Goal: Transaction & Acquisition: Obtain resource

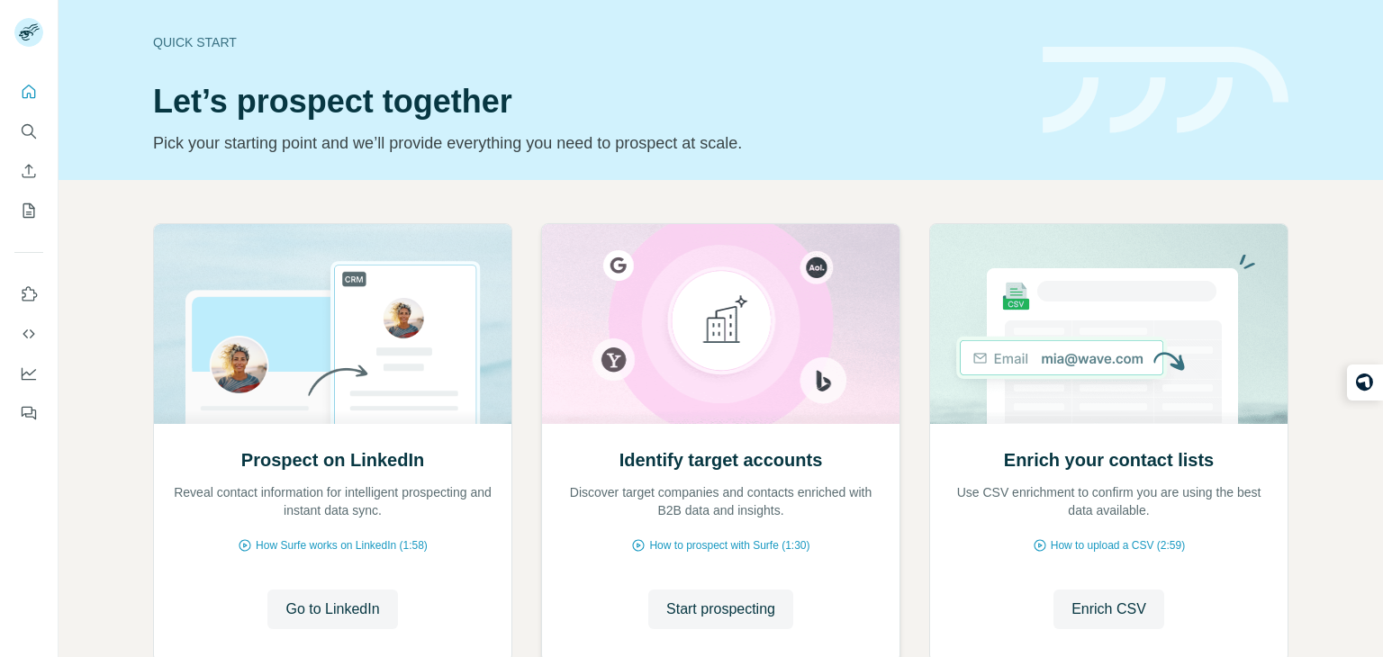
scroll to position [121, 0]
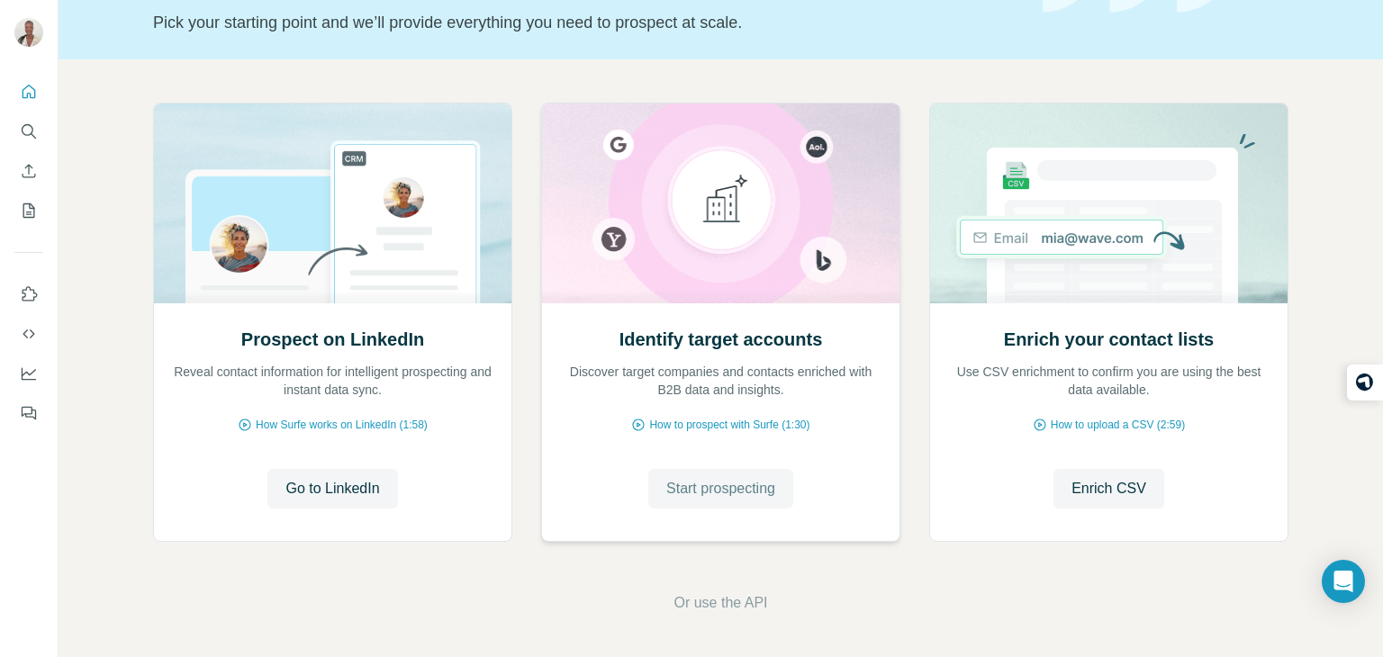
click at [721, 486] on span "Start prospecting" at bounding box center [721, 489] width 109 height 22
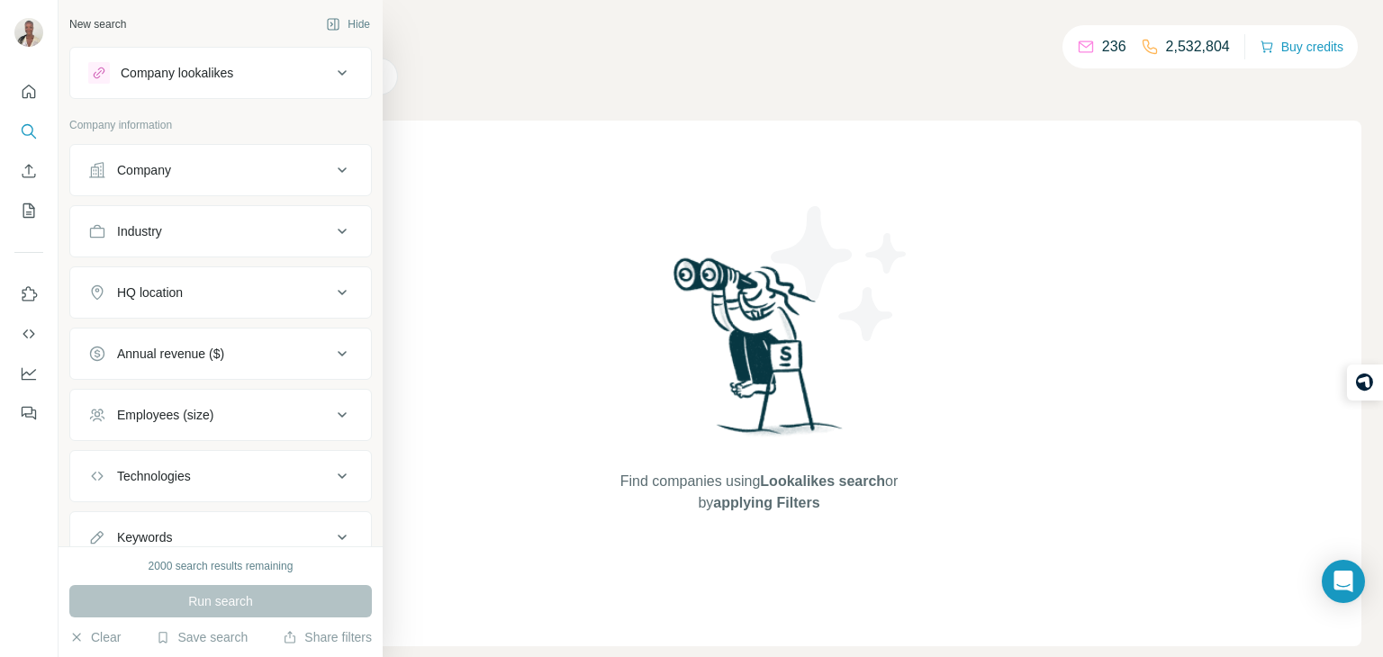
click at [141, 193] on div "Company" at bounding box center [220, 170] width 303 height 52
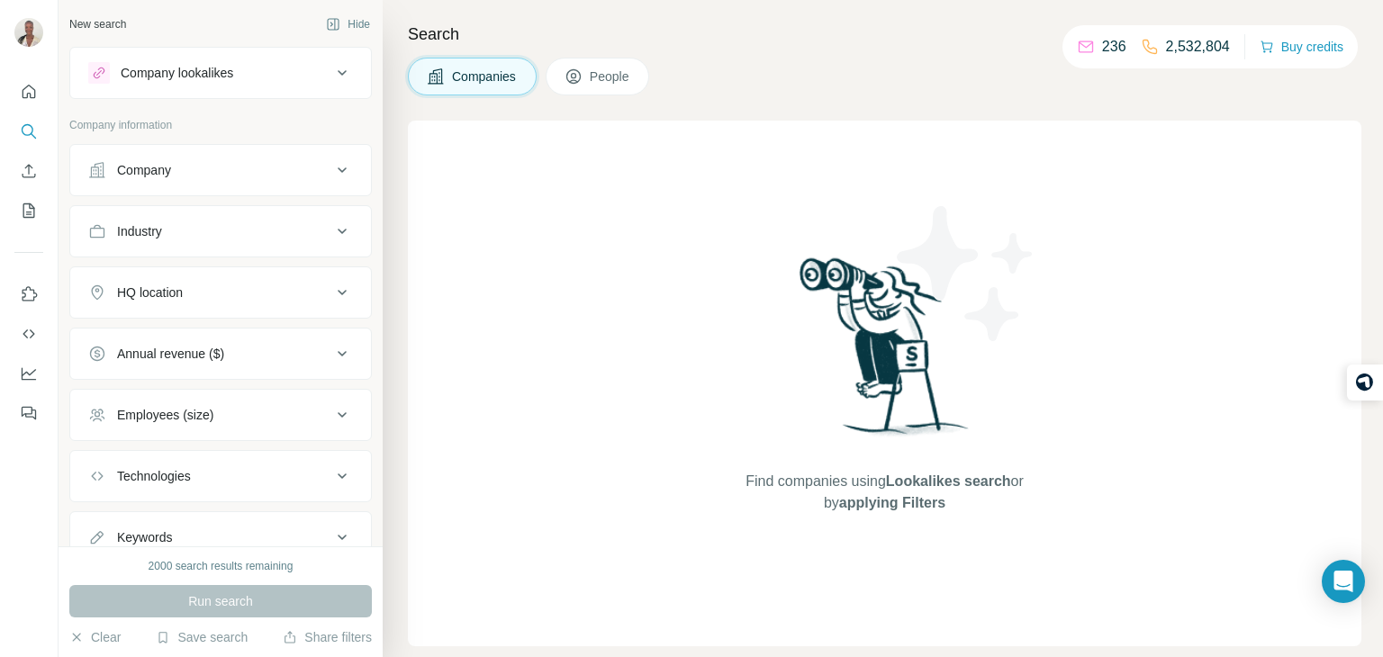
click at [164, 193] on div "Company" at bounding box center [220, 170] width 303 height 52
click at [347, 171] on icon at bounding box center [342, 170] width 22 height 22
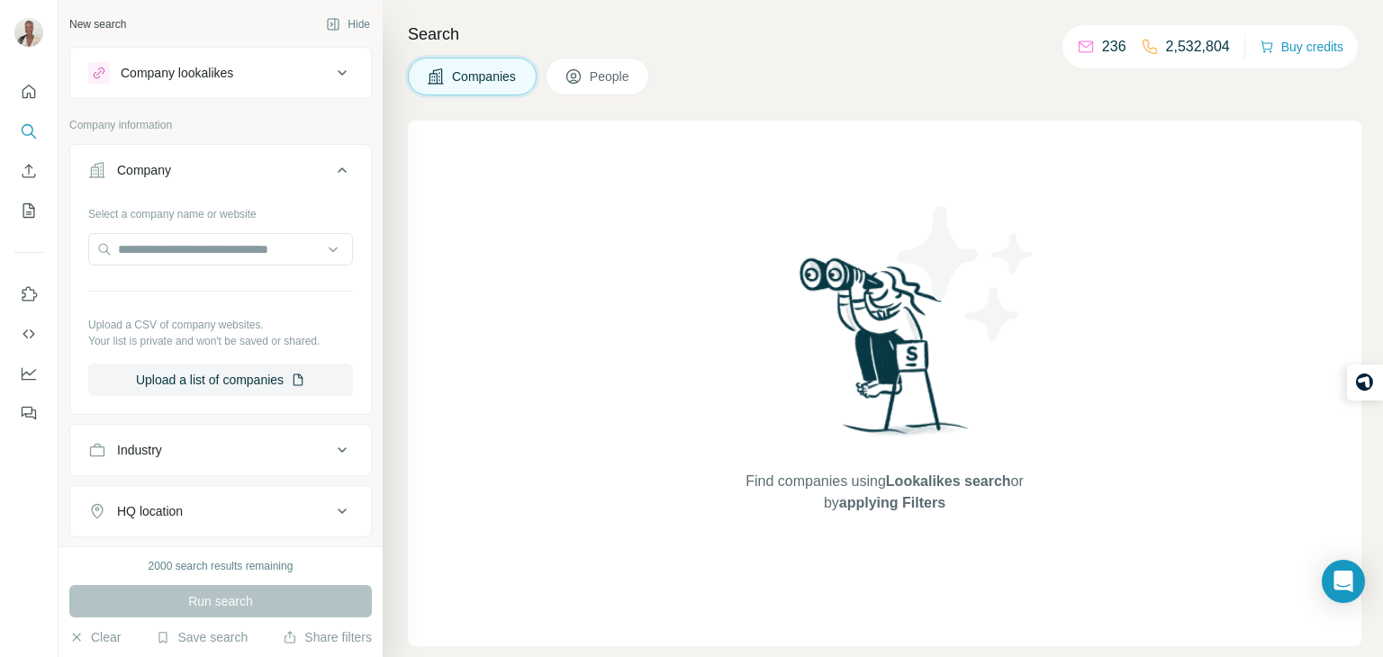
click at [349, 180] on button "Company" at bounding box center [220, 174] width 301 height 50
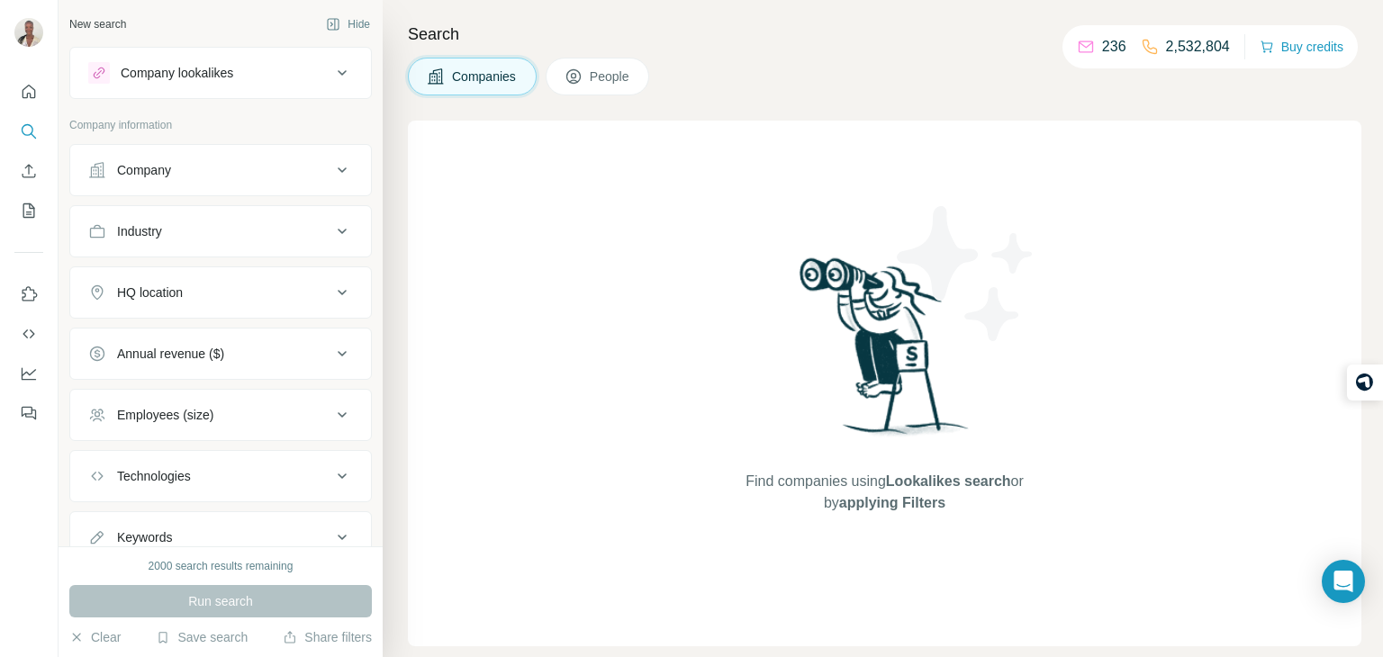
click at [328, 422] on button "Employees (size)" at bounding box center [220, 415] width 301 height 43
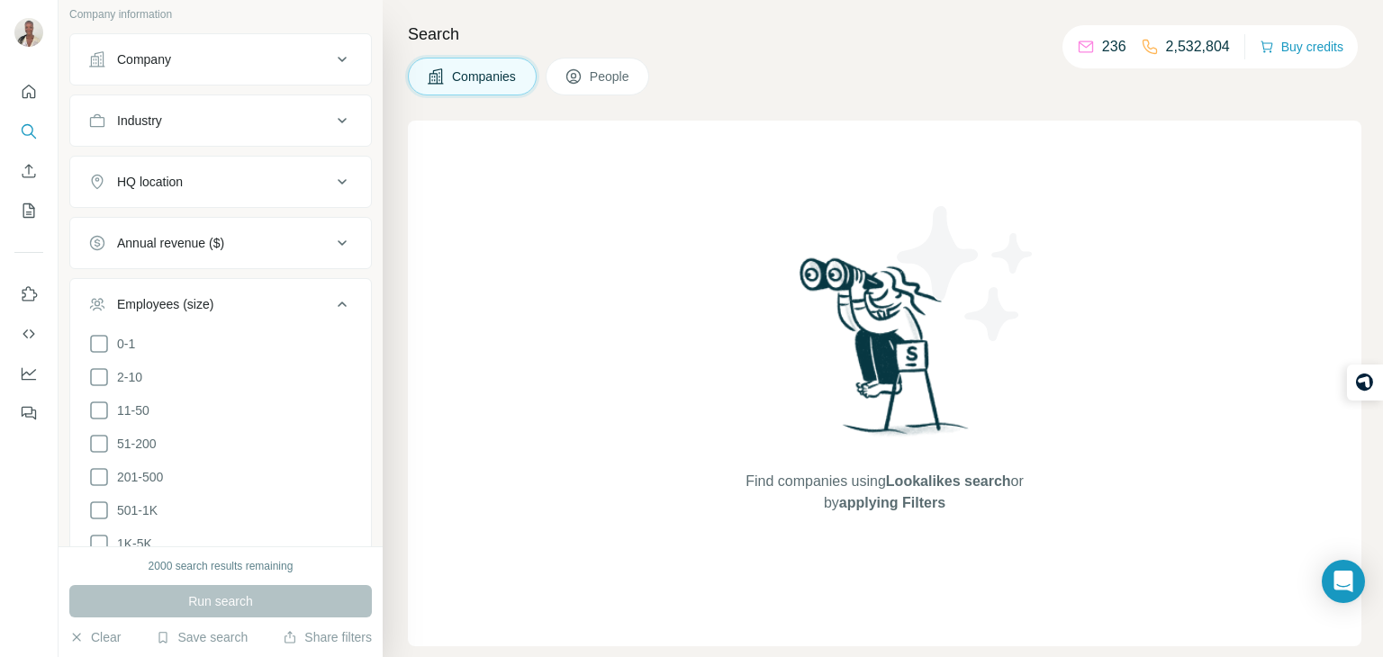
scroll to position [113, 0]
click at [104, 440] on icon at bounding box center [99, 442] width 22 height 22
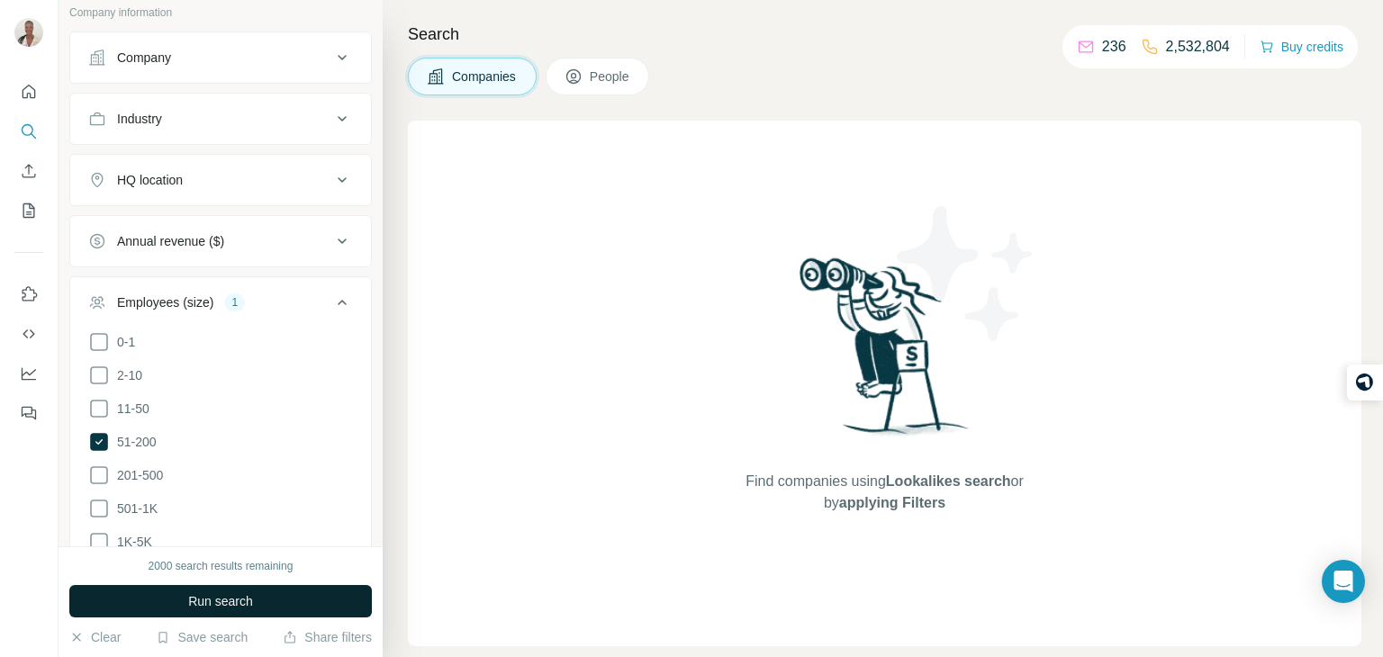
click at [209, 612] on button "Run search" at bounding box center [220, 601] width 303 height 32
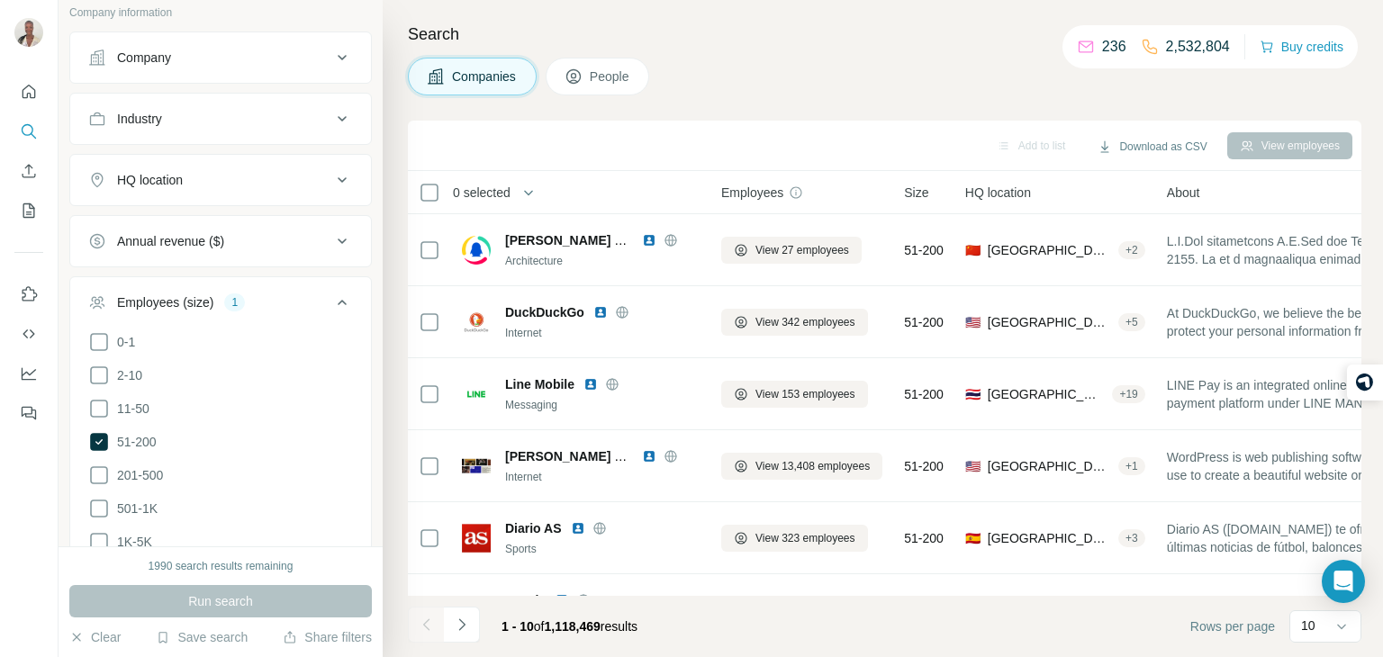
click at [345, 297] on icon at bounding box center [342, 303] width 22 height 22
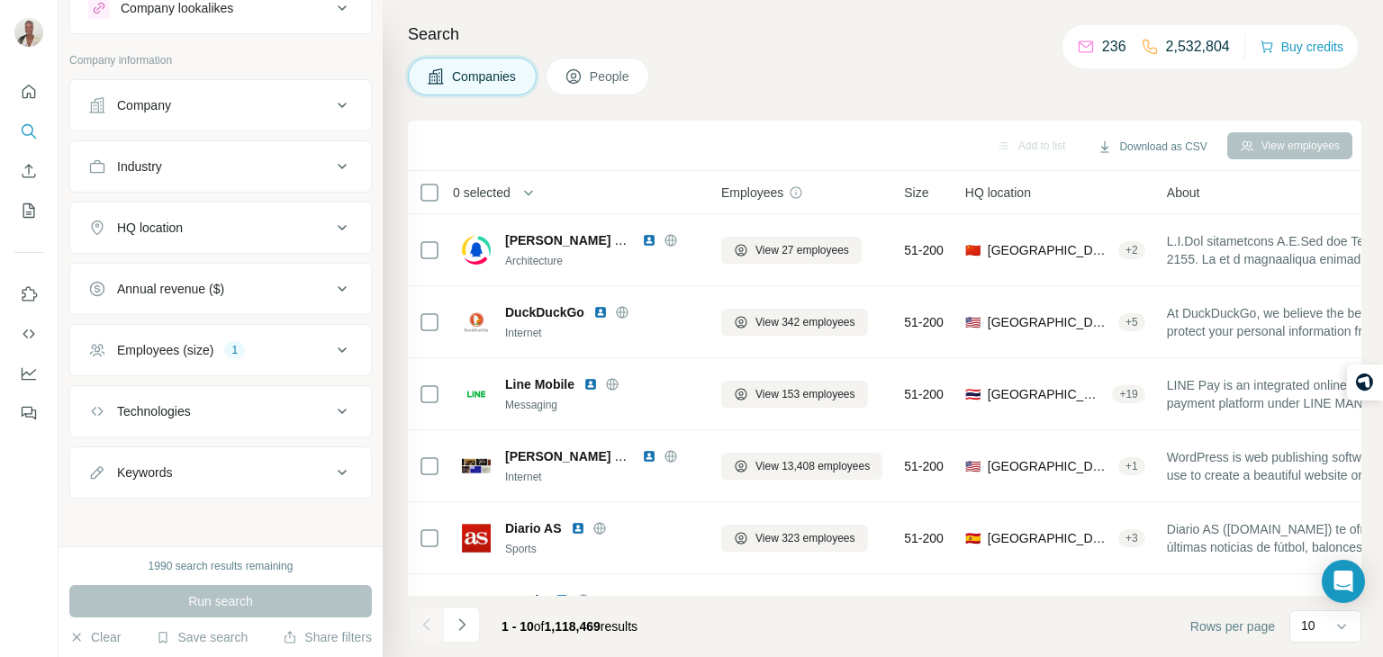
click at [314, 233] on div "HQ location" at bounding box center [209, 228] width 243 height 18
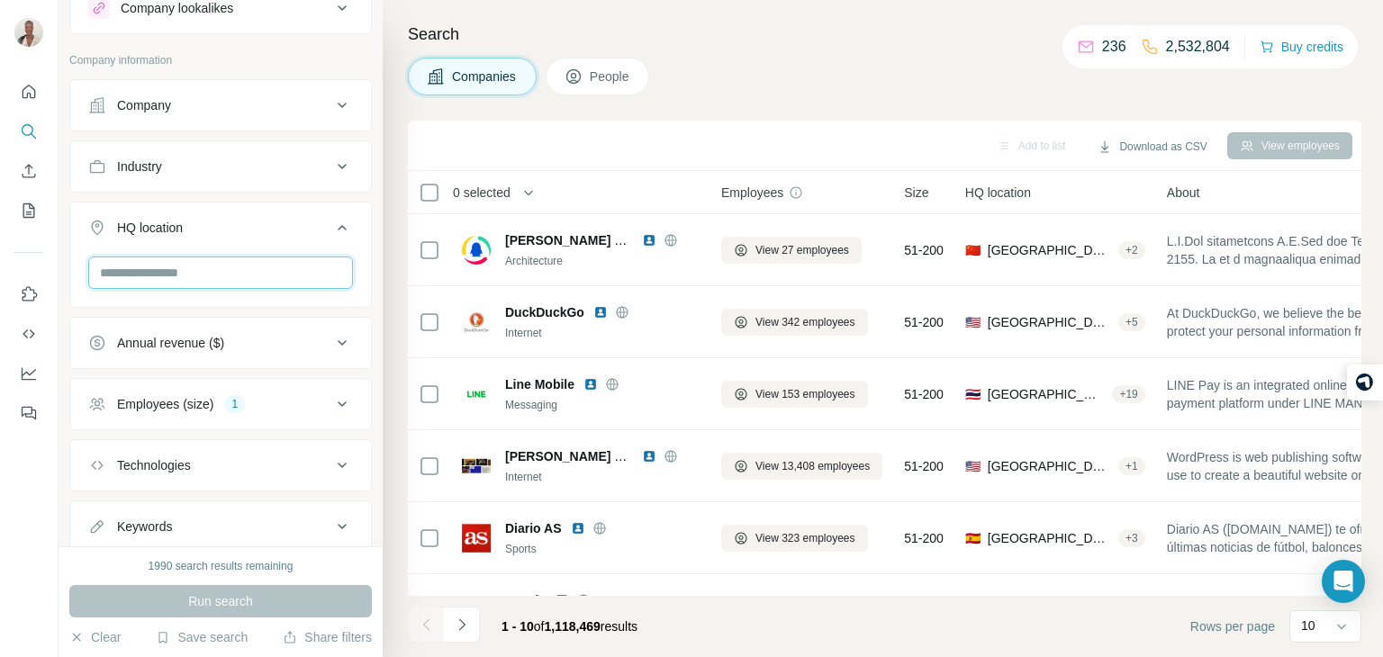
click at [267, 265] on input "text" at bounding box center [220, 273] width 265 height 32
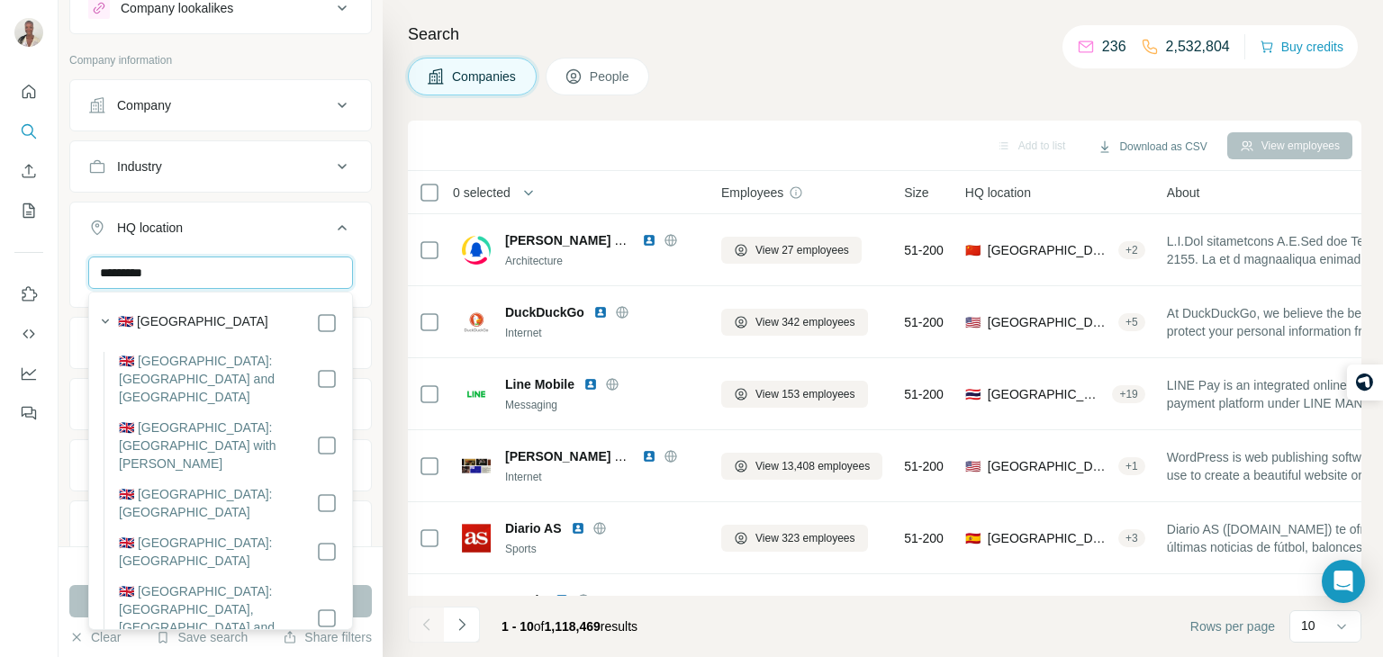
type input "*********"
click at [262, 190] on div "Industry" at bounding box center [220, 167] width 303 height 52
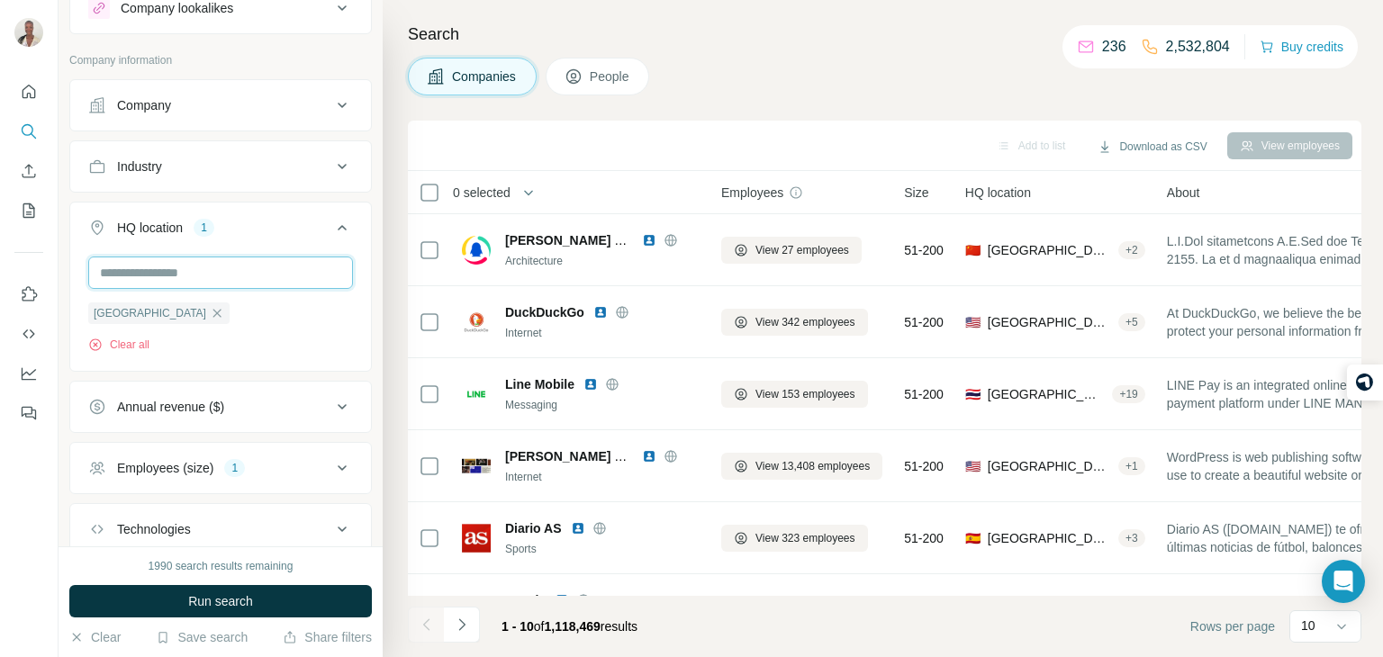
click at [210, 270] on input "text" at bounding box center [220, 273] width 265 height 32
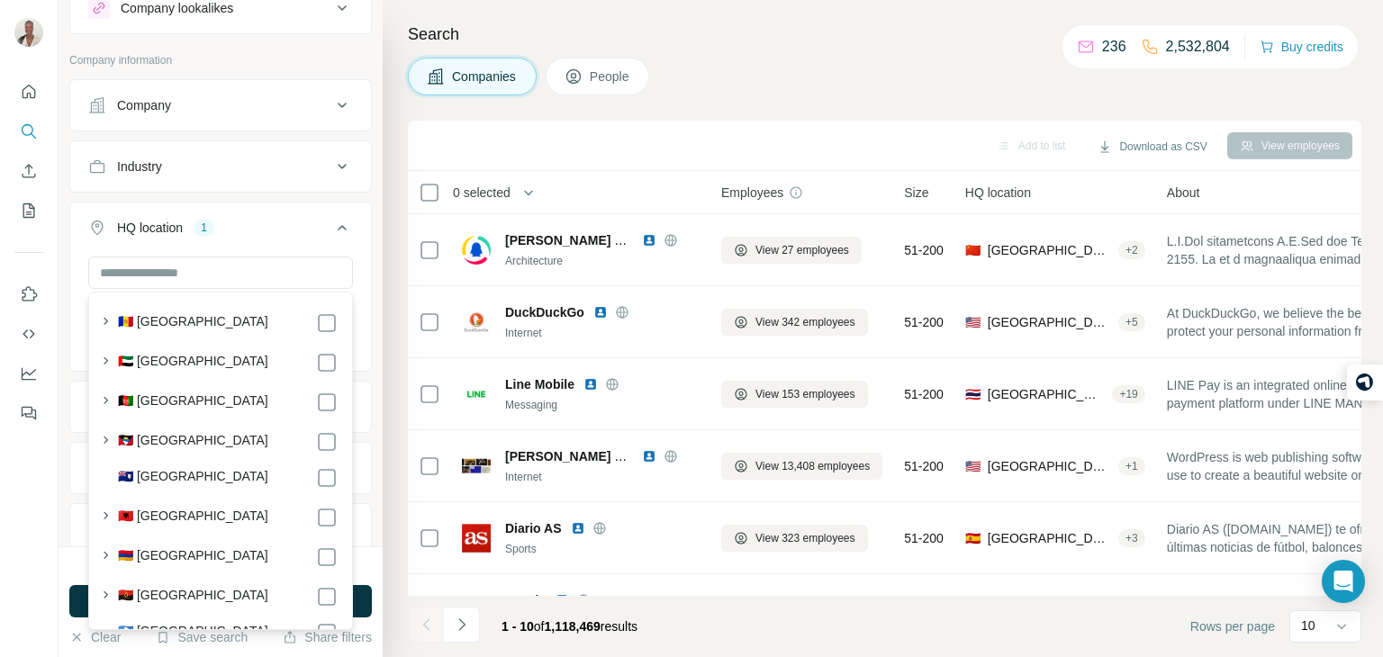
click at [319, 233] on div "HQ location 1" at bounding box center [209, 228] width 243 height 18
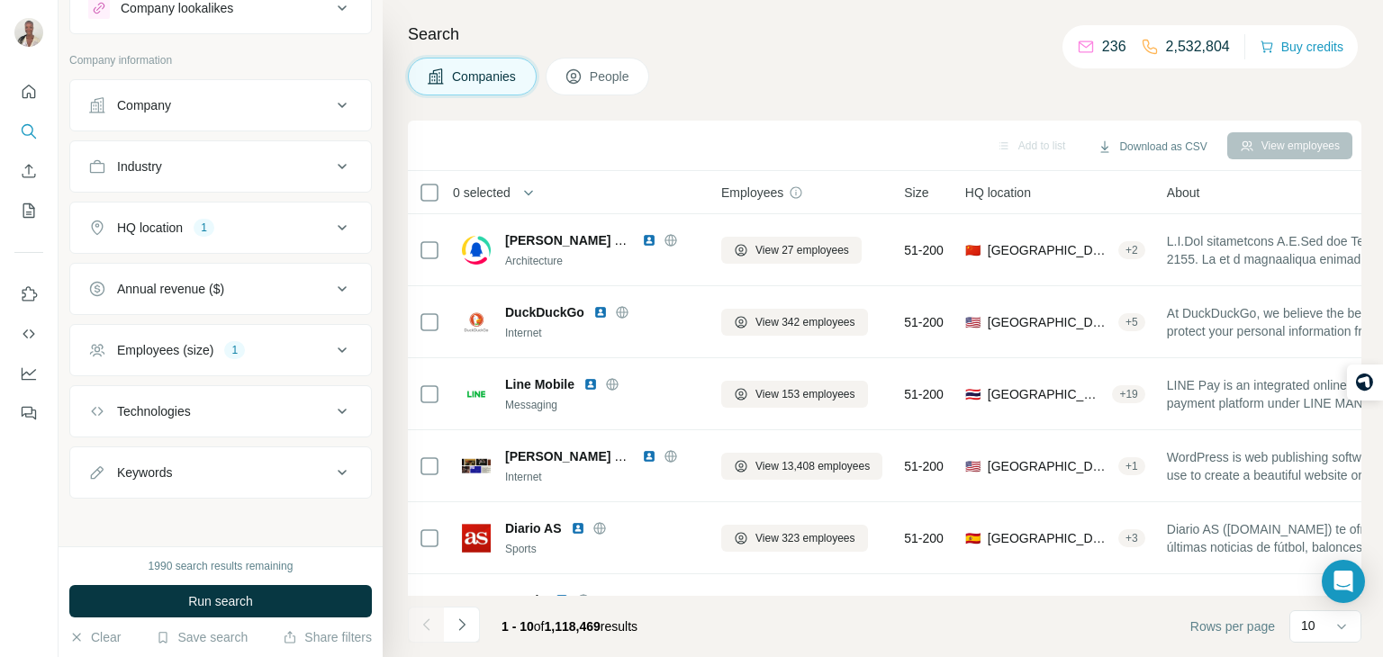
click at [308, 231] on div "HQ location 1" at bounding box center [209, 228] width 243 height 18
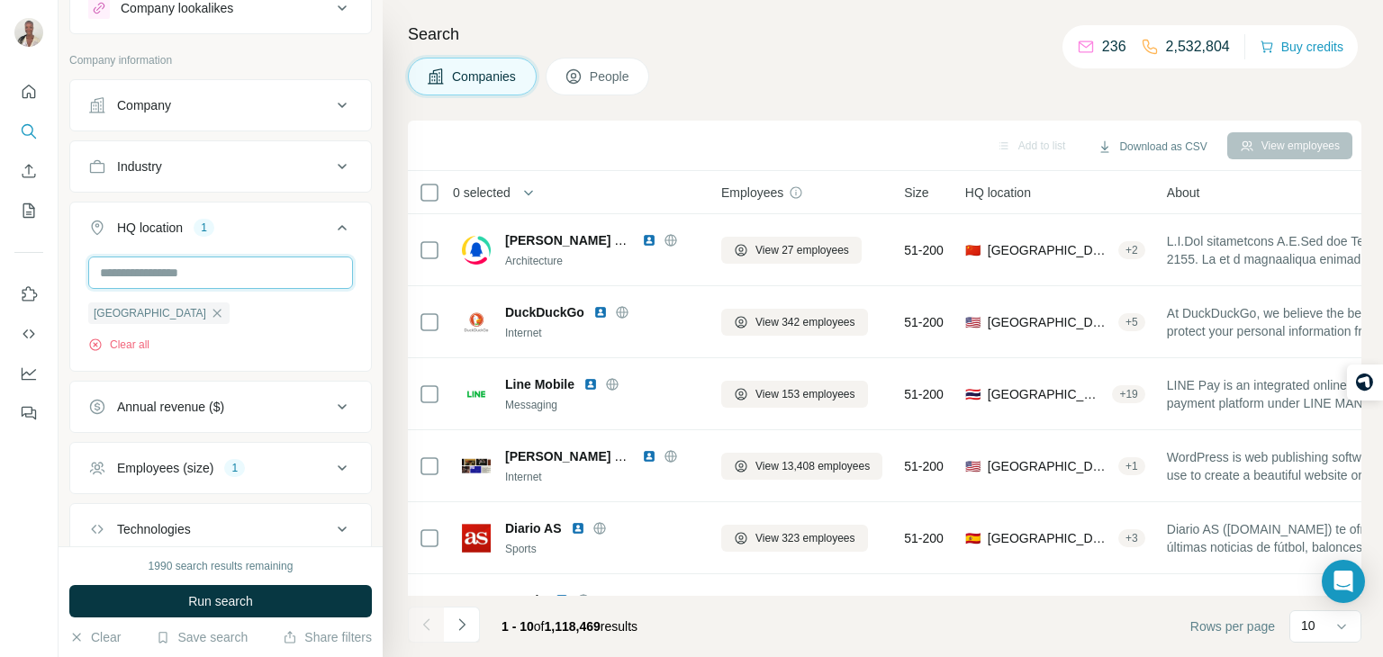
click at [252, 265] on input "text" at bounding box center [220, 273] width 265 height 32
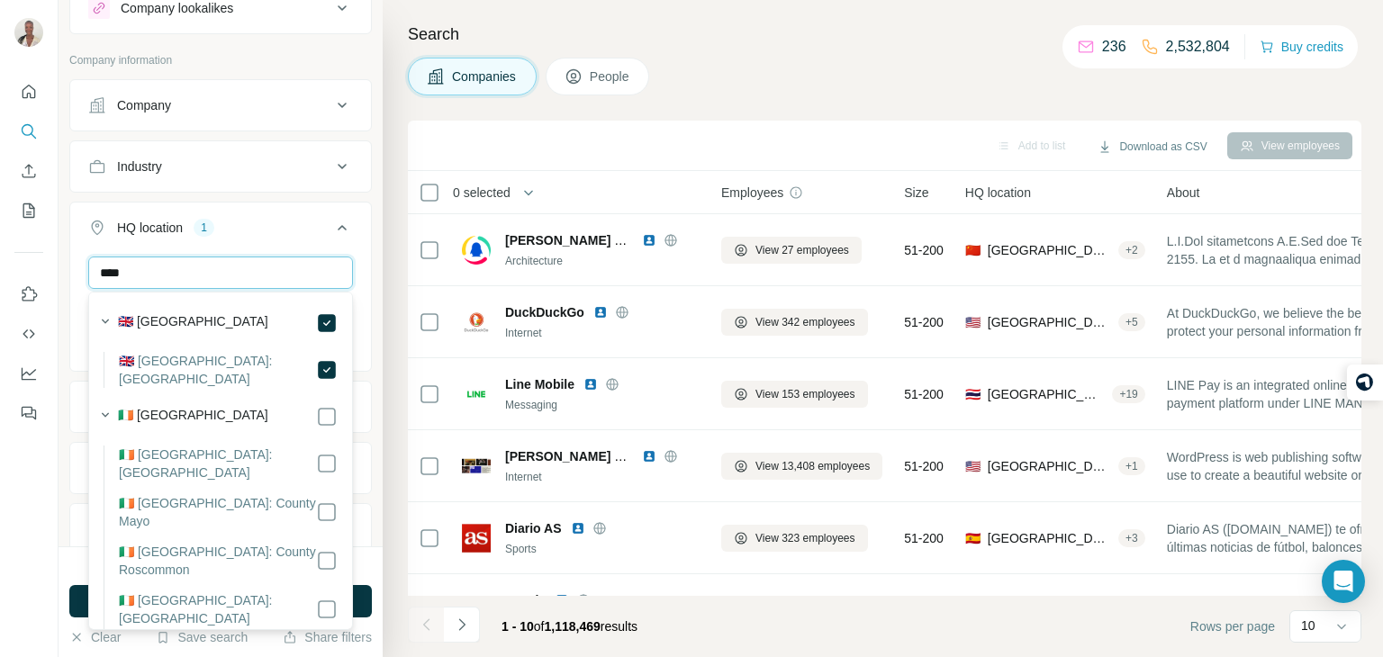
type input "****"
click at [295, 233] on div "HQ location 2" at bounding box center [209, 228] width 243 height 18
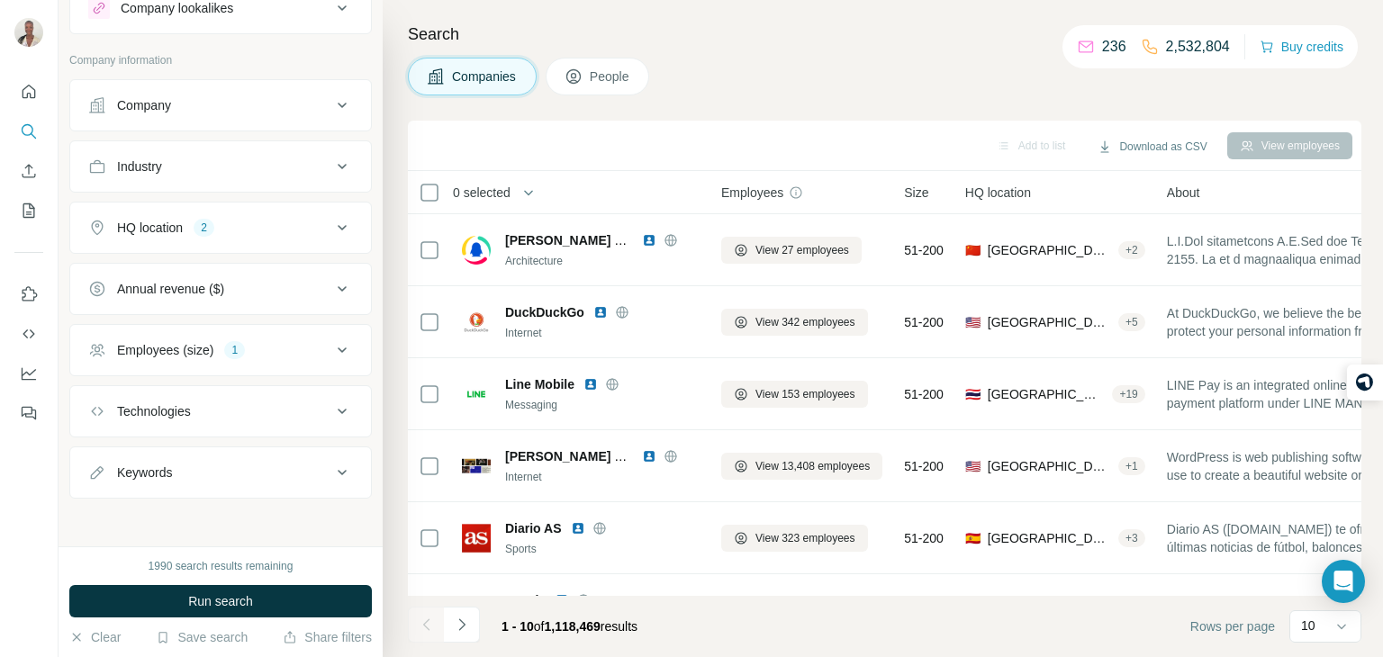
click at [299, 403] on div "Technologies" at bounding box center [209, 412] width 243 height 18
click at [247, 590] on button "Run search" at bounding box center [220, 601] width 303 height 32
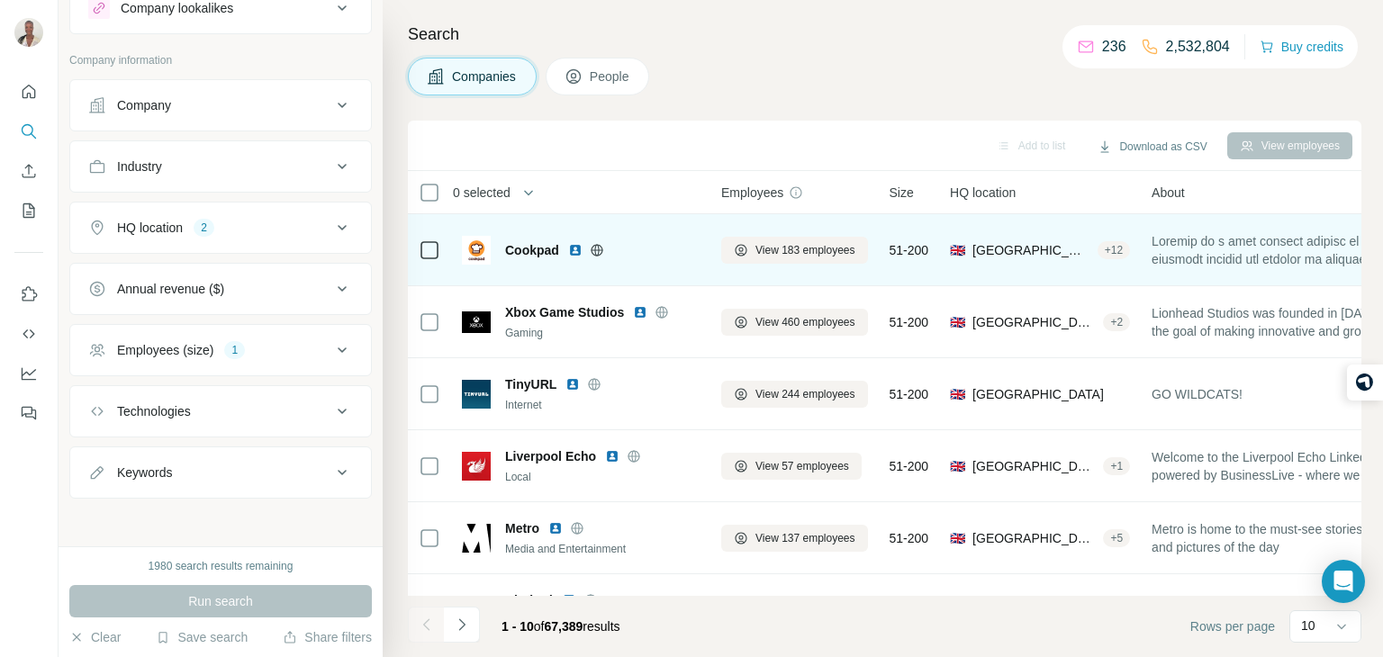
click at [531, 249] on span "Cookpad" at bounding box center [532, 250] width 54 height 18
click at [846, 250] on span "View 183 employees" at bounding box center [806, 250] width 100 height 16
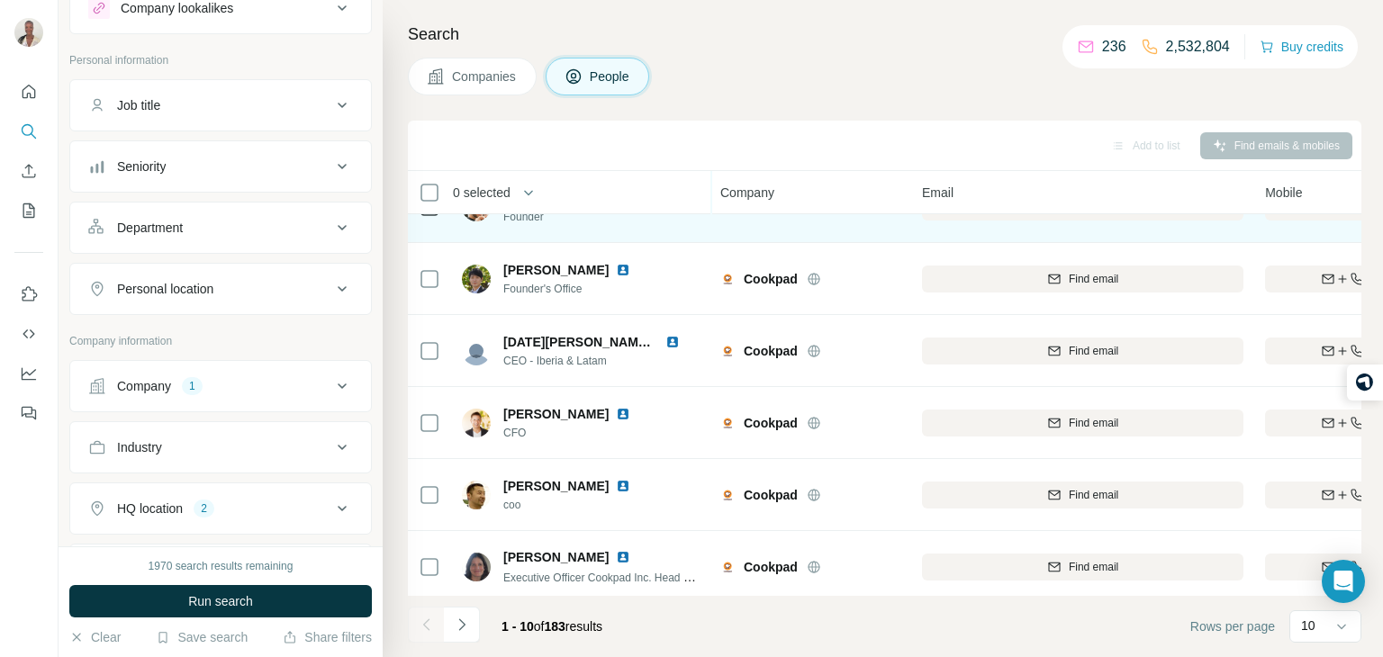
scroll to position [21, 1]
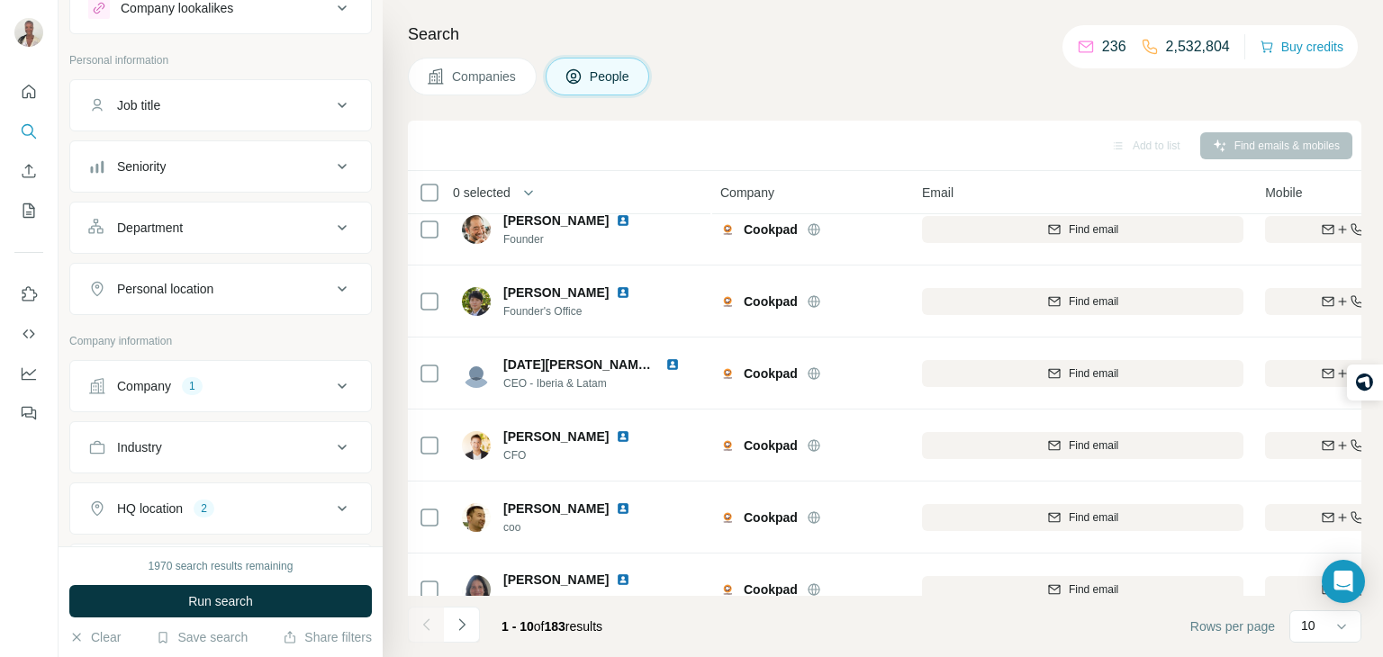
click at [501, 63] on button "Companies" at bounding box center [472, 77] width 129 height 38
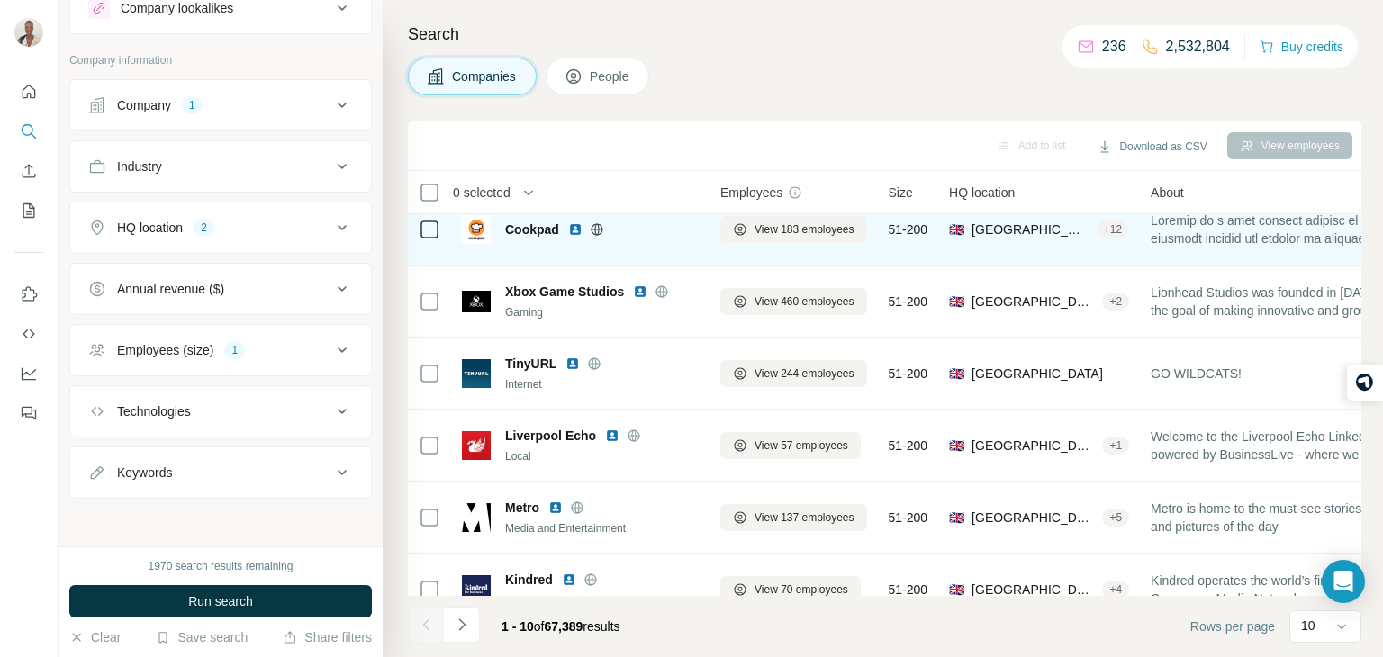
click at [1056, 256] on td "🇬🇧 [GEOGRAPHIC_DATA], [GEOGRAPHIC_DATA], [GEOGRAPHIC_DATA] + 12" at bounding box center [1040, 230] width 202 height 72
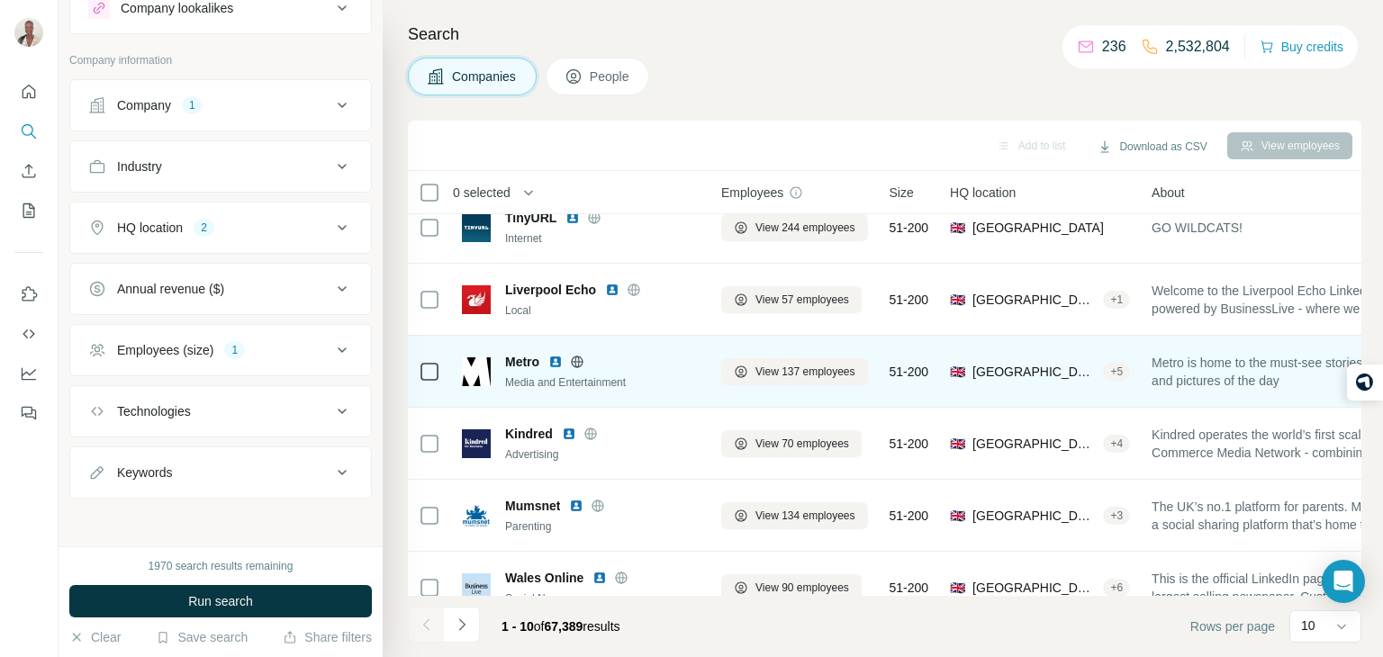
scroll to position [159, 0]
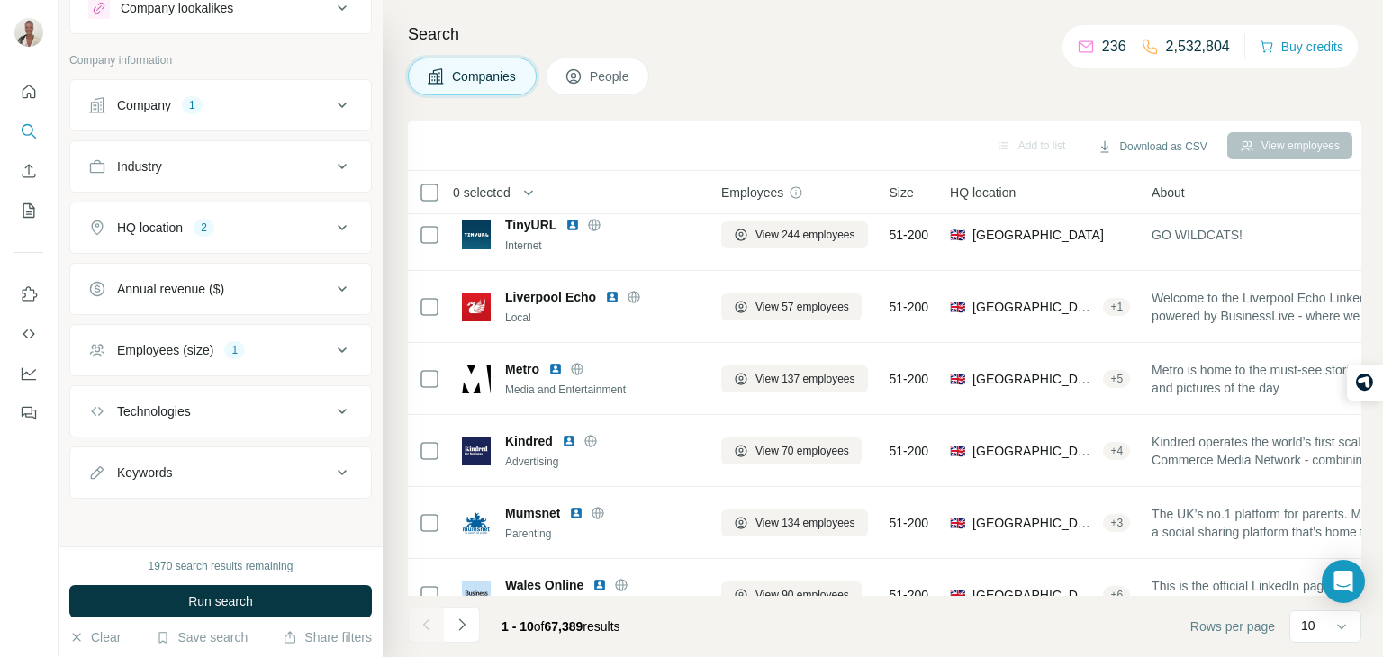
click at [304, 456] on button "Keywords" at bounding box center [220, 472] width 301 height 43
click at [186, 528] on input "text" at bounding box center [202, 518] width 229 height 32
click at [328, 479] on button "Keywords" at bounding box center [220, 476] width 301 height 50
click at [349, 359] on button "Employees (size) 1" at bounding box center [220, 350] width 301 height 43
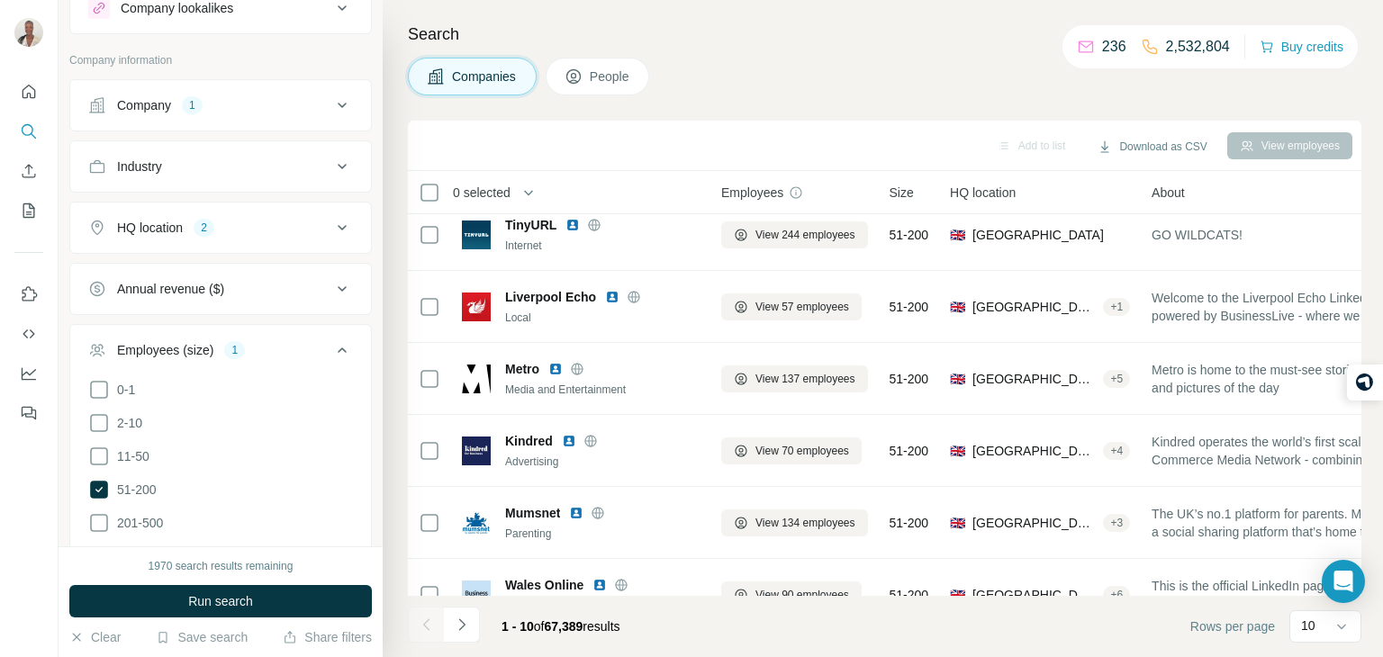
click at [349, 359] on button "Employees (size) 1" at bounding box center [220, 354] width 301 height 50
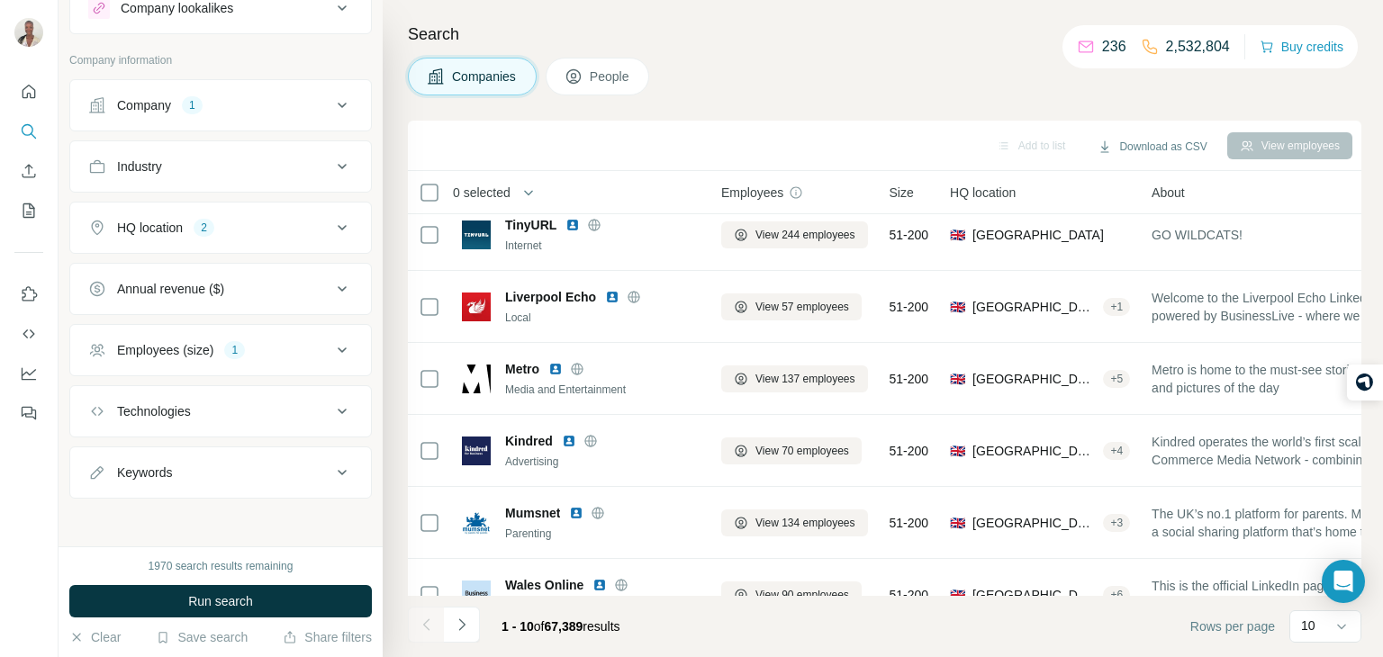
click at [346, 288] on icon at bounding box center [342, 289] width 22 height 22
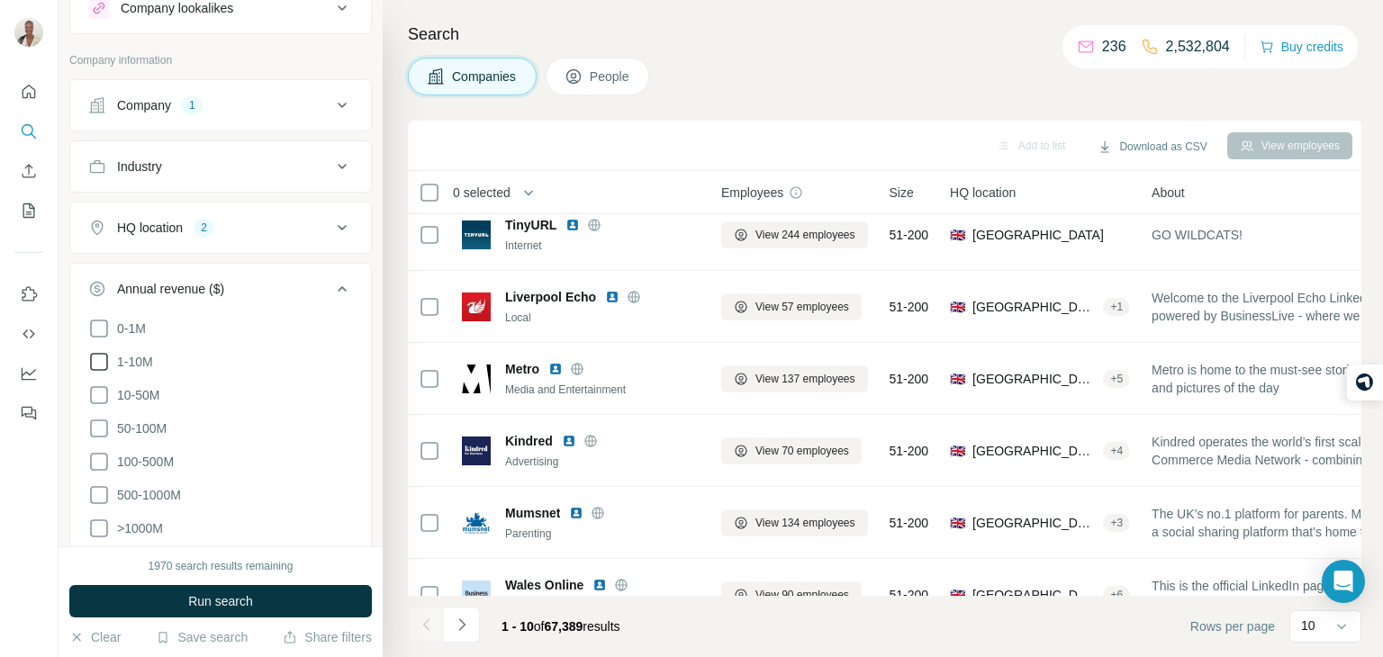
click at [103, 356] on icon at bounding box center [99, 362] width 22 height 22
click at [229, 601] on span "Run search" at bounding box center [220, 602] width 65 height 18
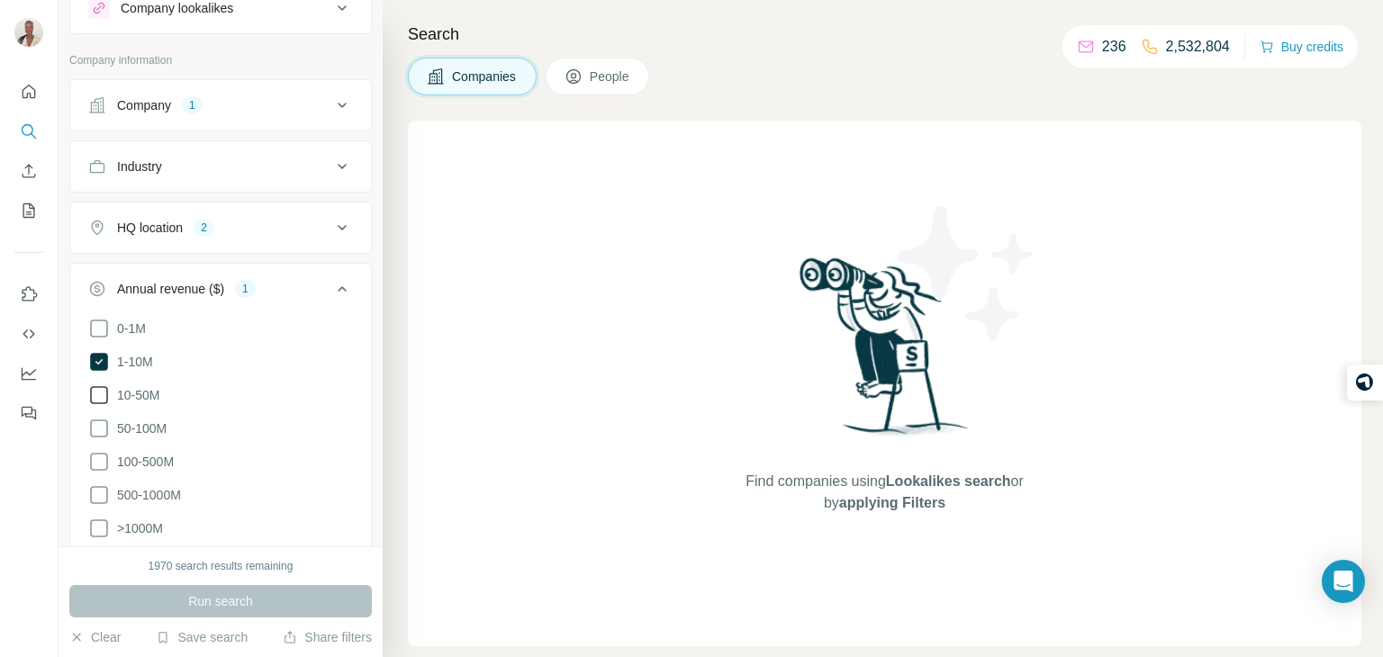
click at [104, 400] on icon at bounding box center [99, 396] width 22 height 22
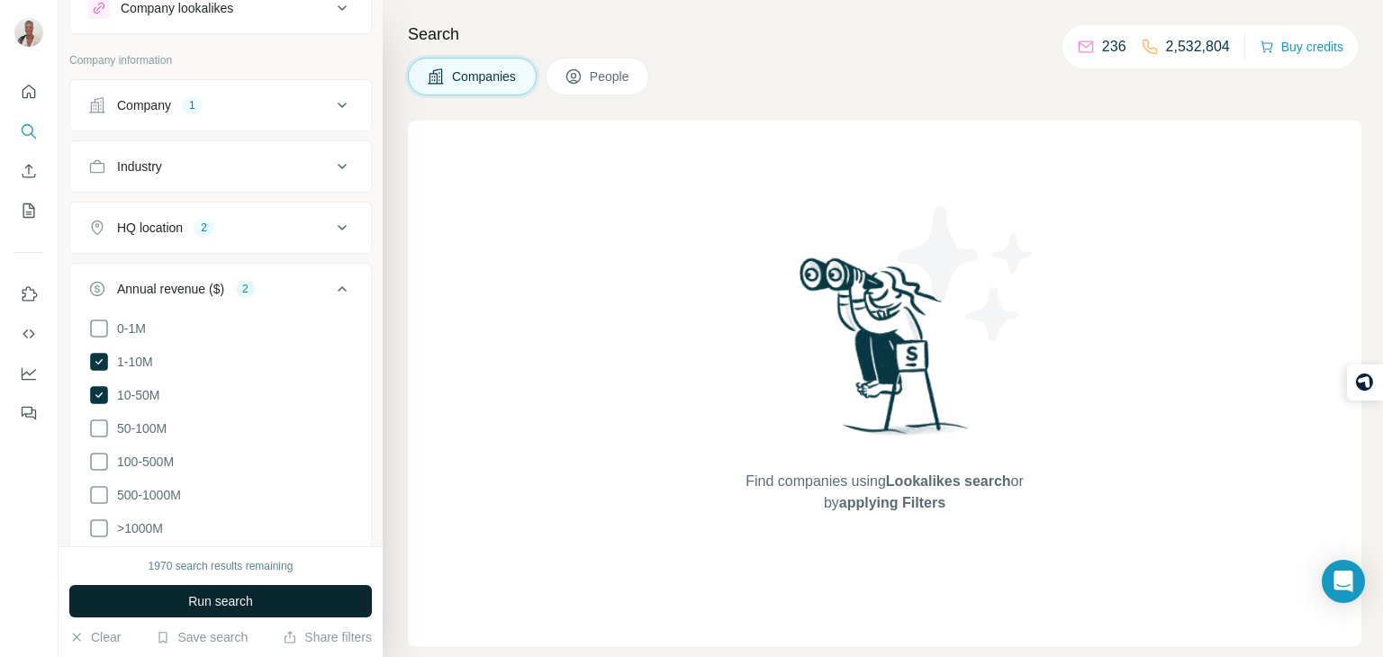
click at [177, 593] on button "Run search" at bounding box center [220, 601] width 303 height 32
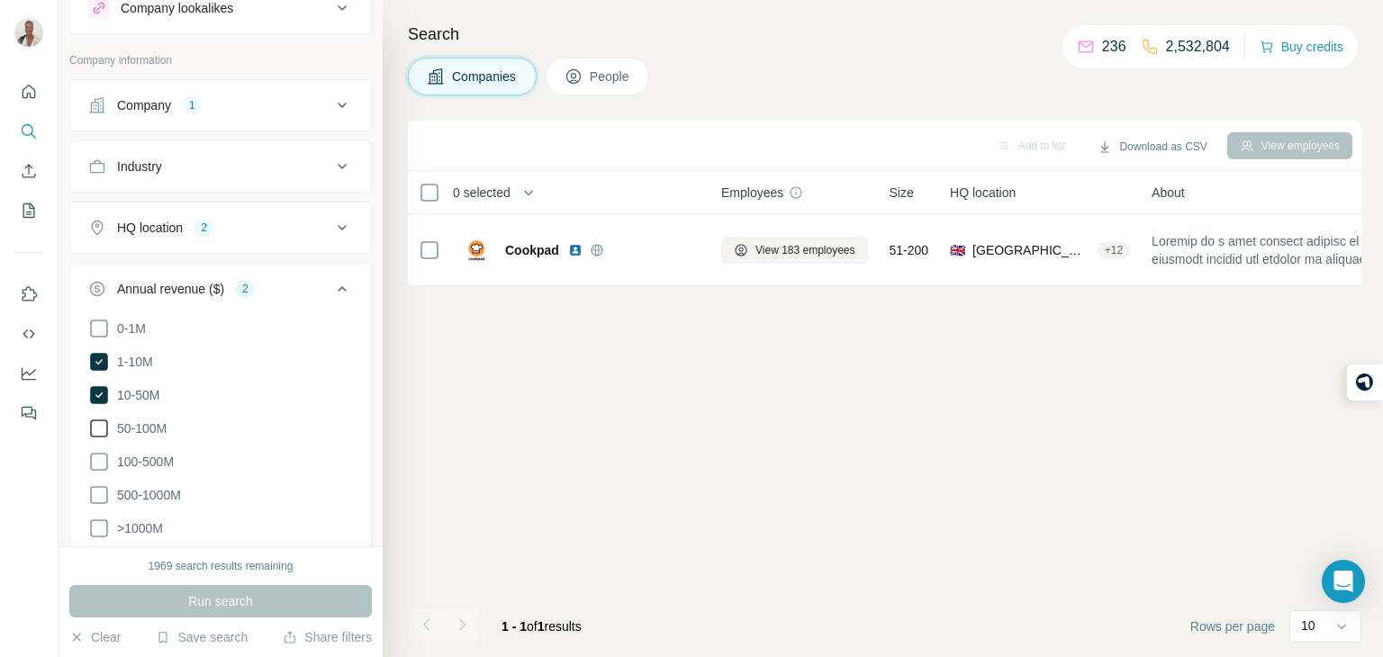
click at [113, 426] on span "50-100M" at bounding box center [138, 429] width 57 height 18
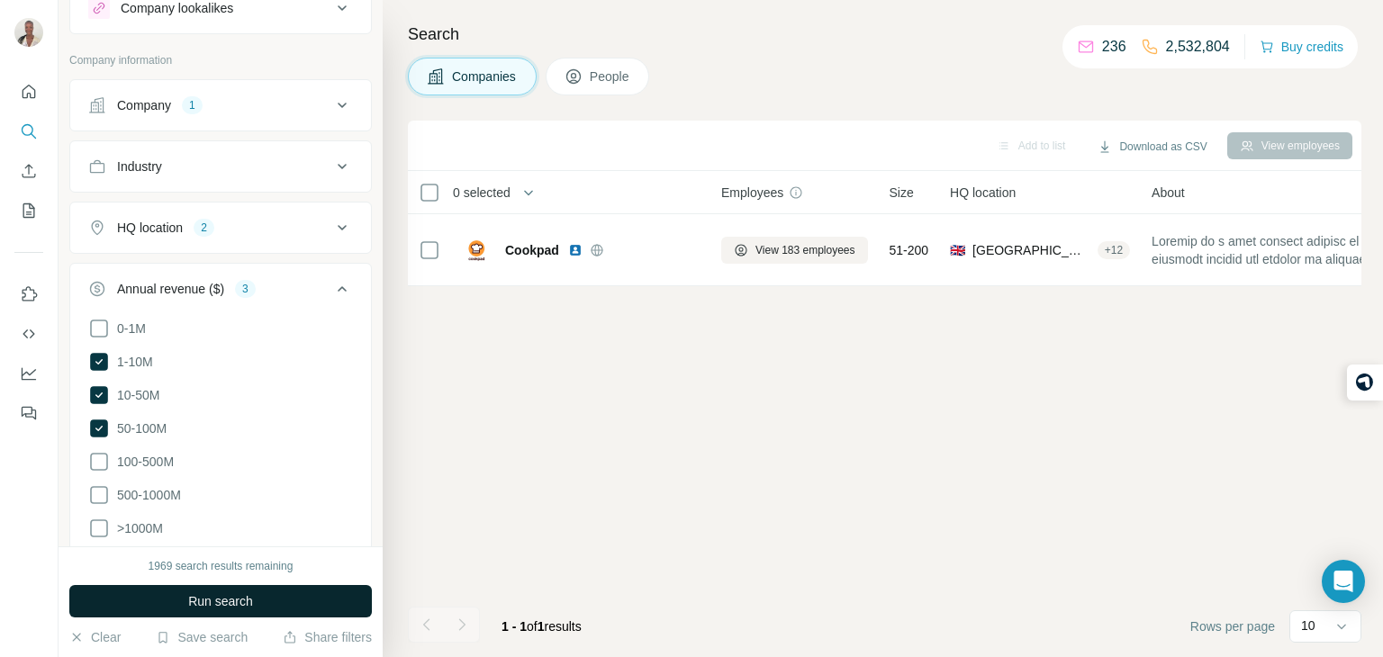
click at [201, 593] on span "Run search" at bounding box center [220, 602] width 65 height 18
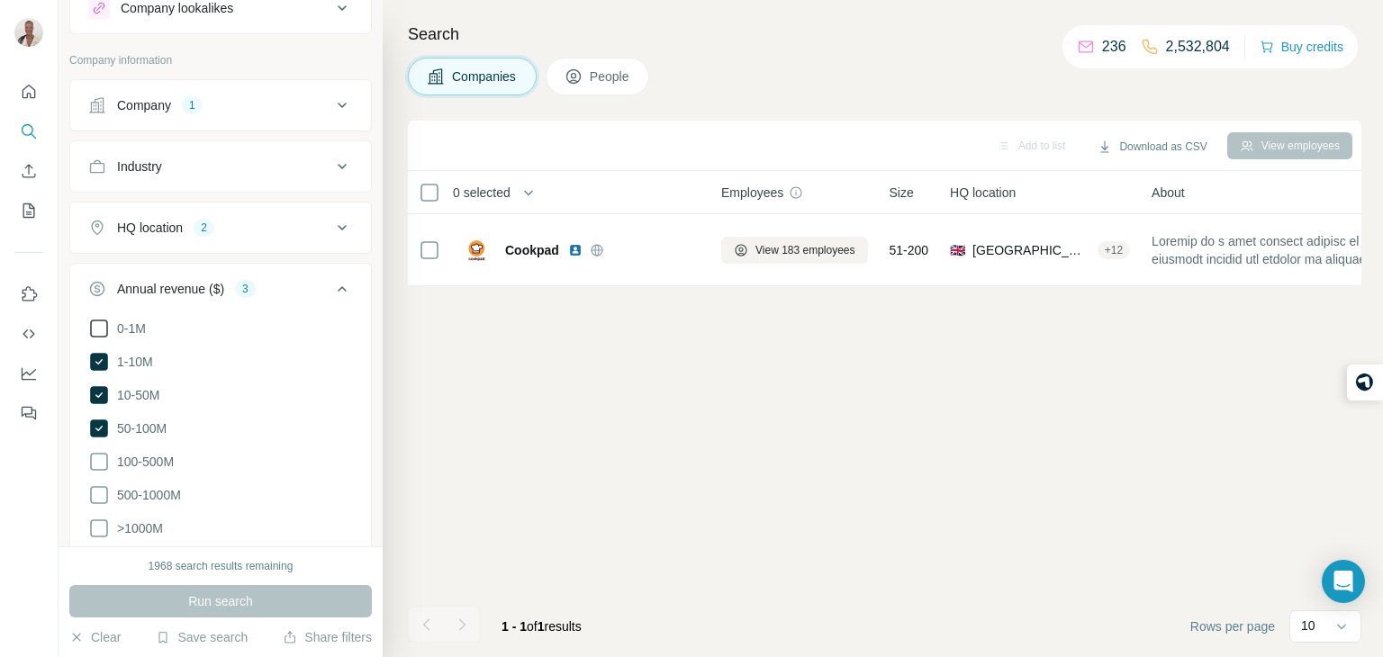
click at [94, 331] on icon at bounding box center [99, 329] width 22 height 22
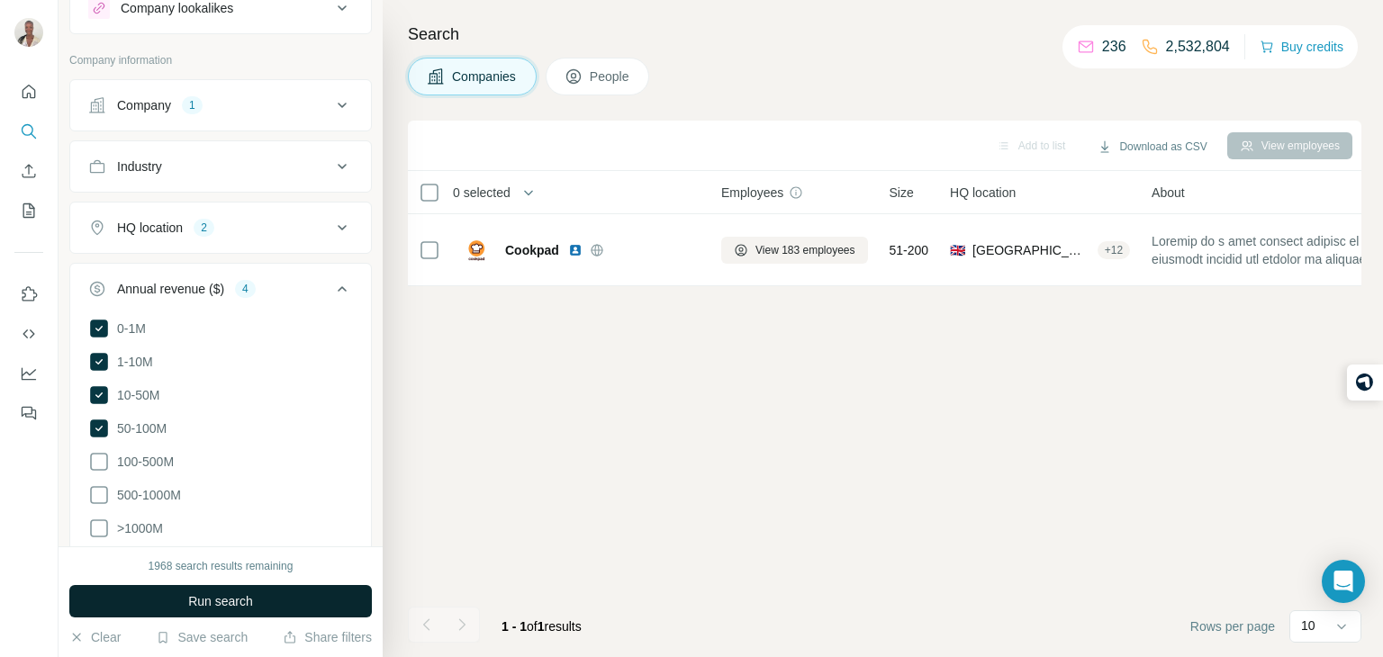
click at [181, 611] on button "Run search" at bounding box center [220, 601] width 303 height 32
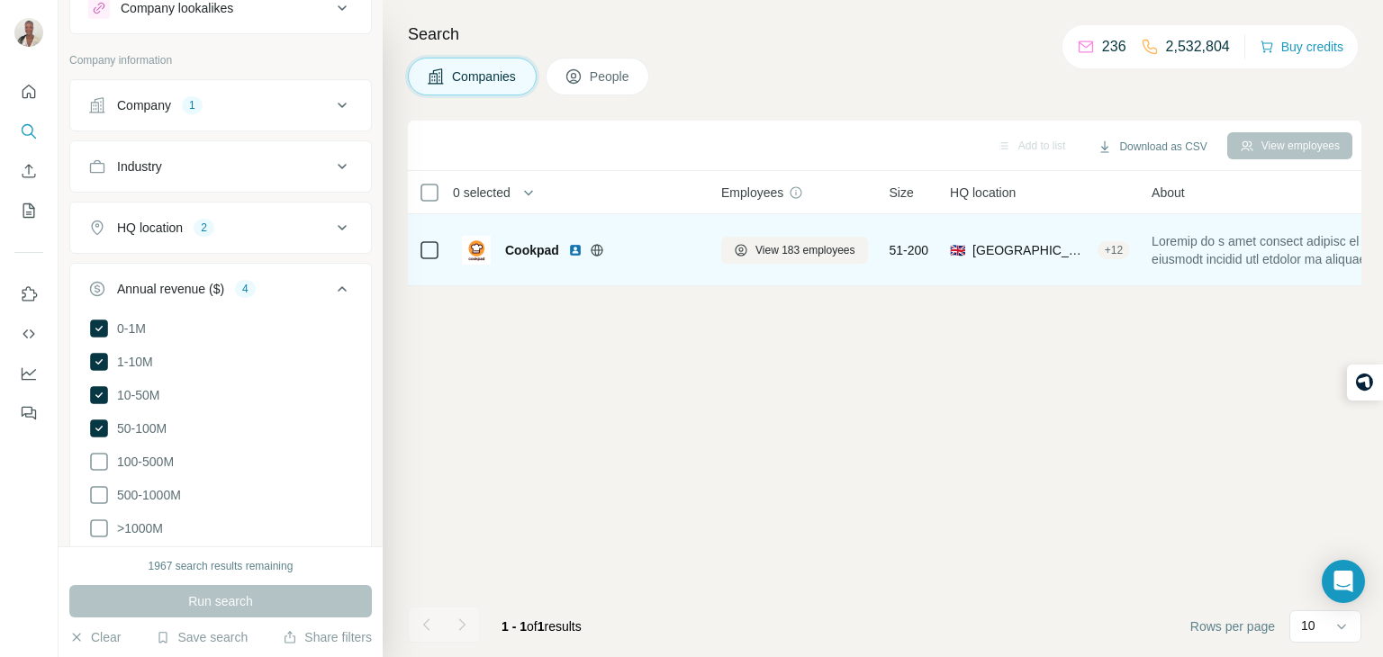
click at [540, 253] on span "Cookpad" at bounding box center [532, 250] width 54 height 18
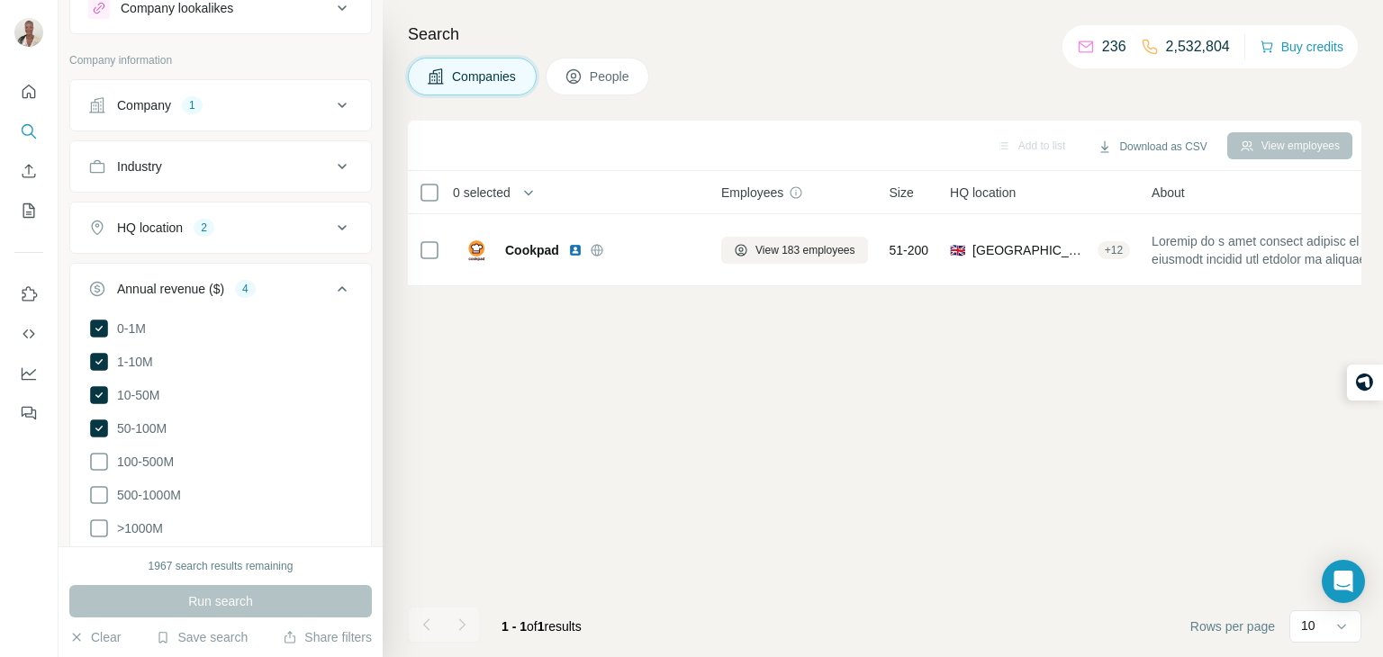
click at [605, 83] on span "People" at bounding box center [610, 77] width 41 height 18
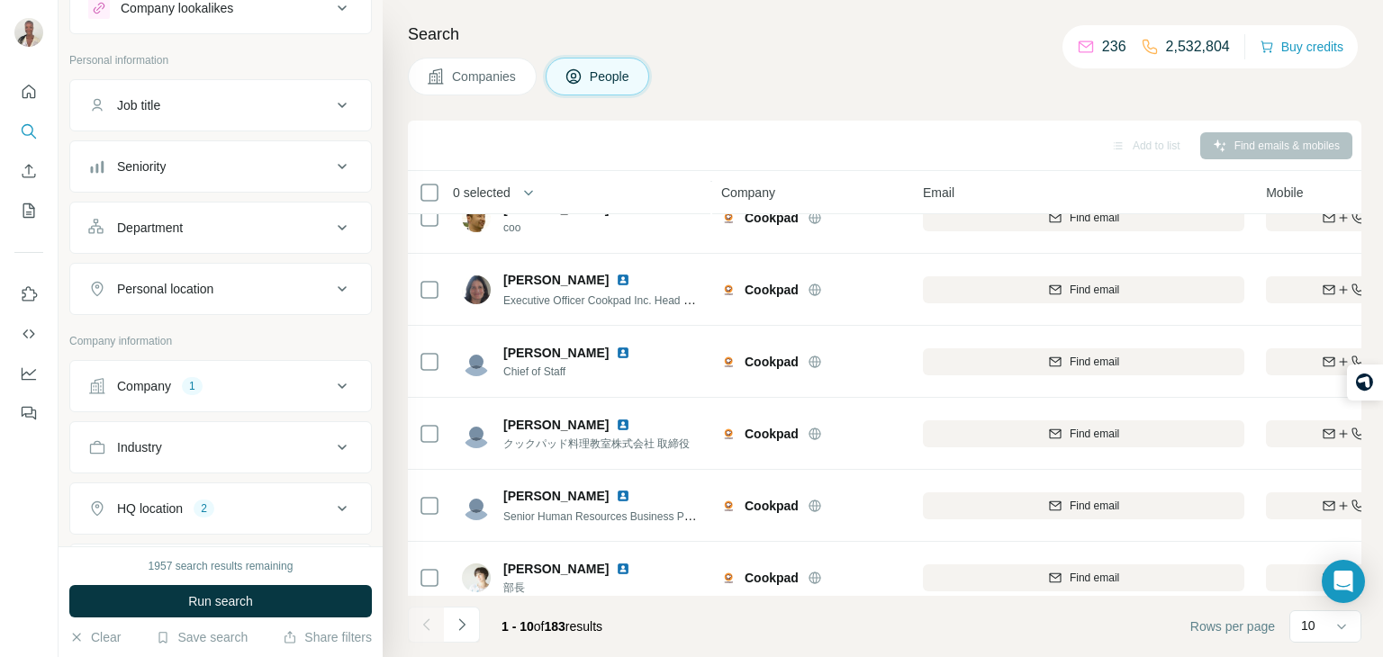
scroll to position [339, 0]
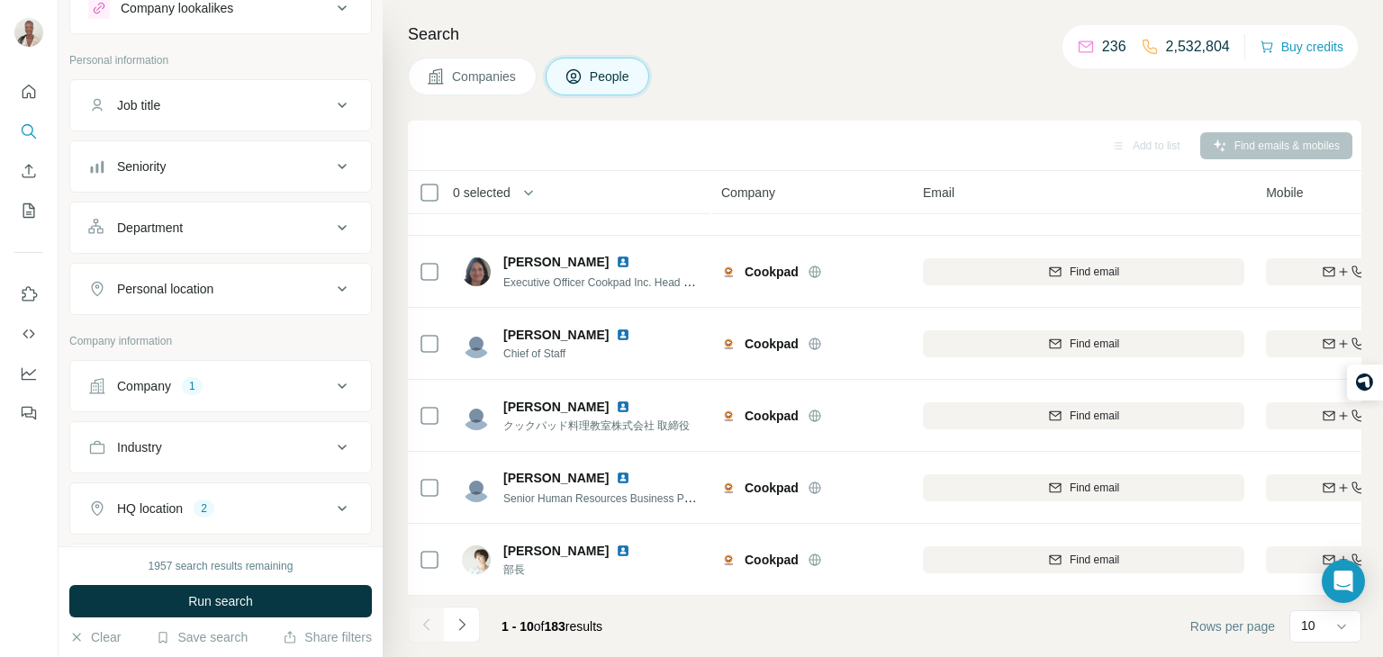
click at [275, 292] on div "Personal location" at bounding box center [209, 289] width 243 height 18
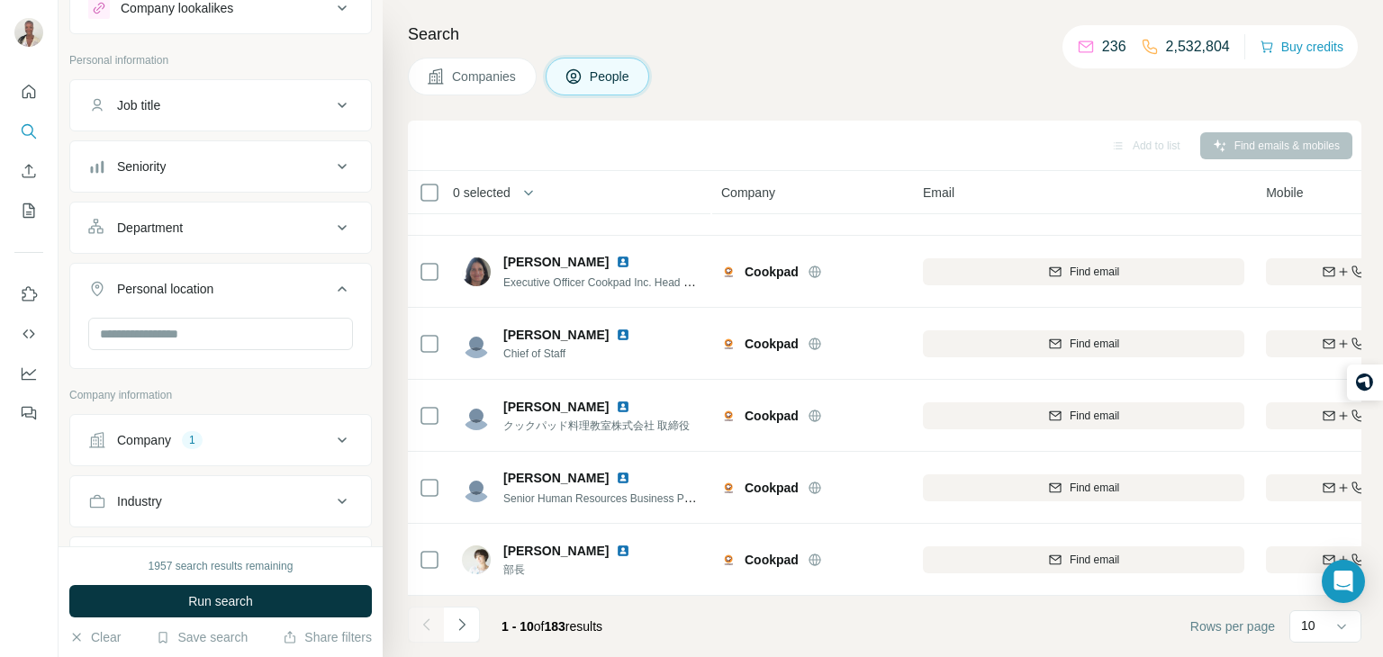
click at [275, 292] on div "Personal location" at bounding box center [209, 289] width 243 height 18
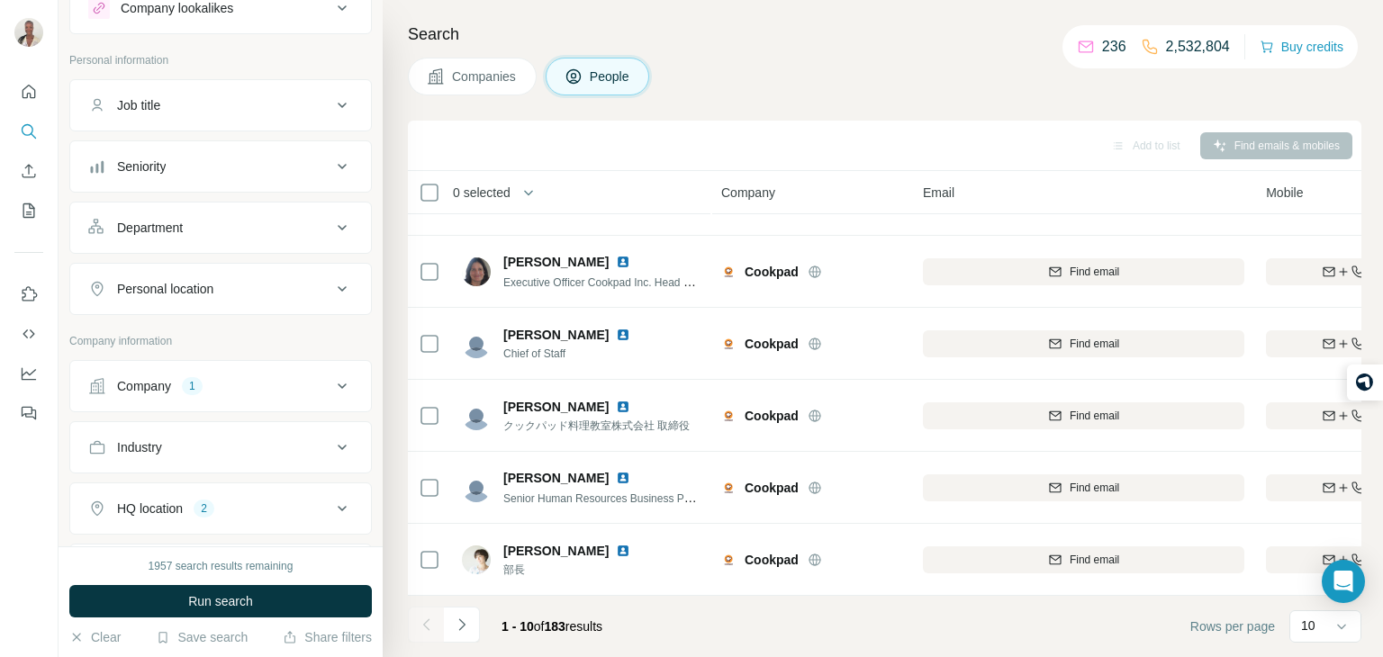
click at [471, 59] on button "Companies" at bounding box center [472, 77] width 129 height 38
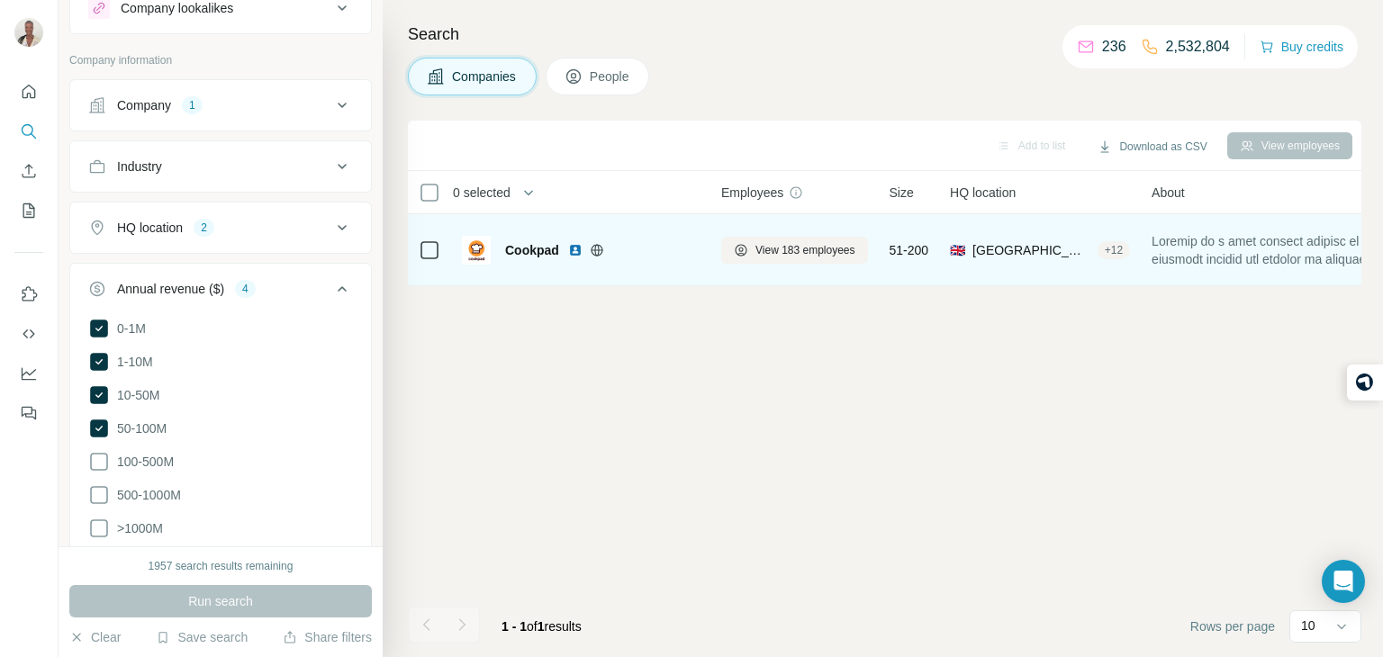
click at [205, 238] on button "HQ location 2" at bounding box center [220, 227] width 301 height 43
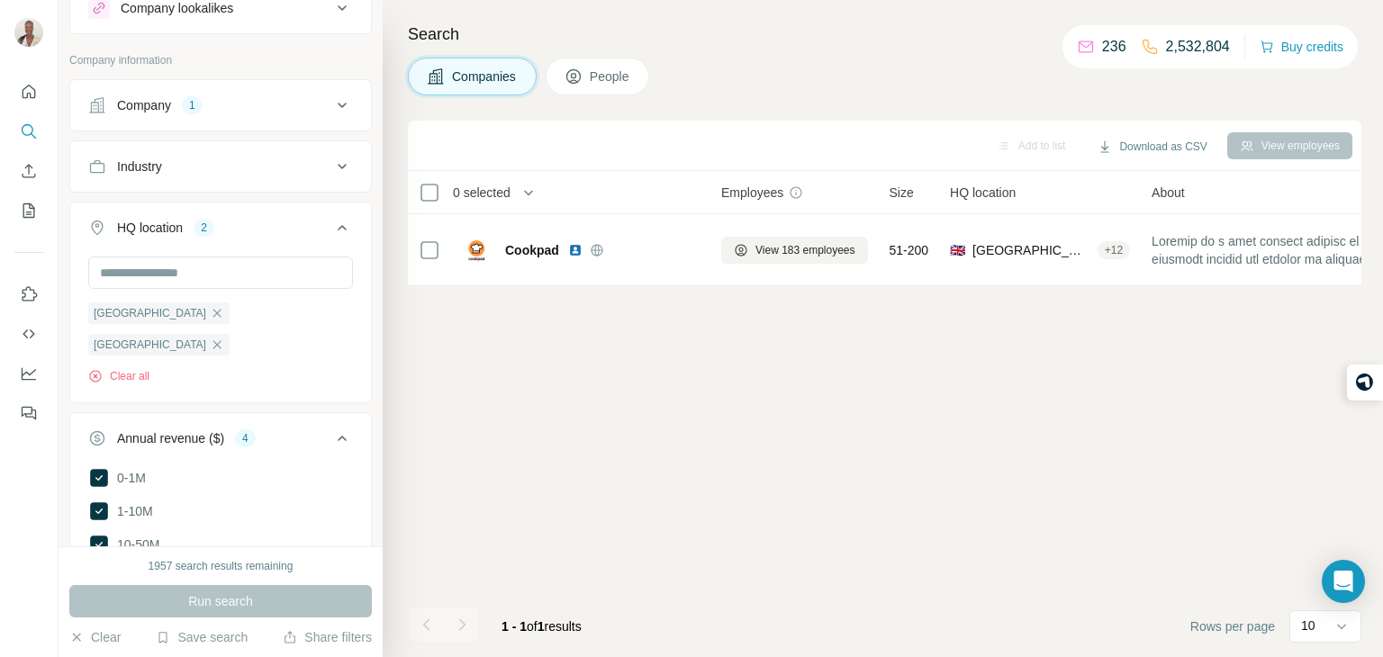
click at [337, 230] on icon at bounding box center [342, 228] width 22 height 22
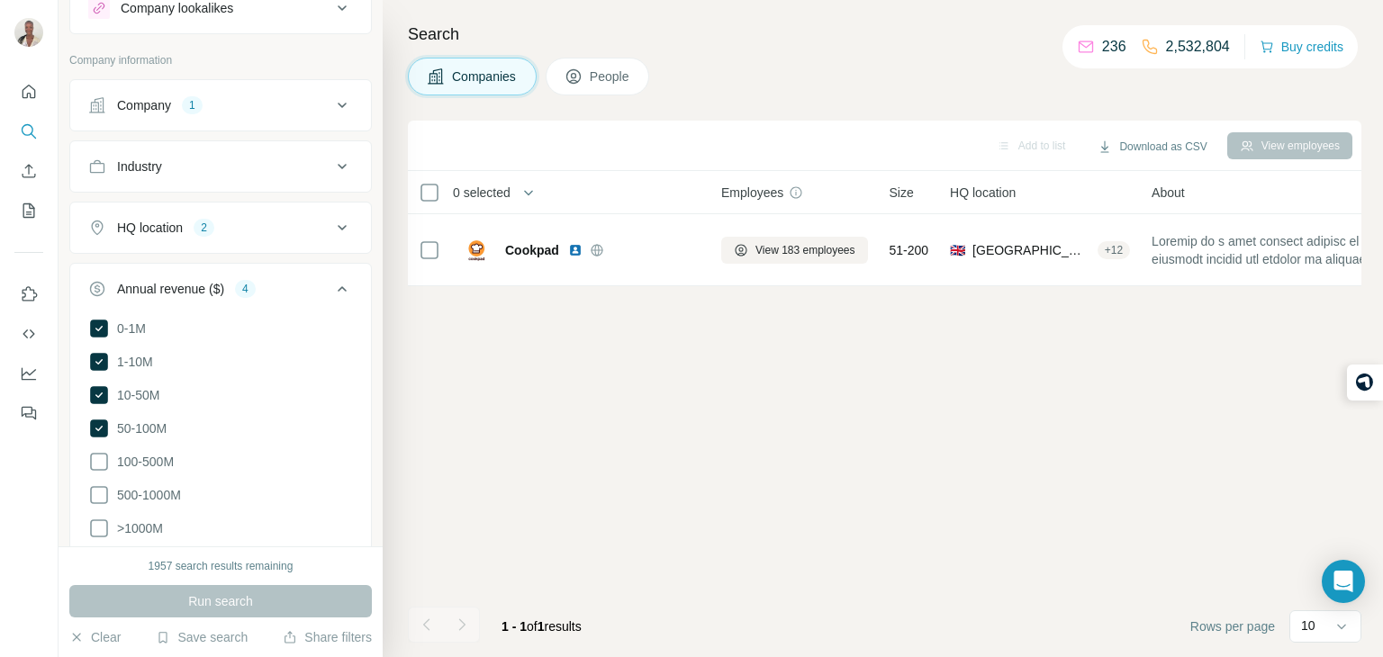
click at [338, 105] on icon at bounding box center [342, 106] width 22 height 22
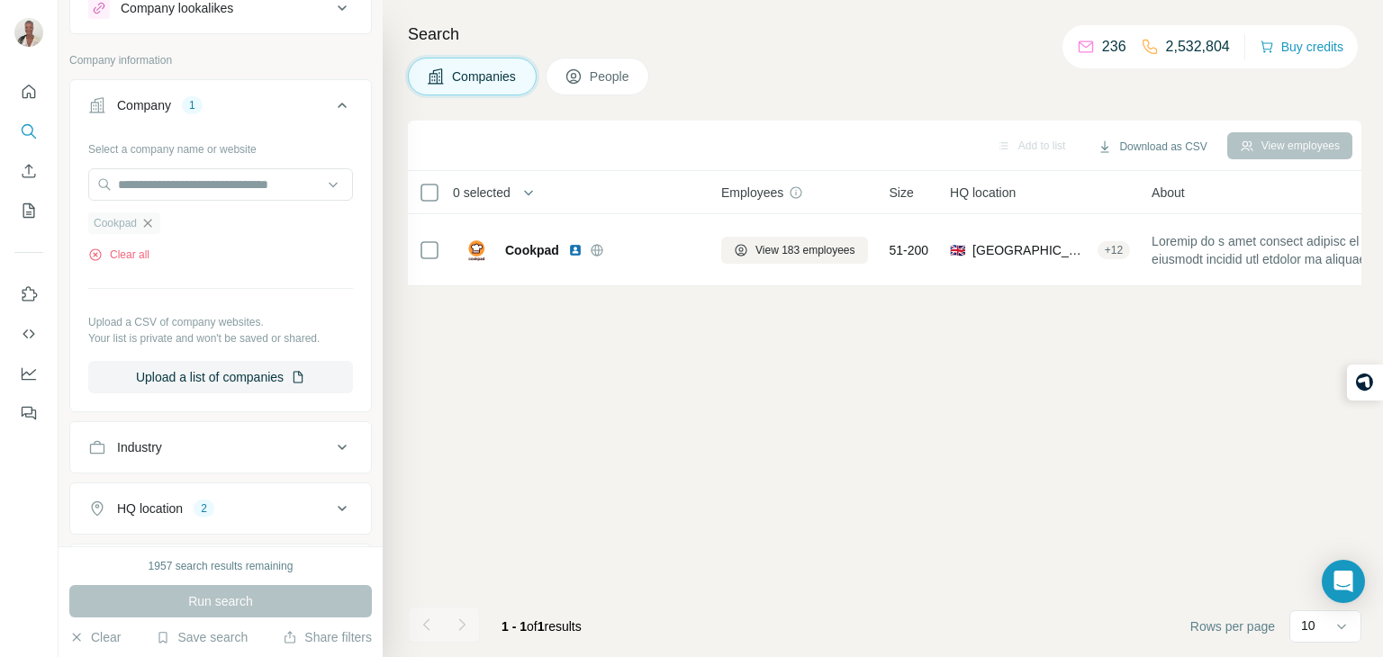
click at [150, 229] on icon "button" at bounding box center [148, 223] width 14 height 14
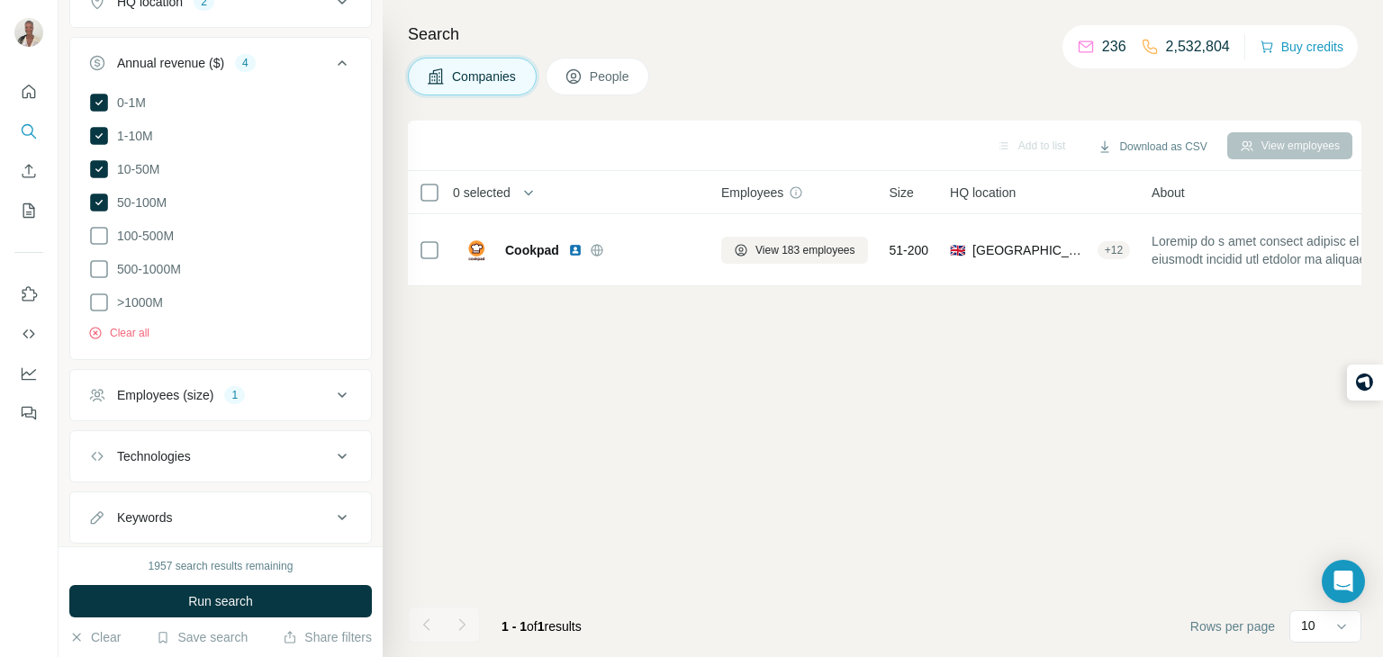
scroll to position [539, 0]
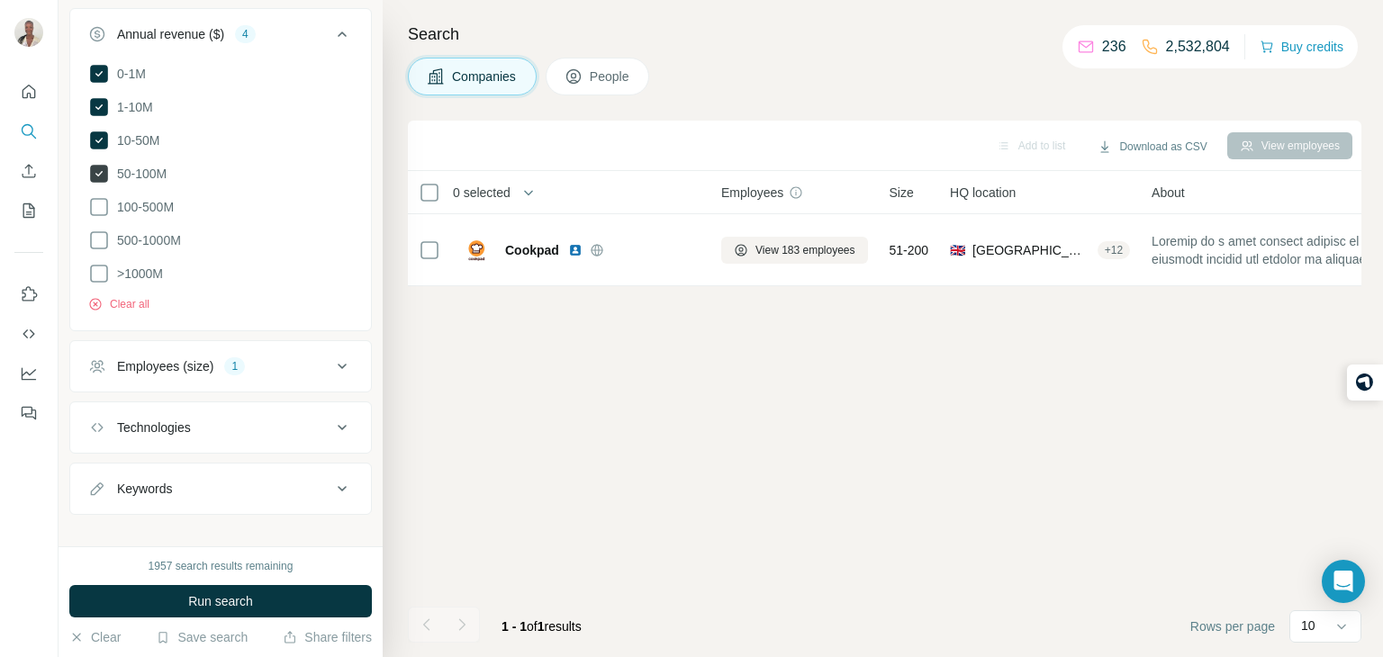
click at [95, 165] on icon at bounding box center [99, 174] width 18 height 18
click at [103, 139] on icon at bounding box center [99, 140] width 18 height 18
click at [98, 104] on icon at bounding box center [99, 107] width 18 height 18
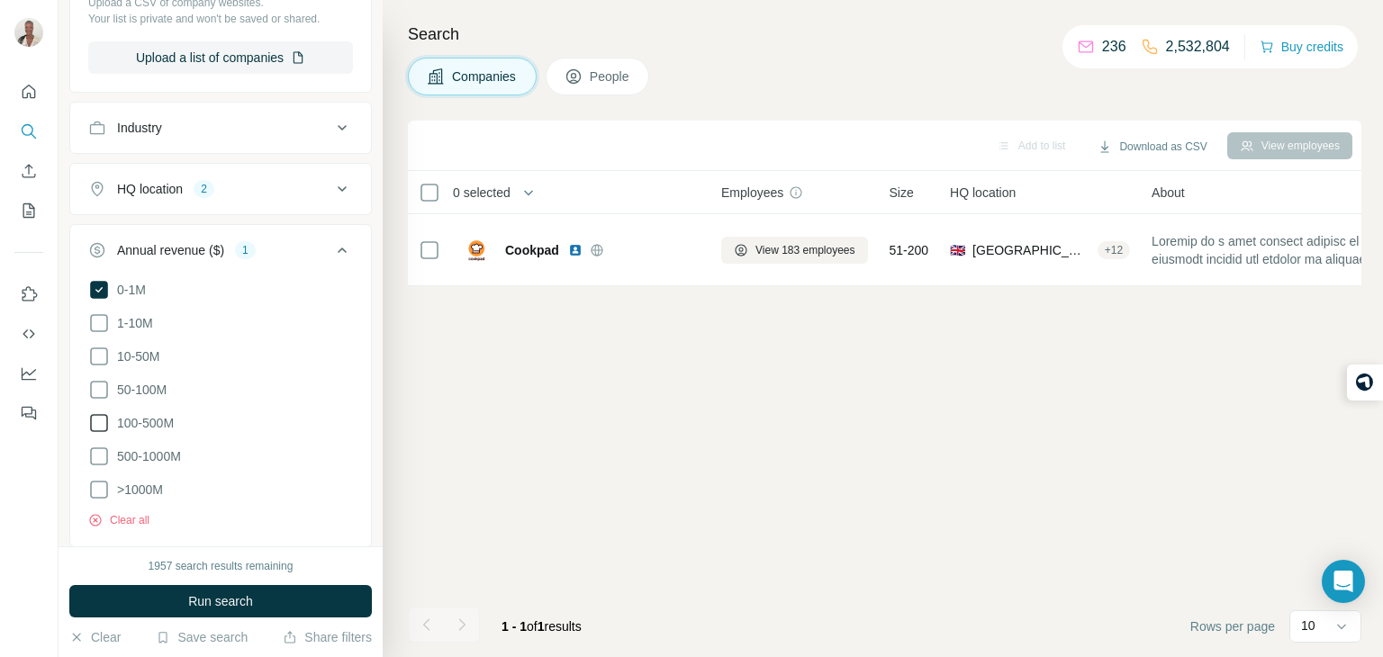
scroll to position [305, 0]
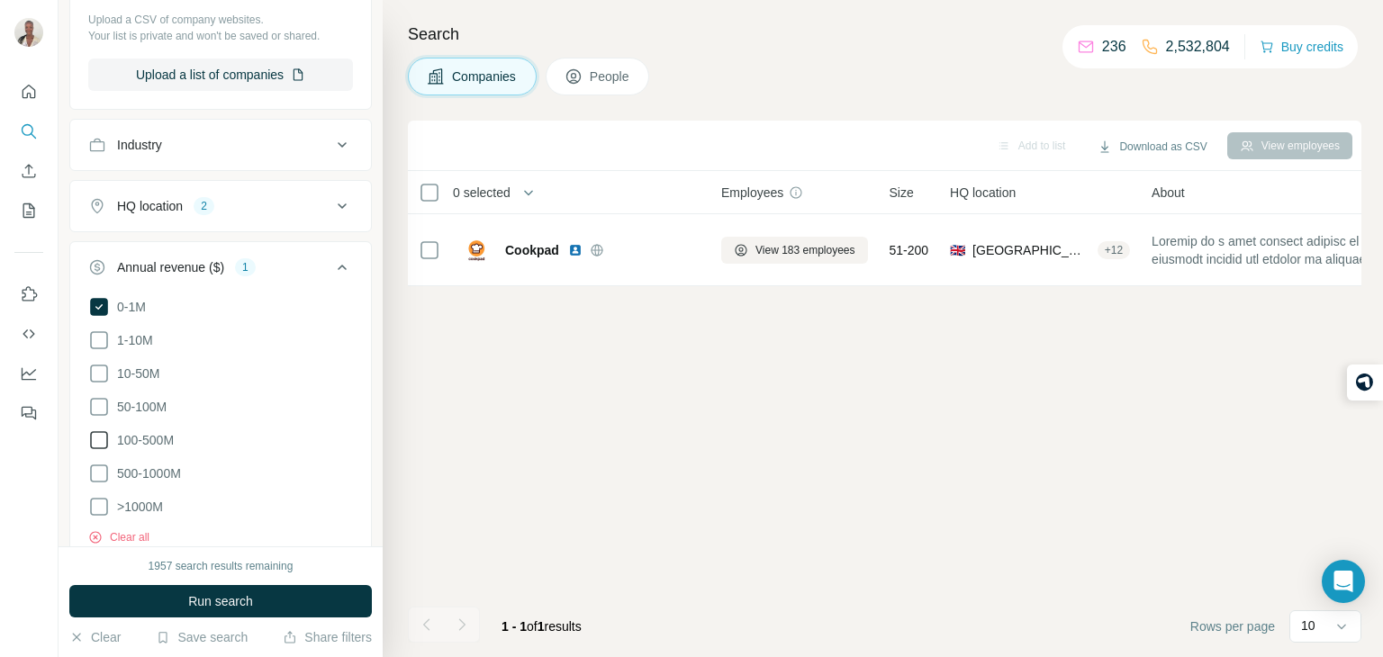
click at [177, 206] on div "HQ location" at bounding box center [150, 206] width 66 height 18
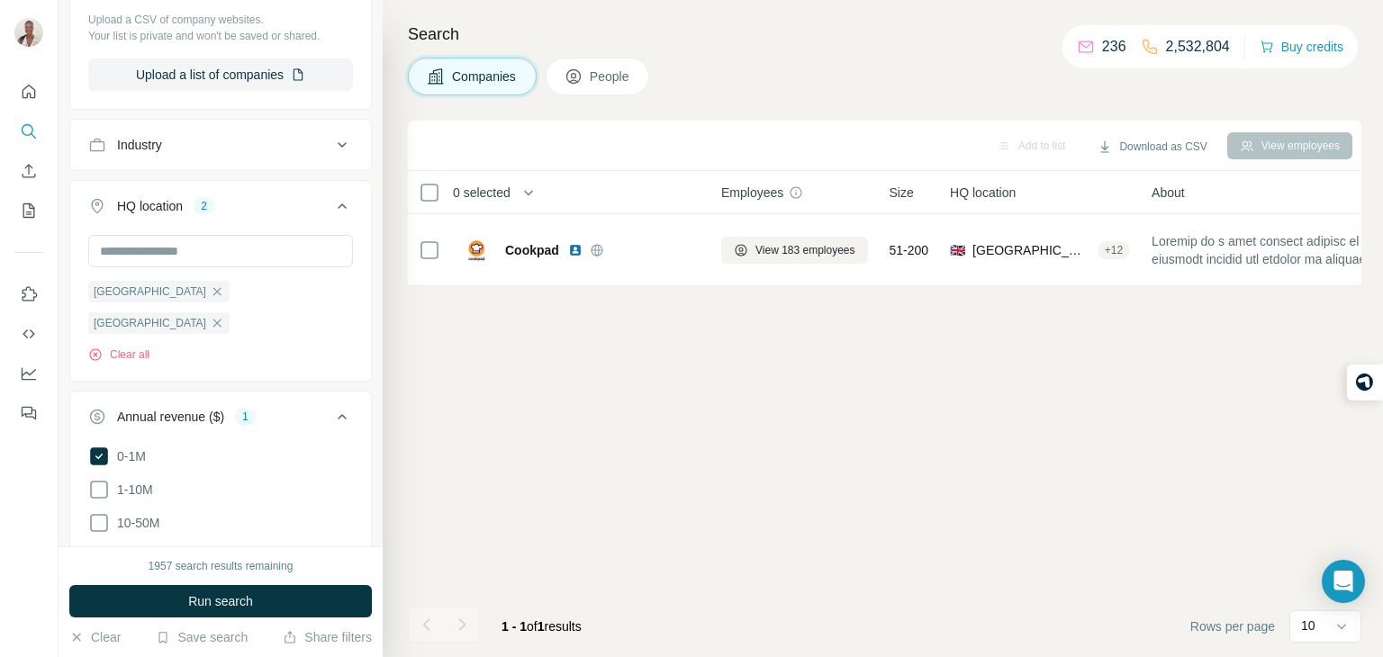
click at [333, 201] on icon at bounding box center [342, 206] width 22 height 22
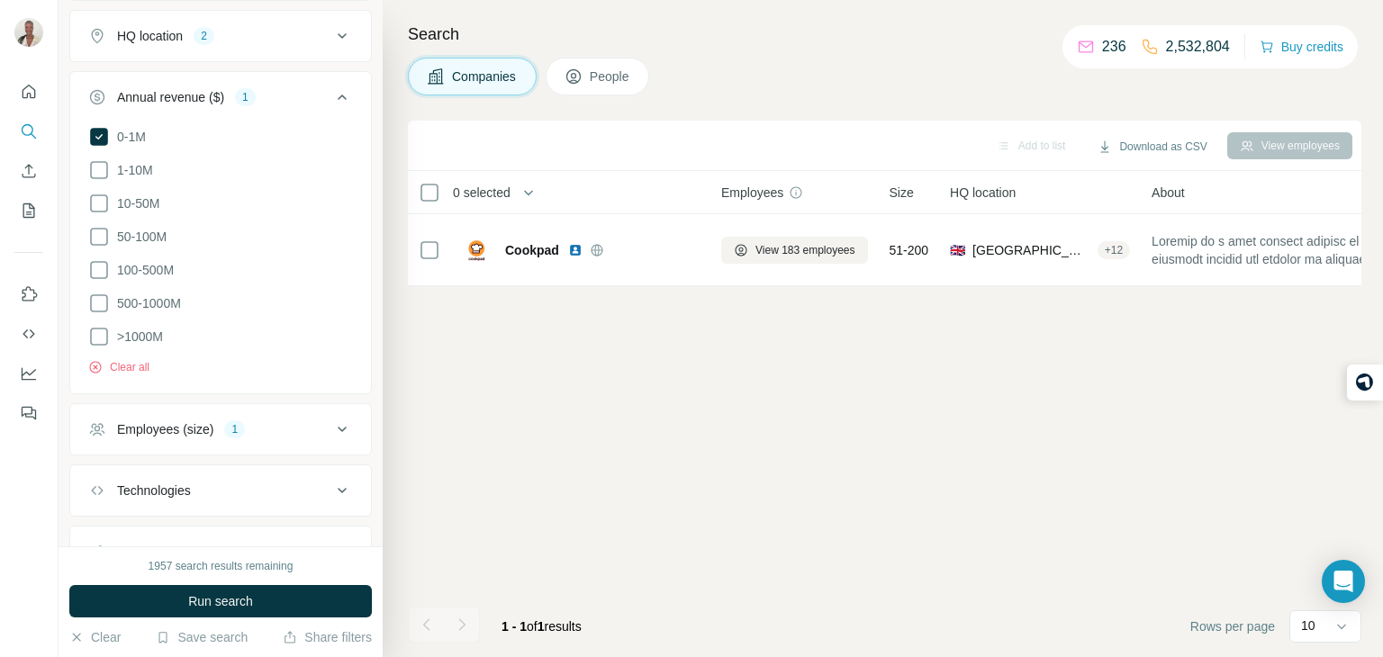
scroll to position [482, 0]
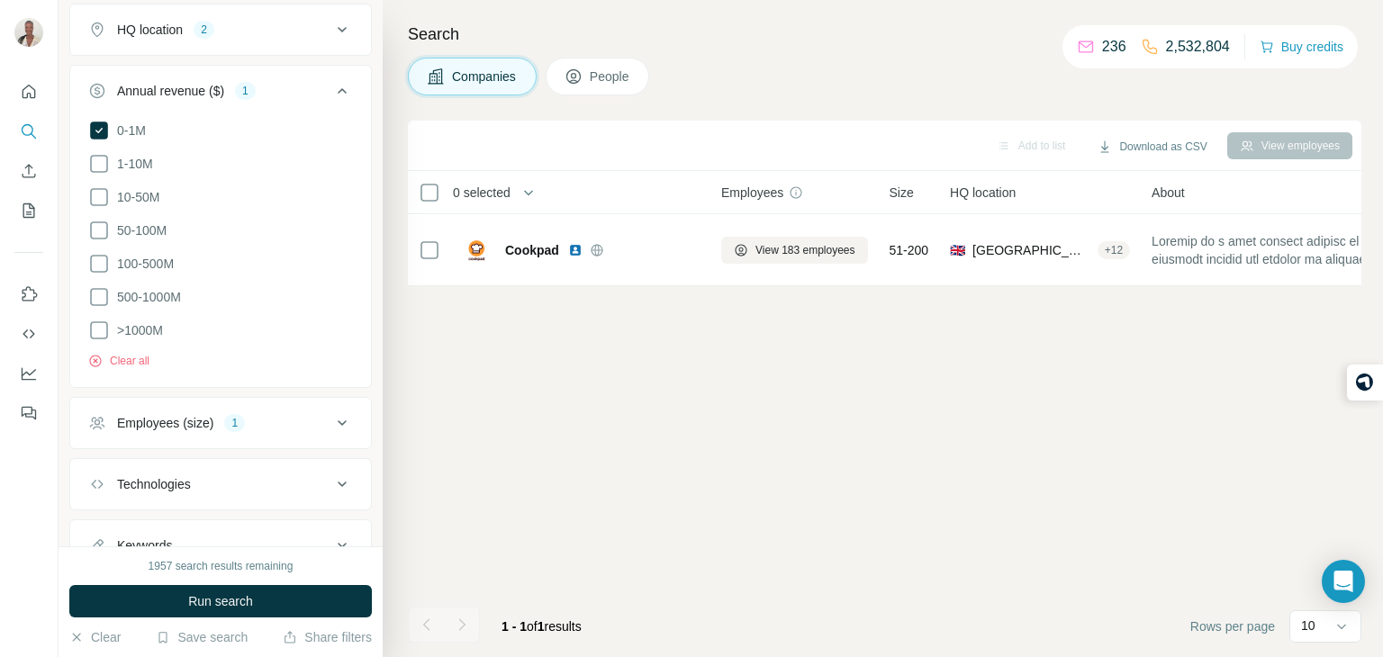
click at [215, 434] on button "Employees (size) 1" at bounding box center [220, 423] width 301 height 43
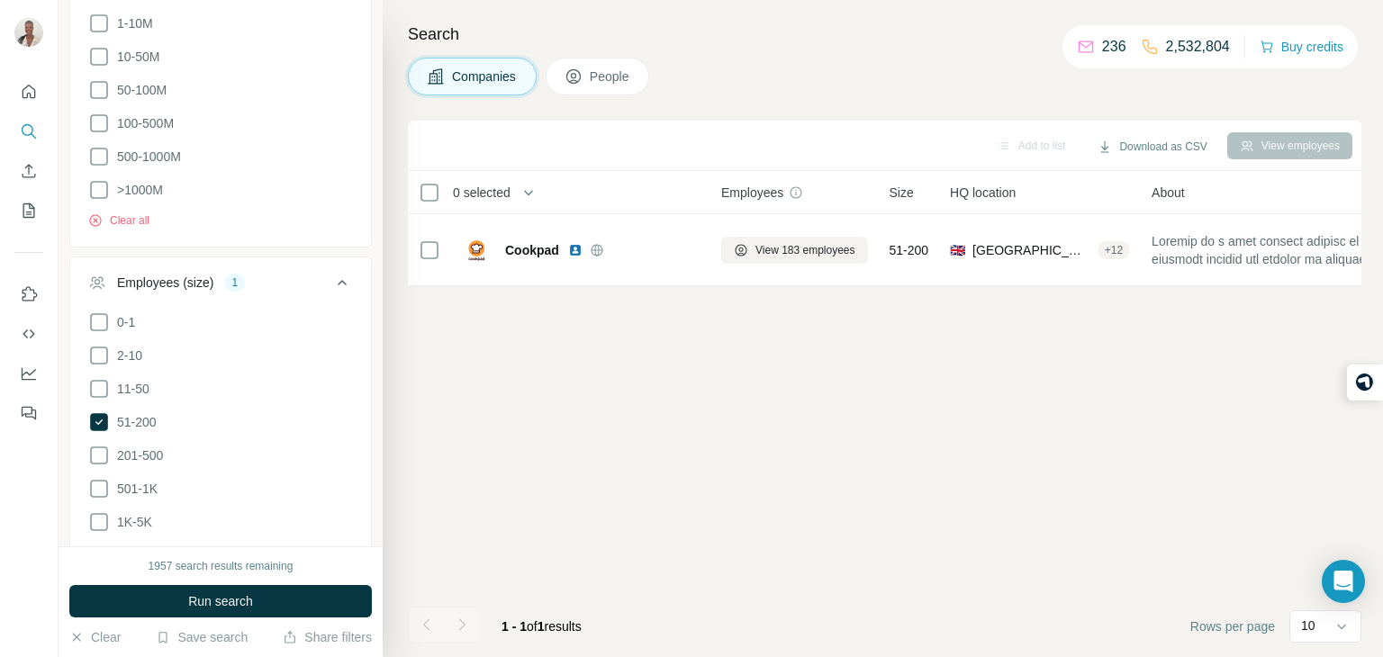
scroll to position [629, 0]
click at [102, 407] on icon at bounding box center [99, 416] width 18 height 18
click at [97, 383] on icon at bounding box center [99, 383] width 22 height 22
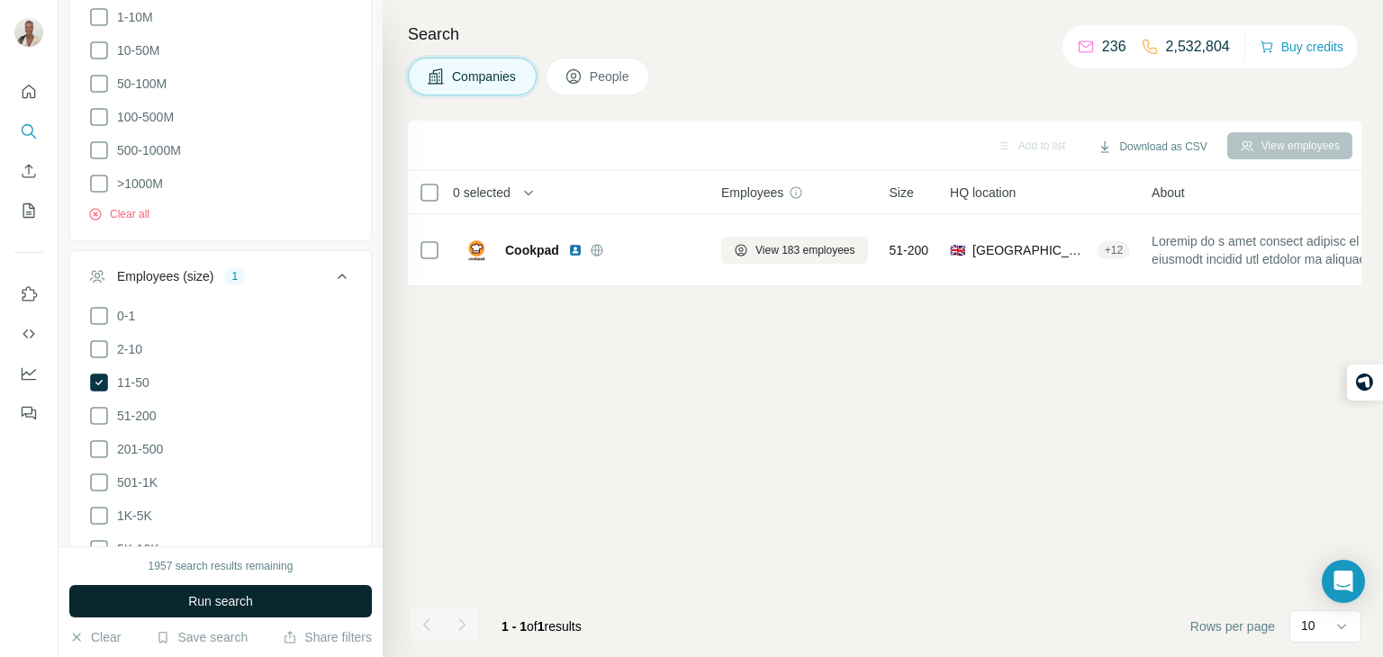
click at [249, 594] on span "Run search" at bounding box center [220, 602] width 65 height 18
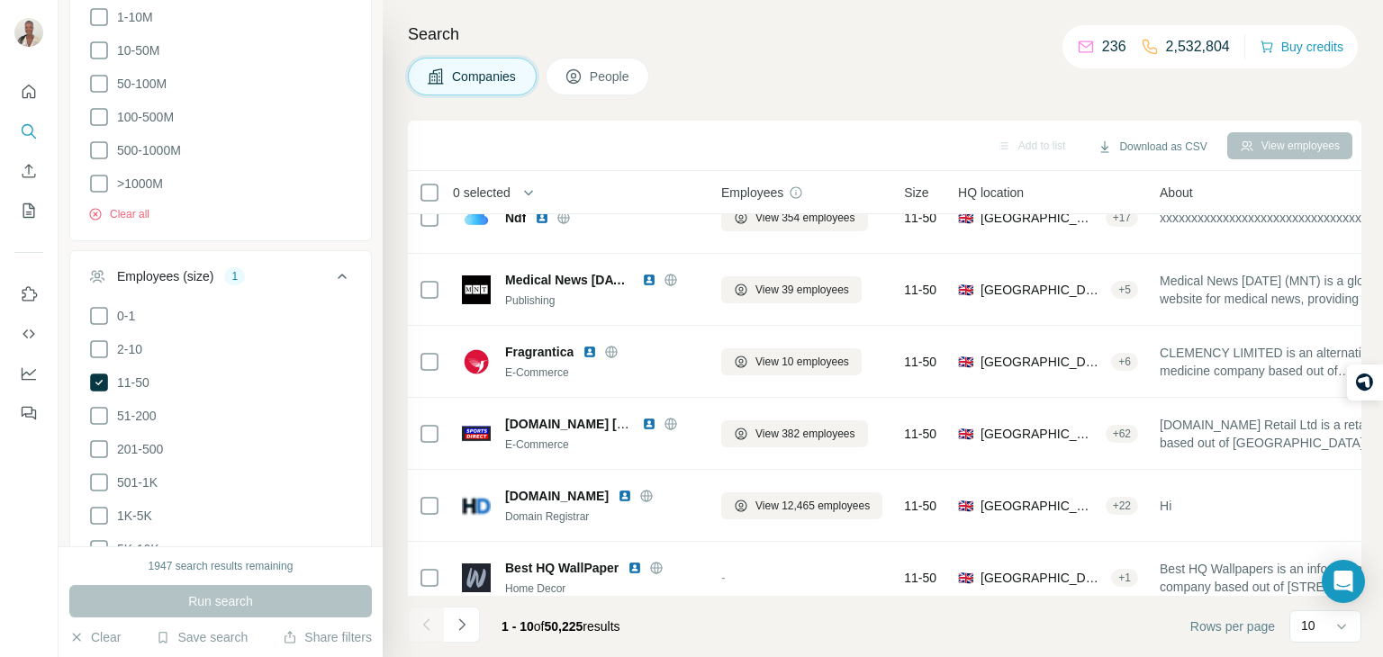
scroll to position [36, 0]
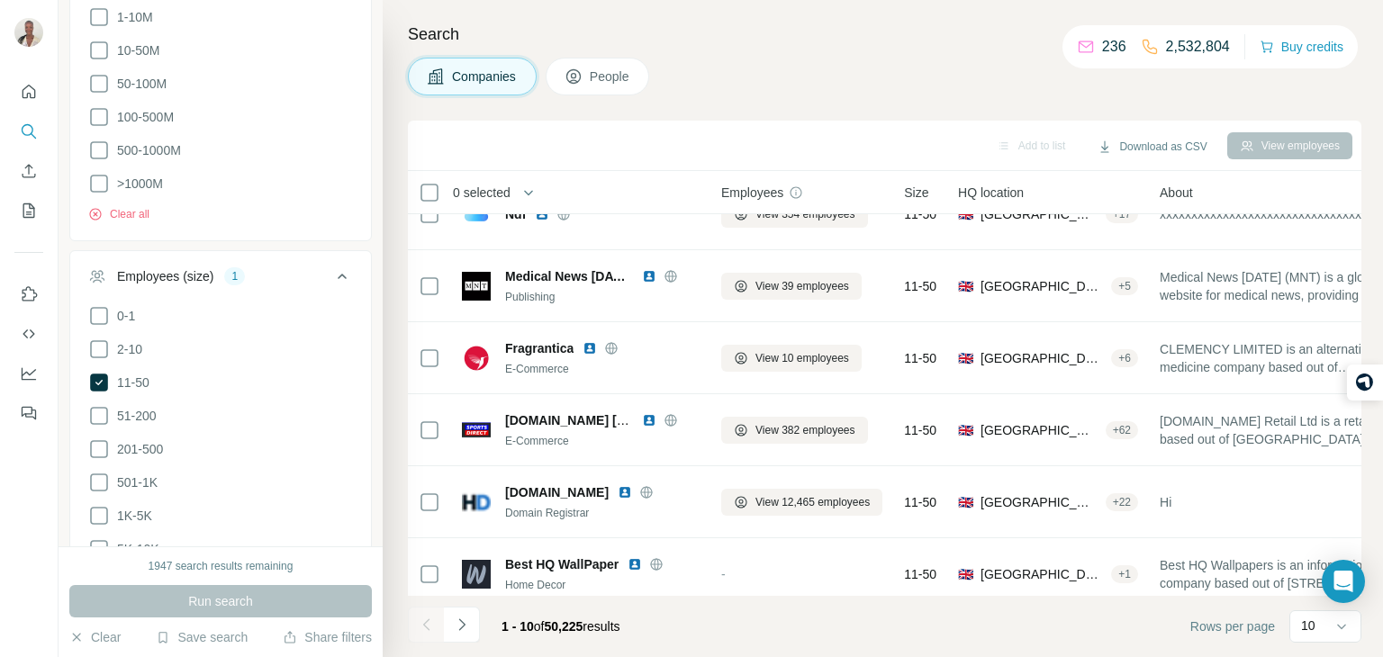
click at [350, 268] on icon at bounding box center [342, 277] width 22 height 22
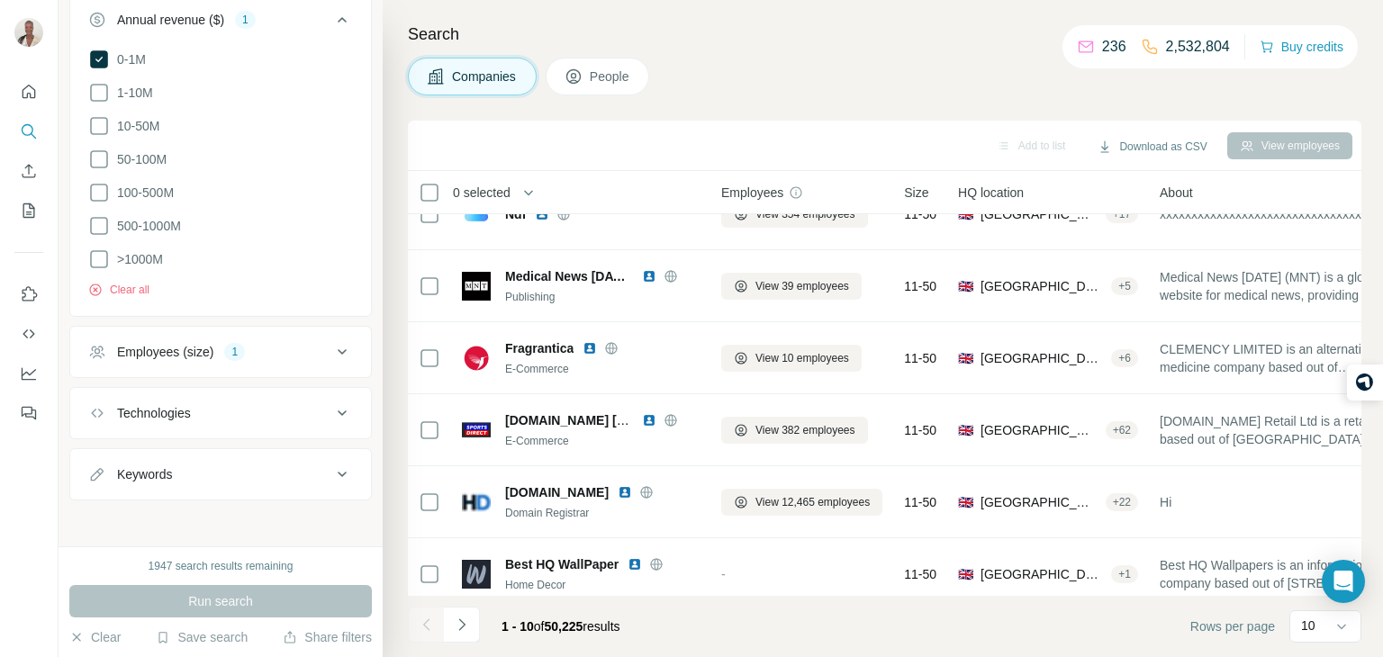
click at [282, 350] on div "Employees (size) 1" at bounding box center [209, 352] width 243 height 18
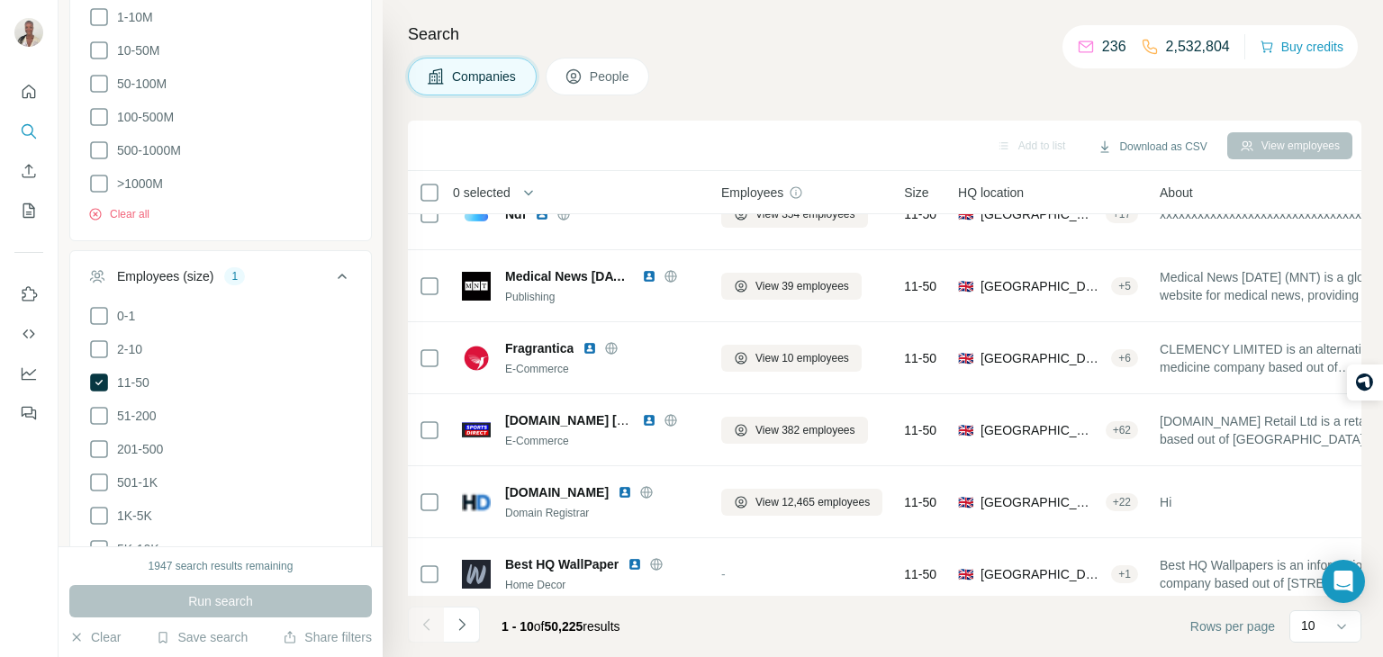
click at [344, 267] on icon at bounding box center [342, 277] width 22 height 22
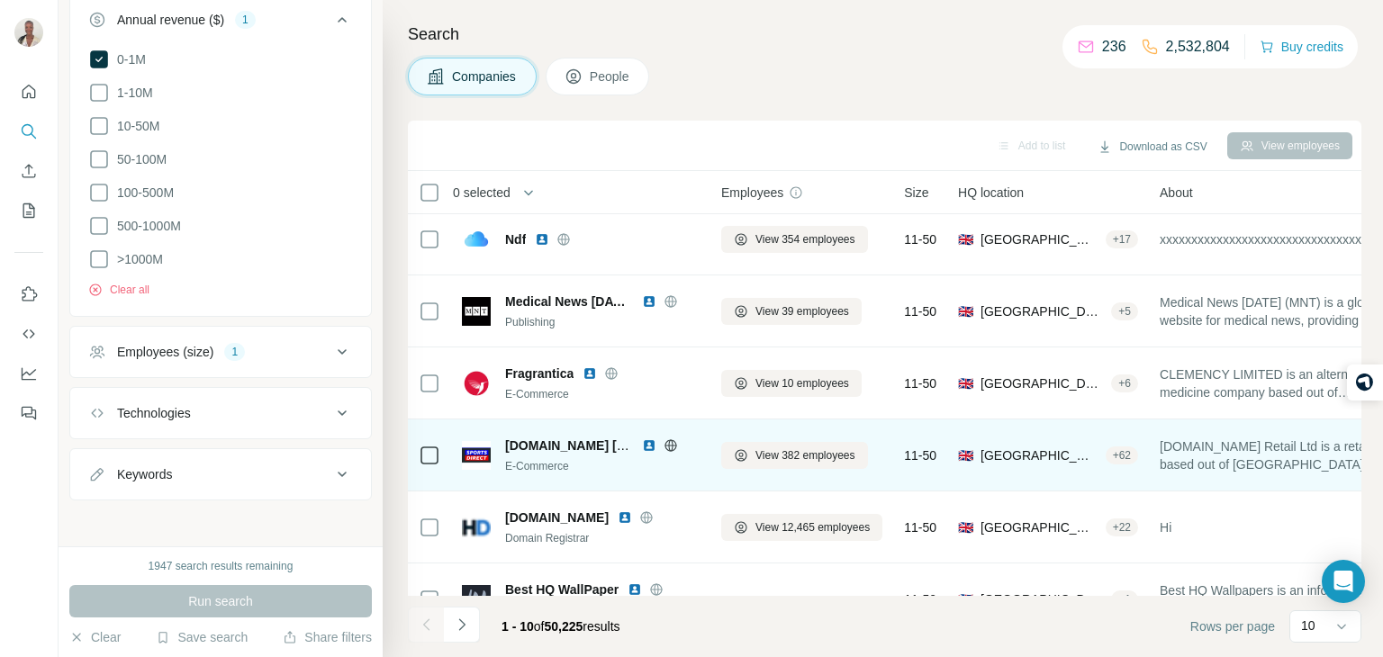
scroll to position [13, 0]
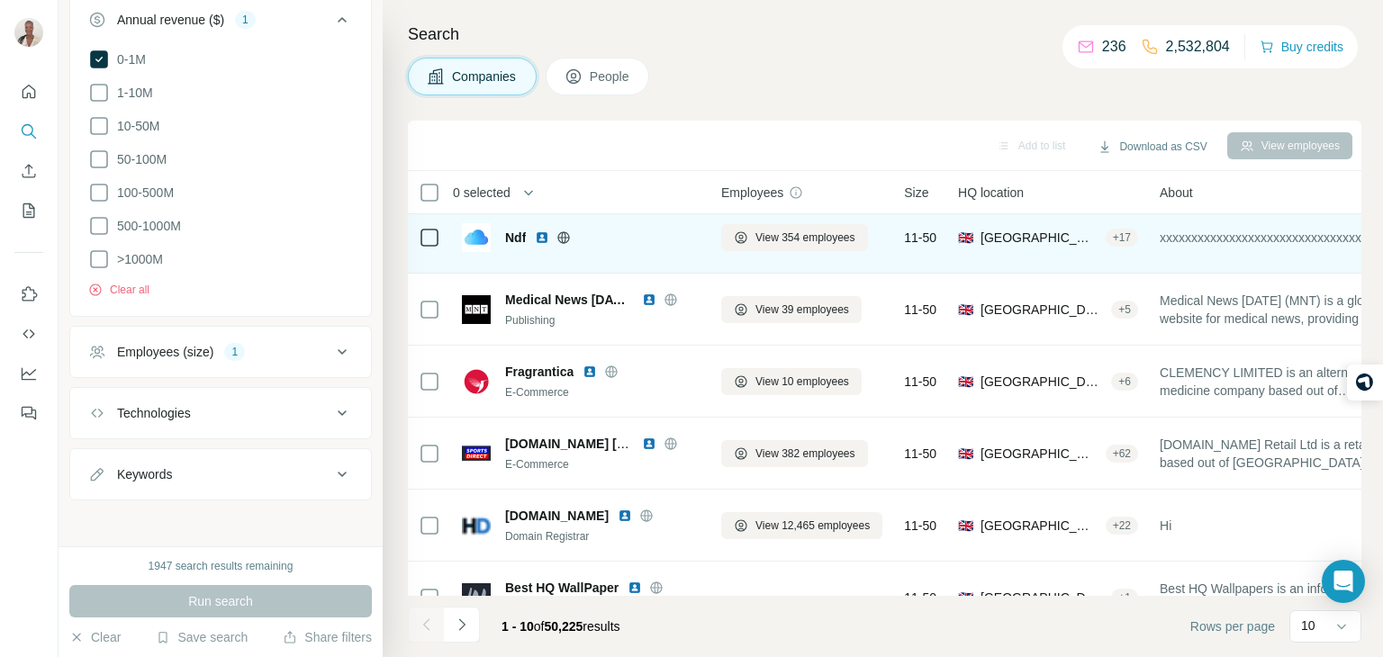
click at [523, 239] on span "Ndf" at bounding box center [515, 238] width 21 height 18
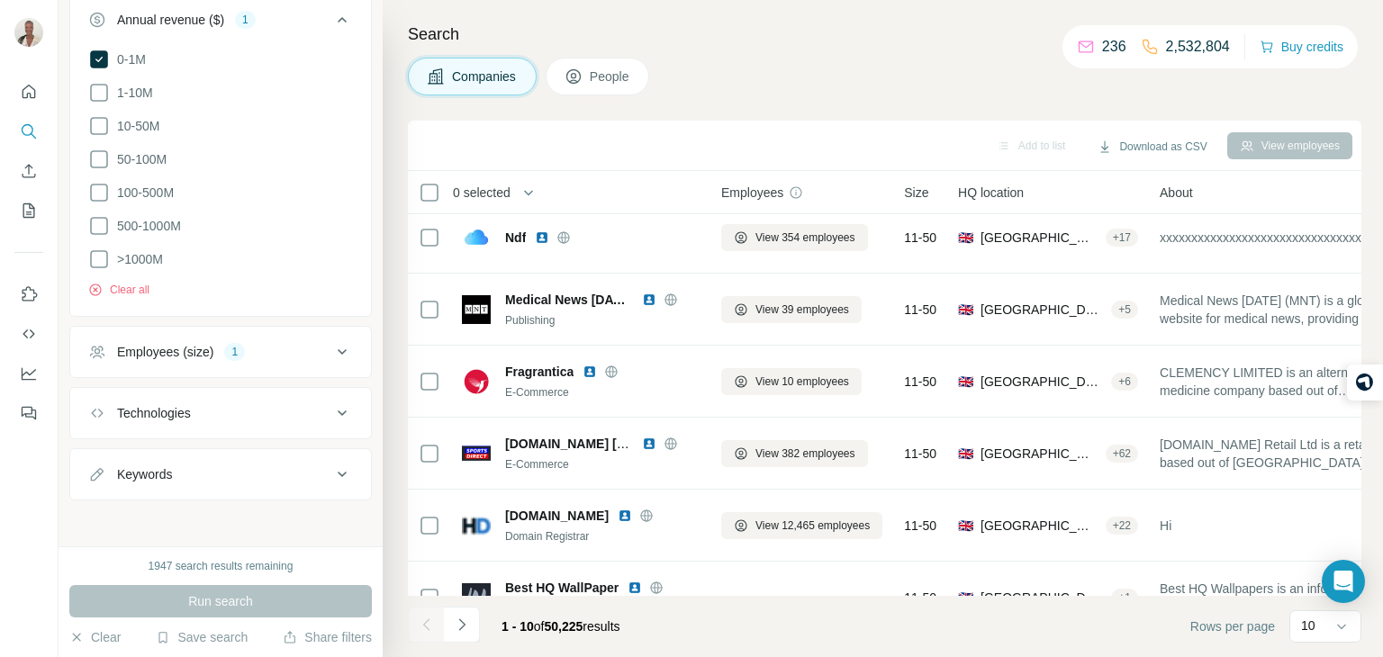
click at [564, 83] on button "People" at bounding box center [598, 77] width 104 height 38
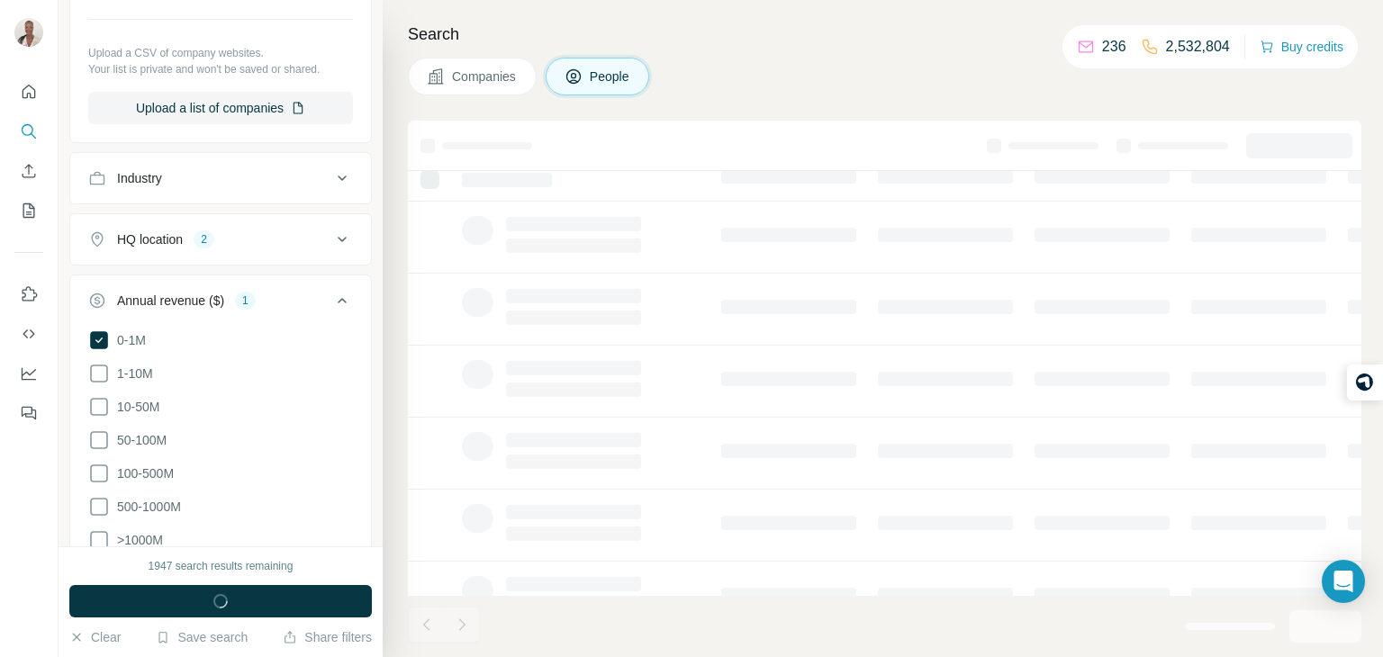
scroll to position [832, 0]
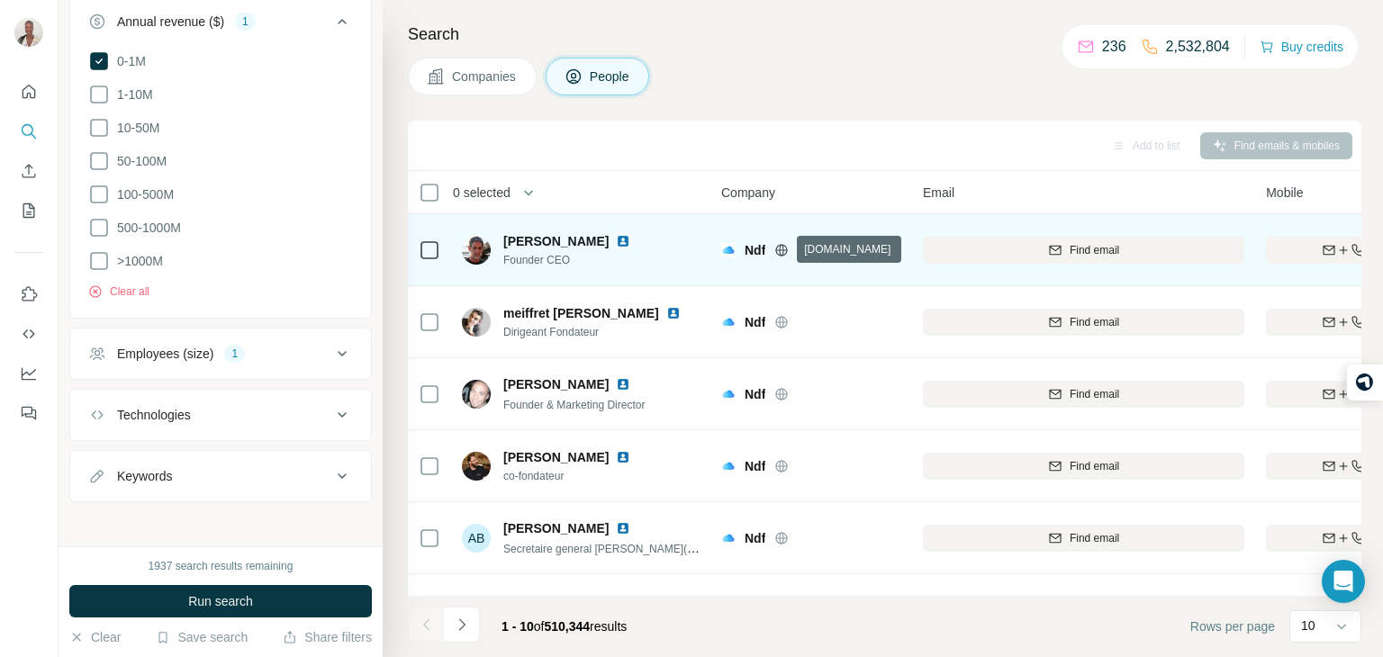
click at [784, 249] on icon at bounding box center [782, 250] width 14 height 14
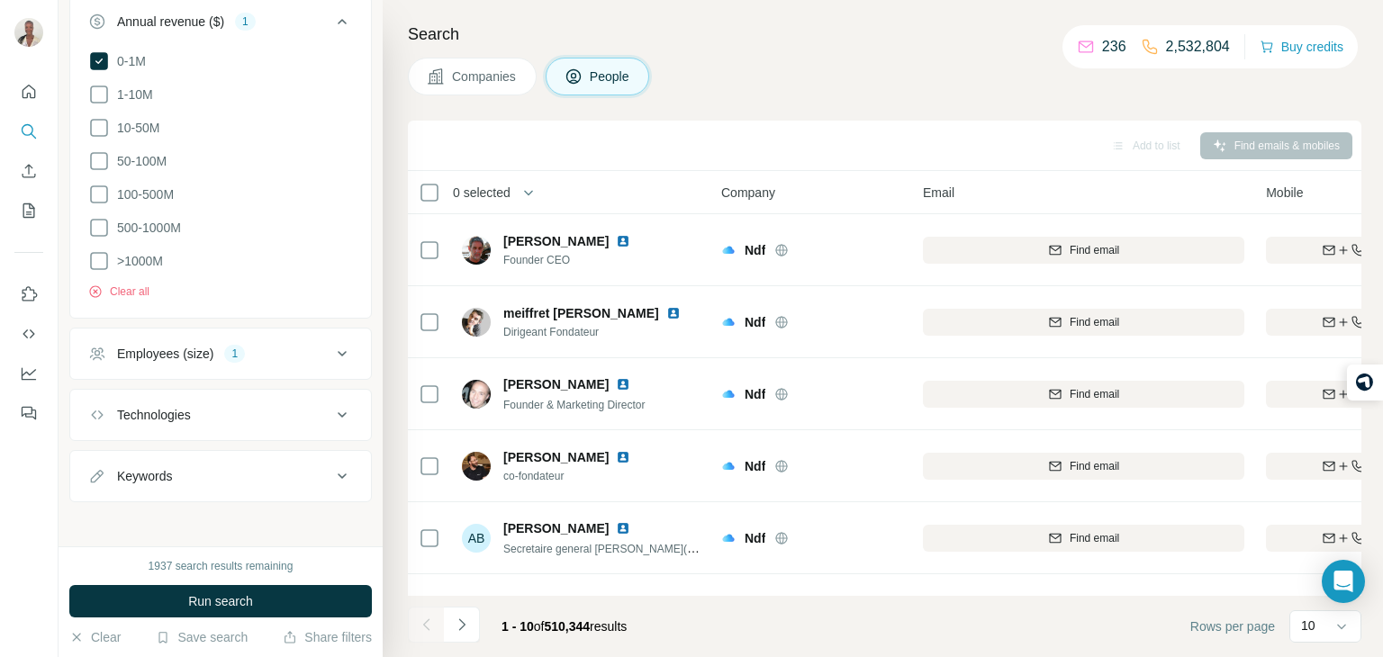
click at [482, 88] on button "Companies" at bounding box center [472, 77] width 129 height 38
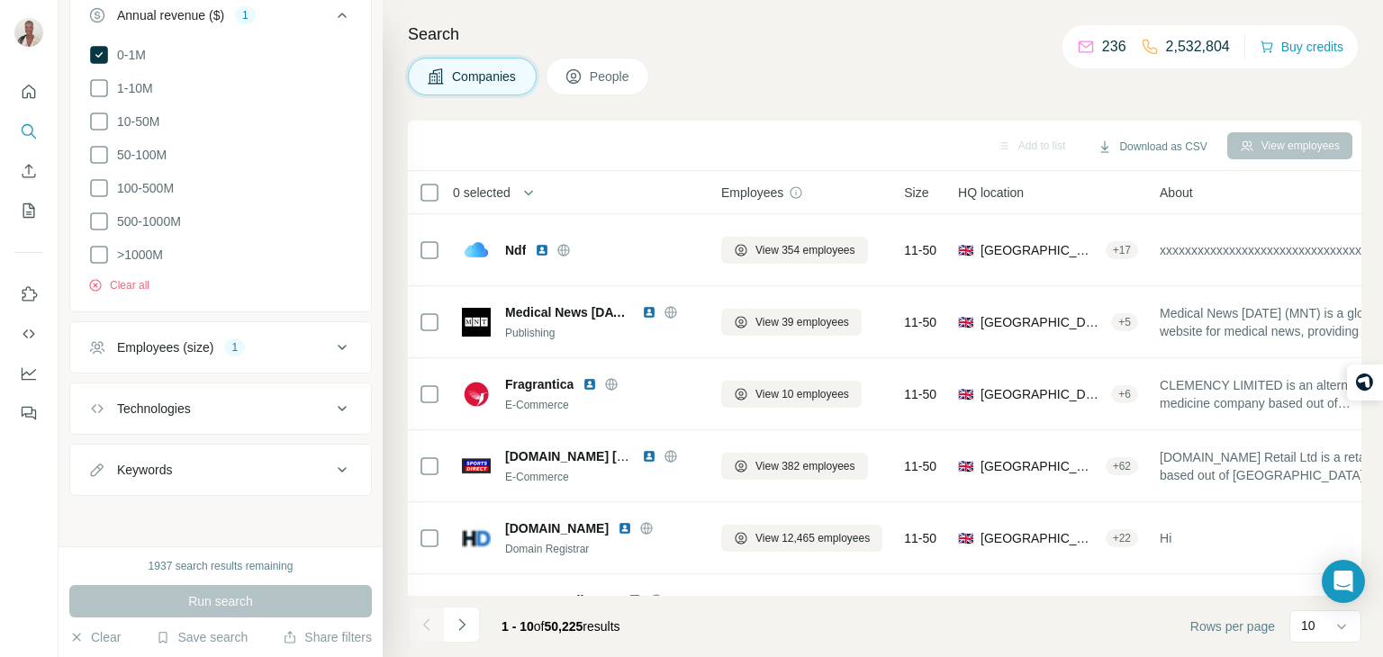
scroll to position [553, 0]
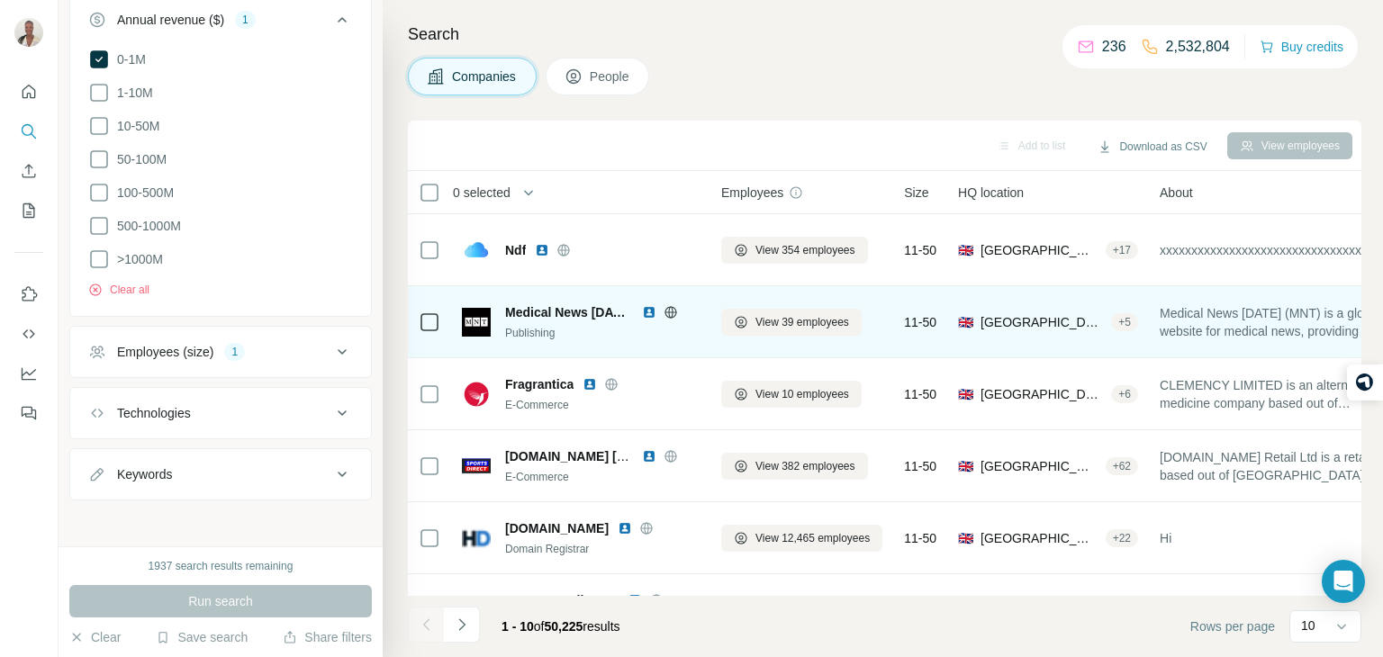
click at [1111, 327] on span "🇬🇧 [GEOGRAPHIC_DATA], Sefton, [GEOGRAPHIC_DATA] + 5" at bounding box center [1048, 322] width 180 height 18
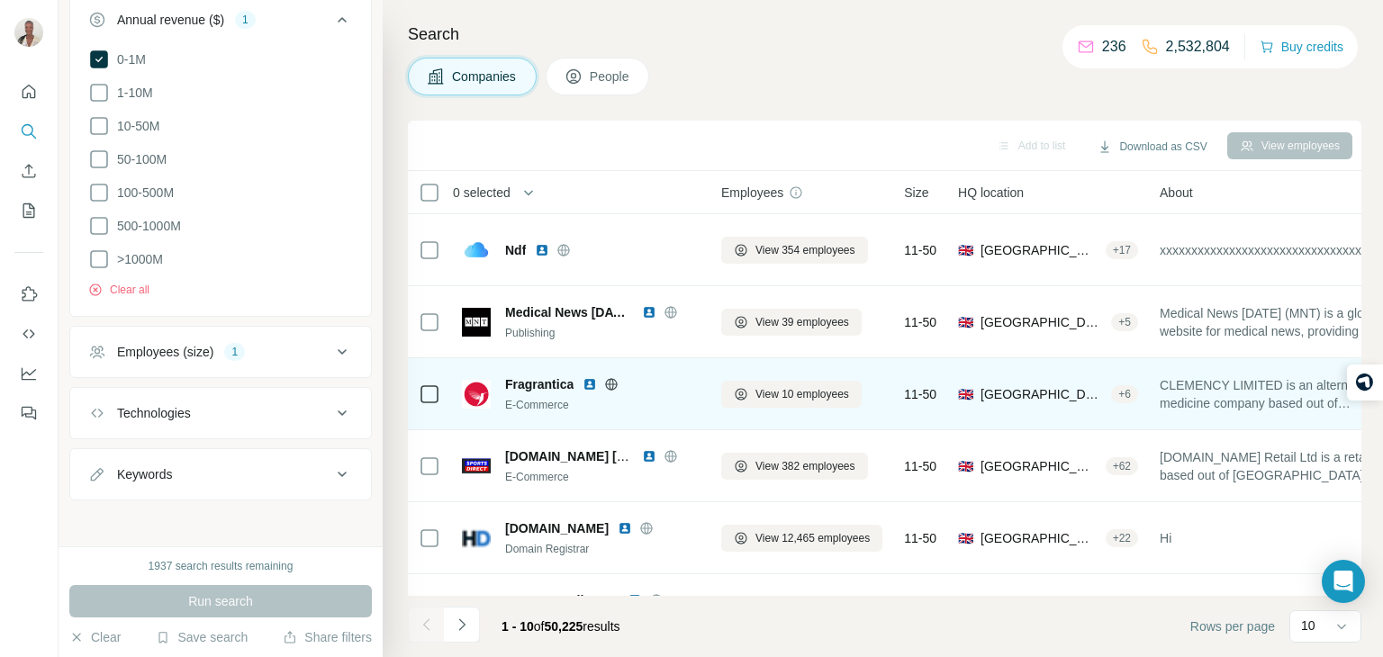
click at [478, 396] on img at bounding box center [476, 394] width 29 height 29
click at [836, 392] on span "View 10 employees" at bounding box center [803, 394] width 94 height 16
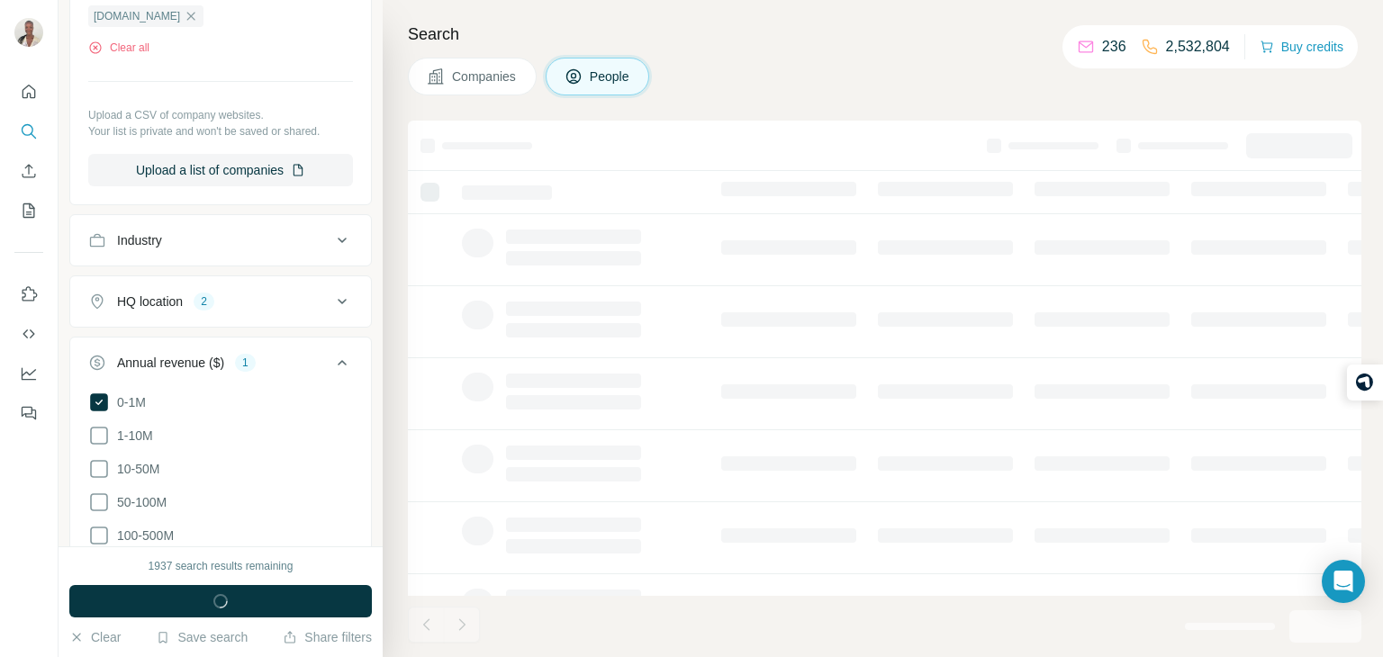
scroll to position [895, 0]
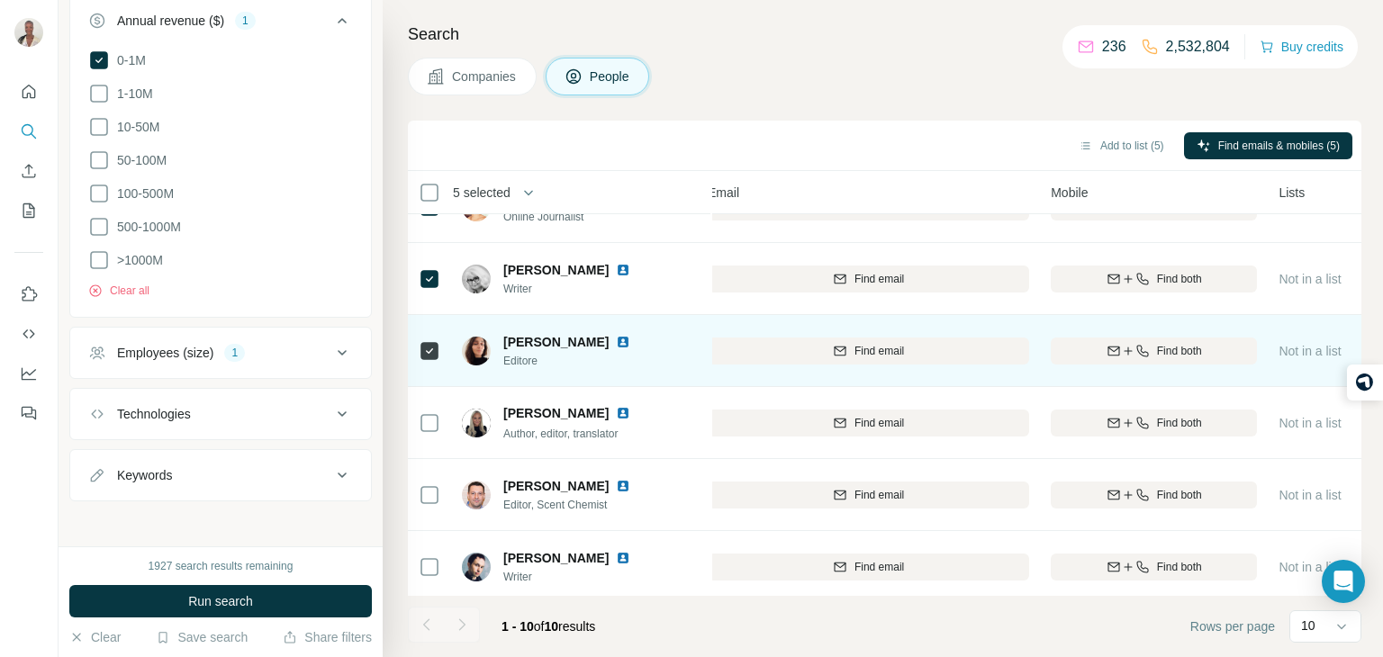
scroll to position [201, 215]
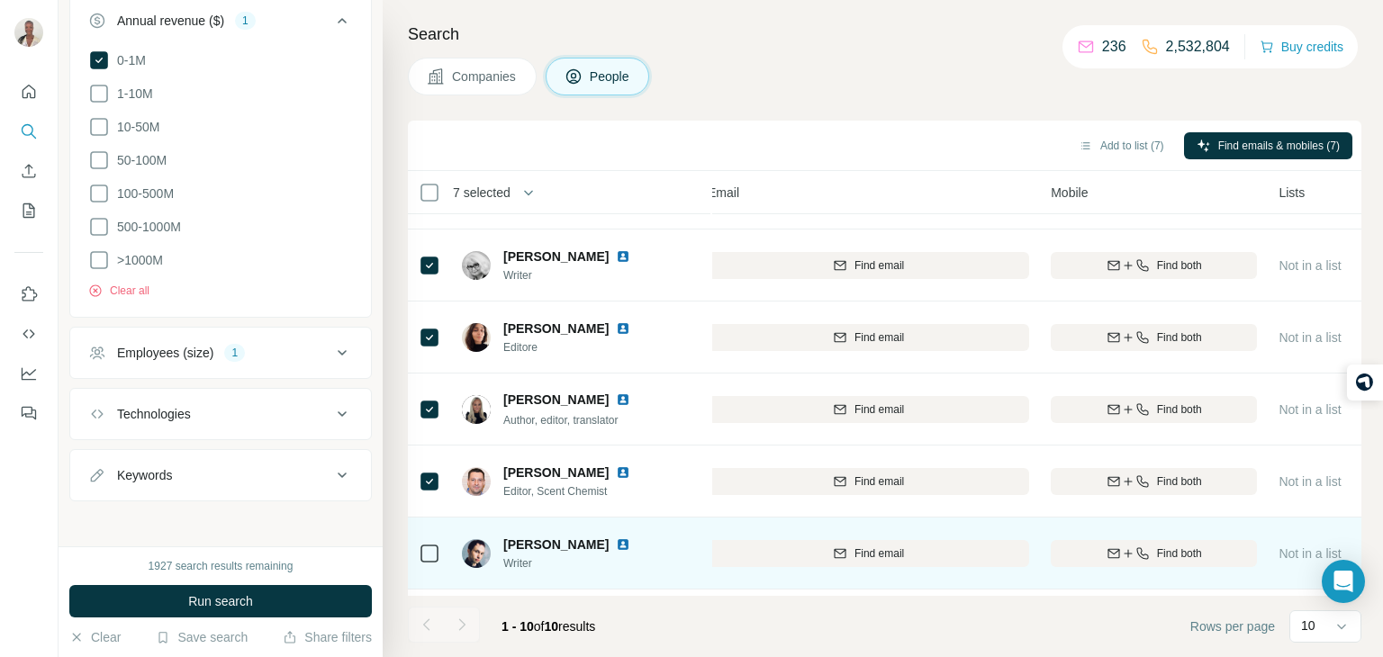
click at [433, 563] on icon at bounding box center [430, 554] width 22 height 22
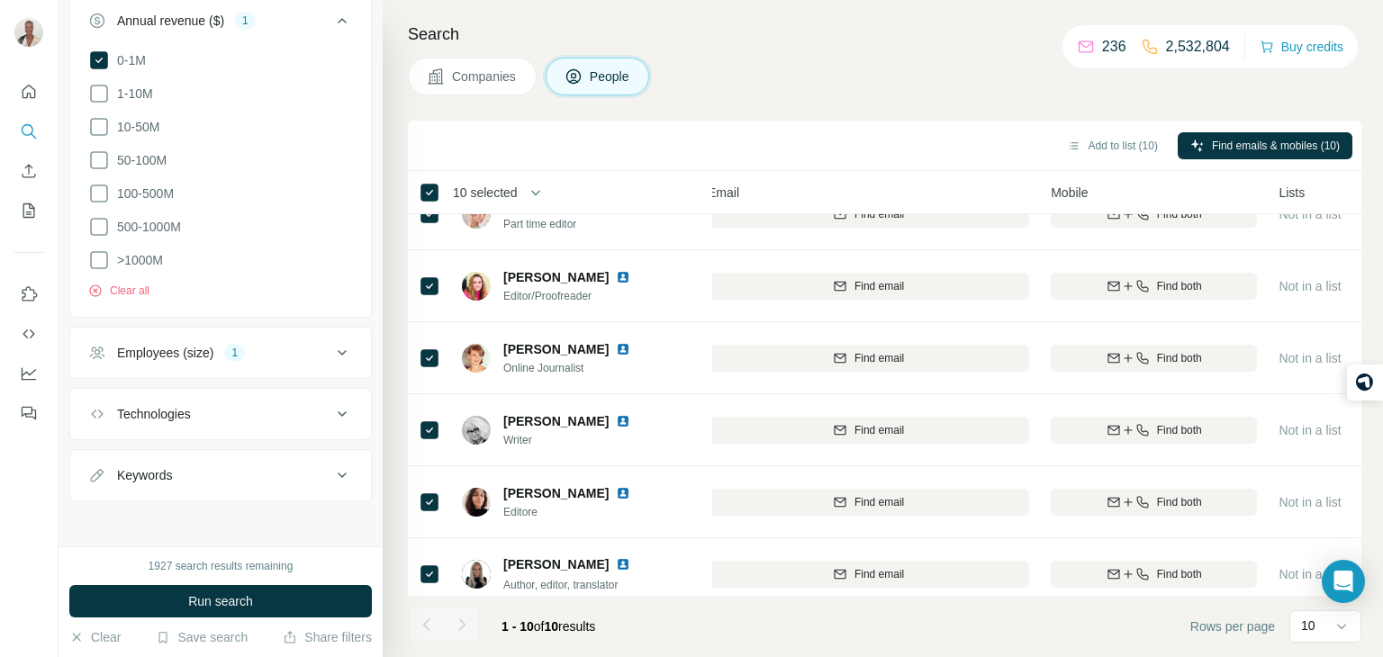
scroll to position [0, 215]
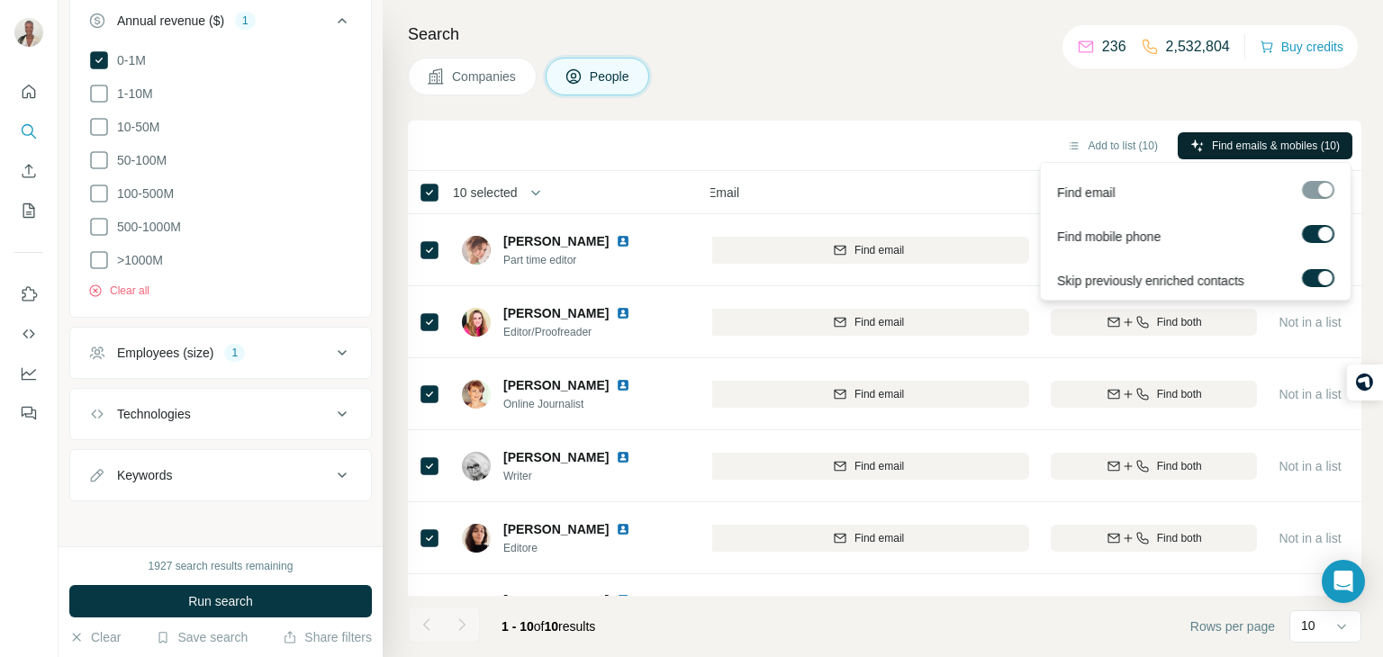
click at [1246, 139] on span "Find emails & mobiles (10)" at bounding box center [1276, 146] width 128 height 16
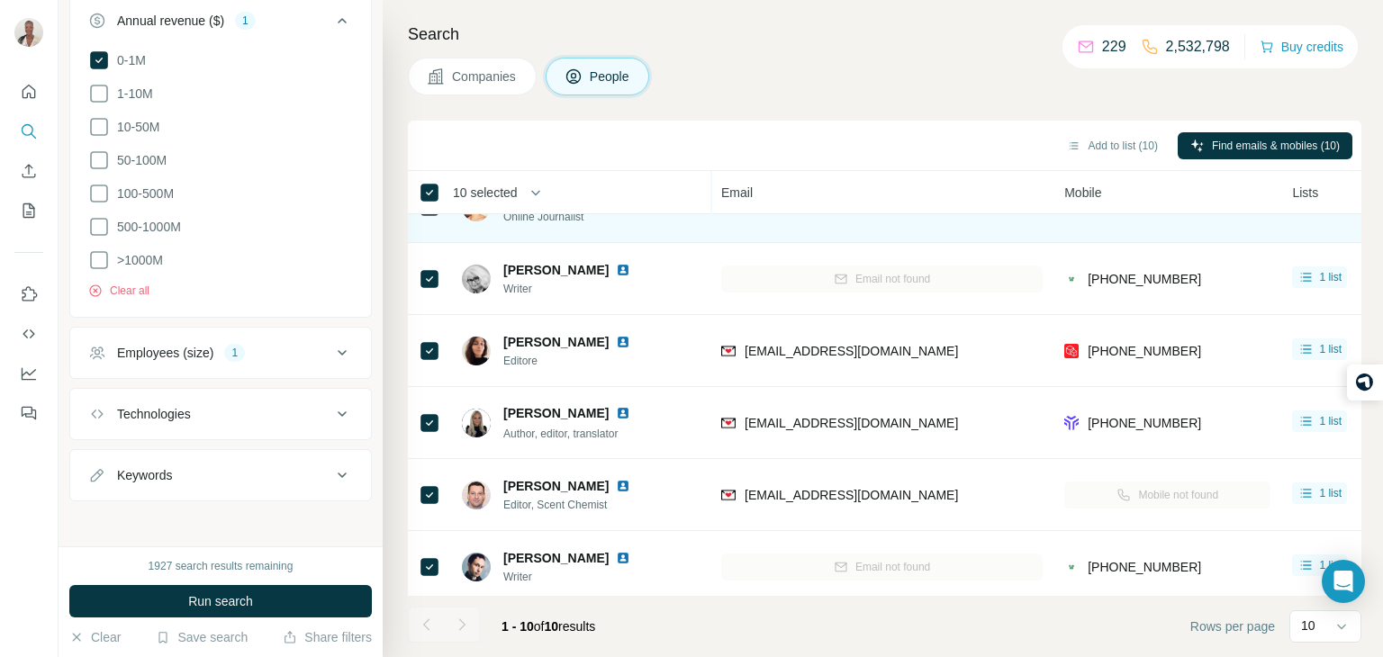
scroll to position [187, 195]
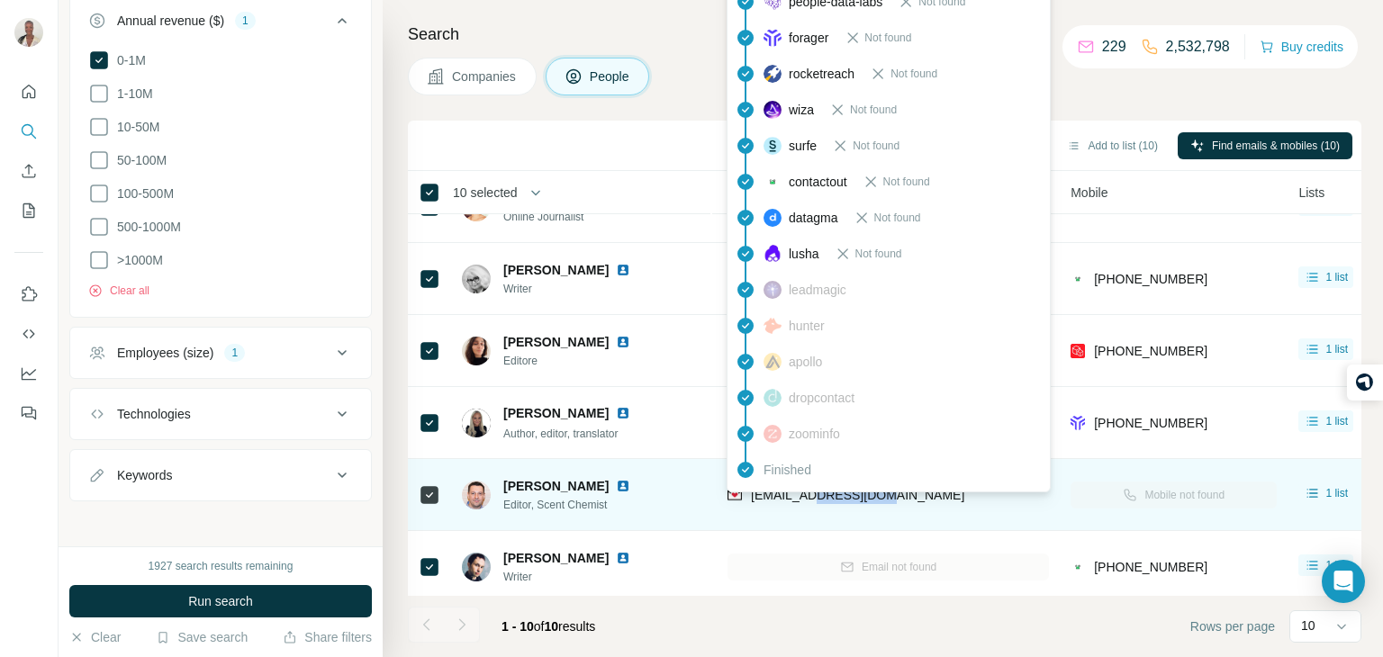
drag, startPoint x: 880, startPoint y: 494, endPoint x: 812, endPoint y: 494, distance: 68.5
click at [812, 494] on div "[EMAIL_ADDRESS][DOMAIN_NAME]" at bounding box center [889, 495] width 322 height 50
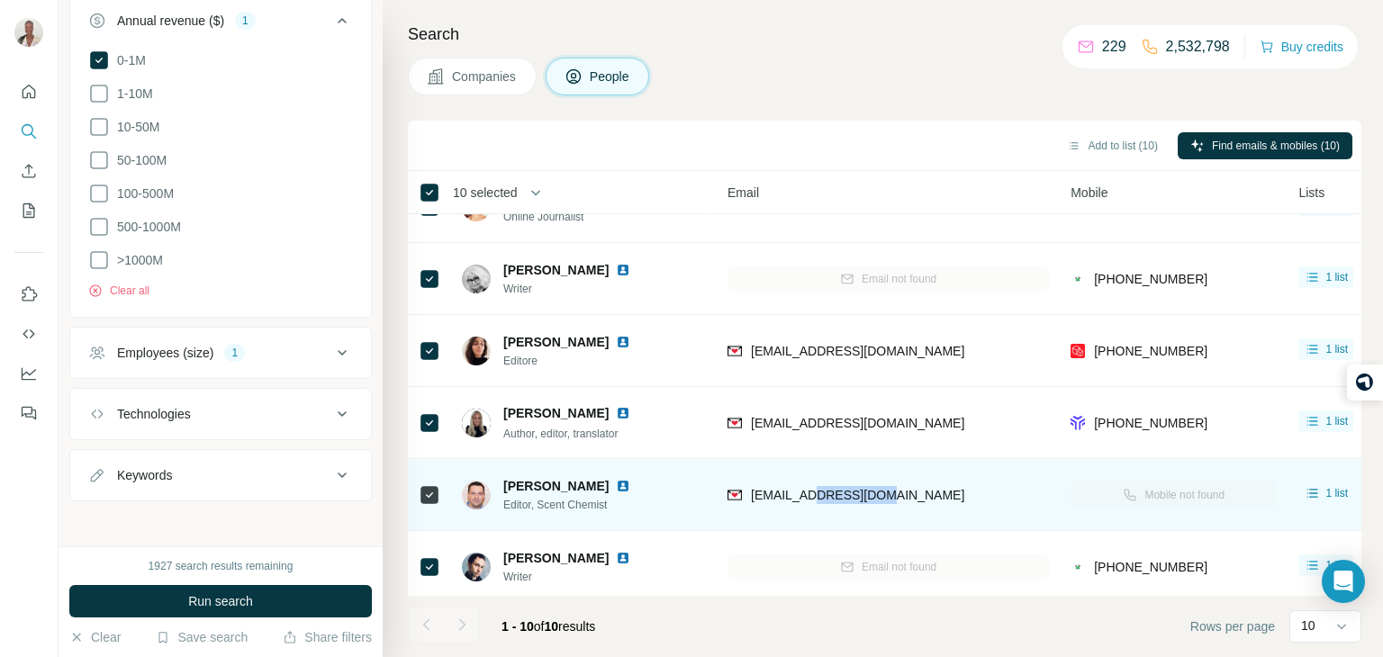
click at [888, 505] on div "[EMAIL_ADDRESS][DOMAIN_NAME]" at bounding box center [889, 495] width 322 height 50
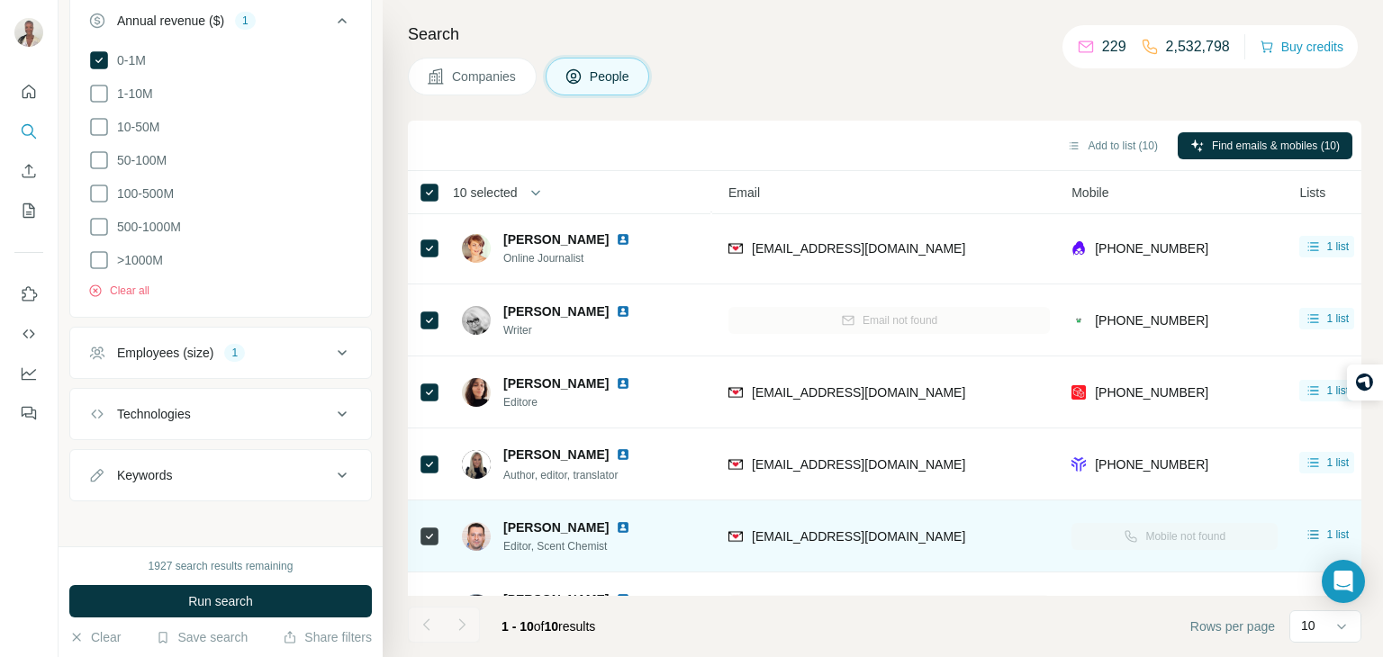
scroll to position [154, 193]
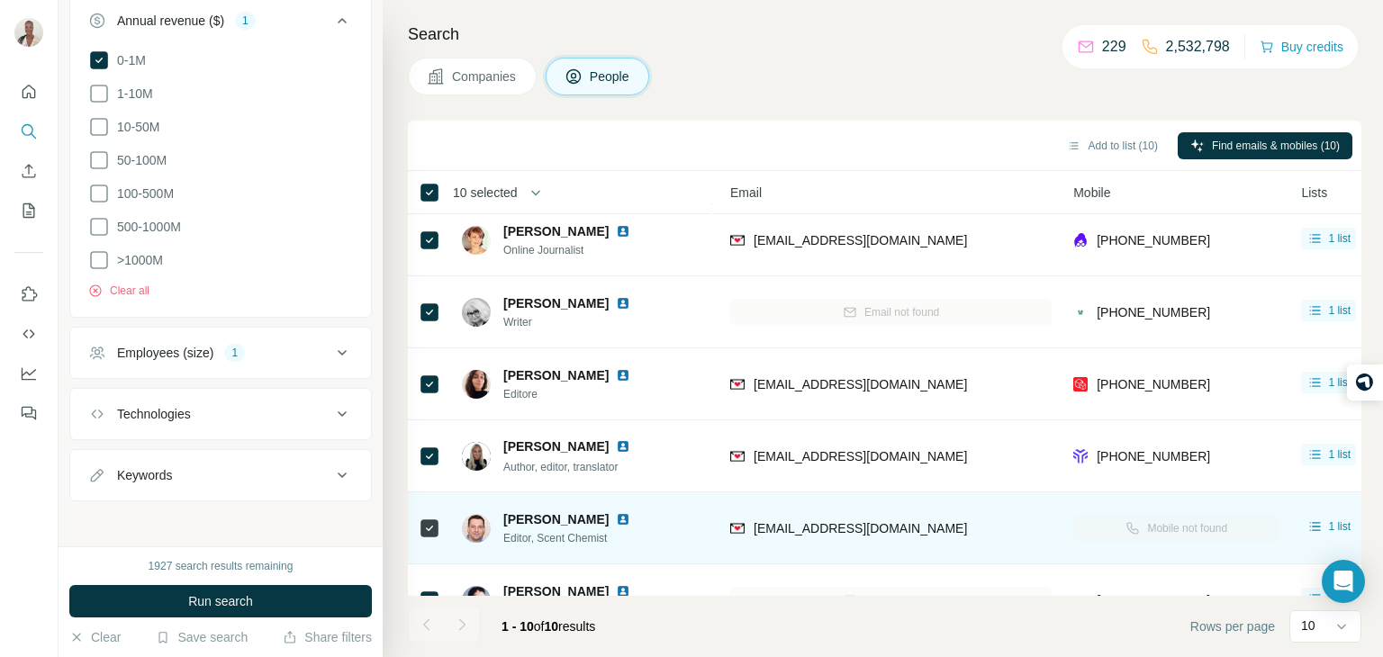
click at [616, 519] on img at bounding box center [623, 519] width 14 height 14
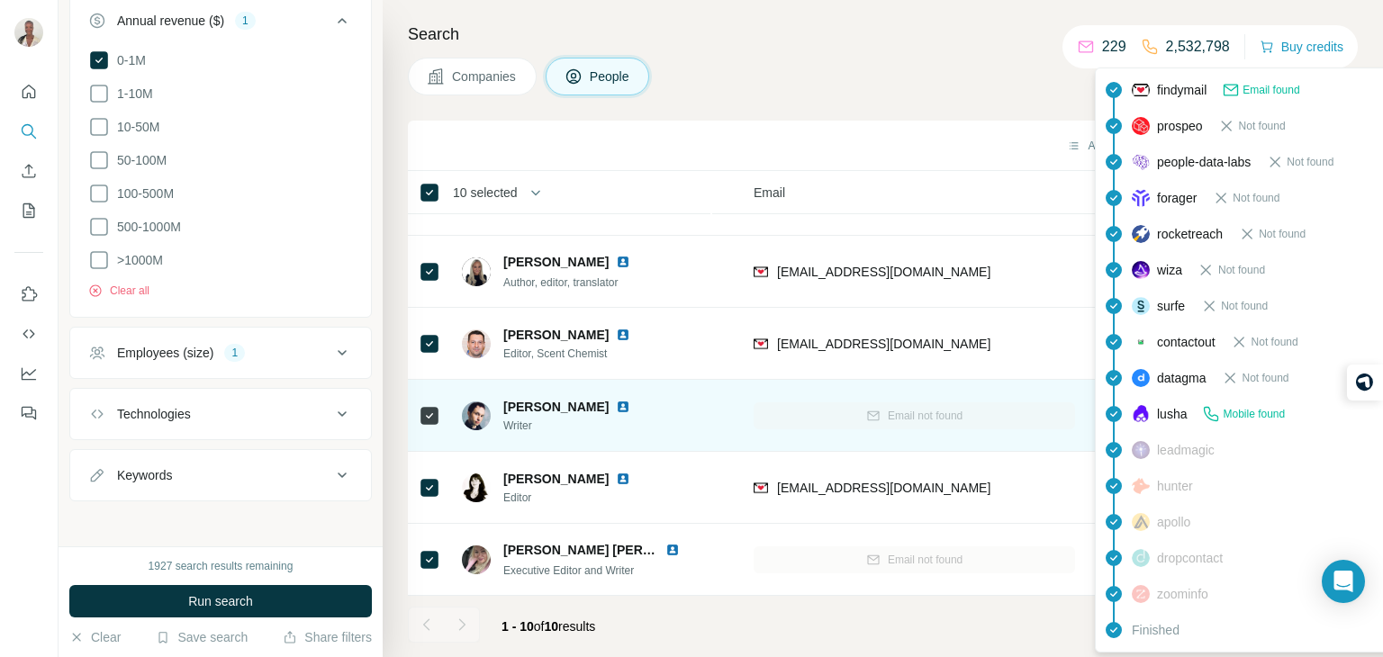
scroll to position [339, 168]
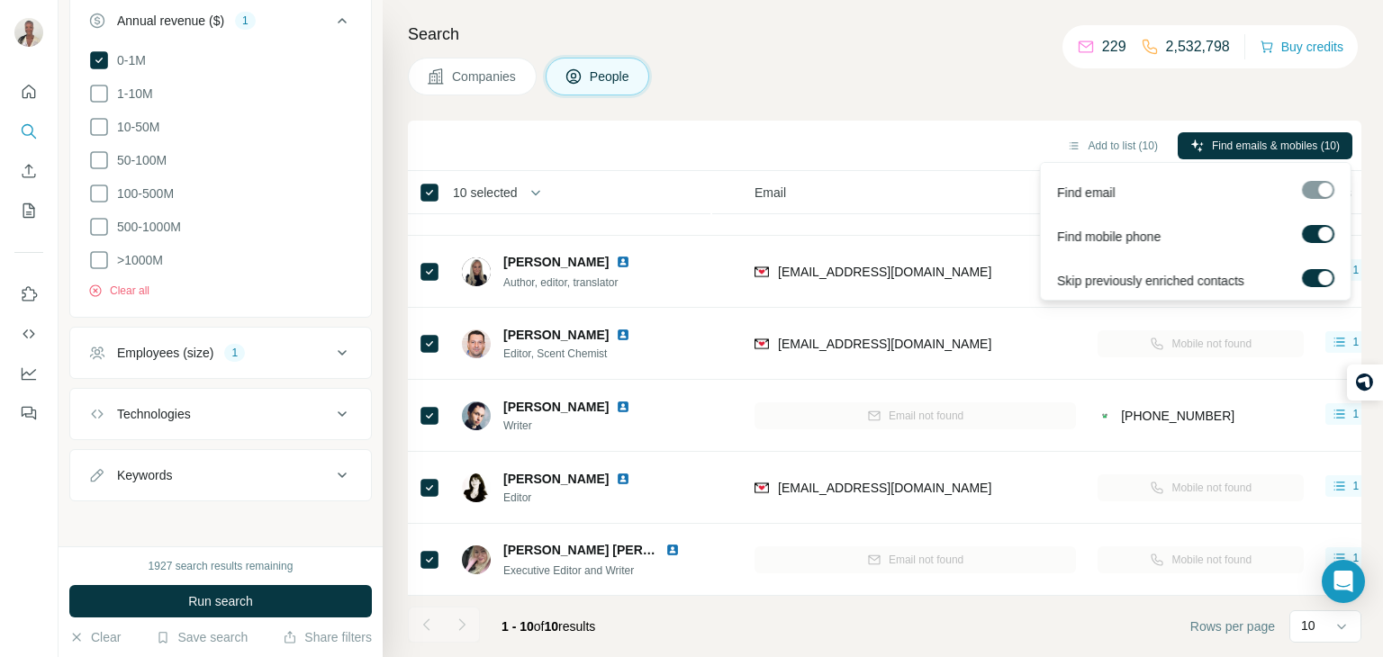
click at [1315, 186] on div at bounding box center [1317, 190] width 32 height 18
click at [1322, 230] on div at bounding box center [1325, 234] width 14 height 14
click at [1320, 233] on label at bounding box center [1317, 234] width 32 height 18
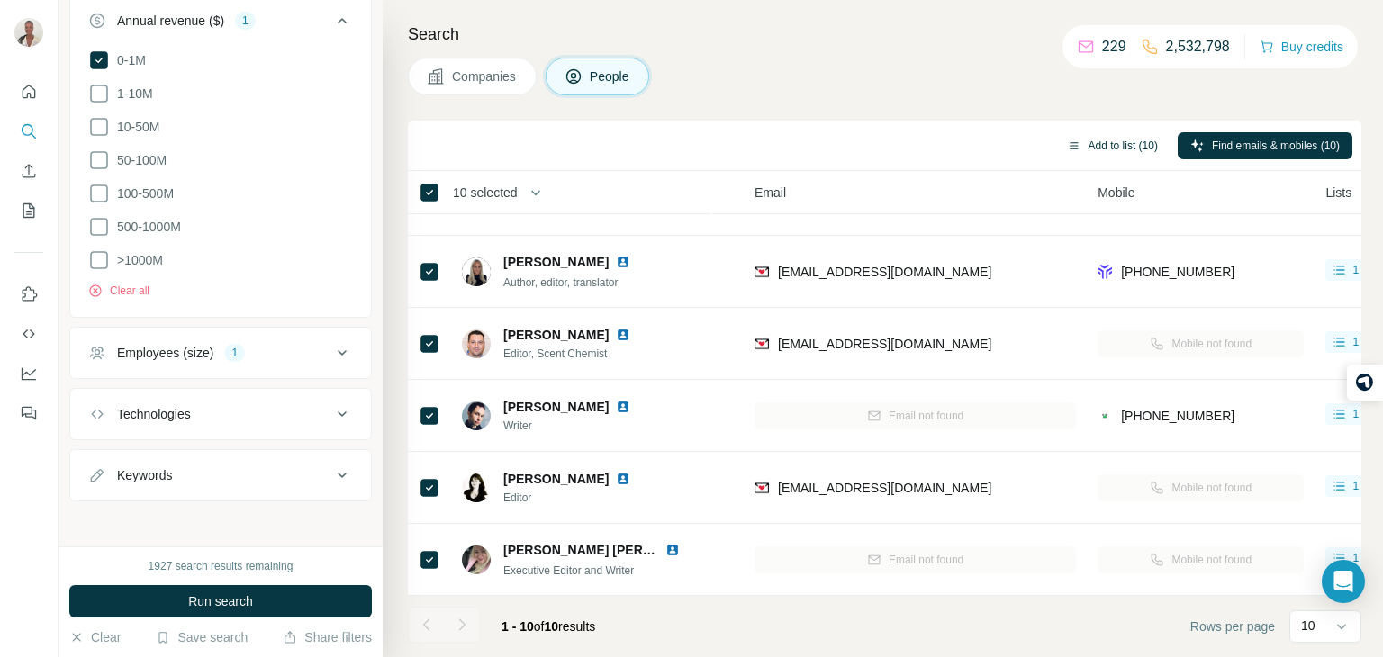
click at [1109, 146] on button "Add to list (10)" at bounding box center [1113, 145] width 116 height 27
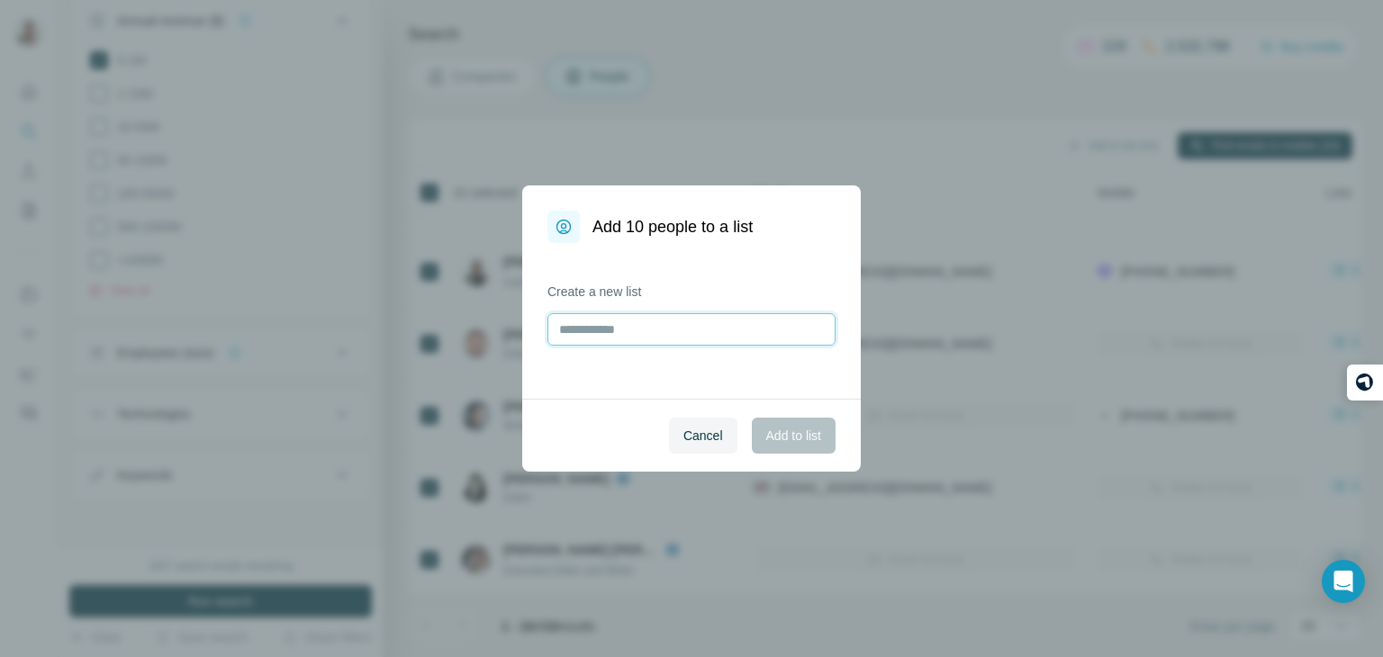
click at [666, 337] on input "text" at bounding box center [692, 329] width 288 height 32
click at [694, 422] on button "Cancel" at bounding box center [703, 436] width 68 height 36
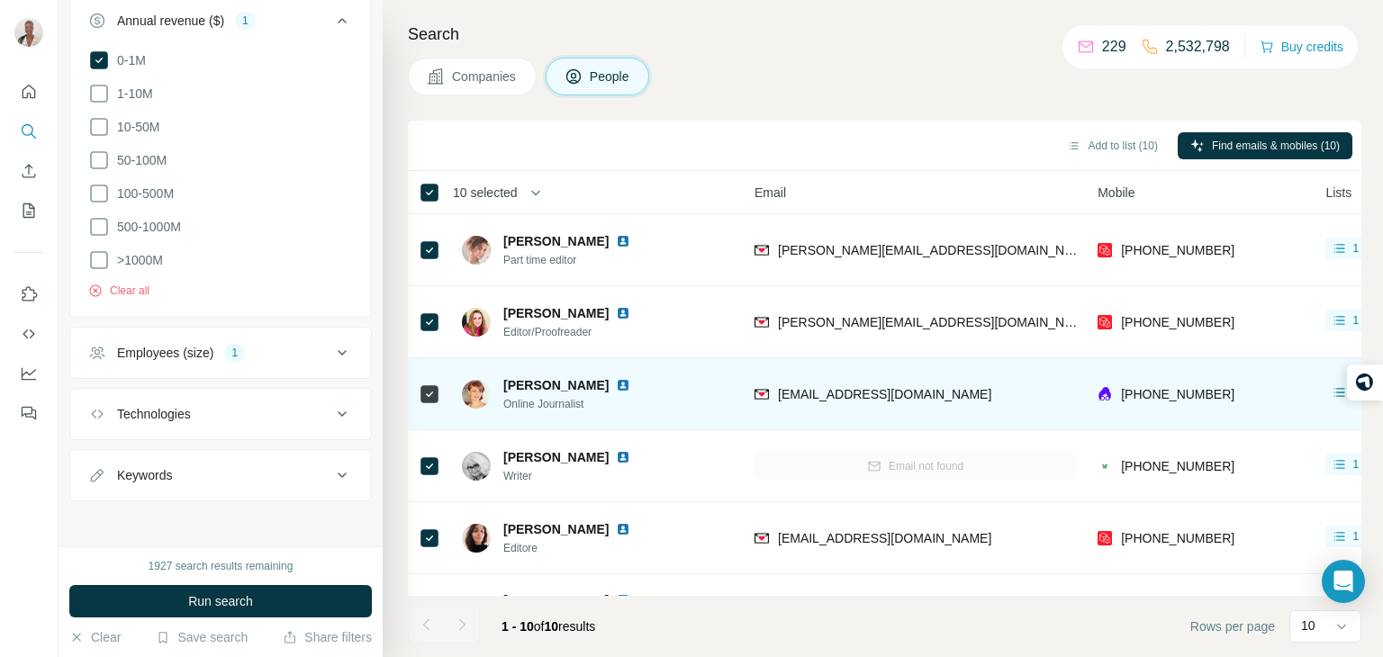
scroll to position [4, 168]
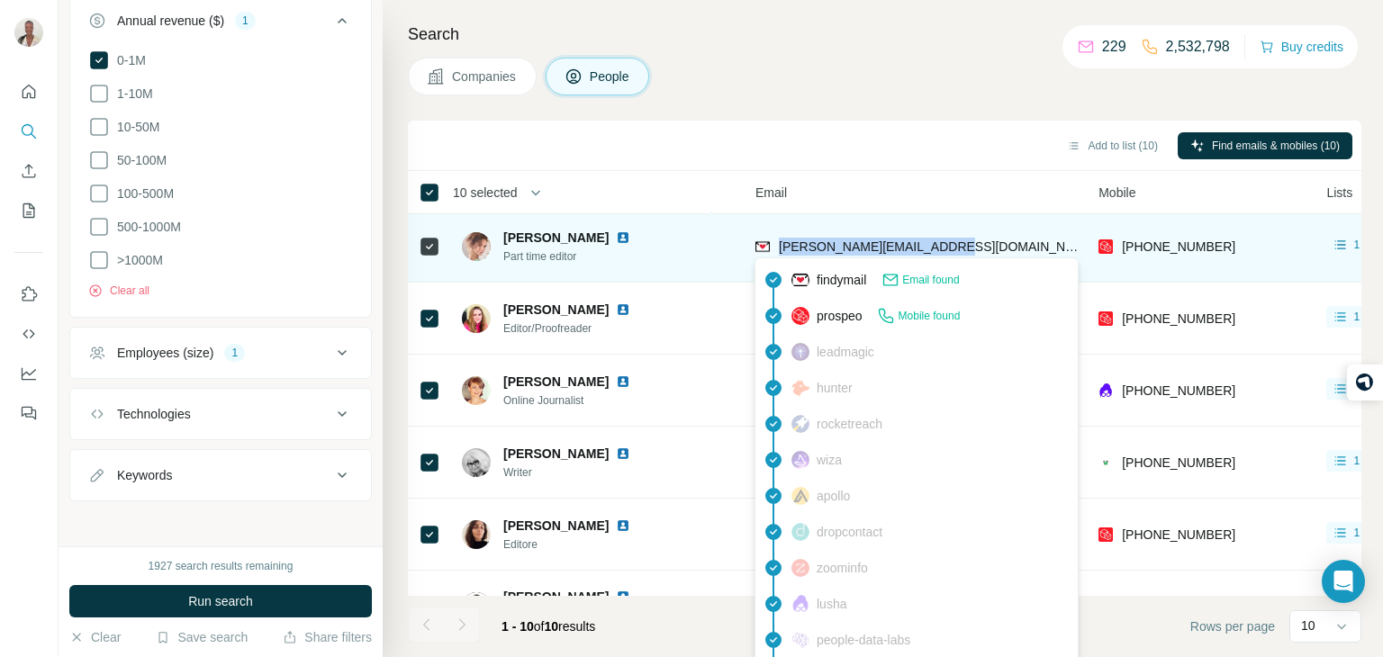
drag, startPoint x: 942, startPoint y: 251, endPoint x: 777, endPoint y: 249, distance: 164.8
click at [777, 249] on div "[PERSON_NAME][EMAIL_ADDRESS][DOMAIN_NAME]" at bounding box center [917, 247] width 322 height 50
copy span "[PERSON_NAME][EMAIL_ADDRESS][DOMAIN_NAME]"
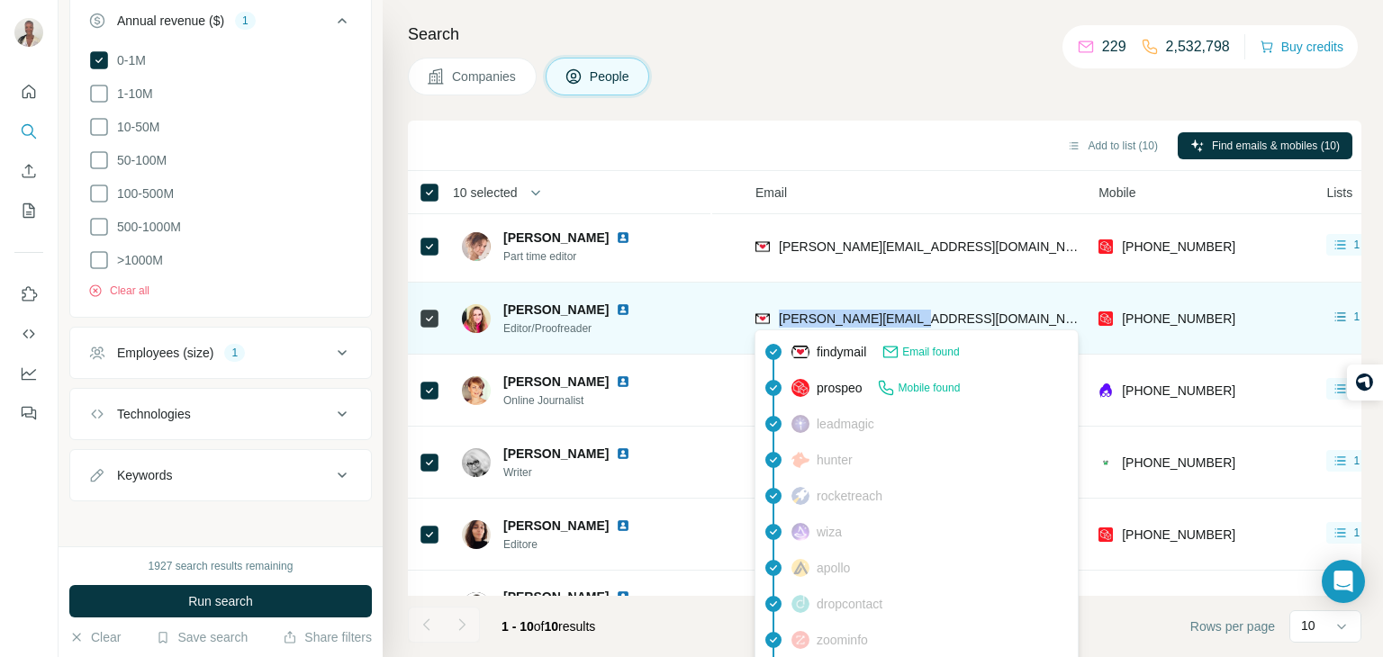
drag, startPoint x: 936, startPoint y: 320, endPoint x: 776, endPoint y: 320, distance: 159.4
click at [776, 320] on div "[PERSON_NAME][EMAIL_ADDRESS][DOMAIN_NAME]" at bounding box center [917, 319] width 322 height 50
copy span "[PERSON_NAME][EMAIL_ADDRESS][DOMAIN_NAME]"
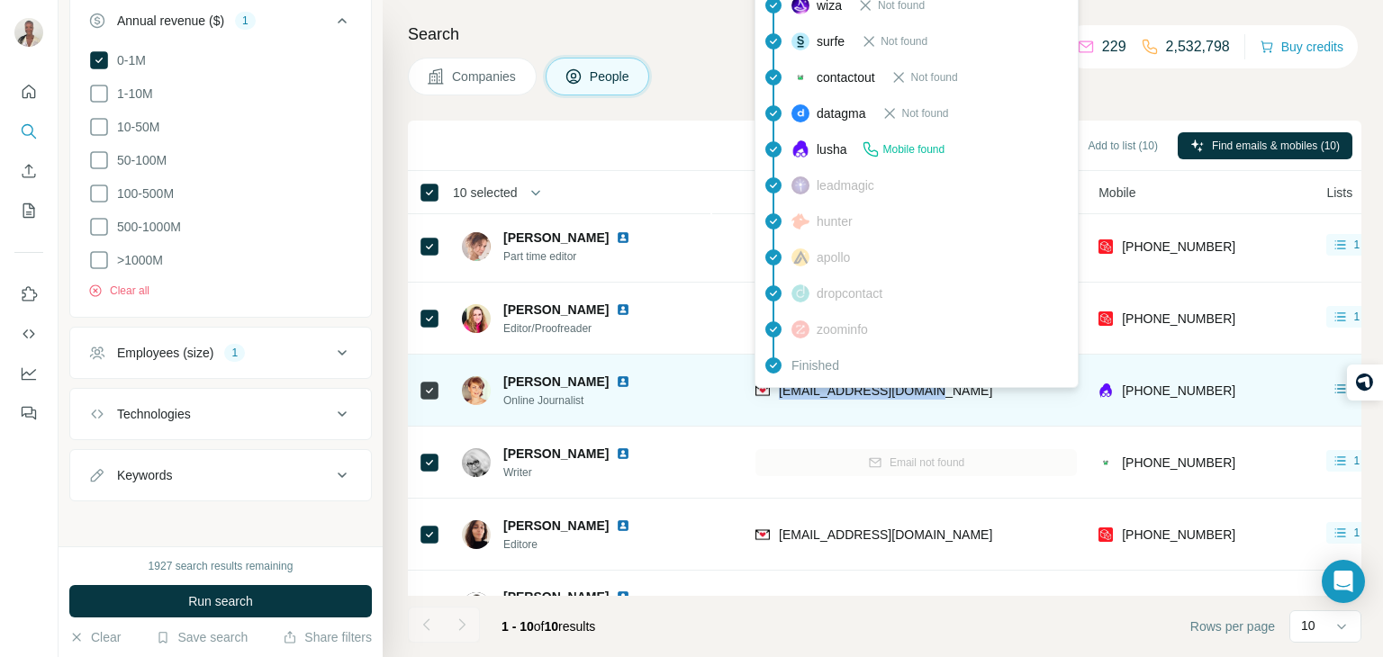
drag, startPoint x: 926, startPoint y: 390, endPoint x: 781, endPoint y: 395, distance: 145.1
click at [781, 395] on div "[EMAIL_ADDRESS][DOMAIN_NAME]" at bounding box center [917, 391] width 322 height 50
copy span "[EMAIL_ADDRESS][DOMAIN_NAME]"
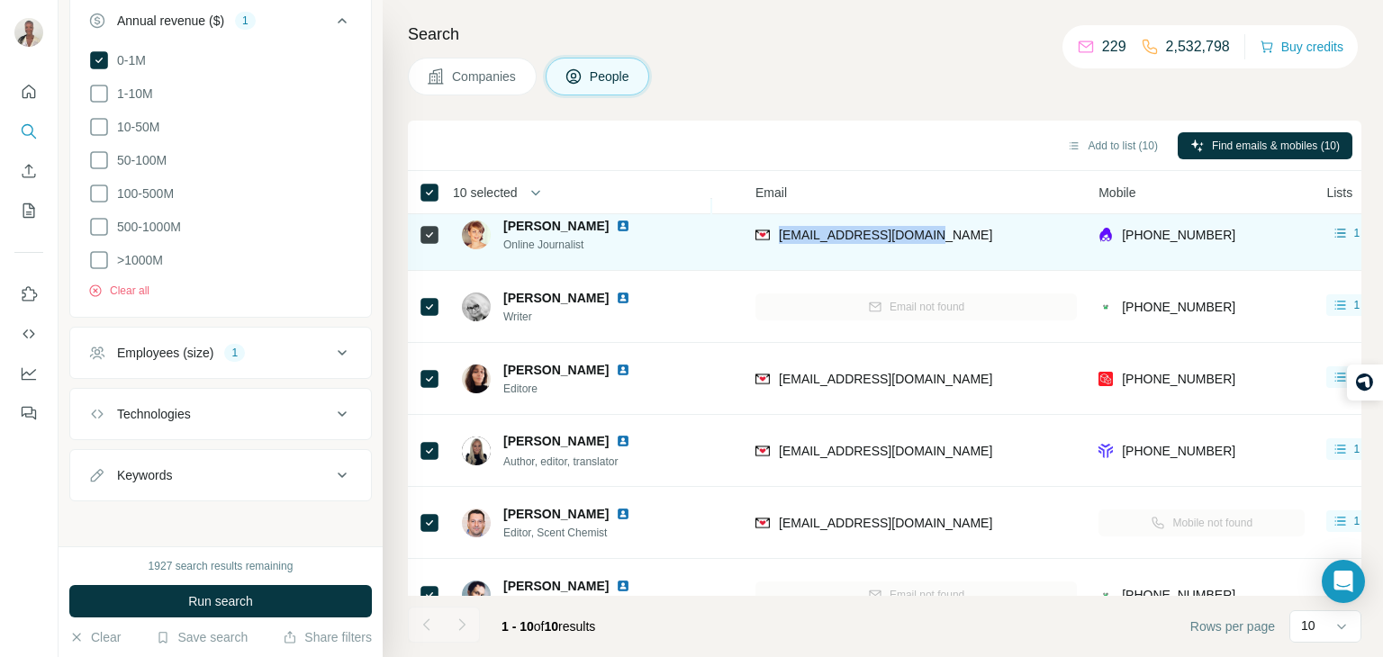
scroll to position [170, 167]
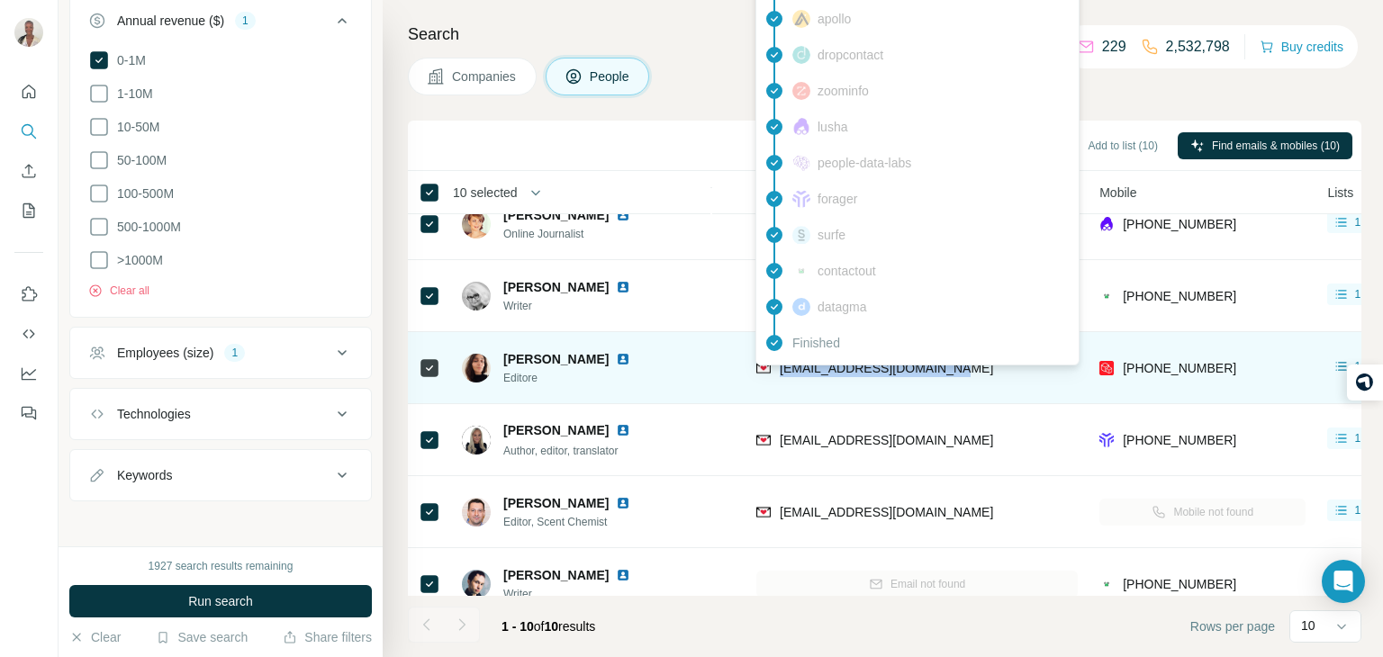
drag, startPoint x: 940, startPoint y: 367, endPoint x: 781, endPoint y: 372, distance: 159.5
click at [781, 372] on div "[EMAIL_ADDRESS][DOMAIN_NAME]" at bounding box center [918, 368] width 322 height 50
copy span "[EMAIL_ADDRESS][DOMAIN_NAME]"
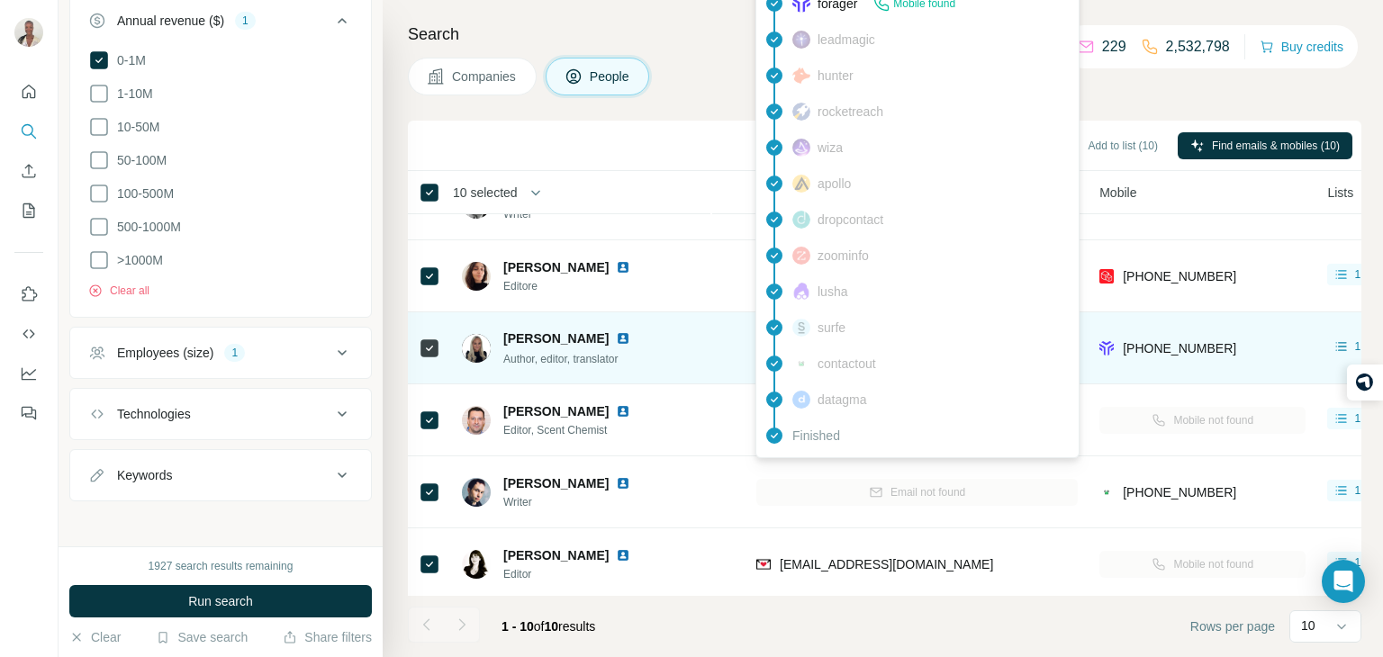
scroll to position [268, 167]
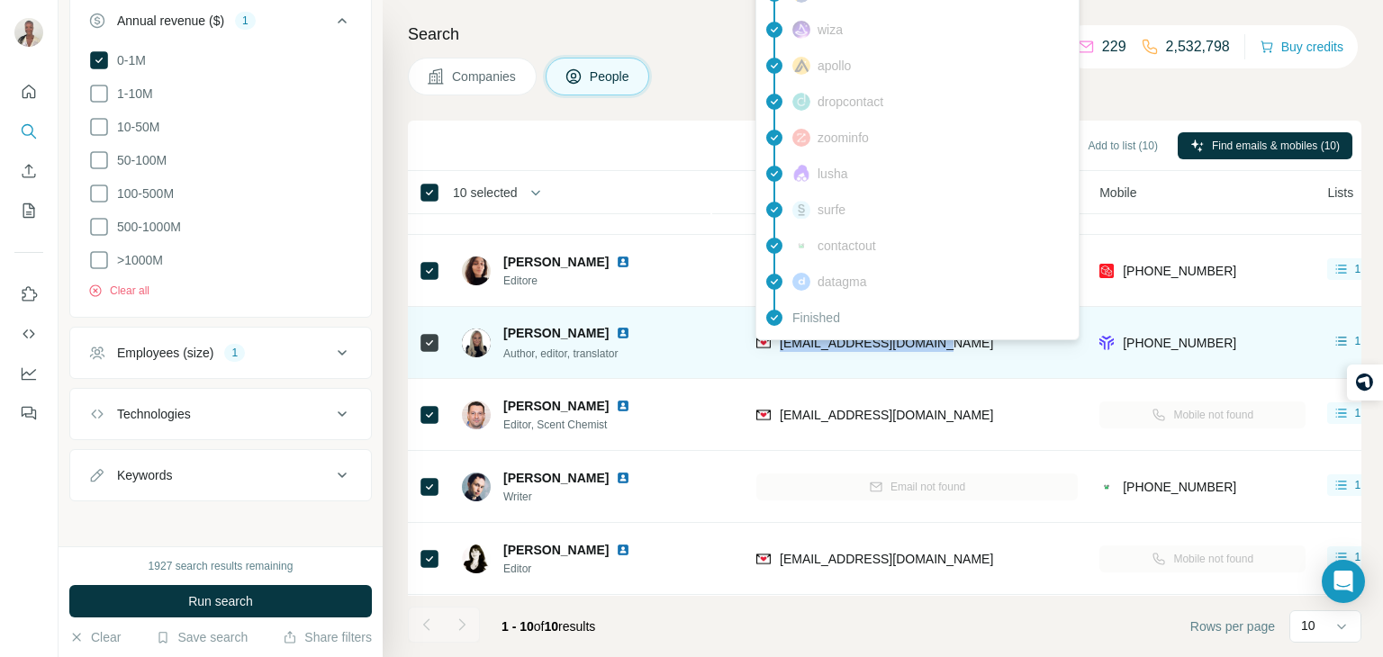
drag, startPoint x: 942, startPoint y: 342, endPoint x: 782, endPoint y: 344, distance: 160.3
click at [782, 344] on div "[EMAIL_ADDRESS][DOMAIN_NAME]" at bounding box center [918, 343] width 322 height 50
copy span "[EMAIL_ADDRESS][DOMAIN_NAME]"
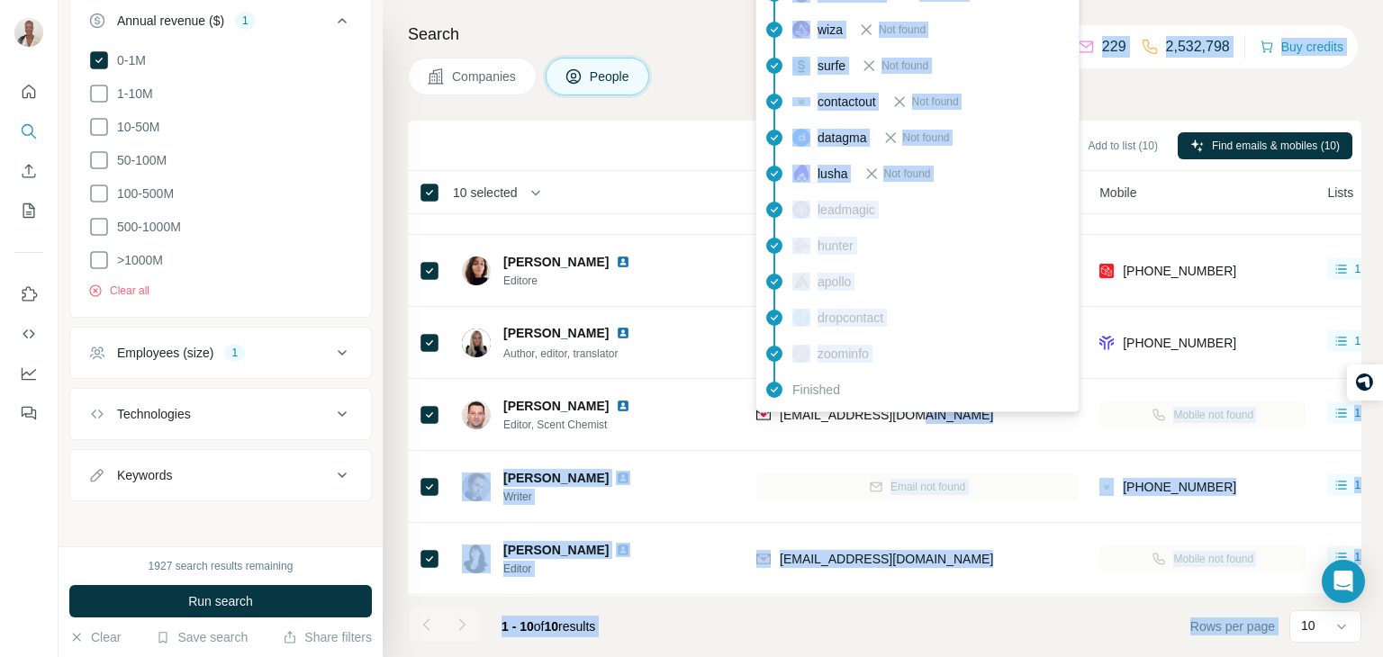
drag, startPoint x: 909, startPoint y: 417, endPoint x: 794, endPoint y: 412, distance: 115.4
click at [794, 412] on body "New search Hide Company lookalikes Personal information Job title Seniority Dep…" at bounding box center [691, 396] width 1383 height 793
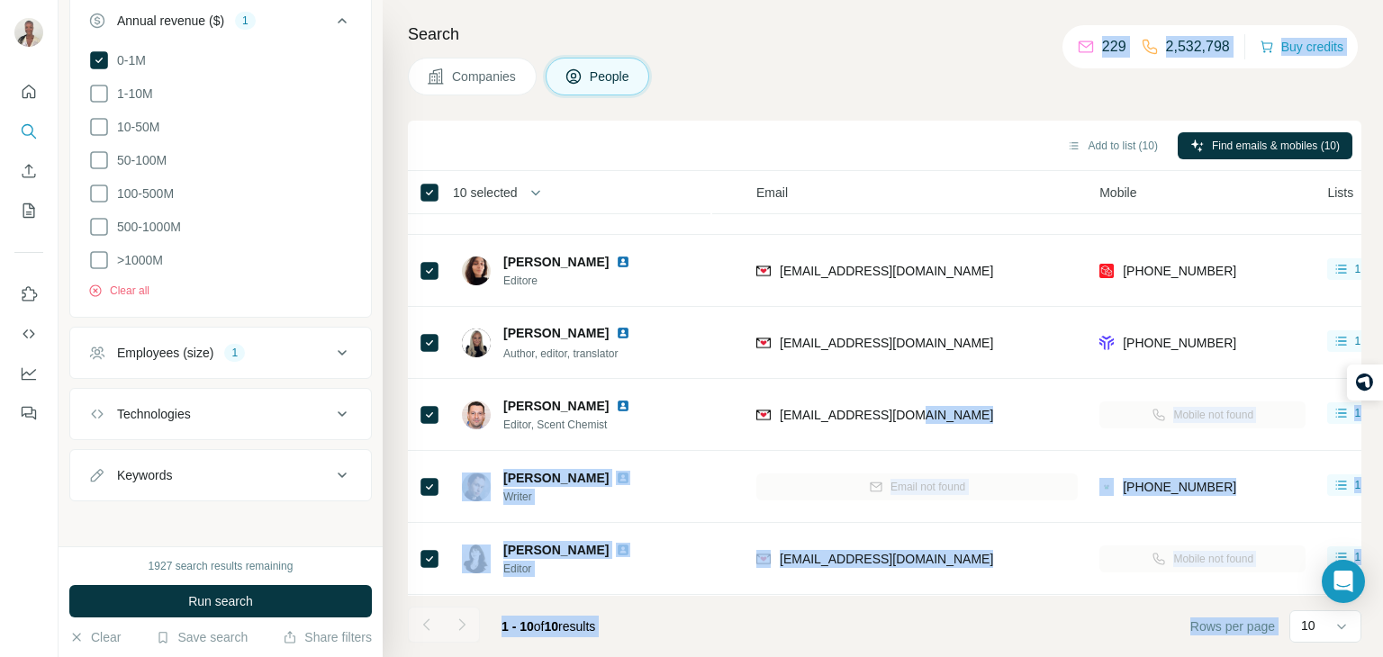
click at [703, 83] on div "Companies People" at bounding box center [885, 77] width 954 height 38
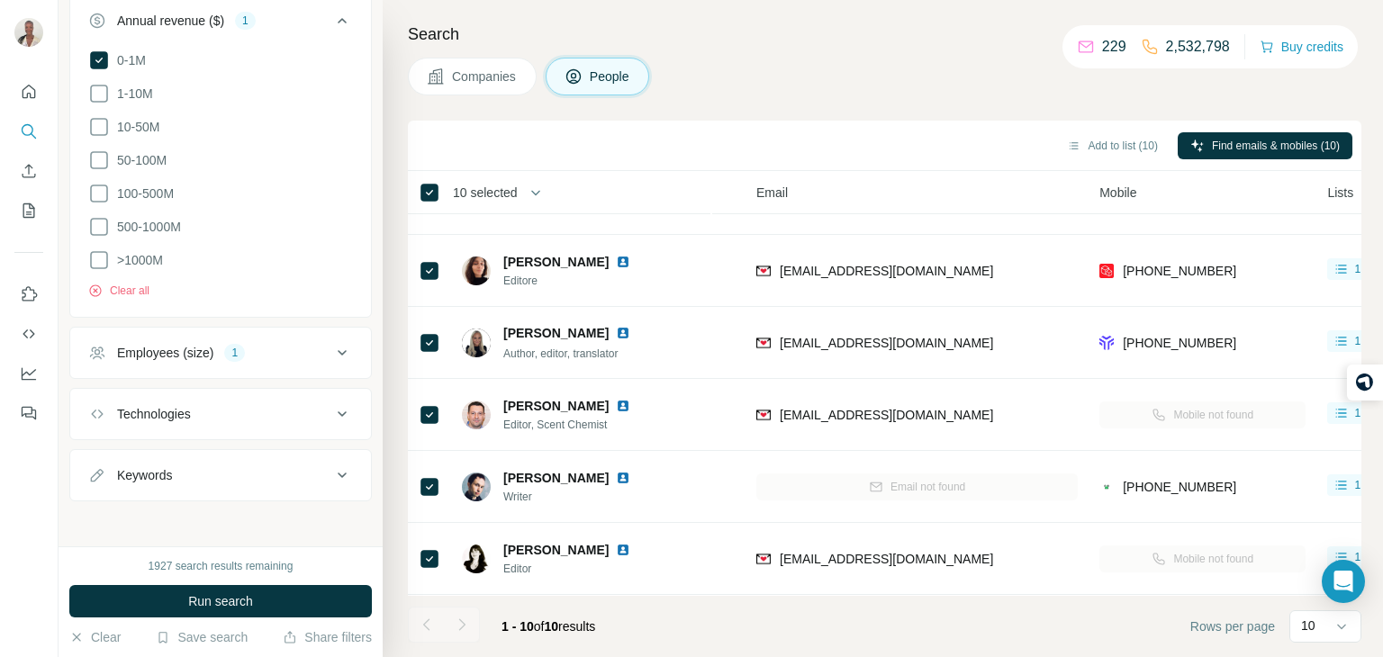
click at [703, 83] on div "Companies People" at bounding box center [885, 77] width 954 height 38
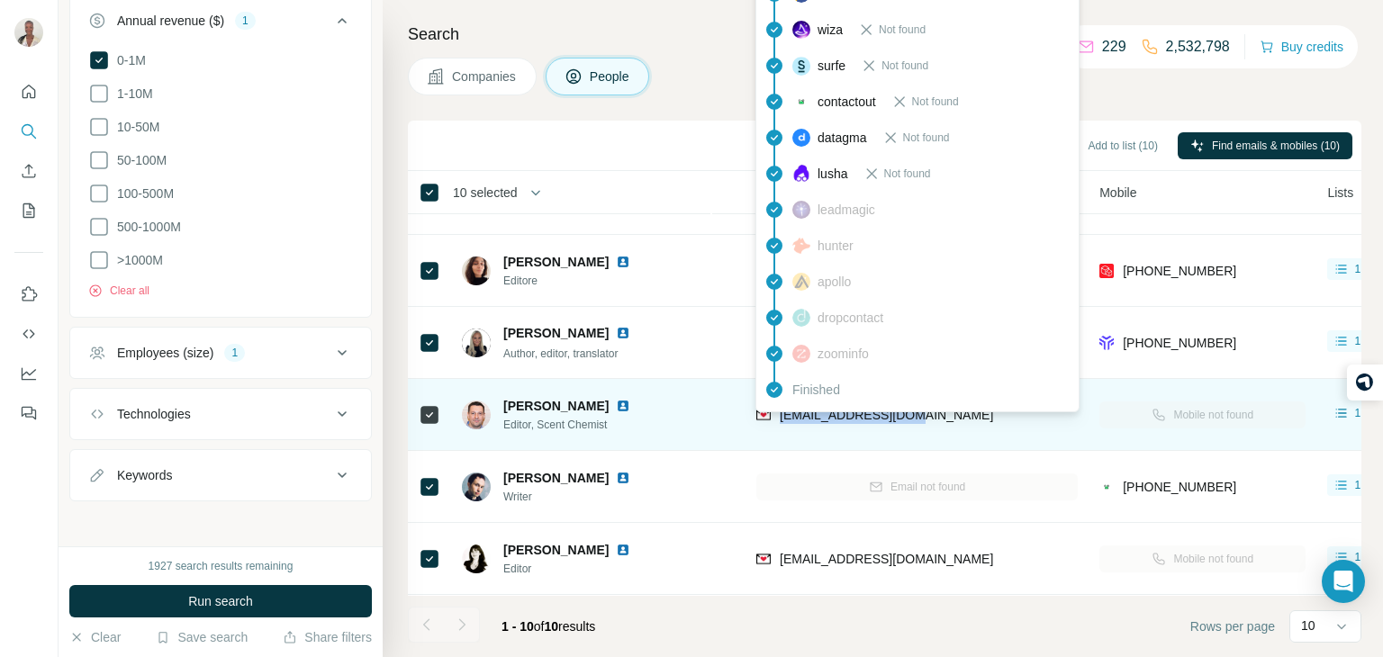
drag, startPoint x: 921, startPoint y: 416, endPoint x: 780, endPoint y: 415, distance: 141.4
click at [780, 415] on div "[EMAIL_ADDRESS][DOMAIN_NAME]" at bounding box center [918, 415] width 322 height 50
copy span "[EMAIL_ADDRESS][DOMAIN_NAME]"
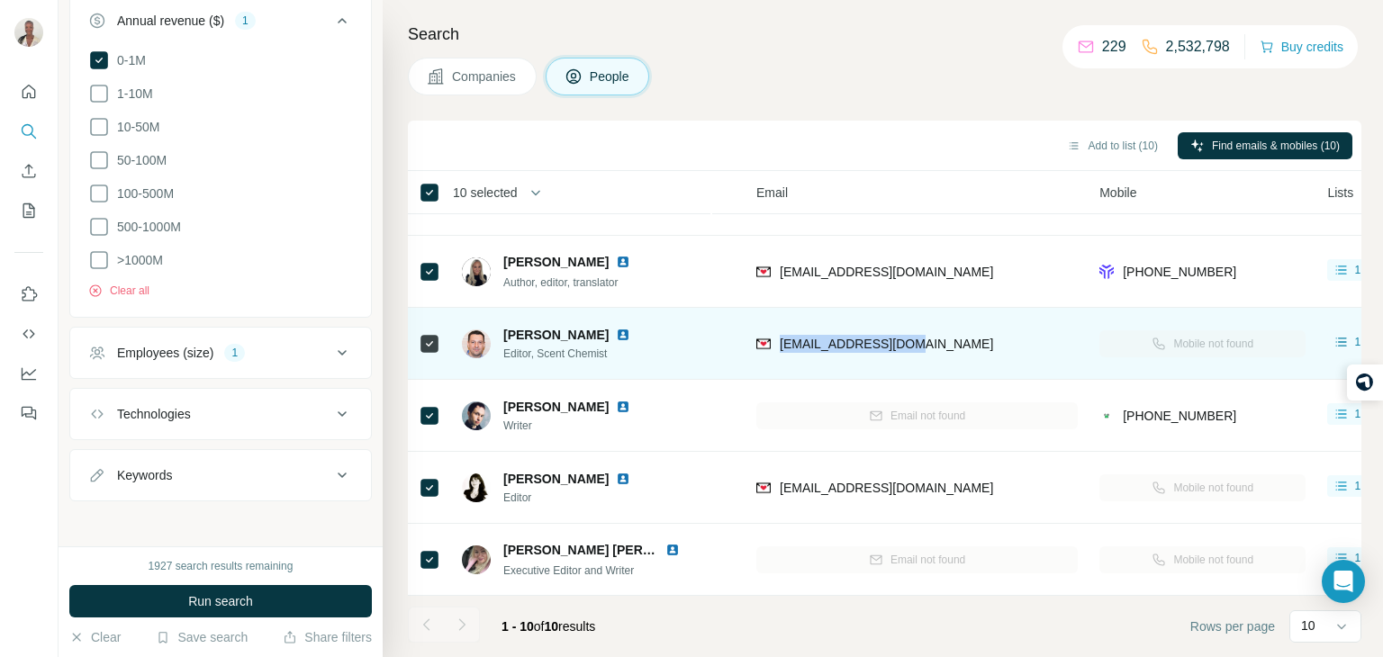
scroll to position [339, 161]
click at [937, 337] on div "[EMAIL_ADDRESS][DOMAIN_NAME]" at bounding box center [923, 344] width 322 height 50
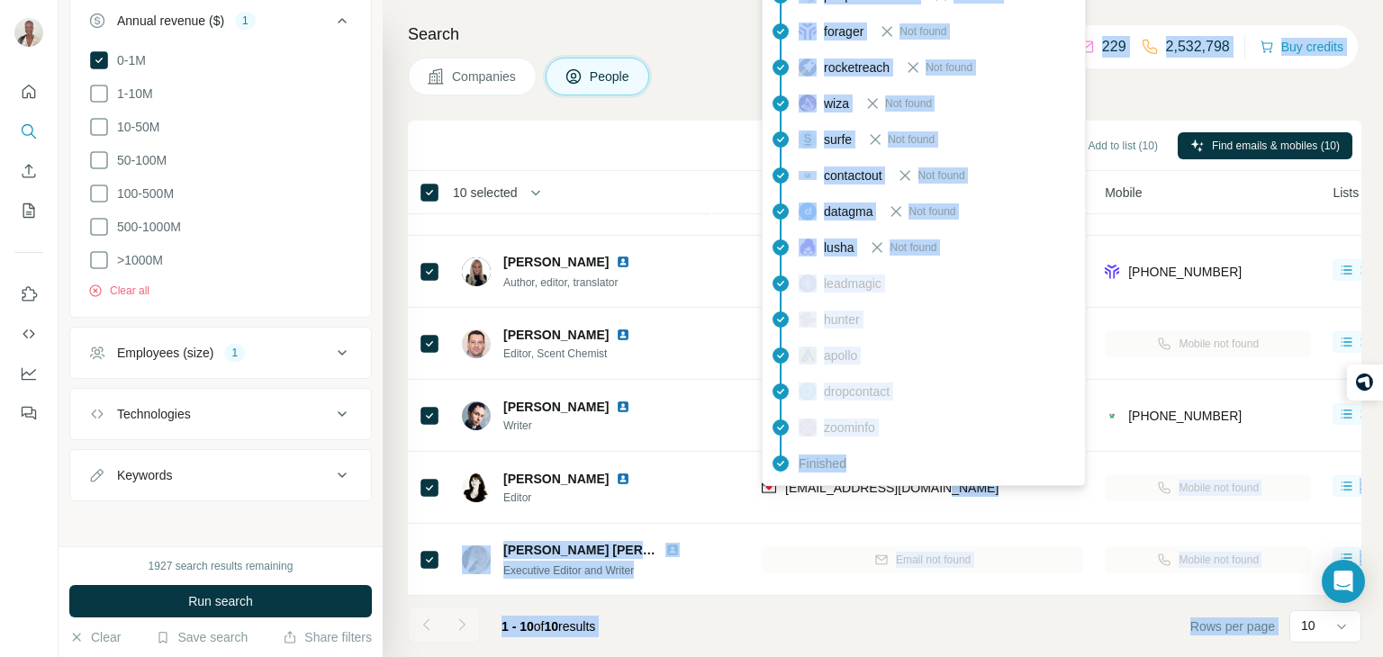
drag, startPoint x: 940, startPoint y: 485, endPoint x: 847, endPoint y: 480, distance: 93.8
click at [847, 480] on body "New search Hide Company lookalikes Personal information Job title Seniority Dep…" at bounding box center [691, 396] width 1383 height 793
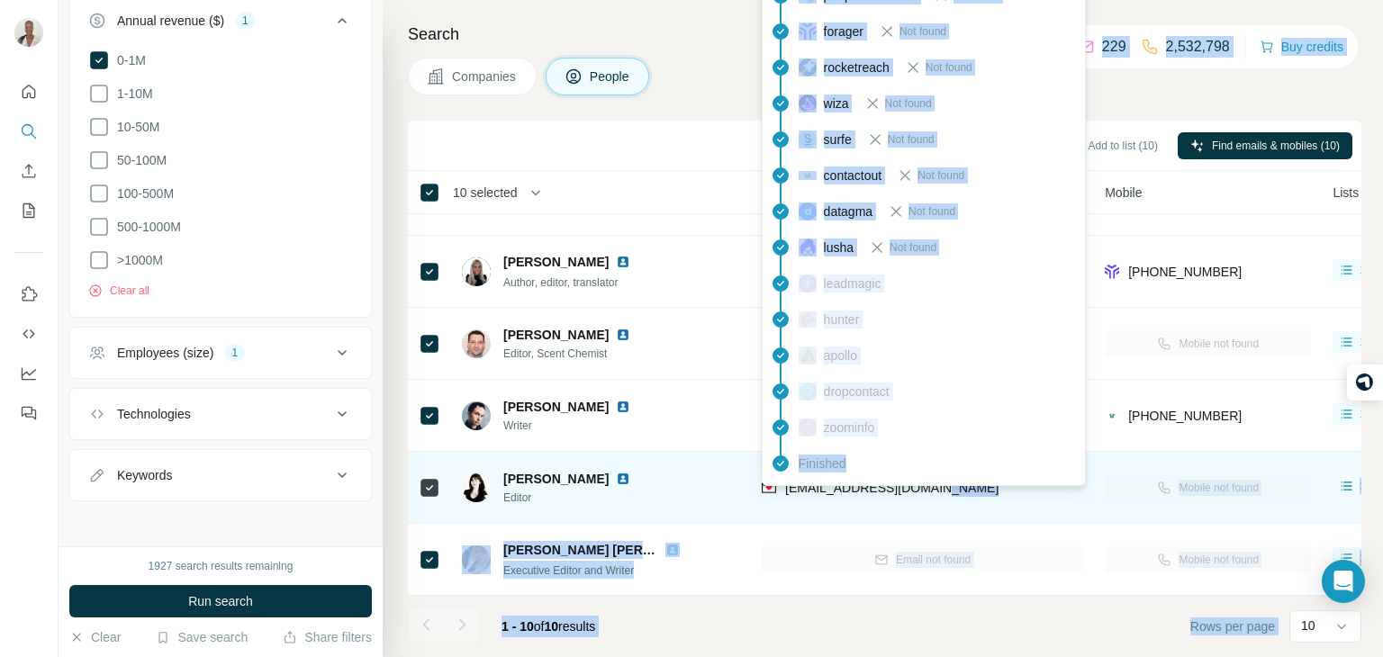
click at [908, 500] on div "[EMAIL_ADDRESS][DOMAIN_NAME]" at bounding box center [880, 490] width 237 height 22
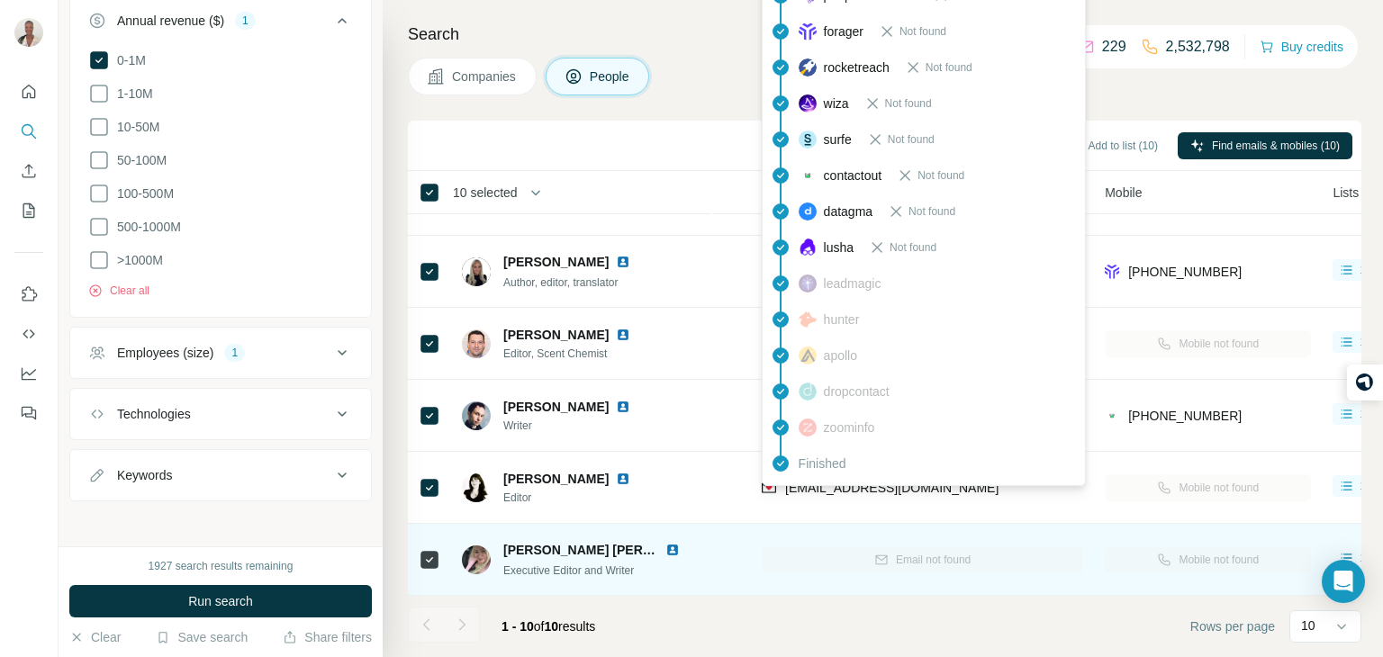
click at [982, 544] on div "Email not found" at bounding box center [923, 560] width 322 height 50
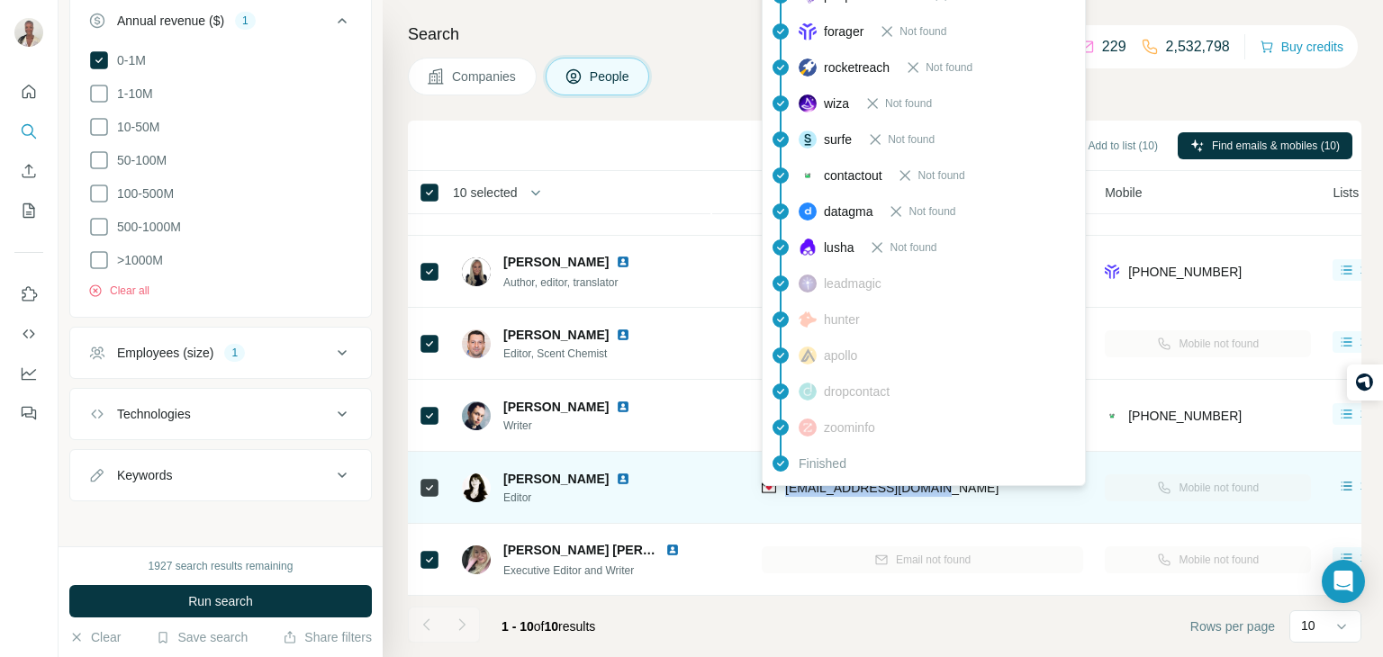
drag, startPoint x: 931, startPoint y: 485, endPoint x: 783, endPoint y: 495, distance: 149.0
click at [783, 495] on div "[EMAIL_ADDRESS][DOMAIN_NAME]" at bounding box center [923, 488] width 322 height 50
copy span "[EMAIL_ADDRESS][DOMAIN_NAME]"
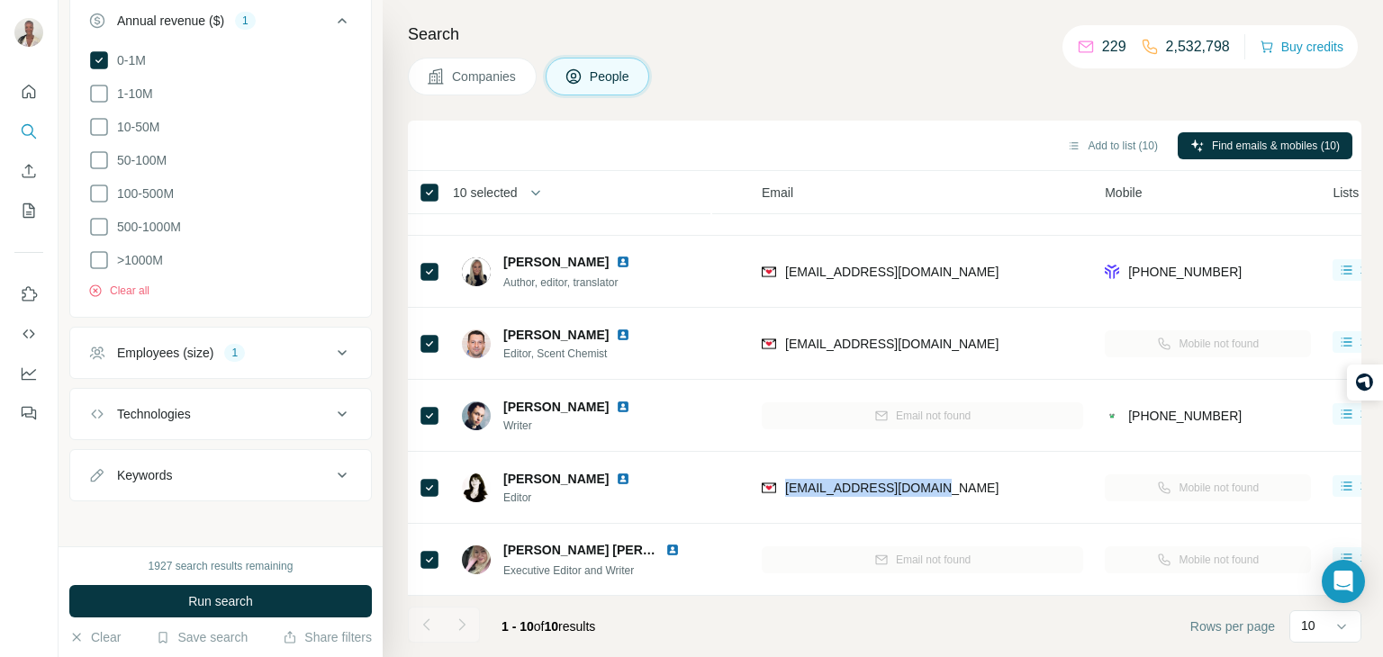
click at [920, 140] on div "Add to list (10) Find emails & mobiles (10)" at bounding box center [885, 146] width 936 height 32
click at [1082, 135] on button "Add to list (10)" at bounding box center [1113, 145] width 116 height 27
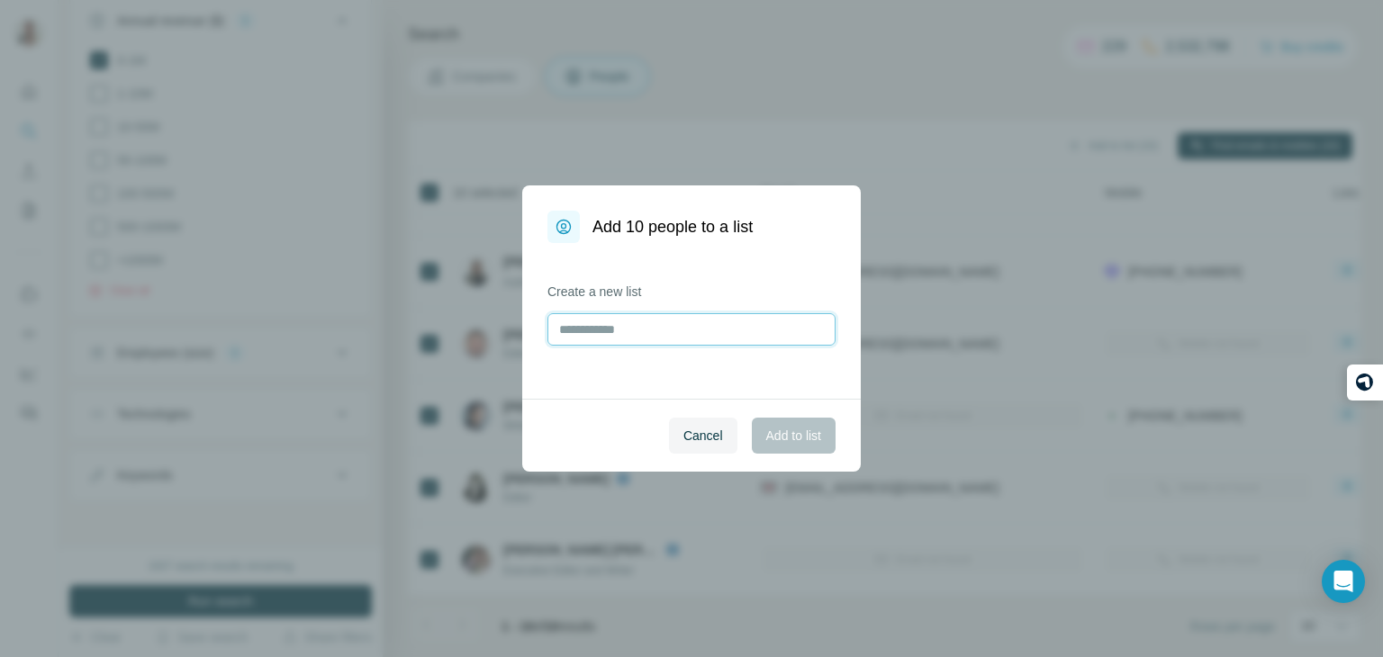
click at [681, 334] on input "text" at bounding box center [692, 329] width 288 height 32
type input "********"
click at [793, 427] on span "Add to list" at bounding box center [793, 436] width 55 height 18
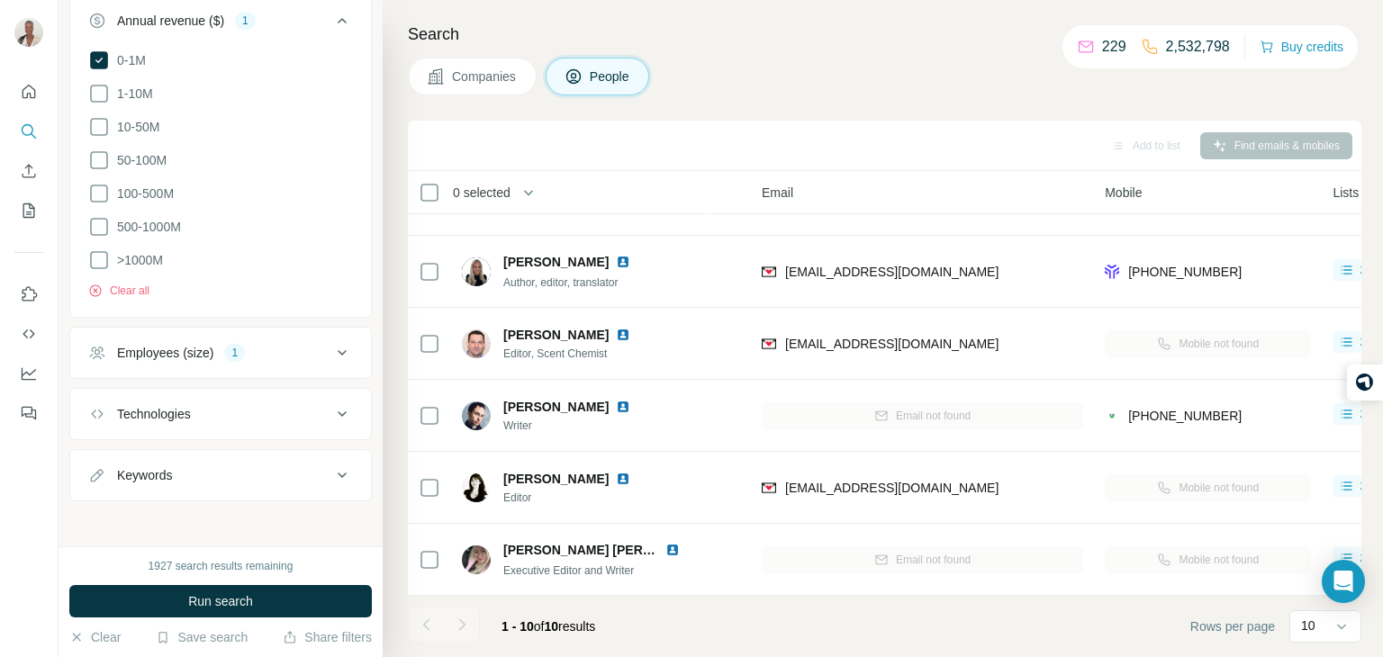
click at [495, 61] on button "Companies" at bounding box center [472, 77] width 129 height 38
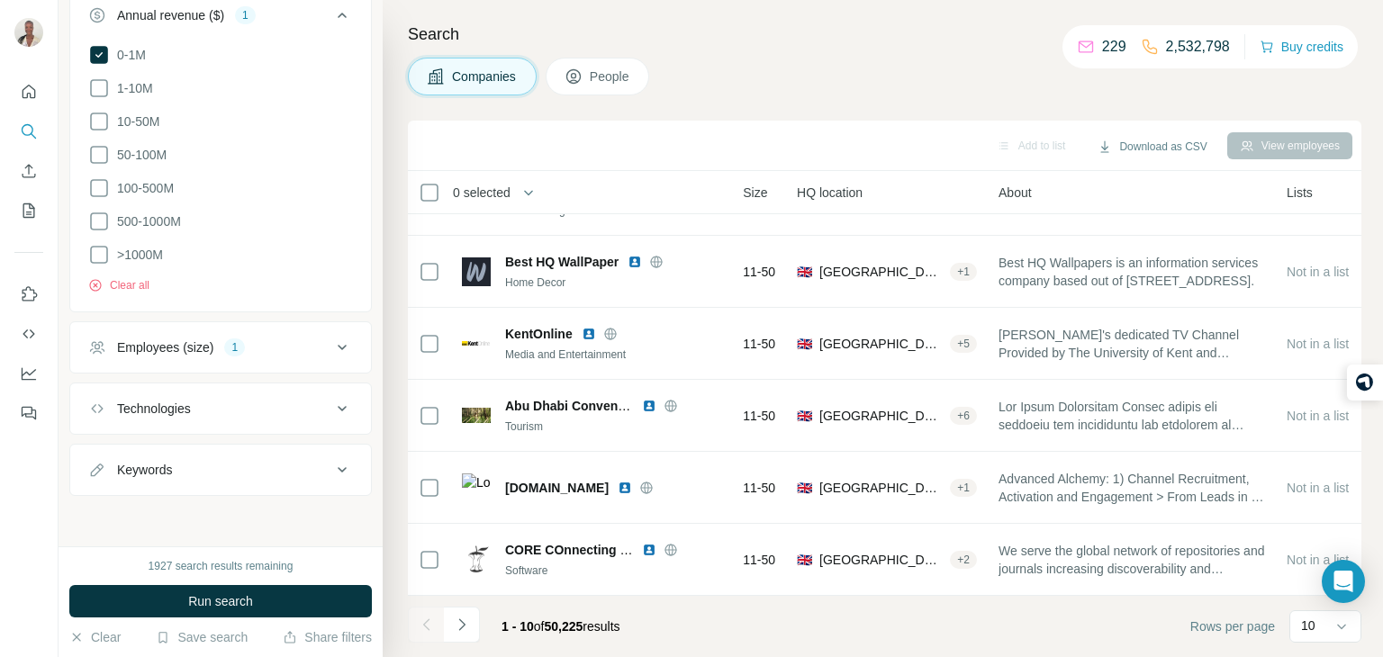
scroll to position [616, 0]
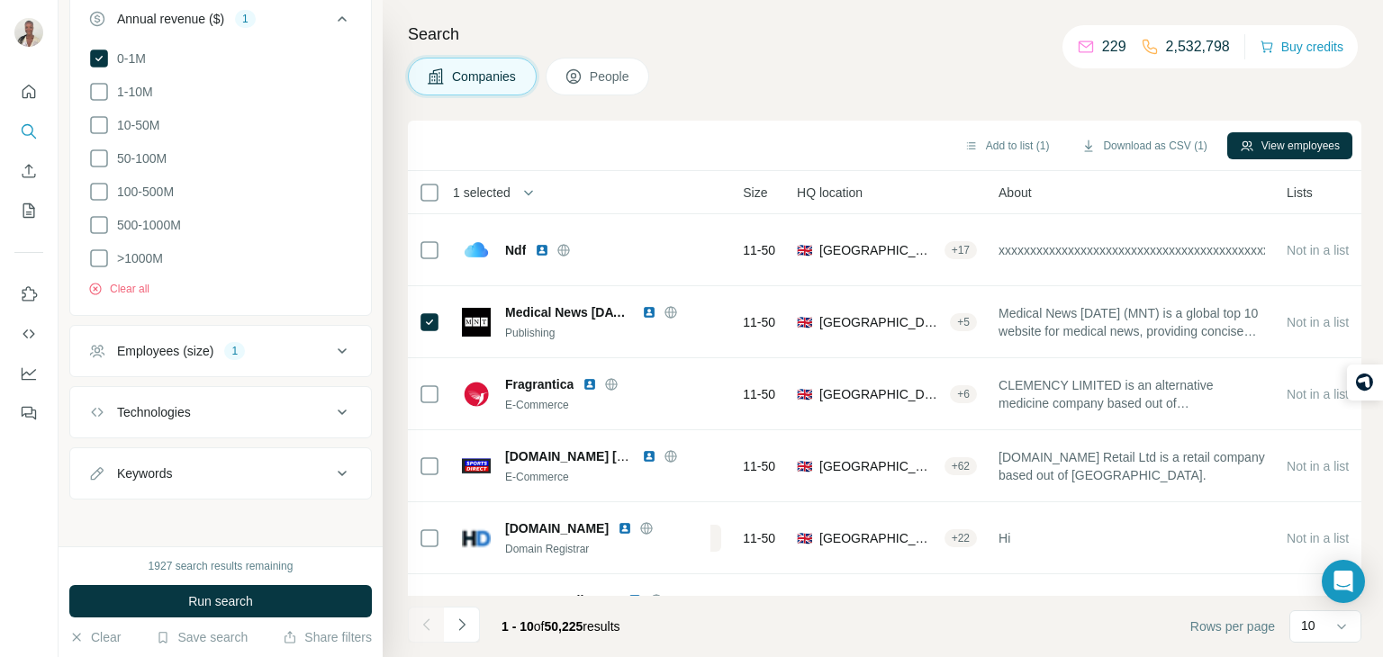
click at [616, 69] on span "People" at bounding box center [610, 77] width 41 height 18
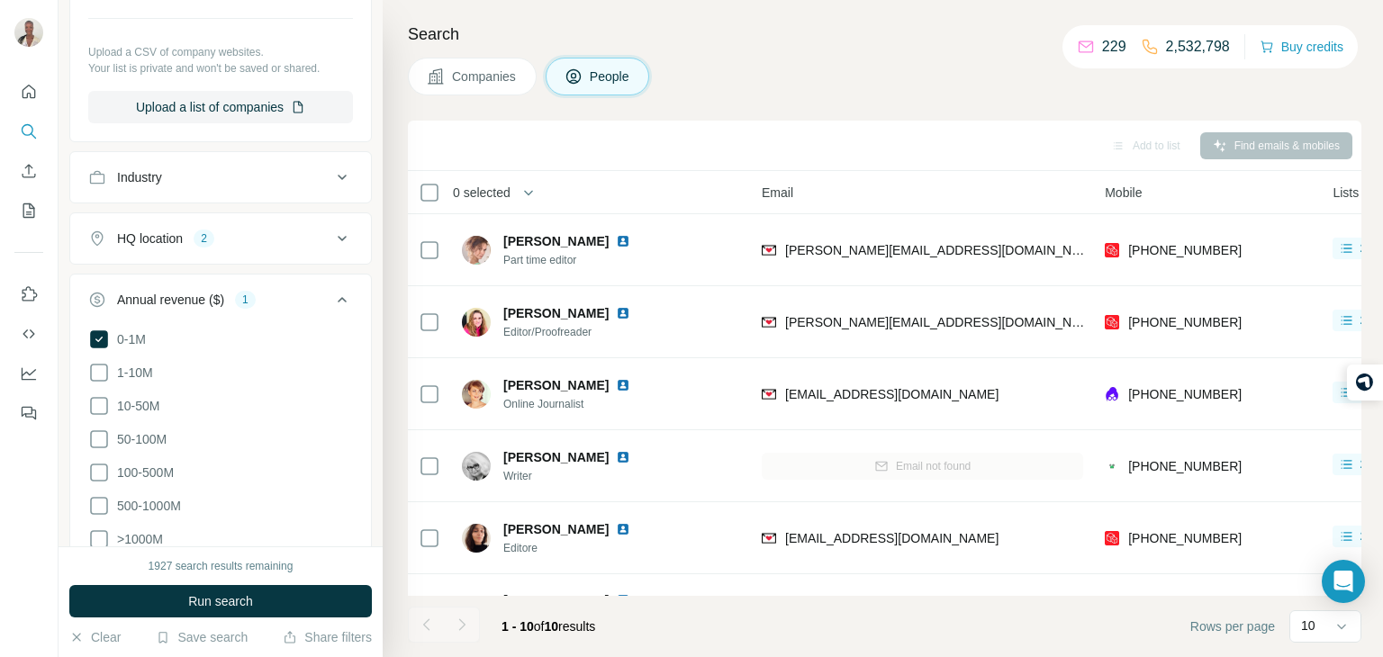
scroll to position [895, 0]
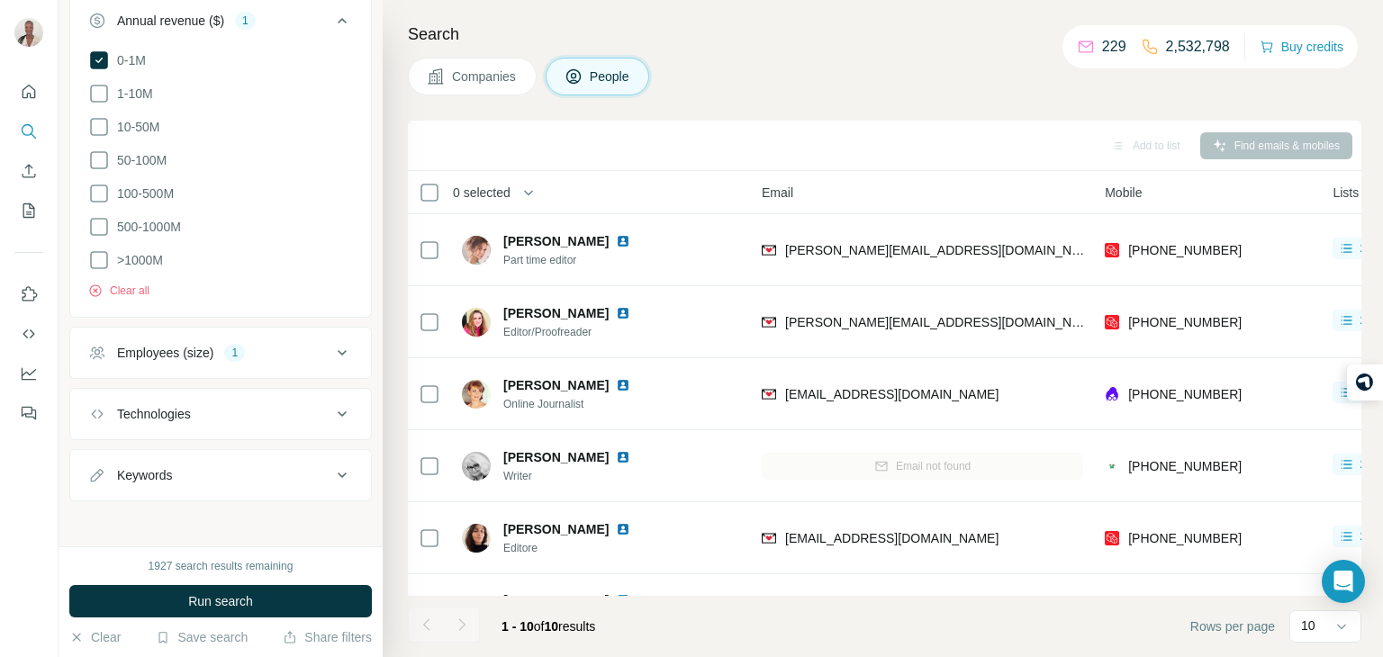
click at [492, 74] on span "Companies" at bounding box center [485, 77] width 66 height 18
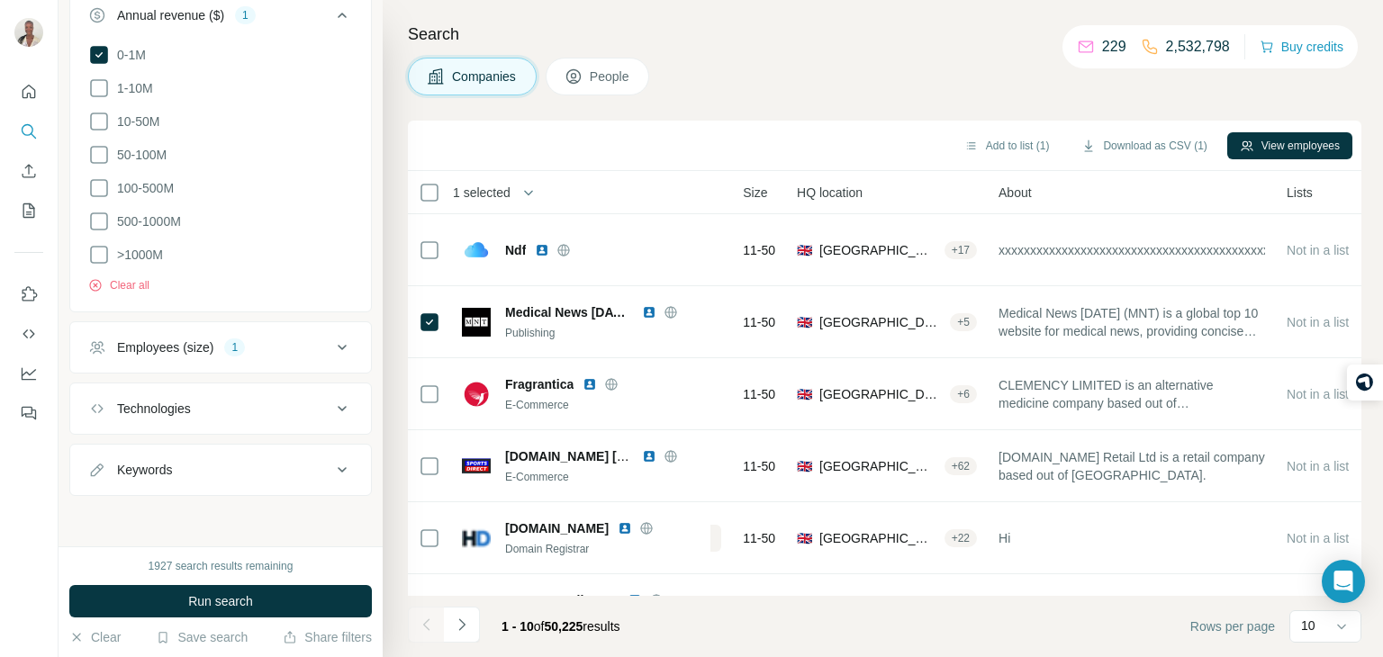
scroll to position [616, 0]
click at [1303, 144] on button "View employees" at bounding box center [1290, 145] width 125 height 27
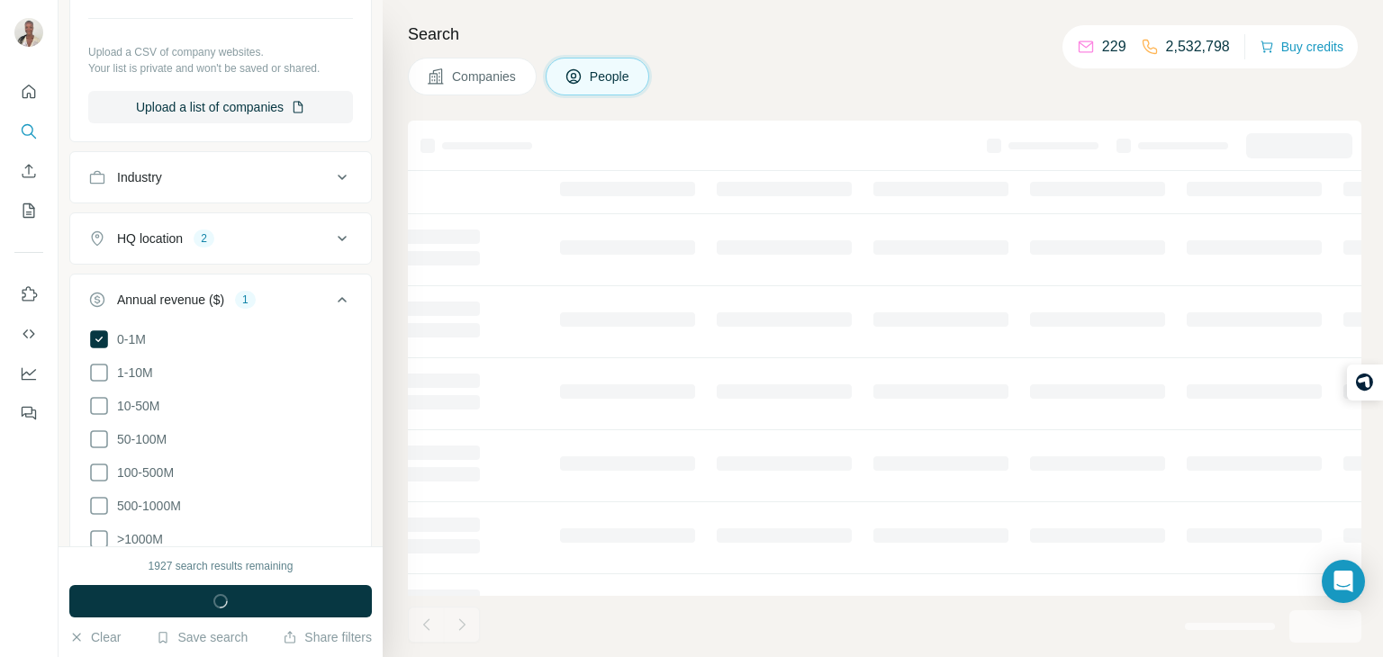
scroll to position [895, 0]
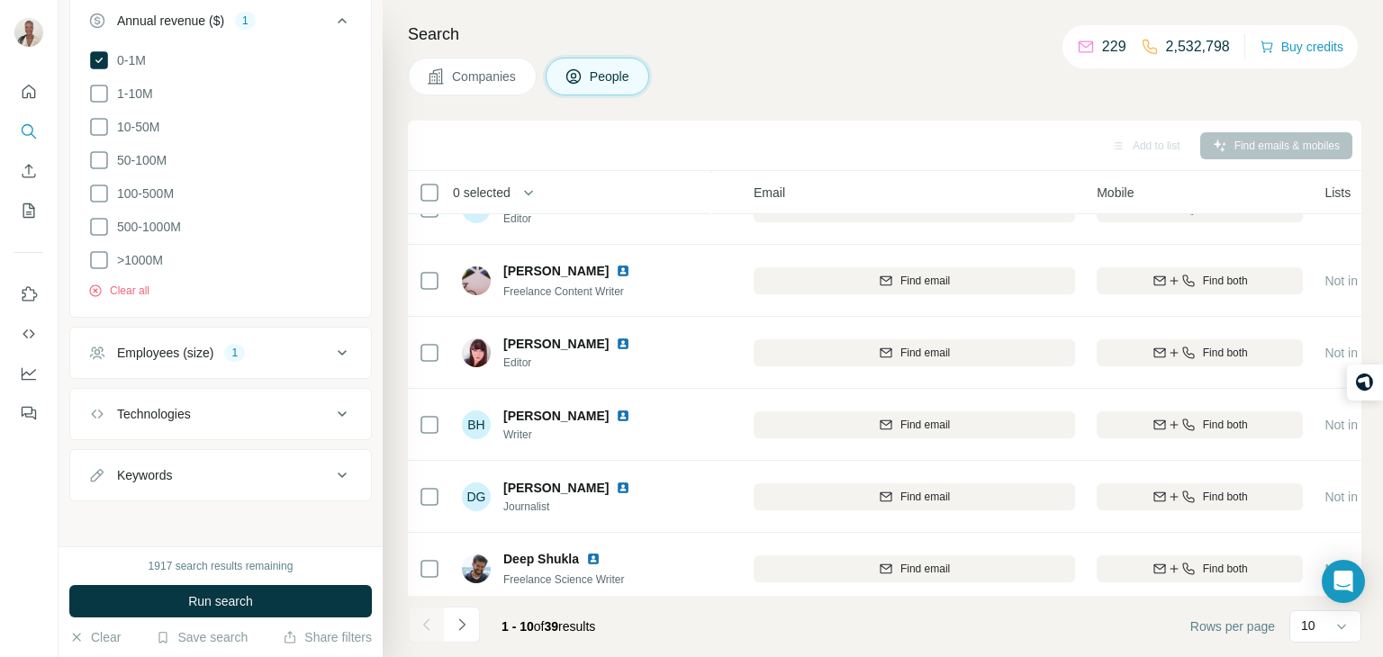
scroll to position [339, 169]
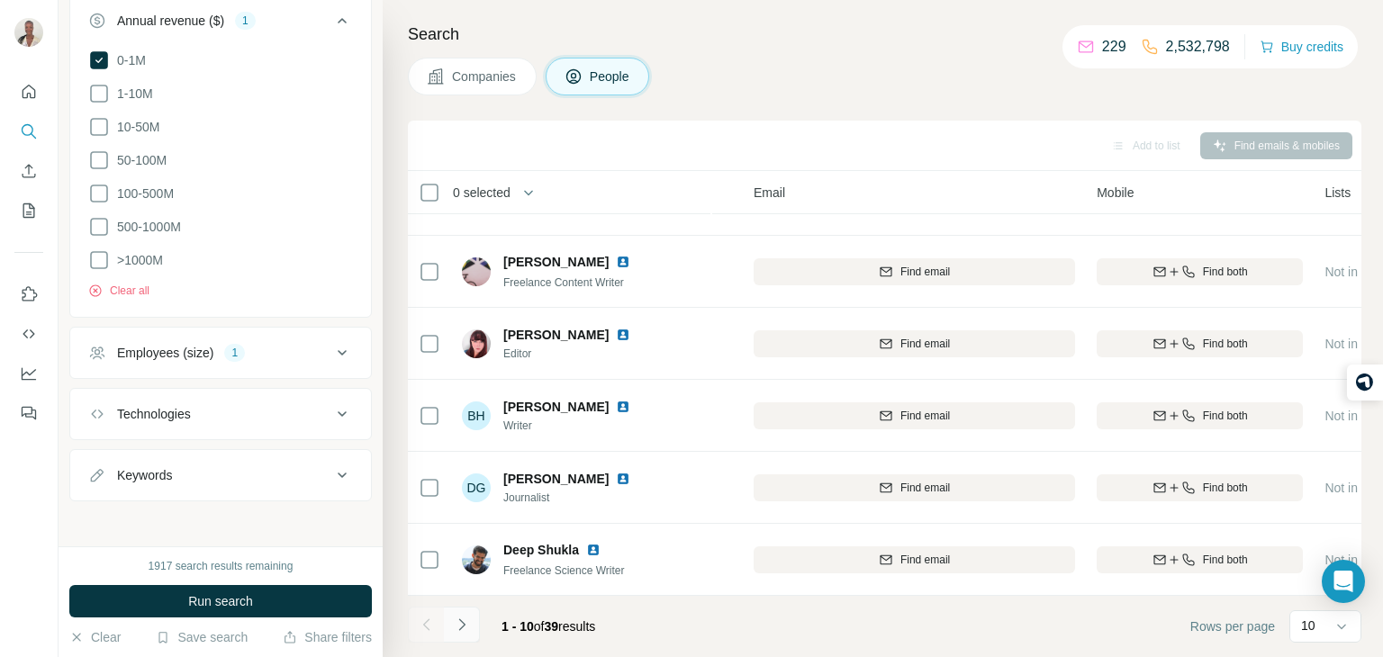
click at [467, 620] on icon "Navigate to next page" at bounding box center [462, 625] width 18 height 18
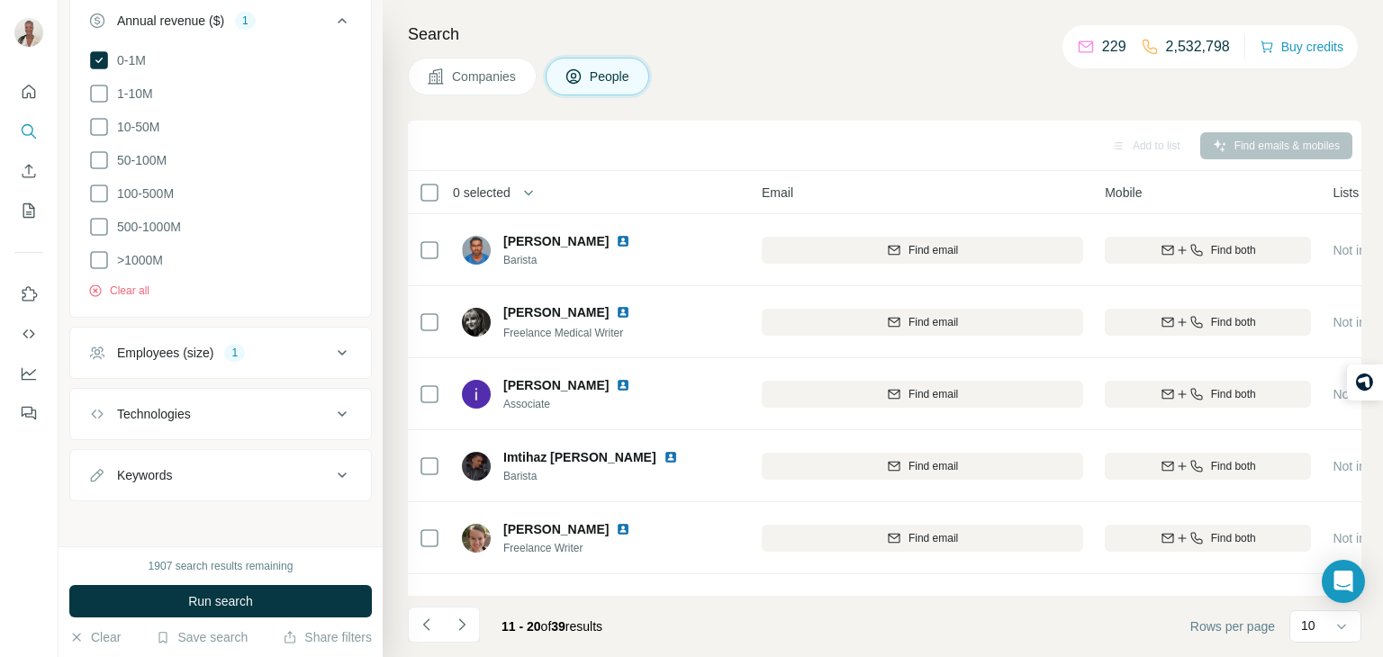
scroll to position [0, 160]
click at [451, 625] on button "Navigate to next page" at bounding box center [462, 625] width 36 height 36
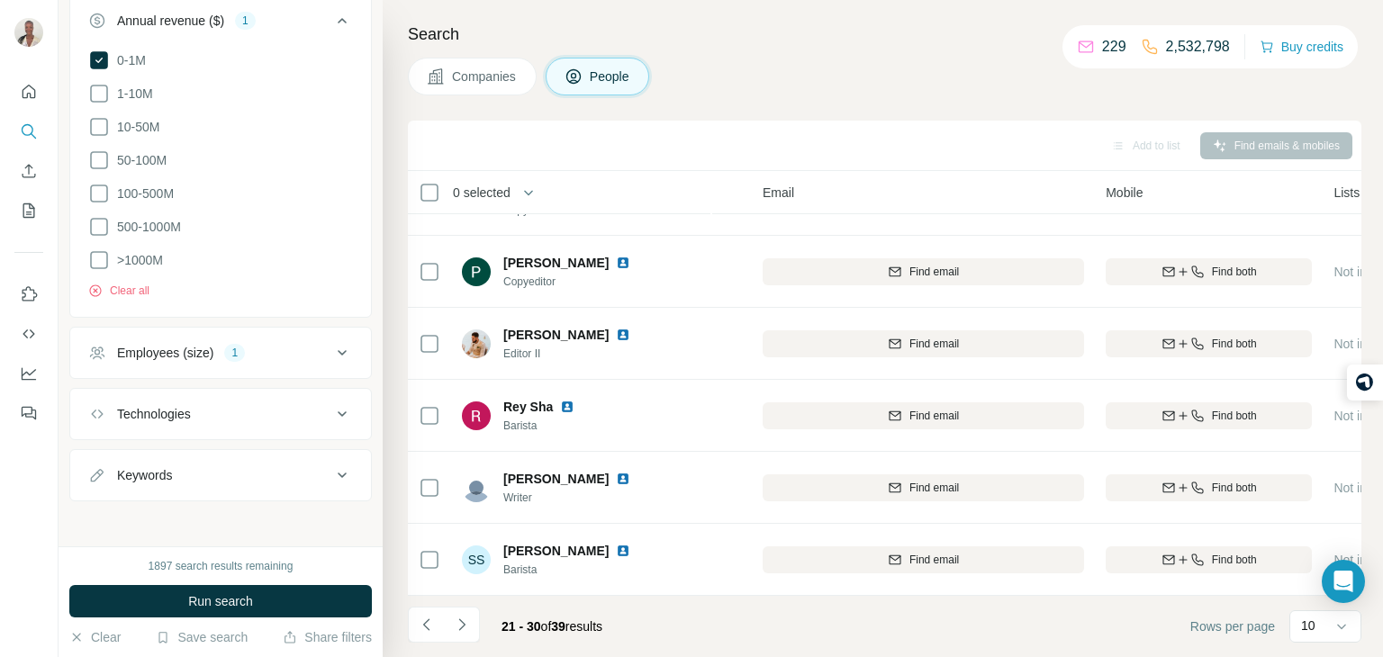
scroll to position [339, 159]
click at [462, 626] on icon "Navigate to next page" at bounding box center [461, 625] width 6 height 12
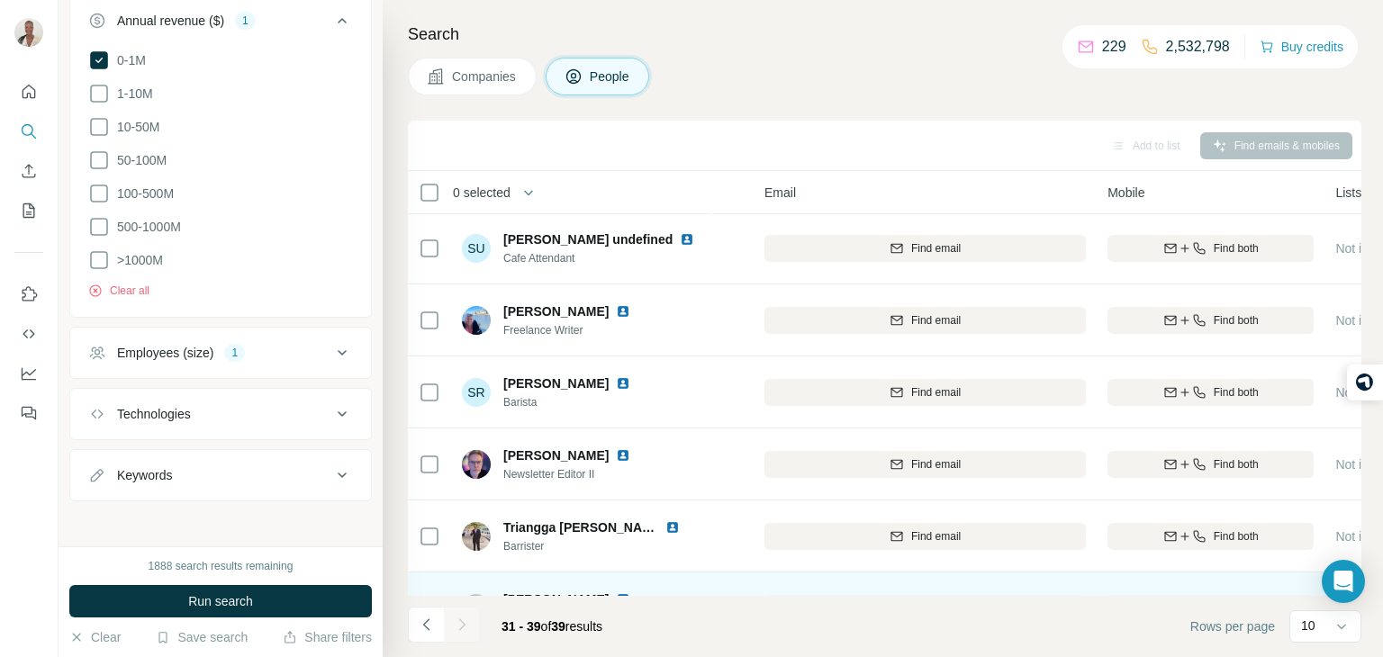
scroll to position [0, 159]
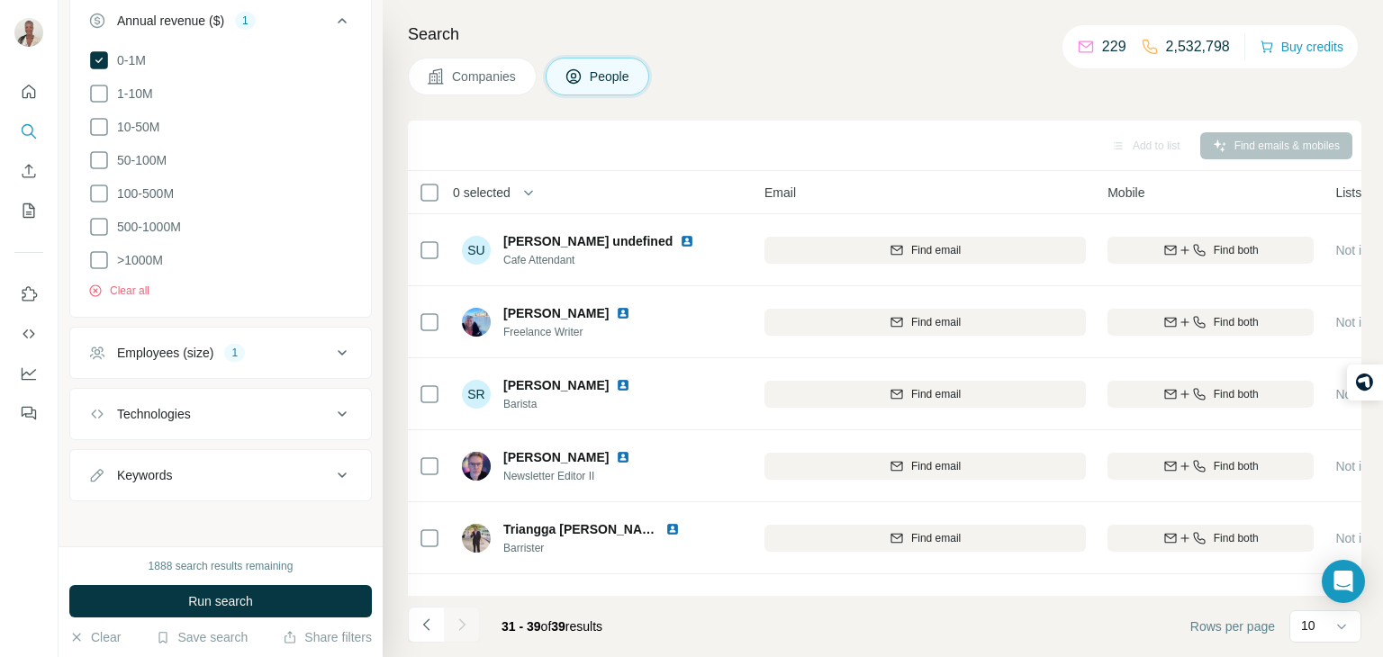
click at [512, 87] on button "Companies" at bounding box center [472, 77] width 129 height 38
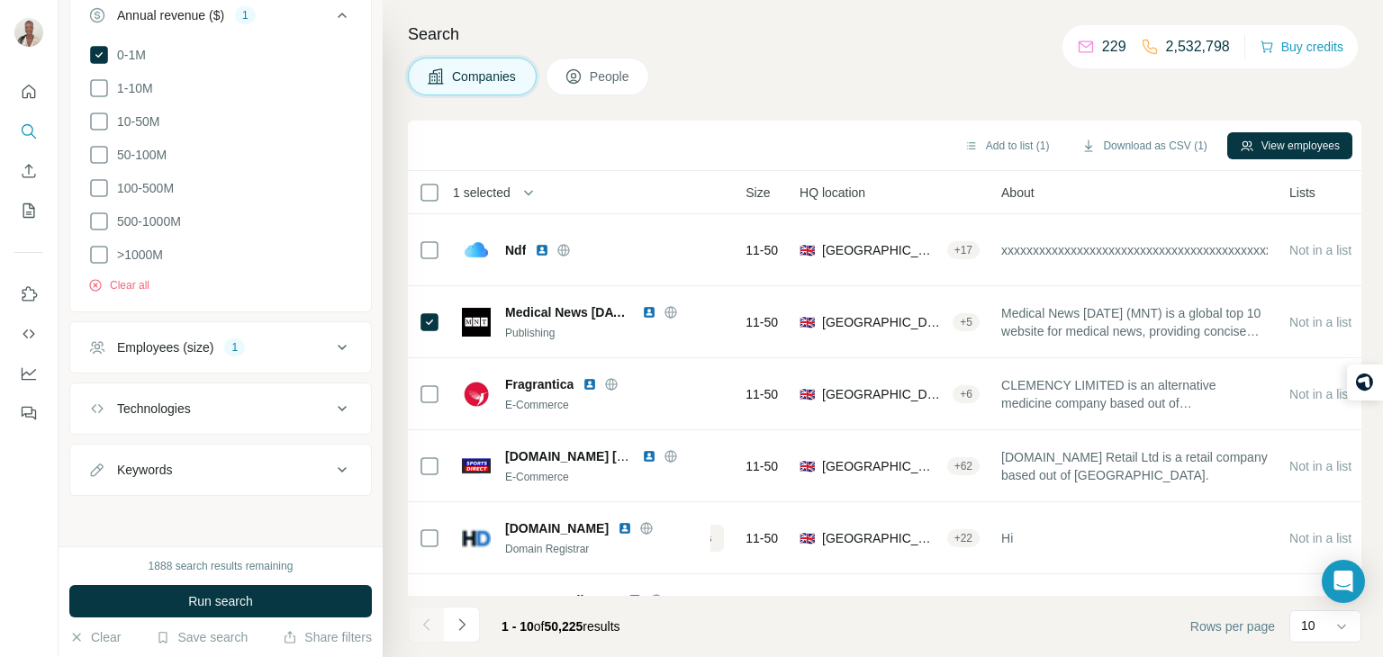
scroll to position [616, 0]
click at [564, 82] on button "People" at bounding box center [598, 77] width 104 height 38
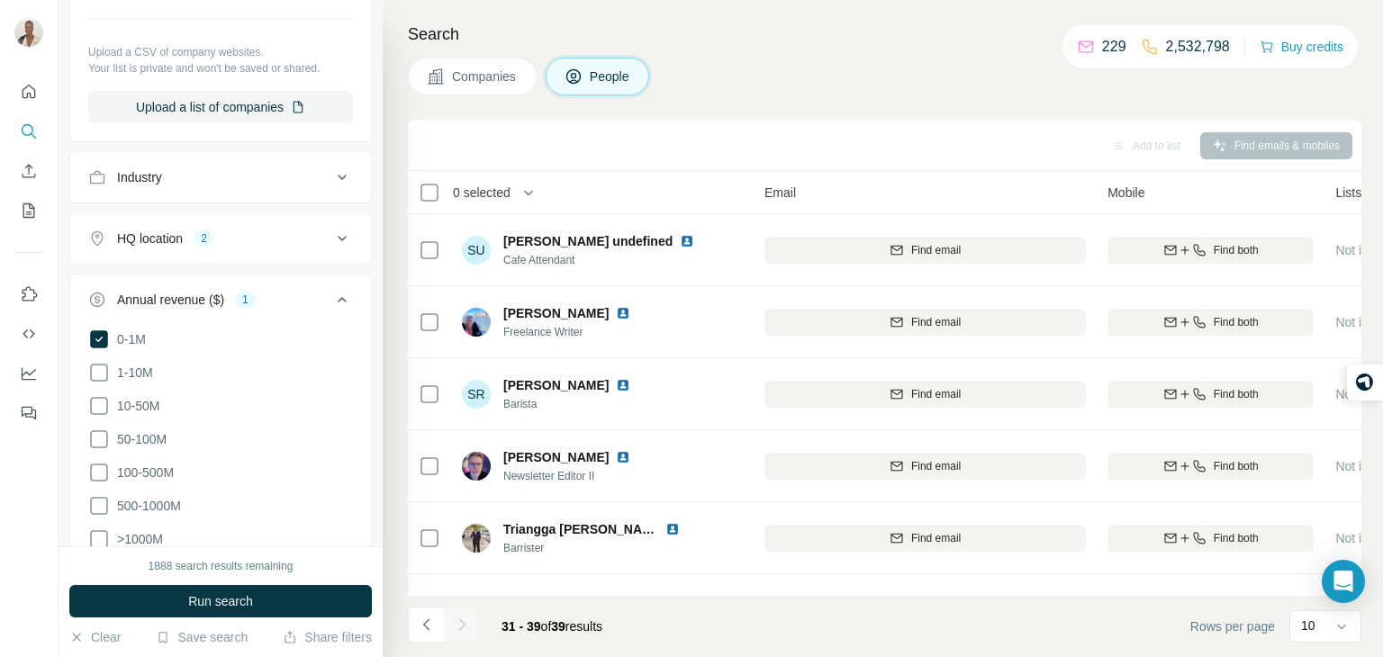
scroll to position [895, 0]
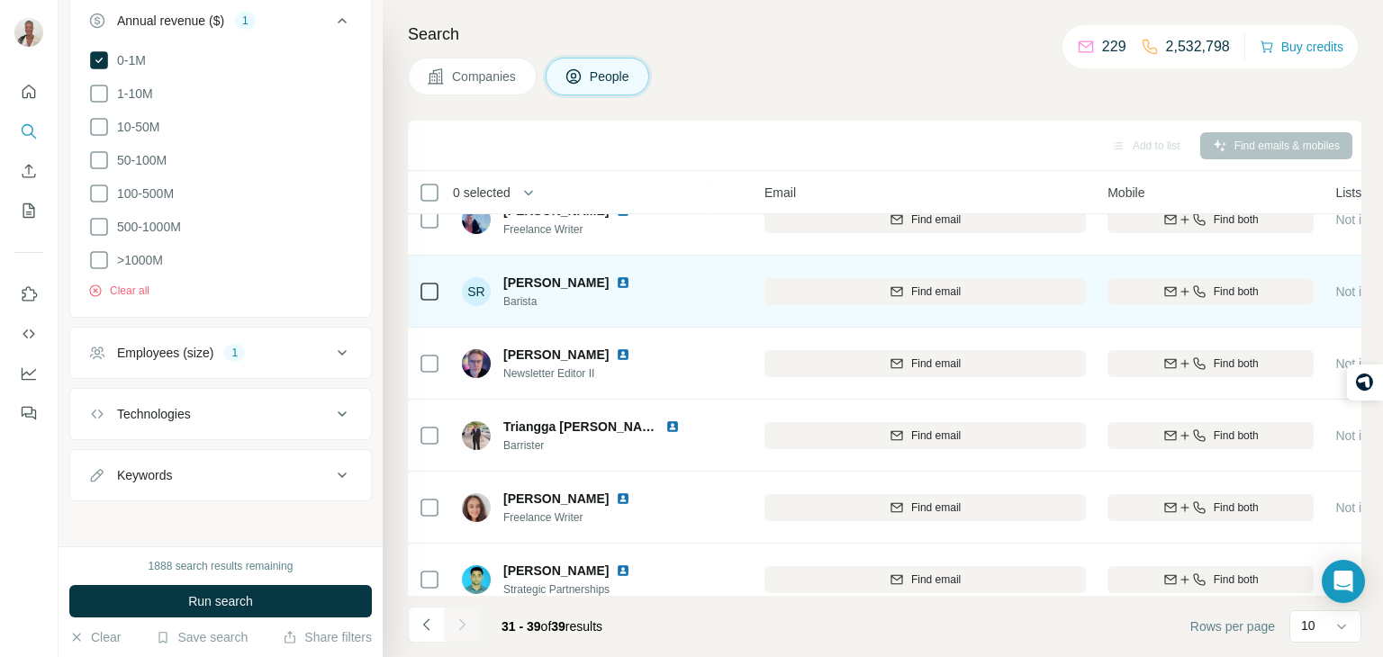
scroll to position [0, 159]
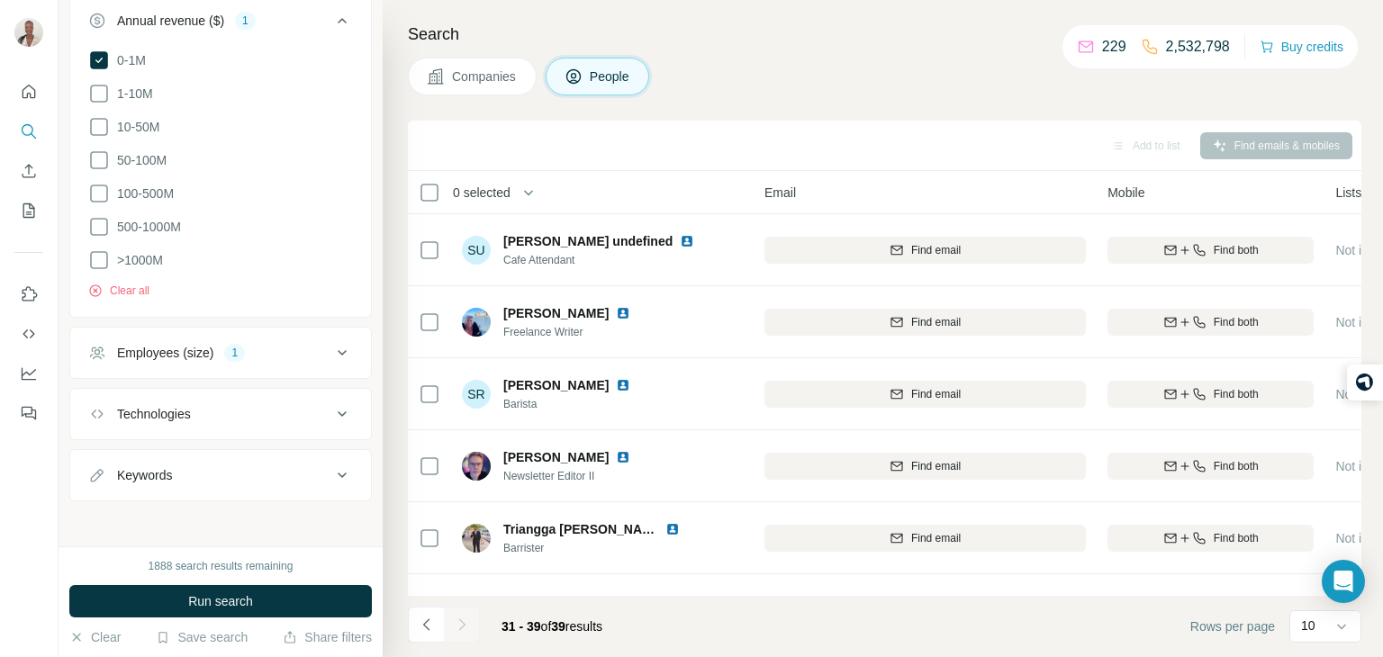
click at [502, 85] on span "Companies" at bounding box center [485, 77] width 66 height 18
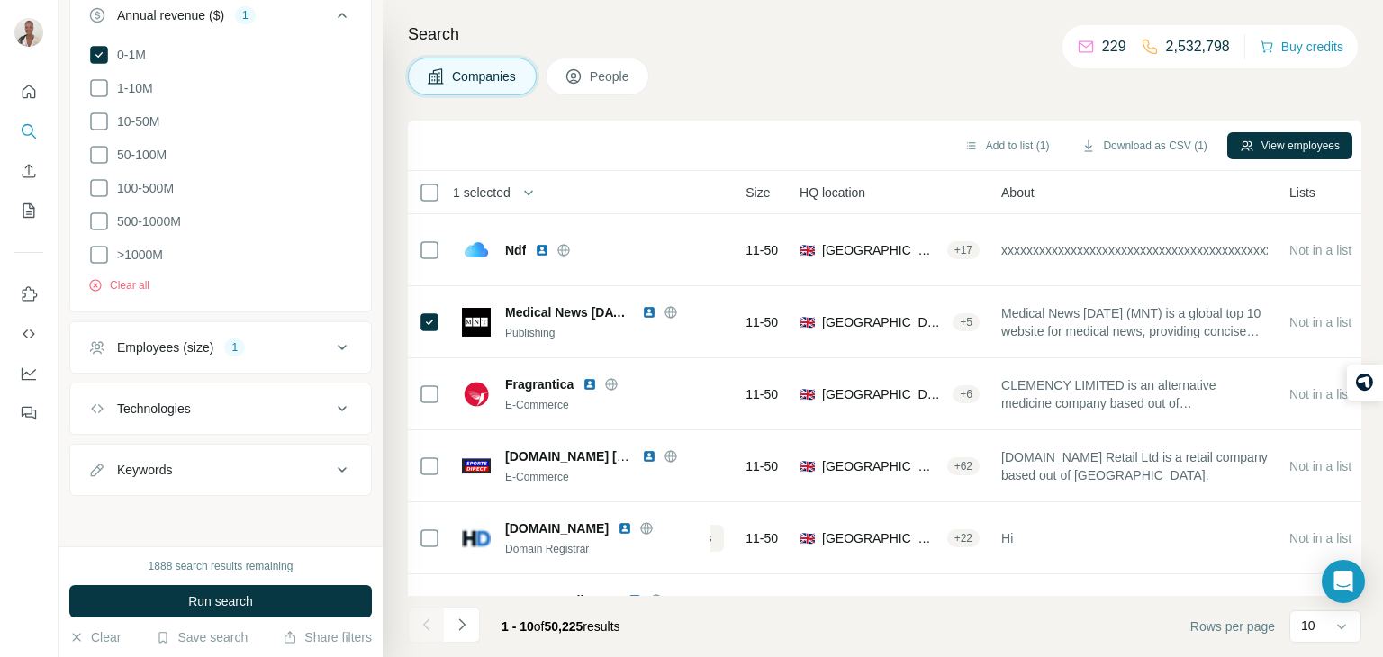
scroll to position [616, 0]
click at [1240, 150] on icon "button" at bounding box center [1247, 146] width 14 height 14
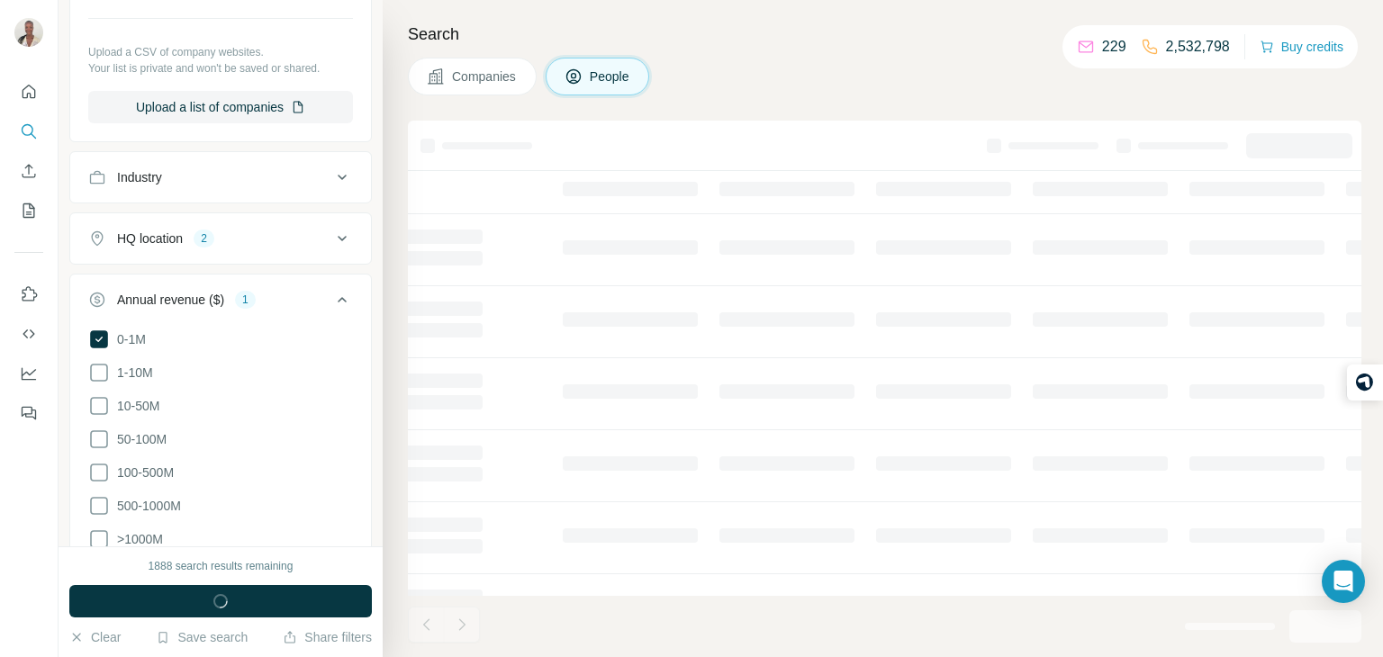
scroll to position [895, 0]
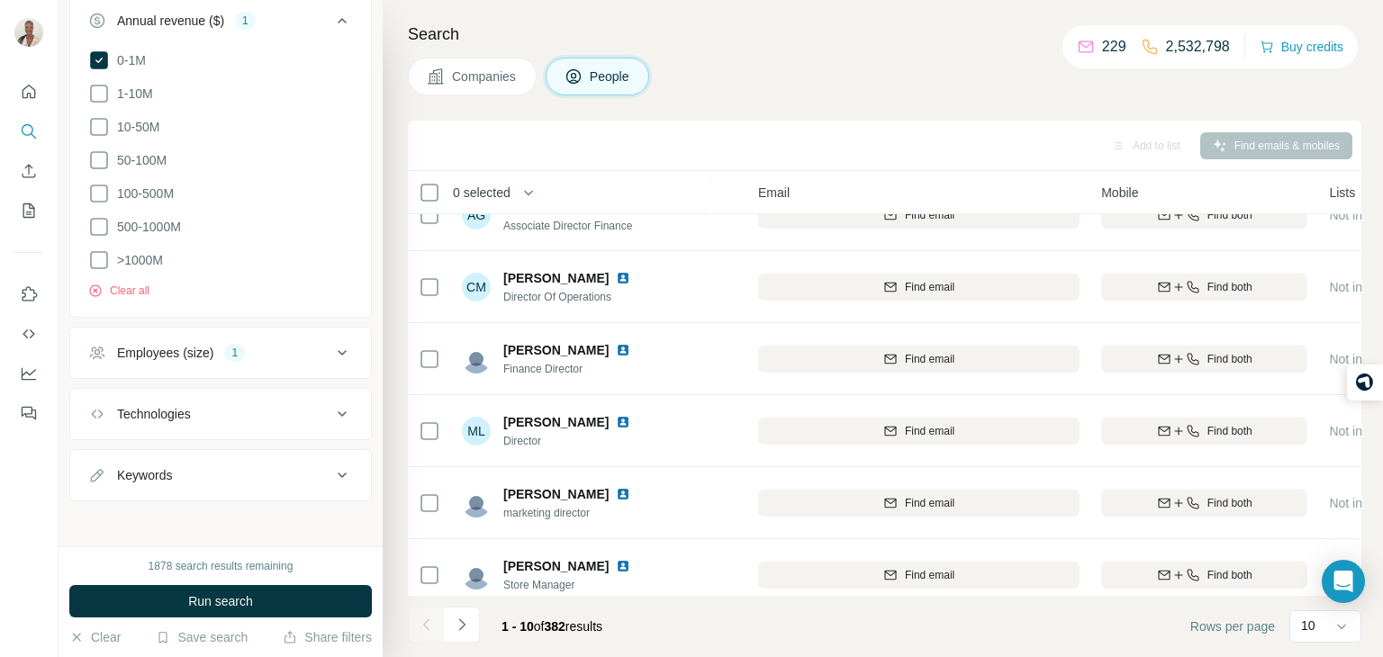
scroll to position [339, 165]
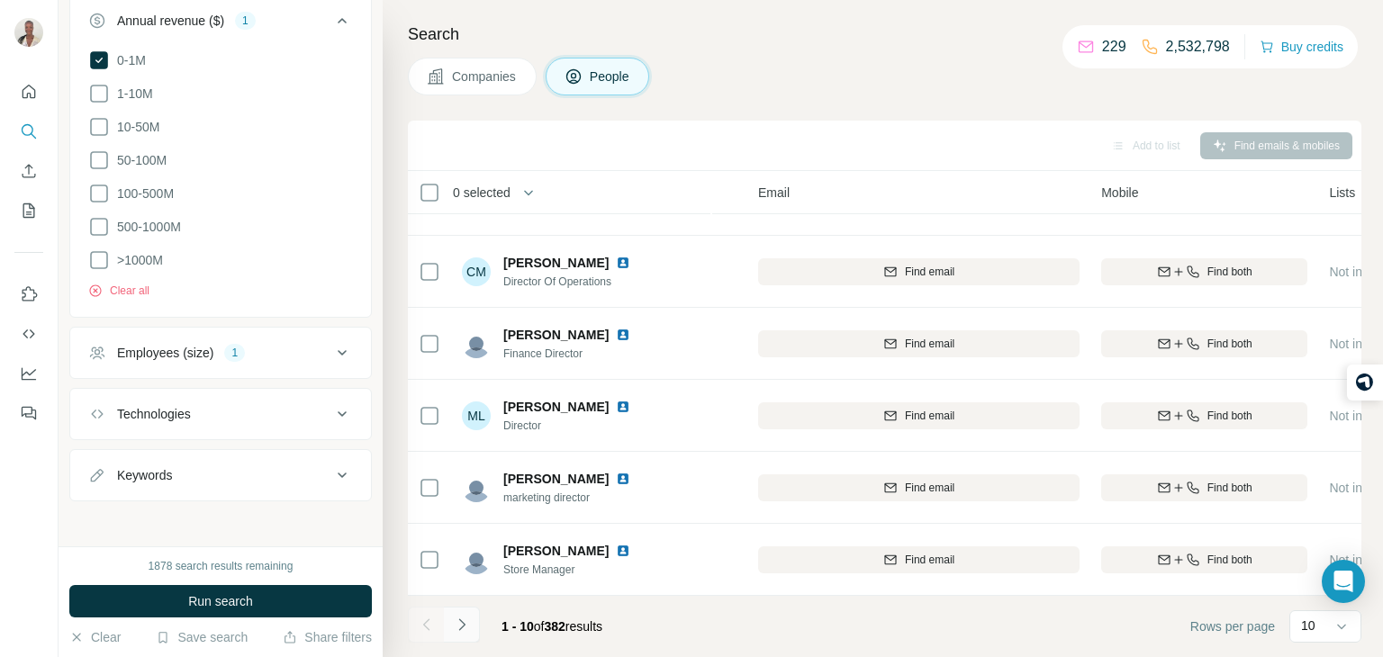
click at [460, 626] on icon "Navigate to next page" at bounding box center [462, 625] width 18 height 18
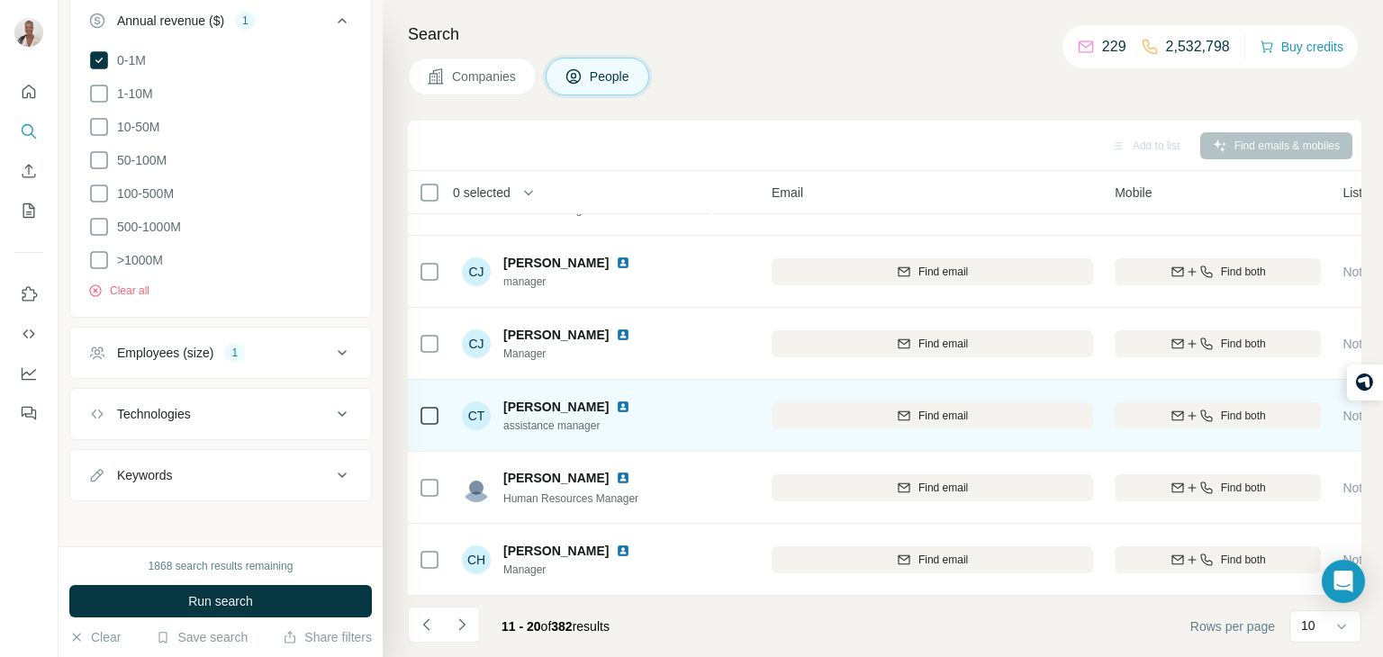
scroll to position [339, 147]
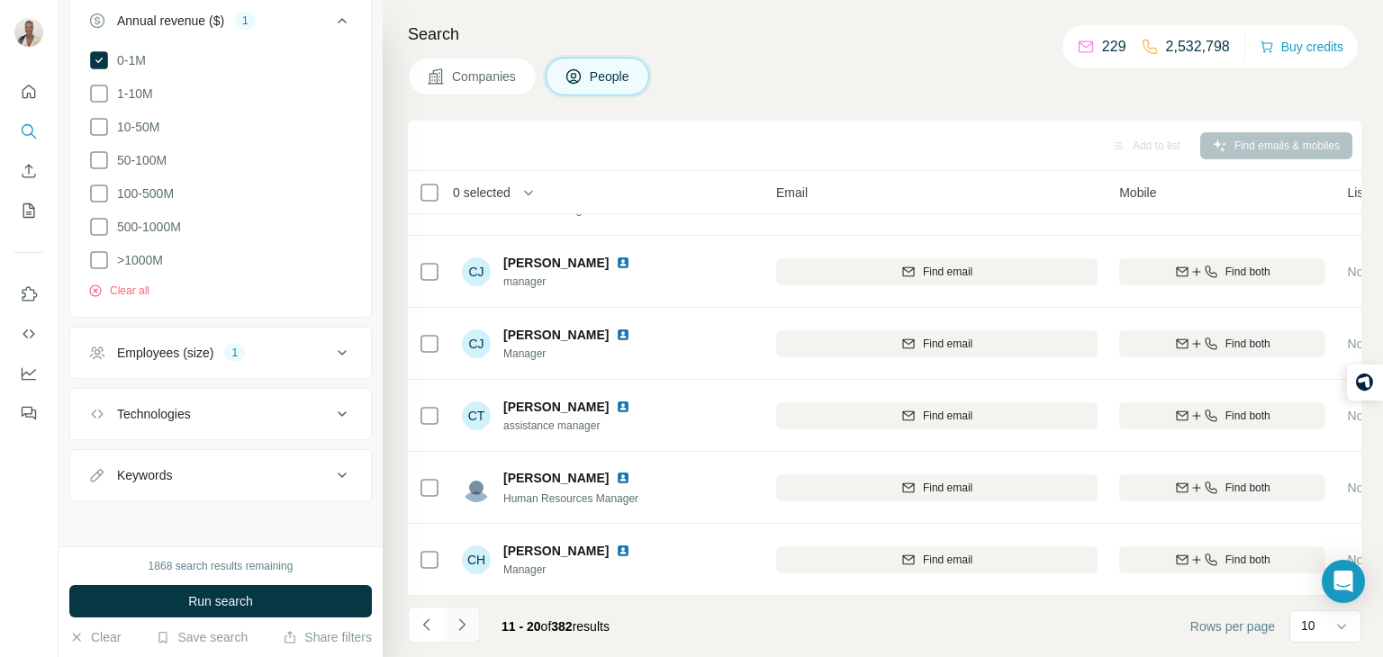
click at [476, 629] on button "Navigate to next page" at bounding box center [462, 625] width 36 height 36
click at [464, 623] on icon "Navigate to next page" at bounding box center [461, 625] width 6 height 12
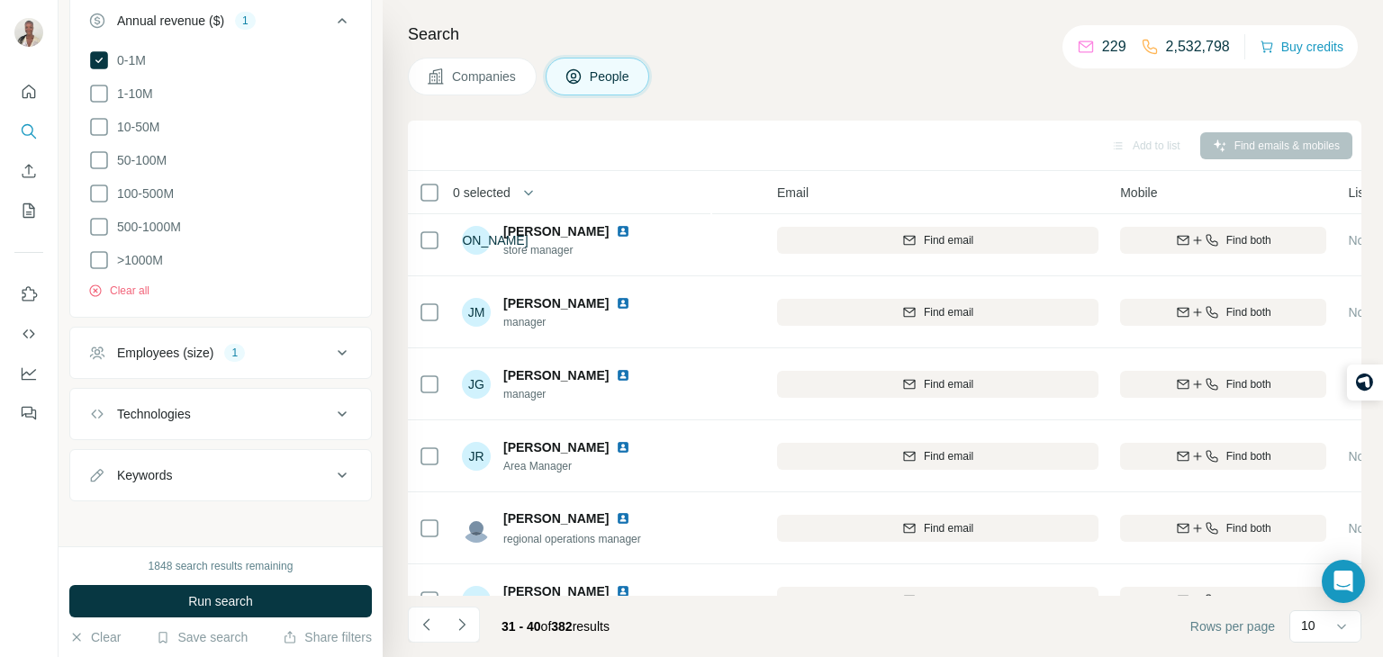
scroll to position [0, 146]
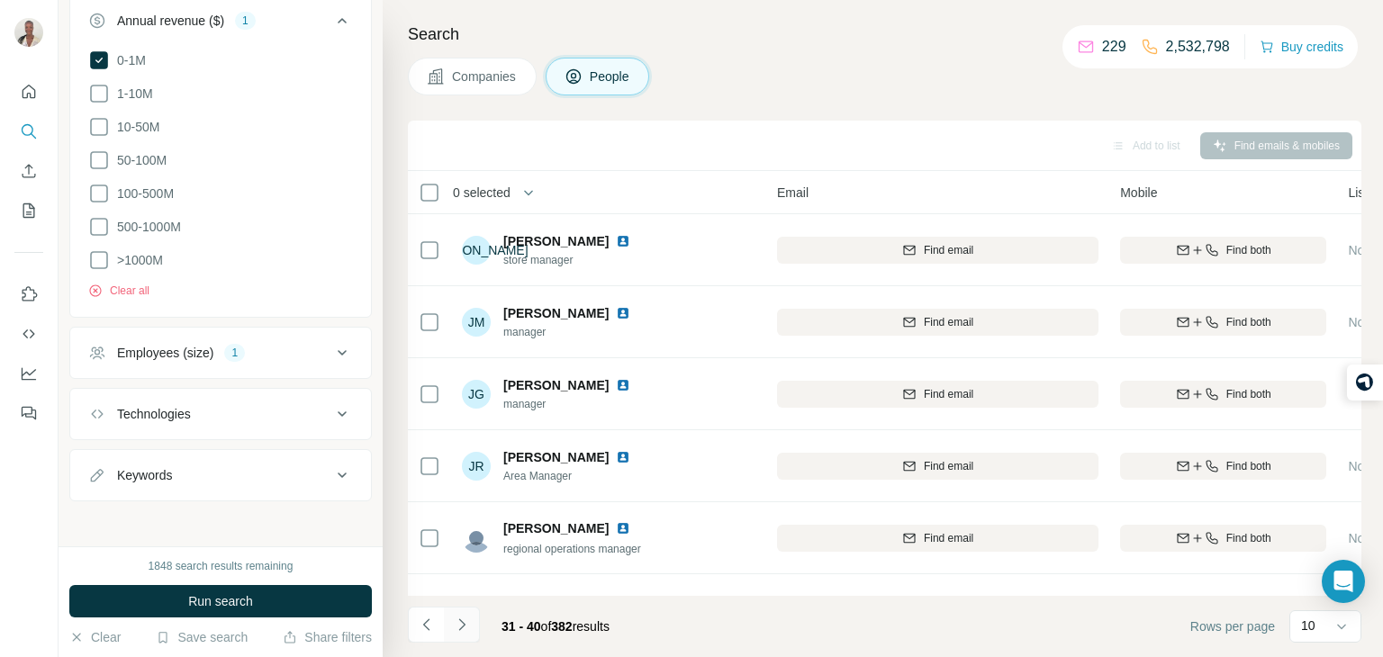
click at [463, 623] on icon "Navigate to next page" at bounding box center [461, 625] width 6 height 12
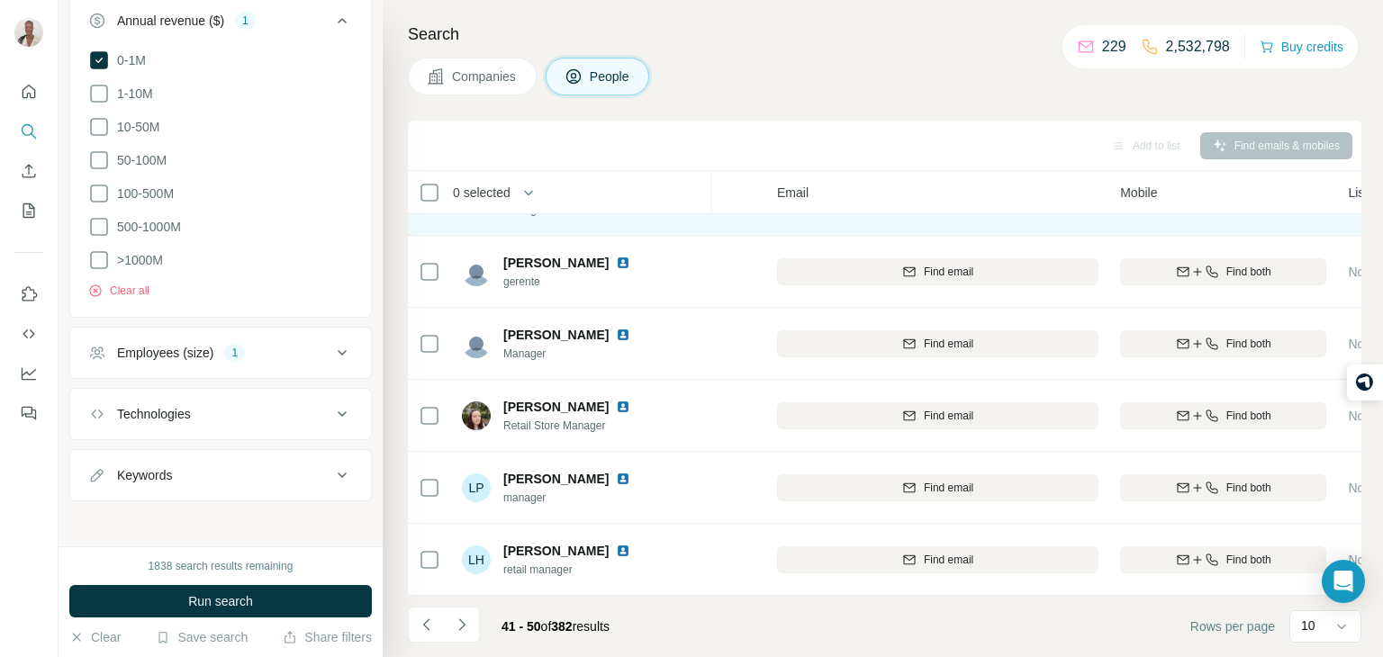
scroll to position [339, 144]
click at [471, 613] on button "Navigate to next page" at bounding box center [462, 625] width 36 height 36
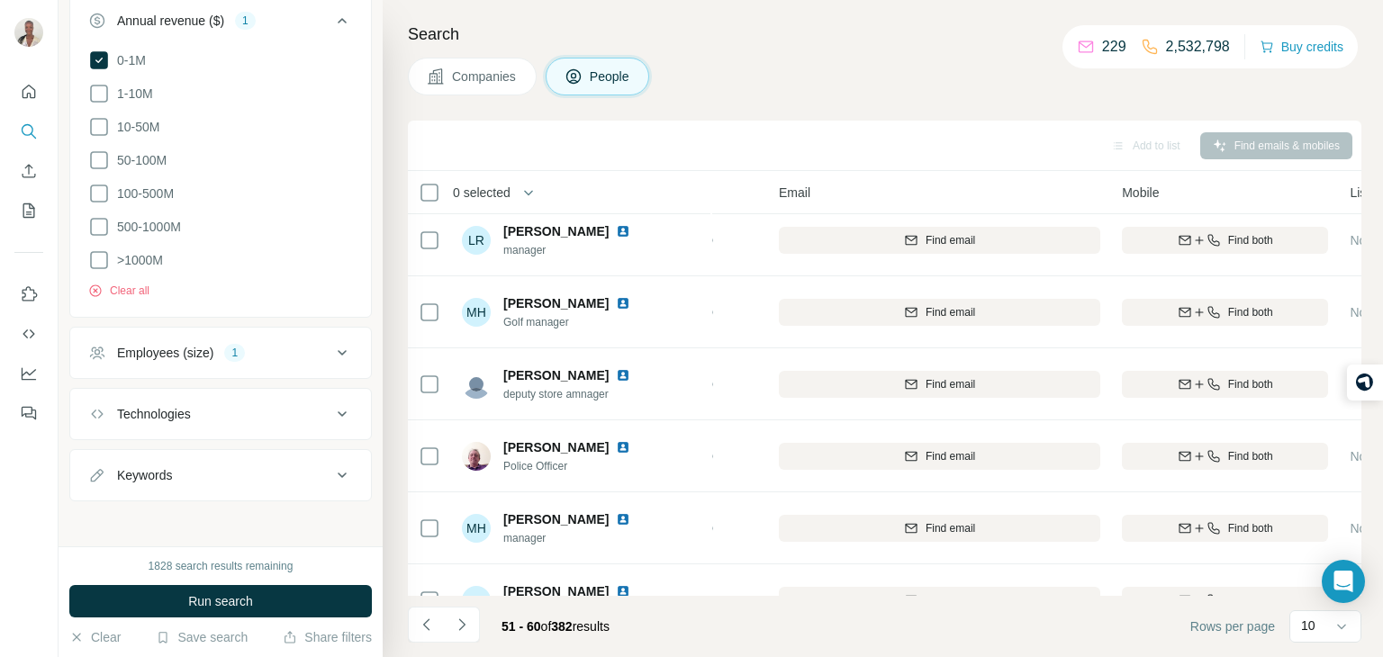
scroll to position [0, 144]
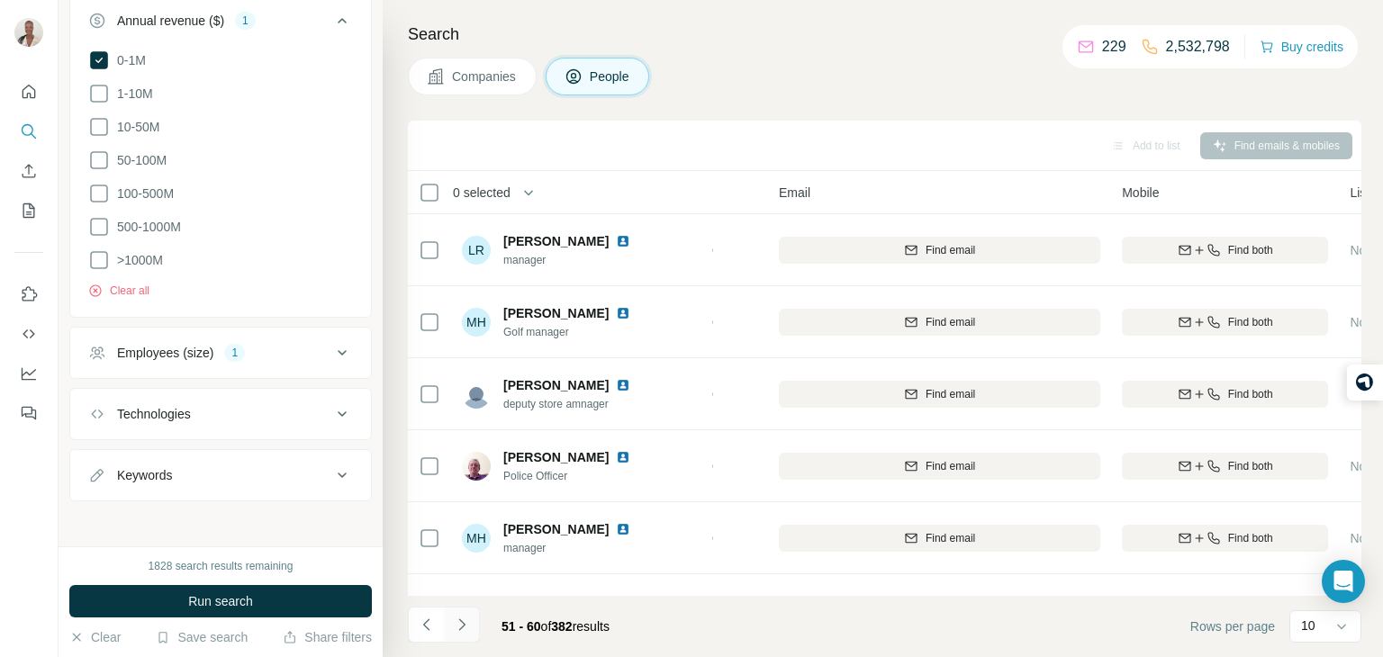
click at [476, 615] on button "Navigate to next page" at bounding box center [462, 625] width 36 height 36
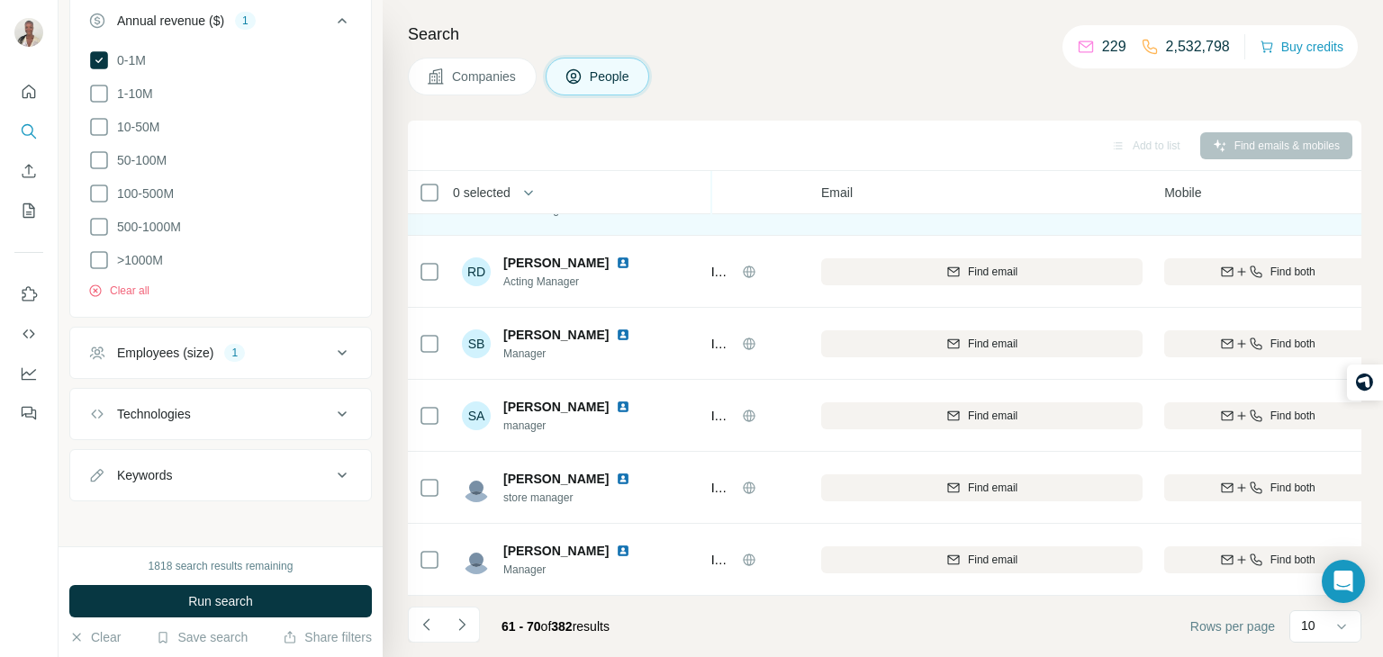
scroll to position [339, 91]
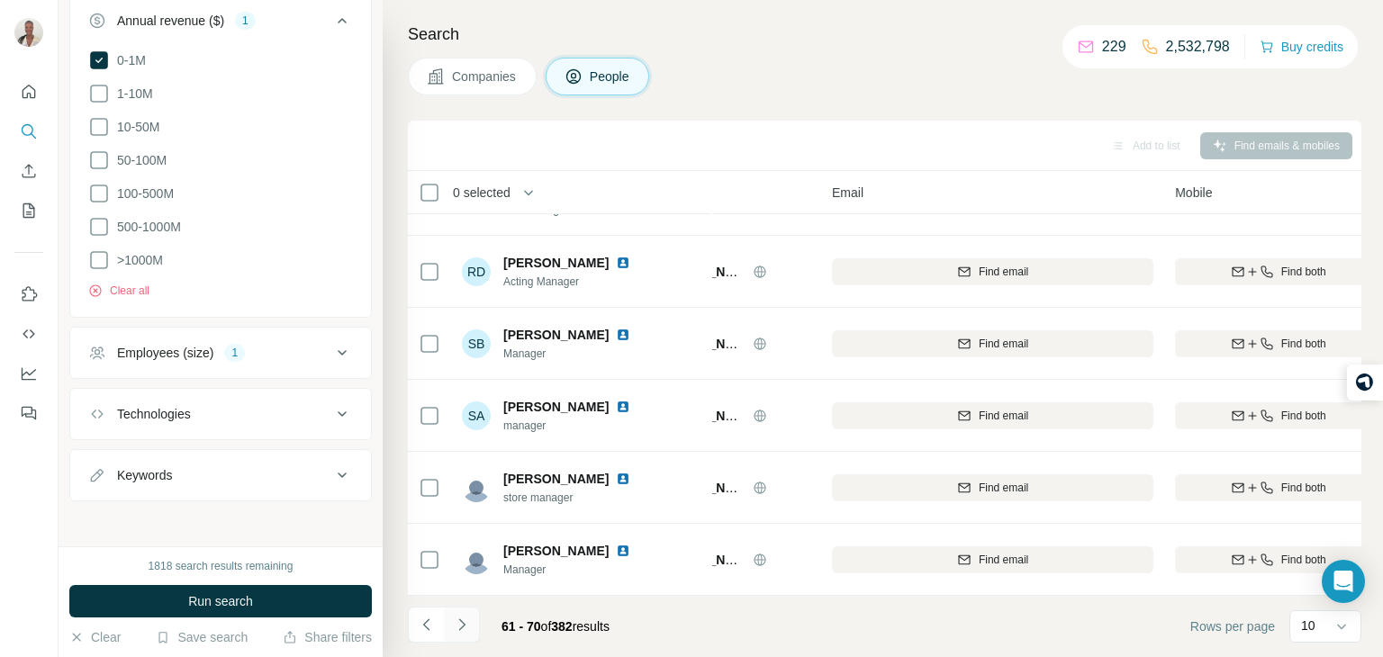
click at [461, 630] on icon "Navigate to next page" at bounding box center [462, 625] width 18 height 18
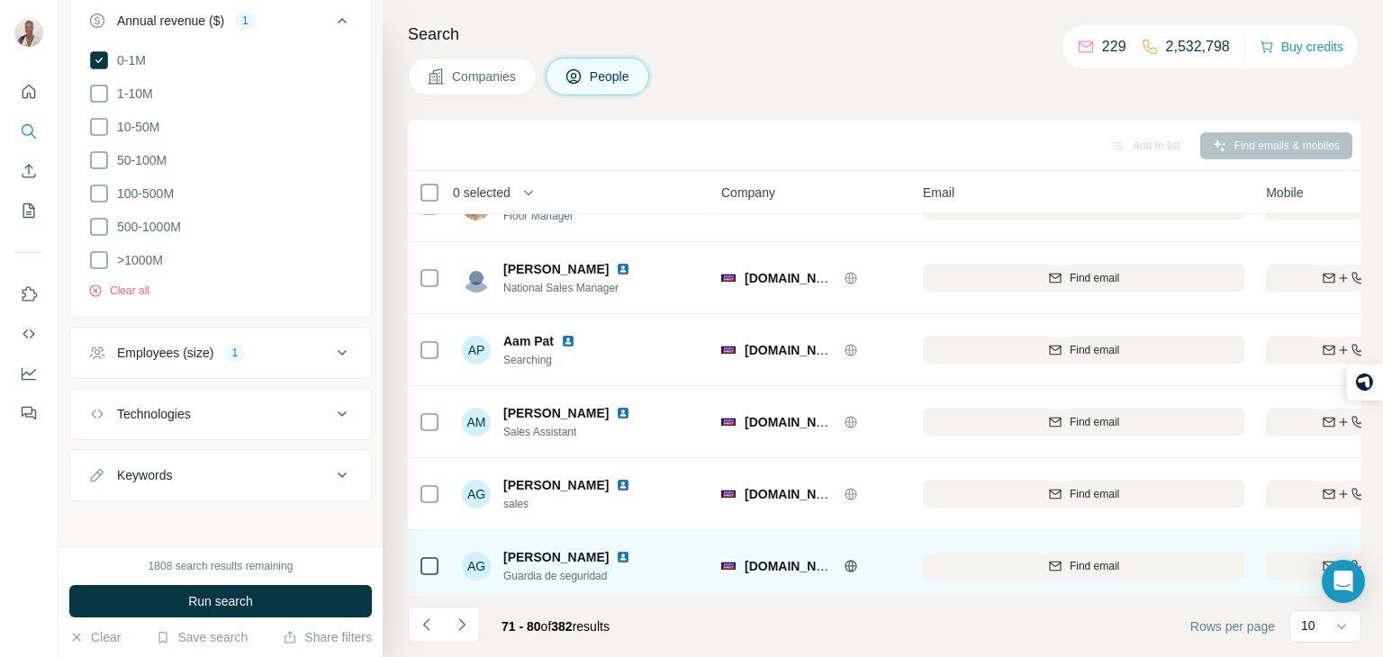
scroll to position [339, 0]
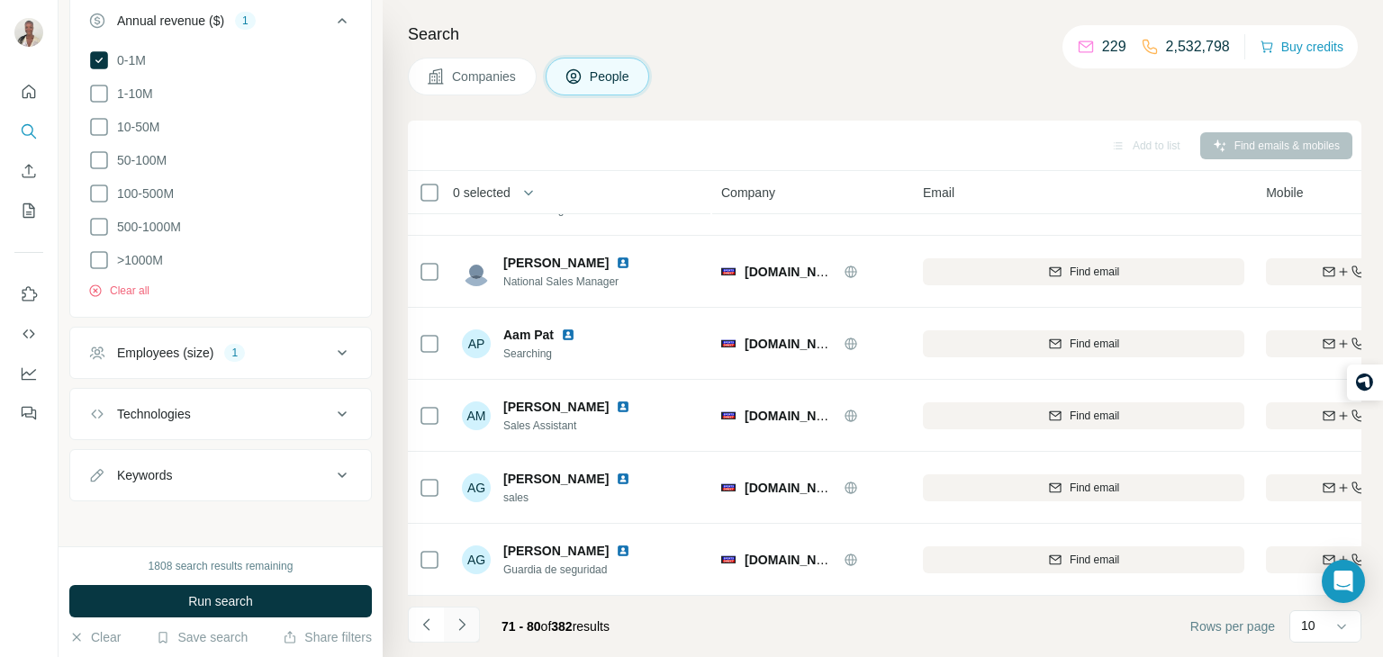
click at [467, 625] on icon "Navigate to next page" at bounding box center [462, 625] width 18 height 18
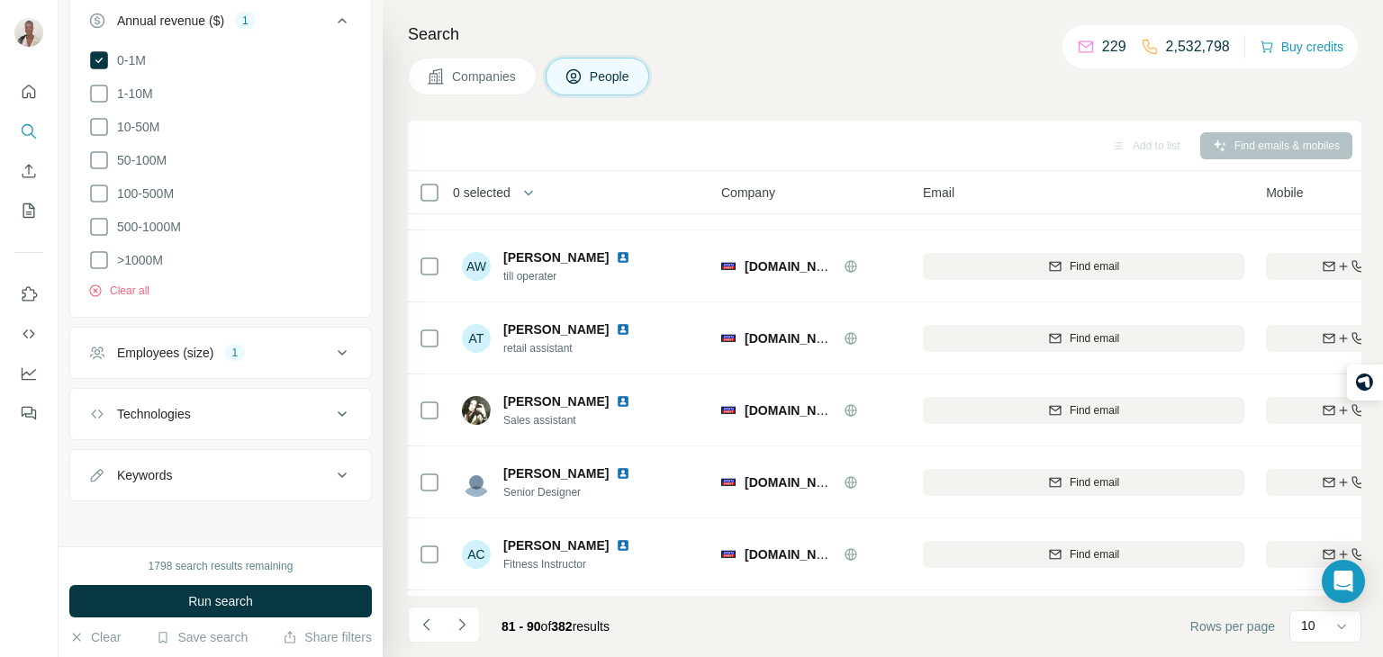
scroll to position [0, 0]
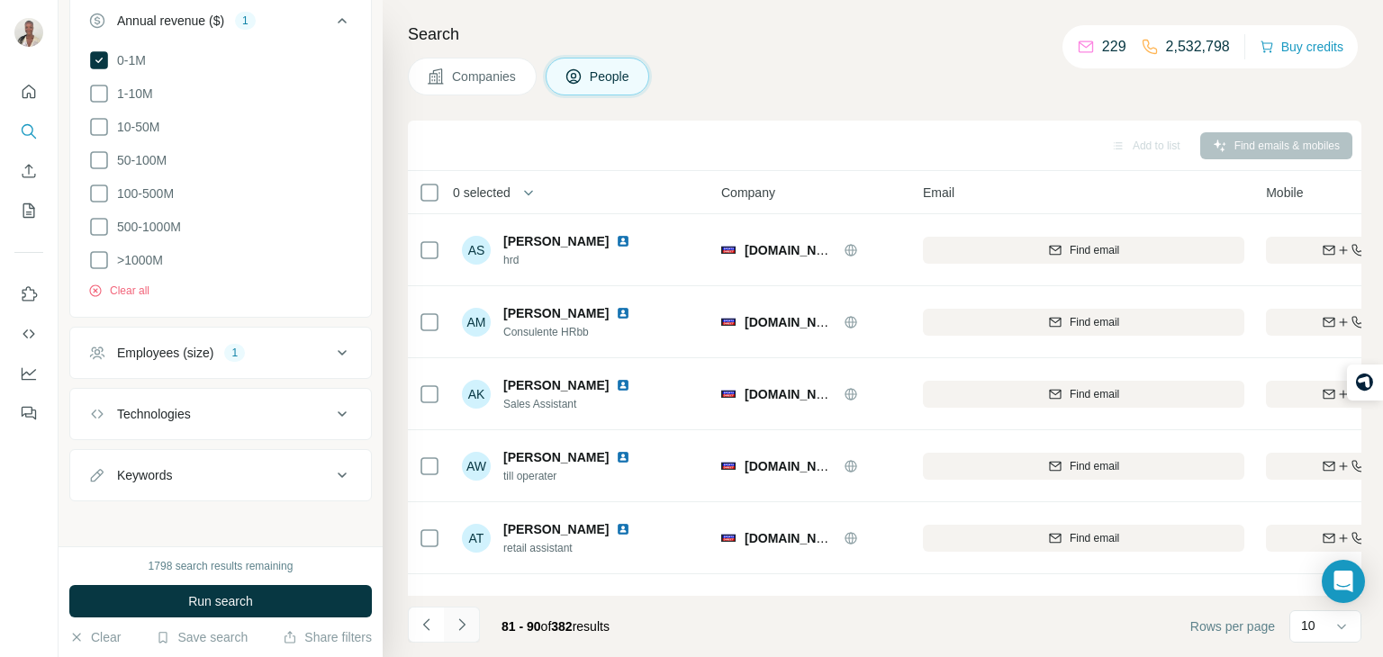
click at [466, 622] on icon "Navigate to next page" at bounding box center [462, 625] width 18 height 18
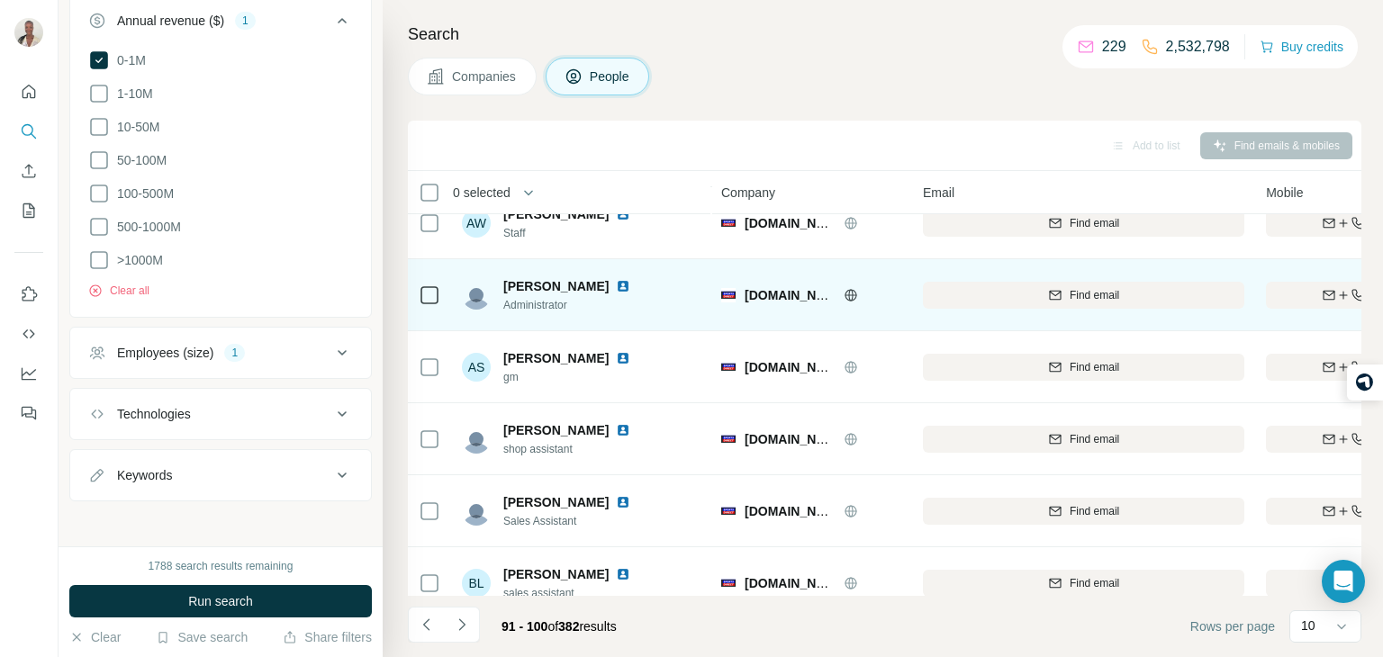
scroll to position [339, 0]
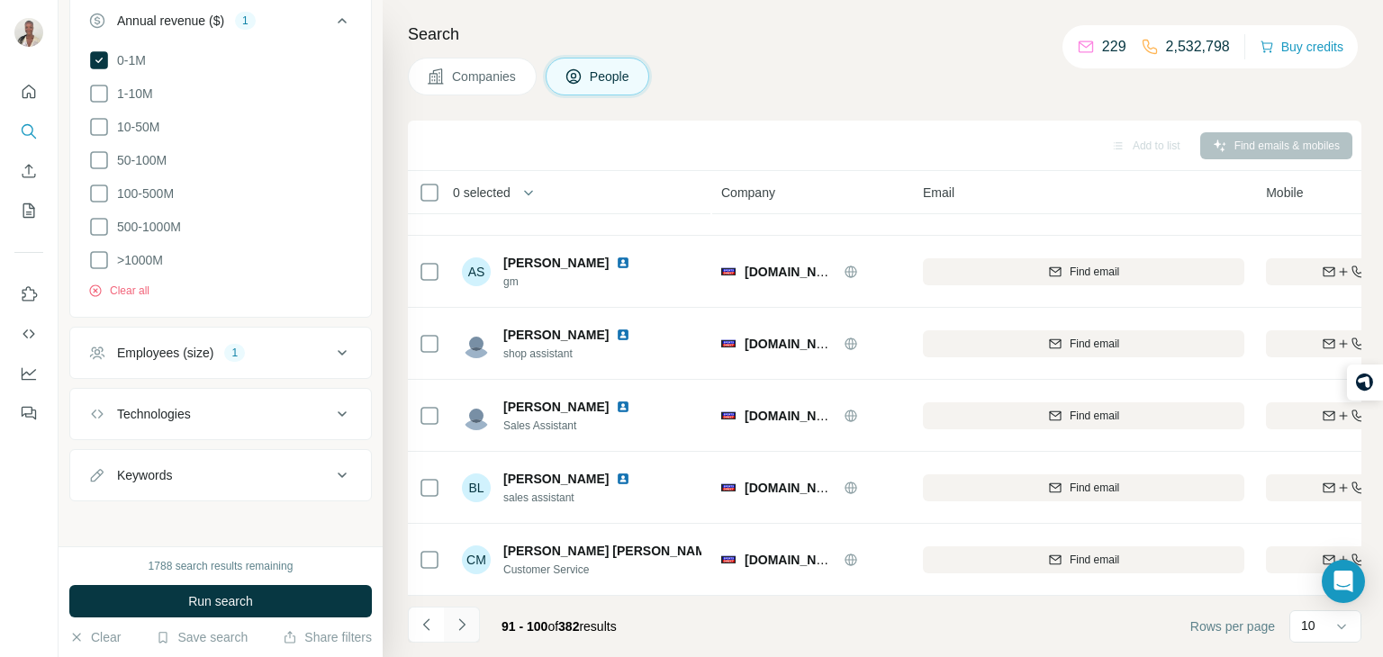
click at [450, 627] on button "Navigate to next page" at bounding box center [462, 625] width 36 height 36
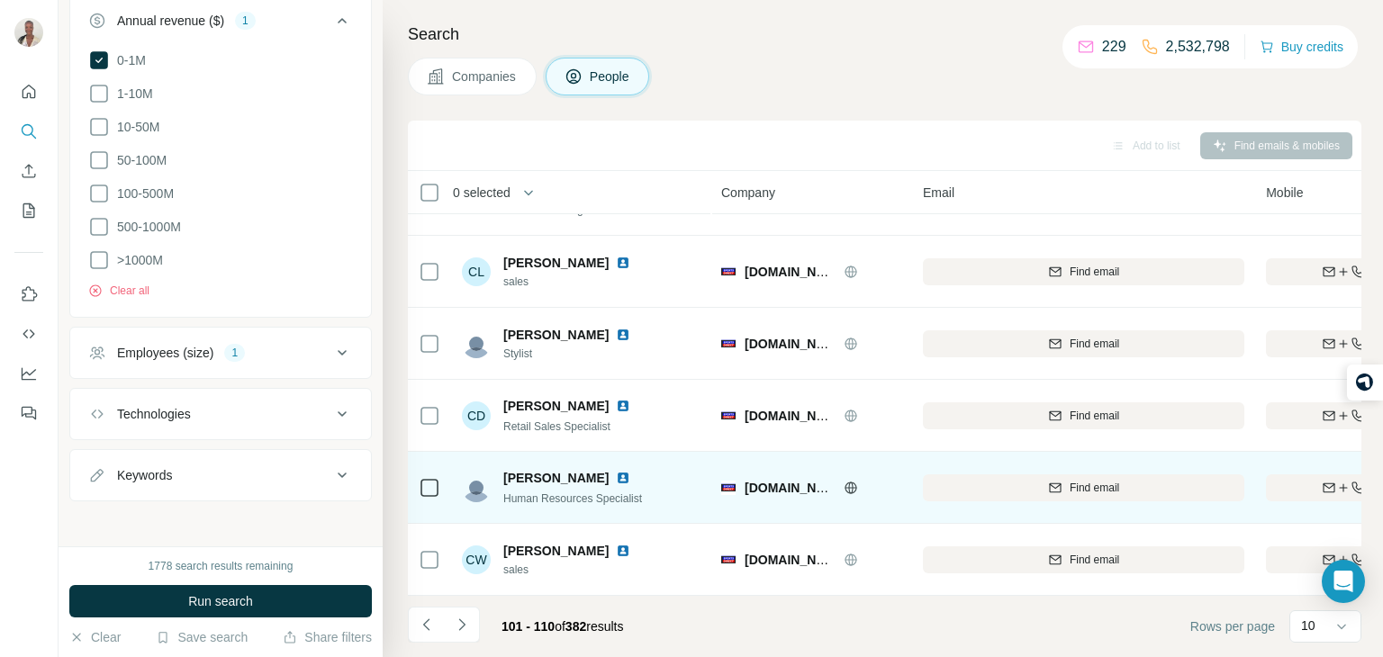
scroll to position [0, 0]
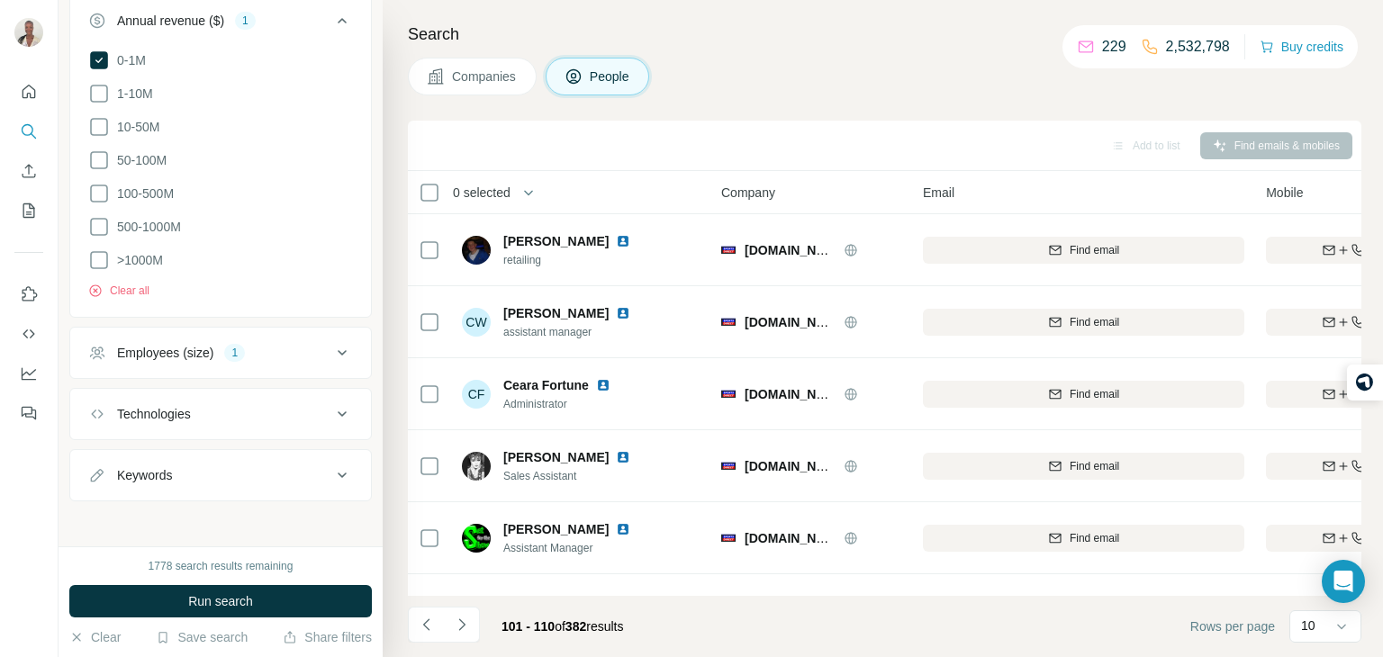
click at [497, 77] on span "Companies" at bounding box center [485, 77] width 66 height 18
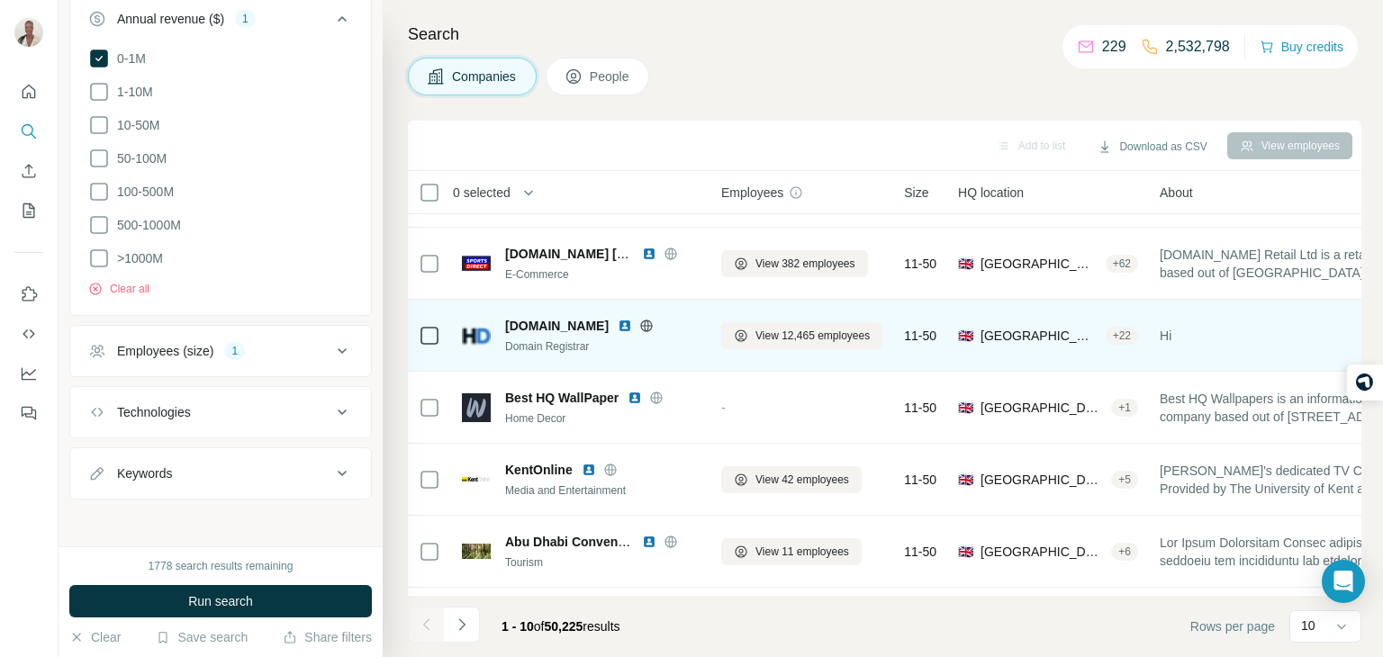
scroll to position [206, 0]
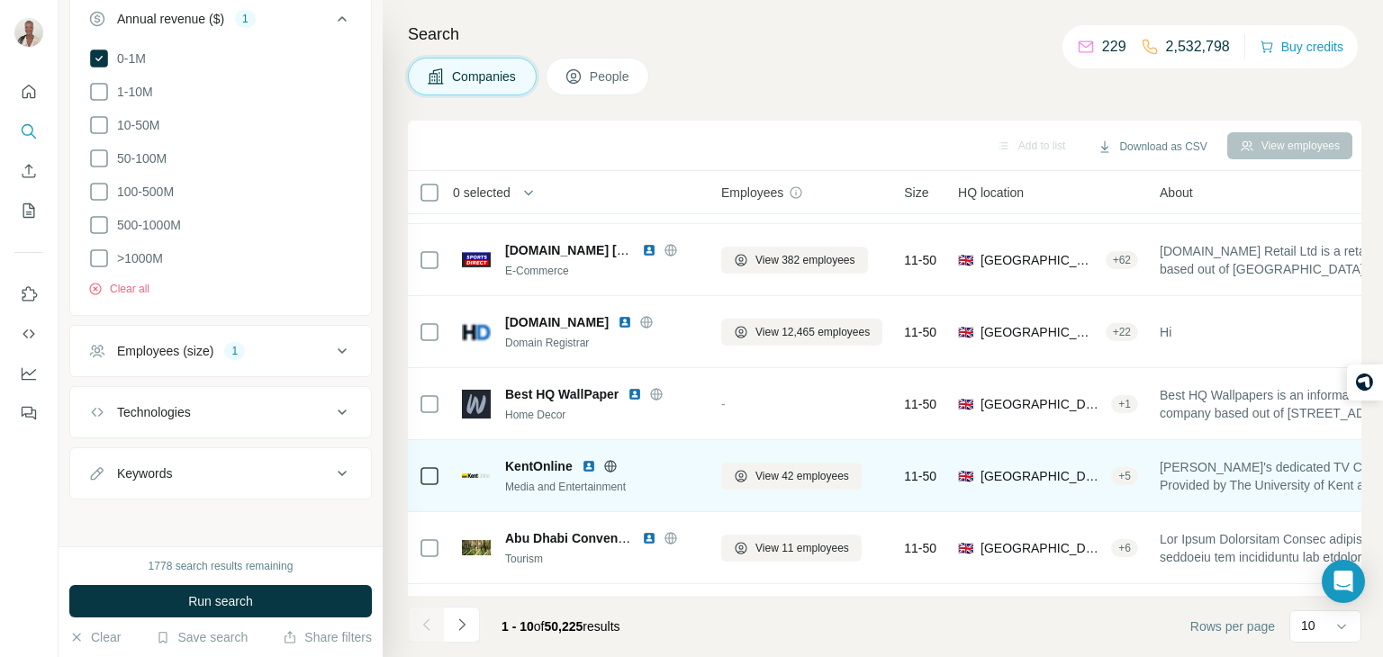
click at [553, 462] on span "KentOnline" at bounding box center [539, 467] width 68 height 18
click at [777, 477] on span "View 42 employees" at bounding box center [803, 476] width 94 height 16
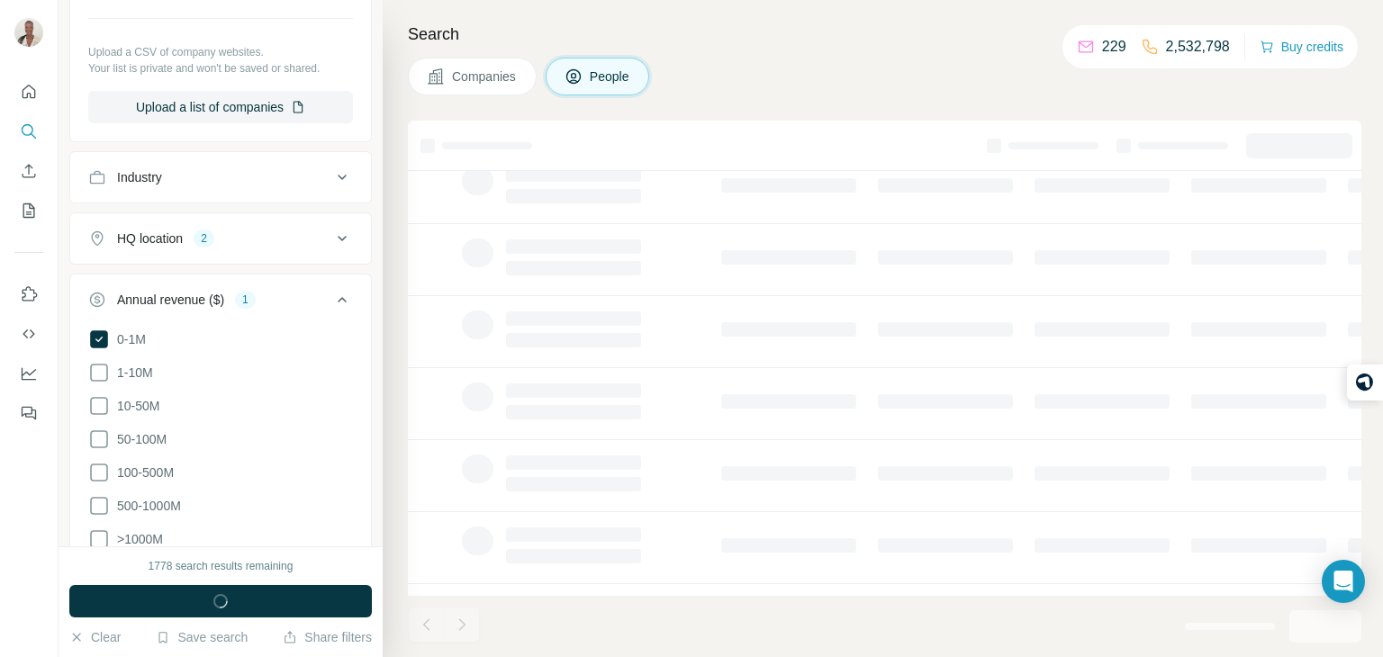
scroll to position [895, 0]
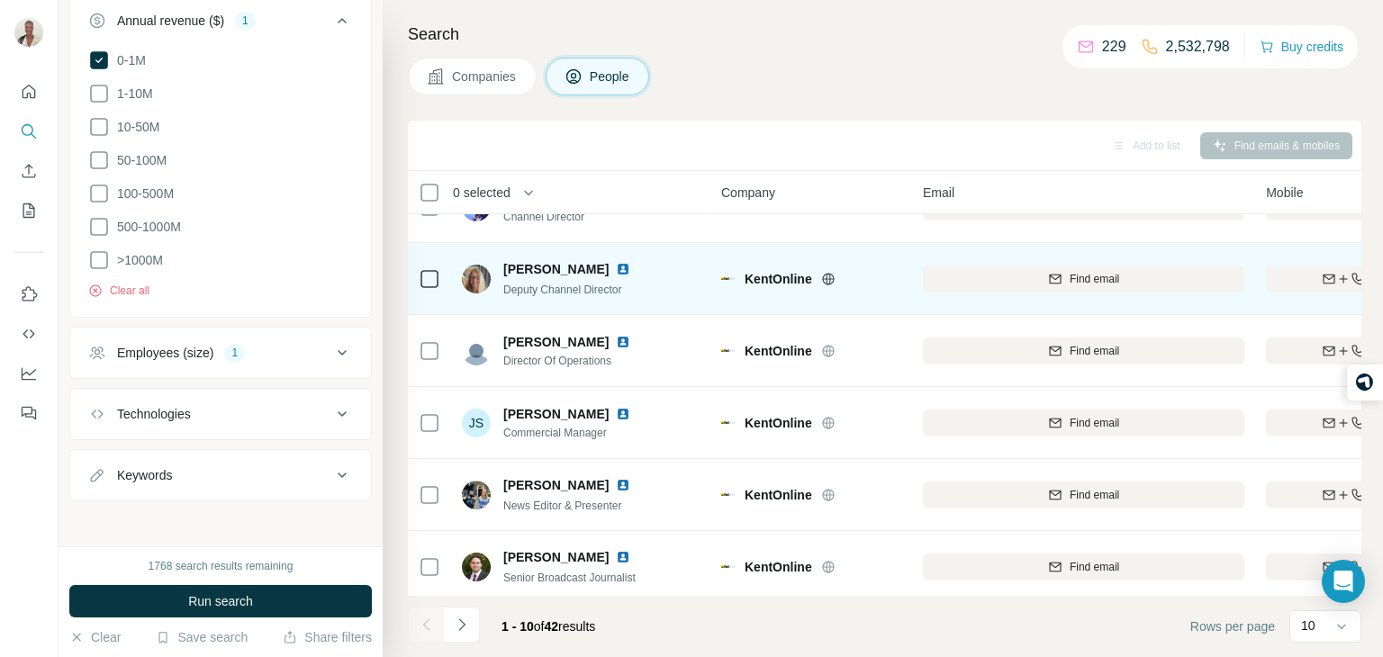
scroll to position [339, 0]
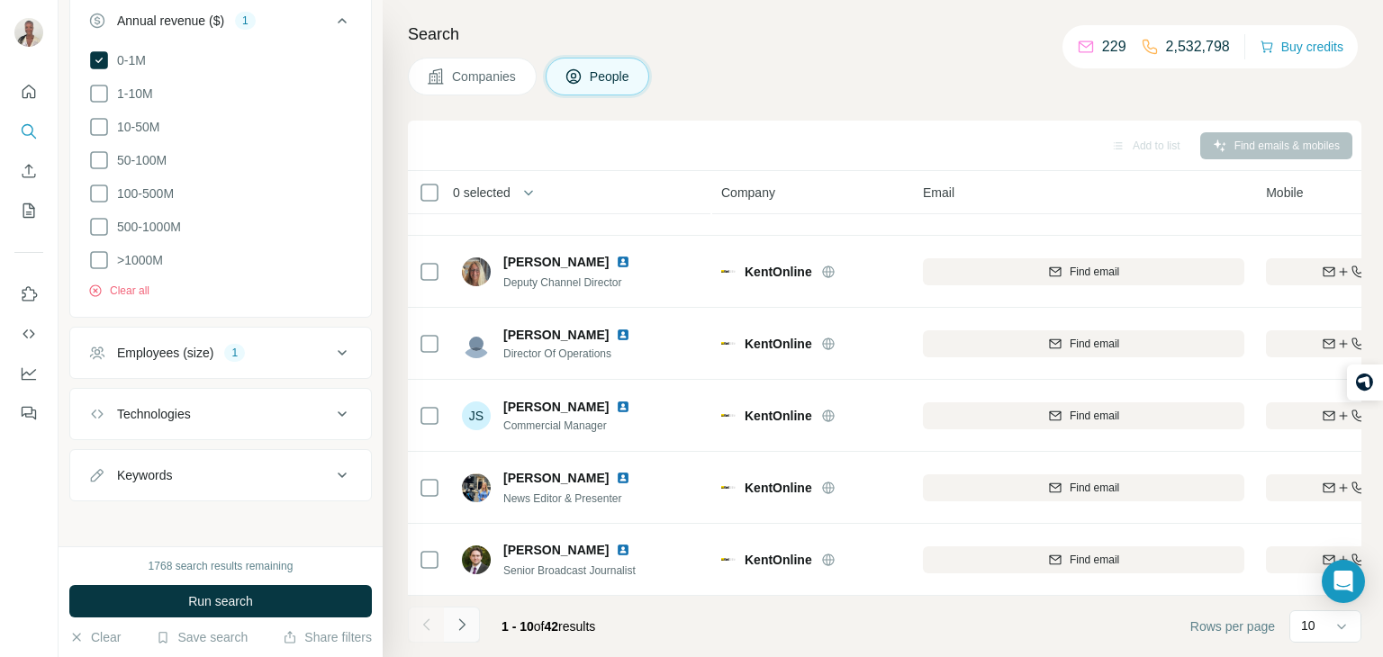
click at [465, 629] on icon "Navigate to next page" at bounding box center [462, 625] width 18 height 18
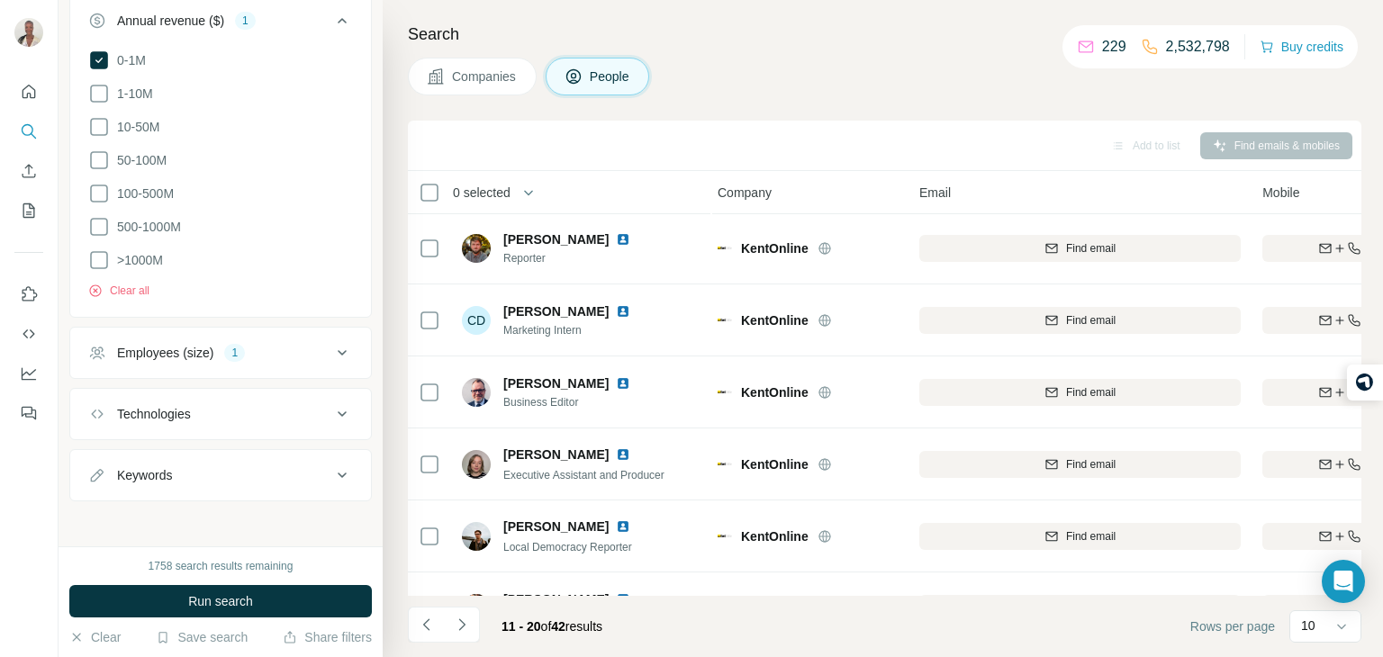
scroll to position [0, 4]
click at [461, 616] on icon "Navigate to next page" at bounding box center [462, 625] width 18 height 18
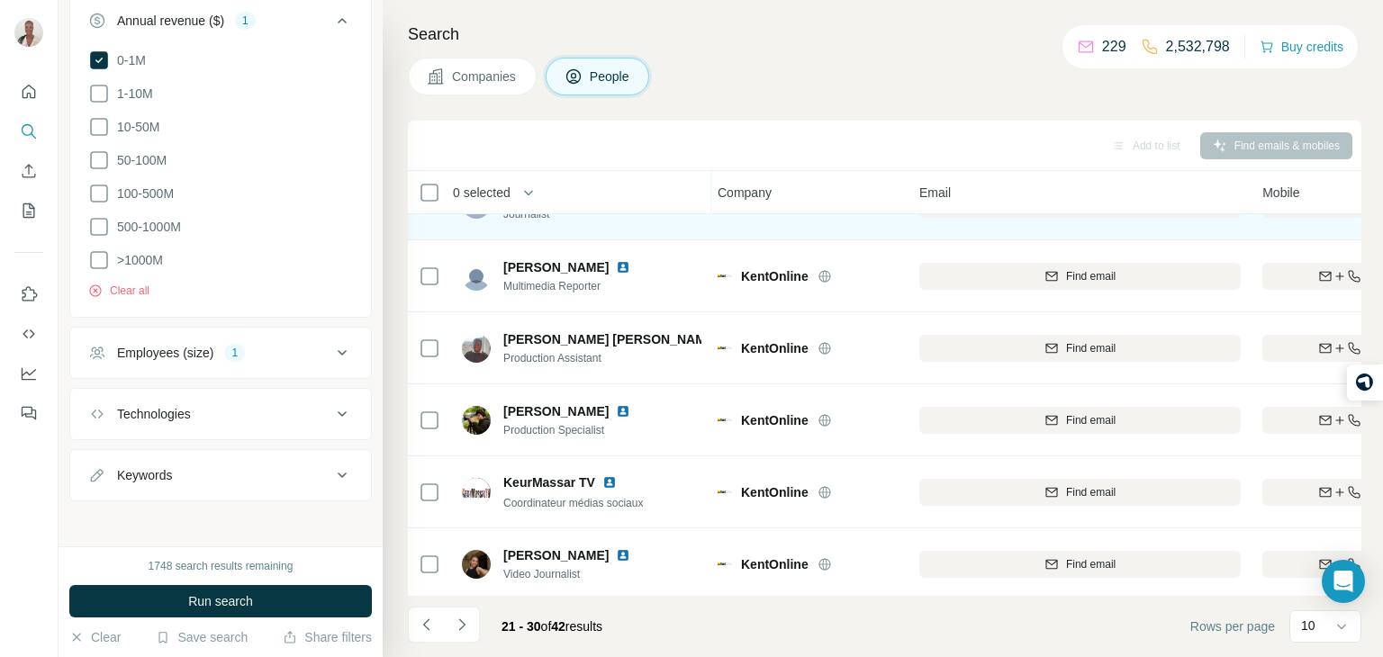
scroll to position [339, 4]
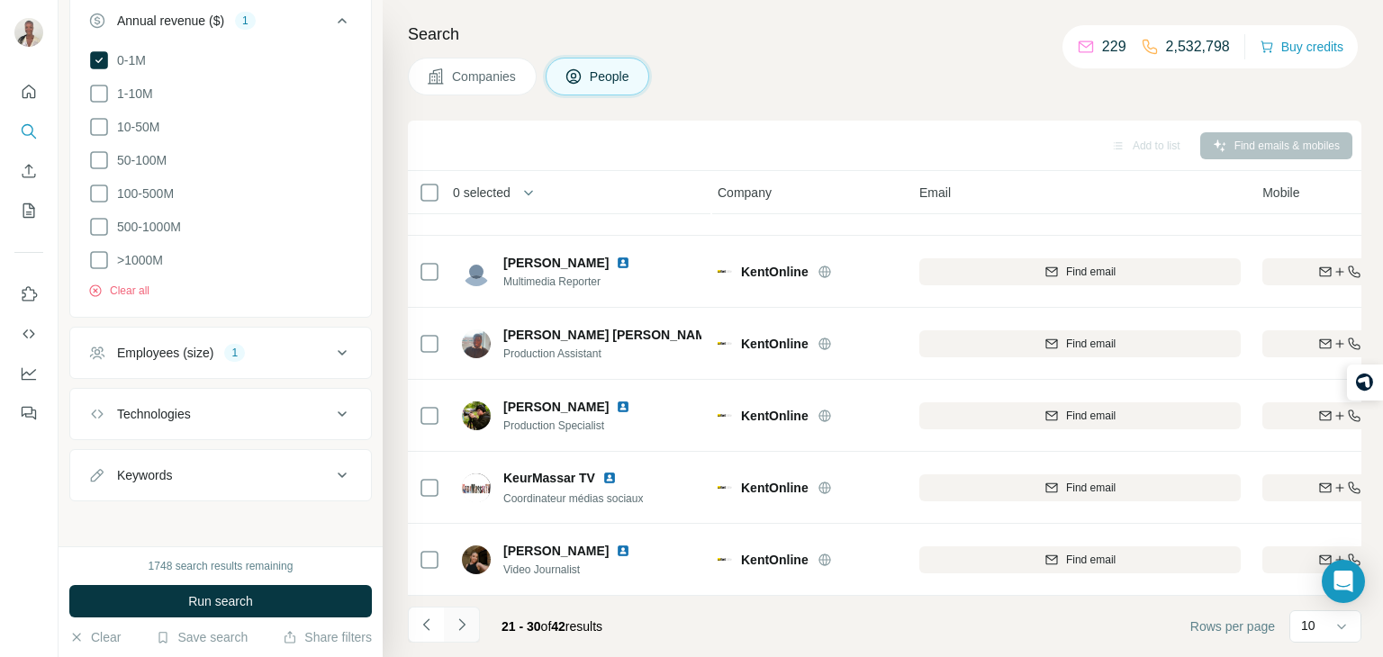
click at [463, 614] on button "Navigate to next page" at bounding box center [462, 625] width 36 height 36
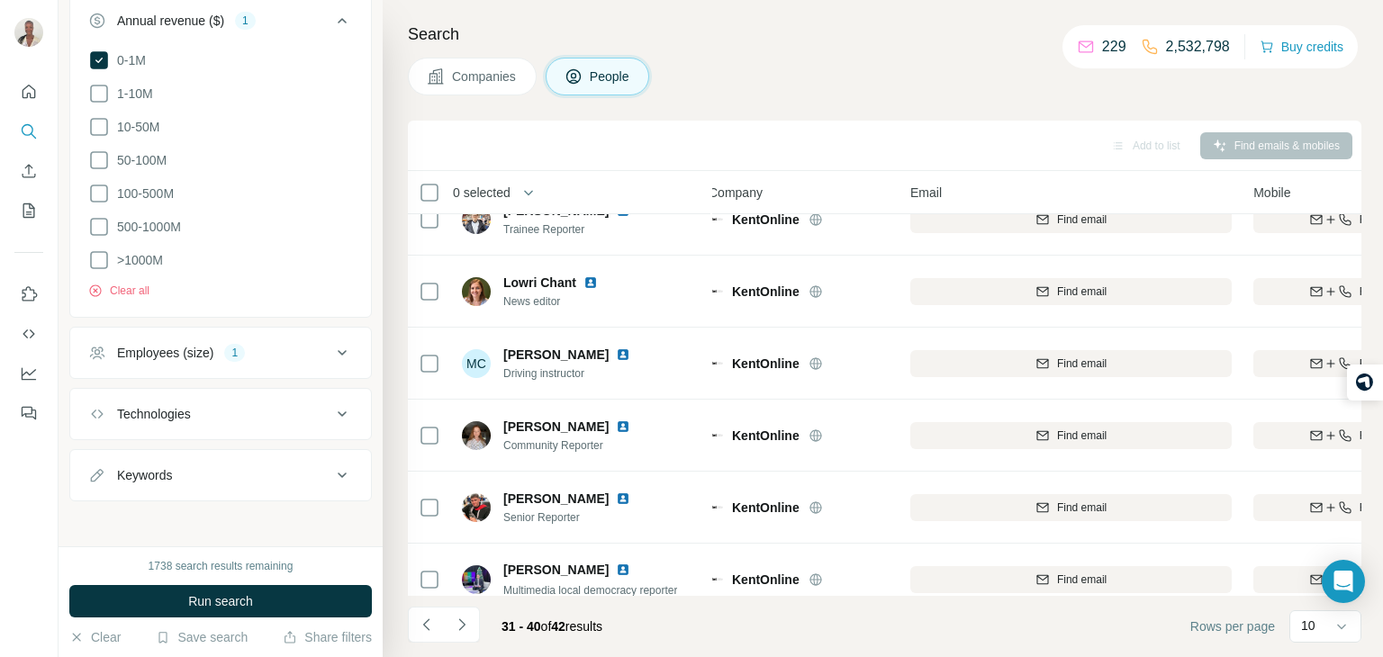
scroll to position [0, 13]
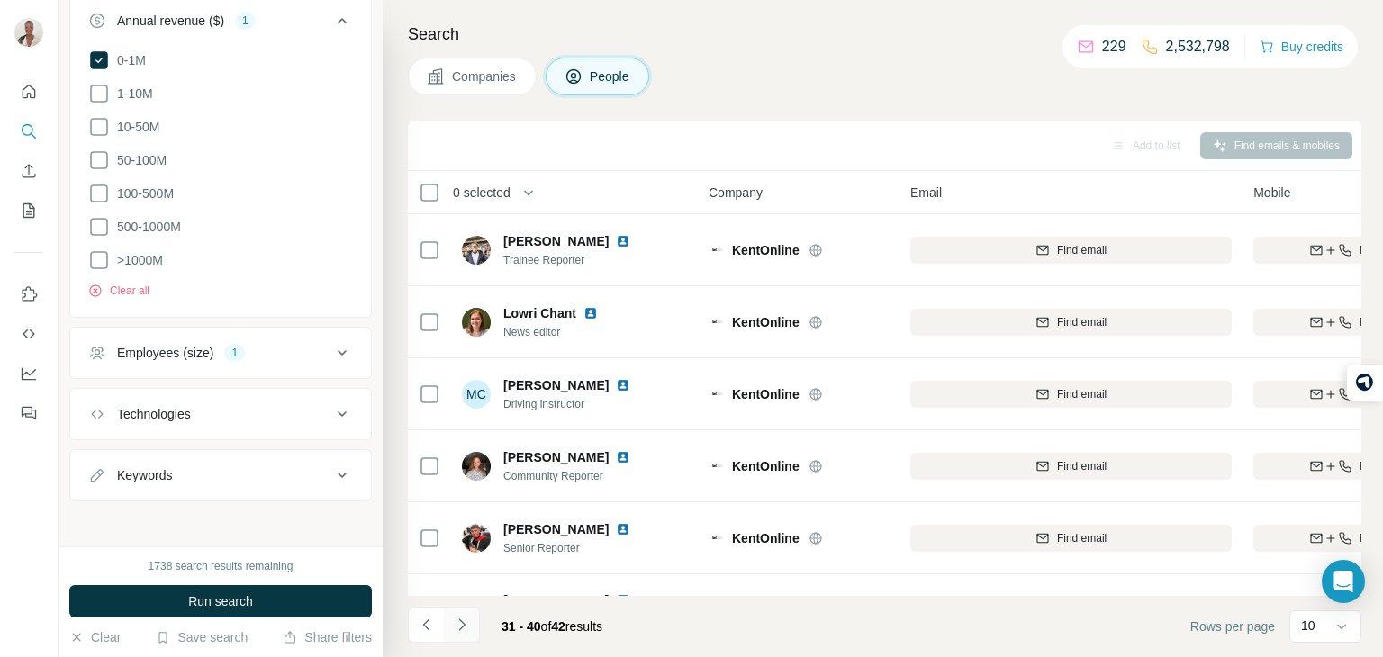
click at [471, 633] on button "Navigate to next page" at bounding box center [462, 625] width 36 height 36
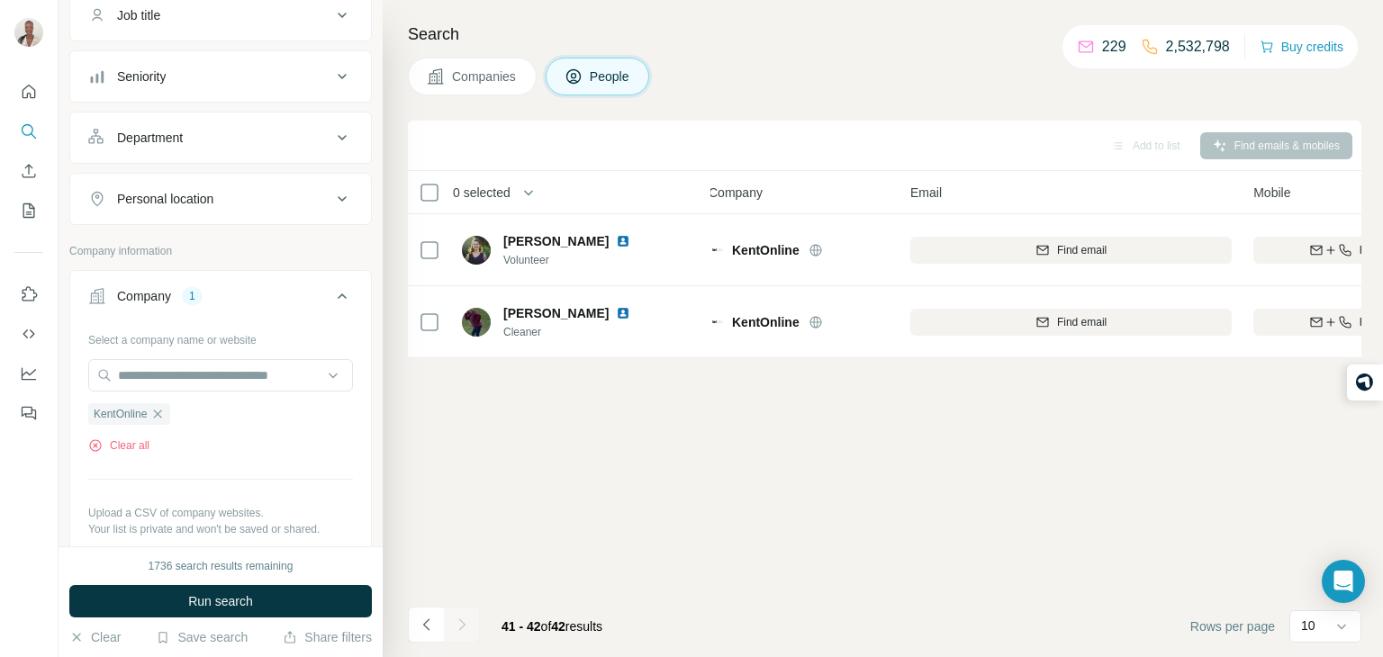
scroll to position [0, 0]
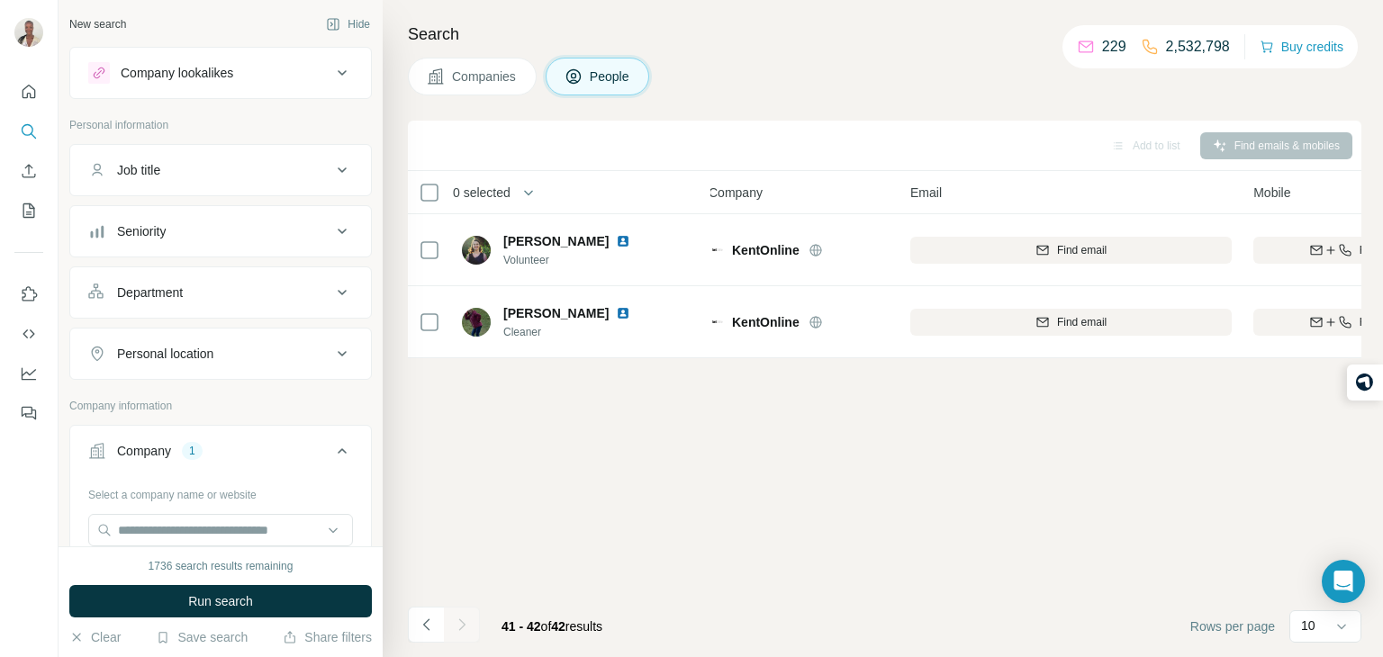
click at [454, 88] on button "Companies" at bounding box center [472, 77] width 129 height 38
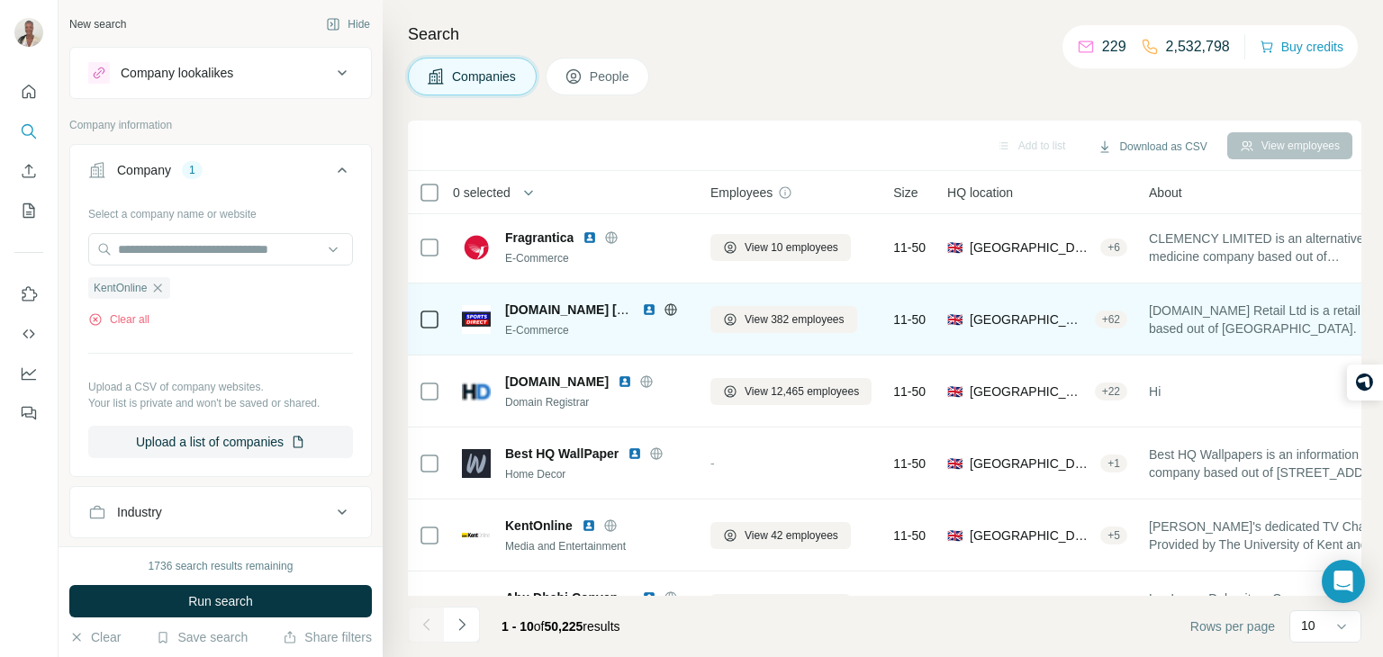
scroll to position [149, 11]
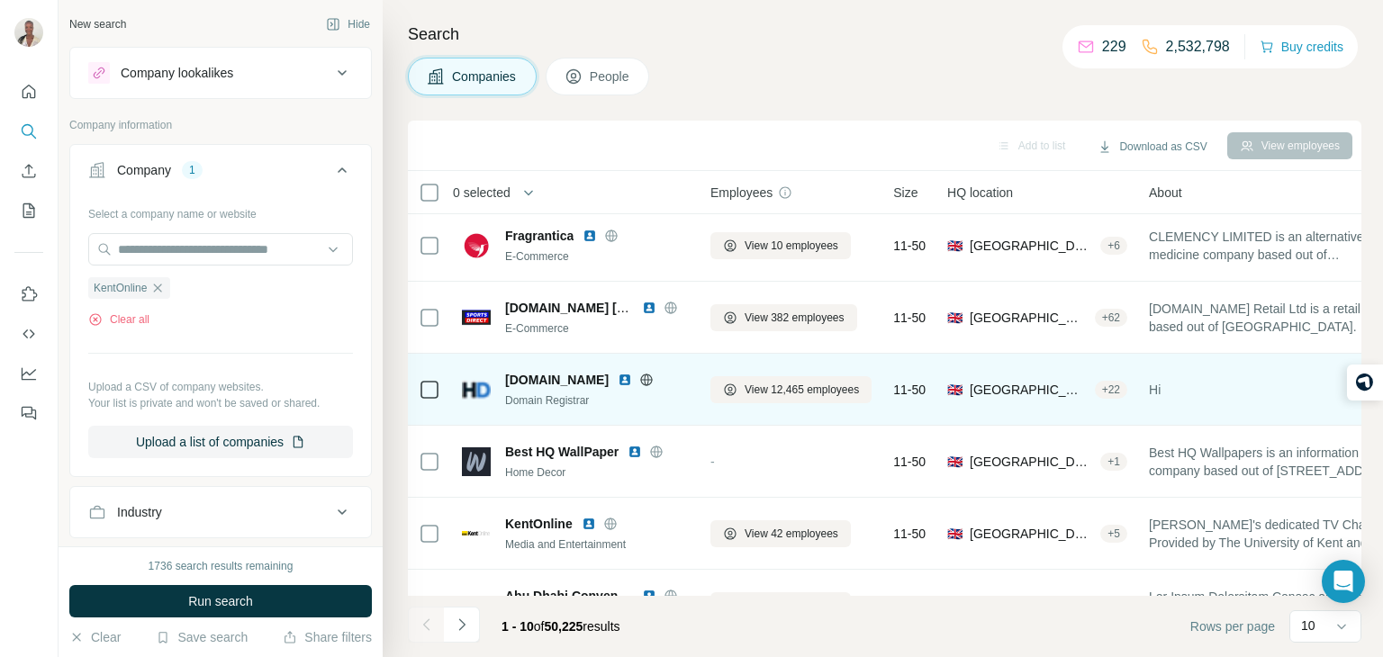
click at [465, 386] on img at bounding box center [476, 390] width 29 height 29
click at [535, 374] on span "[DOMAIN_NAME]" at bounding box center [557, 380] width 104 height 18
click at [774, 388] on span "View 12,465 employees" at bounding box center [802, 390] width 114 height 16
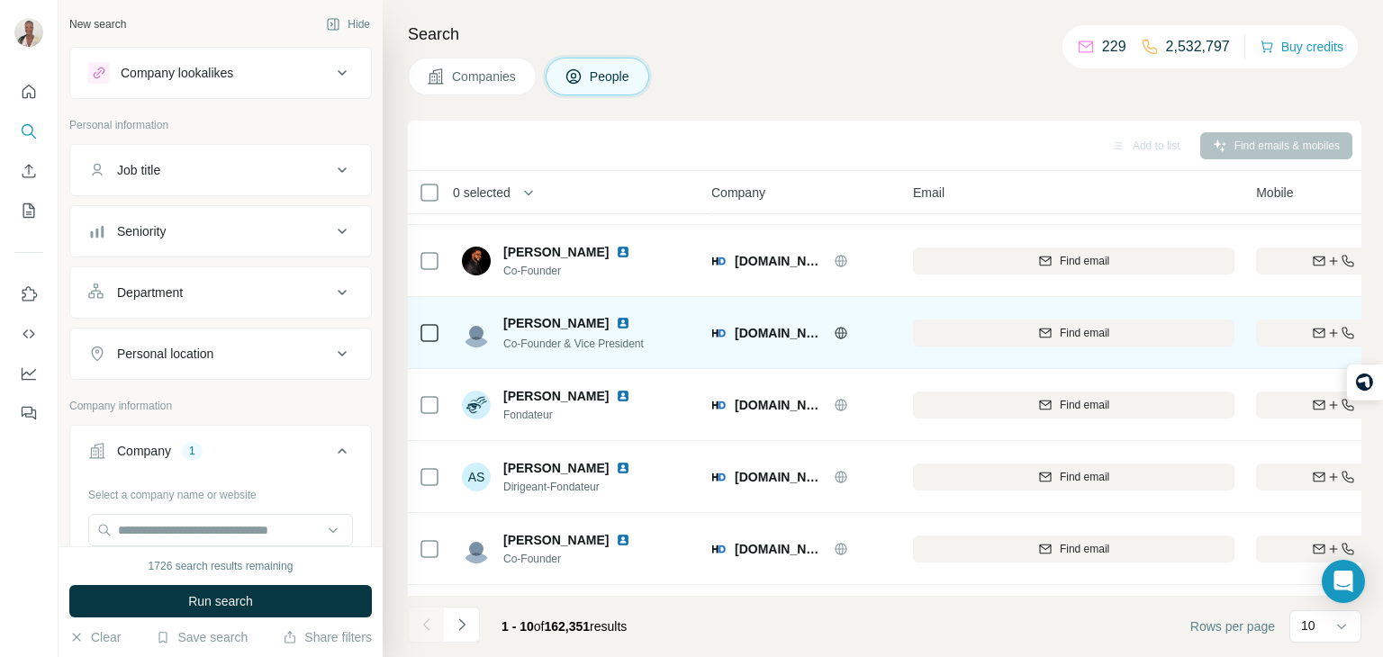
scroll to position [0, 10]
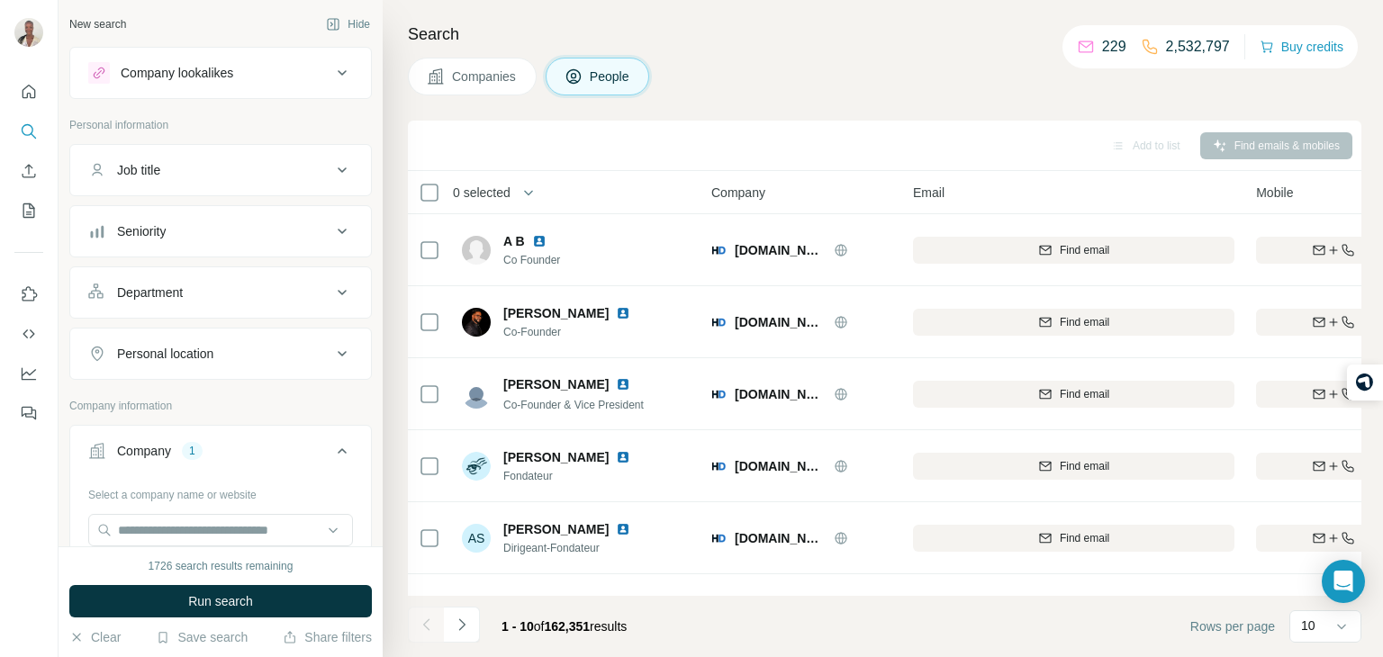
click at [508, 90] on button "Companies" at bounding box center [472, 77] width 129 height 38
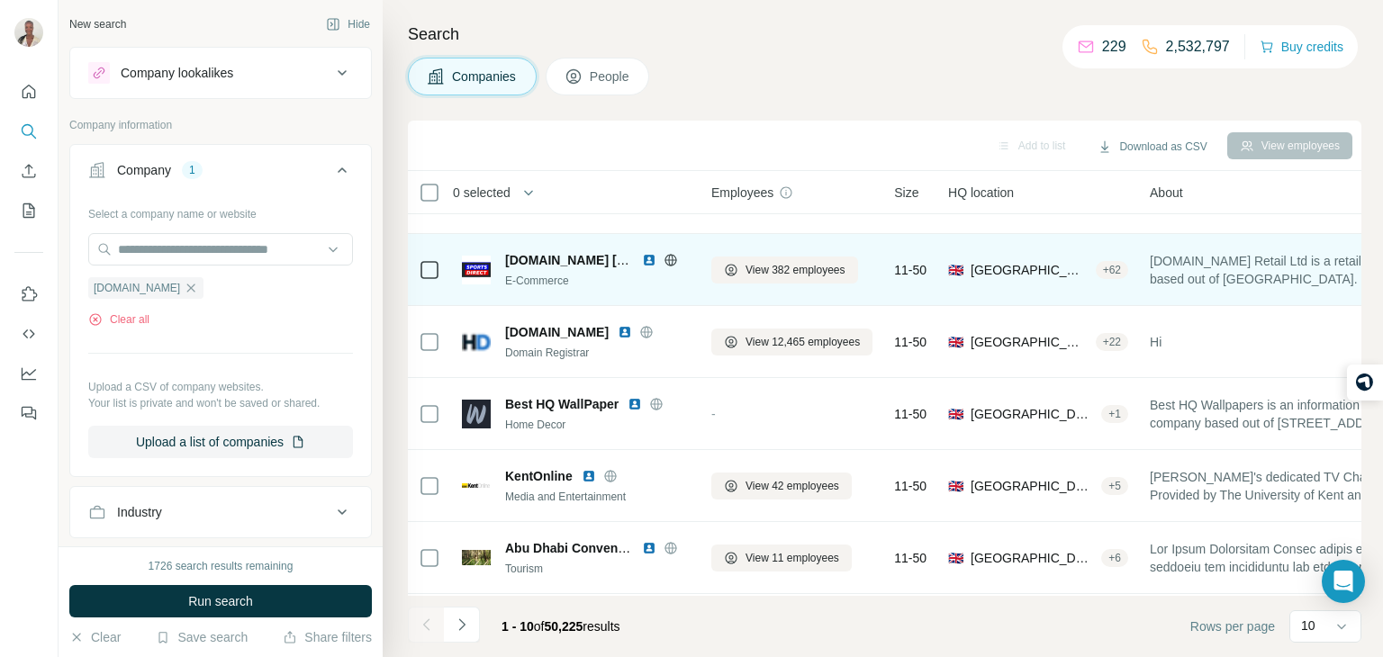
scroll to position [220, 10]
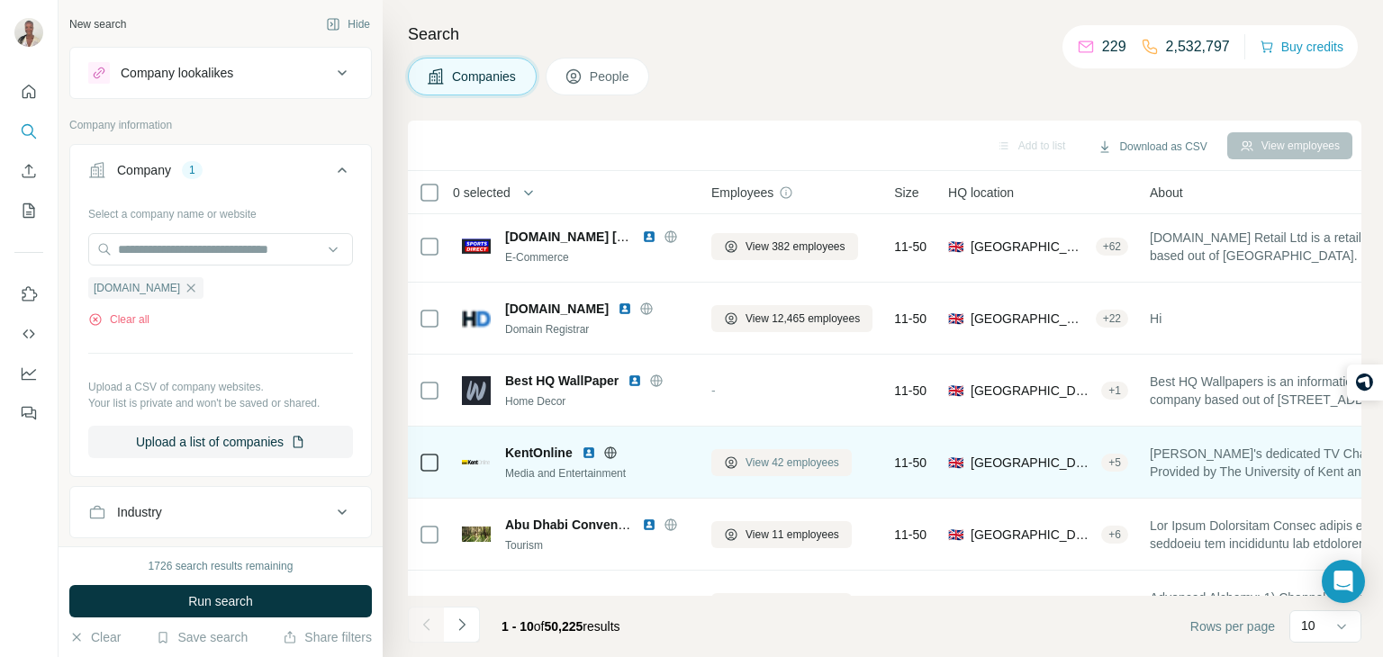
click at [775, 464] on span "View 42 employees" at bounding box center [793, 463] width 94 height 16
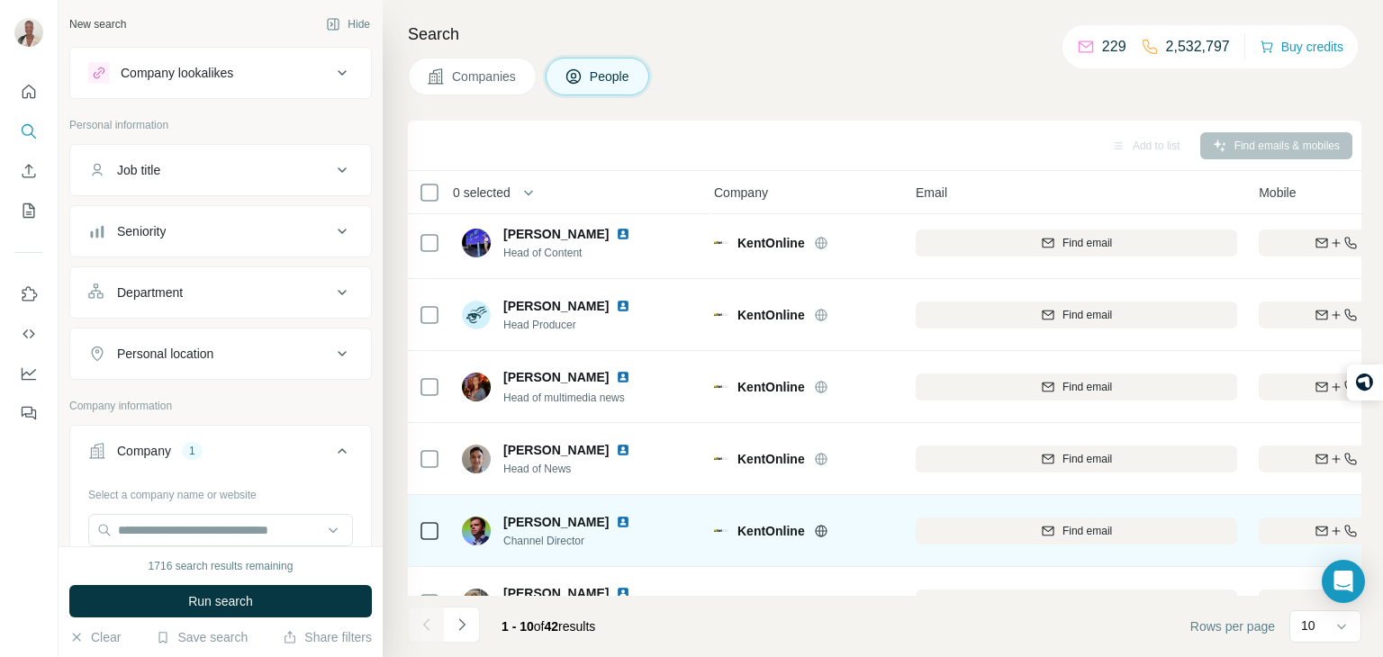
scroll to position [0, 7]
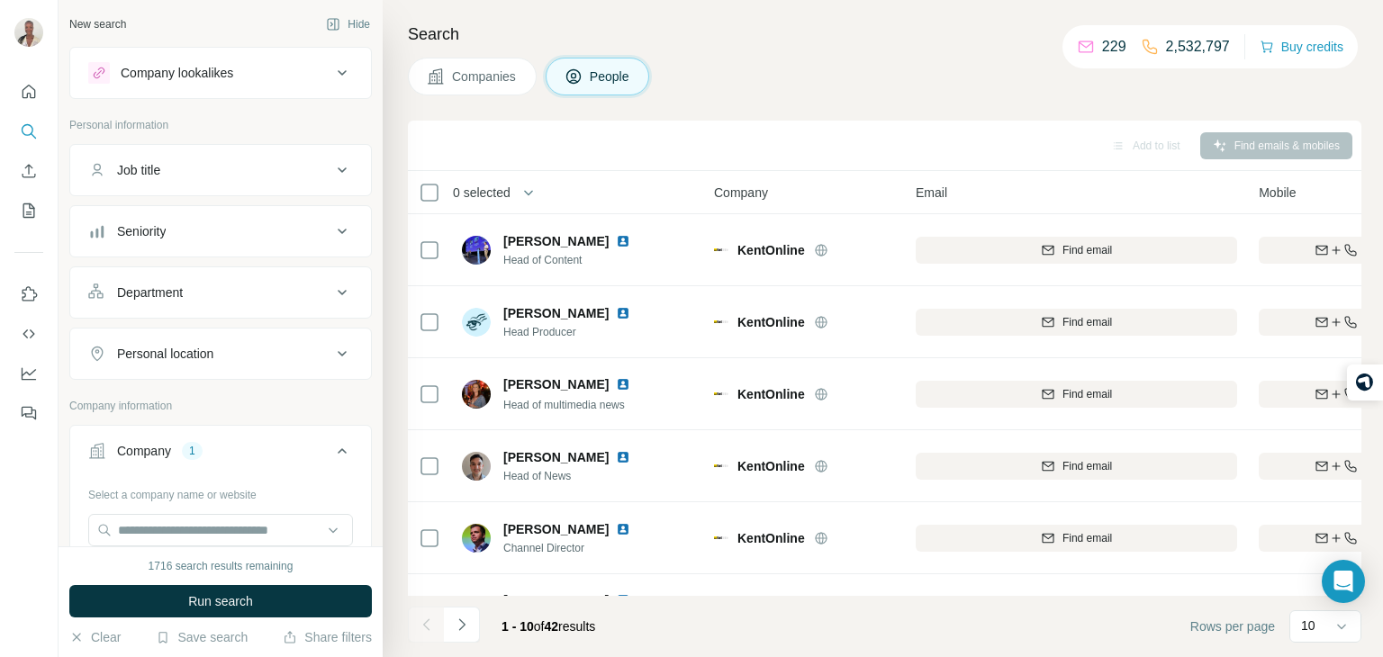
click at [503, 80] on span "Companies" at bounding box center [485, 77] width 66 height 18
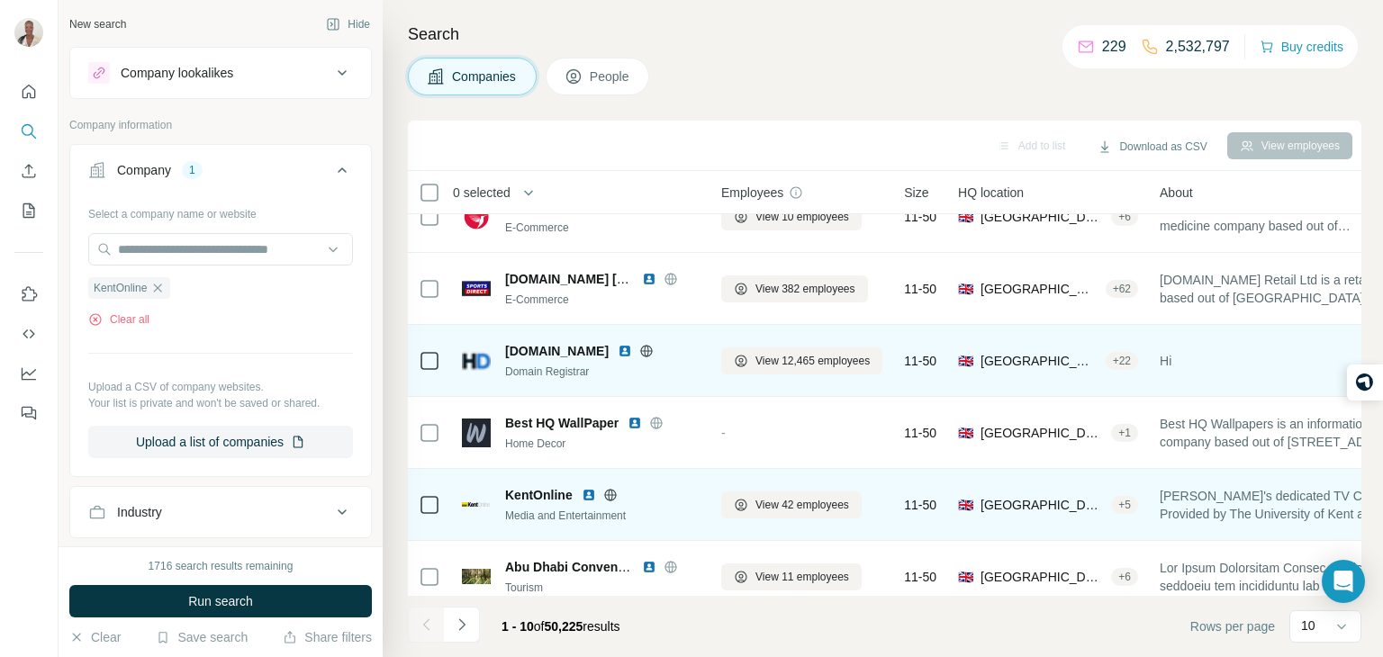
scroll to position [182, 0]
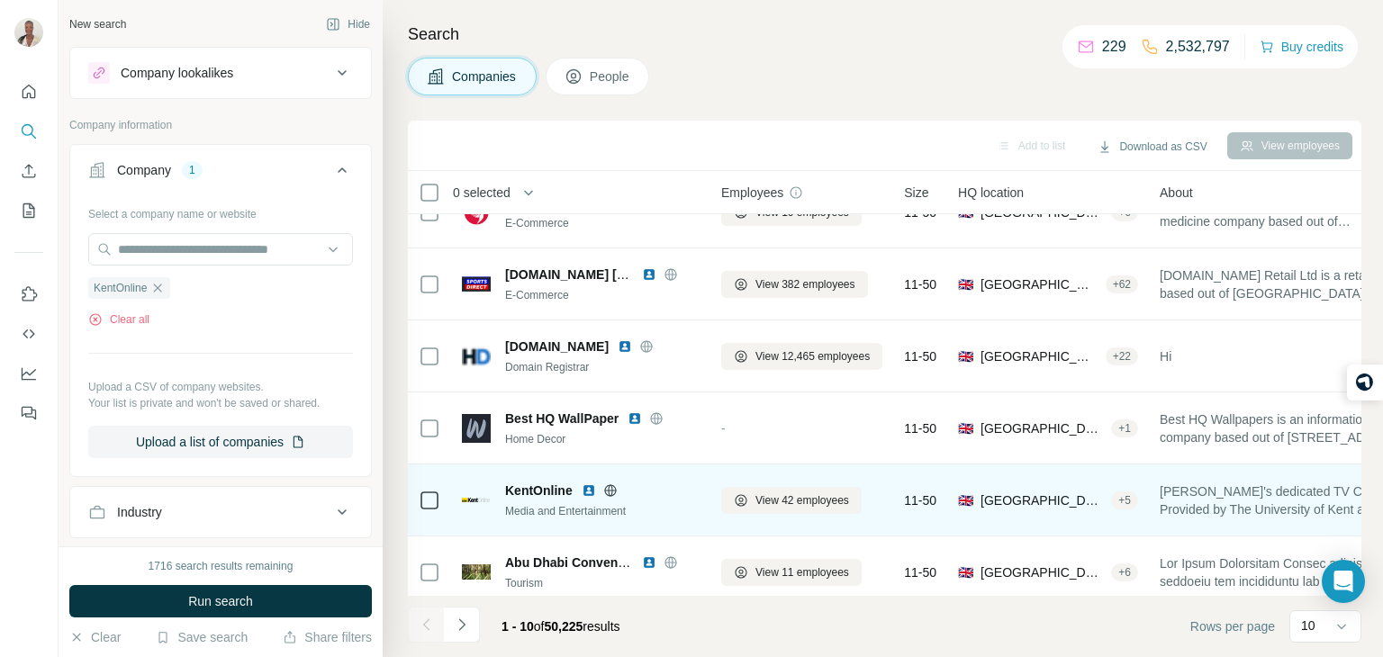
click at [654, 494] on div "KentOnline" at bounding box center [602, 491] width 195 height 18
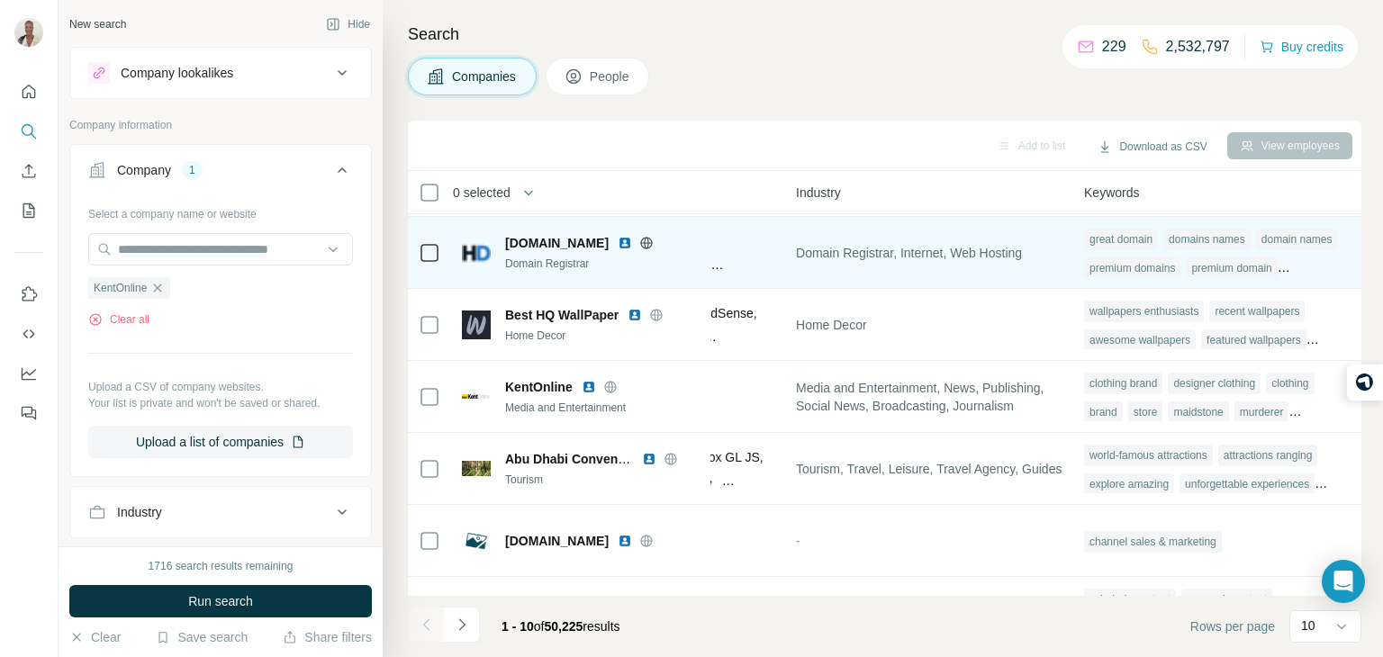
scroll to position [299, 1229]
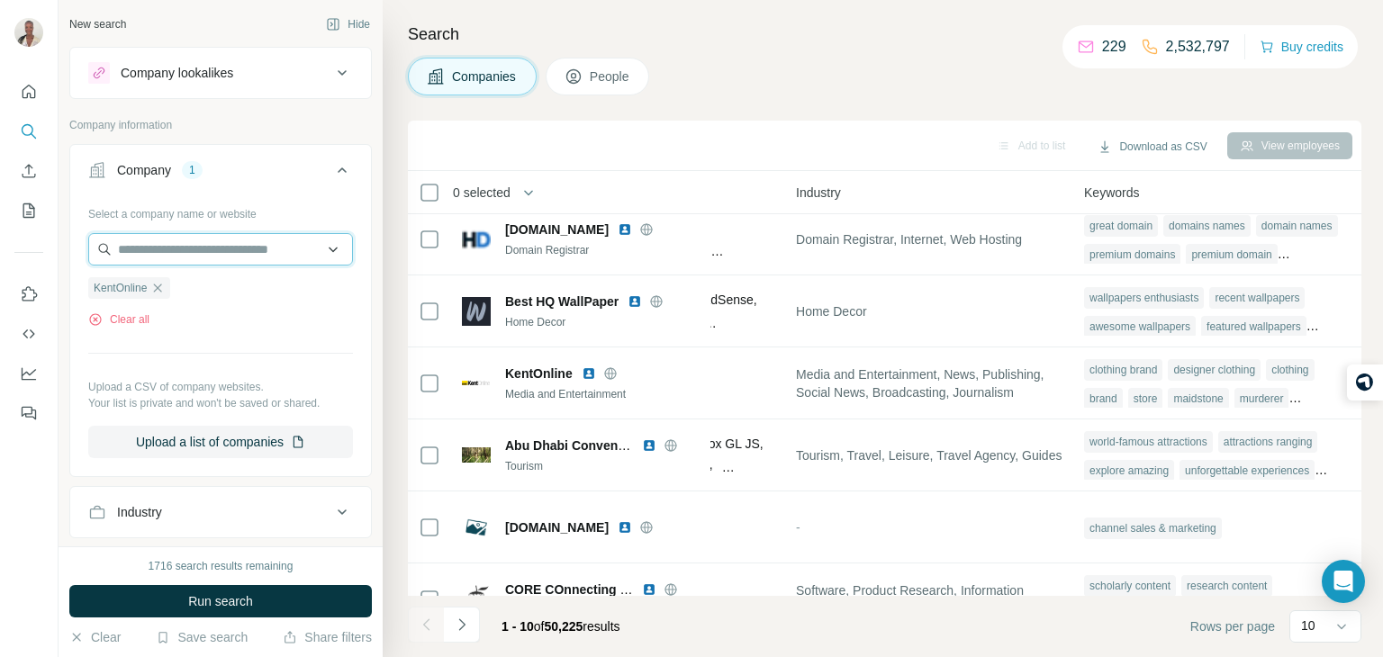
click at [240, 250] on input "text" at bounding box center [220, 249] width 265 height 32
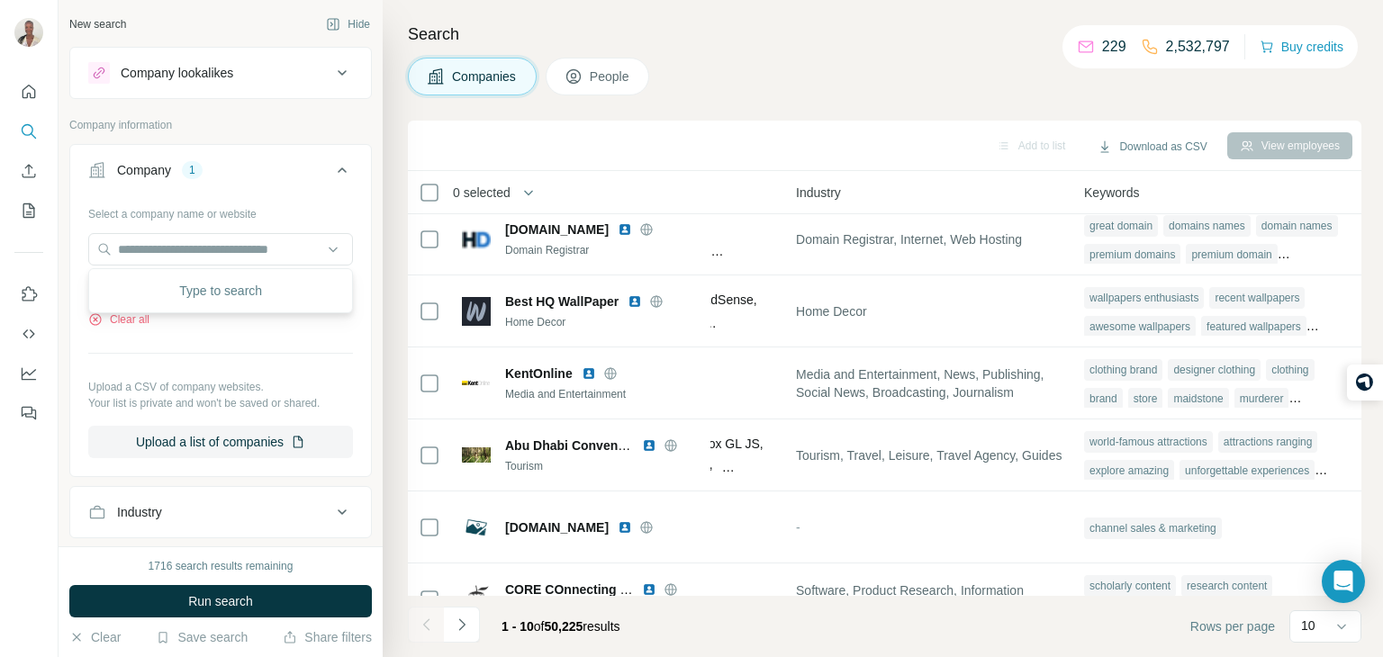
click at [287, 204] on div "Select a company name or website" at bounding box center [220, 210] width 265 height 23
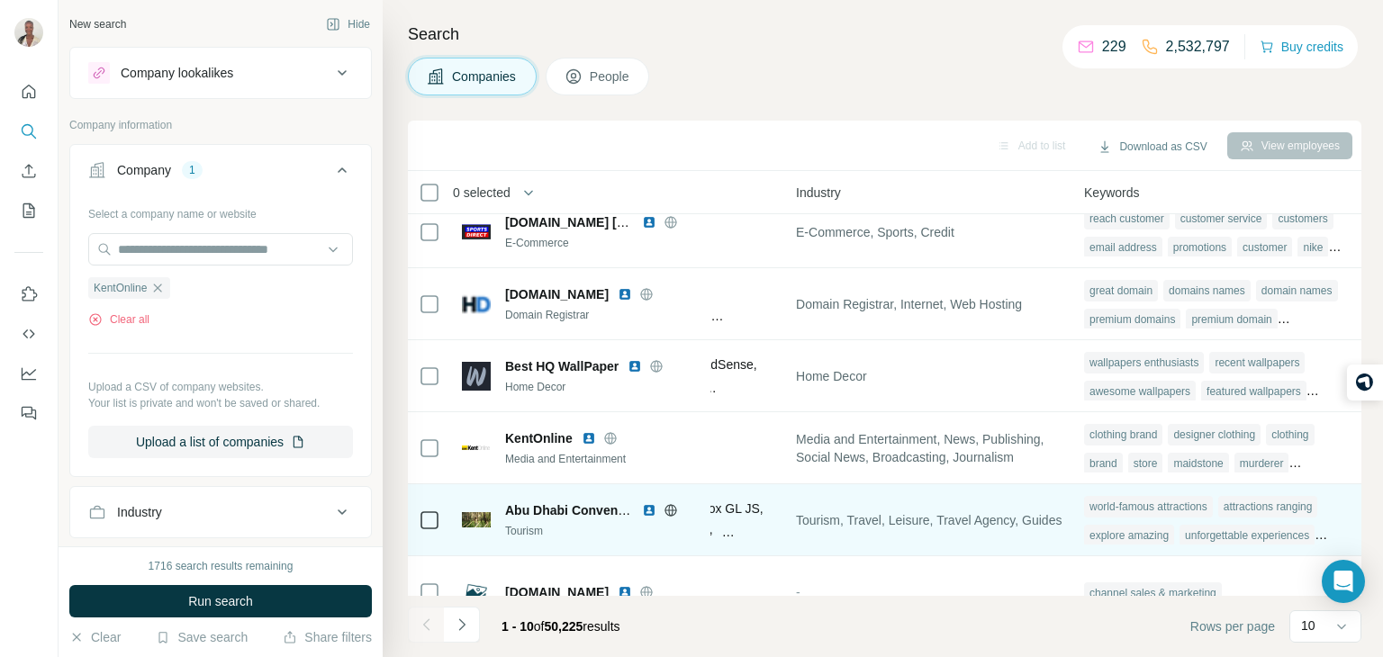
scroll to position [238, 1228]
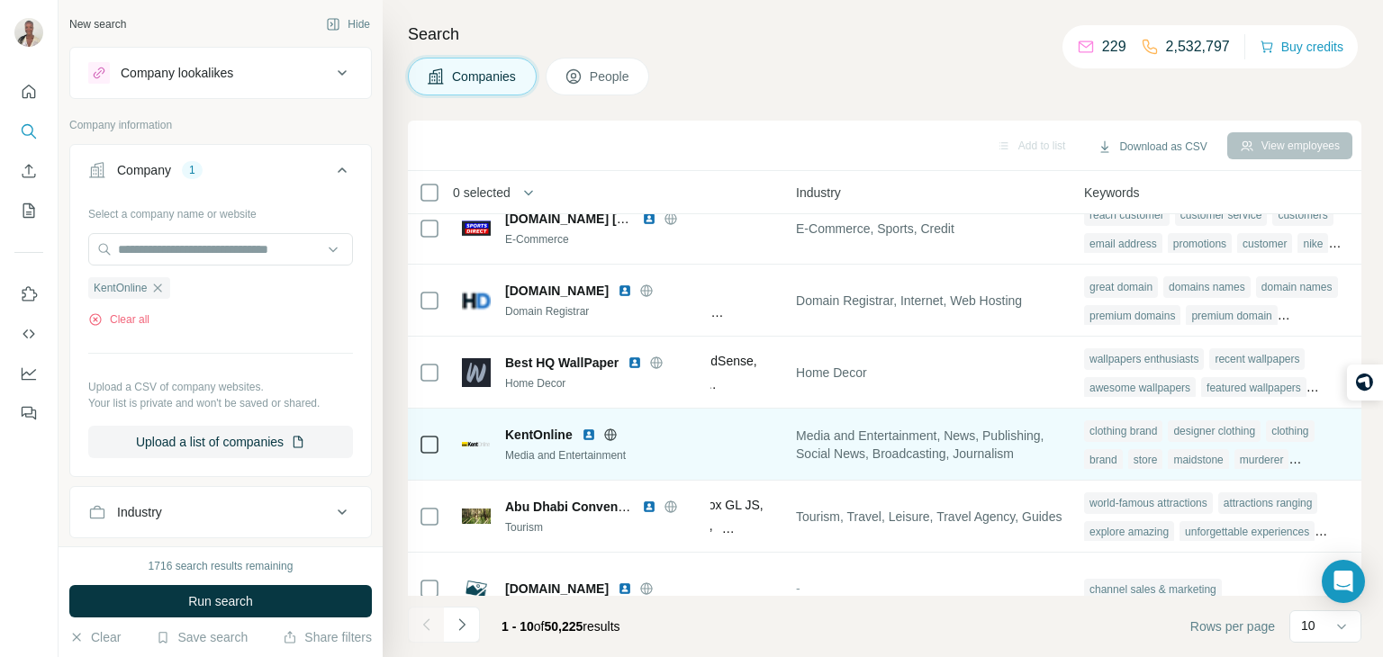
click at [554, 431] on span "KentOnline" at bounding box center [539, 435] width 68 height 18
click at [419, 437] on icon at bounding box center [430, 445] width 22 height 22
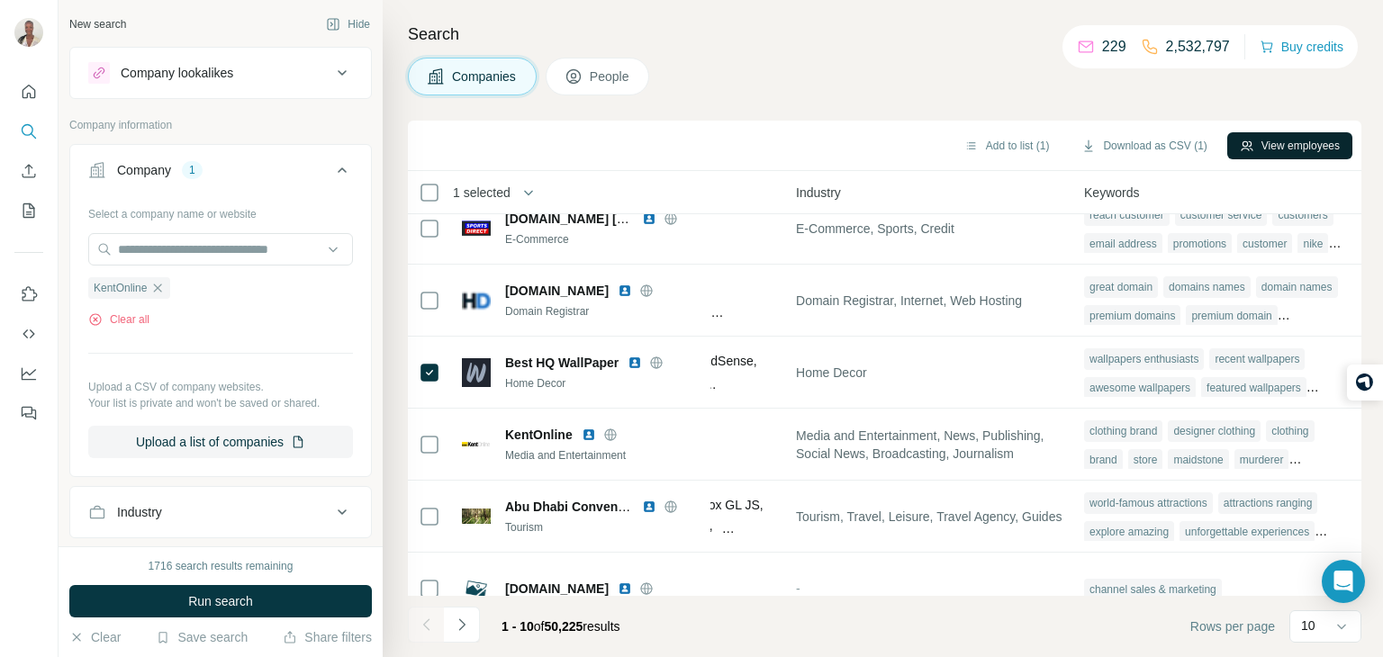
click at [1274, 142] on button "View employees" at bounding box center [1290, 145] width 125 height 27
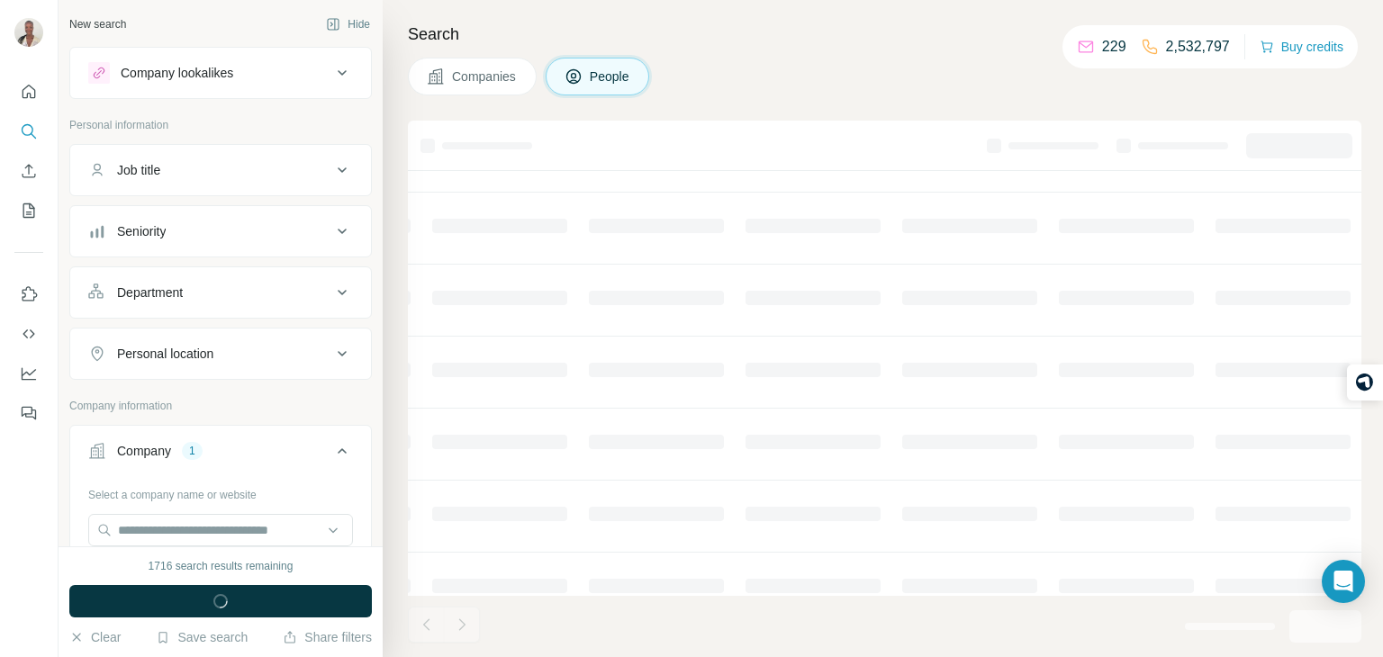
scroll to position [238, 602]
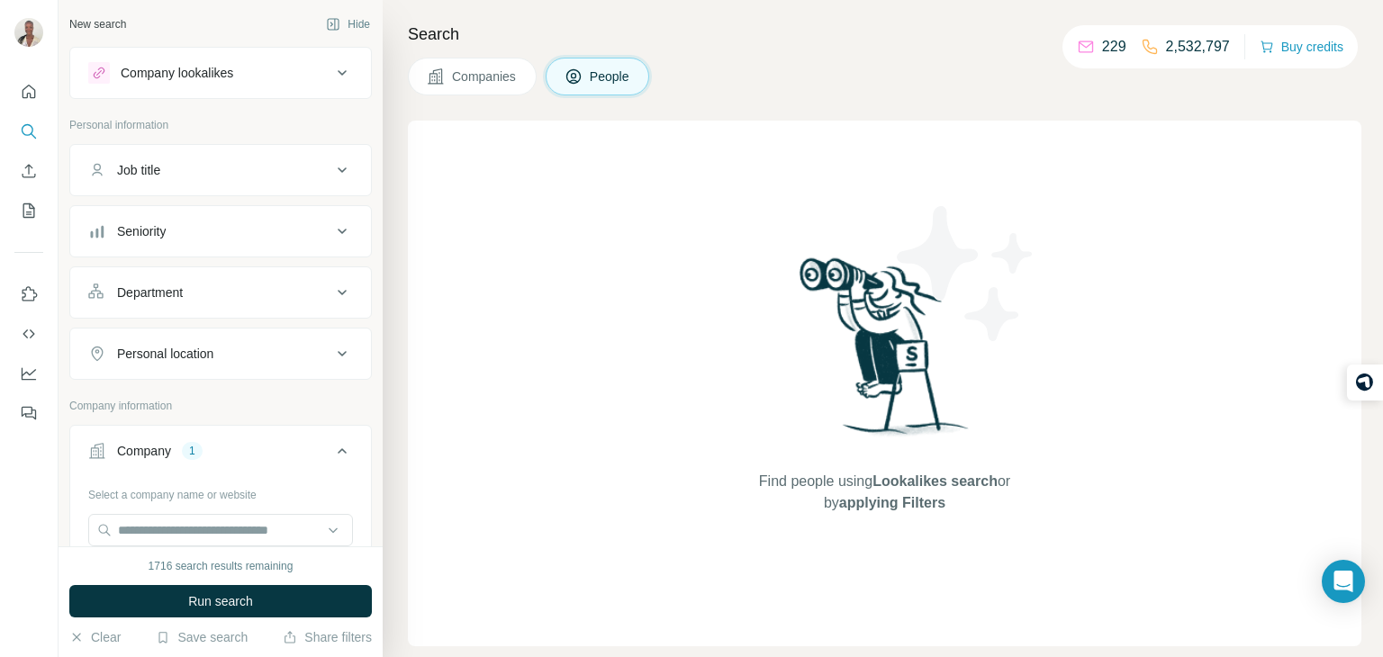
click at [502, 74] on span "Companies" at bounding box center [485, 77] width 66 height 18
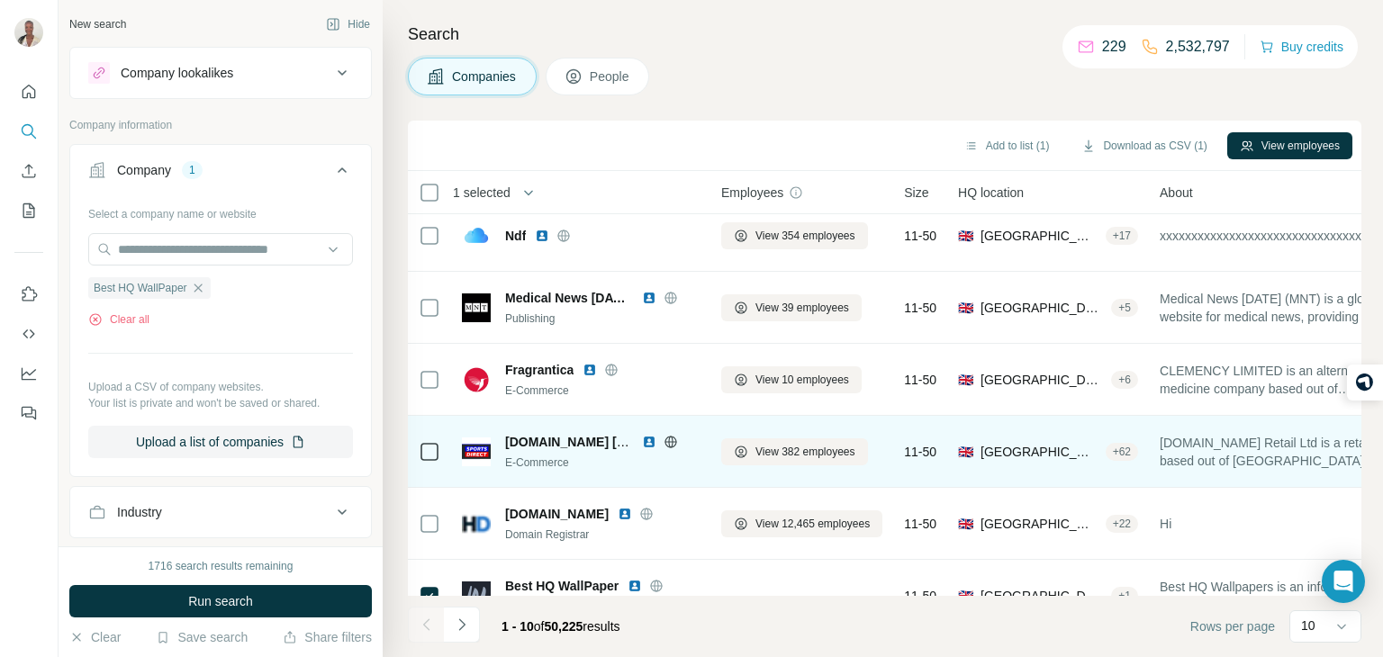
scroll to position [15, 0]
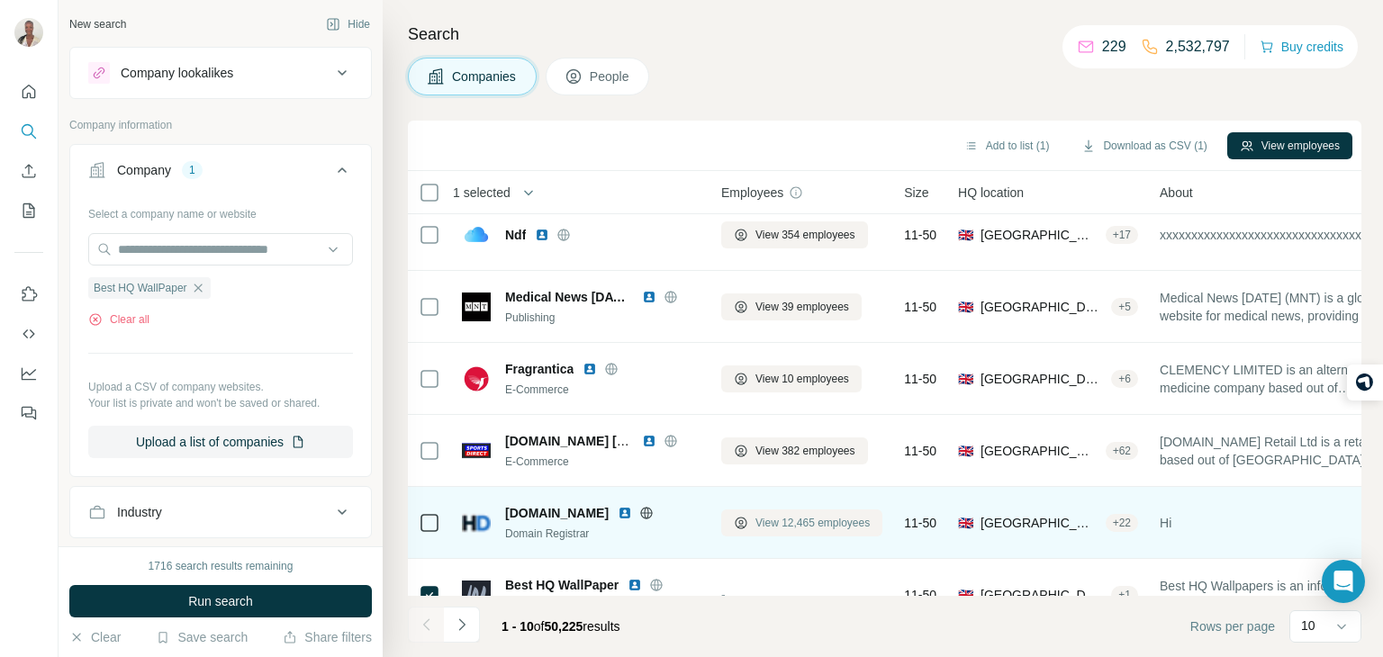
click at [823, 519] on span "View 12,465 employees" at bounding box center [813, 523] width 114 height 16
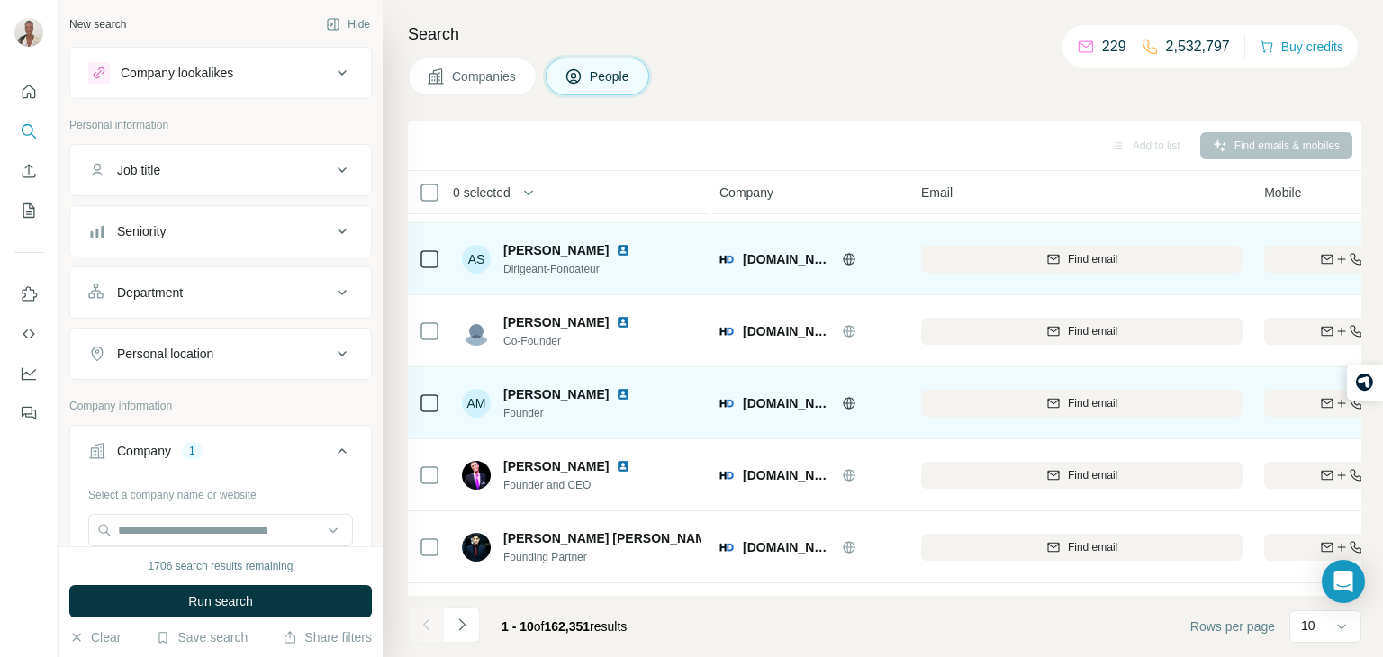
scroll to position [280, 2]
click at [854, 405] on icon at bounding box center [849, 402] width 14 height 14
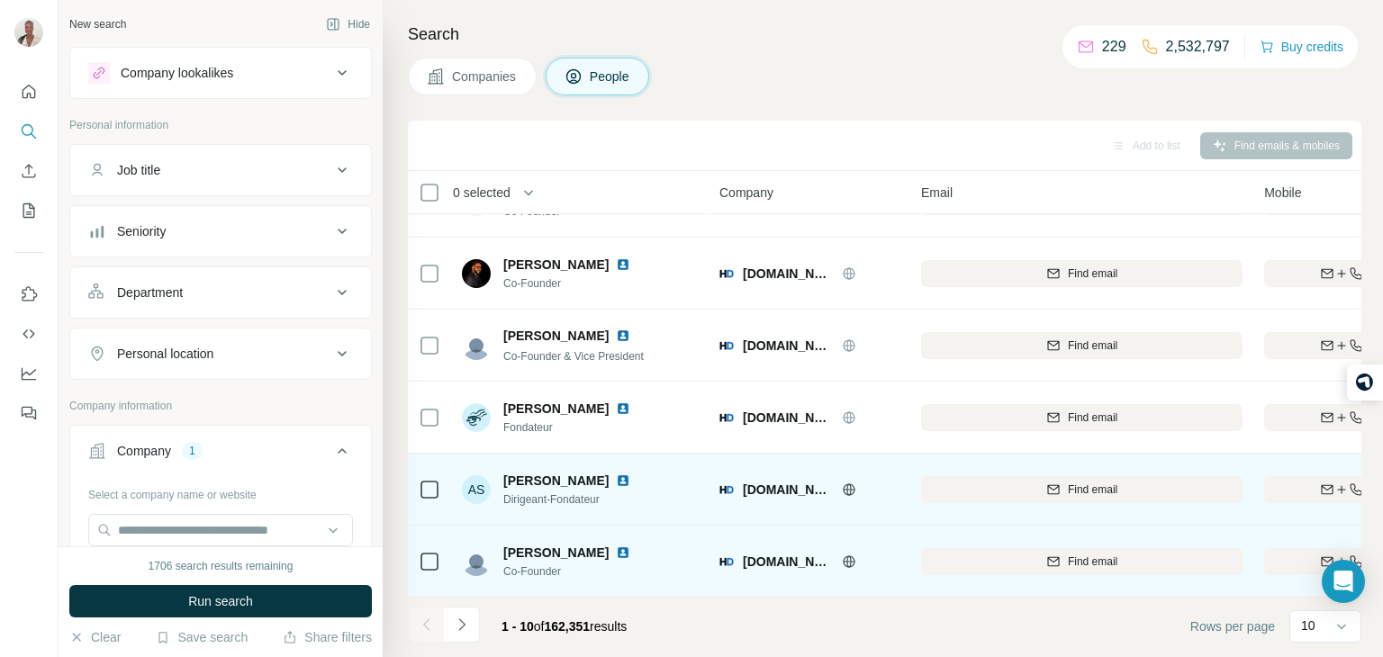
scroll to position [0, 2]
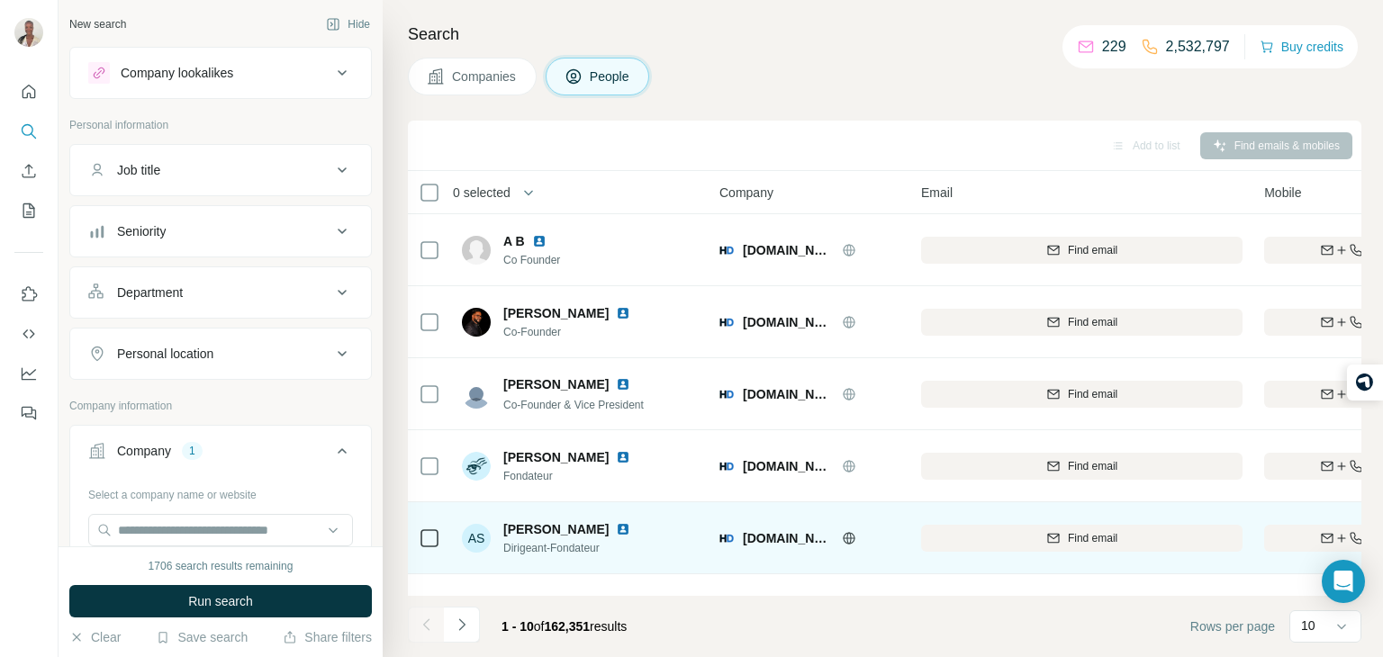
click at [491, 74] on span "Companies" at bounding box center [485, 77] width 66 height 18
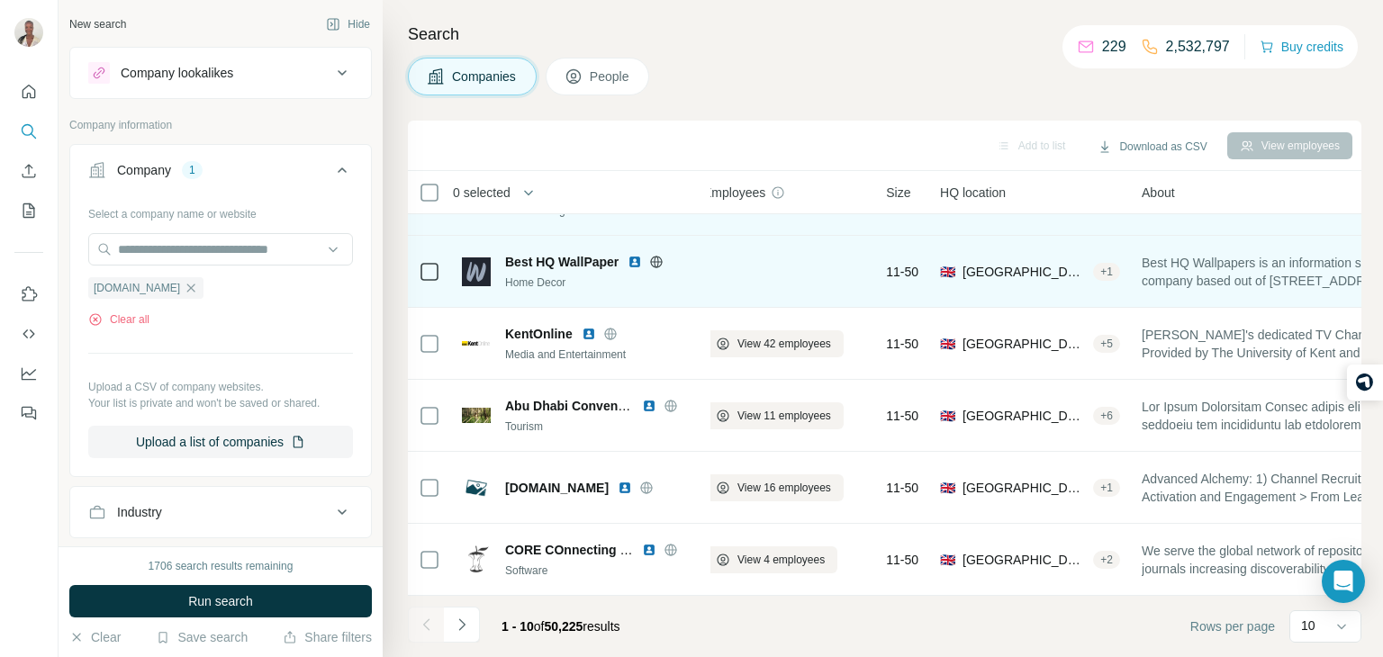
scroll to position [338, 18]
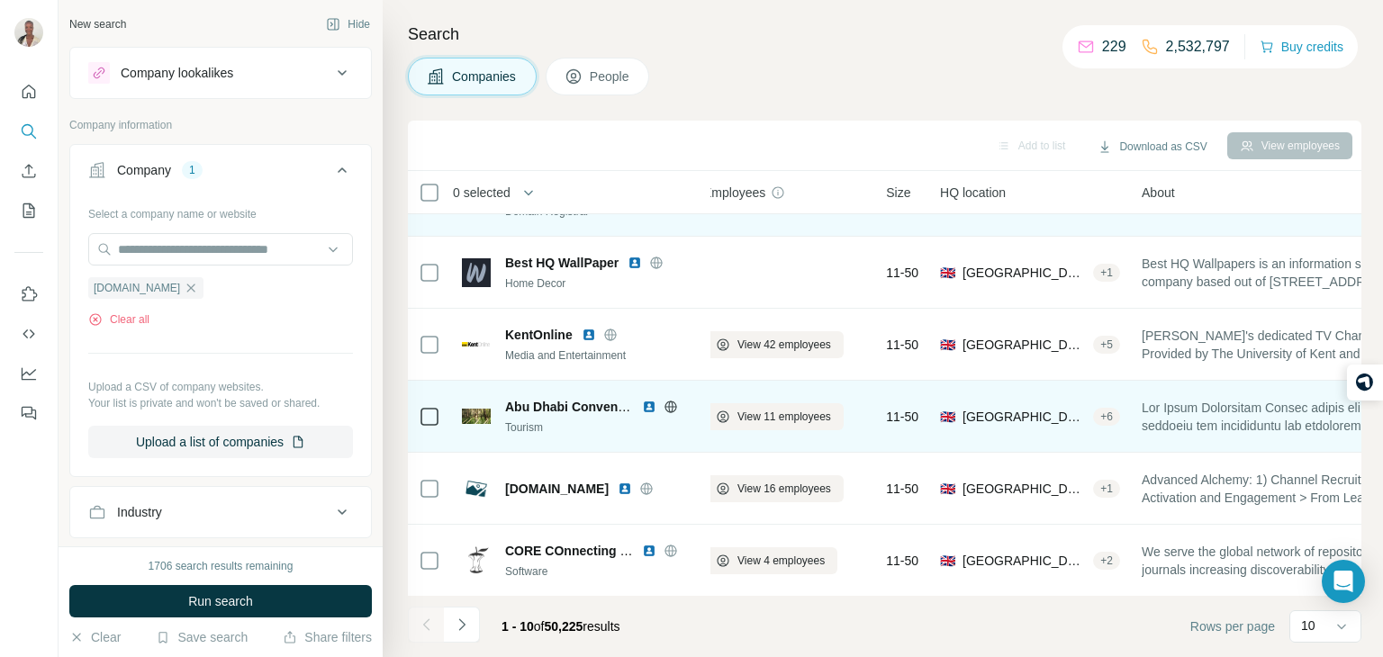
click at [671, 410] on icon at bounding box center [671, 407] width 14 height 14
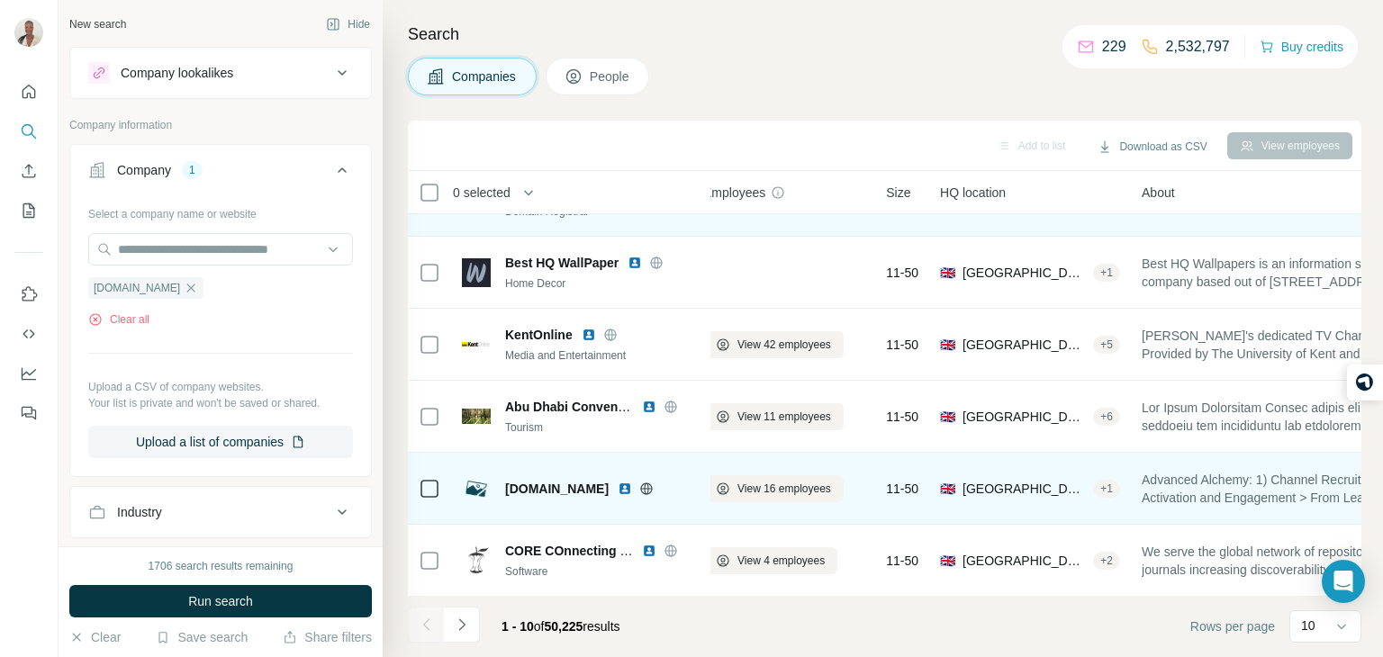
click at [476, 494] on img at bounding box center [476, 489] width 29 height 29
click at [641, 488] on icon at bounding box center [647, 488] width 12 height 1
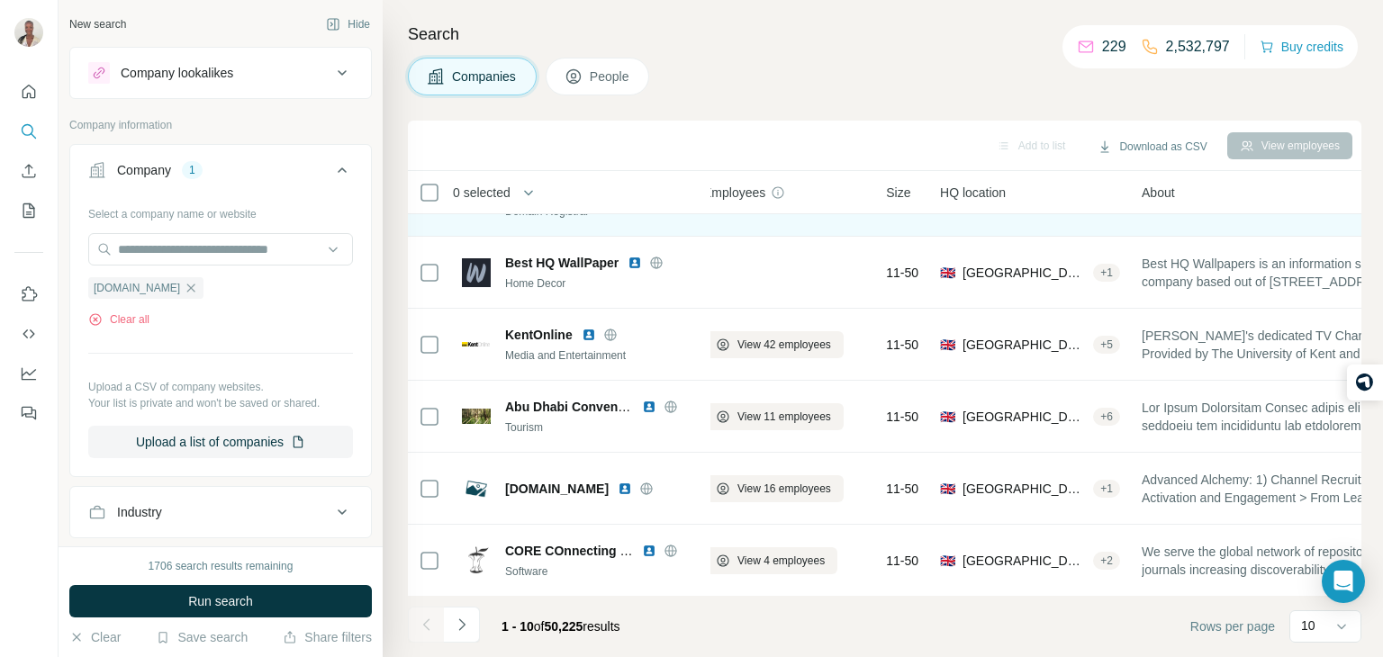
scroll to position [0, 0]
click at [191, 282] on icon "button" at bounding box center [191, 288] width 14 height 14
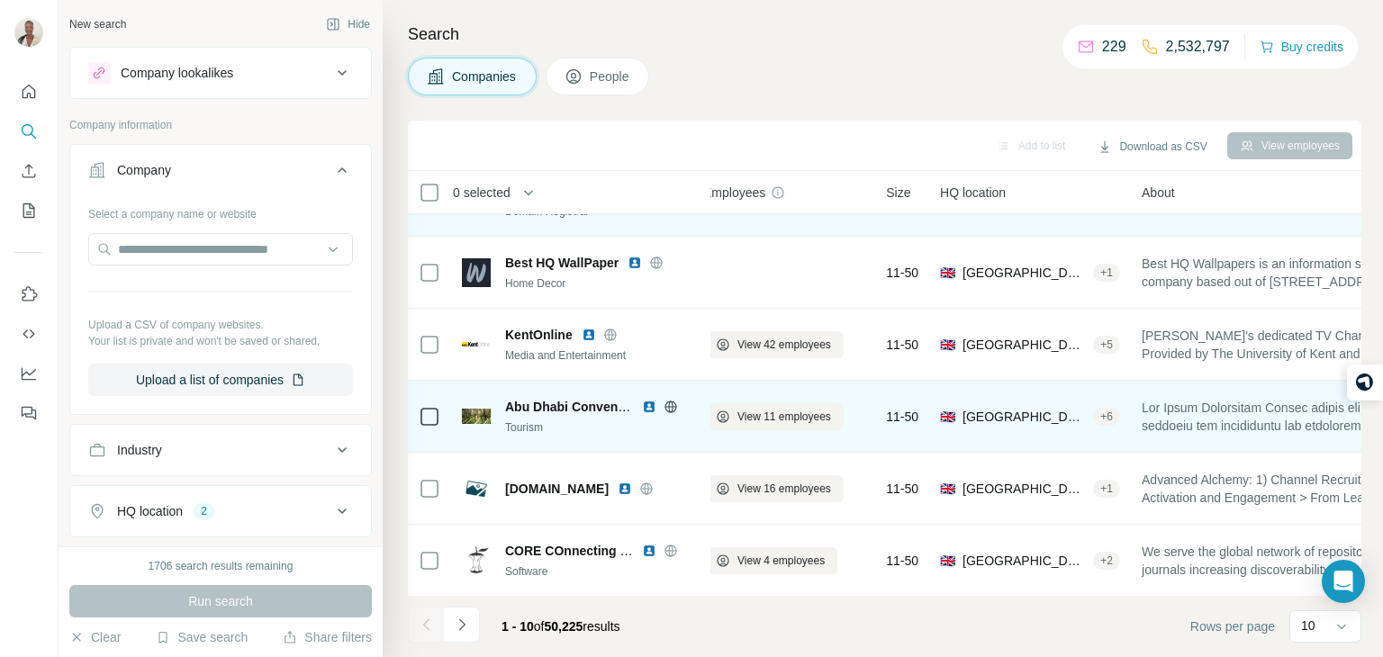
scroll to position [339, 18]
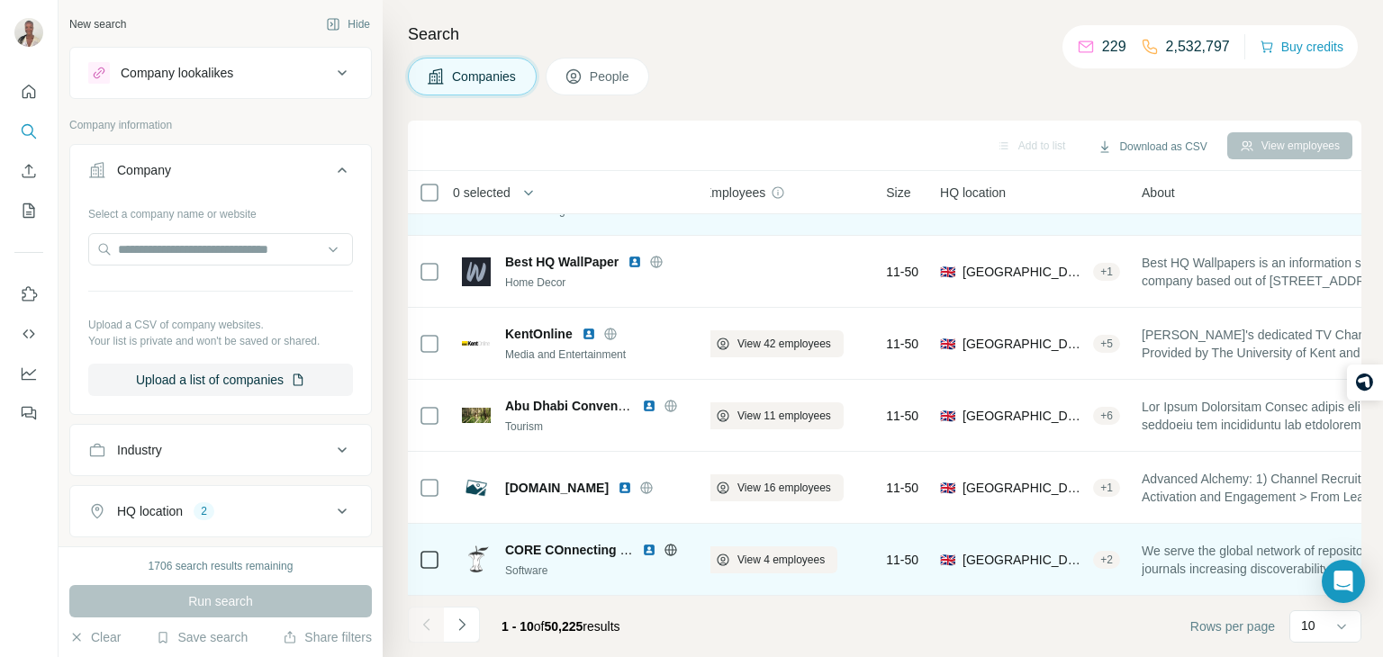
click at [673, 549] on icon at bounding box center [671, 549] width 12 height 1
click at [779, 554] on span "View 4 employees" at bounding box center [781, 560] width 87 height 16
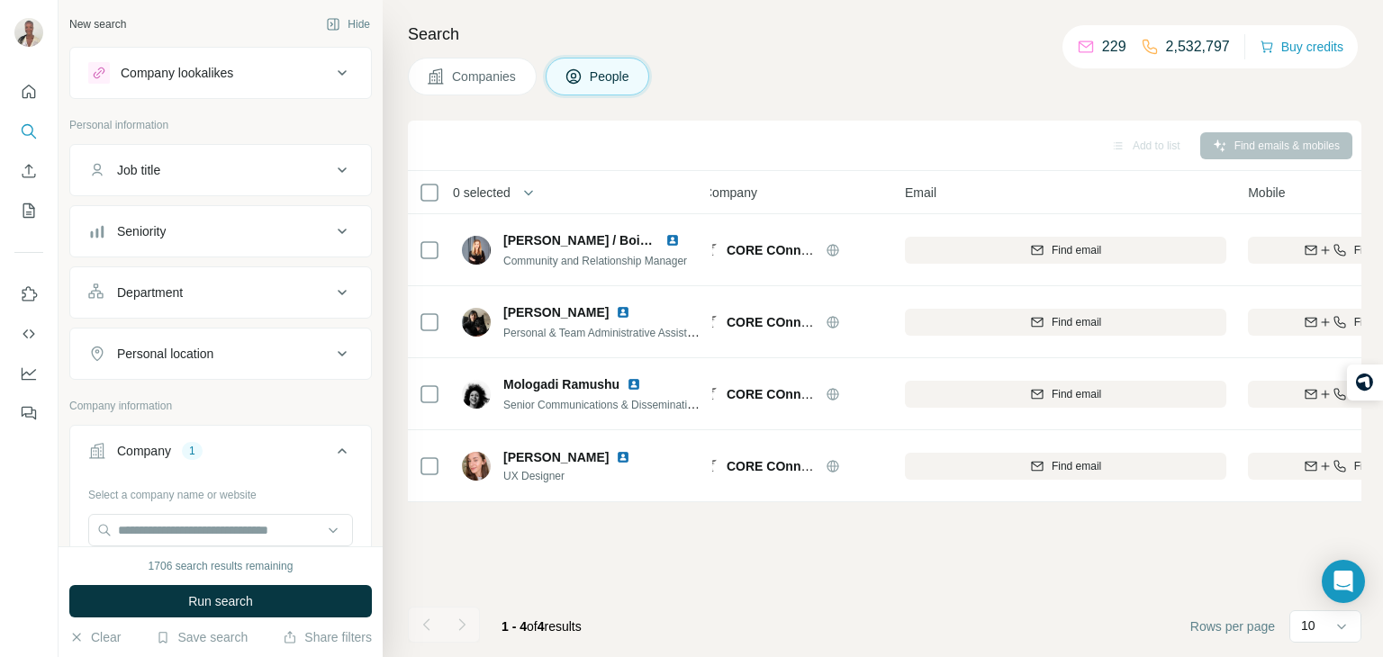
scroll to position [0, 18]
click at [464, 71] on span "Companies" at bounding box center [485, 77] width 66 height 18
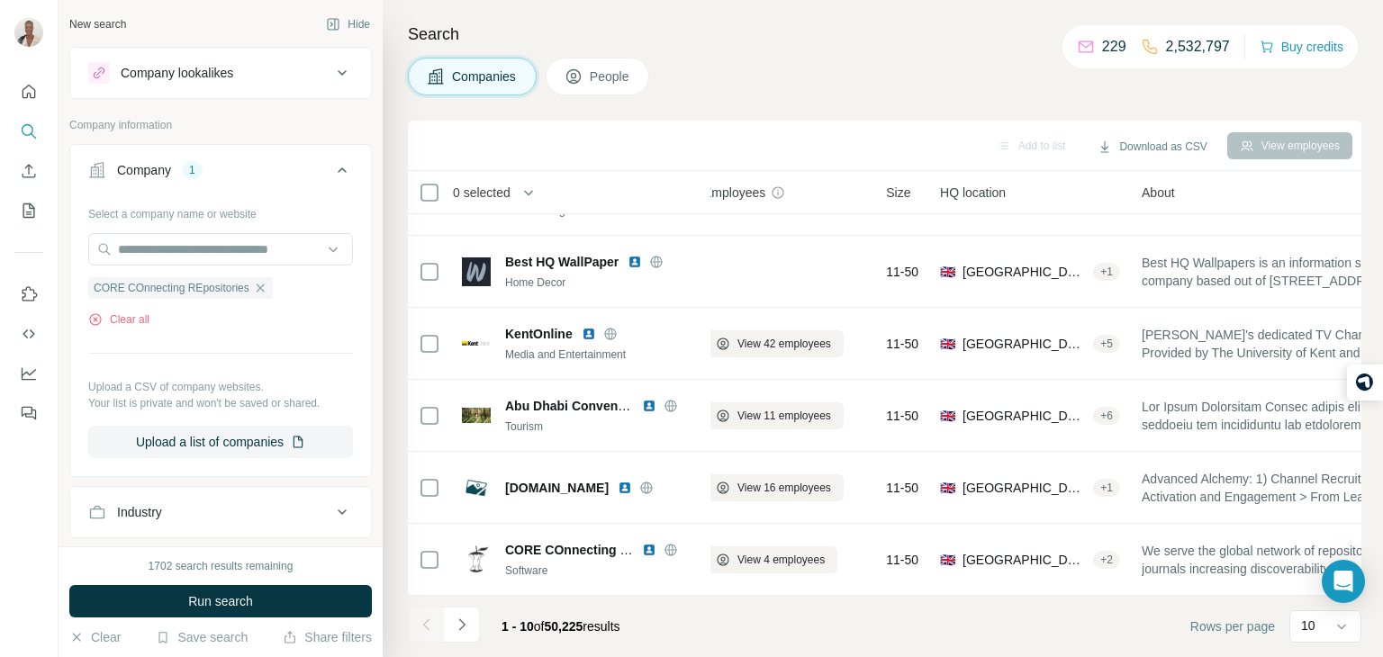
scroll to position [339, 19]
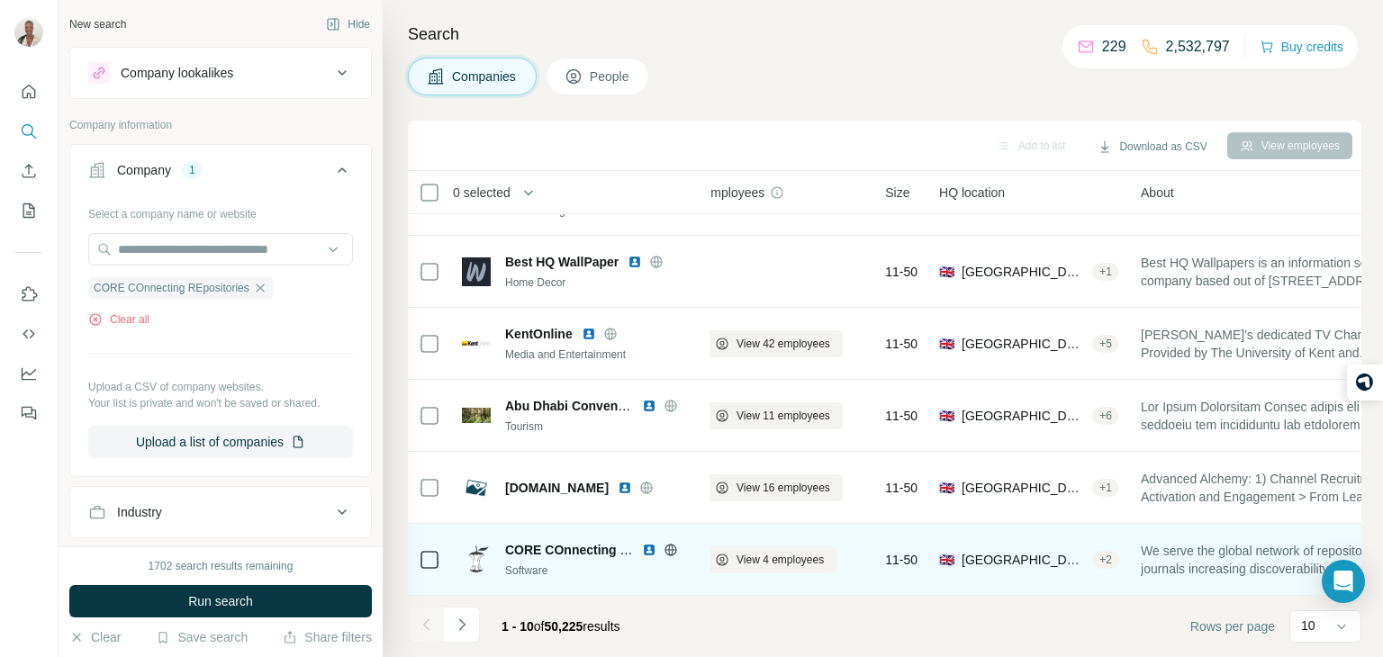
click at [665, 550] on icon at bounding box center [671, 550] width 12 height 12
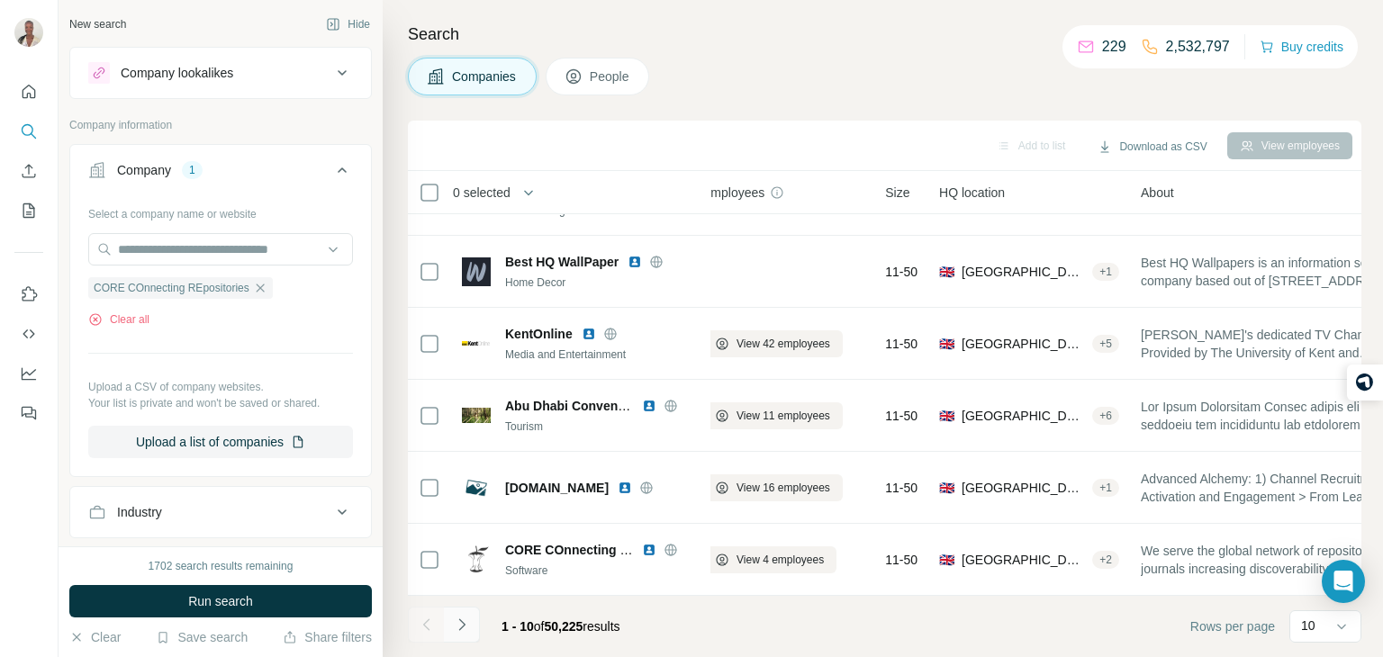
click at [468, 623] on icon "Navigate to next page" at bounding box center [462, 625] width 18 height 18
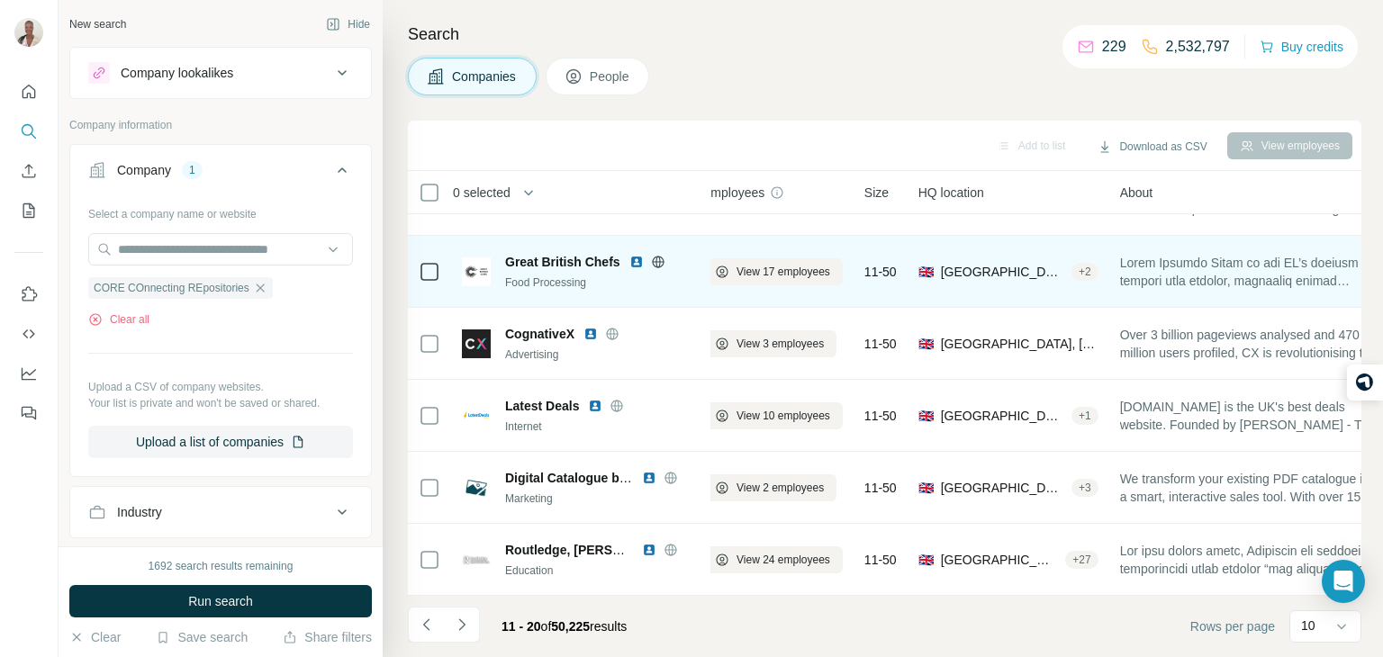
click at [657, 264] on icon at bounding box center [658, 262] width 5 height 12
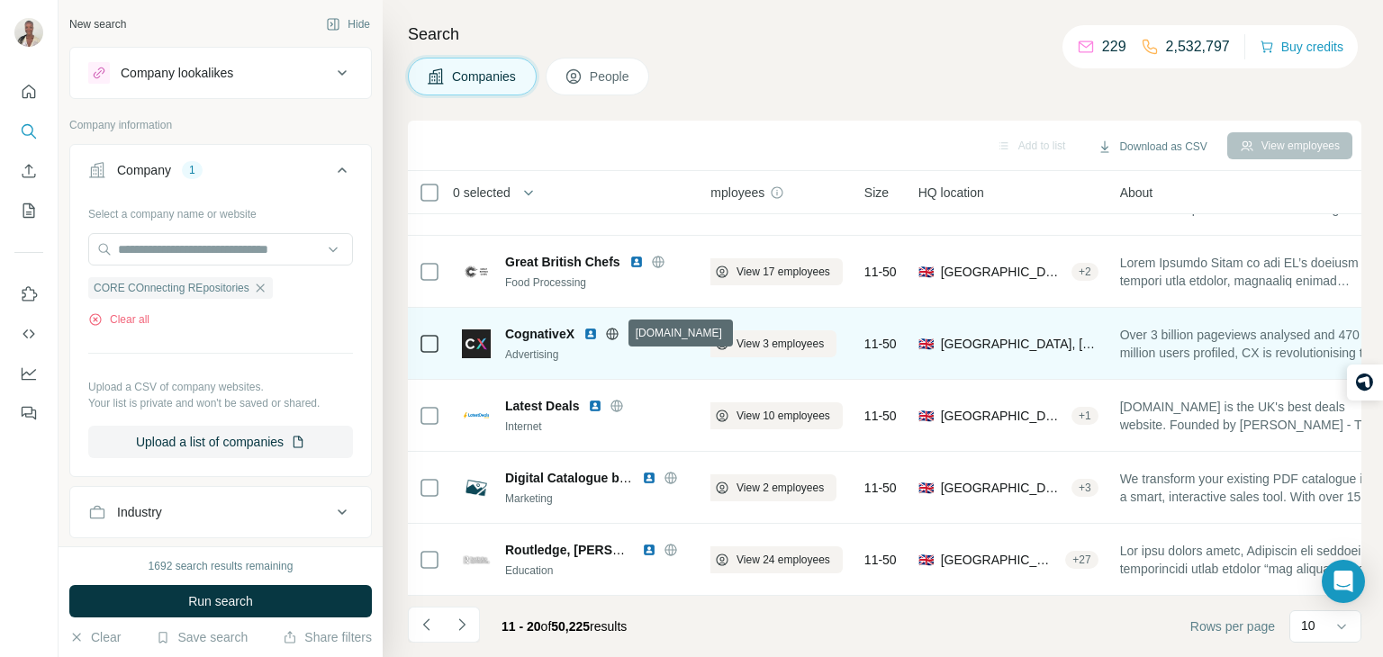
click at [608, 337] on icon at bounding box center [612, 334] width 14 height 14
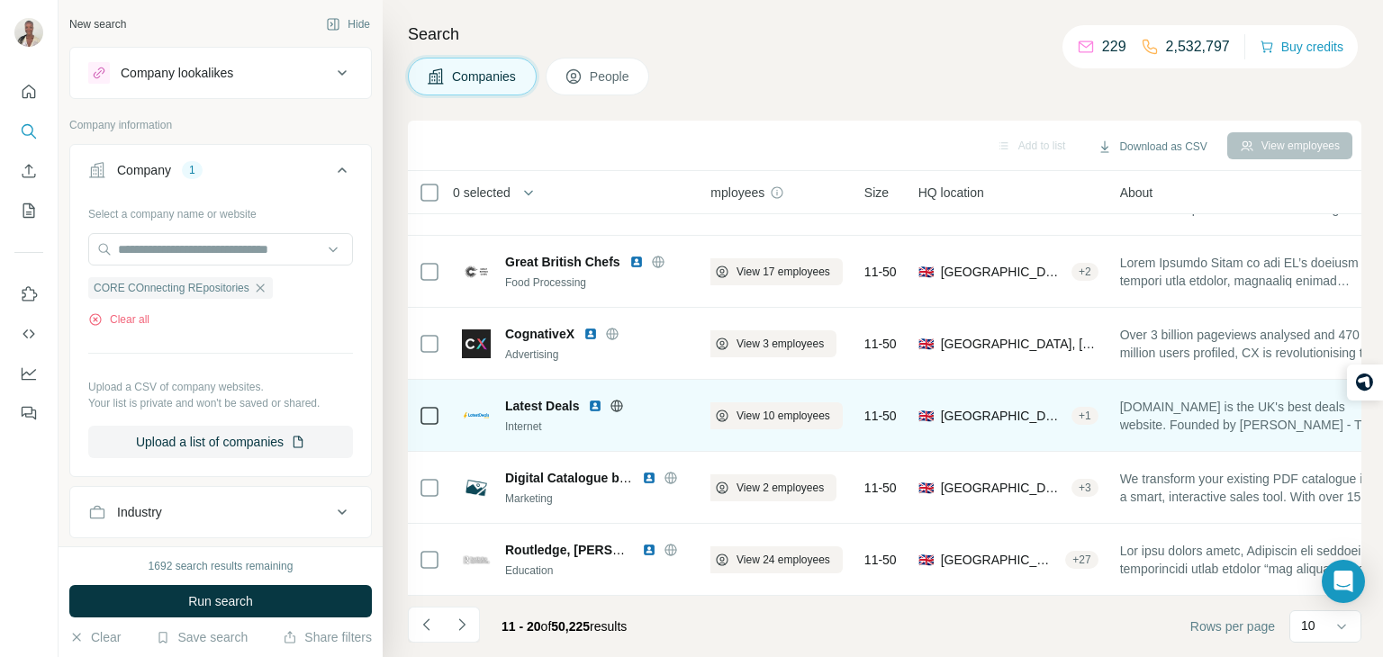
click at [621, 407] on icon at bounding box center [617, 406] width 14 height 14
click at [810, 417] on span "View 10 employees" at bounding box center [784, 416] width 94 height 16
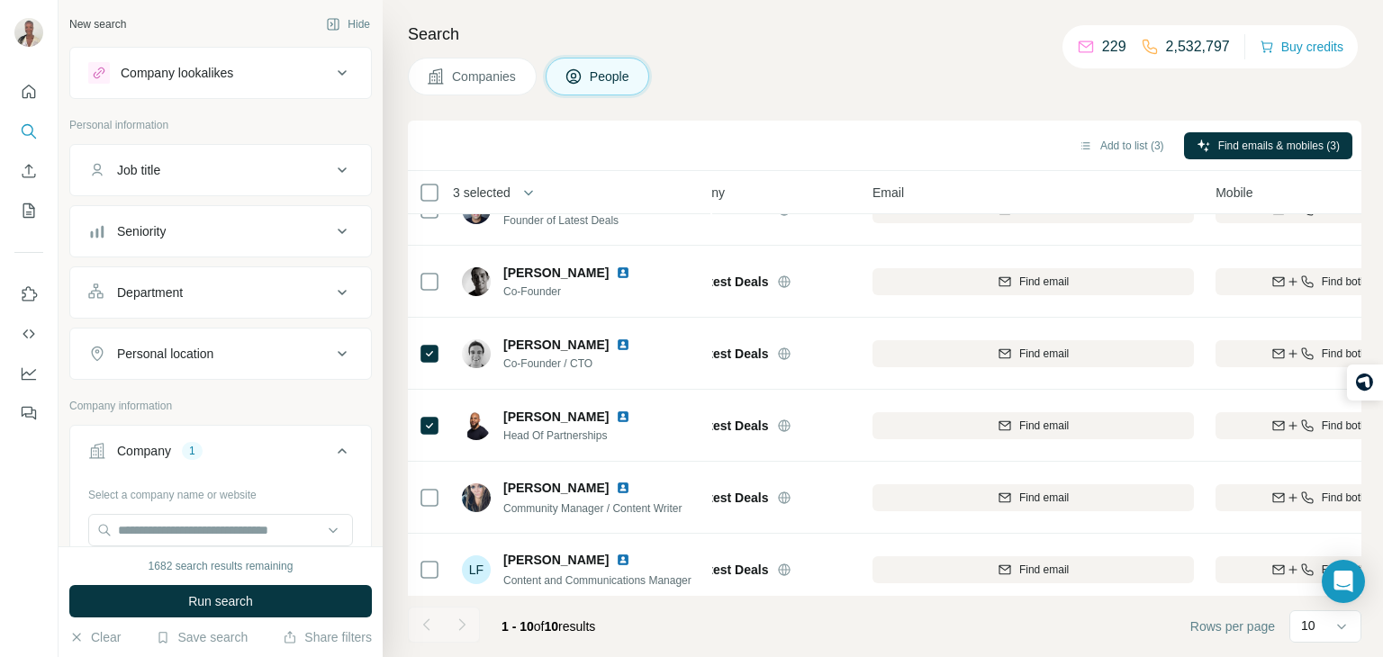
scroll to position [0, 50]
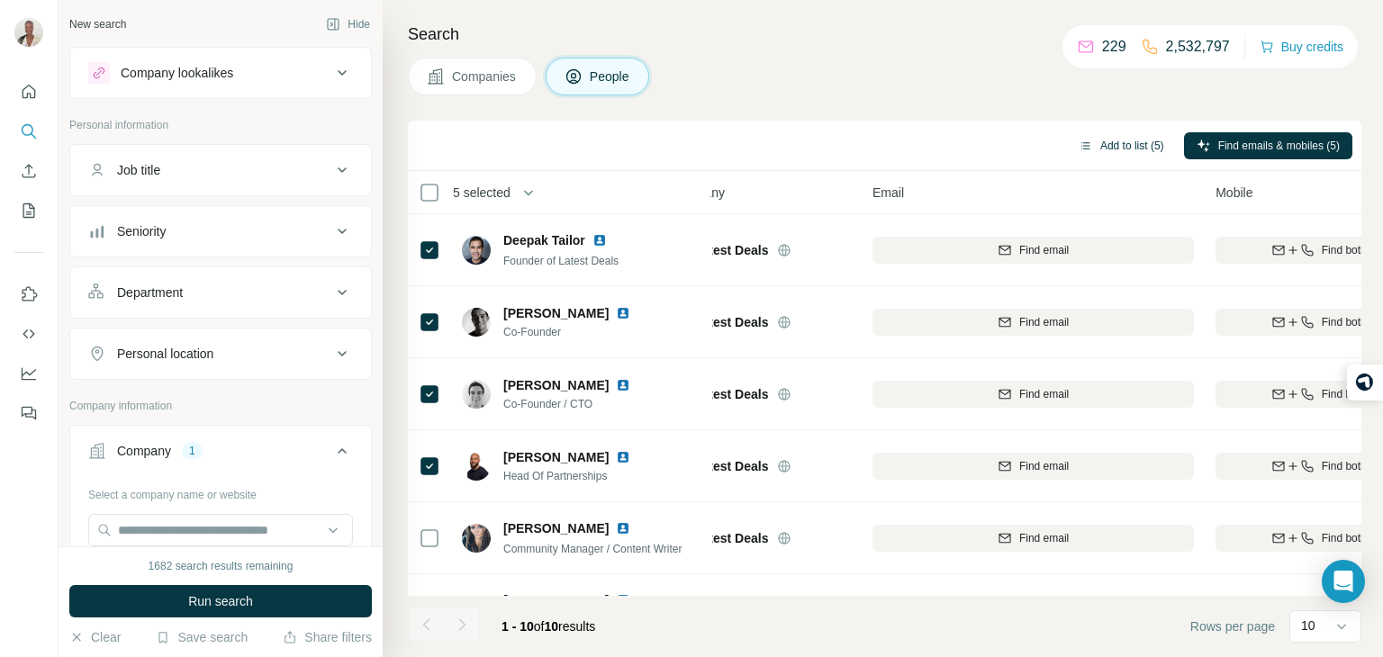
click at [1138, 141] on button "Add to list (5)" at bounding box center [1121, 145] width 111 height 27
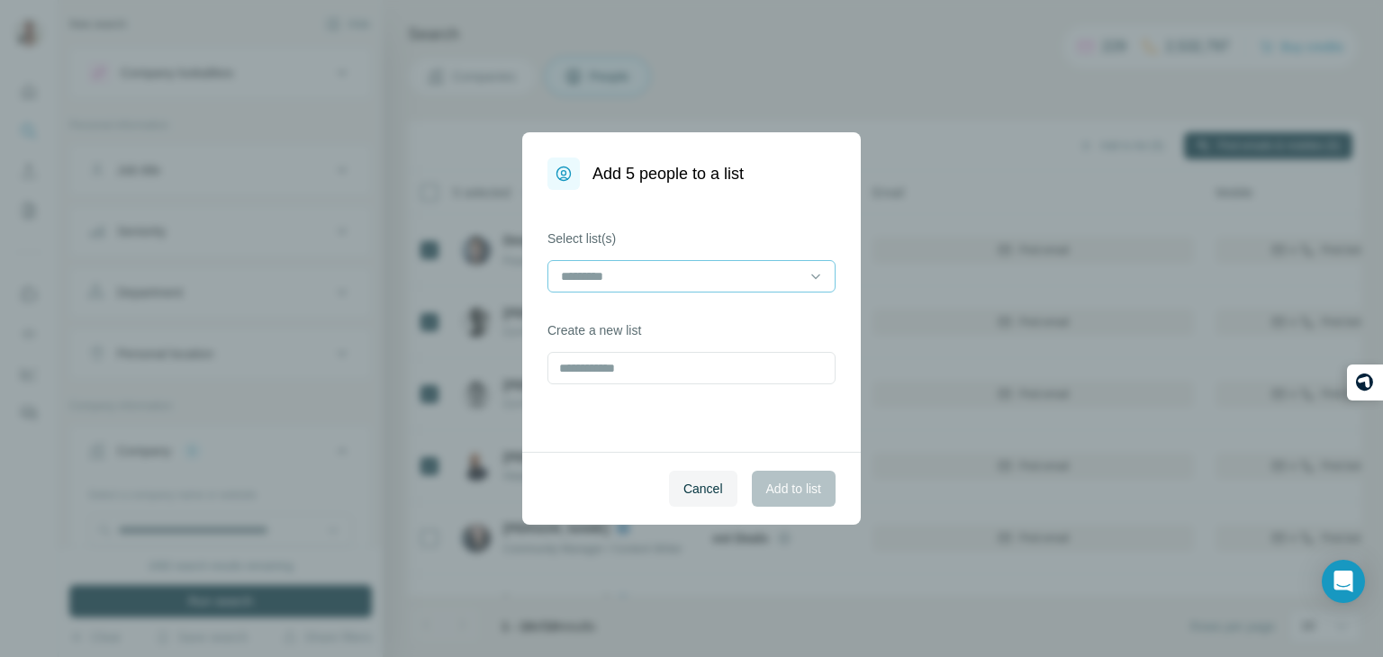
click at [784, 277] on input at bounding box center [680, 277] width 243 height 20
click at [767, 306] on div "TO PHONE" at bounding box center [691, 317] width 279 height 32
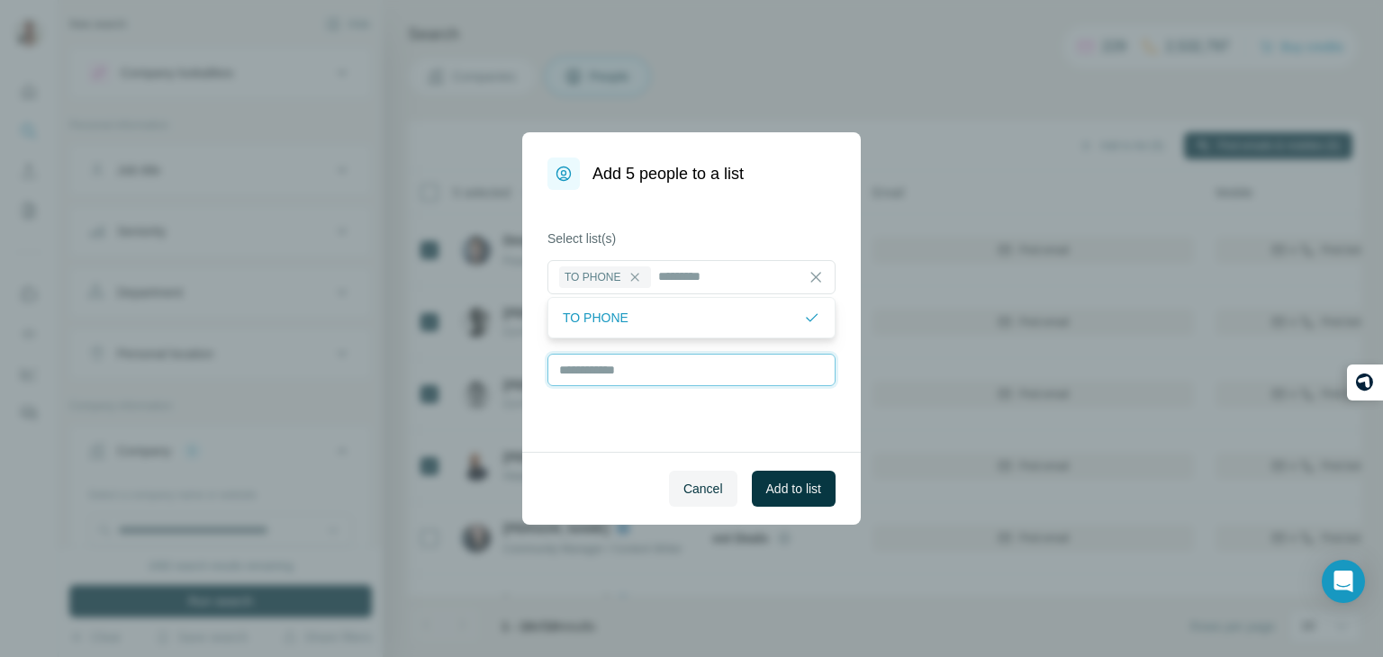
click at [759, 377] on input "text" at bounding box center [692, 370] width 288 height 32
click at [792, 483] on span "Add to list" at bounding box center [793, 489] width 55 height 18
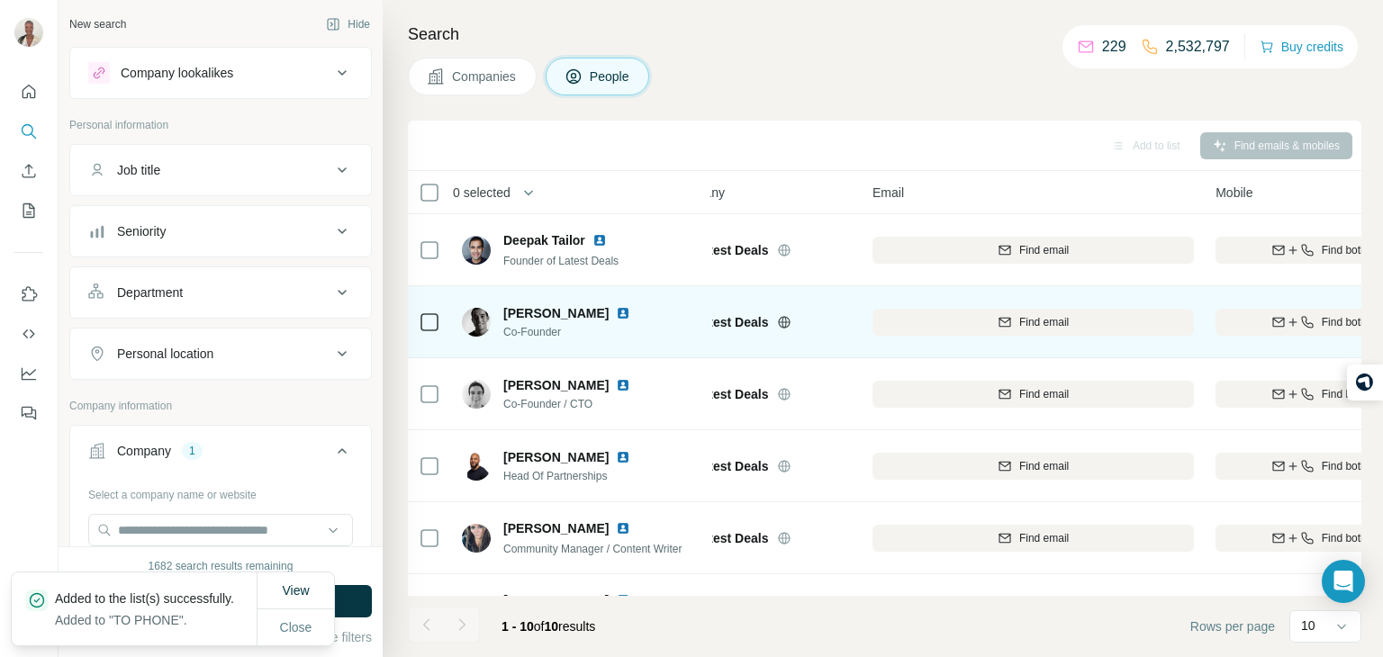
click at [452, 286] on td "[PERSON_NAME] Co-Founder" at bounding box center [581, 322] width 261 height 72
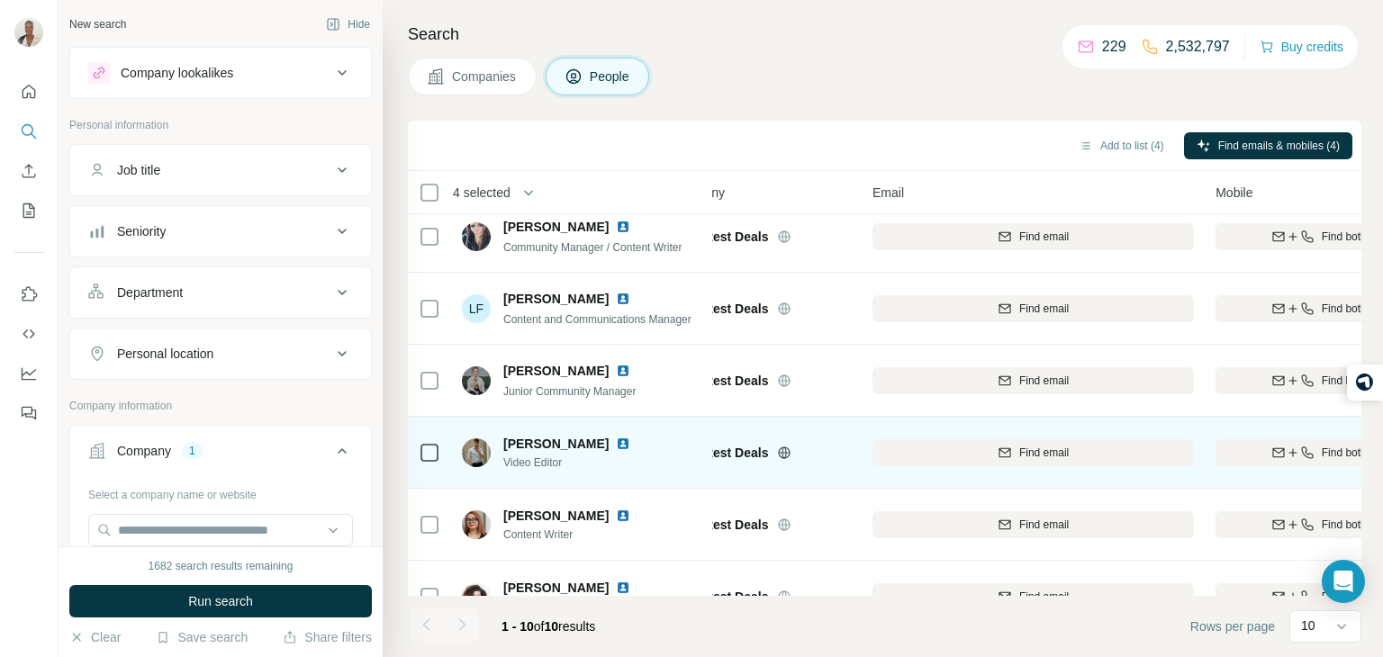
scroll to position [339, 50]
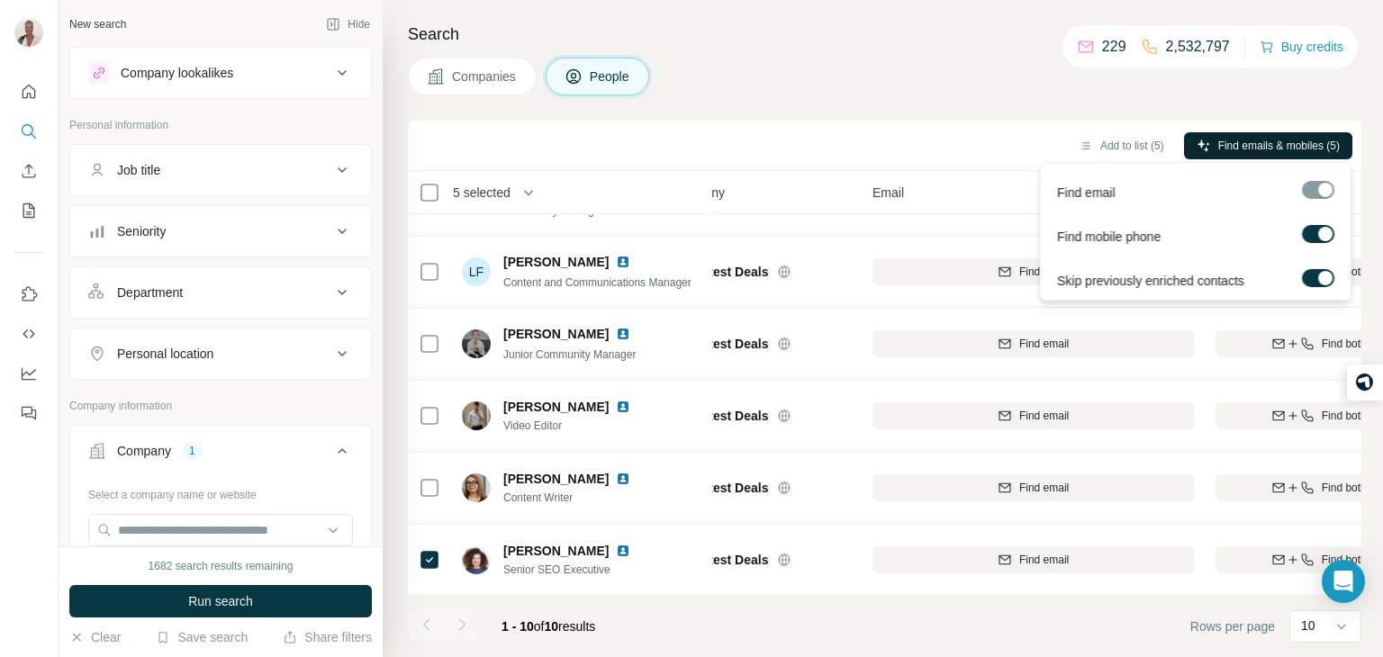
click at [1236, 141] on span "Find emails & mobiles (5)" at bounding box center [1280, 146] width 122 height 16
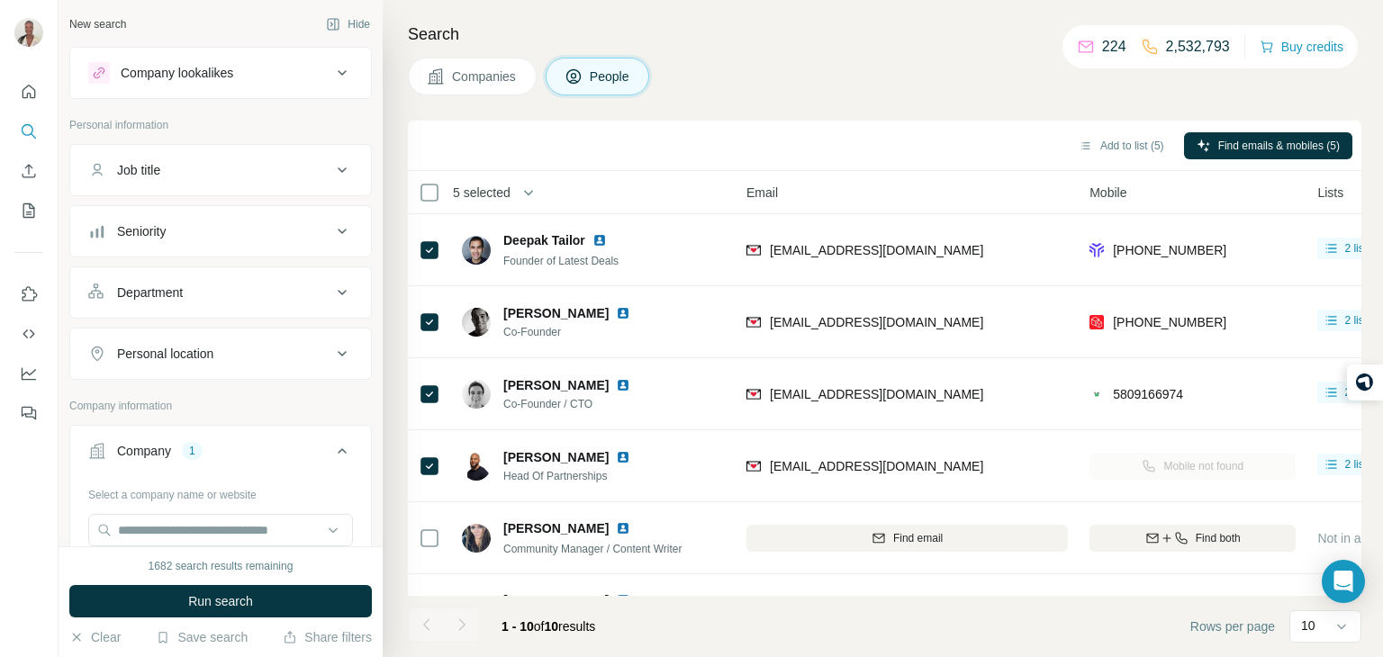
scroll to position [0, 0]
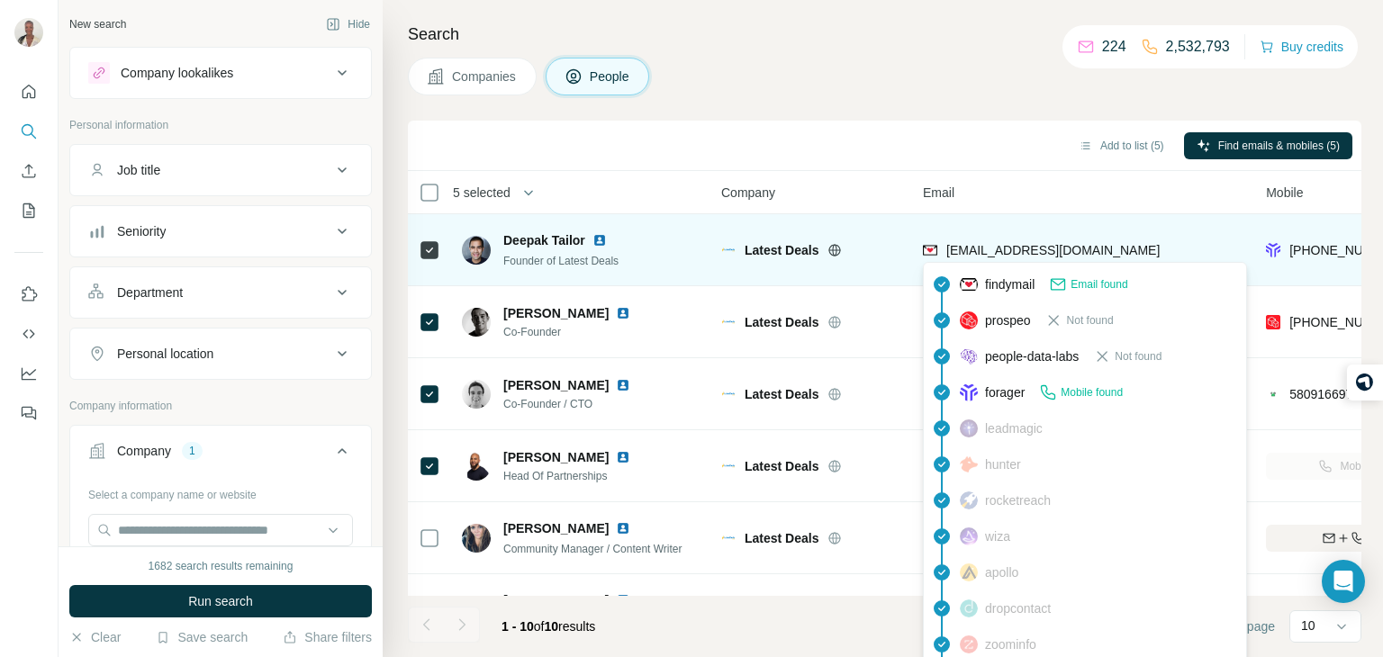
drag, startPoint x: 1140, startPoint y: 249, endPoint x: 945, endPoint y: 249, distance: 195.4
click at [945, 249] on div "[EMAIL_ADDRESS][DOMAIN_NAME]" at bounding box center [1084, 250] width 322 height 50
copy span "[EMAIL_ADDRESS][DOMAIN_NAME]"
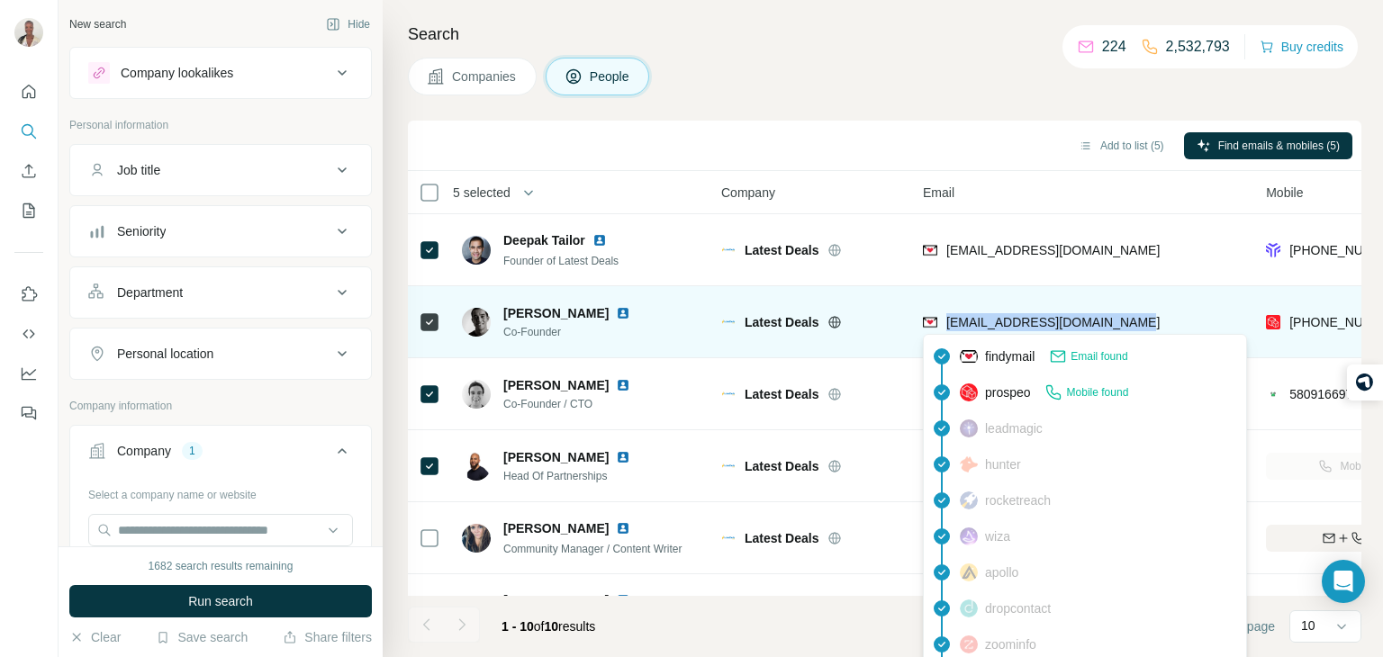
drag, startPoint x: 1141, startPoint y: 321, endPoint x: 948, endPoint y: 323, distance: 193.7
click at [948, 323] on div "[EMAIL_ADDRESS][DOMAIN_NAME]" at bounding box center [1084, 322] width 322 height 50
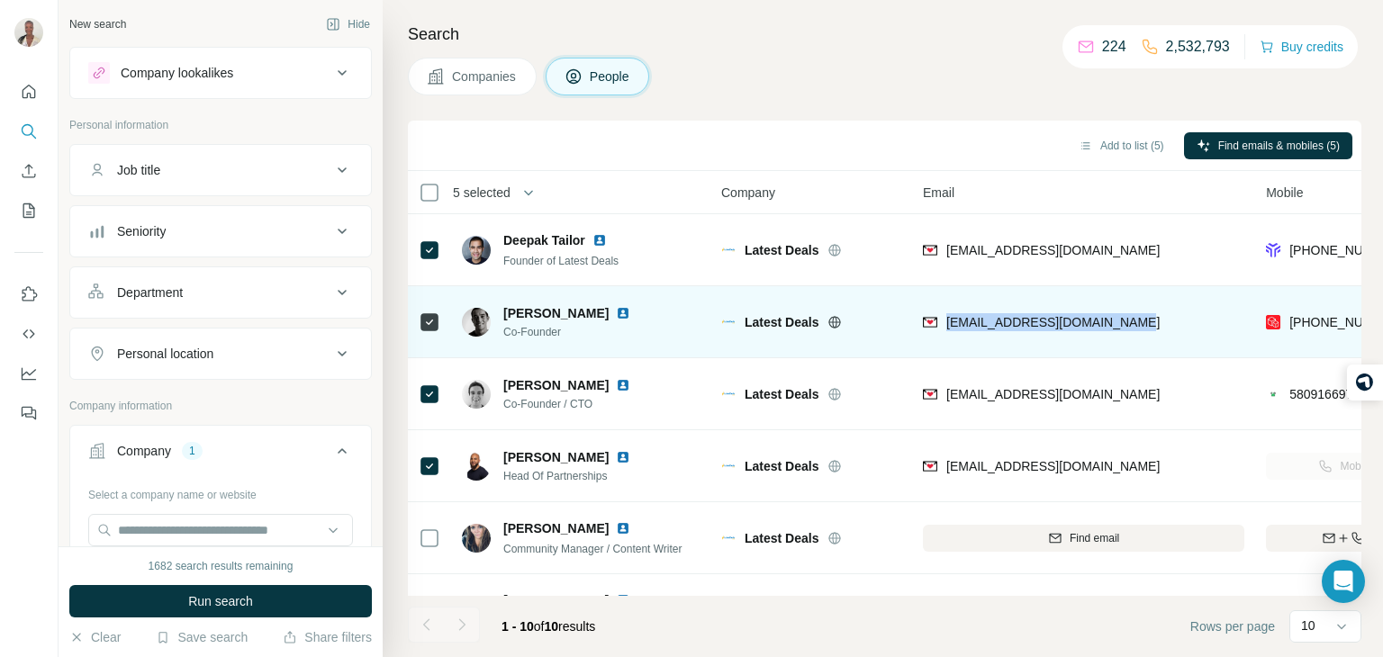
click at [1180, 302] on div "[EMAIL_ADDRESS][DOMAIN_NAME]" at bounding box center [1084, 322] width 322 height 50
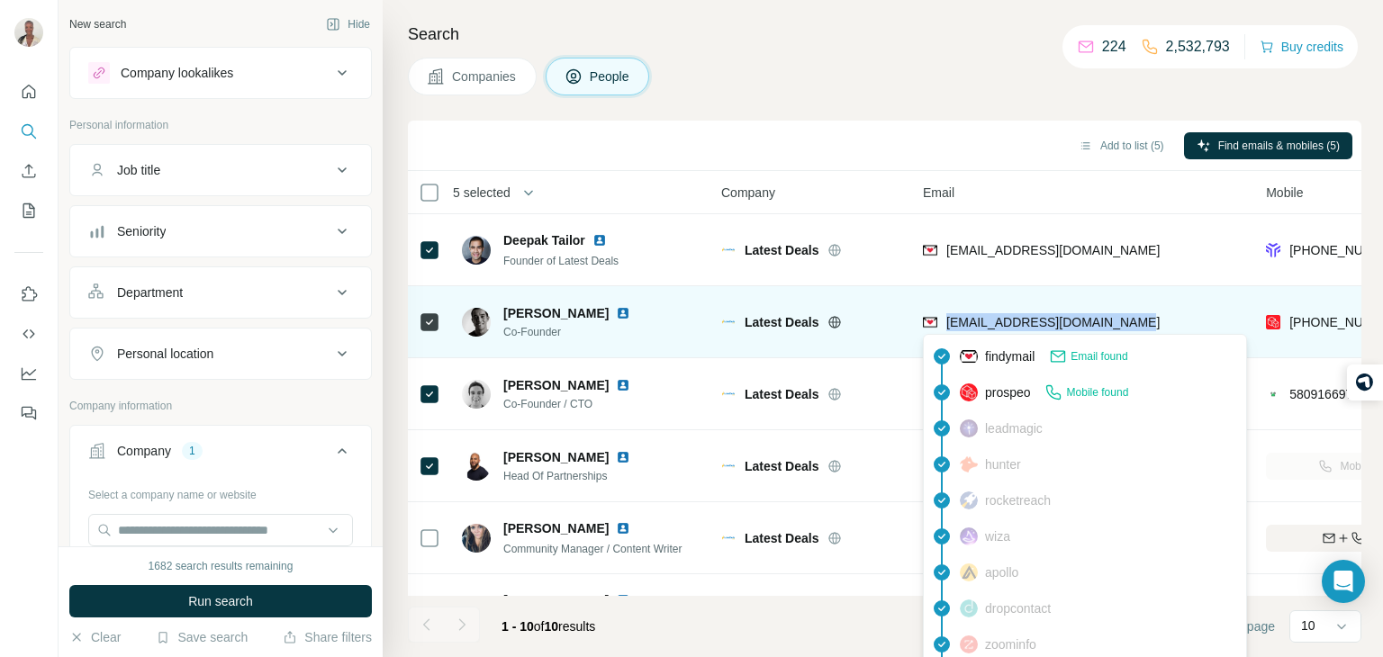
drag, startPoint x: 1132, startPoint y: 329, endPoint x: 948, endPoint y: 313, distance: 185.3
click at [948, 313] on div "[EMAIL_ADDRESS][DOMAIN_NAME]" at bounding box center [1084, 322] width 322 height 50
copy span "[EMAIL_ADDRESS][DOMAIN_NAME]"
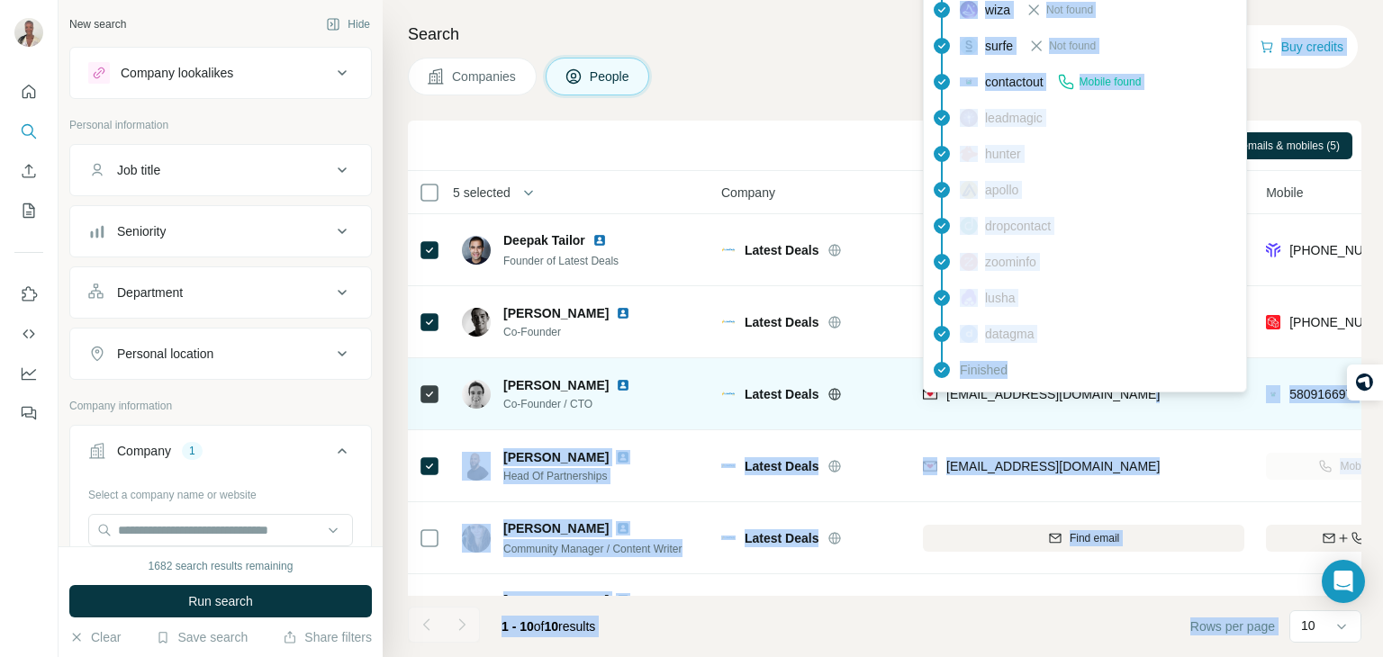
drag, startPoint x: 1126, startPoint y: 403, endPoint x: 1018, endPoint y: 392, distance: 108.6
click at [1018, 392] on div "[EMAIL_ADDRESS][DOMAIN_NAME]" at bounding box center [1084, 394] width 322 height 50
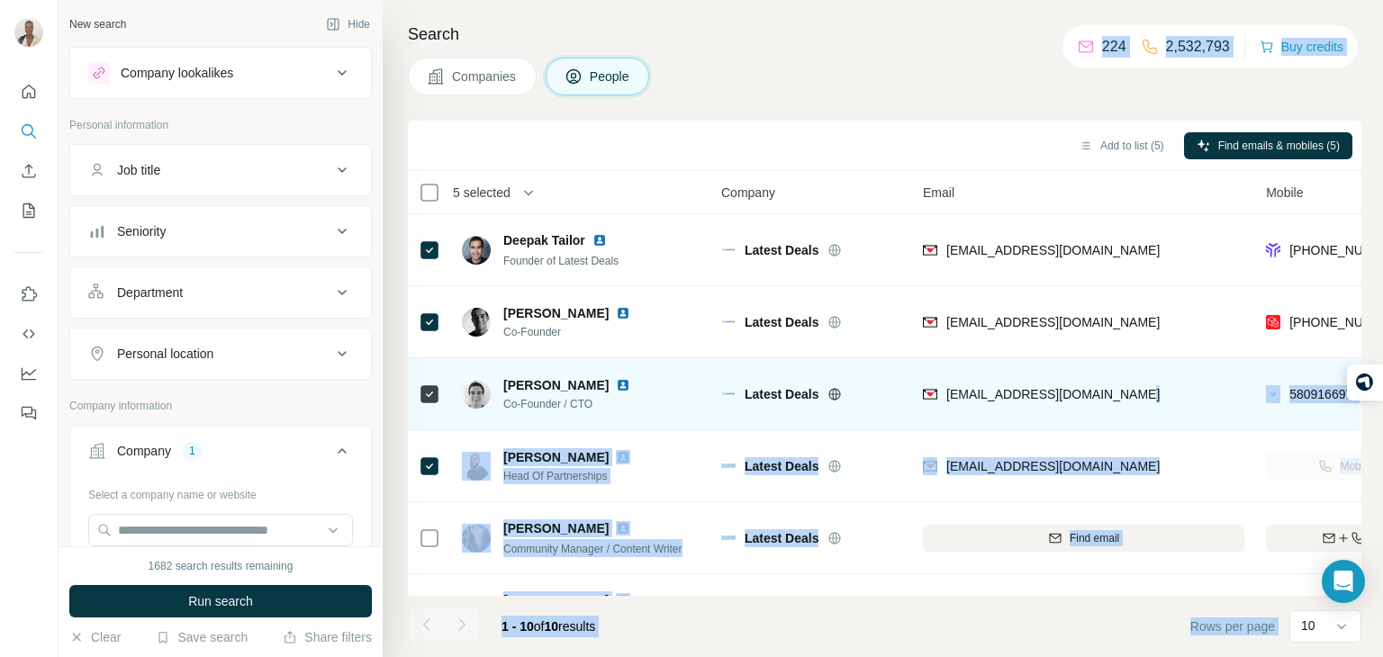
click at [1134, 425] on td "[EMAIL_ADDRESS][DOMAIN_NAME]" at bounding box center [1083, 394] width 343 height 72
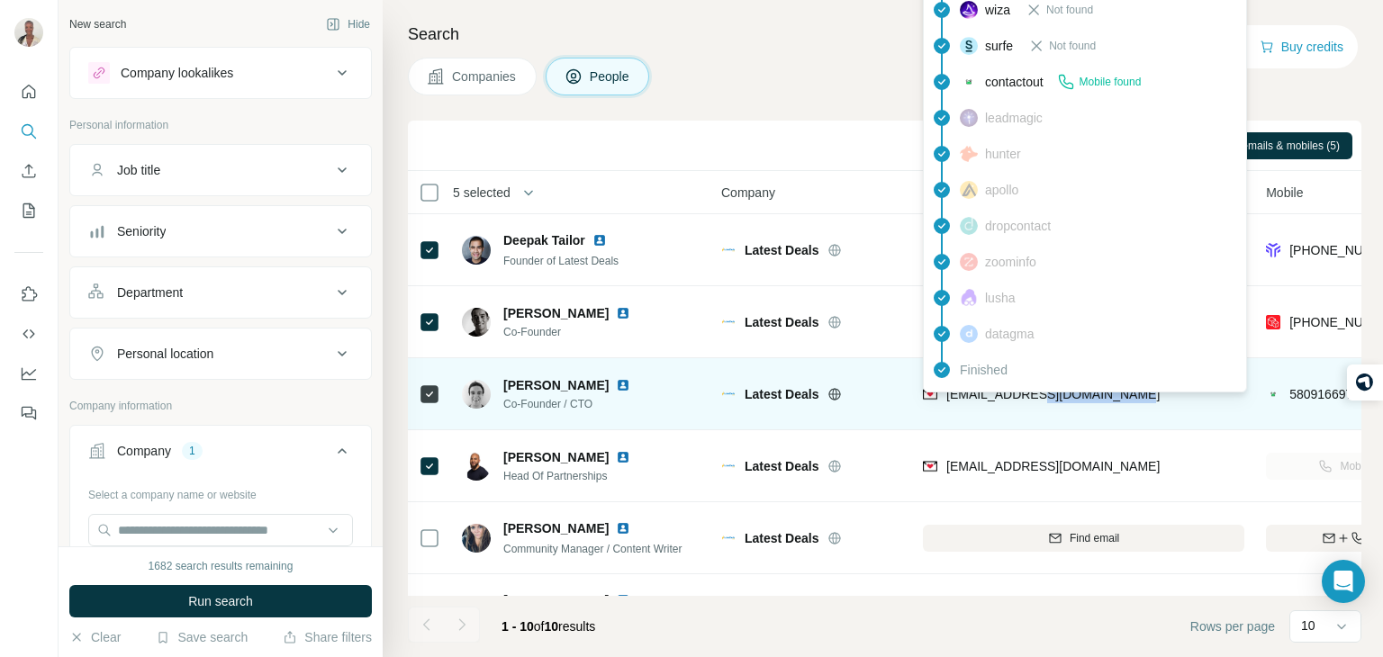
drag, startPoint x: 1128, startPoint y: 396, endPoint x: 1033, endPoint y: 394, distance: 94.6
click at [1033, 394] on div "[EMAIL_ADDRESS][DOMAIN_NAME]" at bounding box center [1084, 394] width 322 height 50
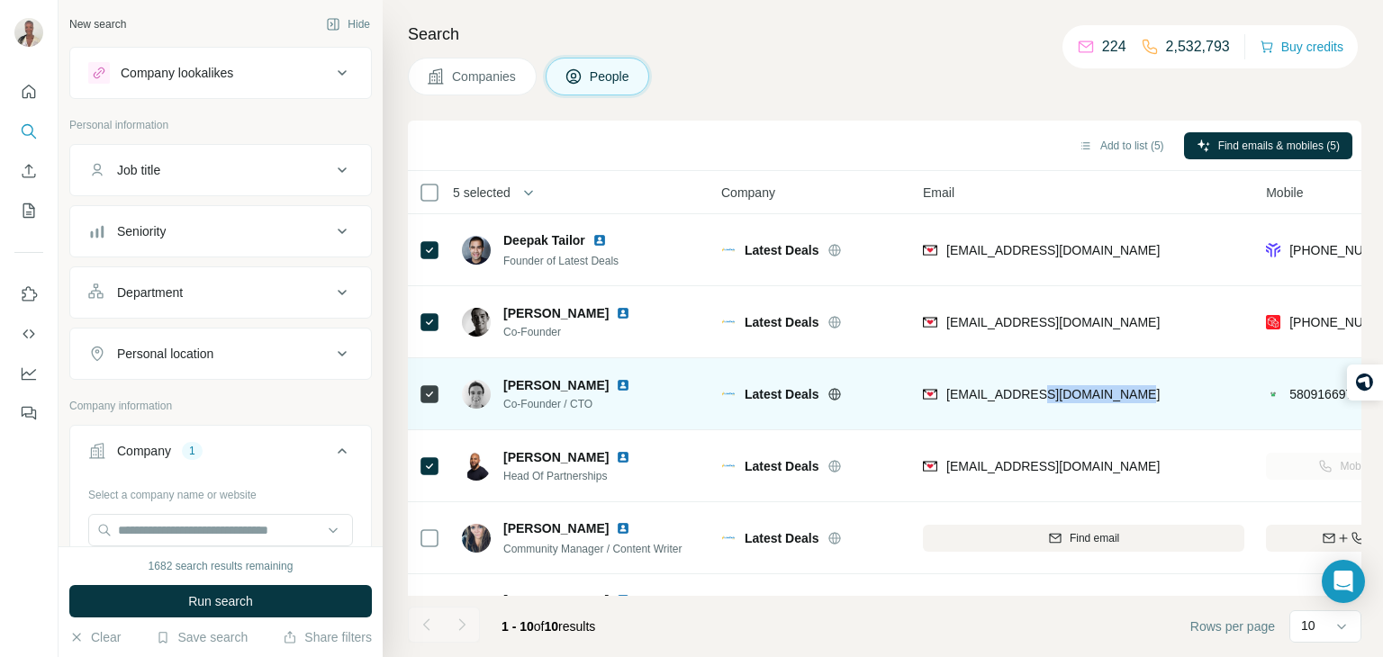
click at [1099, 411] on div "[EMAIL_ADDRESS][DOMAIN_NAME]" at bounding box center [1084, 394] width 322 height 50
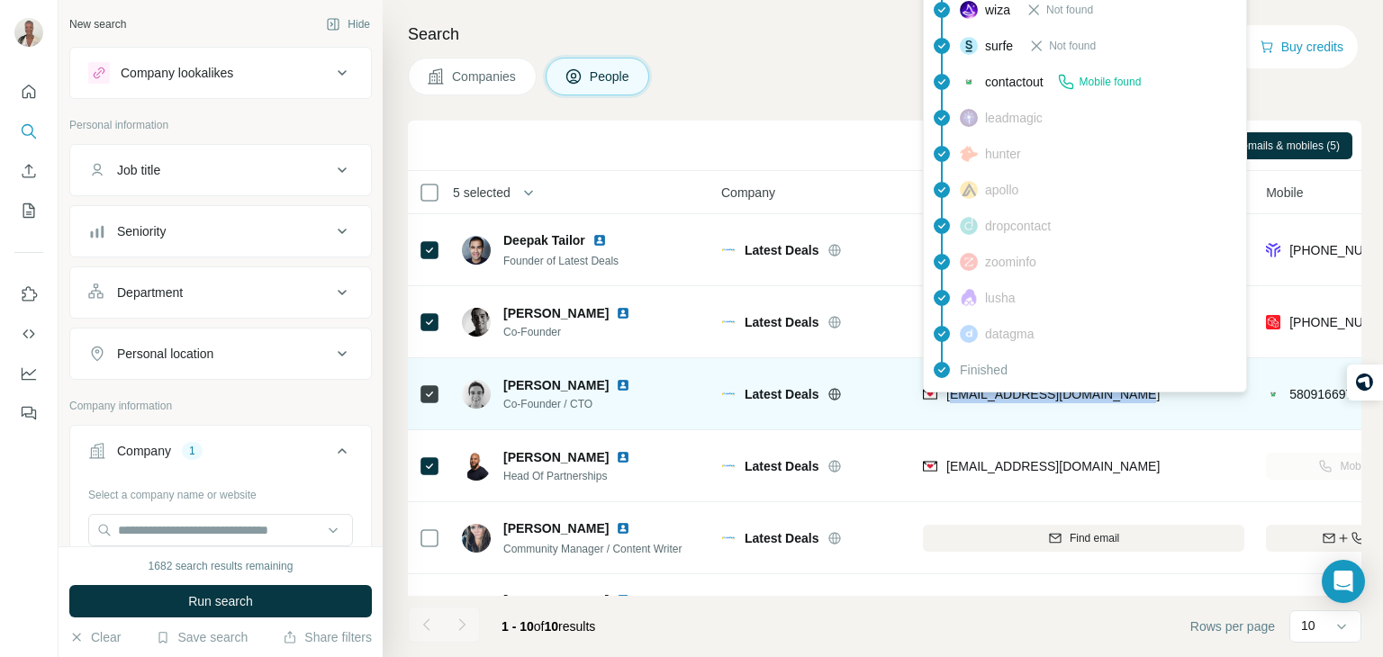
drag, startPoint x: 1138, startPoint y: 398, endPoint x: 948, endPoint y: 398, distance: 189.1
click at [948, 398] on div "[EMAIL_ADDRESS][DOMAIN_NAME]" at bounding box center [1084, 394] width 322 height 50
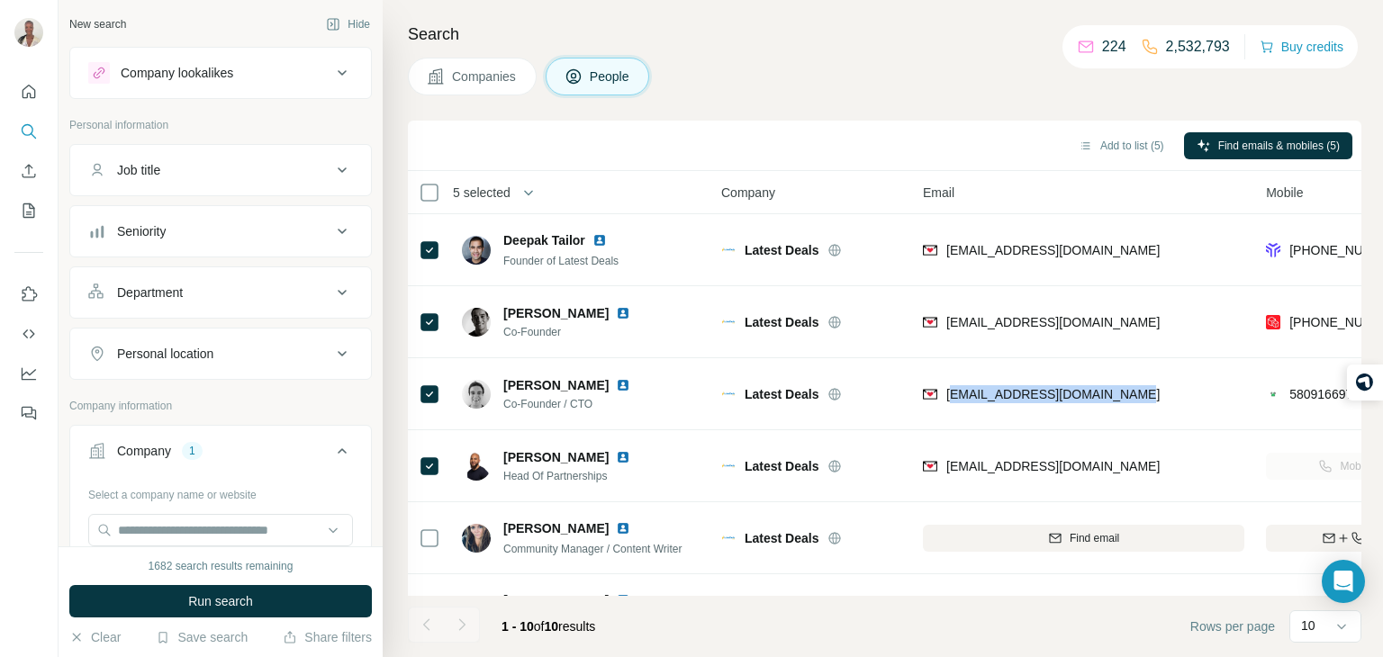
copy span "[EMAIL_ADDRESS][DOMAIN_NAME]"
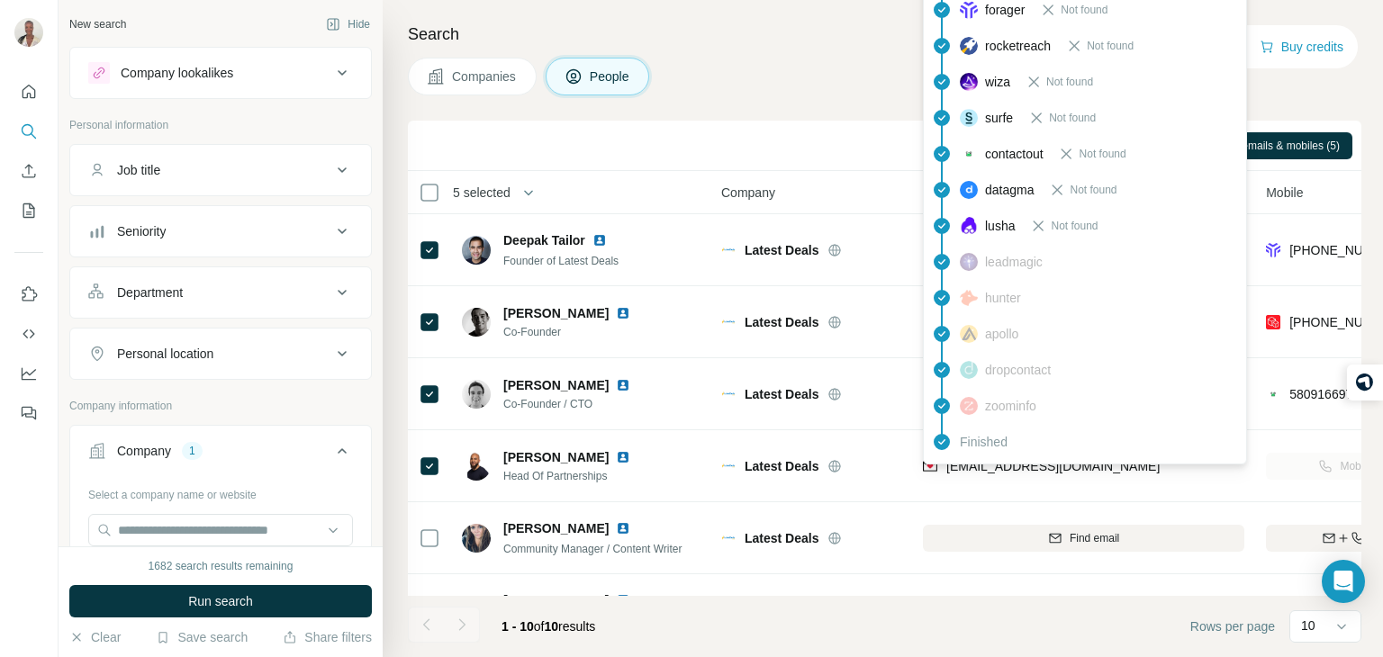
drag, startPoint x: 1153, startPoint y: 467, endPoint x: 1034, endPoint y: 464, distance: 118.9
click at [1034, 464] on body "New search Hide Company lookalikes Personal information Job title Seniority Dep…" at bounding box center [691, 396] width 1383 height 793
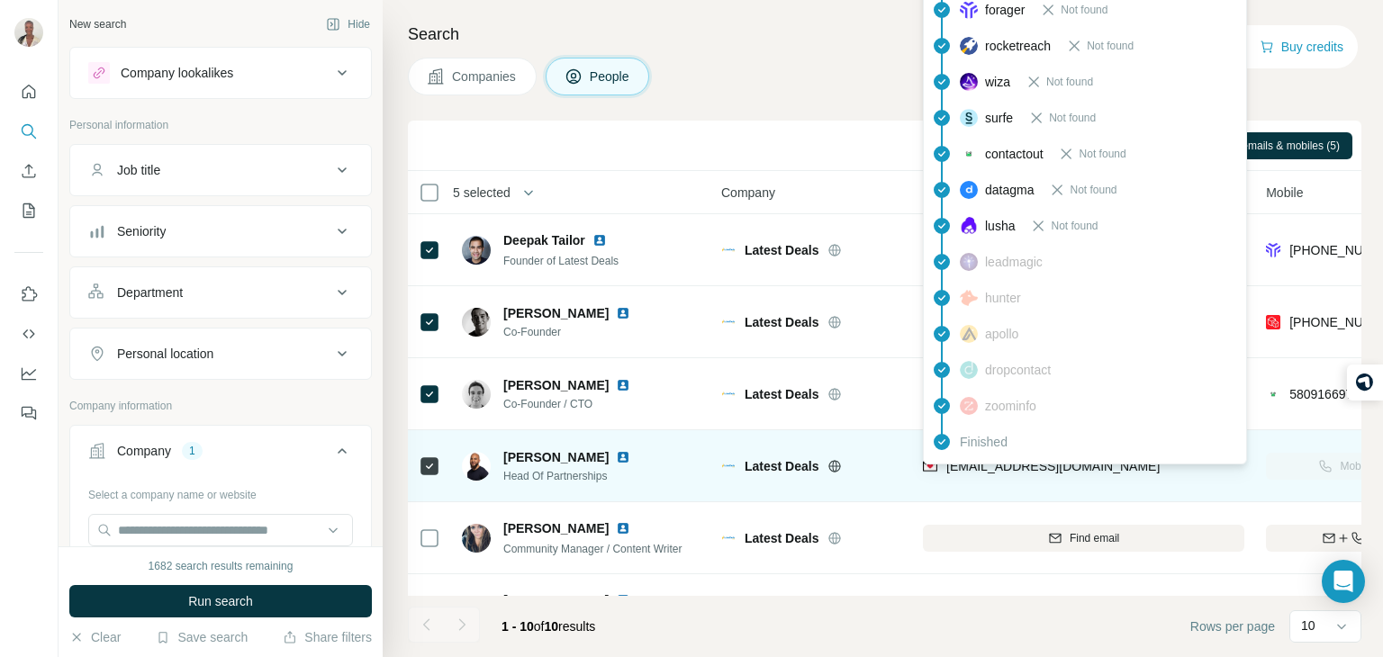
click at [1043, 476] on div "[EMAIL_ADDRESS][DOMAIN_NAME]" at bounding box center [1041, 469] width 237 height 22
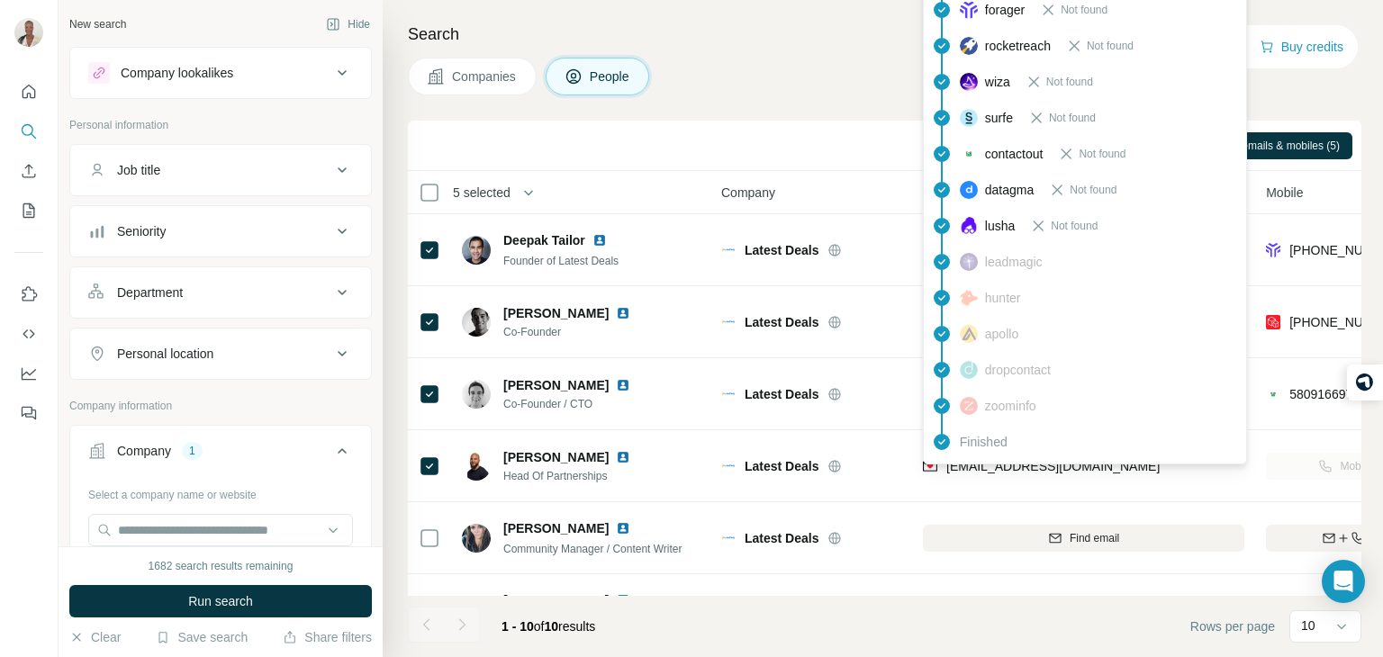
click at [807, 124] on div "Add to list (5) Find emails & mobiles (5)" at bounding box center [885, 146] width 954 height 50
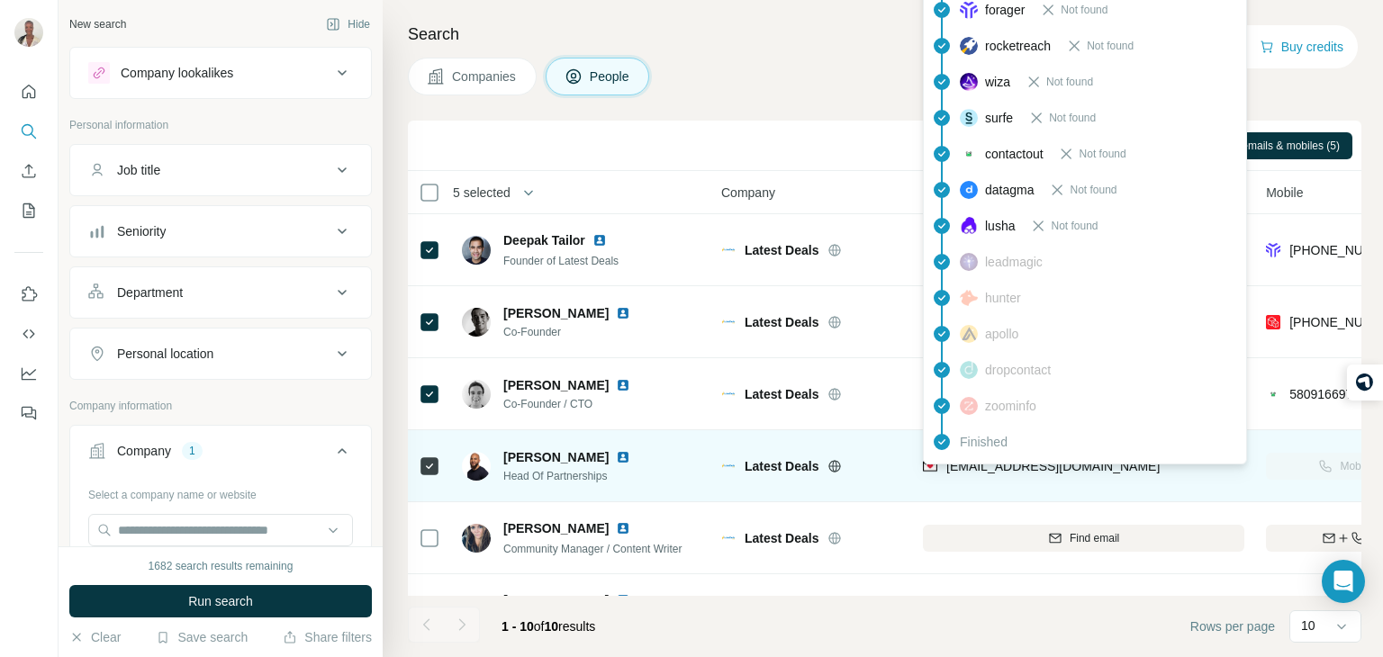
drag, startPoint x: 1150, startPoint y: 467, endPoint x: 941, endPoint y: 477, distance: 209.2
click at [941, 477] on div "[EMAIL_ADDRESS][DOMAIN_NAME]" at bounding box center [1084, 466] width 322 height 50
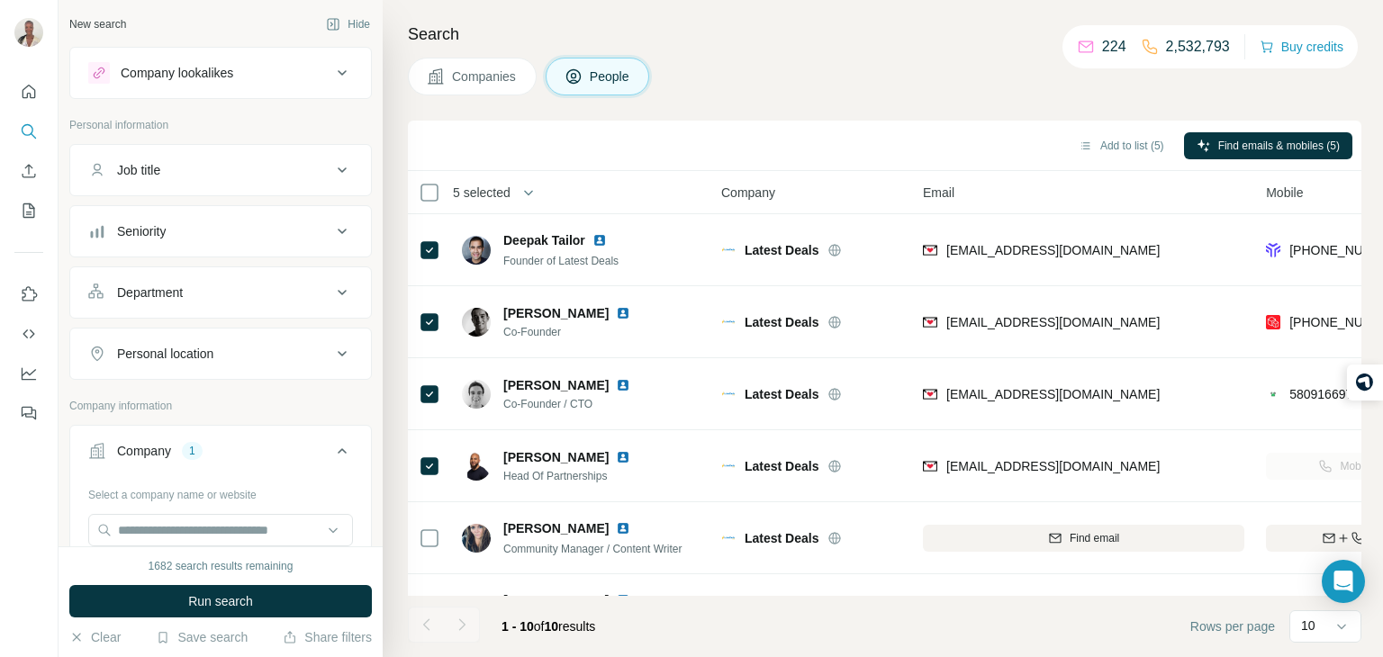
click at [865, 82] on div "Companies People" at bounding box center [885, 77] width 954 height 38
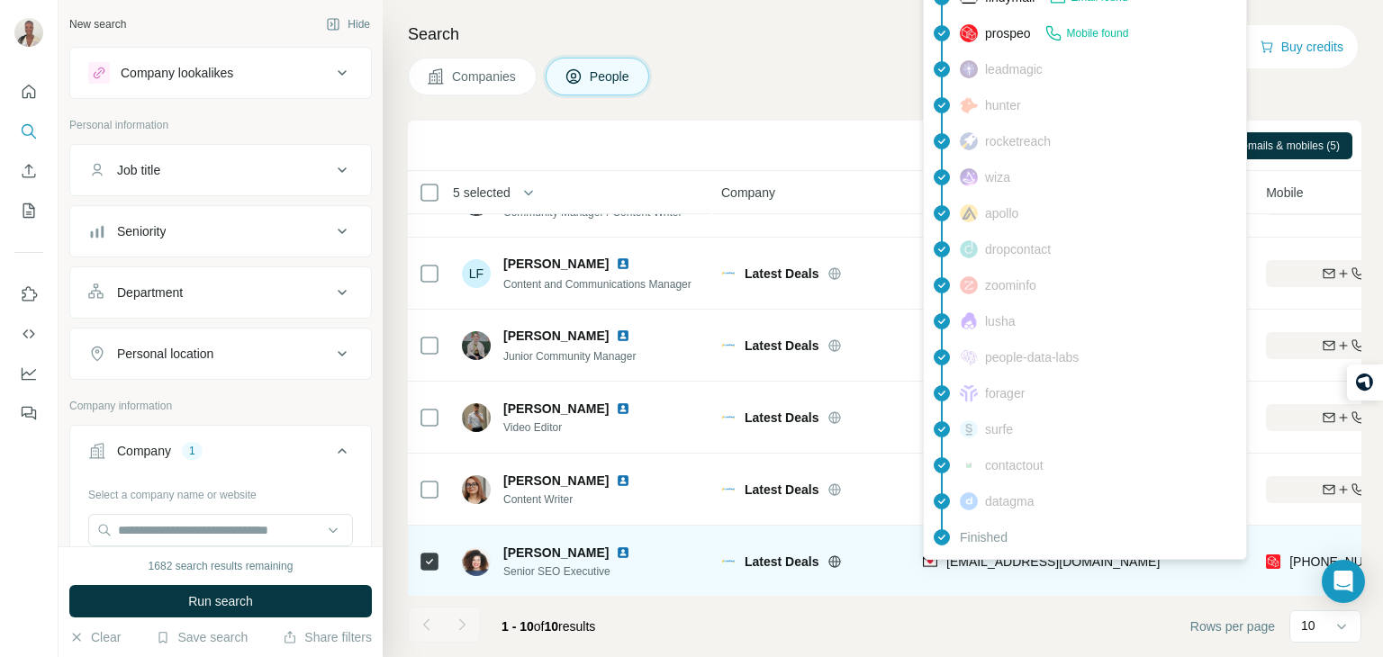
scroll to position [339, 0]
drag, startPoint x: 1150, startPoint y: 568, endPoint x: 945, endPoint y: 567, distance: 205.4
click at [945, 567] on div "[EMAIL_ADDRESS][DOMAIN_NAME]" at bounding box center [1084, 560] width 322 height 50
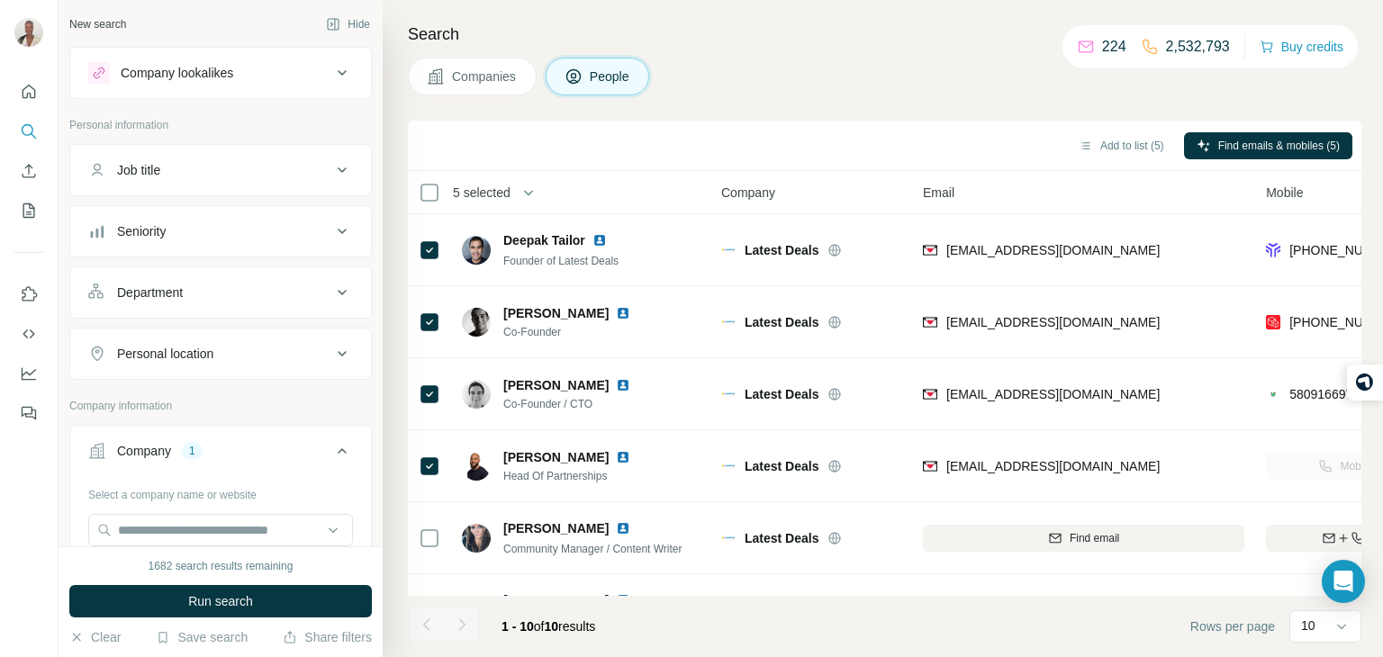
scroll to position [0, 4]
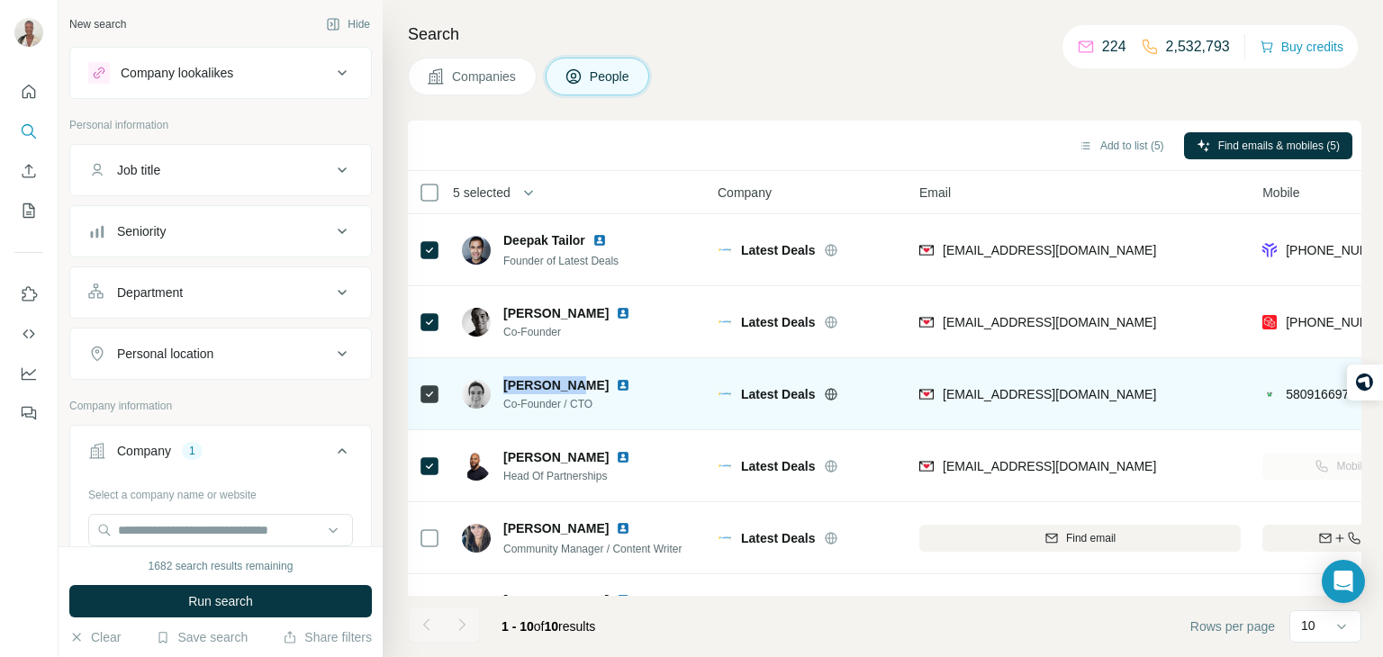
drag, startPoint x: 573, startPoint y: 385, endPoint x: 505, endPoint y: 379, distance: 67.8
click at [505, 379] on div "[PERSON_NAME]" at bounding box center [577, 385] width 149 height 18
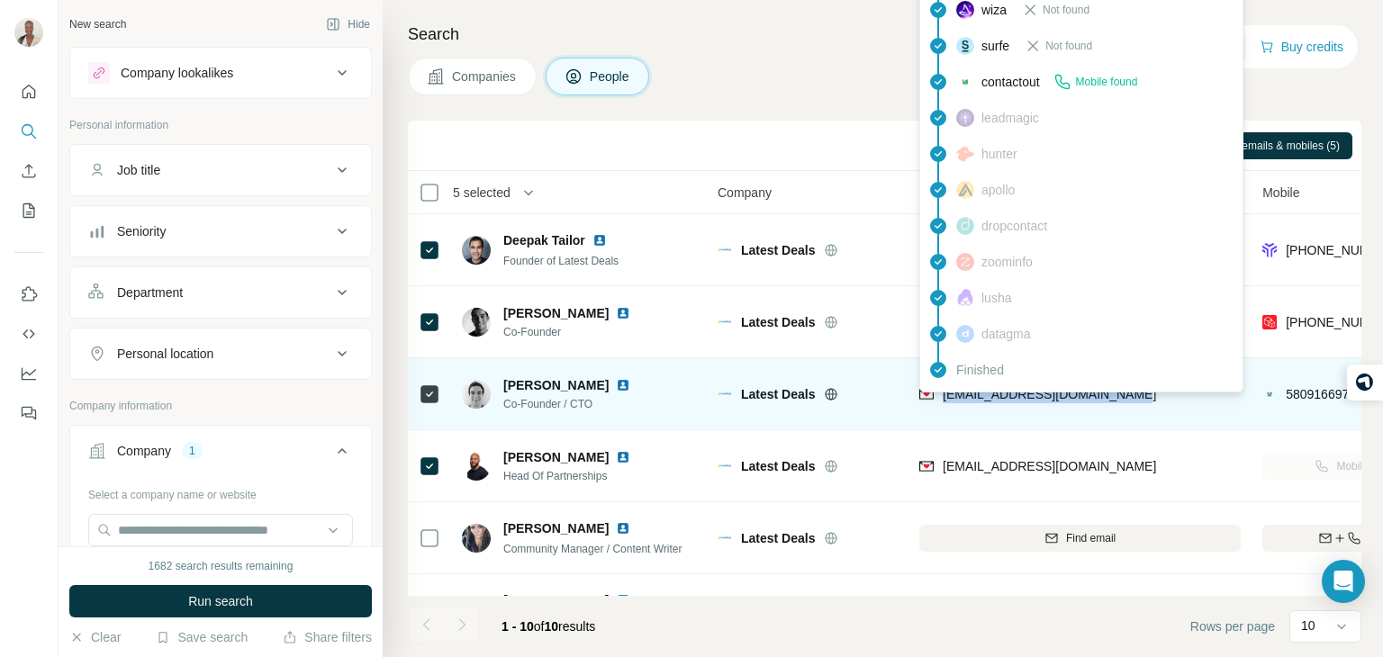
drag, startPoint x: 1120, startPoint y: 394, endPoint x: 940, endPoint y: 396, distance: 180.2
click at [940, 396] on div "[EMAIL_ADDRESS][DOMAIN_NAME]" at bounding box center [1081, 394] width 322 height 50
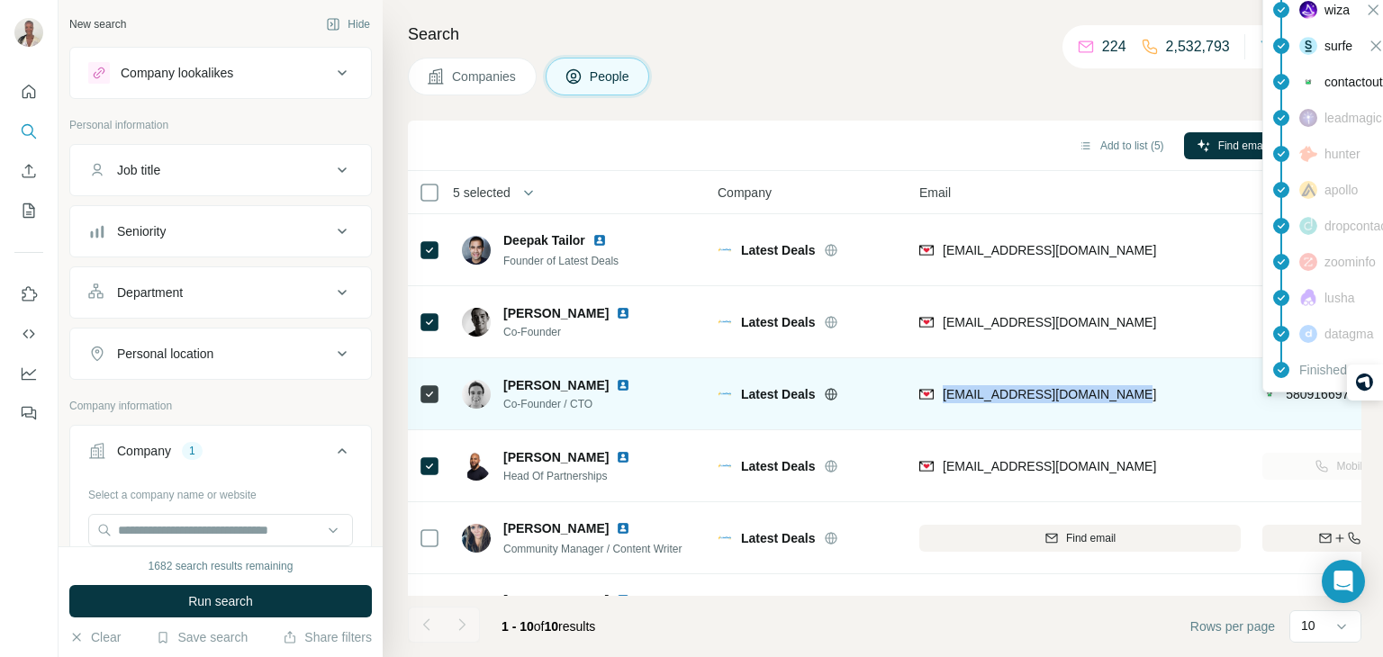
click at [1306, 404] on div "5809166974" at bounding box center [1310, 396] width 94 height 22
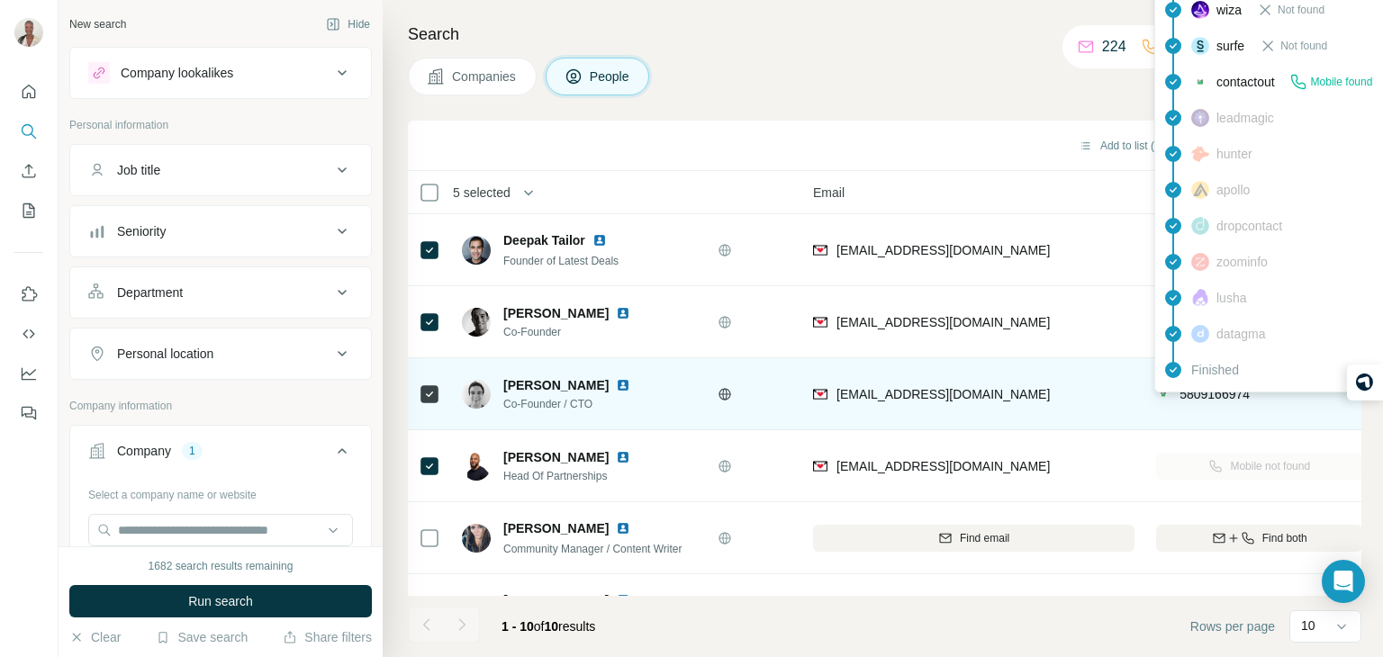
scroll to position [0, 112]
click at [1265, 413] on div "5809166974" at bounding box center [1258, 394] width 206 height 50
drag, startPoint x: 1254, startPoint y: 394, endPoint x: 1176, endPoint y: 395, distance: 77.5
click at [1176, 395] on div "5809166974" at bounding box center [1258, 394] width 206 height 50
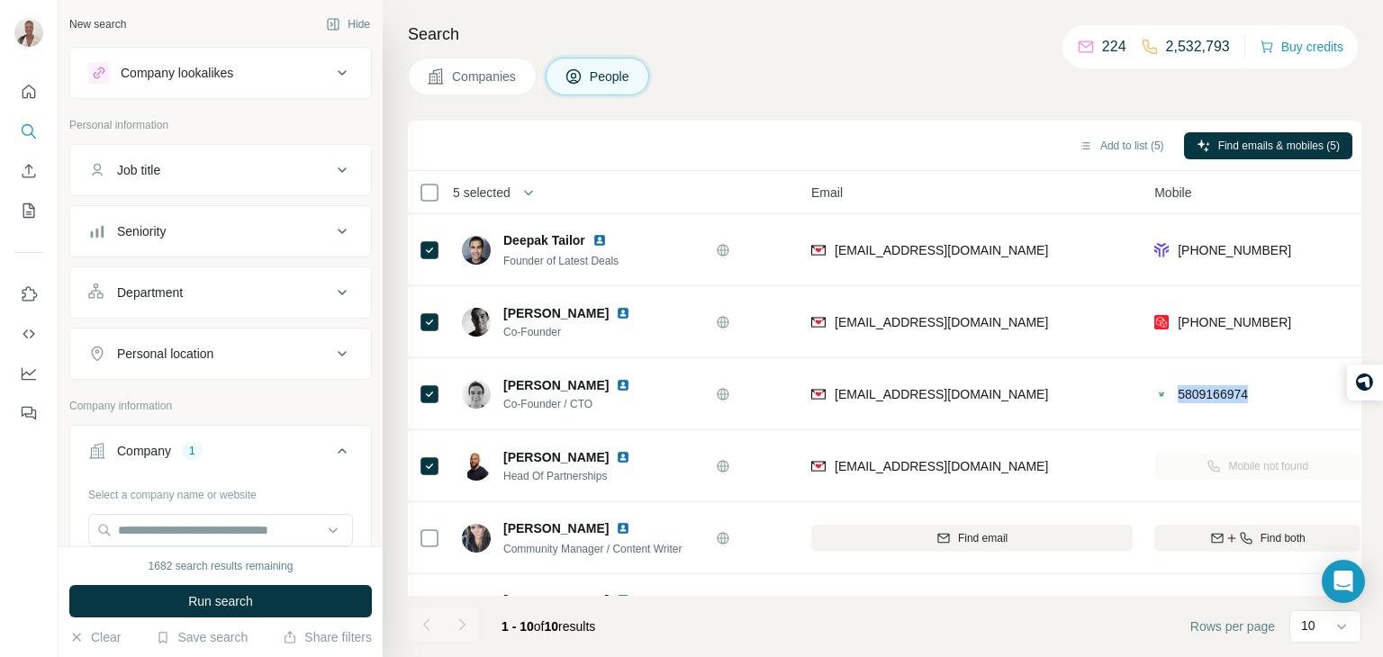
click at [472, 82] on span "Companies" at bounding box center [485, 77] width 66 height 18
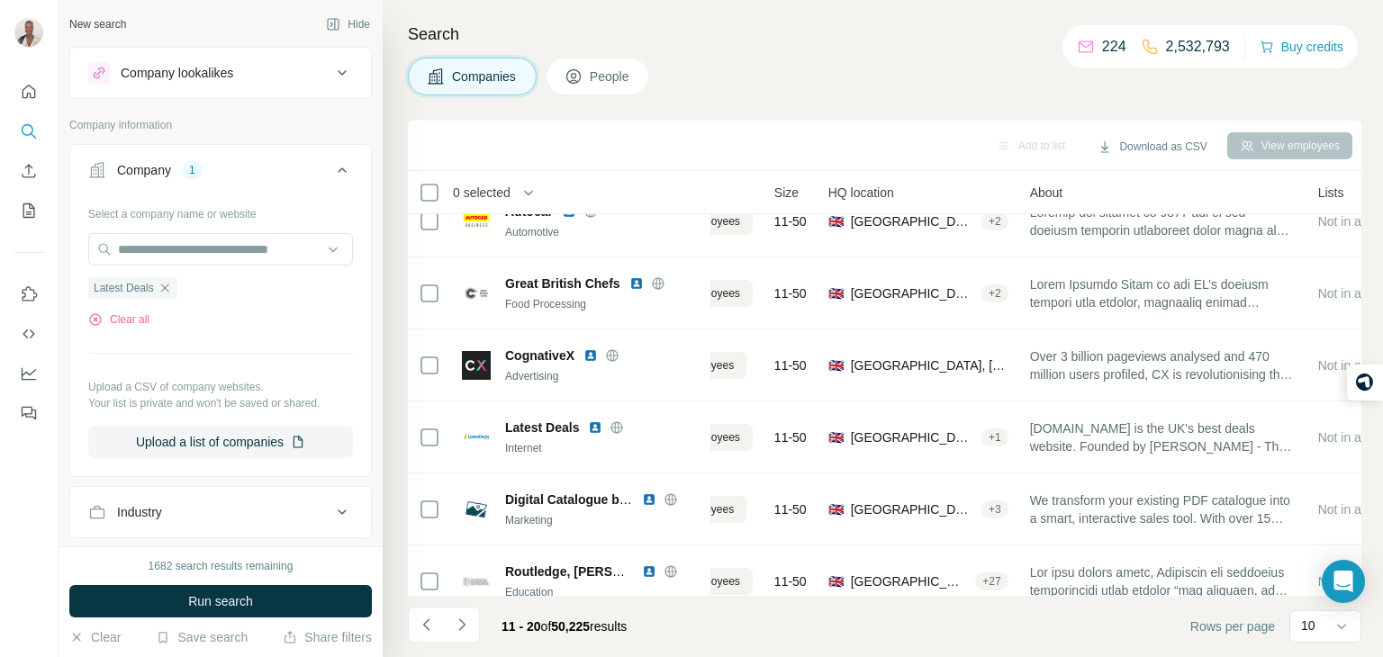
scroll to position [339, 109]
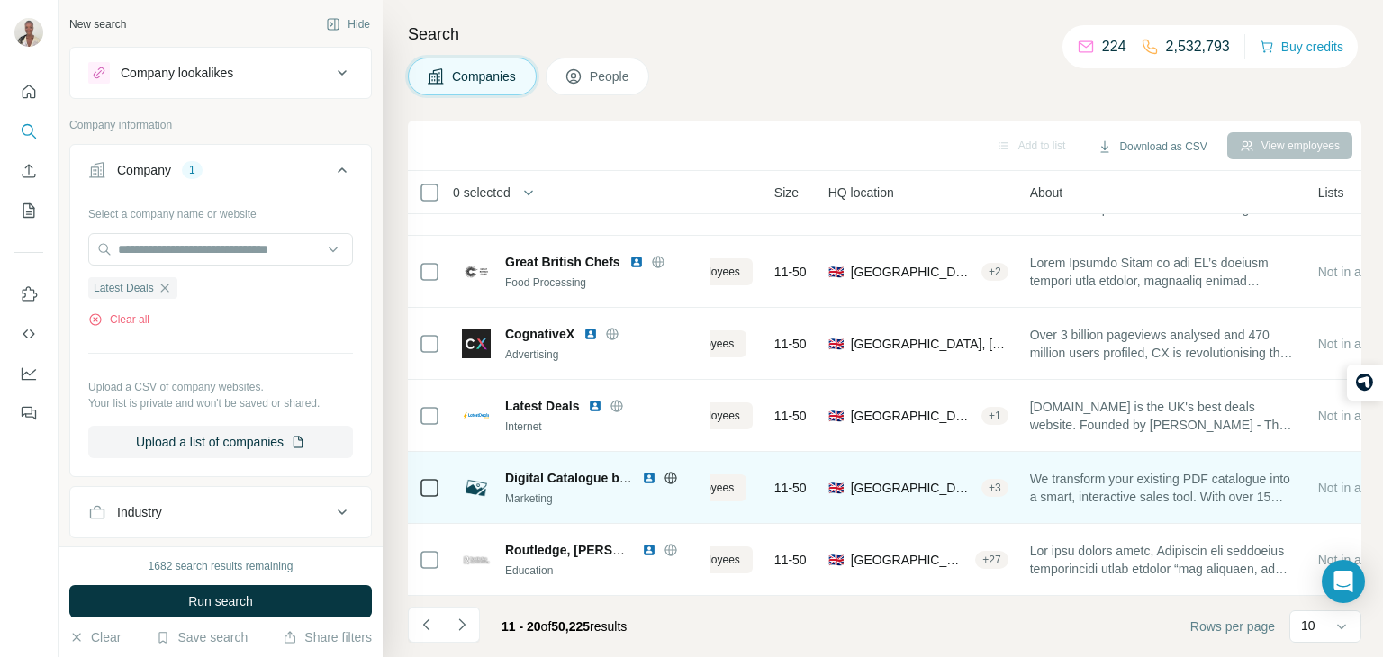
click at [790, 498] on div "11-50" at bounding box center [791, 488] width 32 height 50
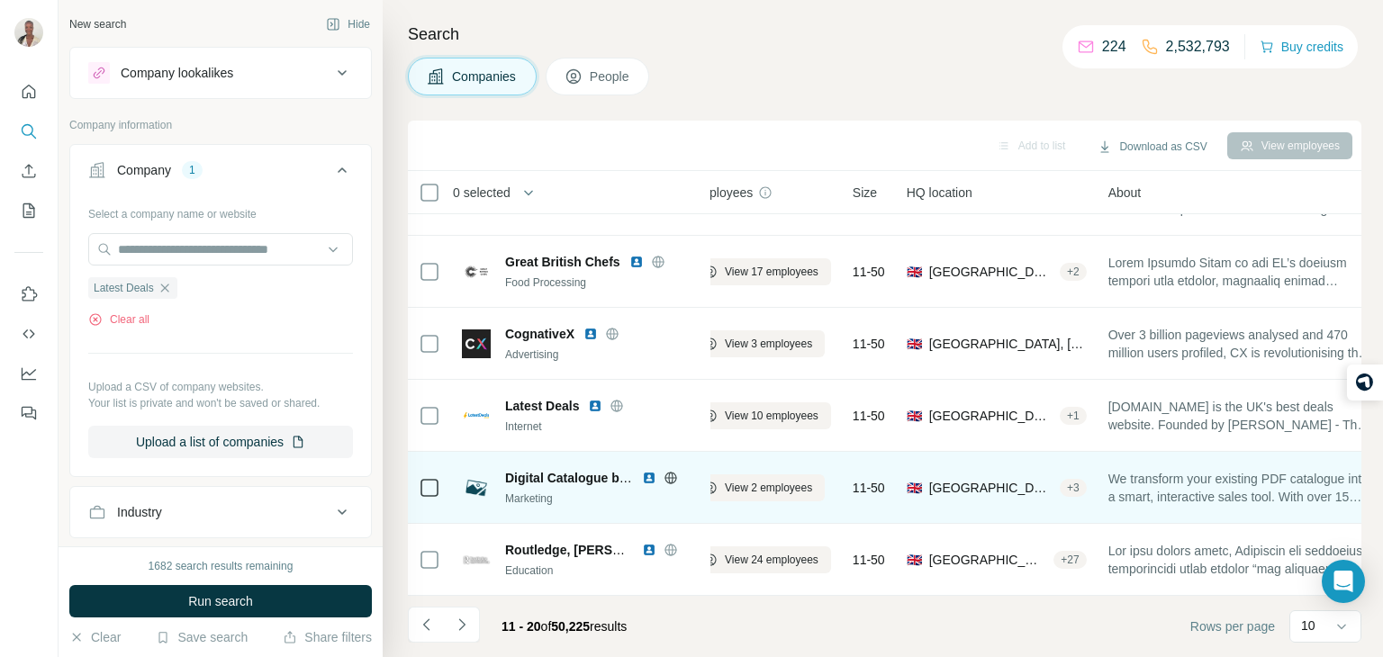
scroll to position [339, 0]
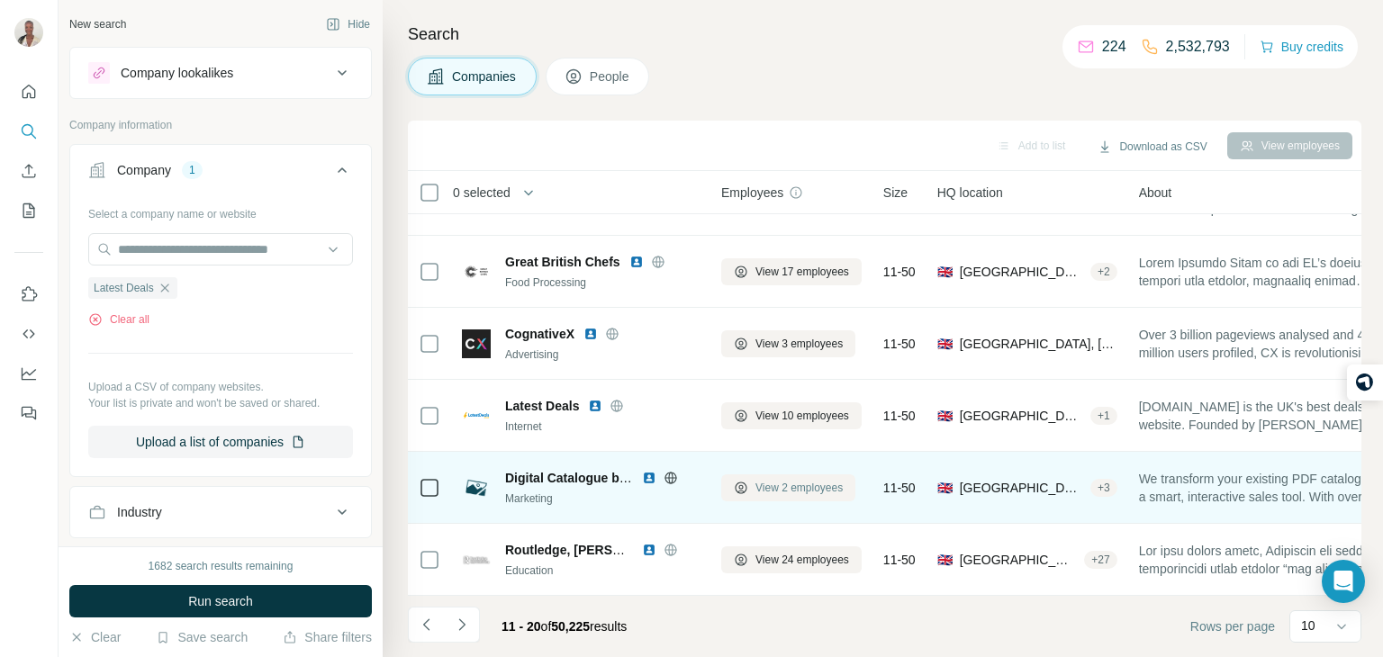
click at [766, 487] on span "View 2 employees" at bounding box center [799, 488] width 87 height 16
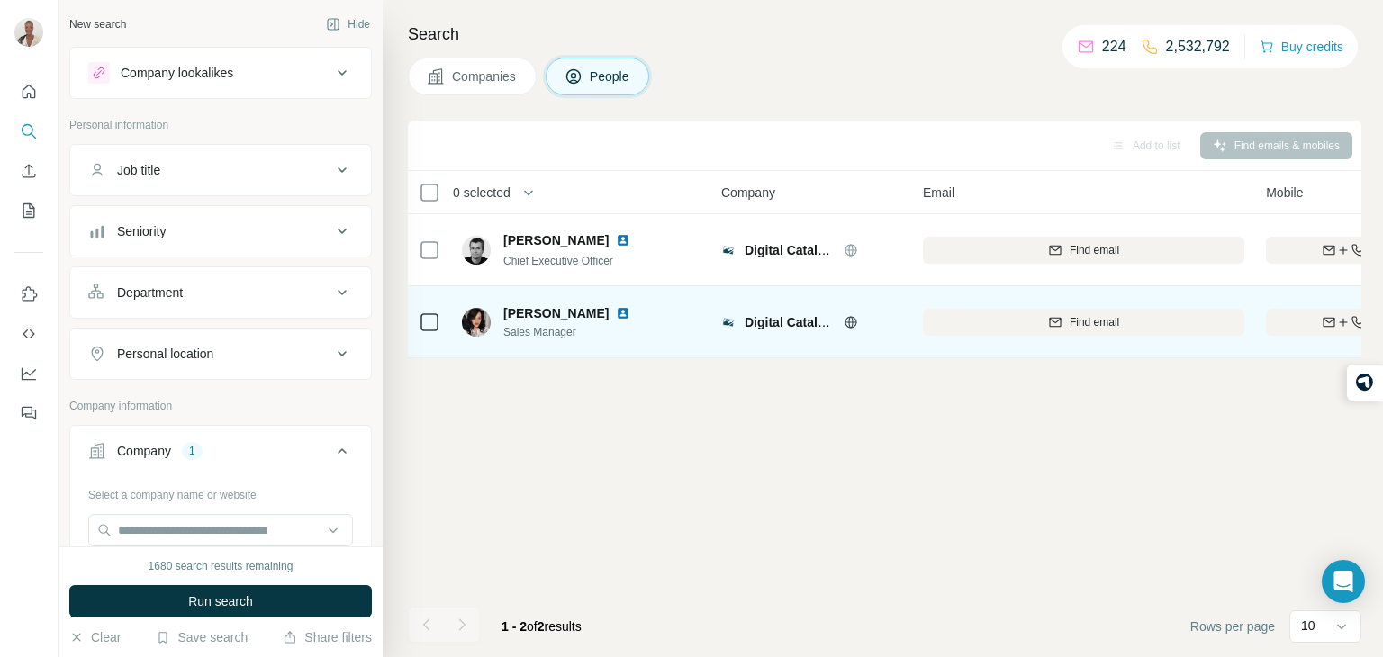
click at [845, 322] on icon at bounding box center [851, 322] width 14 height 14
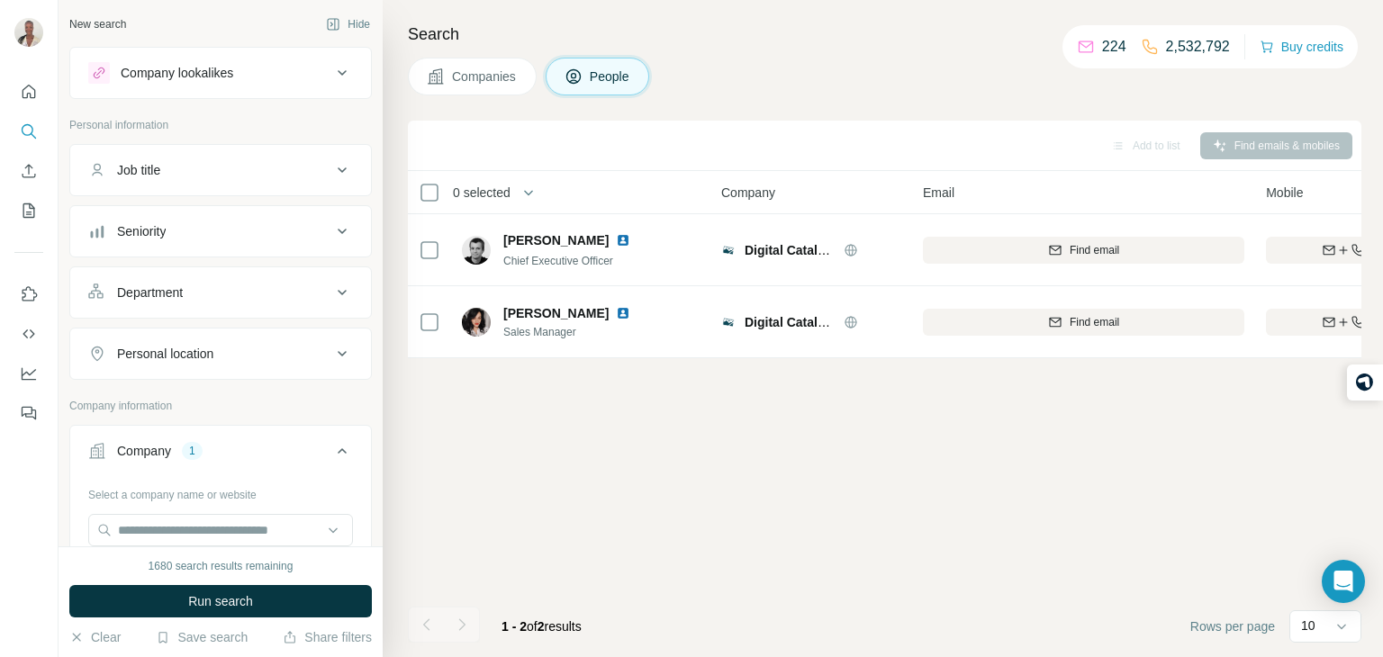
click at [499, 81] on span "Companies" at bounding box center [485, 77] width 66 height 18
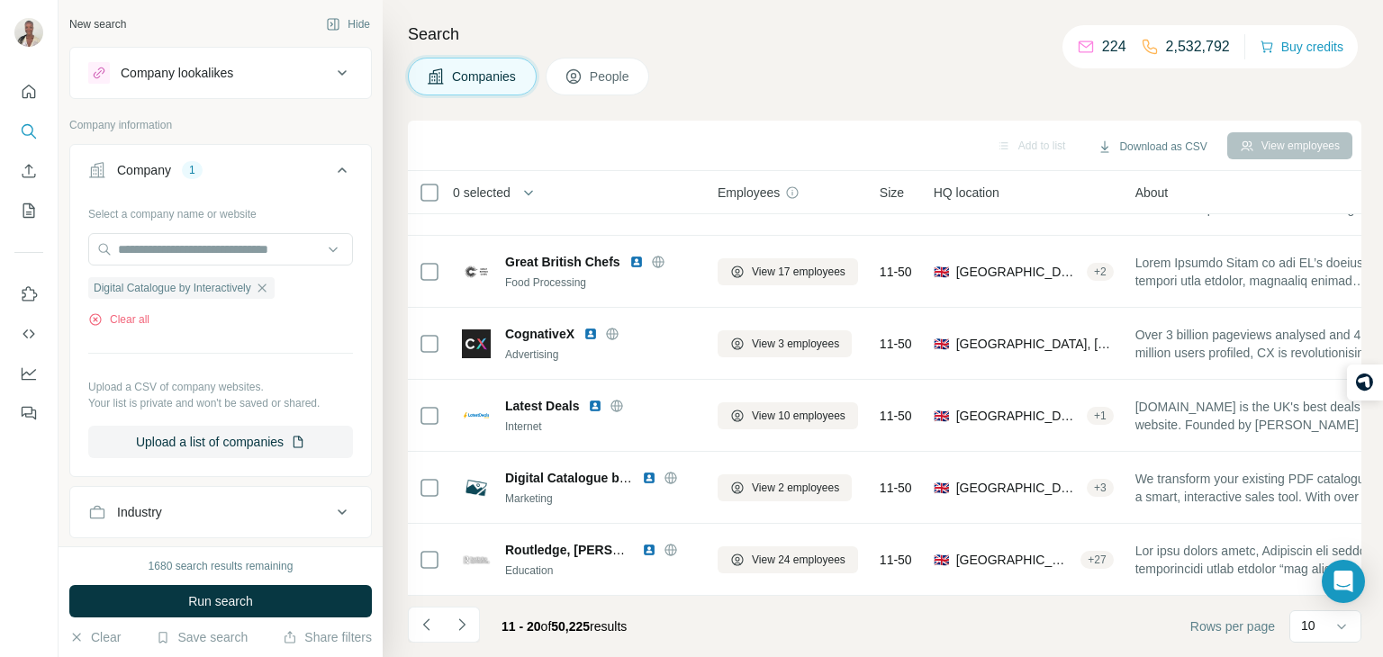
scroll to position [339, 3]
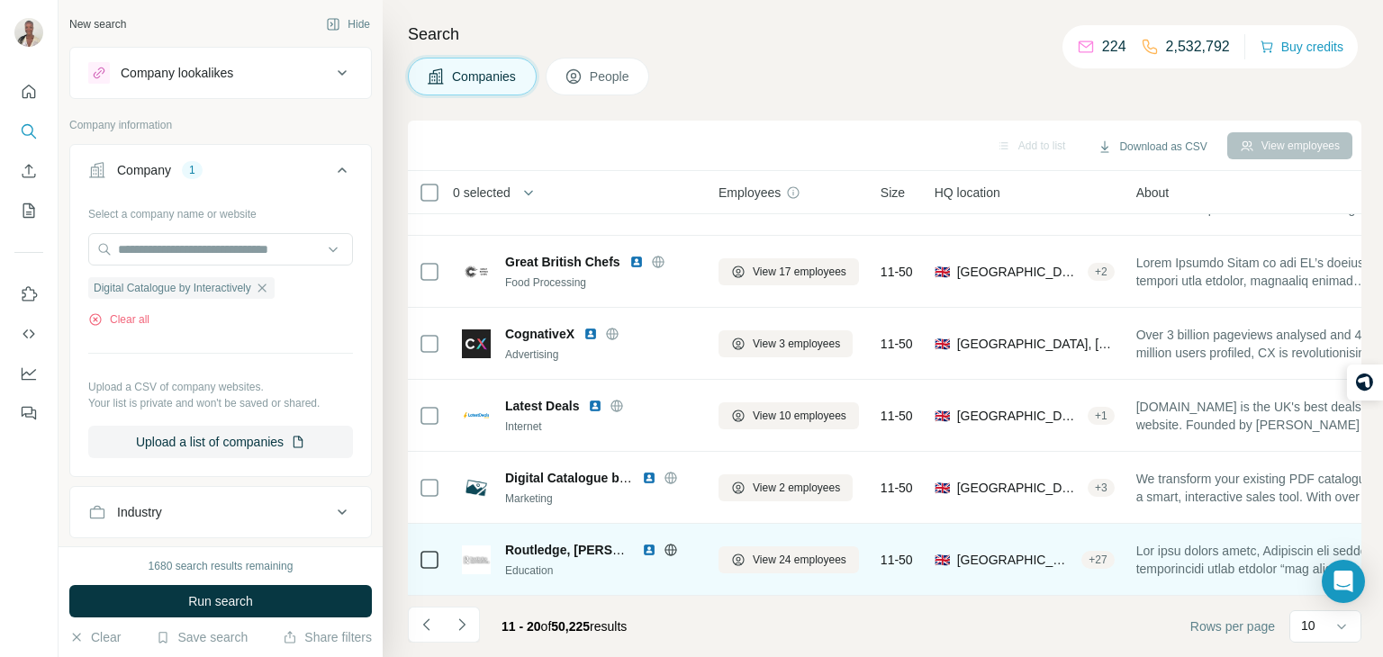
click at [676, 546] on icon at bounding box center [671, 550] width 14 height 14
click at [777, 562] on span "View 24 employees" at bounding box center [800, 560] width 94 height 16
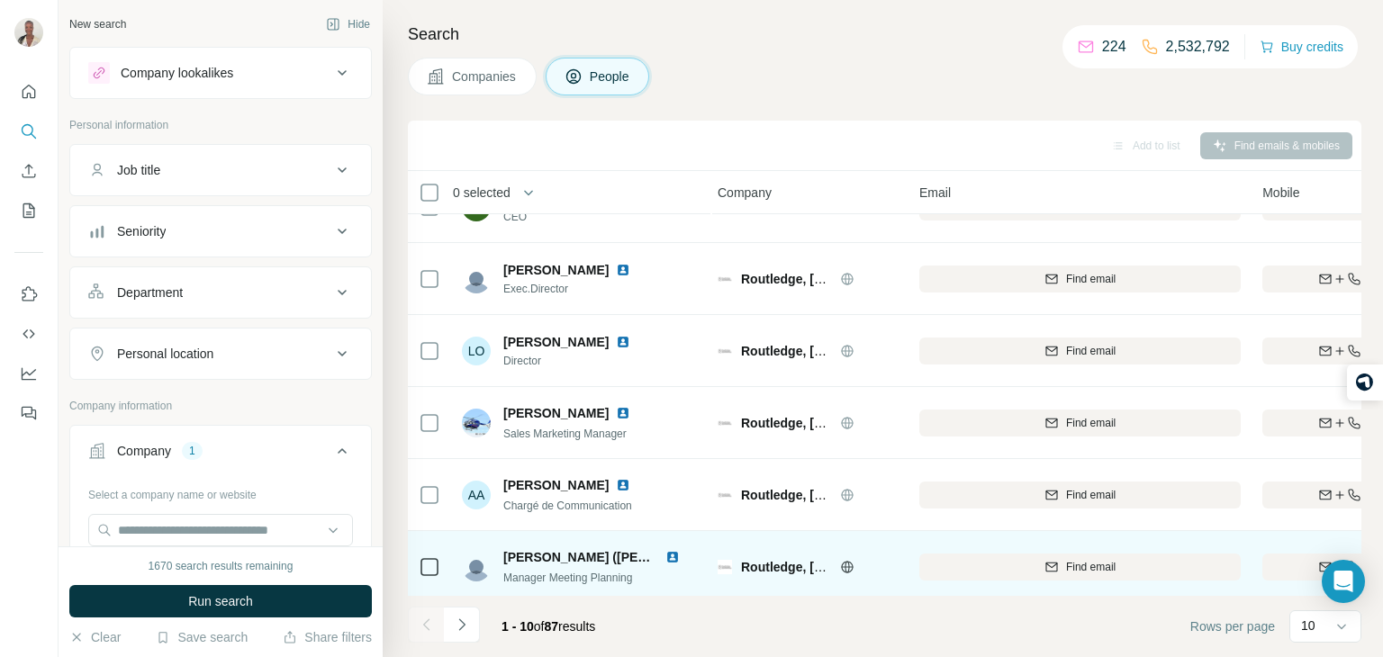
scroll to position [0, 4]
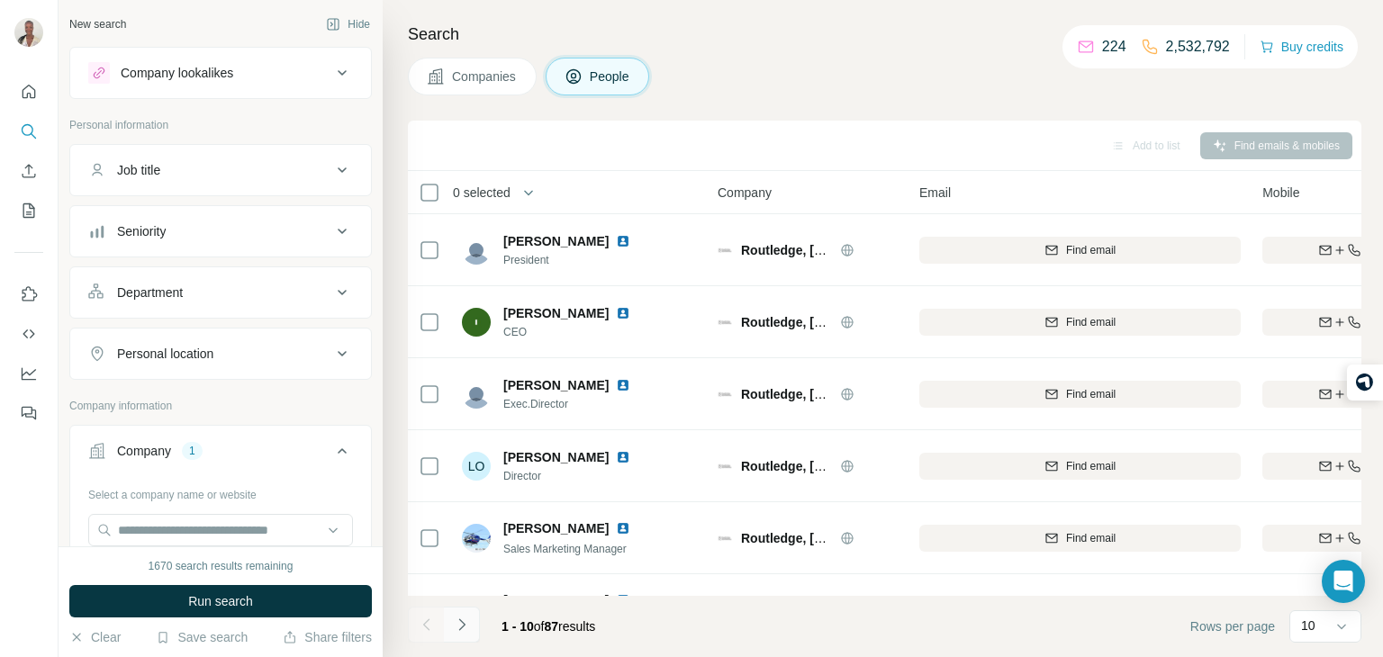
click at [468, 624] on icon "Navigate to next page" at bounding box center [462, 625] width 18 height 18
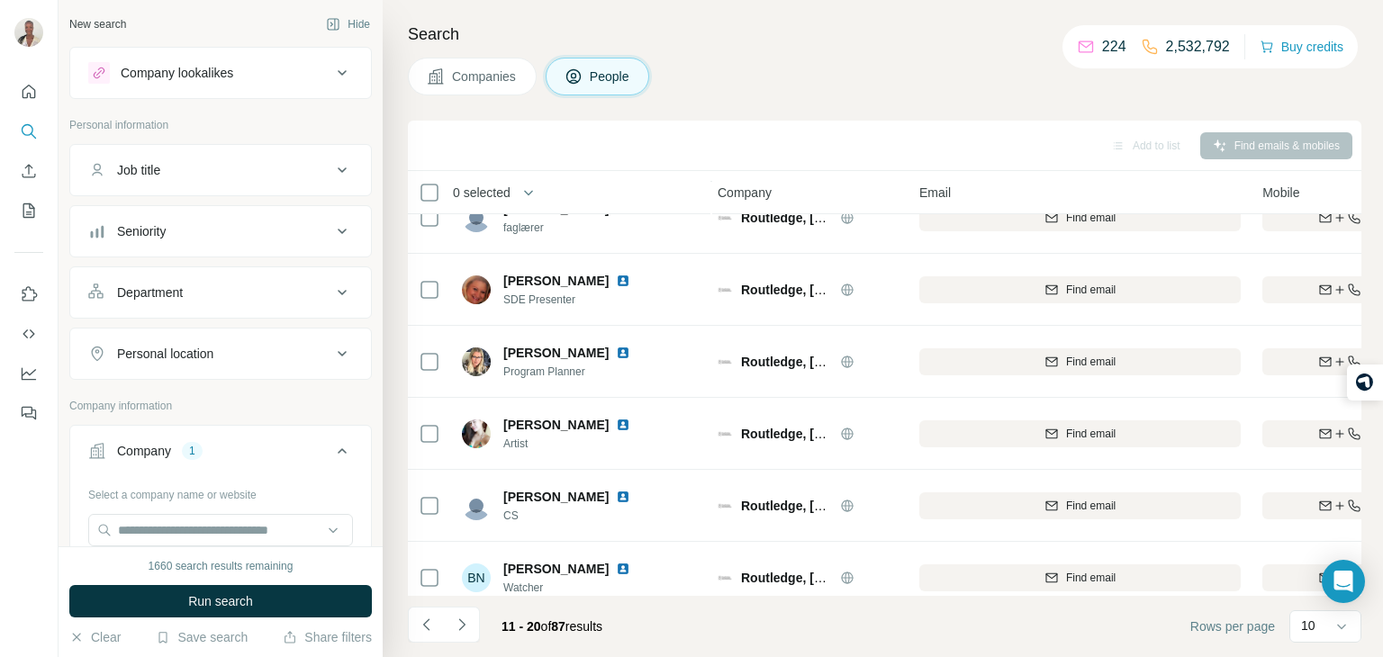
scroll to position [339, 4]
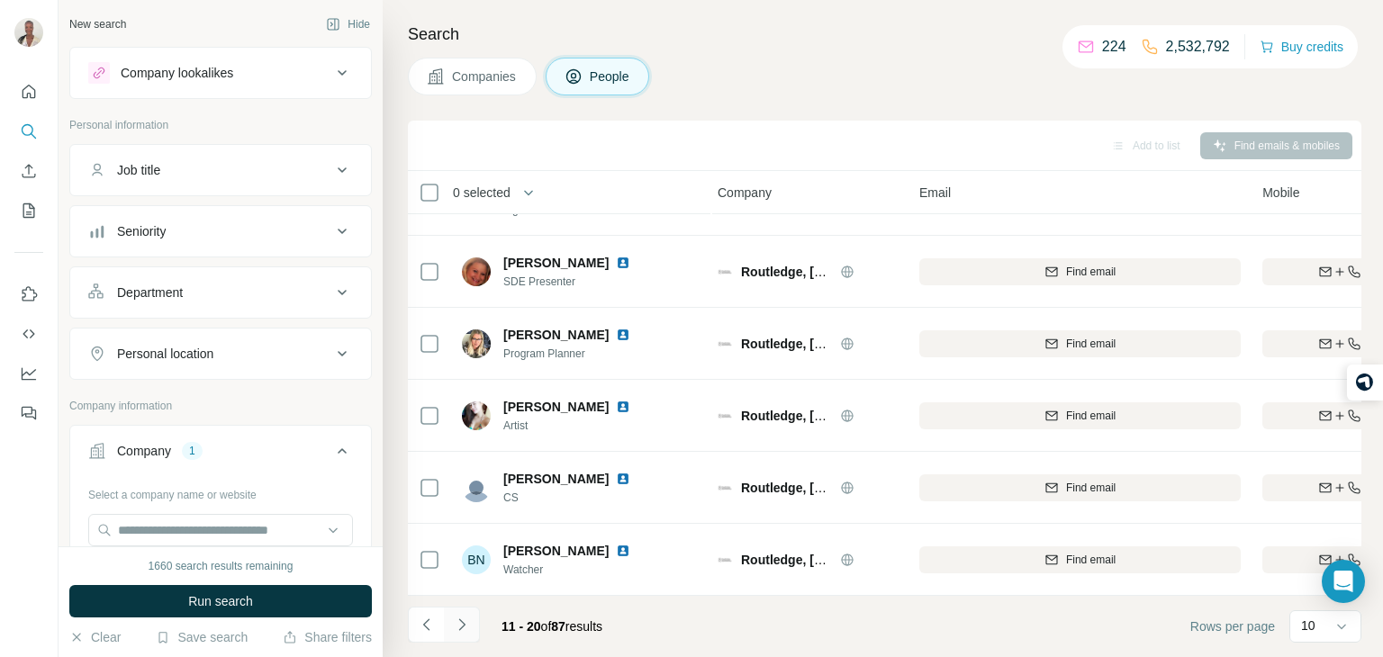
click at [472, 623] on button "Navigate to next page" at bounding box center [462, 625] width 36 height 36
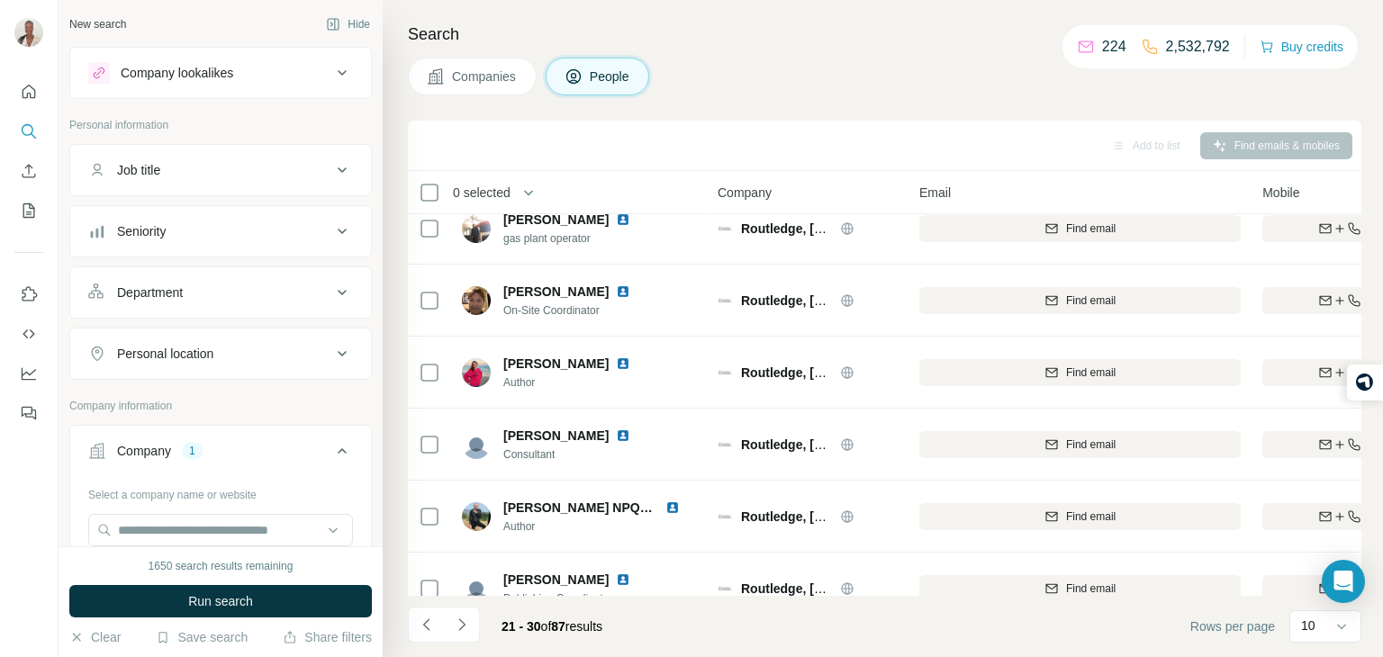
scroll to position [0, 4]
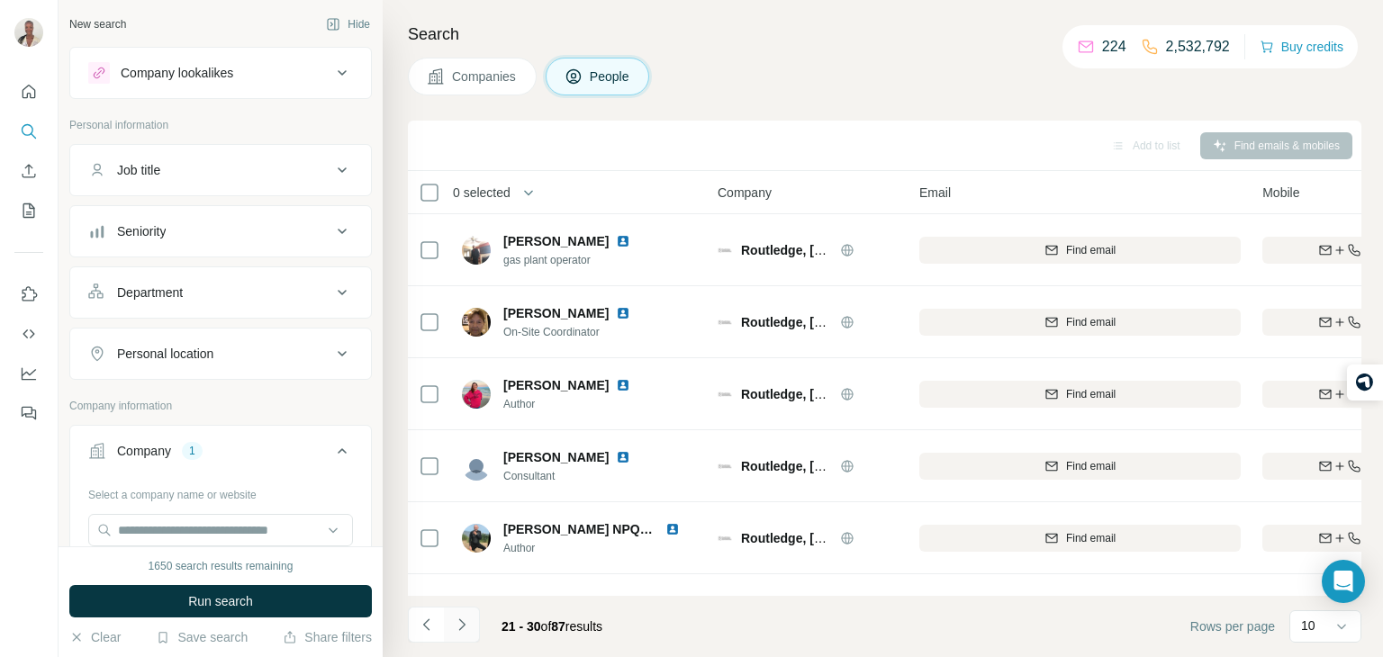
click at [466, 613] on button "Navigate to next page" at bounding box center [462, 625] width 36 height 36
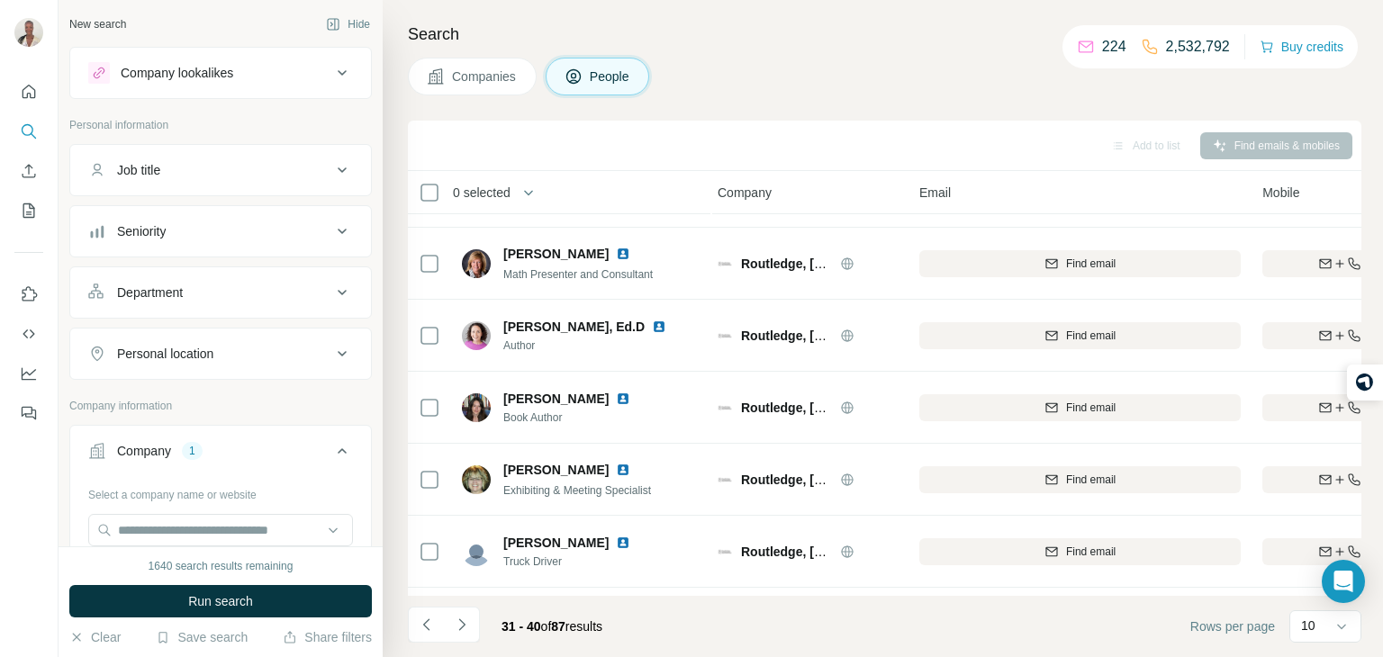
scroll to position [339, 4]
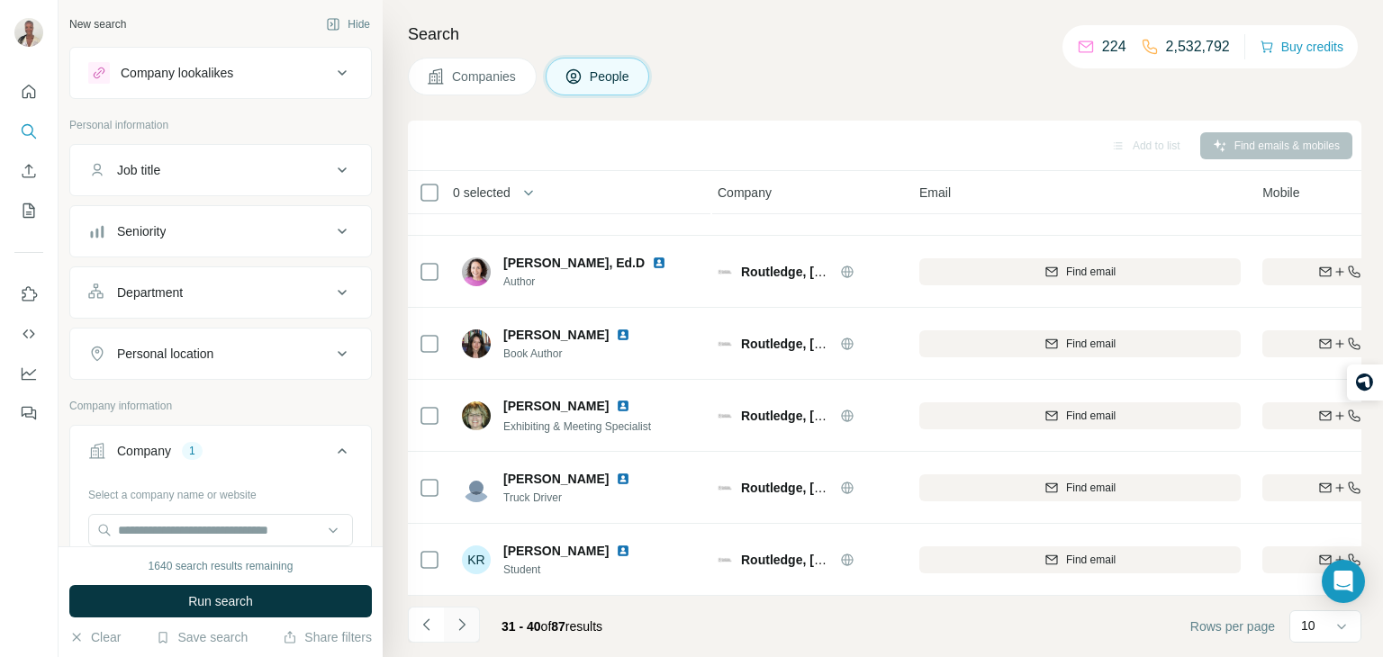
click at [461, 619] on icon "Navigate to next page" at bounding box center [462, 625] width 18 height 18
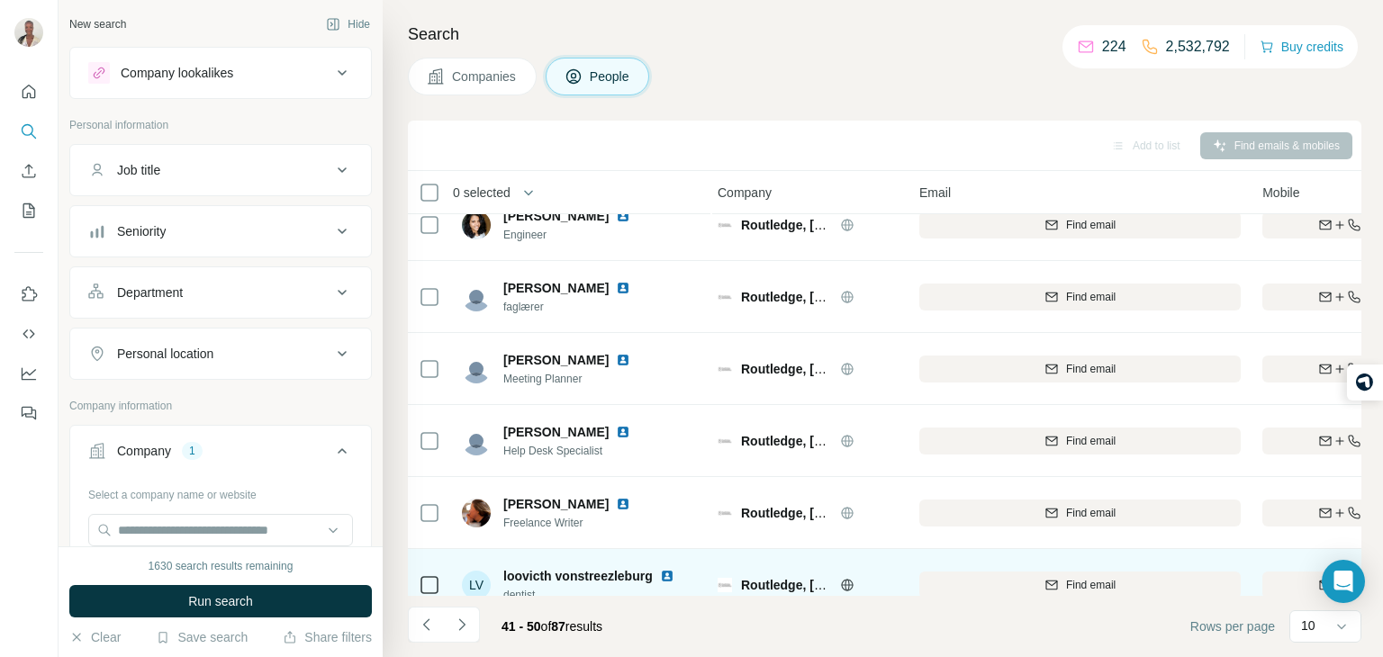
scroll to position [0, 4]
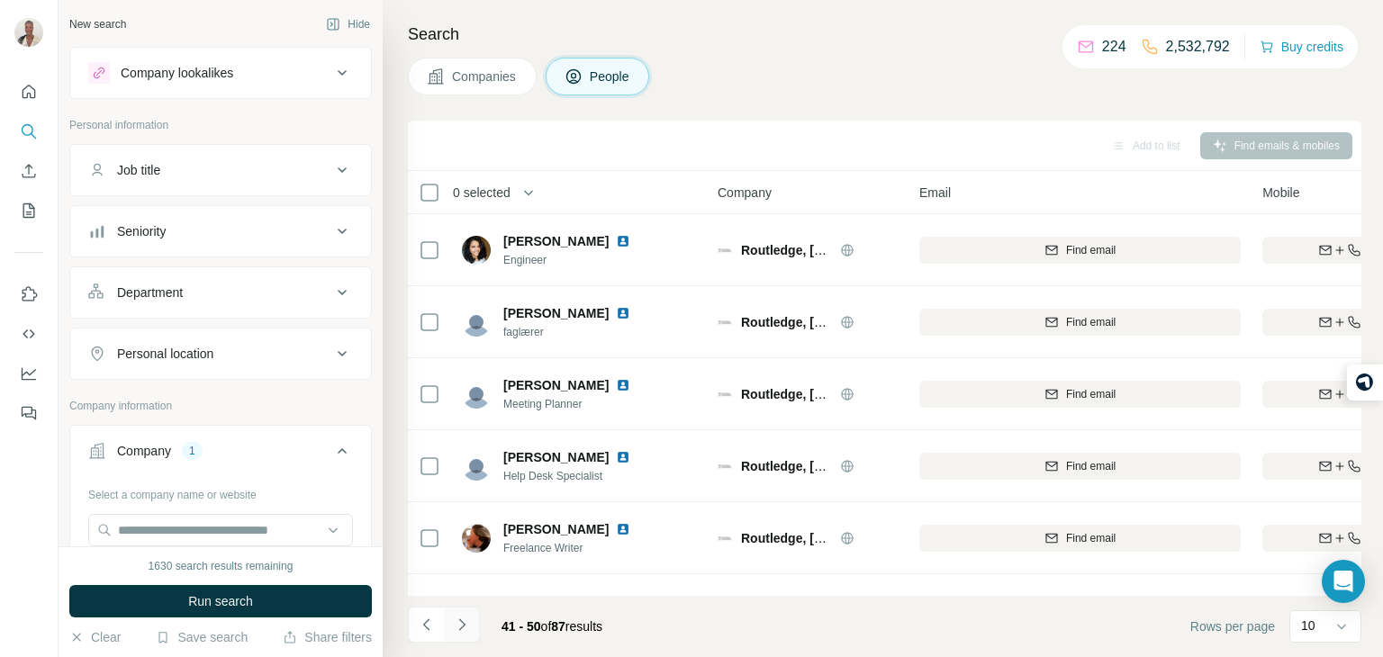
click at [463, 627] on icon "Navigate to next page" at bounding box center [462, 625] width 18 height 18
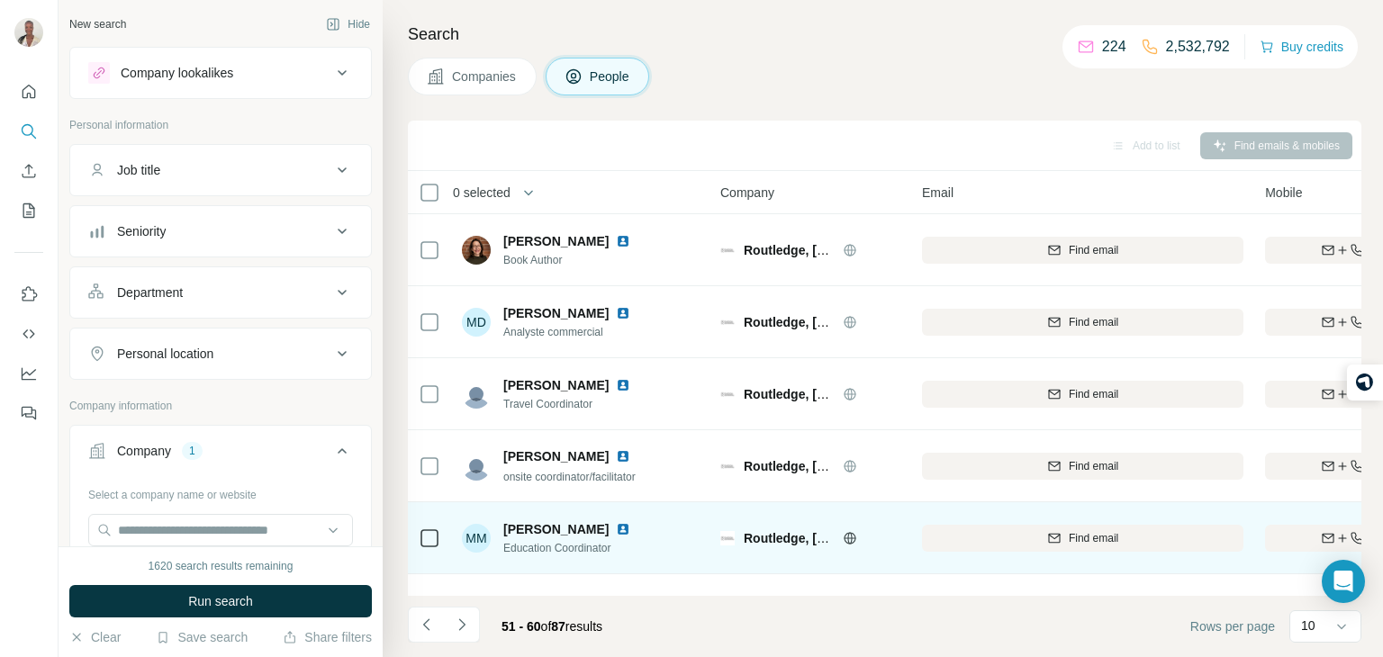
scroll to position [0, 12]
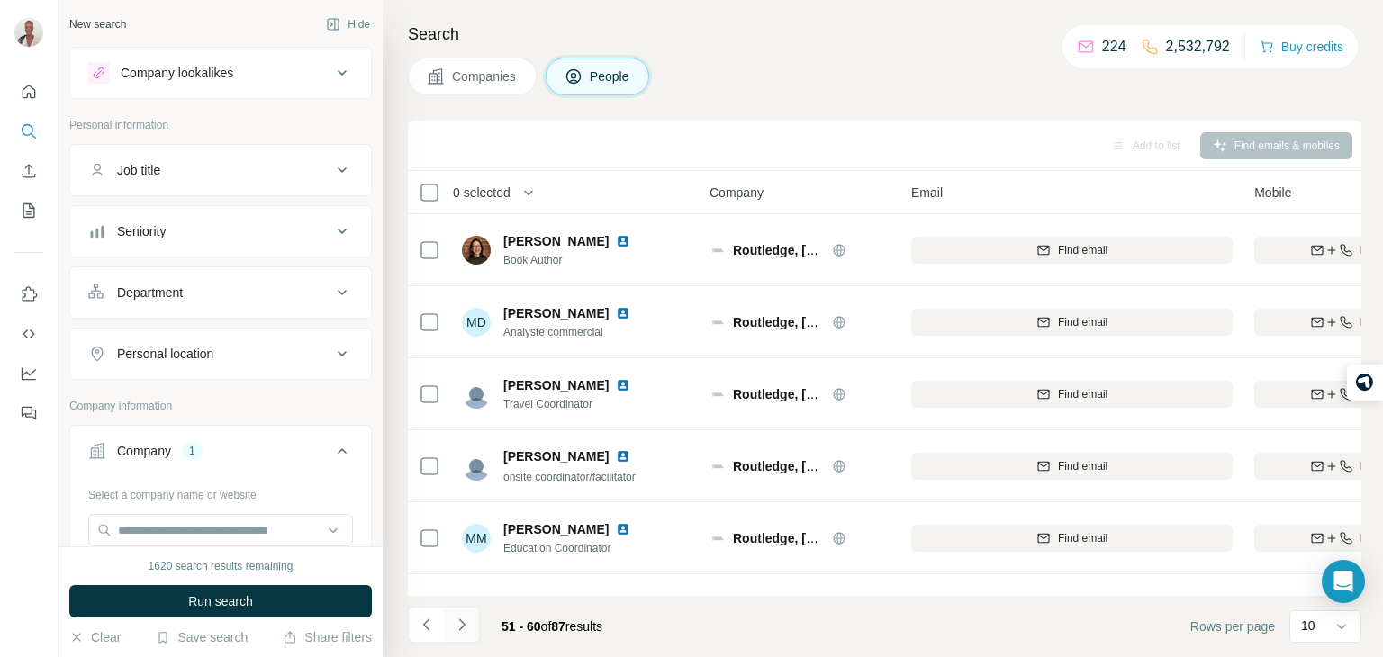
click at [472, 626] on button "Navigate to next page" at bounding box center [462, 625] width 36 height 36
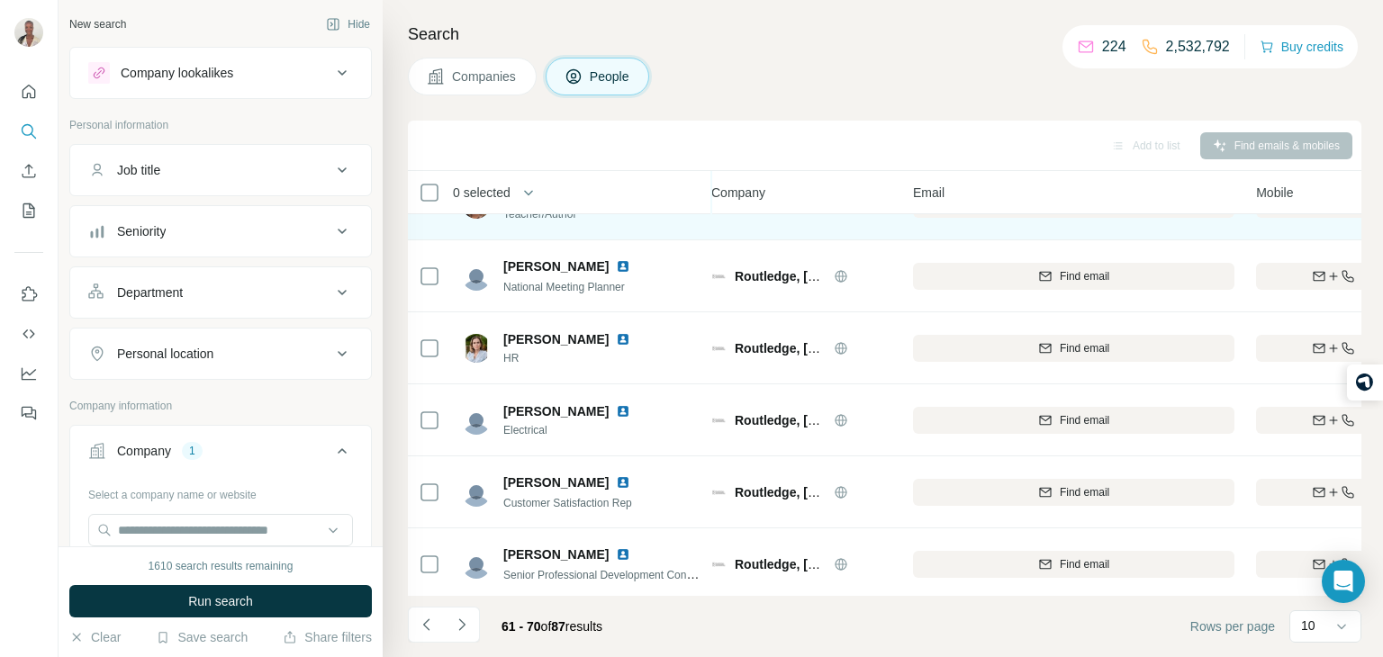
scroll to position [339, 10]
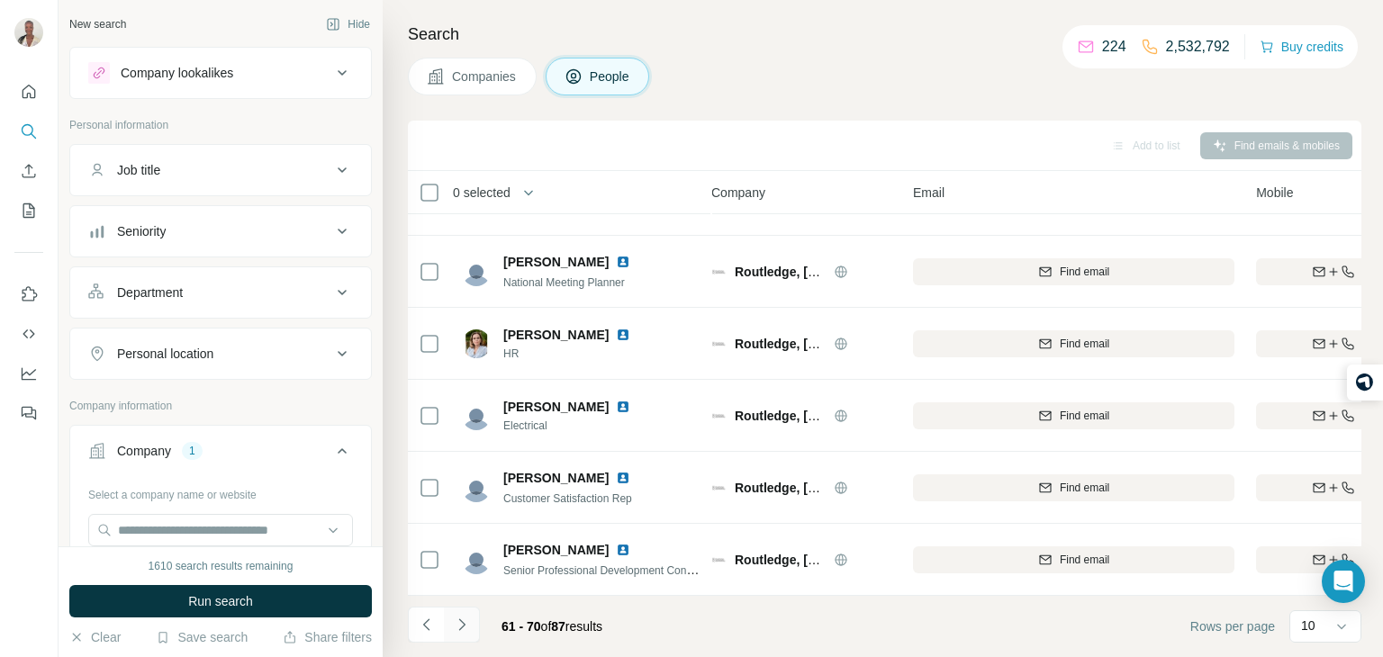
click at [464, 620] on icon "Navigate to next page" at bounding box center [462, 625] width 18 height 18
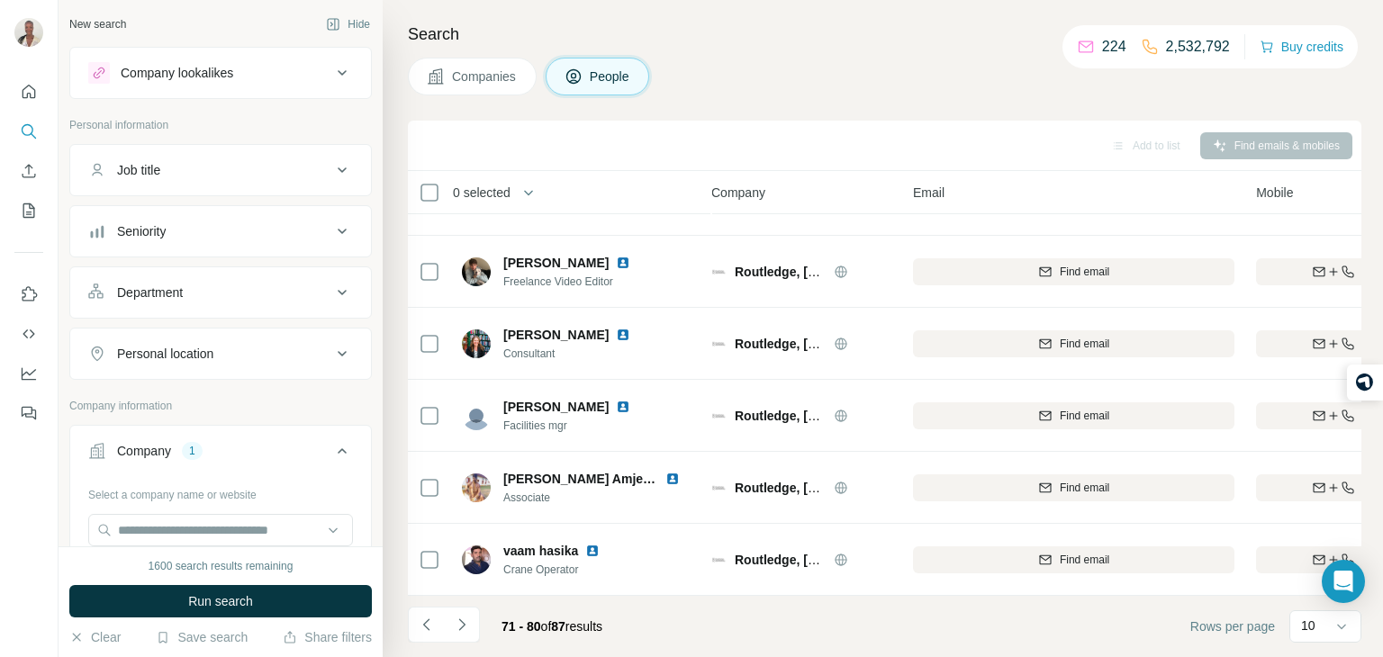
scroll to position [335, 7]
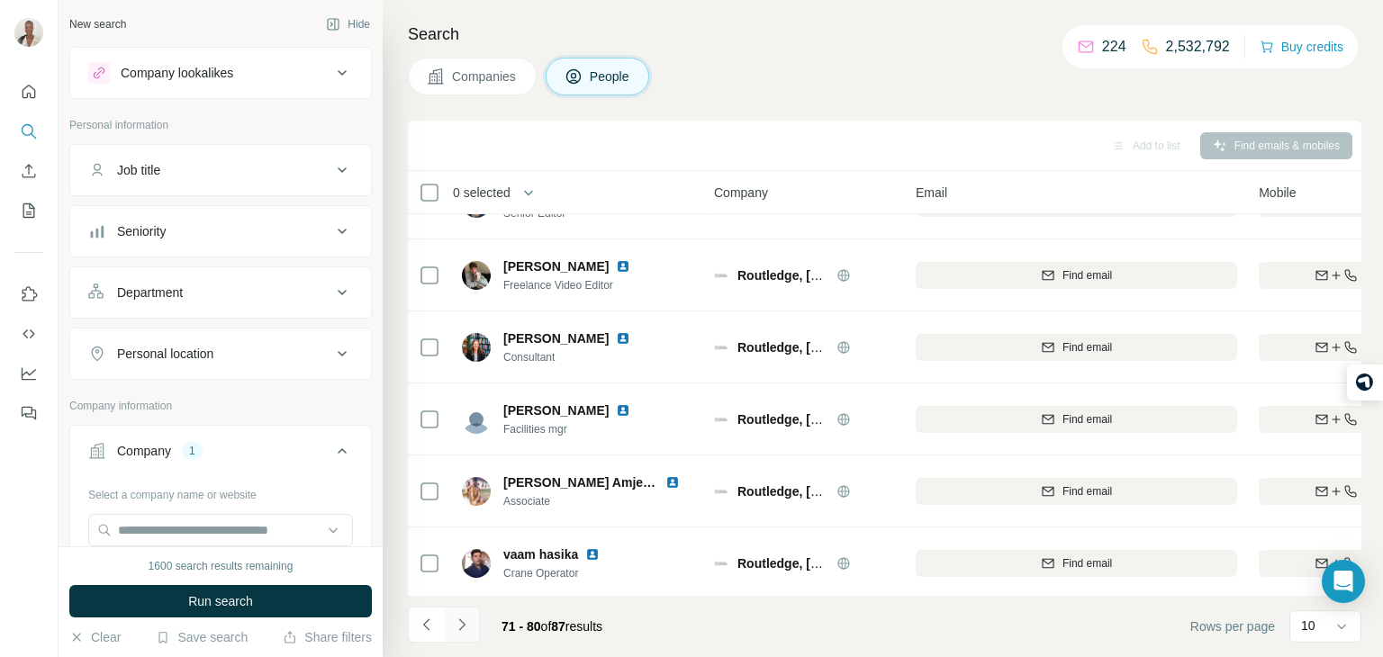
click at [467, 629] on icon "Navigate to next page" at bounding box center [462, 625] width 18 height 18
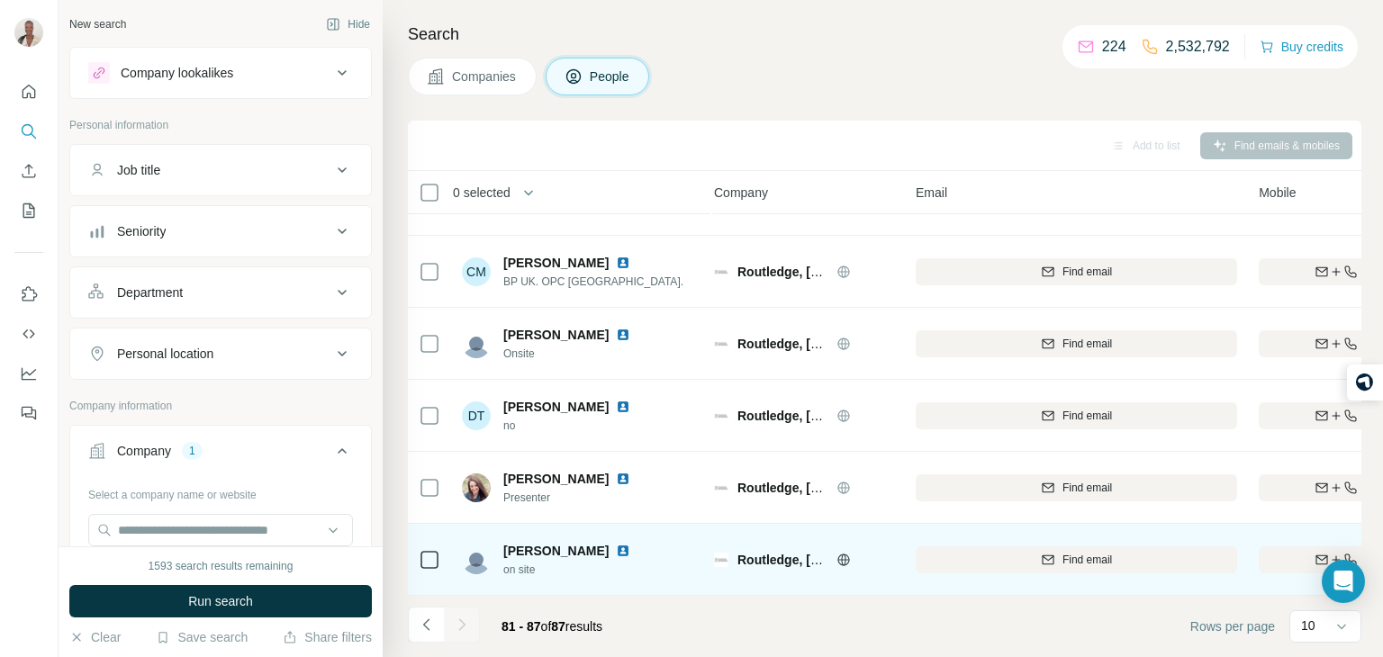
scroll to position [0, 7]
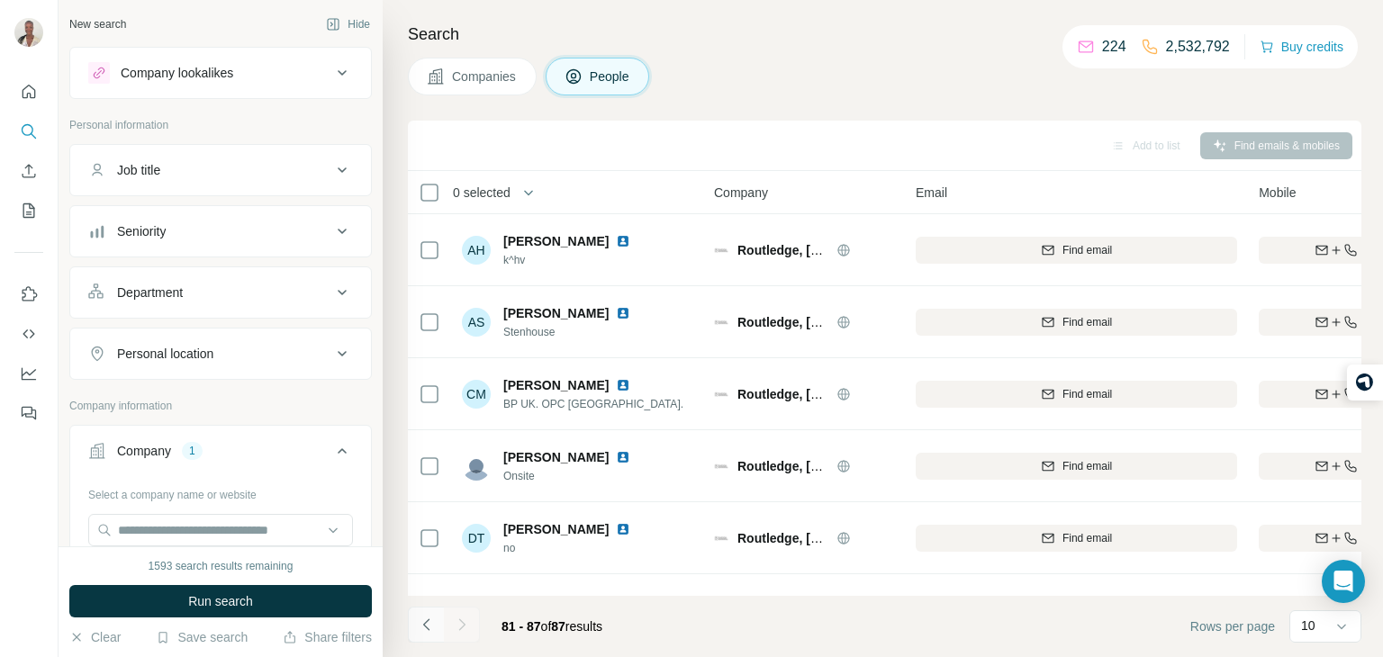
click at [413, 630] on button "Navigate to previous page" at bounding box center [426, 625] width 36 height 36
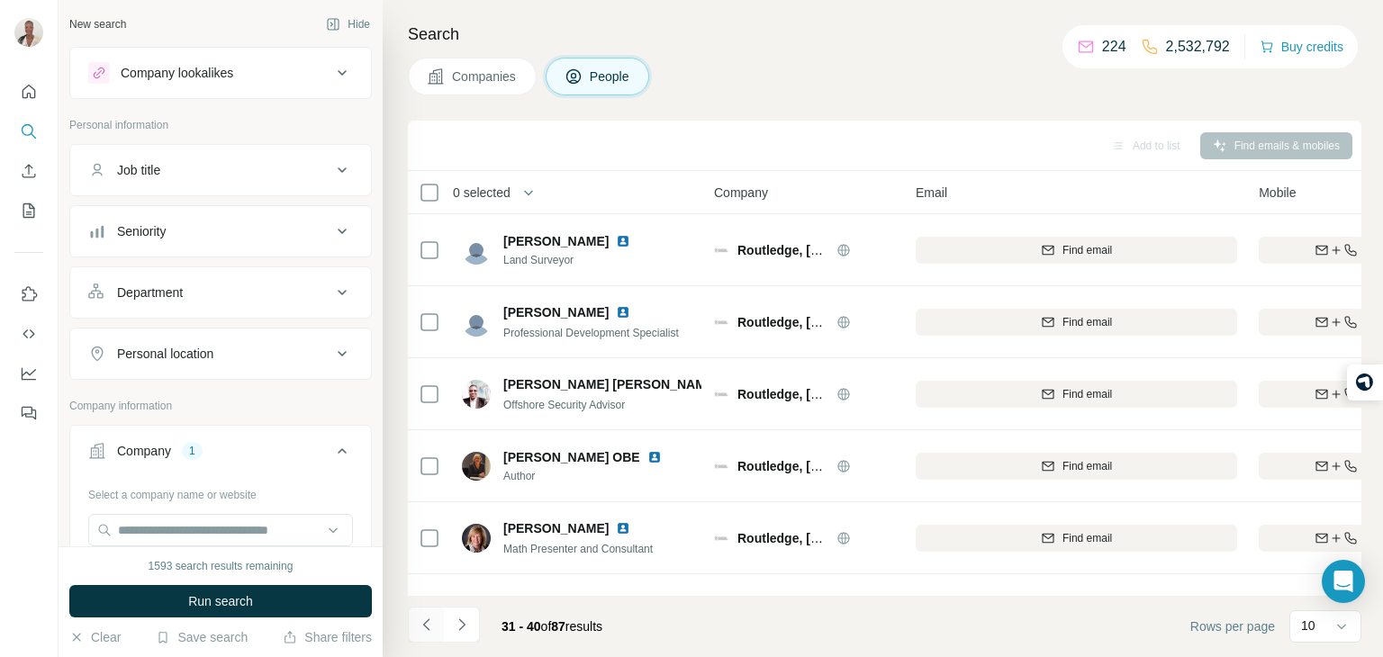
click at [413, 630] on button "Navigate to previous page" at bounding box center [426, 625] width 36 height 36
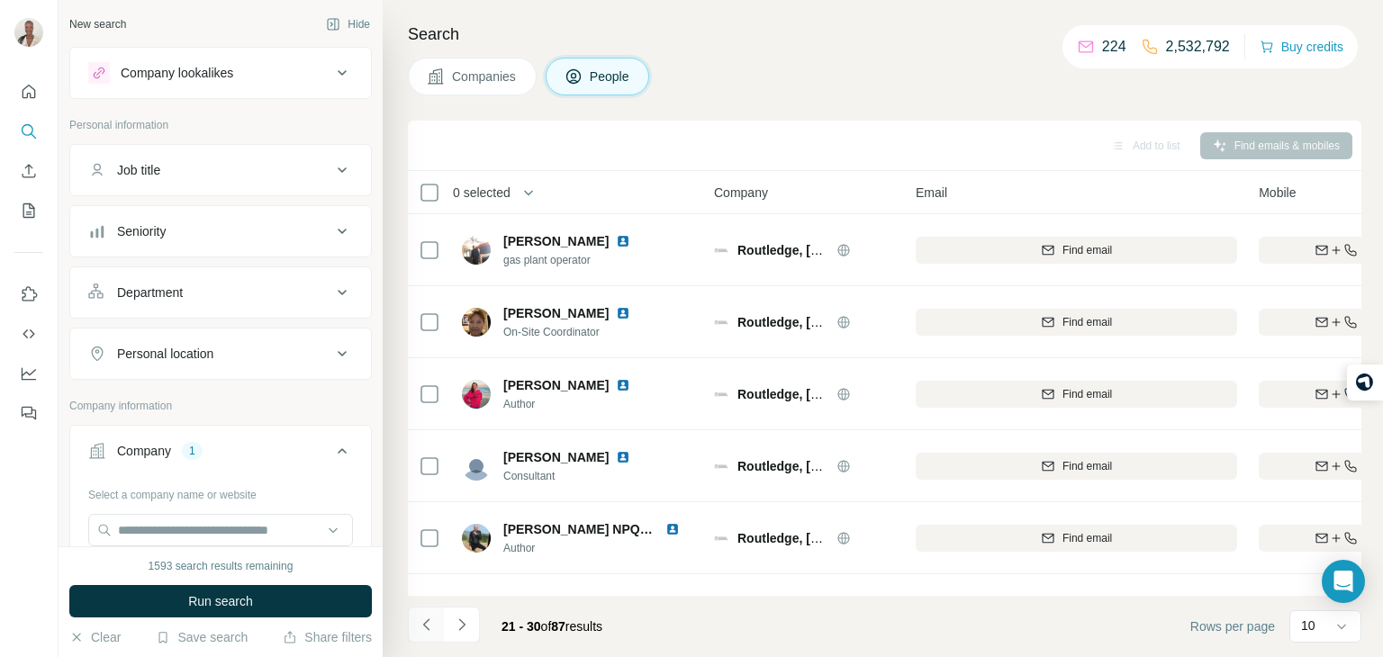
click at [413, 630] on button "Navigate to previous page" at bounding box center [426, 625] width 36 height 36
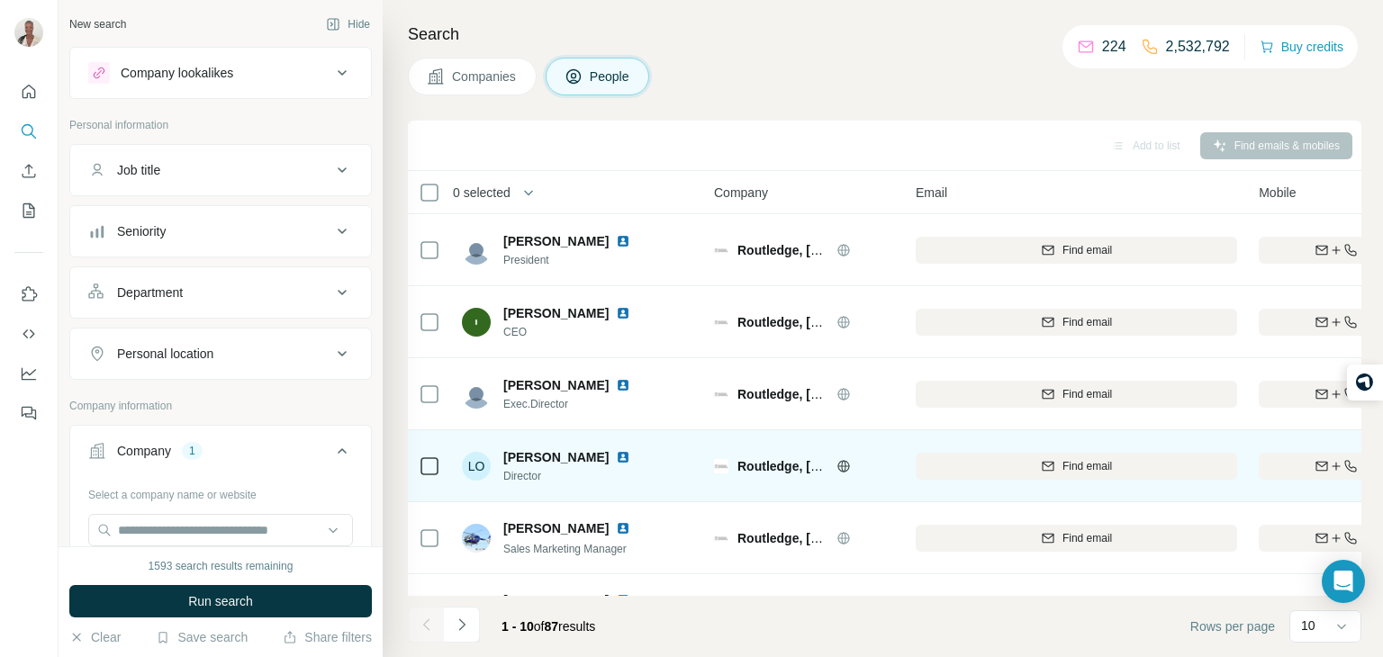
click at [425, 475] on icon at bounding box center [430, 467] width 22 height 22
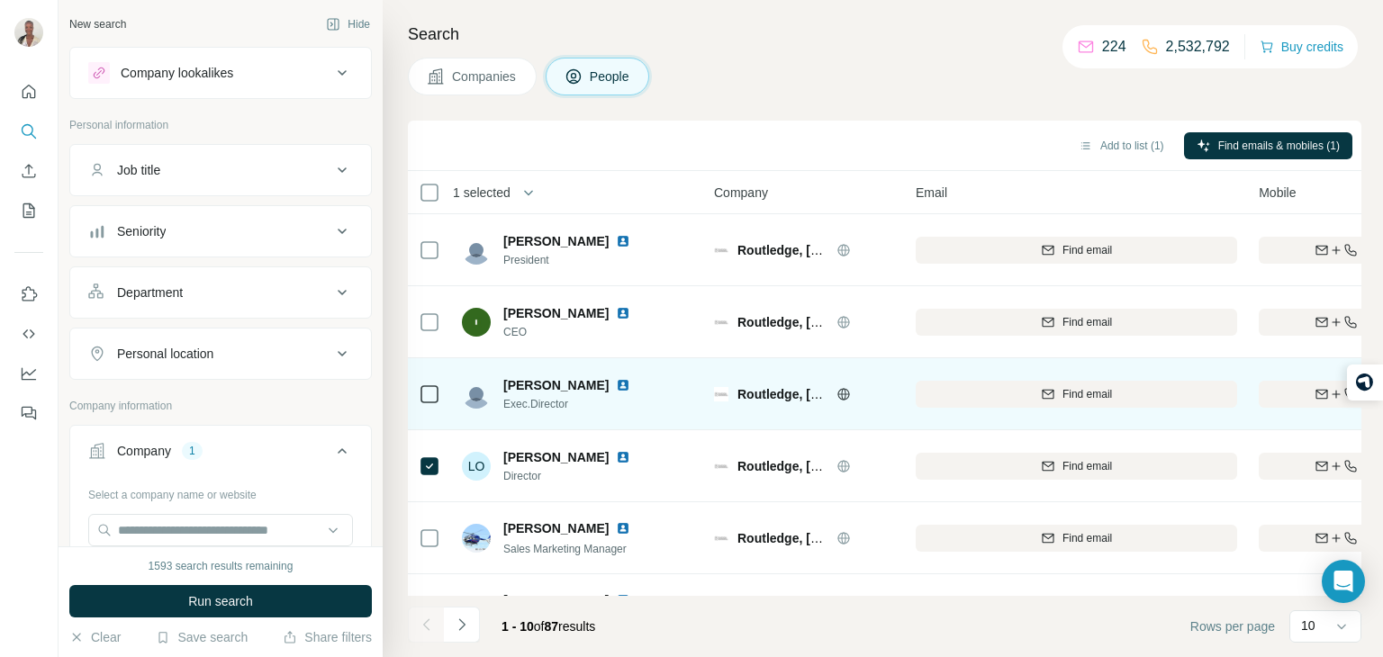
click at [417, 401] on td at bounding box center [429, 394] width 43 height 72
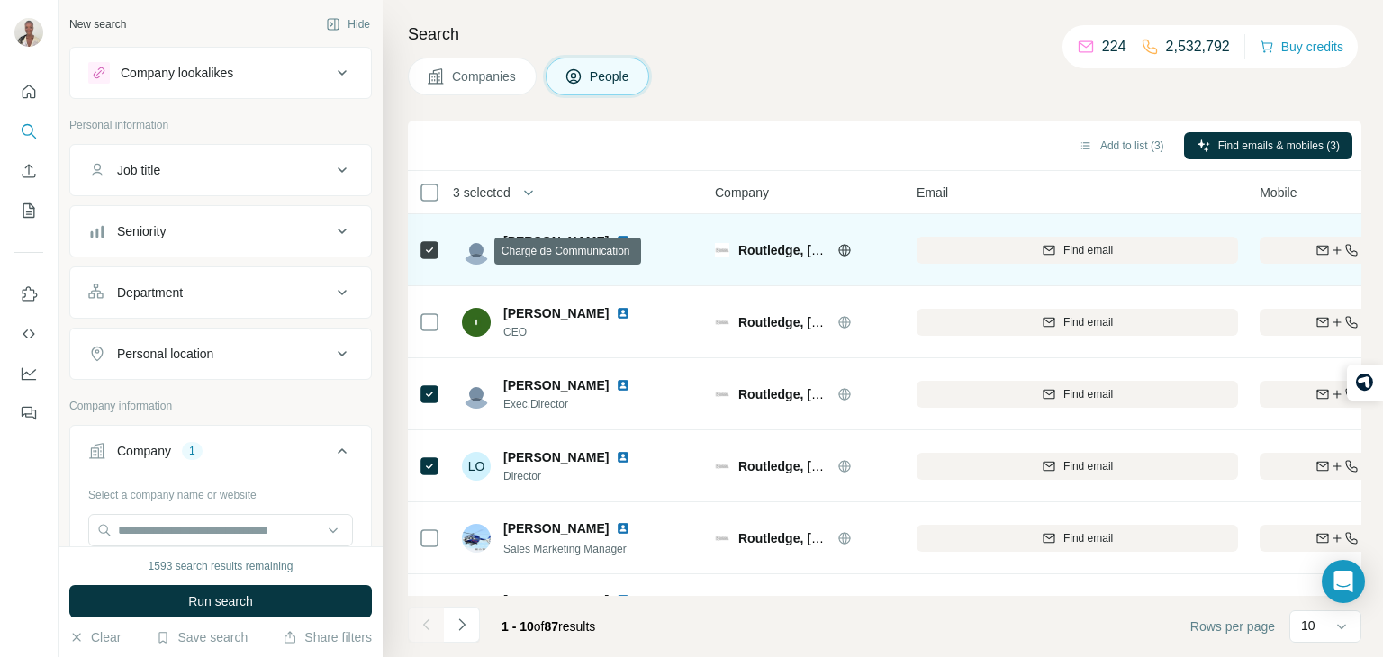
scroll to position [0, 29]
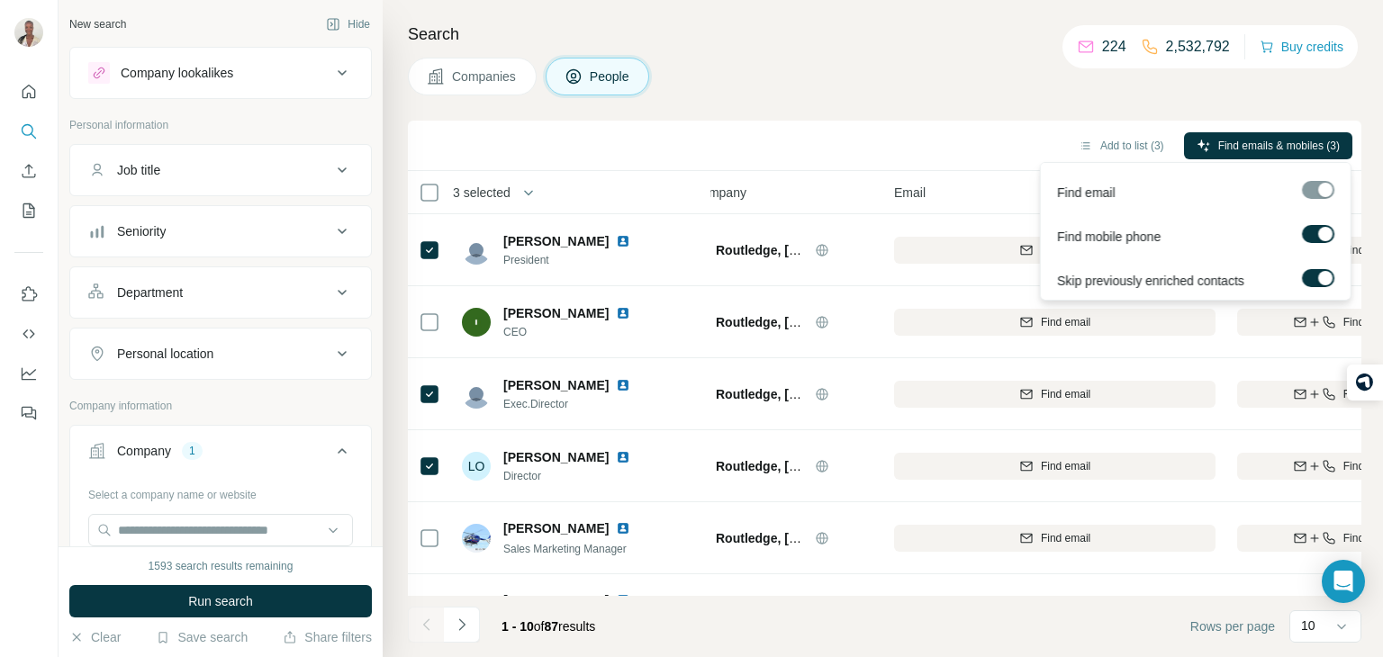
click at [1326, 189] on div at bounding box center [1317, 190] width 32 height 18
click at [1320, 285] on label at bounding box center [1317, 278] width 32 height 18
click at [1312, 279] on div at bounding box center [1310, 278] width 14 height 14
click at [1284, 141] on span "Find emails & mobiles (3)" at bounding box center [1280, 146] width 122 height 16
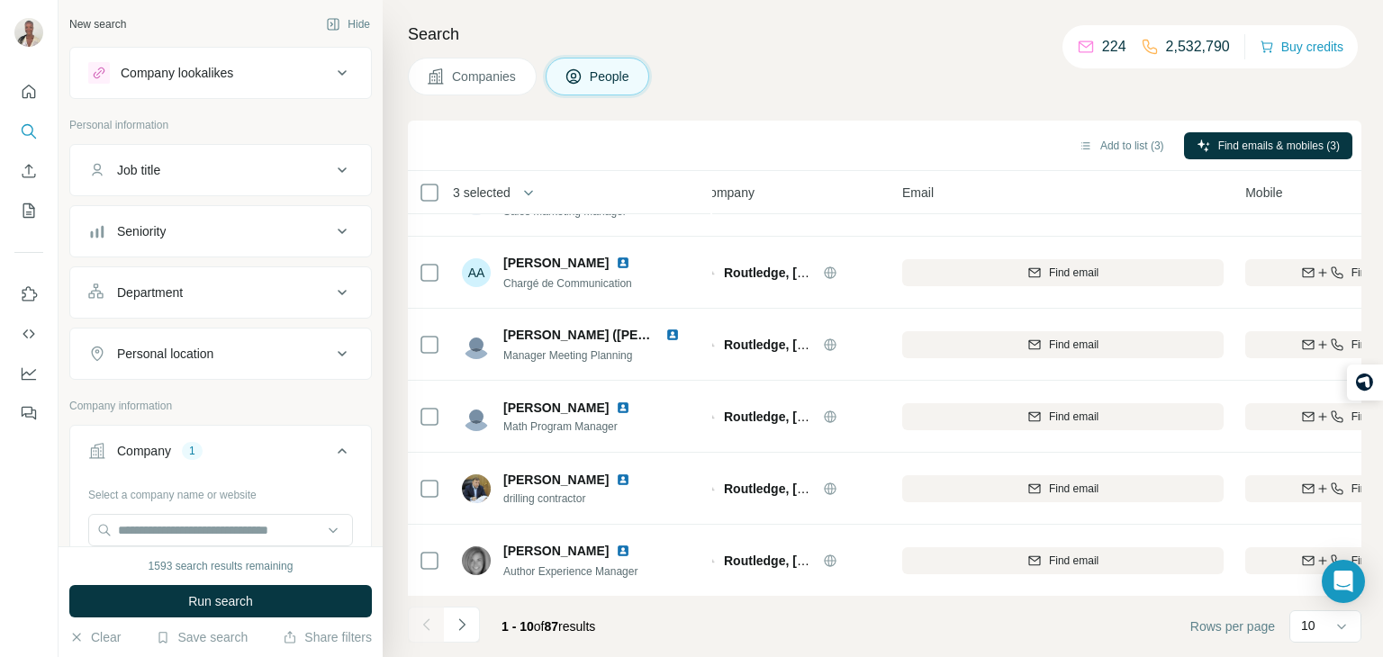
scroll to position [0, 21]
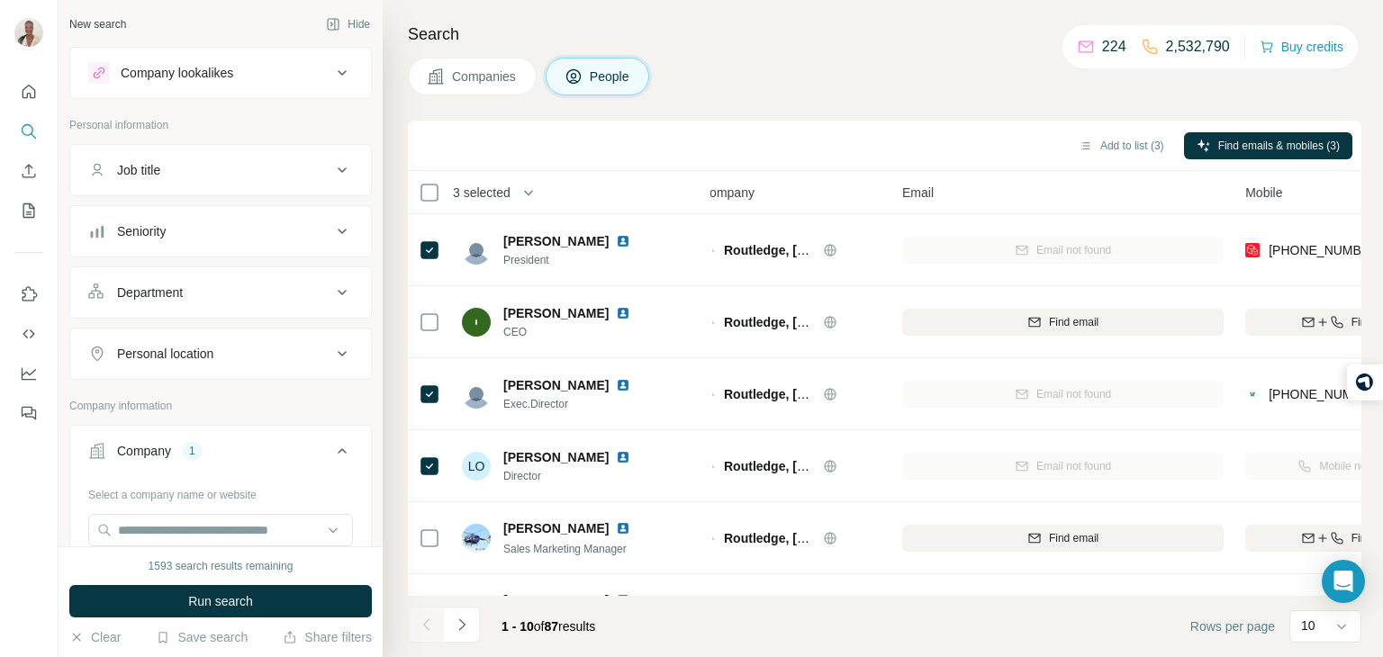
click at [466, 62] on button "Companies" at bounding box center [472, 77] width 129 height 38
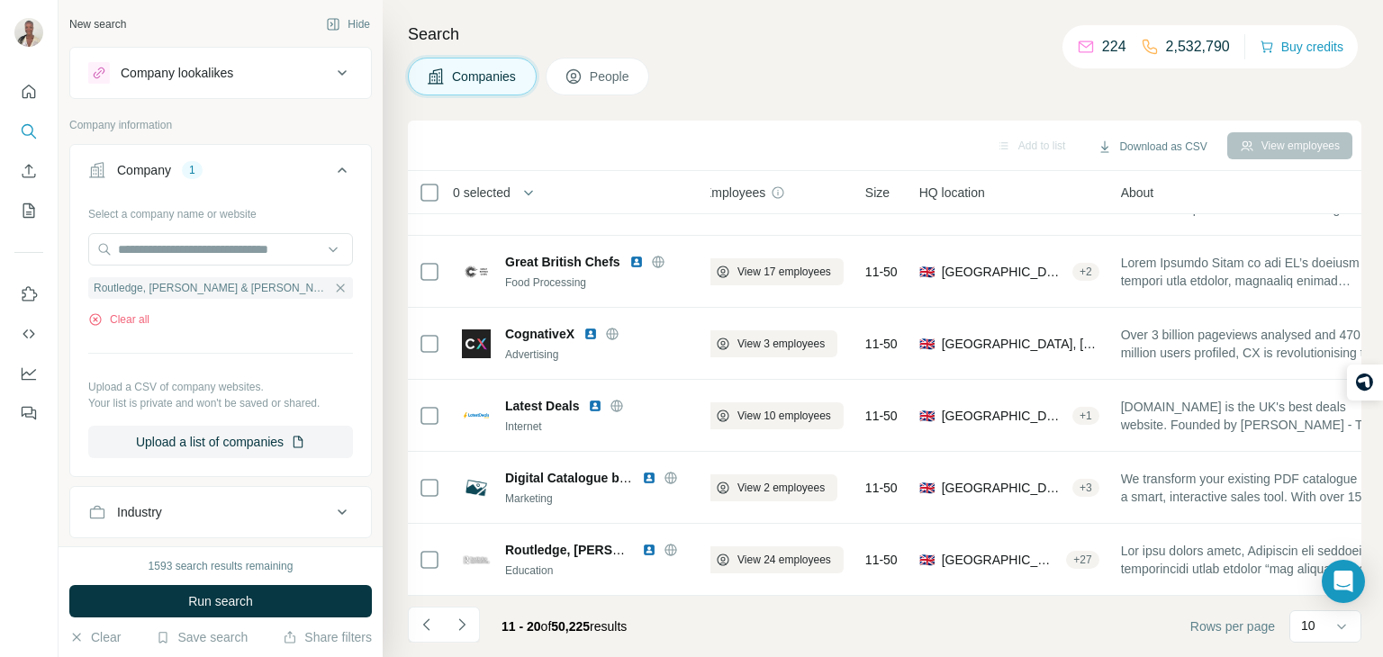
scroll to position [159, 18]
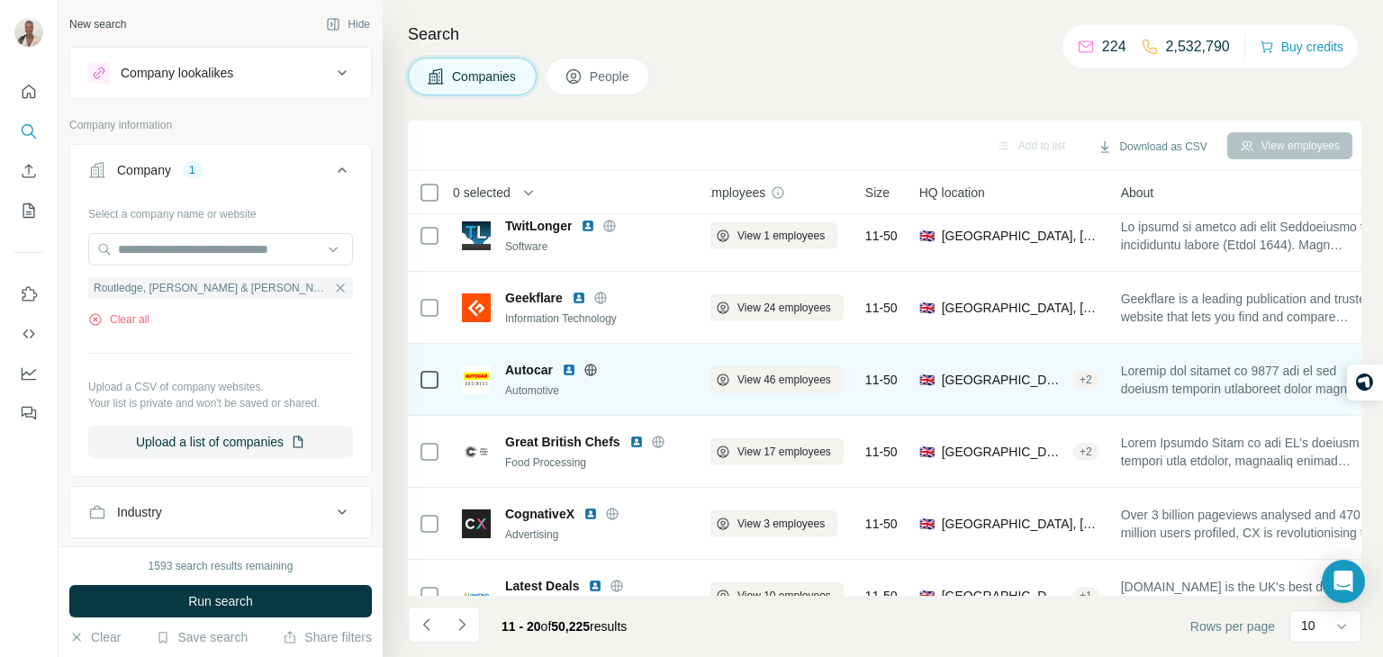
click at [589, 363] on icon at bounding box center [591, 370] width 14 height 14
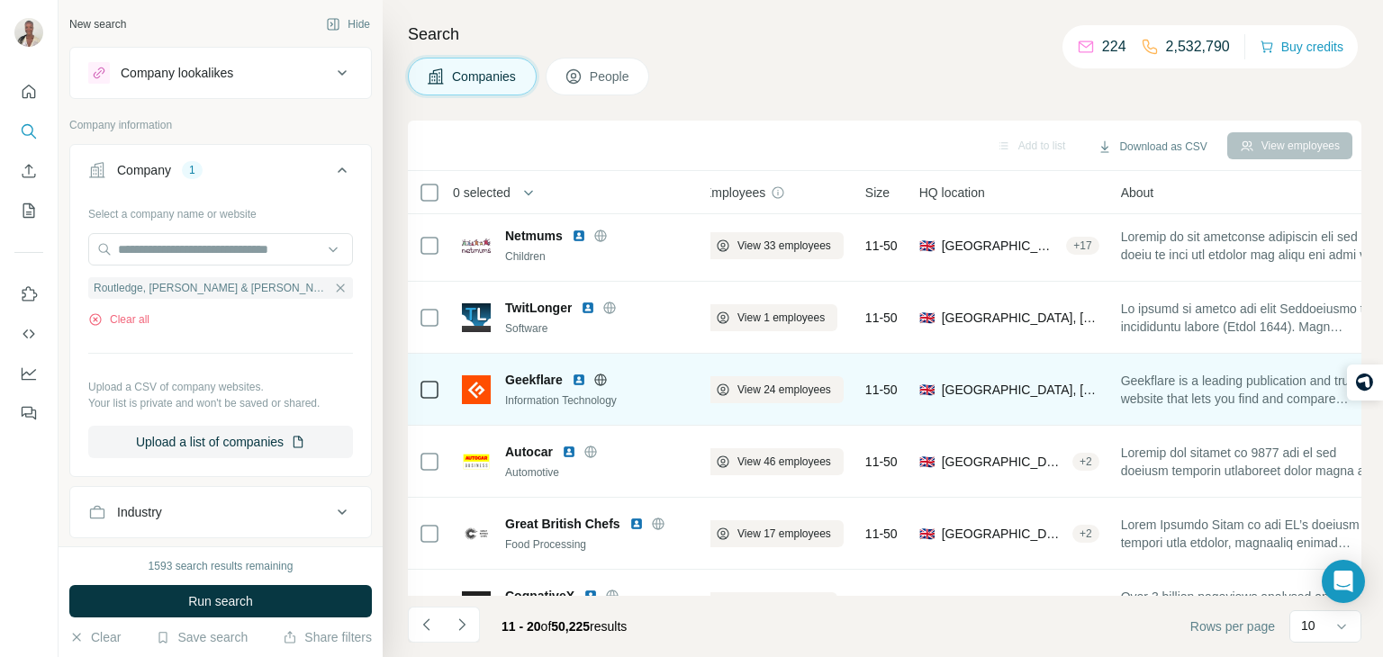
scroll to position [77, 18]
click at [601, 373] on icon at bounding box center [600, 379] width 5 height 12
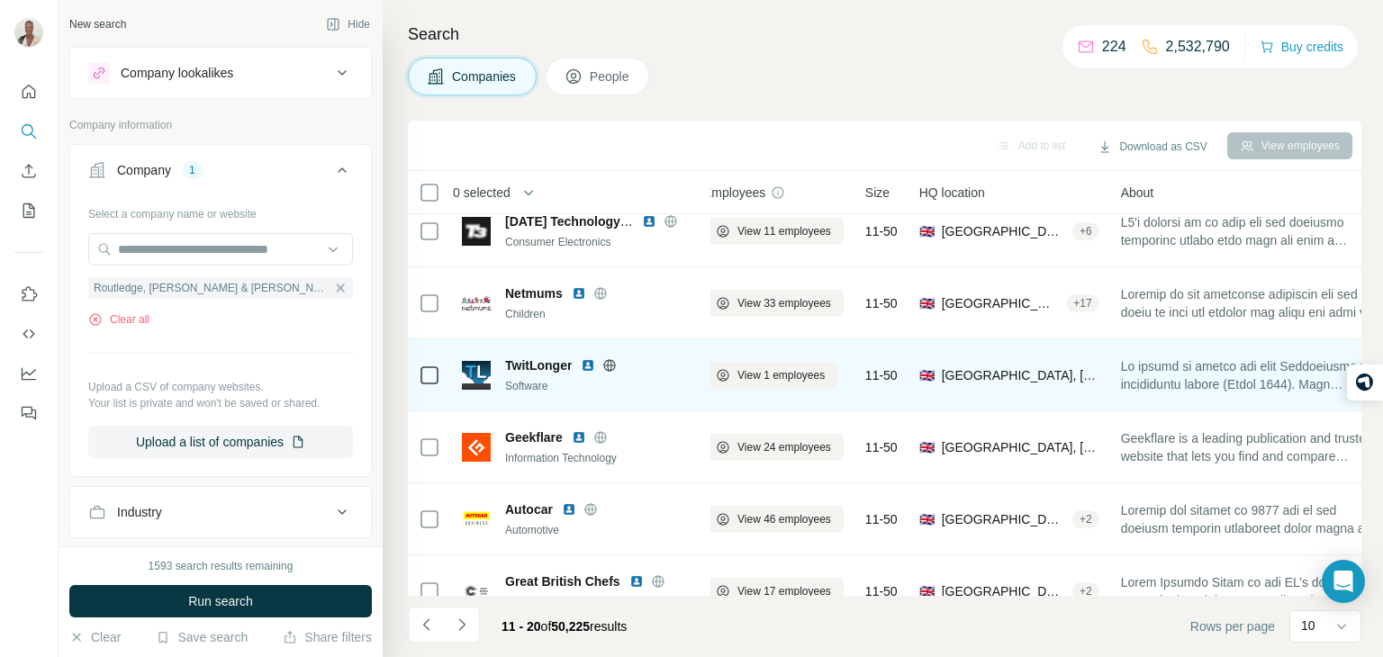
scroll to position [0, 18]
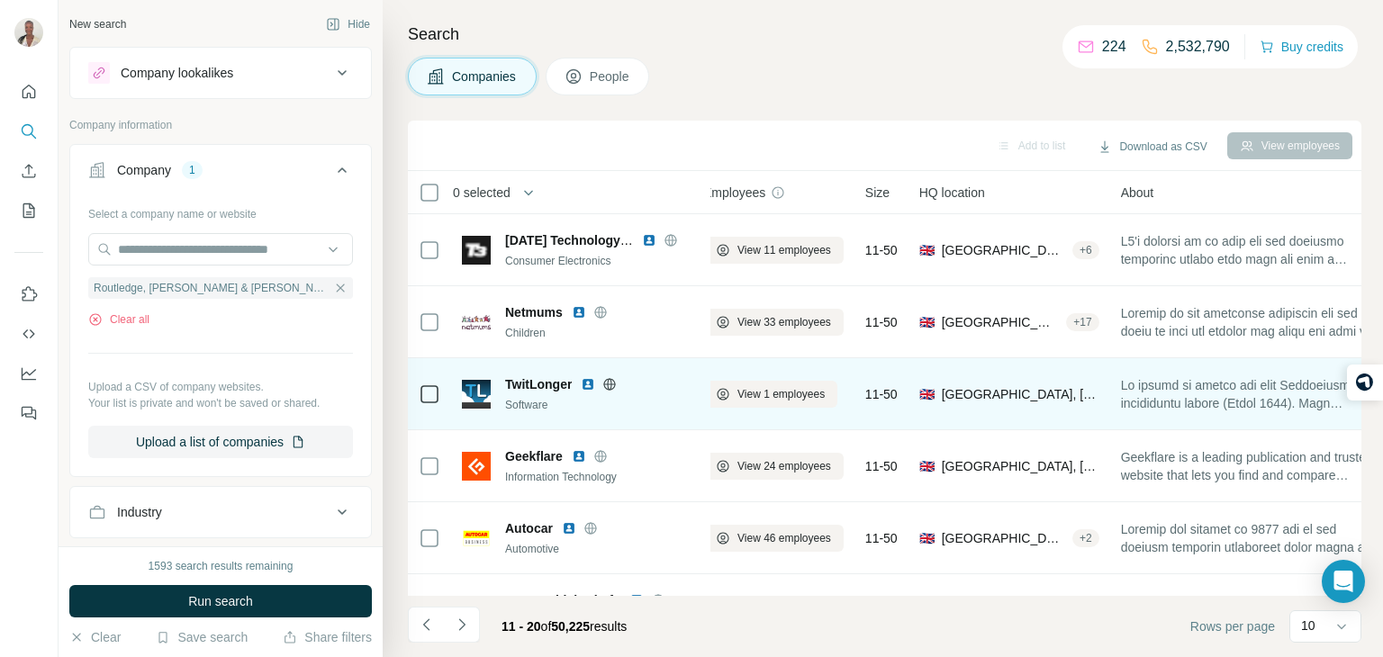
click at [614, 385] on icon at bounding box center [610, 384] width 14 height 14
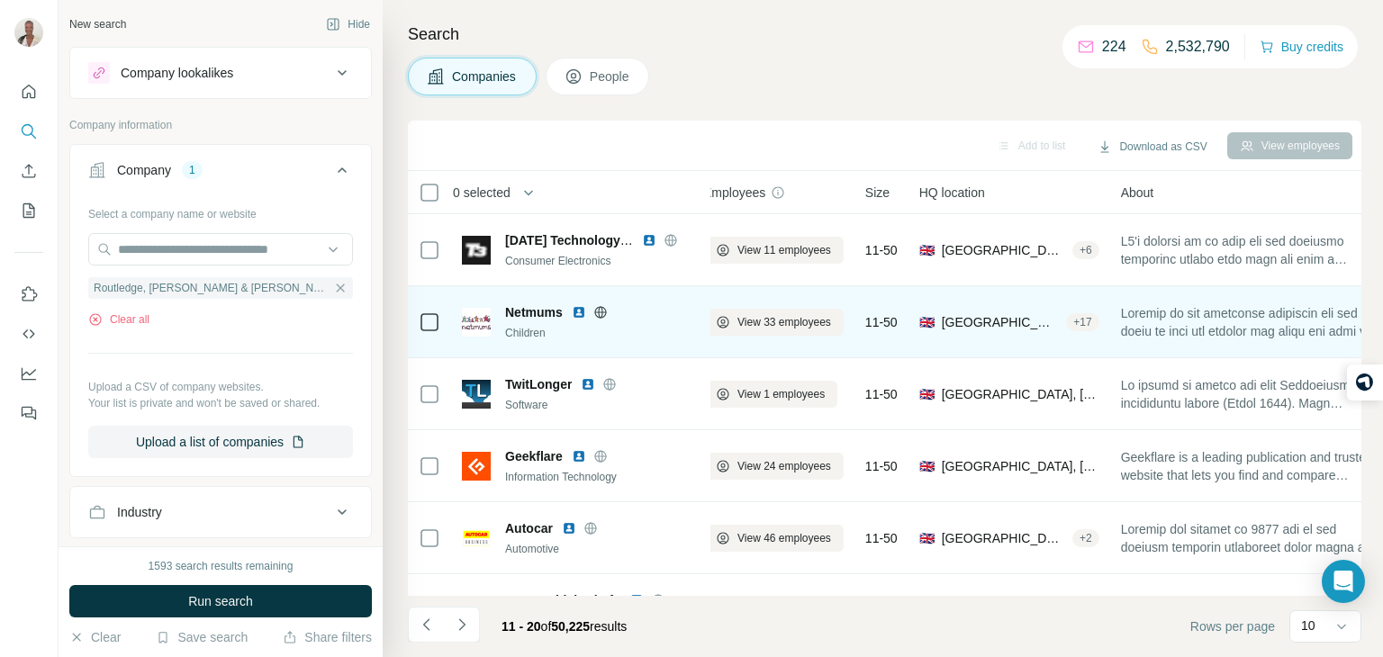
click at [597, 308] on icon at bounding box center [600, 312] width 12 height 12
click at [759, 324] on span "View 33 employees" at bounding box center [785, 322] width 94 height 16
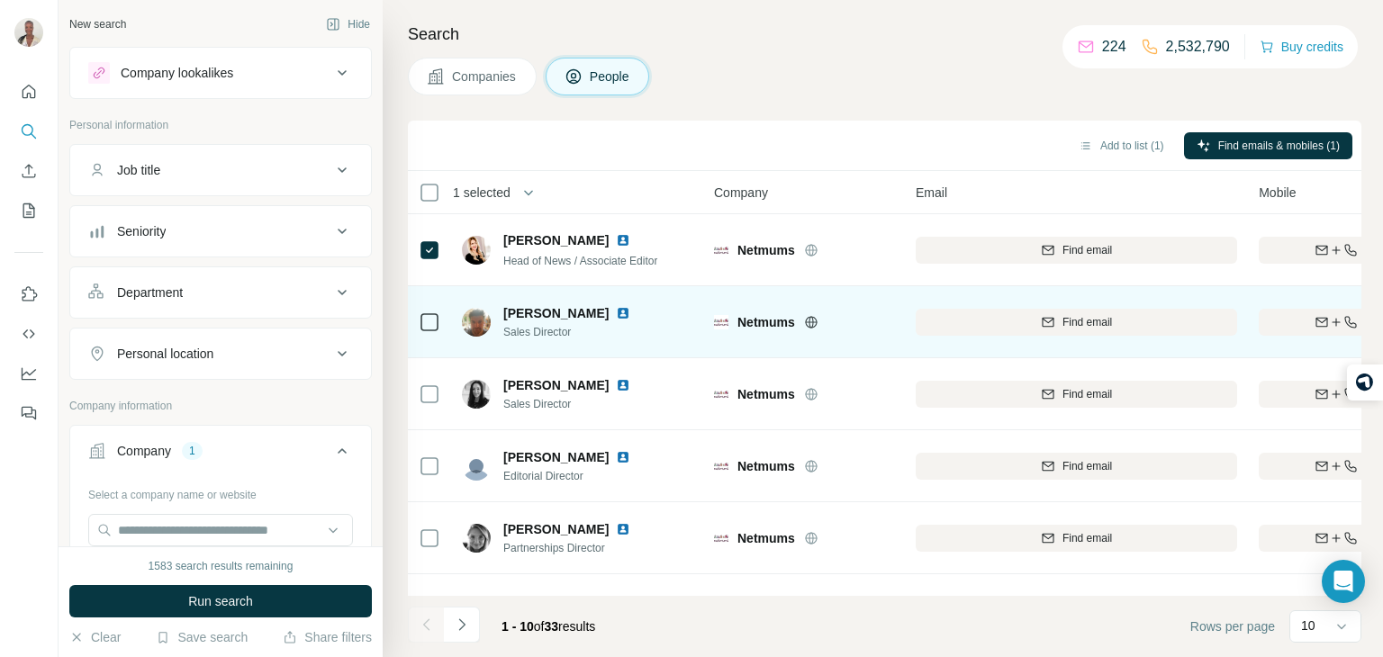
scroll to position [0, 10]
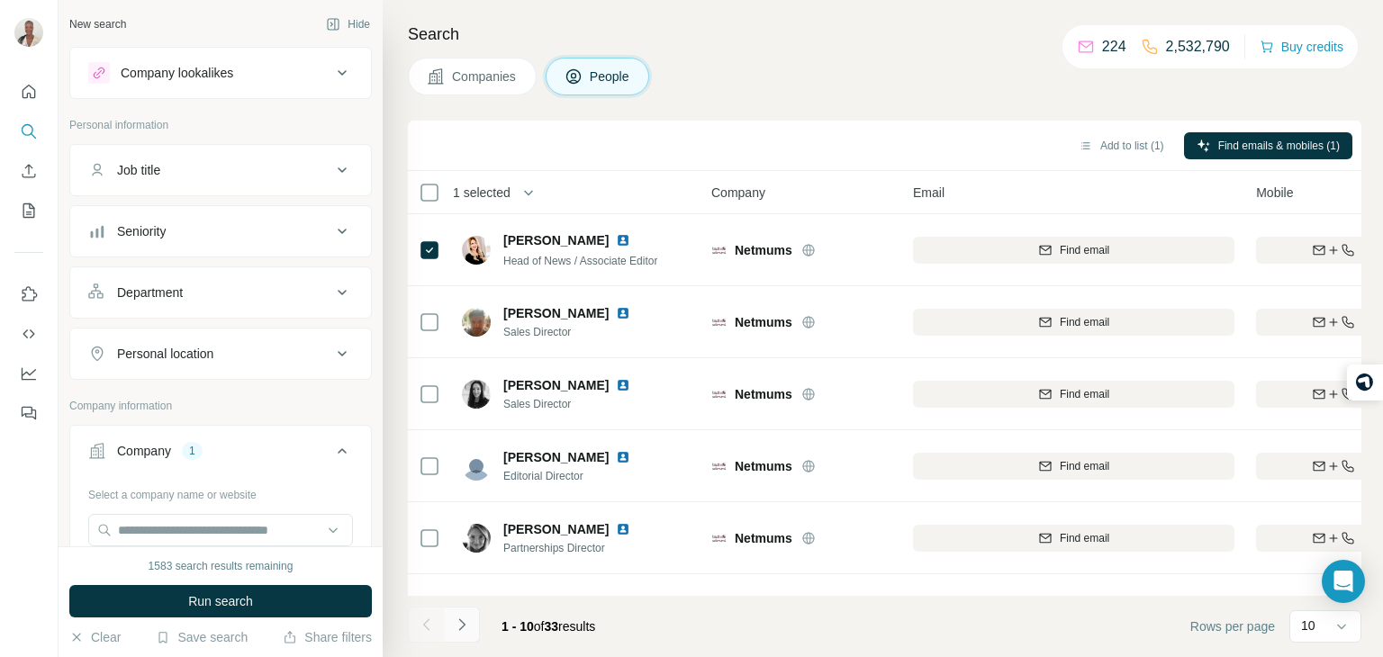
click at [470, 616] on button "Navigate to next page" at bounding box center [462, 625] width 36 height 36
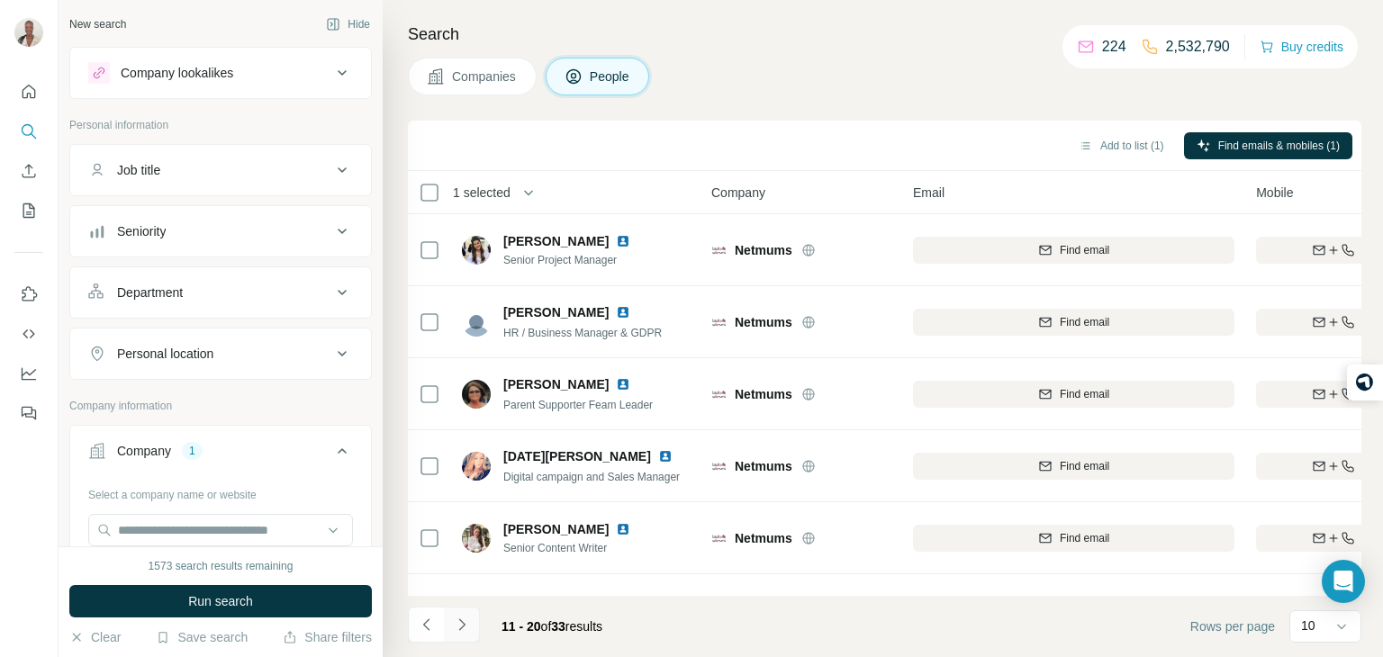
click at [471, 628] on button "Navigate to next page" at bounding box center [462, 625] width 36 height 36
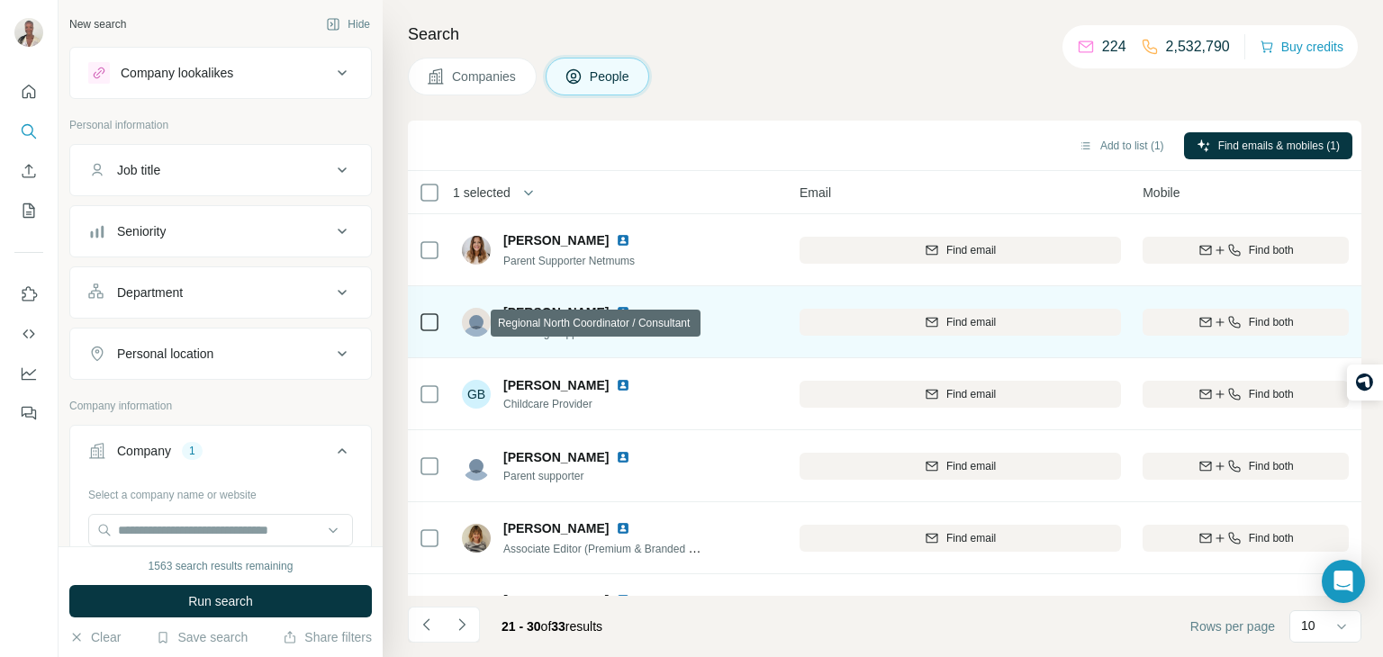
scroll to position [0, 150]
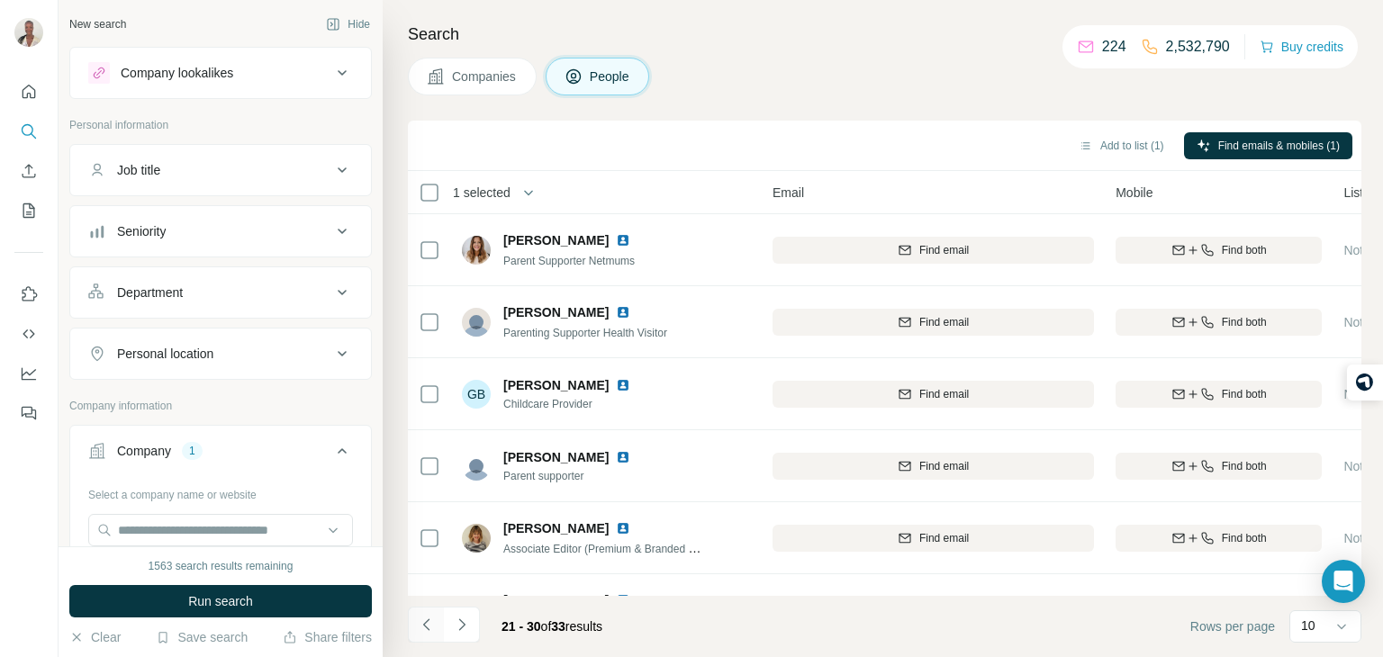
click at [422, 628] on icon "Navigate to previous page" at bounding box center [427, 625] width 18 height 18
click at [422, 628] on div at bounding box center [426, 625] width 36 height 36
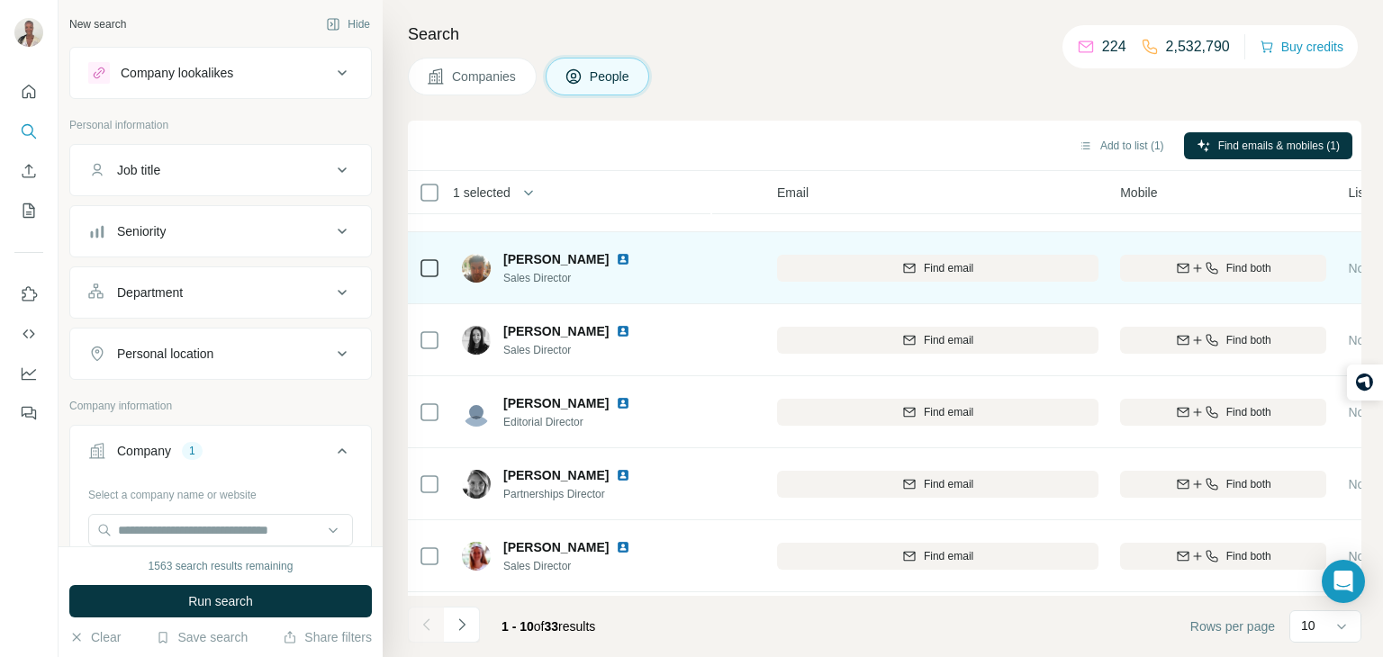
scroll to position [0, 146]
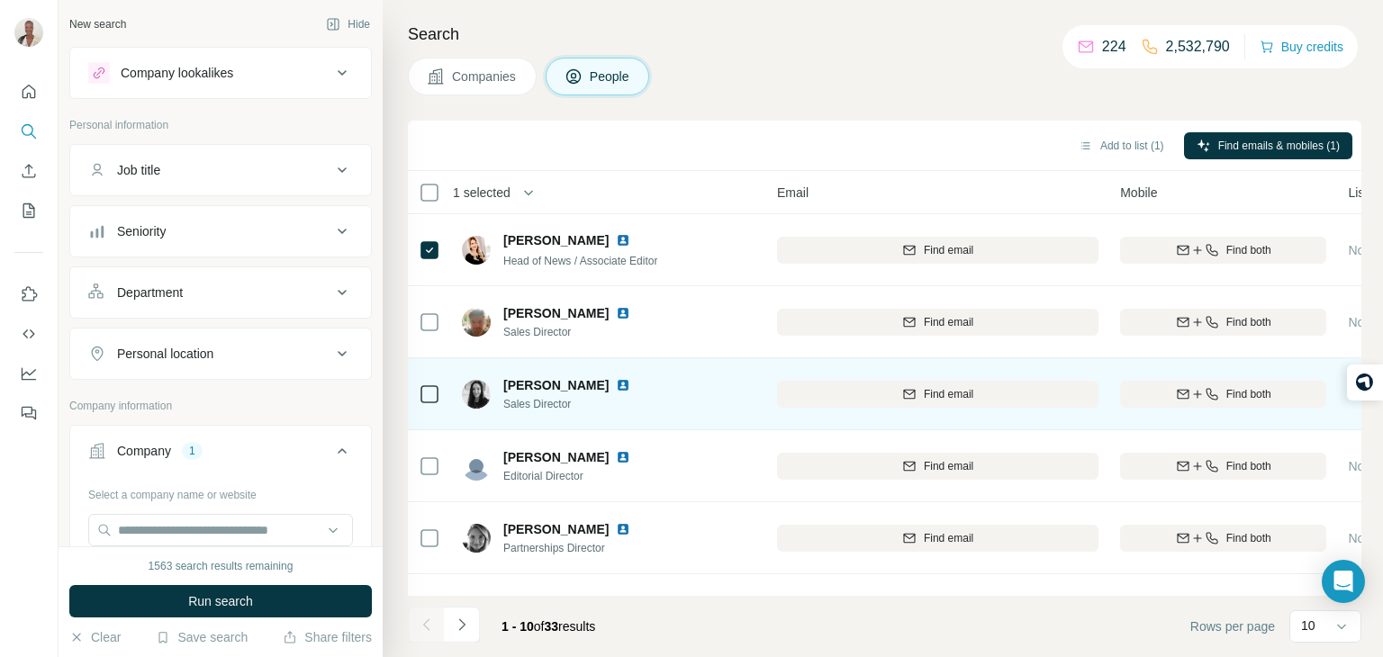
click at [414, 400] on td at bounding box center [429, 394] width 43 height 72
click at [443, 394] on td at bounding box center [429, 394] width 43 height 72
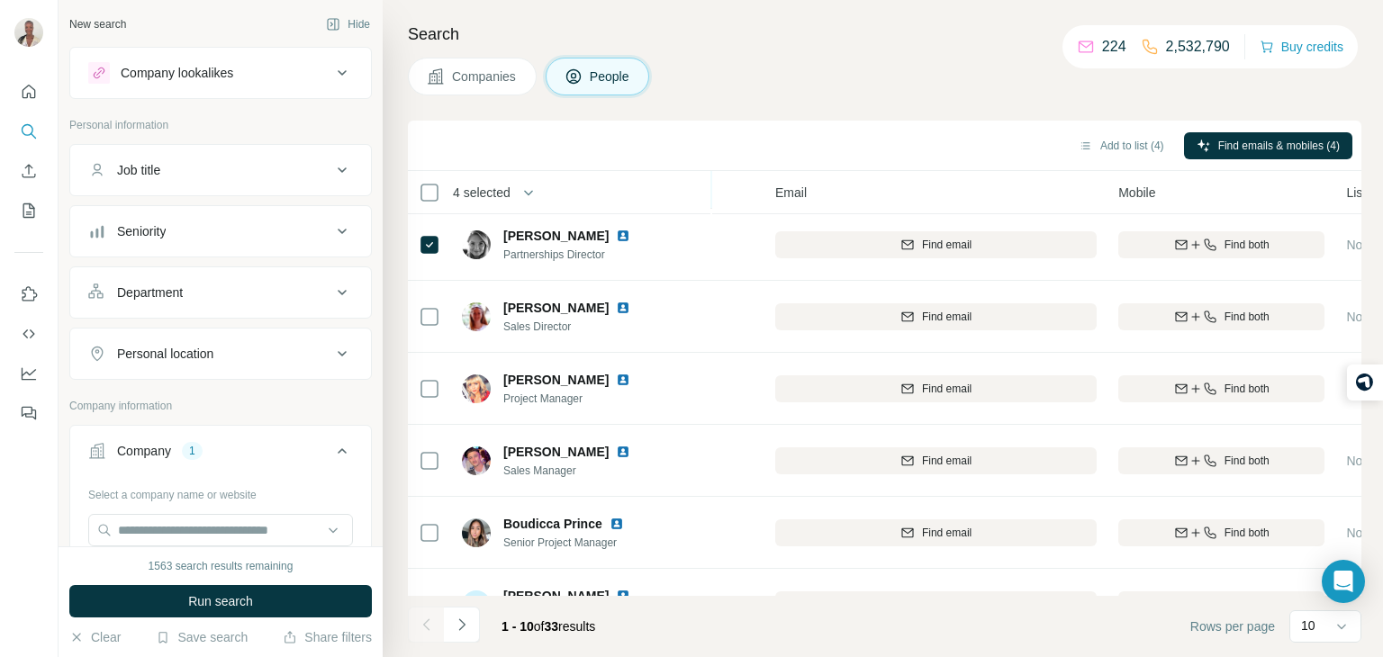
scroll to position [339, 148]
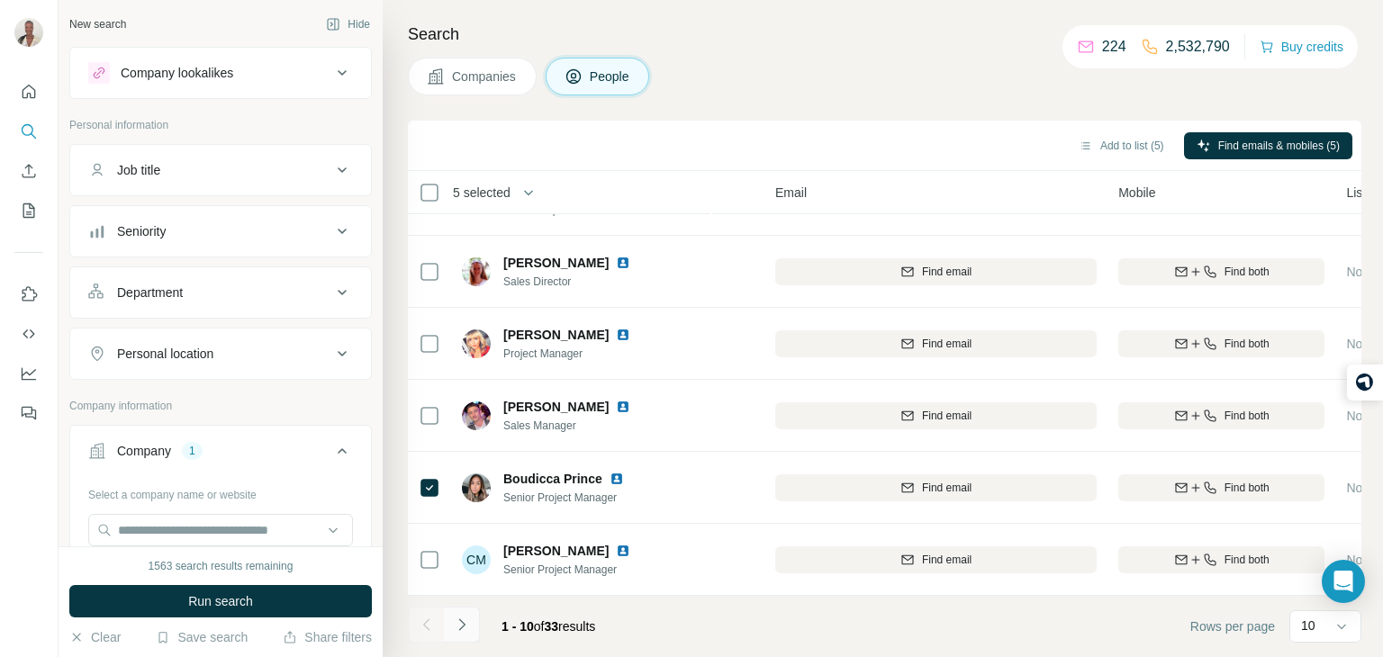
click at [459, 621] on icon "Navigate to next page" at bounding box center [461, 625] width 6 height 12
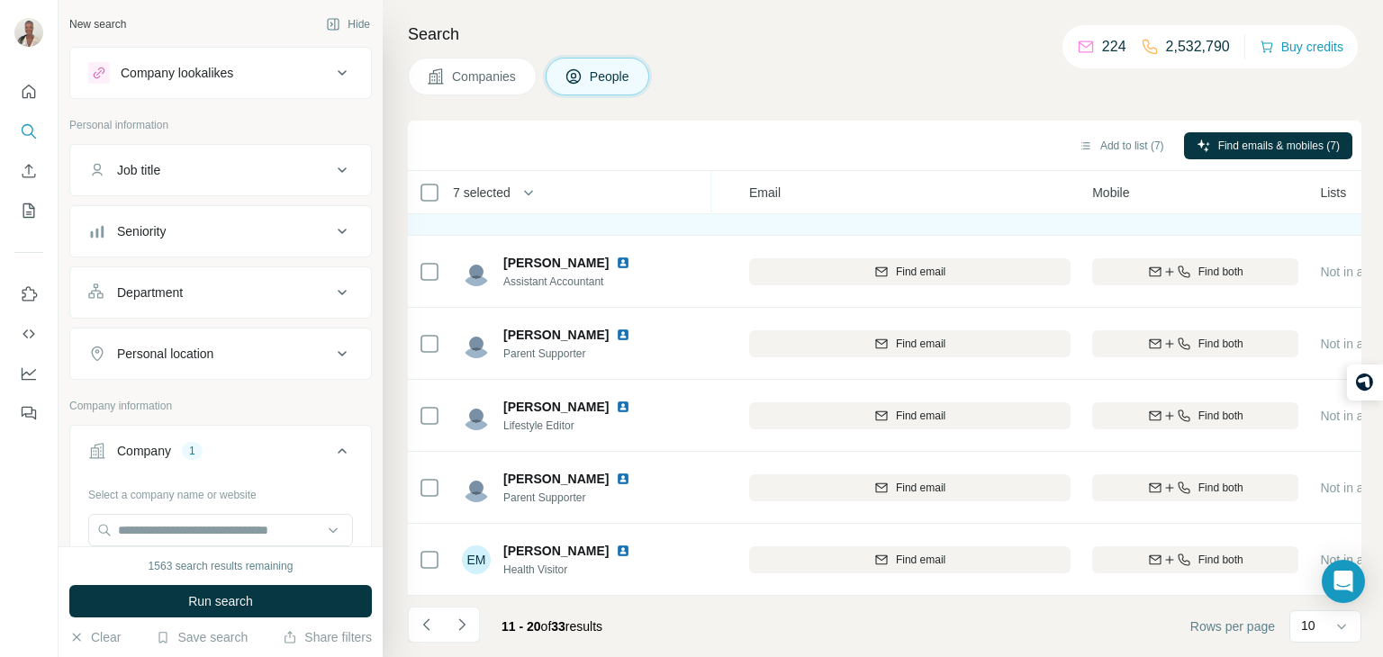
scroll to position [339, 177]
click at [453, 622] on icon "Navigate to next page" at bounding box center [462, 625] width 18 height 18
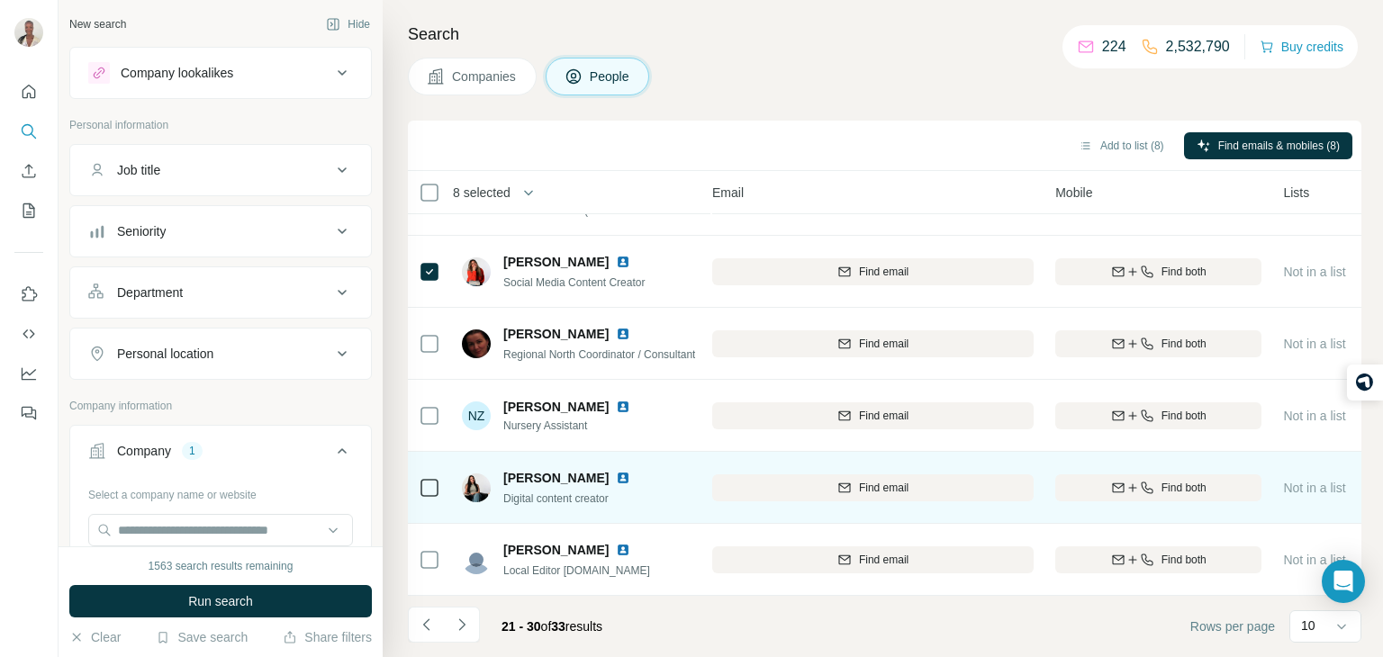
scroll to position [339, 212]
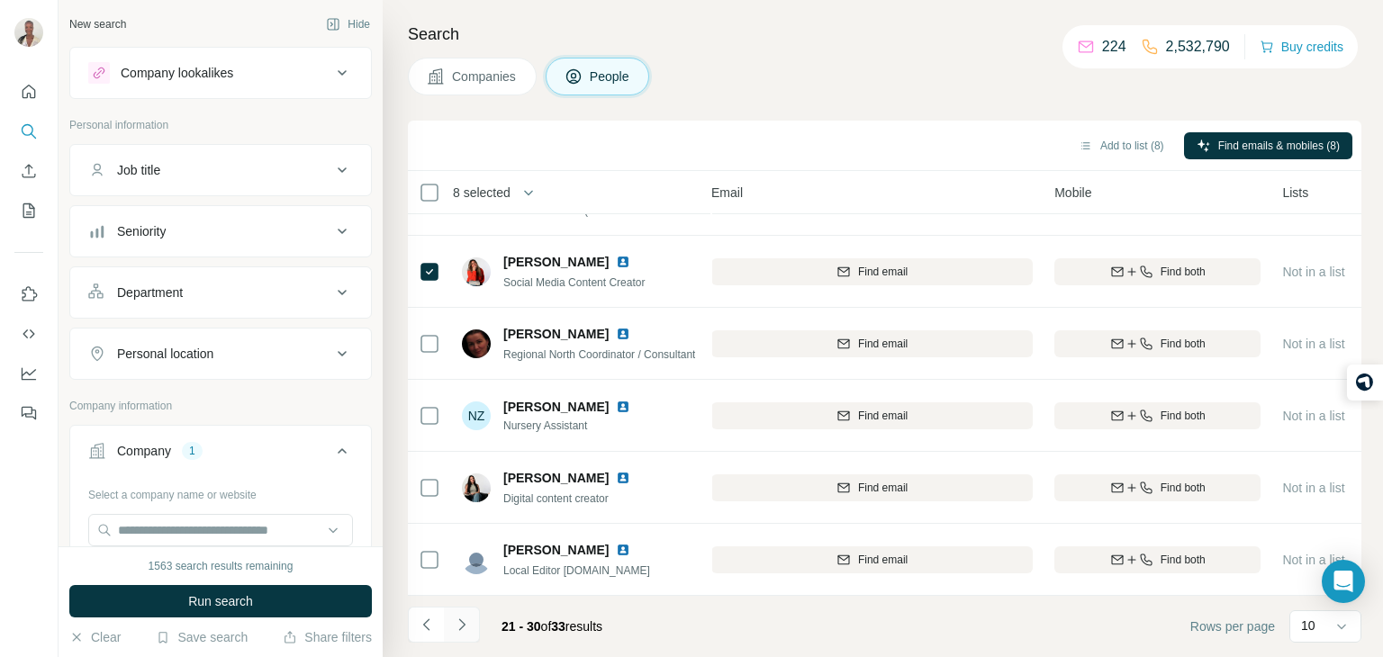
click at [458, 626] on icon "Navigate to next page" at bounding box center [462, 625] width 18 height 18
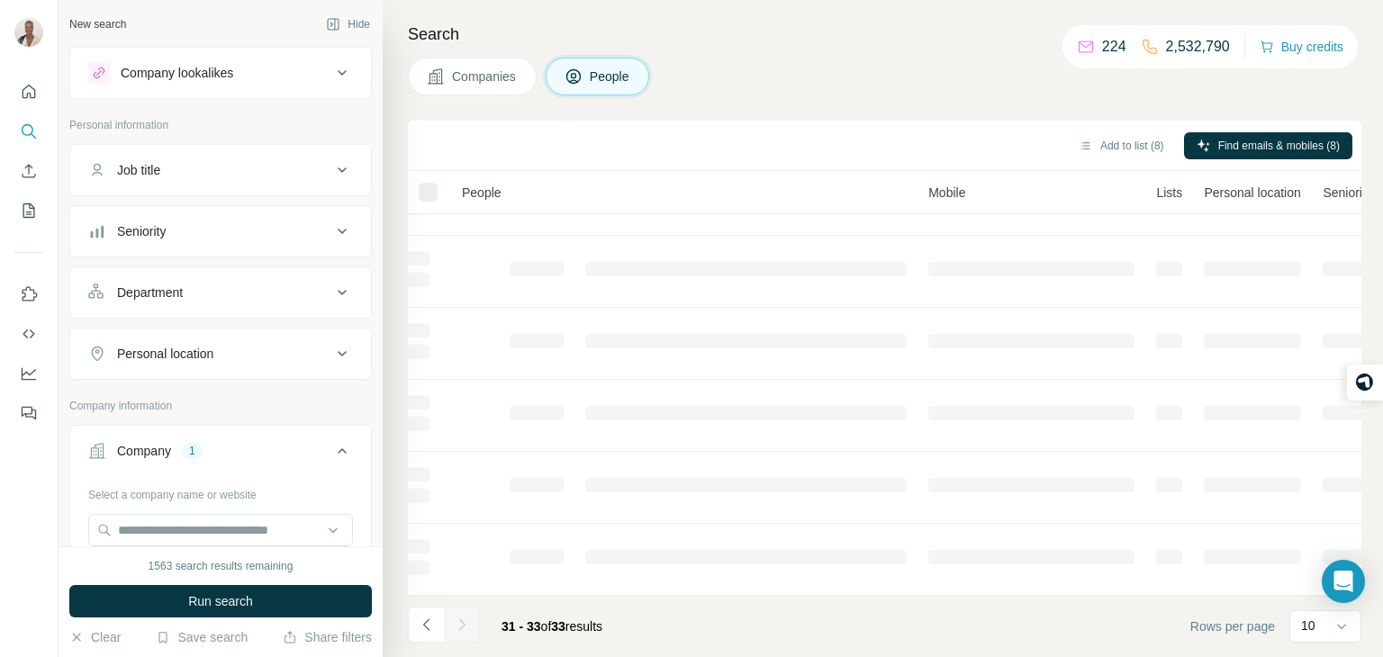
scroll to position [0, 212]
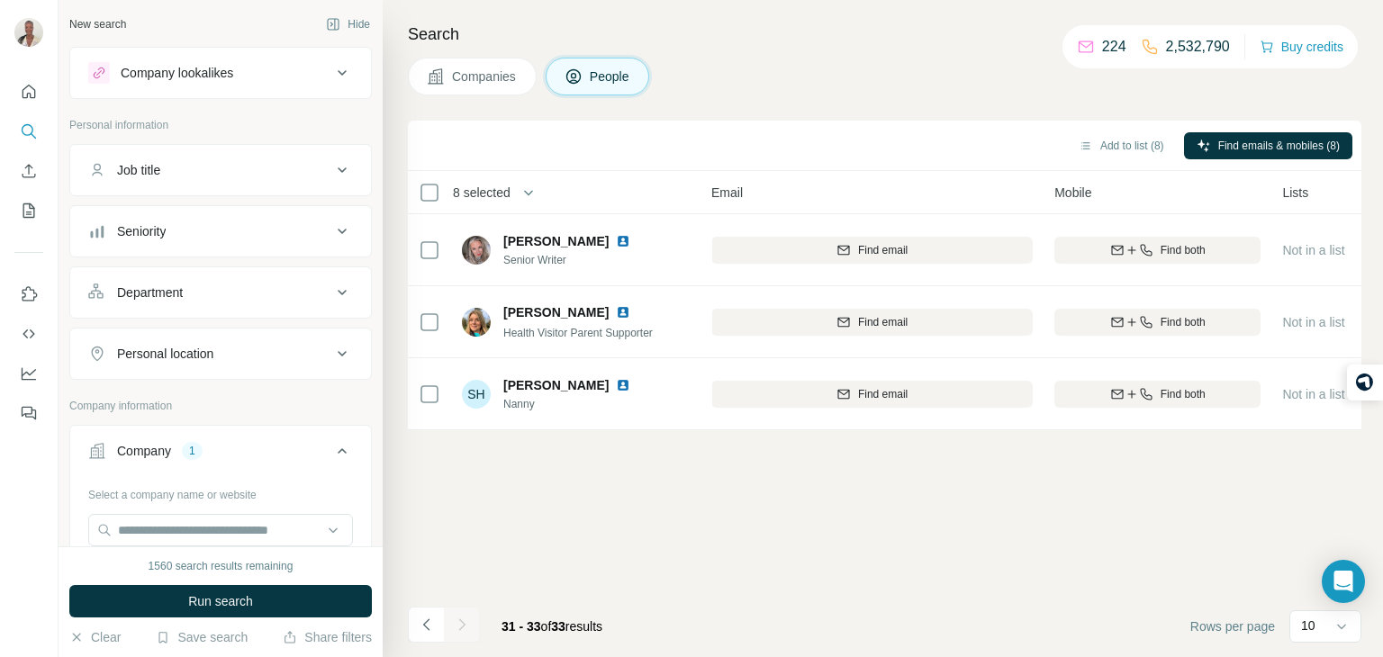
click at [405, 626] on div "Search Companies People Add to list (8) Find emails & mobiles (8) 8 selected Pe…" at bounding box center [883, 328] width 1001 height 657
click at [418, 619] on icon "Navigate to previous page" at bounding box center [427, 625] width 18 height 18
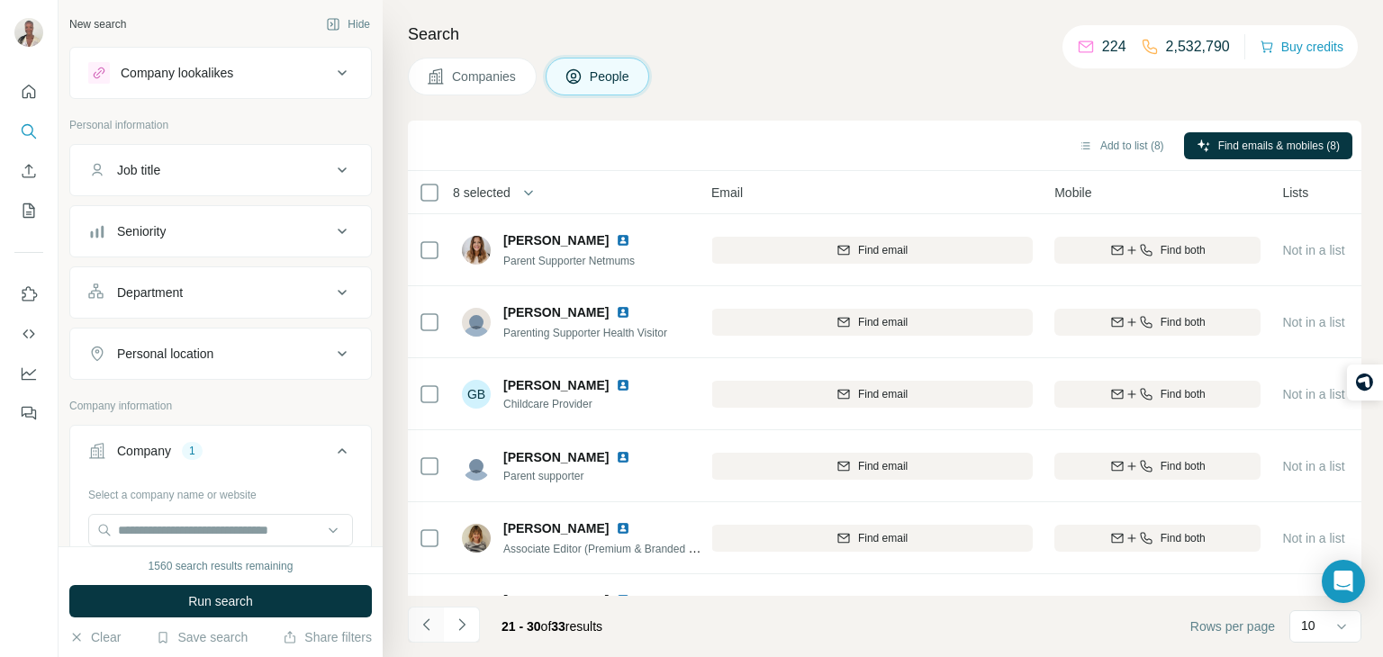
click at [418, 619] on icon "Navigate to previous page" at bounding box center [427, 625] width 18 height 18
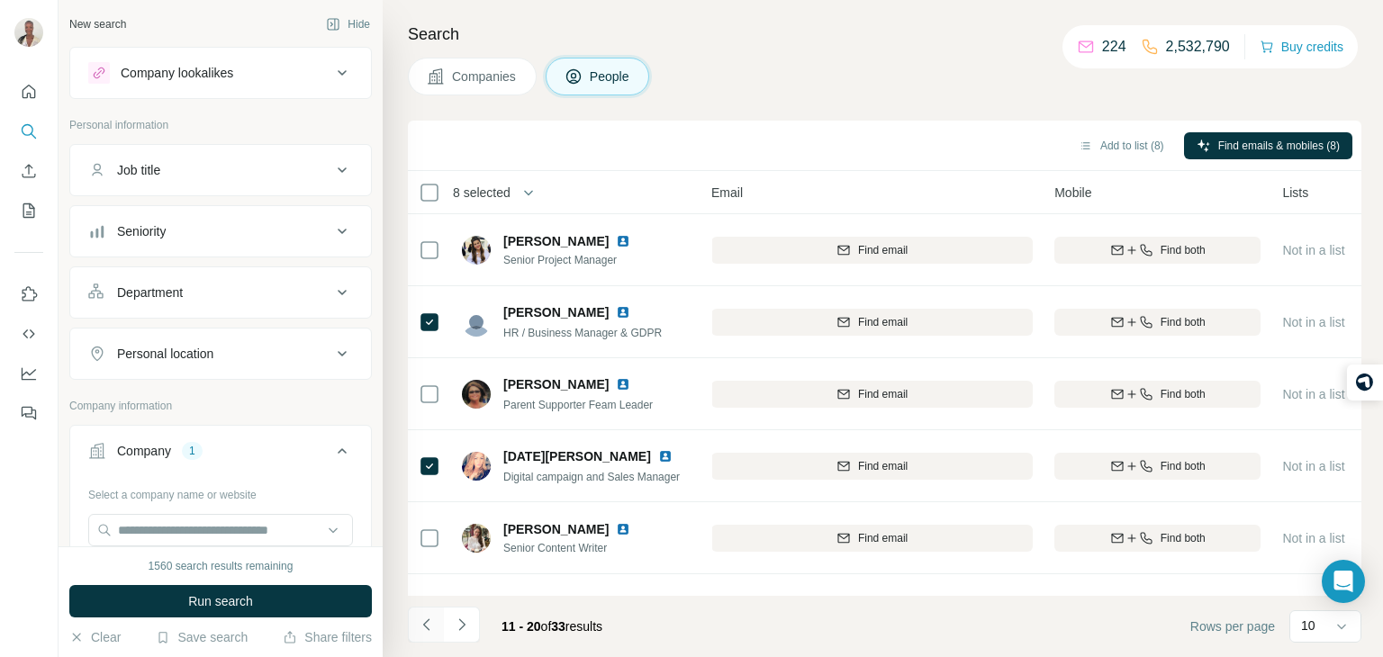
click at [432, 633] on icon "Navigate to previous page" at bounding box center [427, 625] width 18 height 18
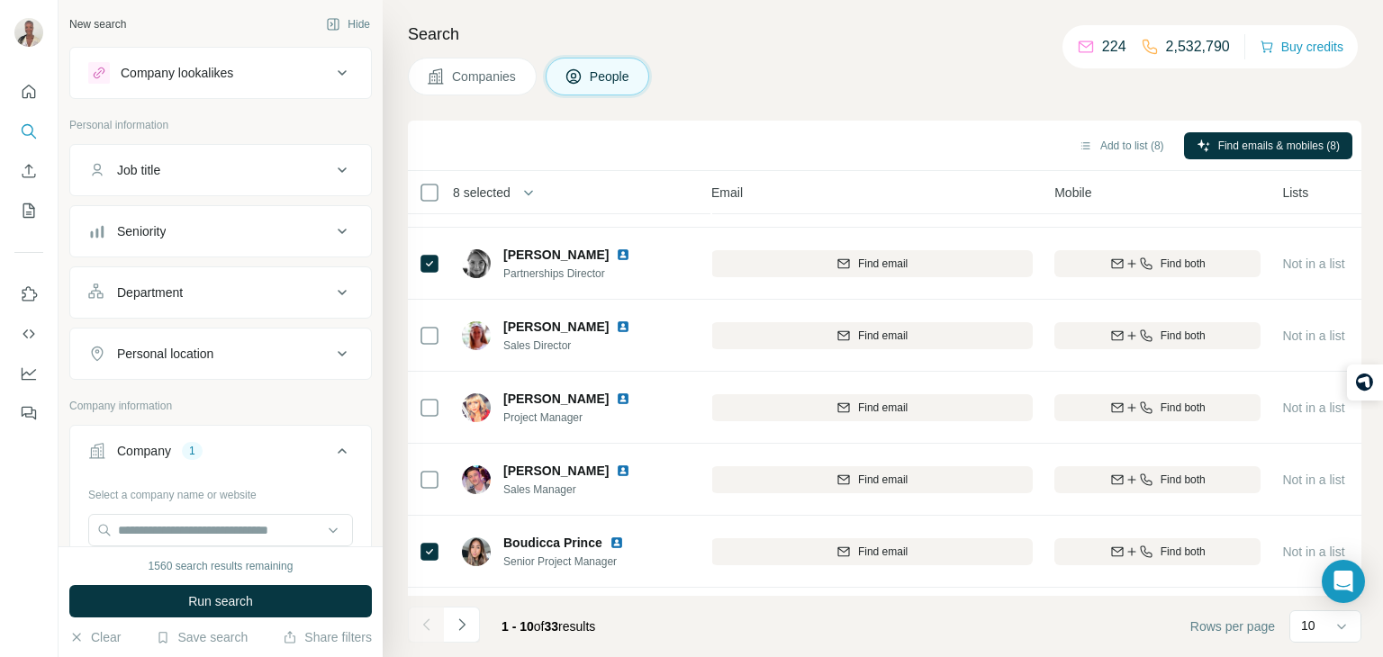
scroll to position [339, 212]
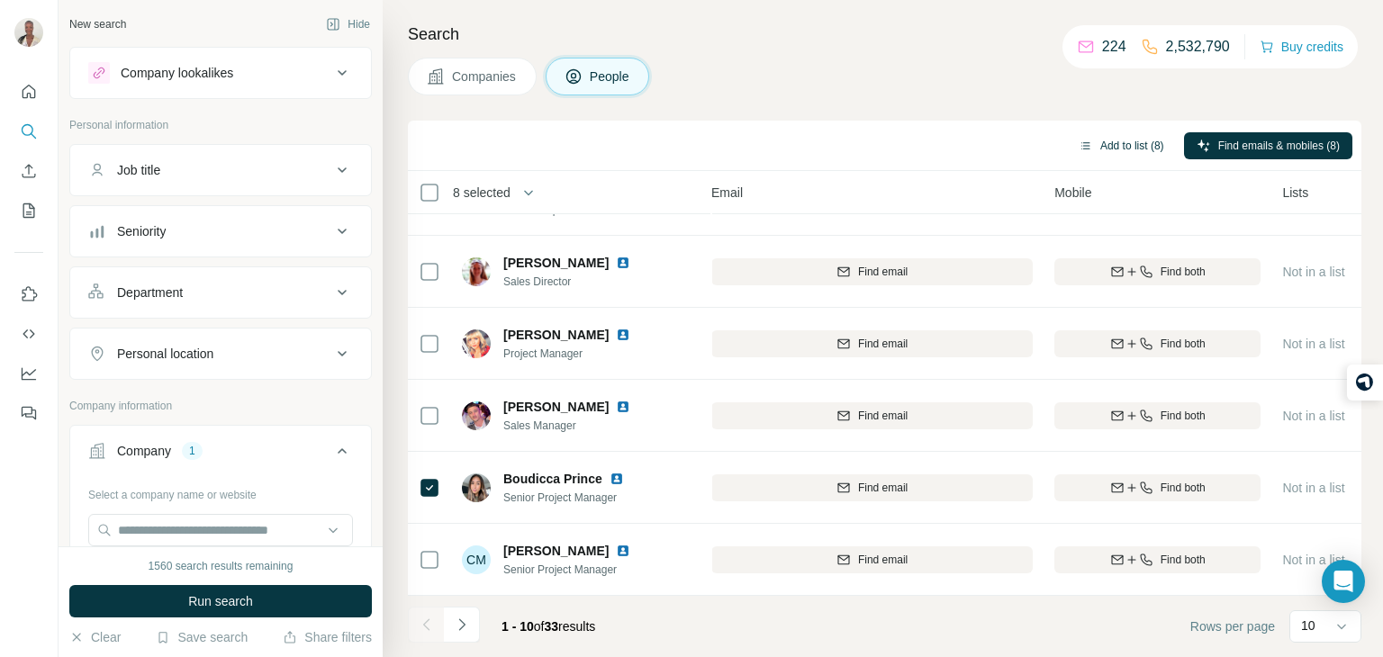
click at [1134, 147] on button "Add to list (8)" at bounding box center [1121, 145] width 111 height 27
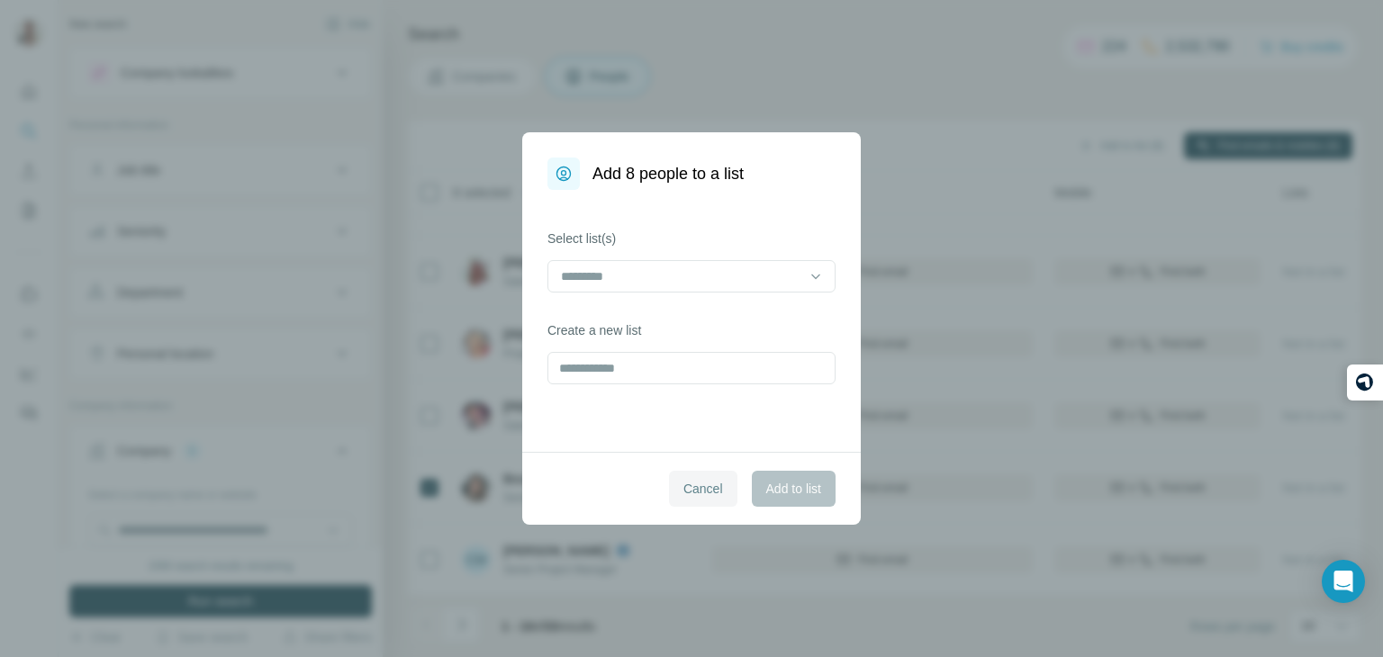
click at [686, 486] on span "Cancel" at bounding box center [704, 489] width 40 height 18
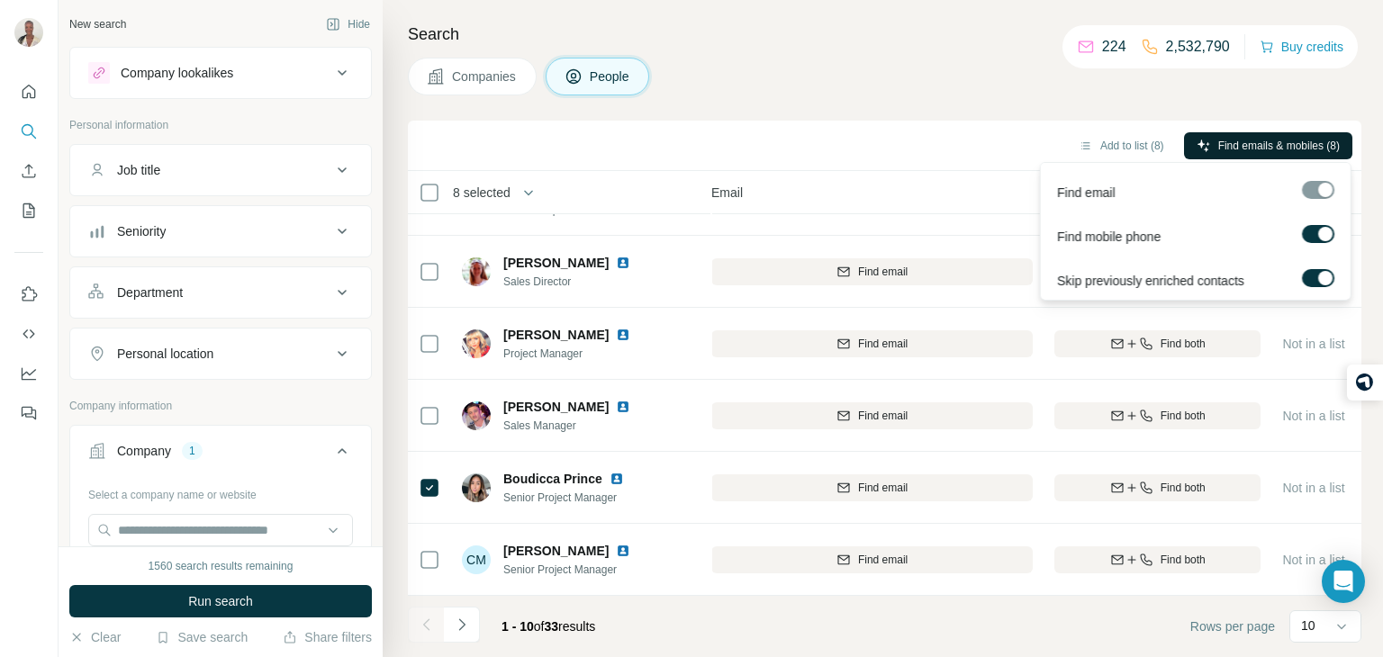
click at [1322, 134] on button "Find emails & mobiles (8)" at bounding box center [1268, 145] width 168 height 27
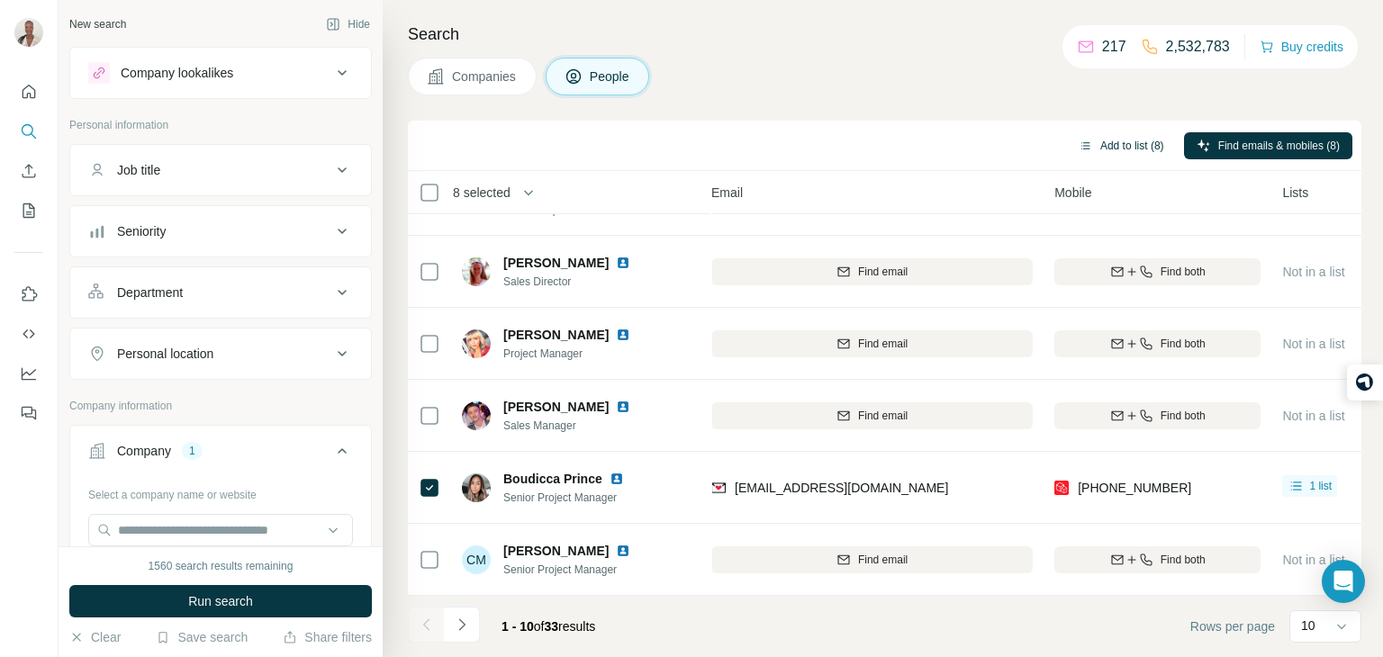
click at [1130, 148] on button "Add to list (8)" at bounding box center [1121, 145] width 111 height 27
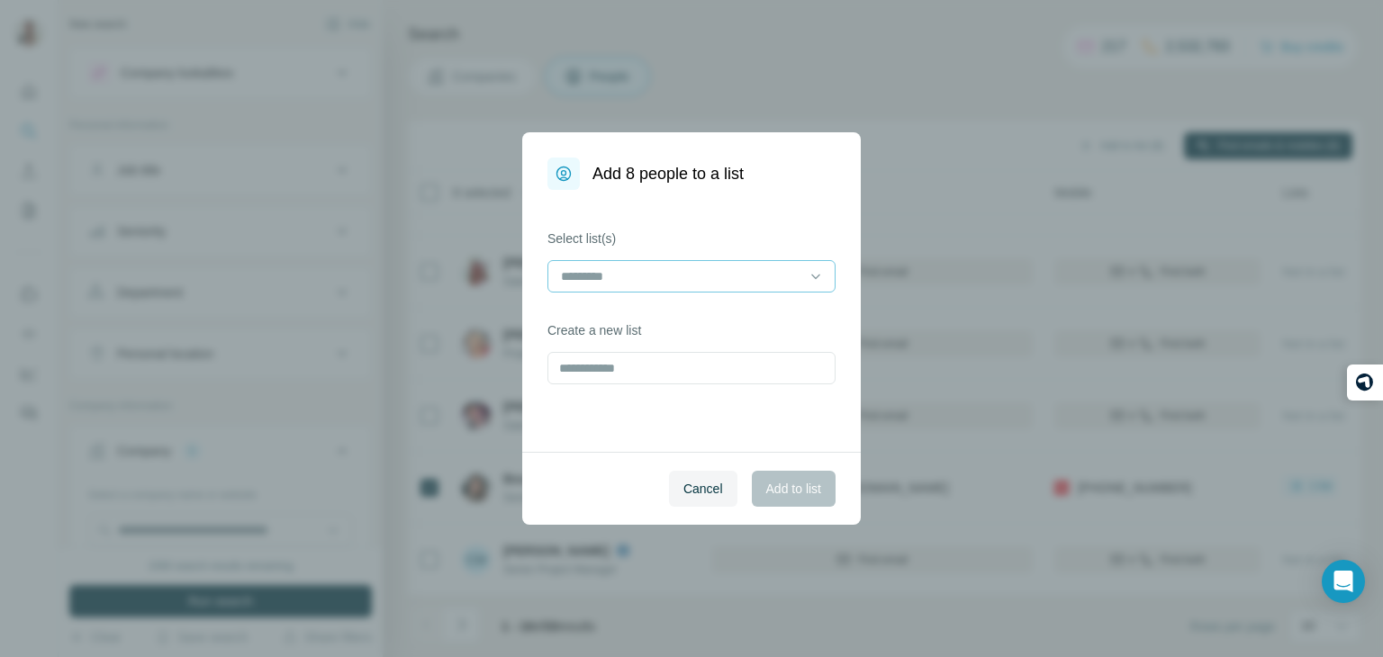
click at [683, 270] on input at bounding box center [680, 277] width 243 height 20
click at [665, 317] on div "TO PHONE" at bounding box center [692, 317] width 258 height 18
click at [788, 494] on span "Add to list" at bounding box center [793, 489] width 55 height 18
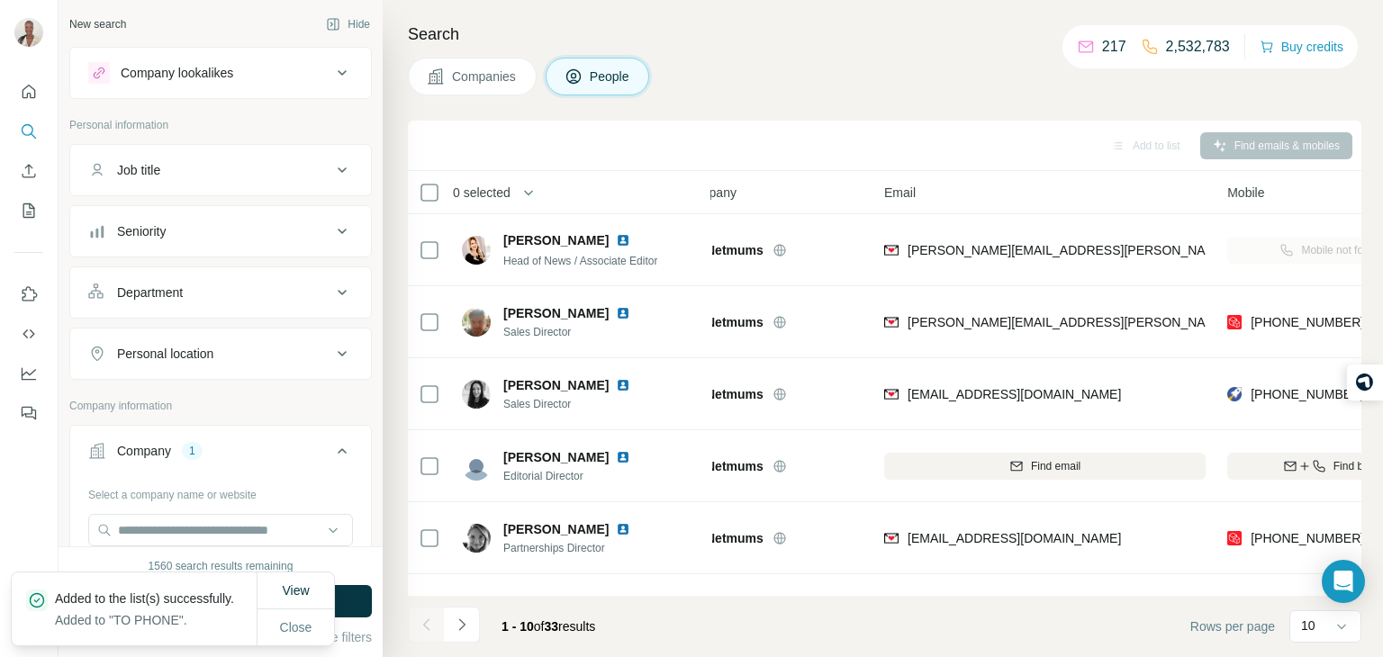
scroll to position [0, 25]
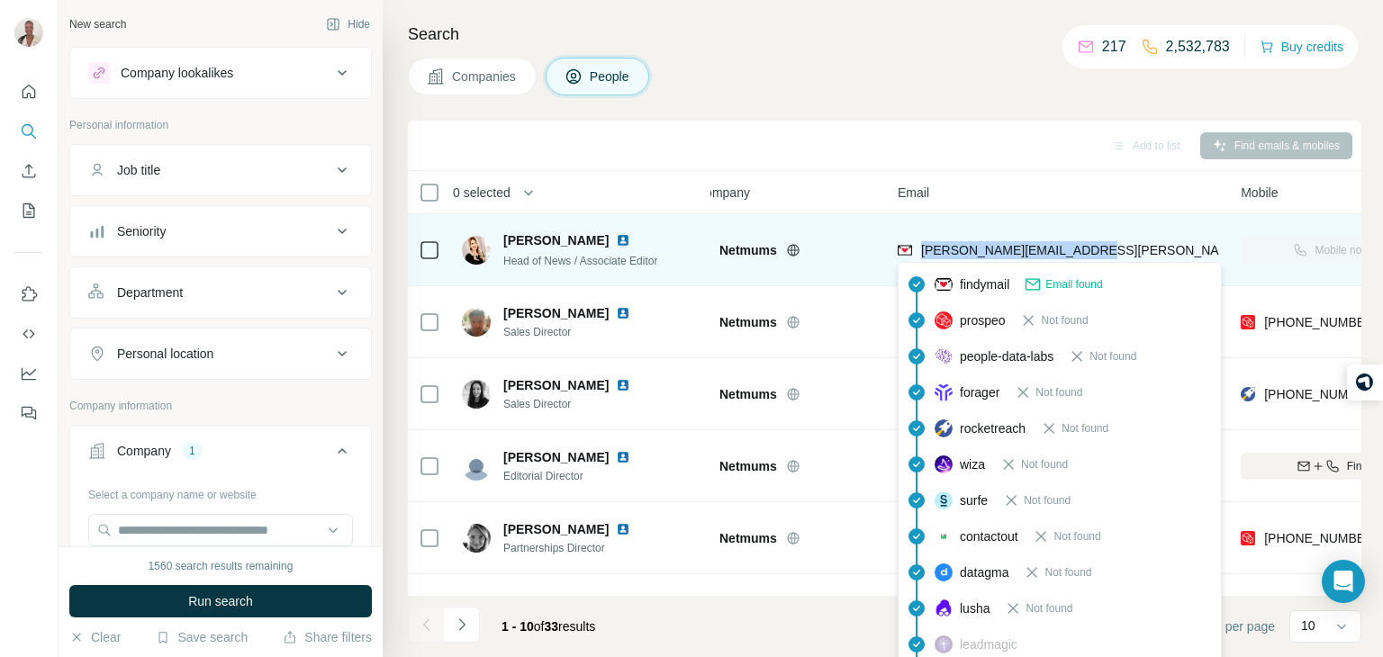
drag, startPoint x: 1094, startPoint y: 253, endPoint x: 921, endPoint y: 248, distance: 173.0
click at [921, 248] on div "[PERSON_NAME][EMAIL_ADDRESS][PERSON_NAME][DOMAIN_NAME]" at bounding box center [1059, 250] width 322 height 50
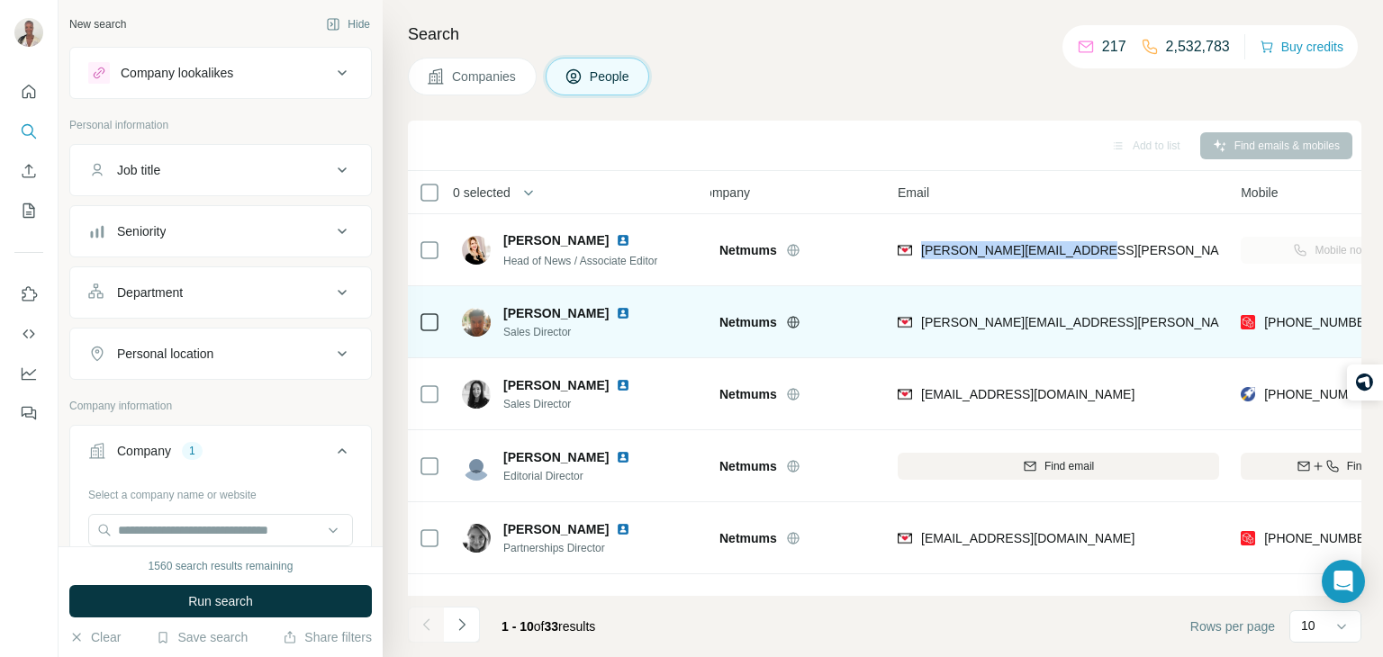
click at [1115, 297] on div "[PERSON_NAME][EMAIL_ADDRESS][PERSON_NAME][DOMAIN_NAME]" at bounding box center [1059, 322] width 322 height 50
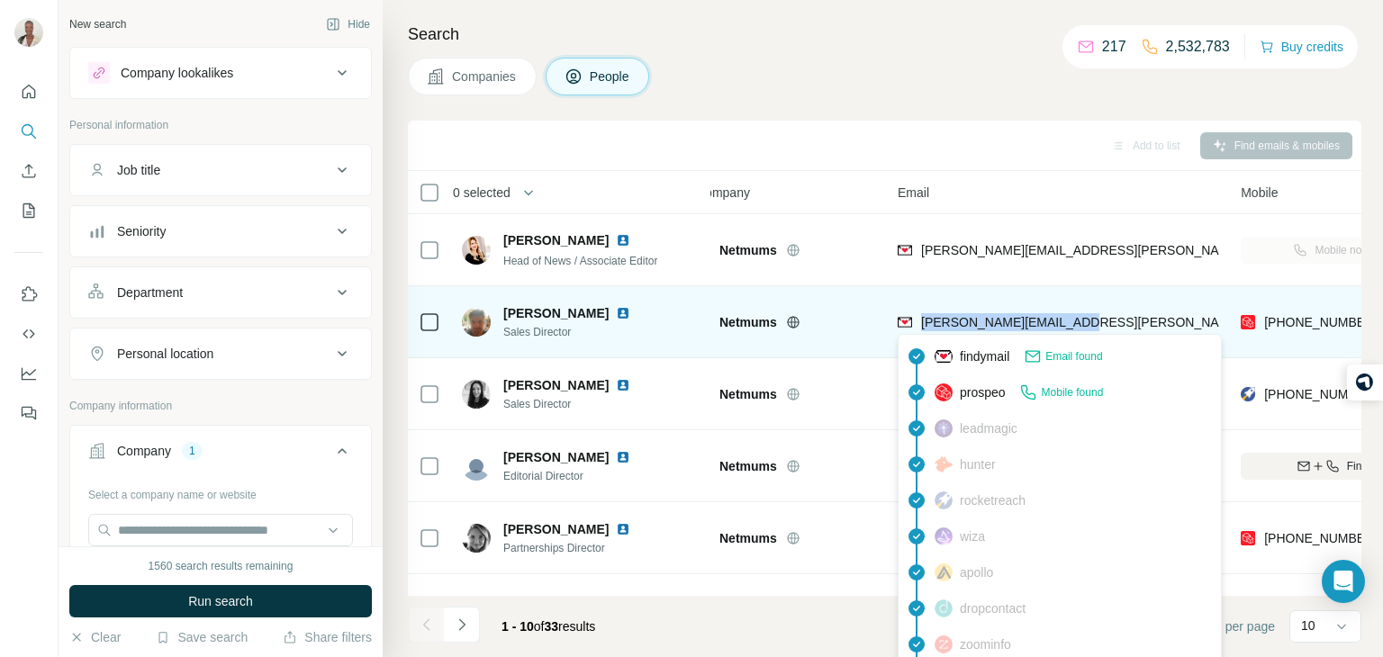
drag, startPoint x: 1098, startPoint y: 316, endPoint x: 920, endPoint y: 322, distance: 177.5
click at [920, 322] on div "[PERSON_NAME][EMAIL_ADDRESS][PERSON_NAME][DOMAIN_NAME]" at bounding box center [1059, 322] width 322 height 50
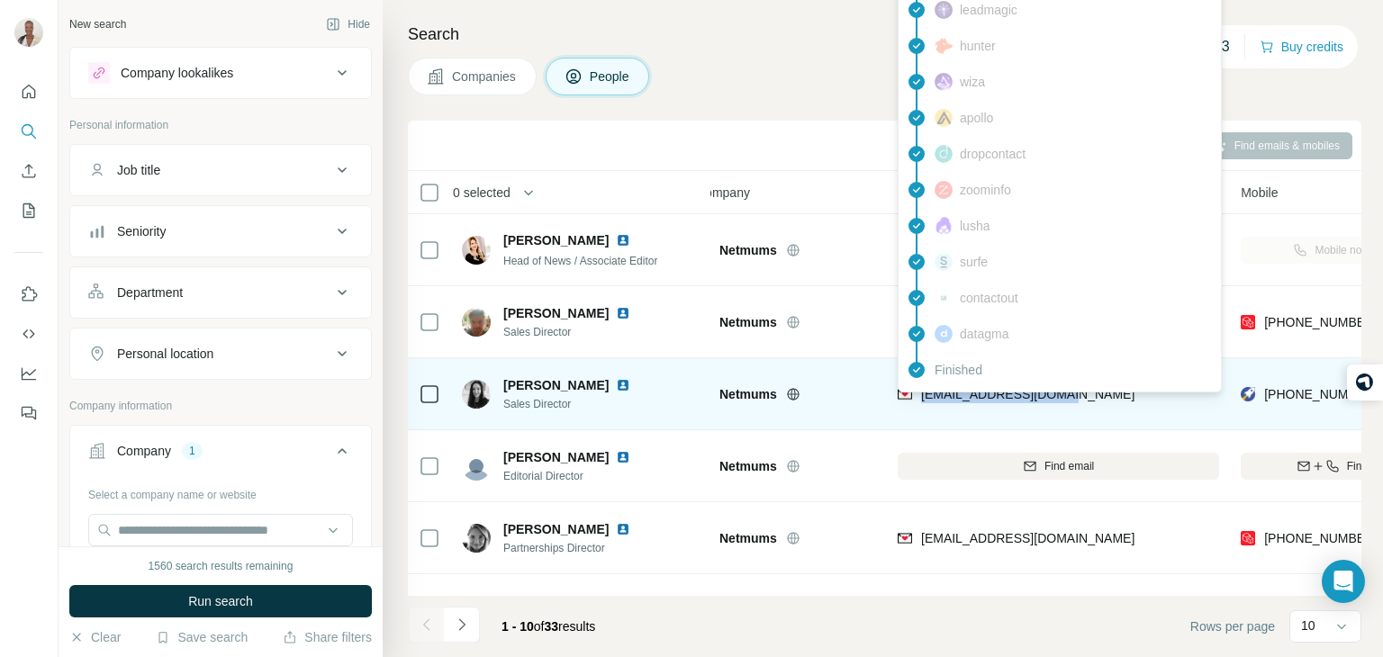
drag, startPoint x: 1072, startPoint y: 395, endPoint x: 920, endPoint y: 396, distance: 151.3
click at [920, 396] on div "[EMAIL_ADDRESS][DOMAIN_NAME]" at bounding box center [1059, 394] width 322 height 50
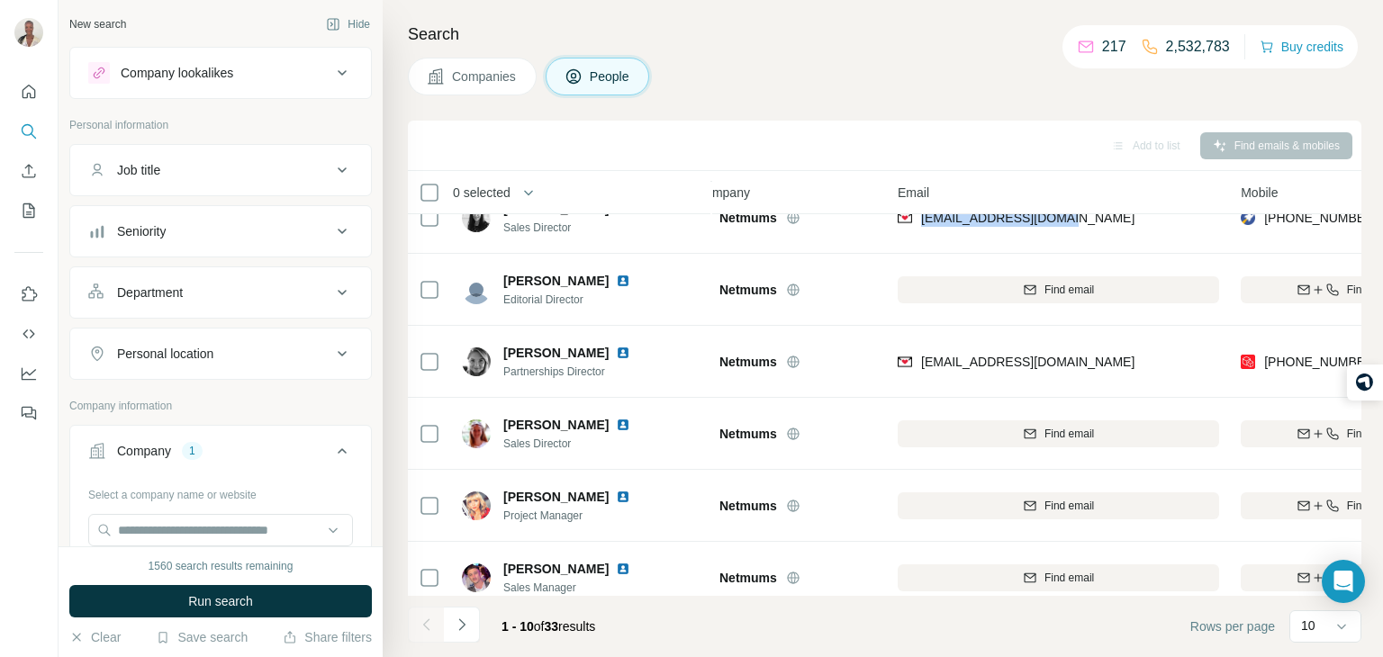
scroll to position [181, 25]
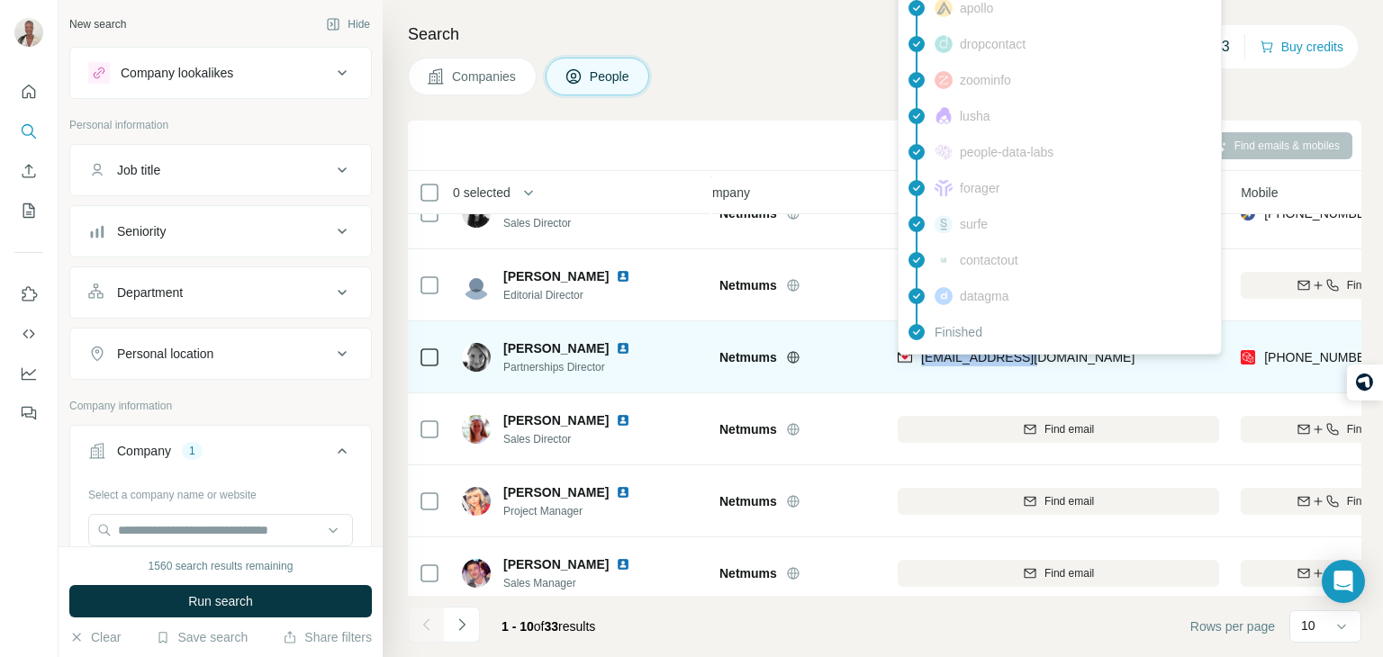
drag, startPoint x: 1046, startPoint y: 352, endPoint x: 921, endPoint y: 365, distance: 124.9
click at [921, 365] on div "[EMAIL_ADDRESS][DOMAIN_NAME]" at bounding box center [1059, 357] width 322 height 50
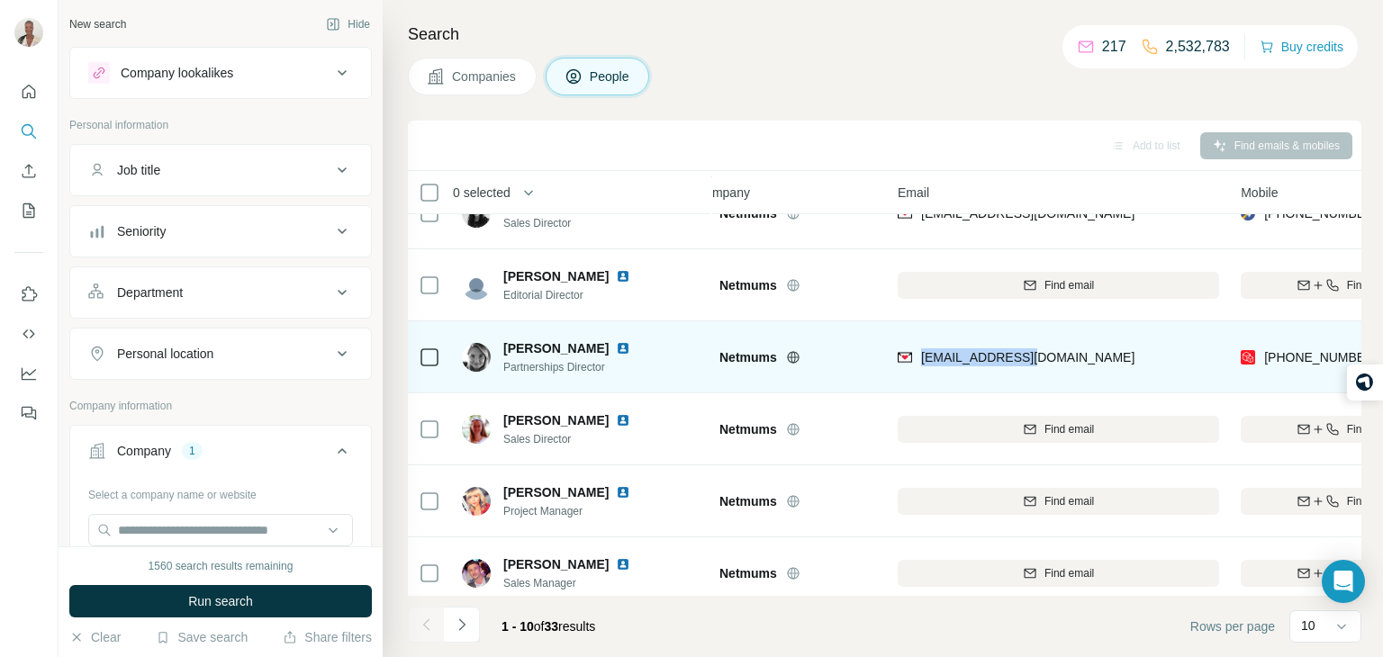
click at [1140, 347] on div "[EMAIL_ADDRESS][DOMAIN_NAME]" at bounding box center [1059, 357] width 322 height 50
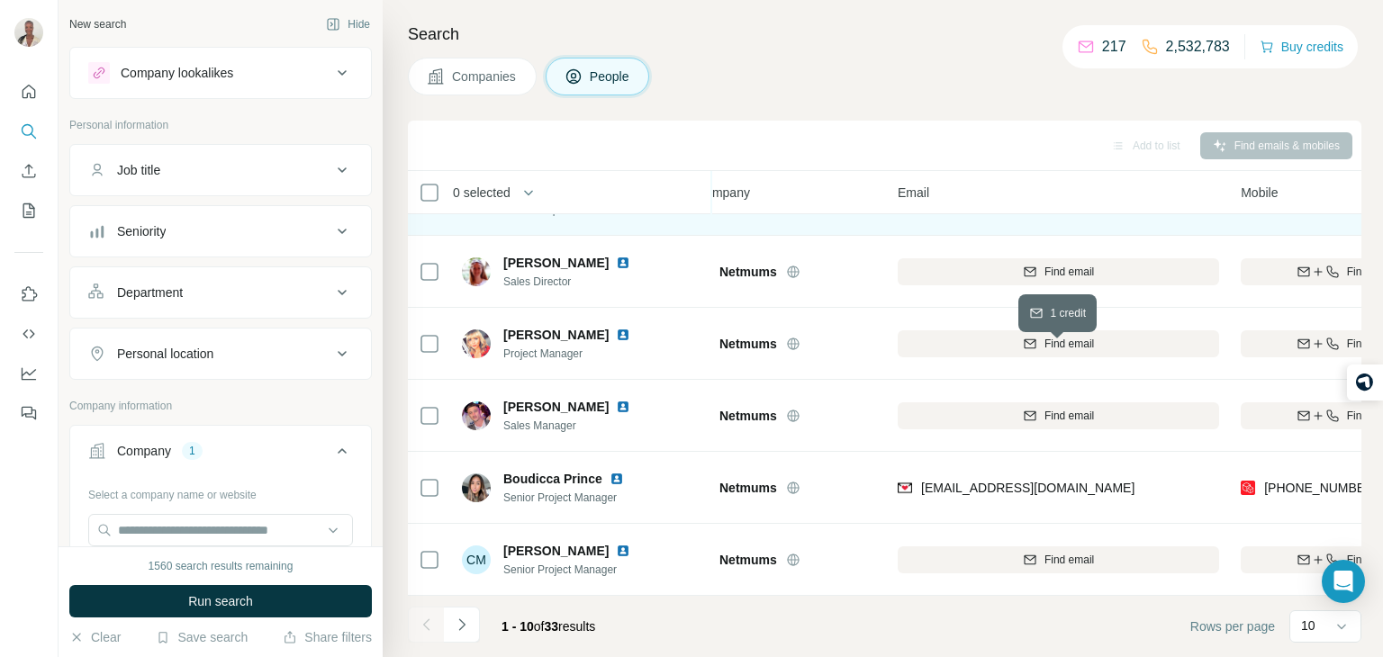
scroll to position [339, 20]
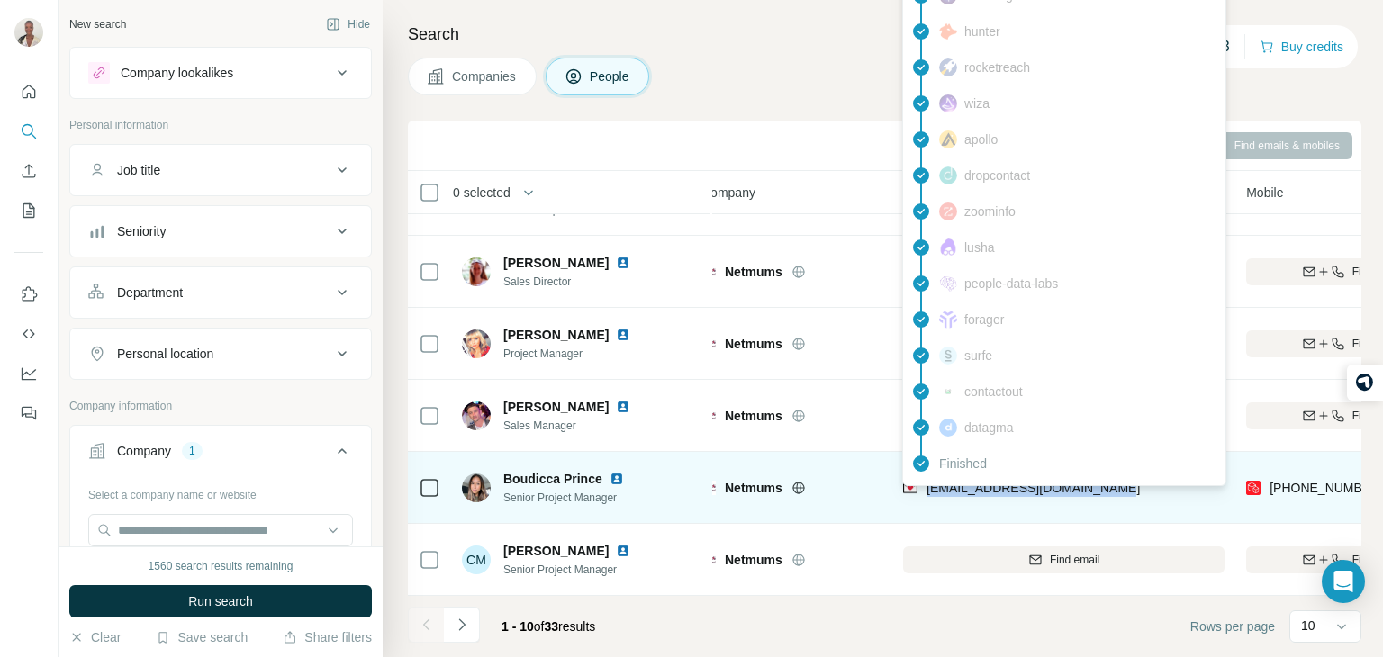
drag, startPoint x: 1129, startPoint y: 480, endPoint x: 928, endPoint y: 492, distance: 201.2
click at [928, 492] on div "[EMAIL_ADDRESS][DOMAIN_NAME]" at bounding box center [1064, 488] width 322 height 50
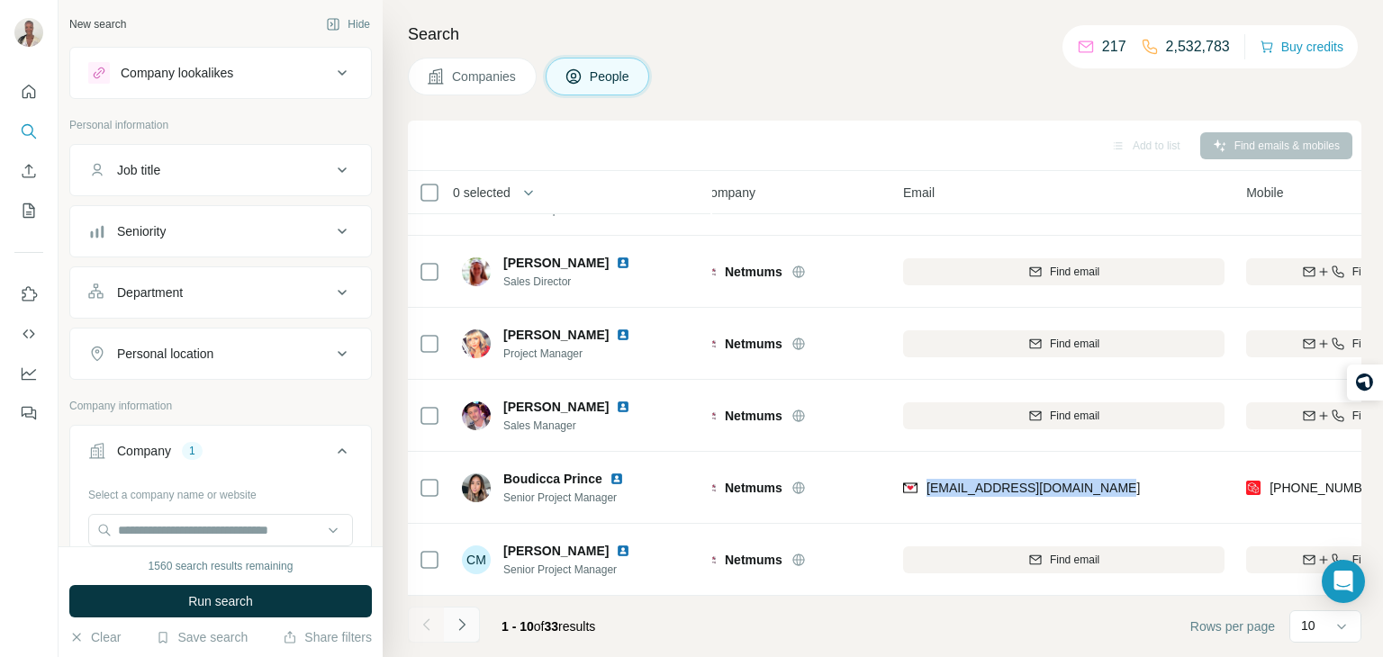
click at [462, 628] on icon "Navigate to next page" at bounding box center [462, 625] width 18 height 18
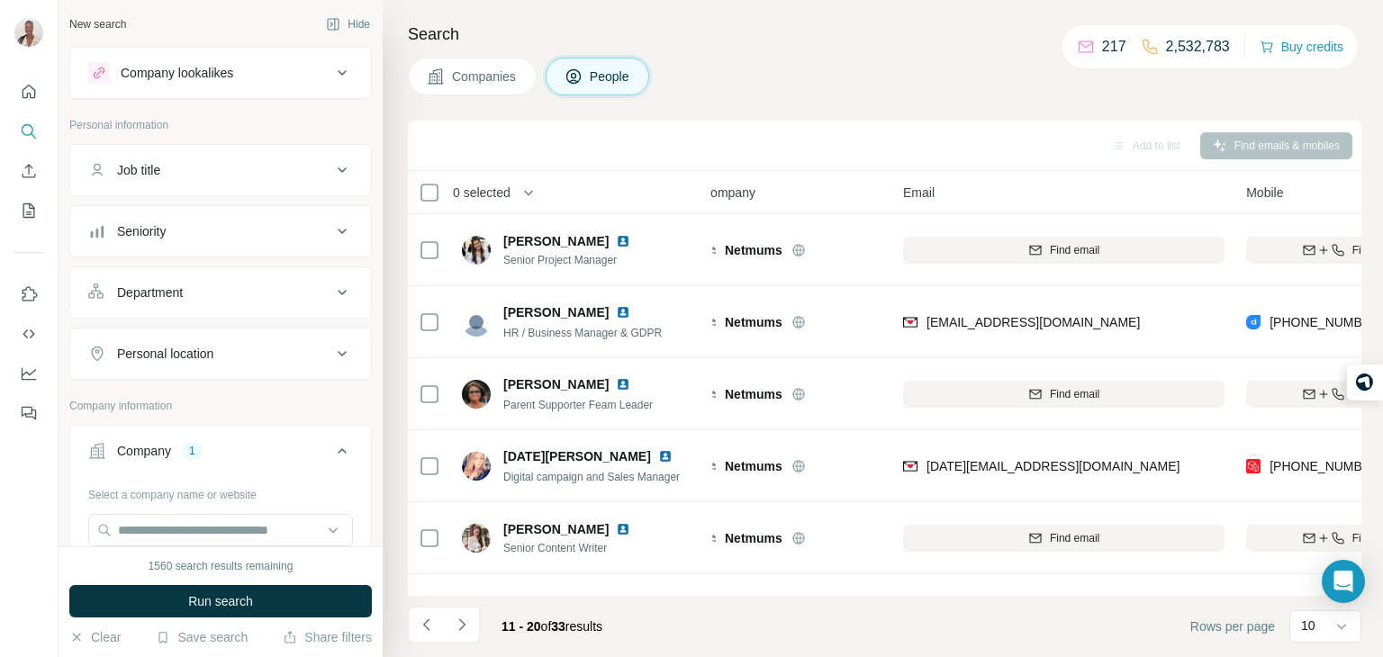
scroll to position [0, 22]
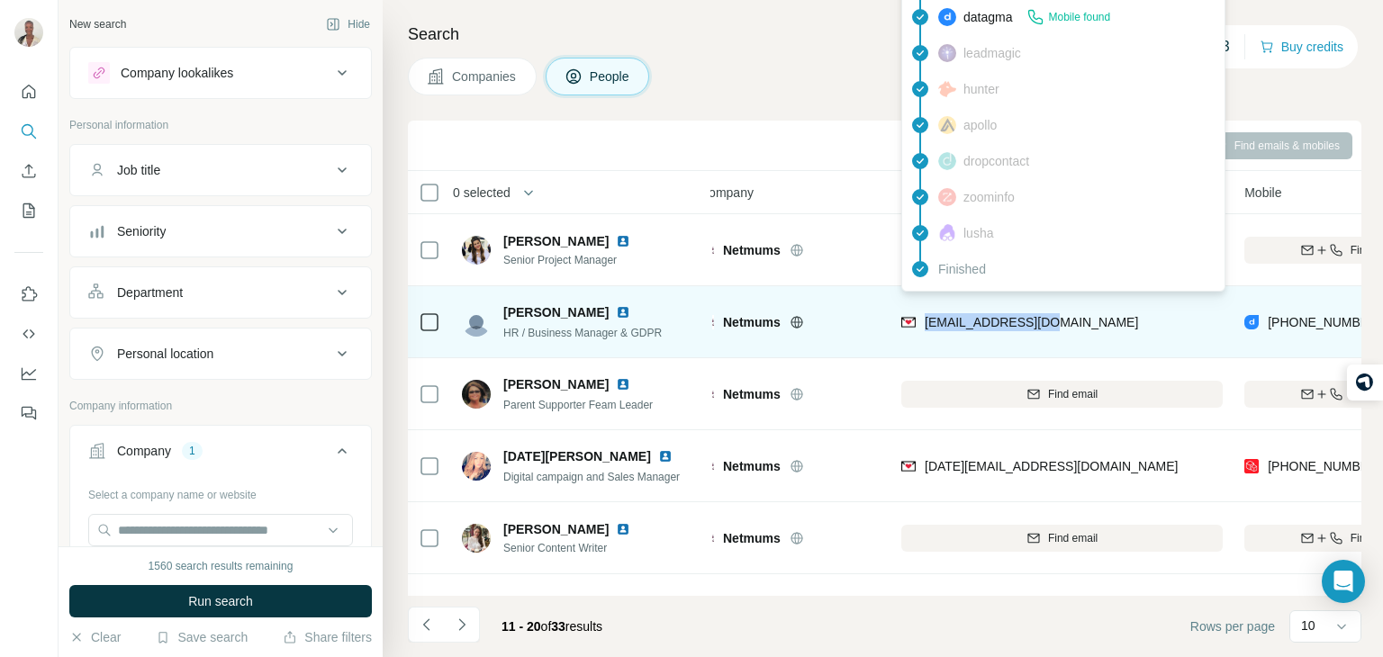
drag, startPoint x: 1061, startPoint y: 326, endPoint x: 924, endPoint y: 323, distance: 136.9
click at [924, 323] on div "[EMAIL_ADDRESS][DOMAIN_NAME]" at bounding box center [1063, 322] width 322 height 50
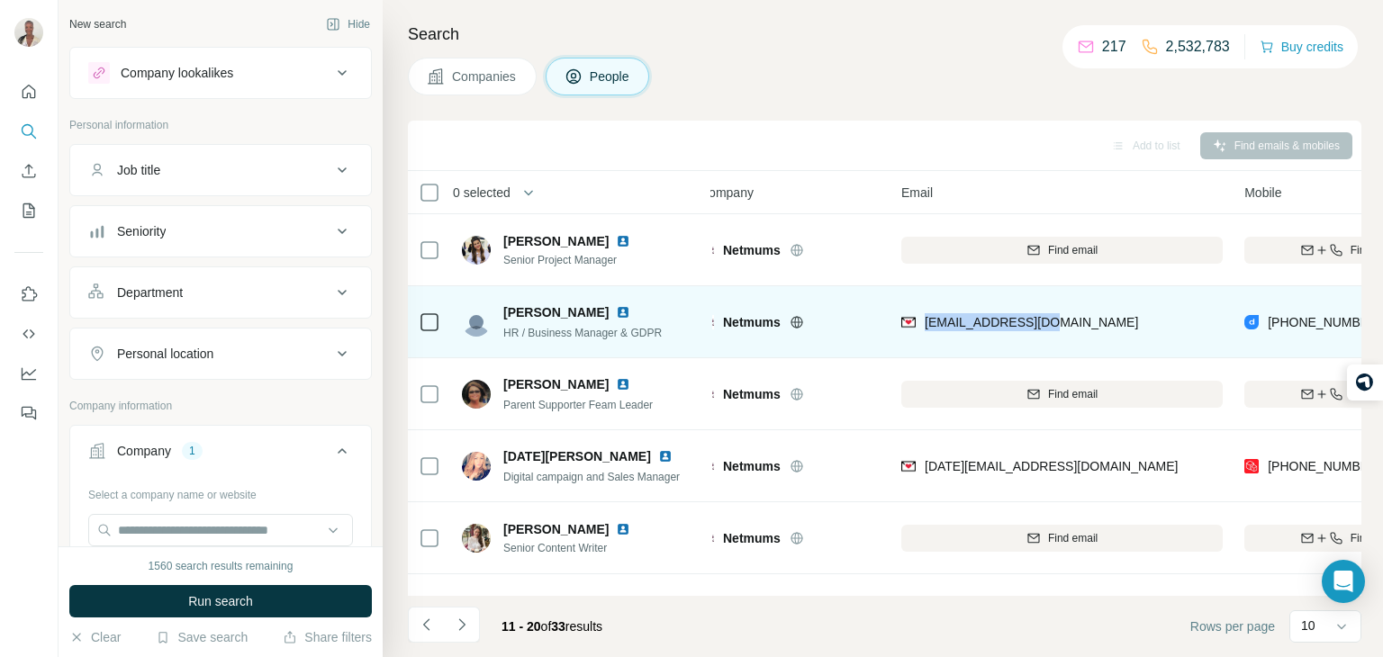
click at [1160, 309] on div "[EMAIL_ADDRESS][DOMAIN_NAME]" at bounding box center [1063, 322] width 322 height 50
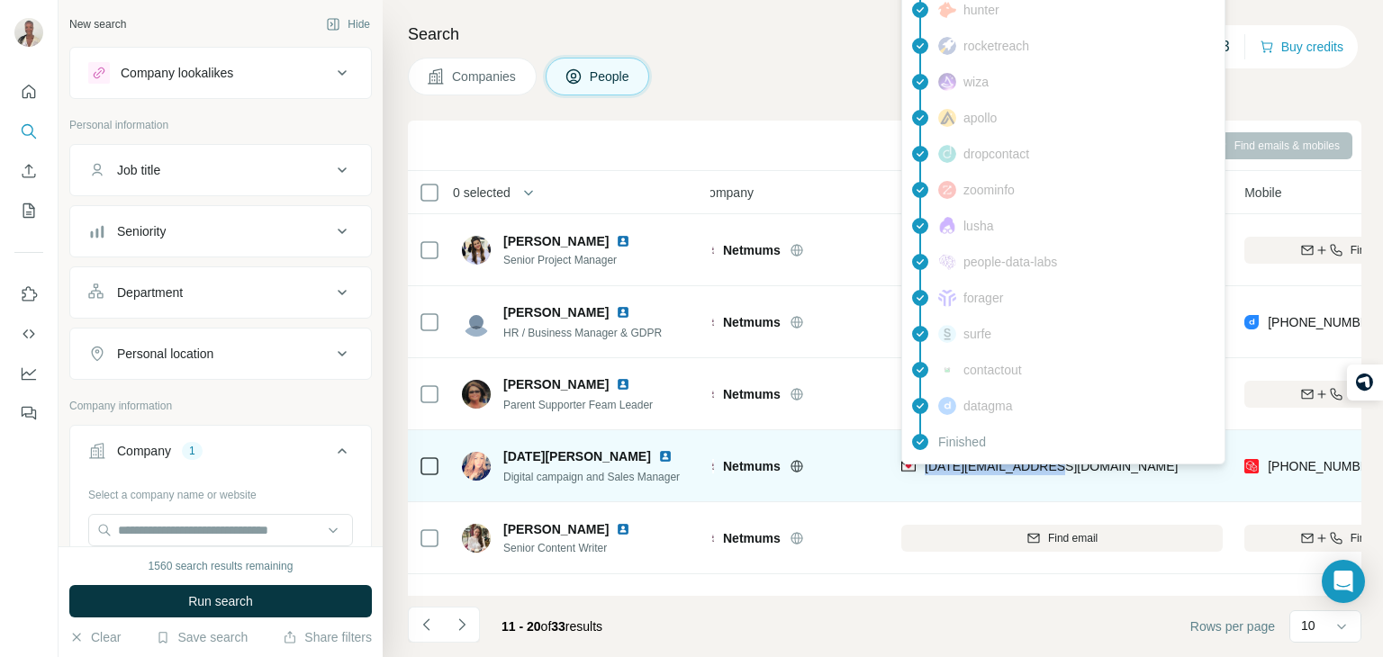
drag, startPoint x: 1080, startPoint y: 466, endPoint x: 926, endPoint y: 470, distance: 154.1
click at [926, 470] on div "[DATE][EMAIL_ADDRESS][DOMAIN_NAME]" at bounding box center [1063, 466] width 322 height 50
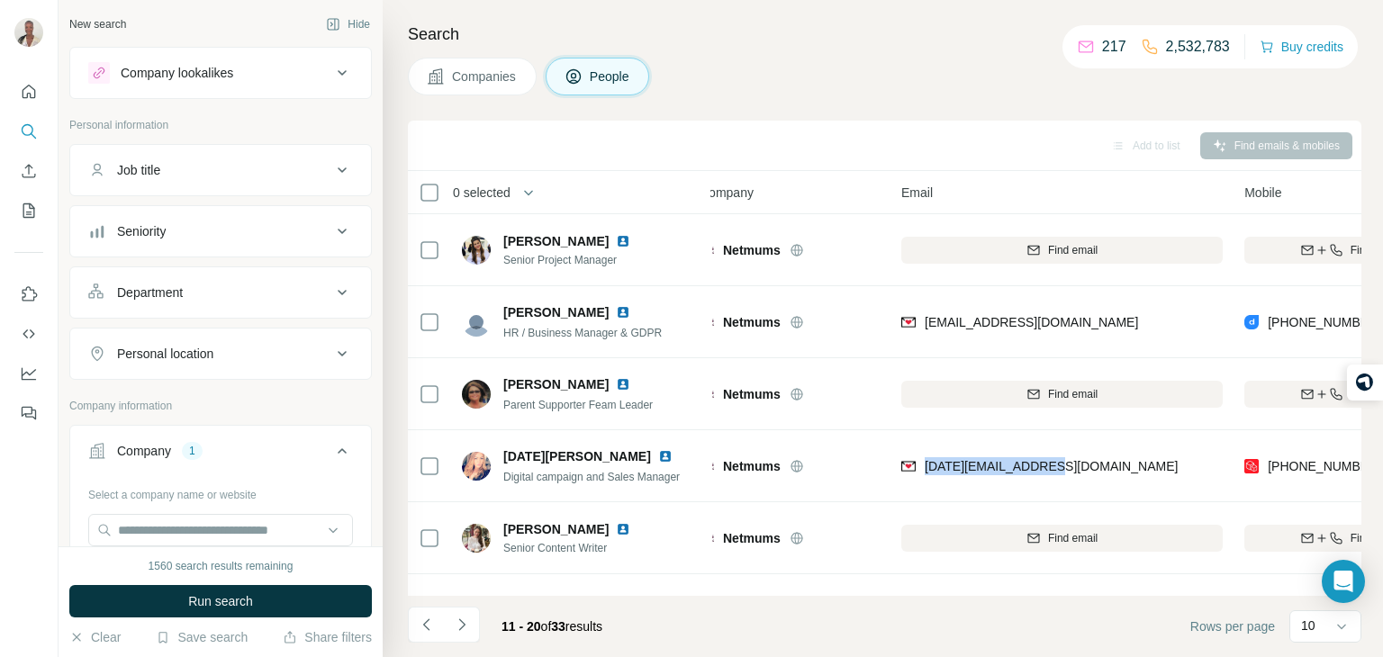
click at [833, 150] on div "Add to list Find emails & mobiles" at bounding box center [885, 146] width 936 height 32
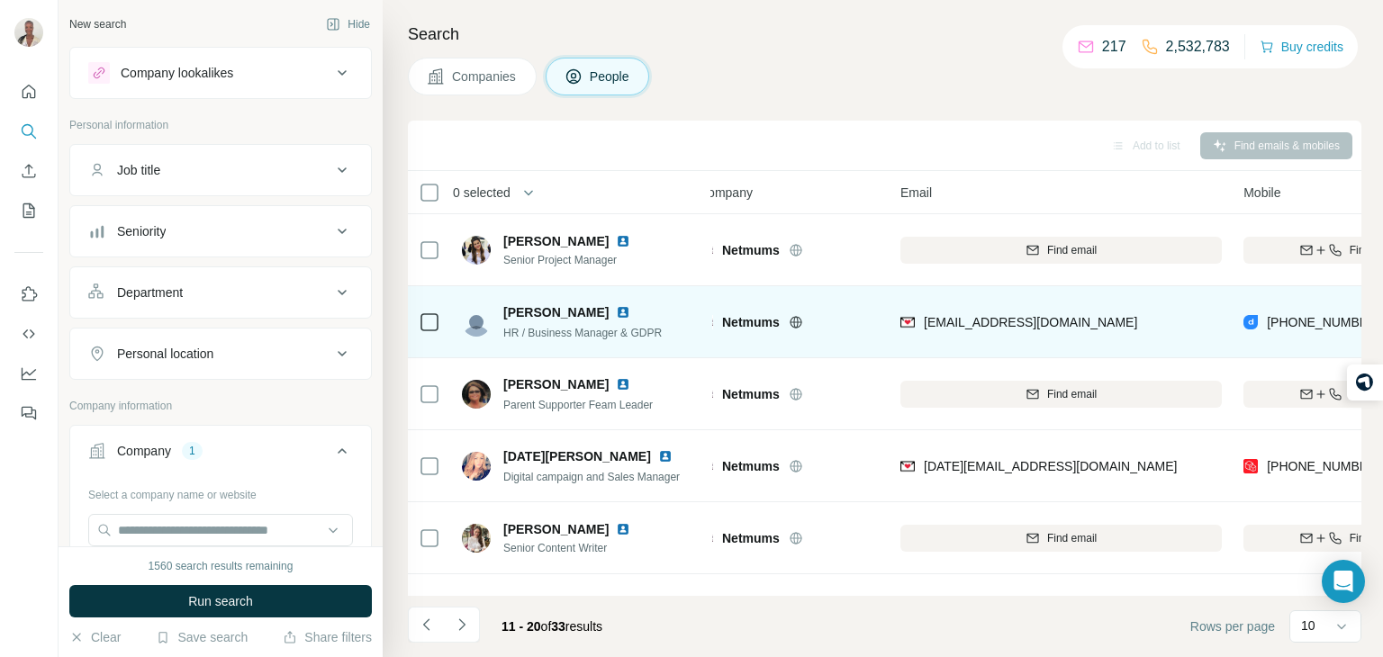
scroll to position [4, 23]
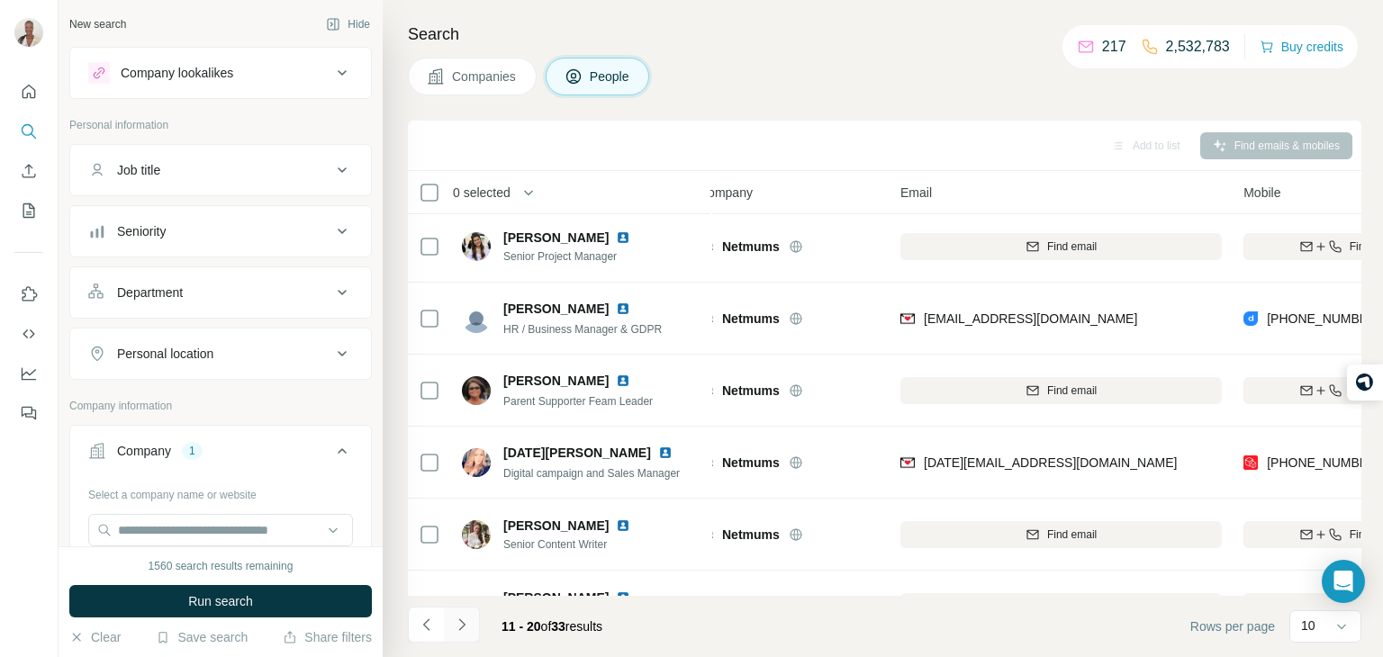
click at [468, 612] on button "Navigate to next page" at bounding box center [462, 625] width 36 height 36
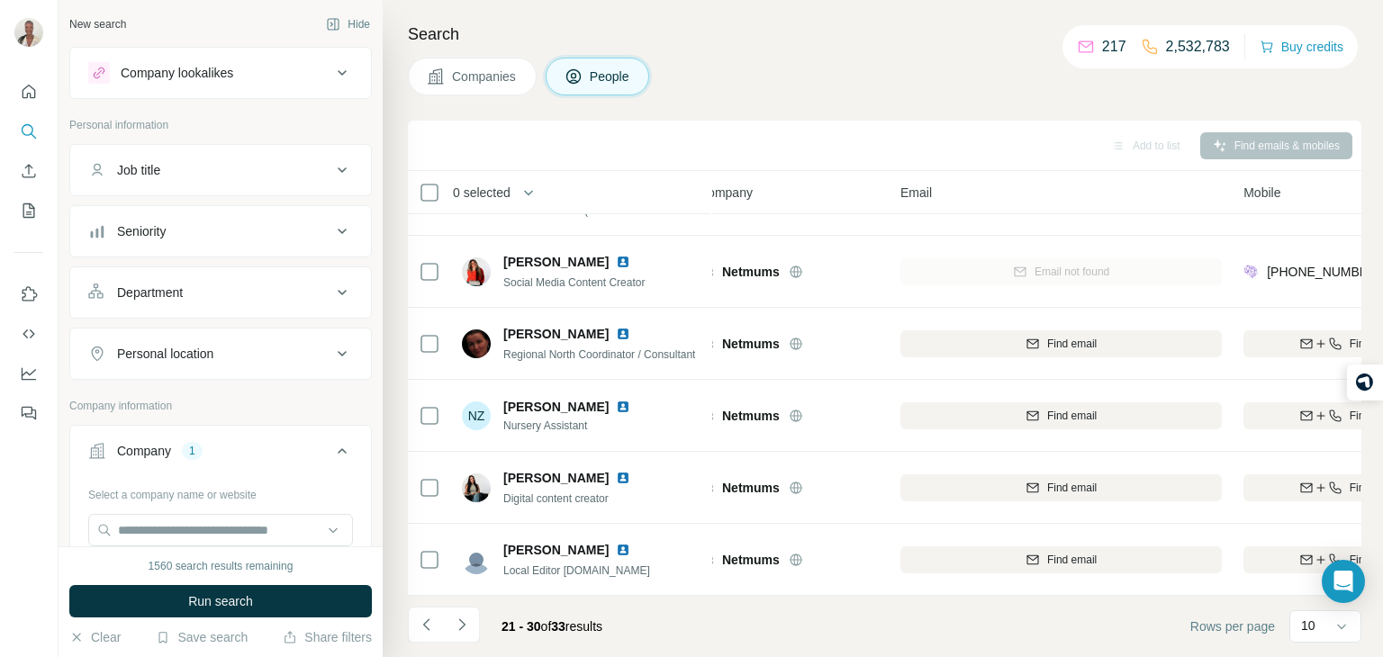
scroll to position [339, 18]
click at [471, 625] on button "Navigate to next page" at bounding box center [462, 625] width 36 height 36
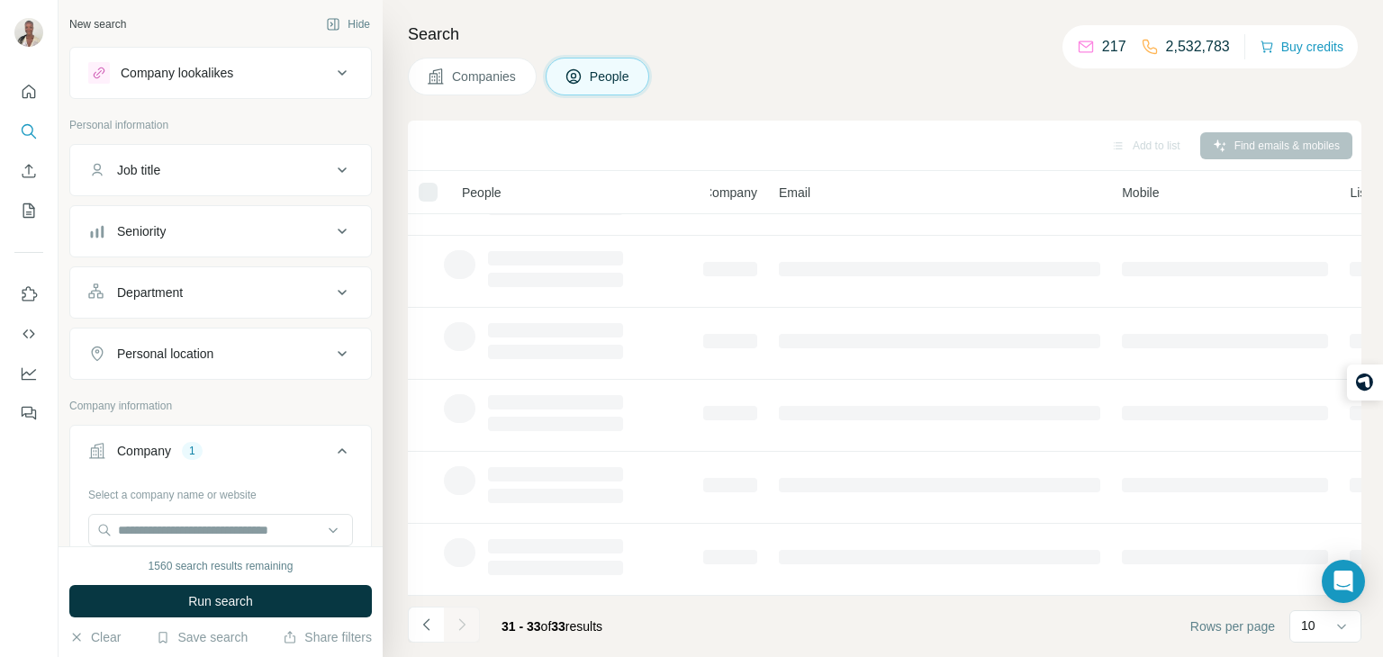
scroll to position [0, 18]
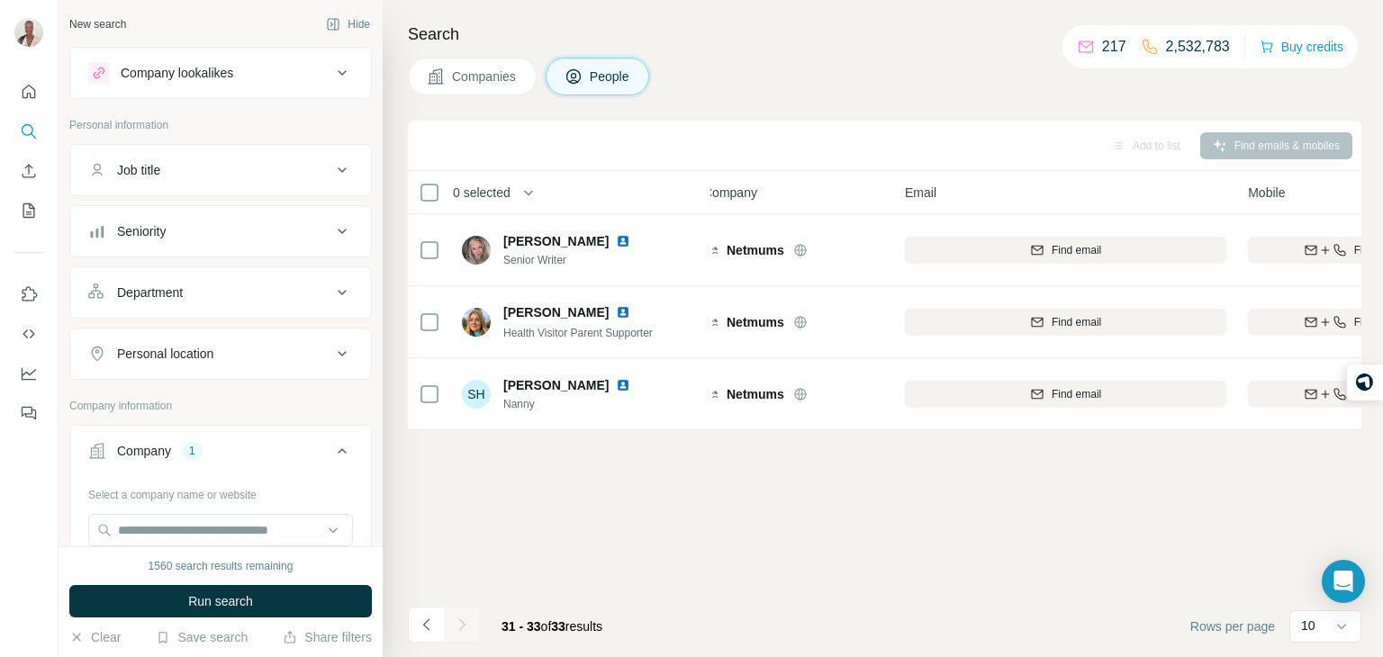
click at [510, 79] on span "Companies" at bounding box center [485, 77] width 66 height 18
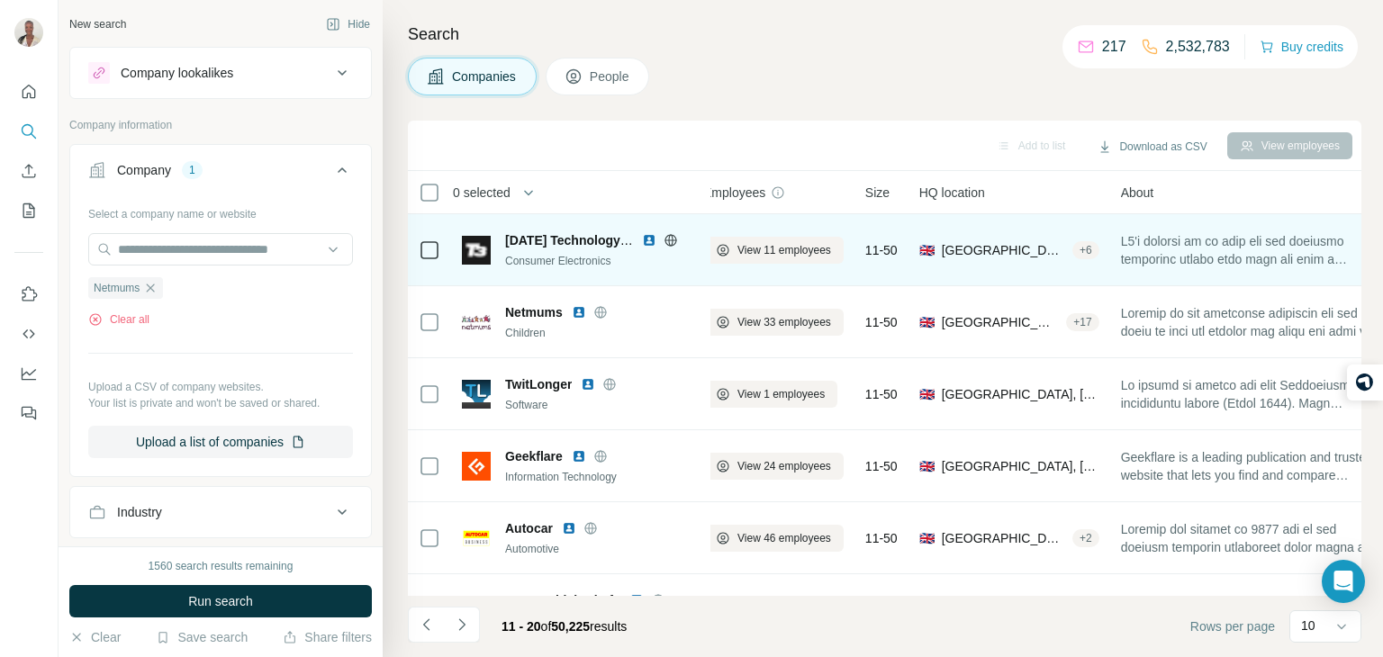
click at [671, 240] on icon at bounding box center [671, 240] width 14 height 14
click at [717, 243] on icon at bounding box center [723, 250] width 14 height 14
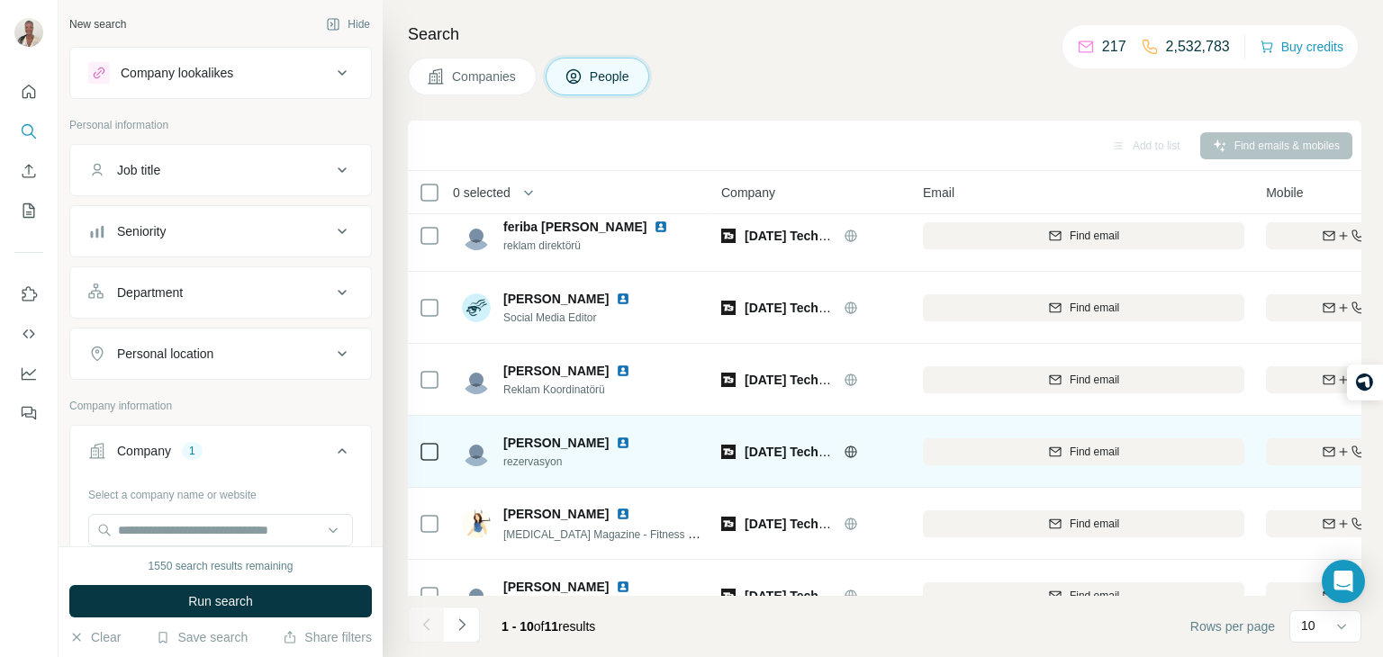
scroll to position [18, 0]
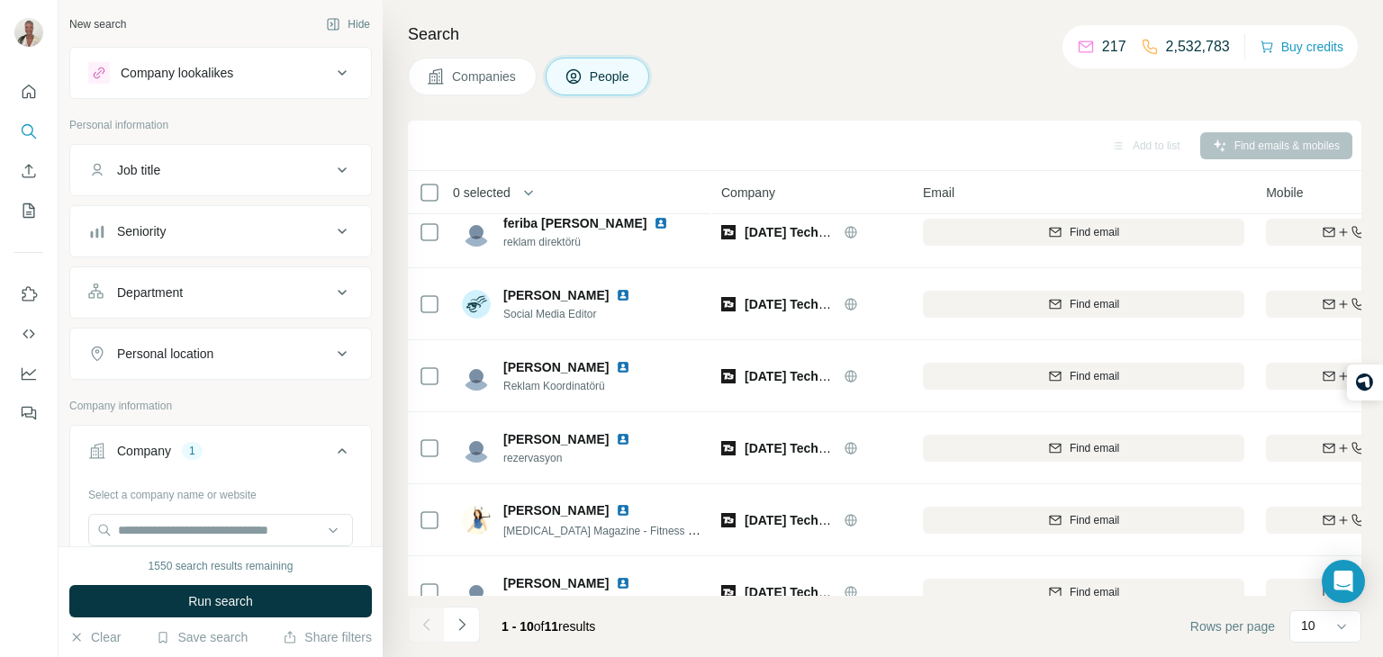
click at [466, 75] on span "Companies" at bounding box center [485, 77] width 66 height 18
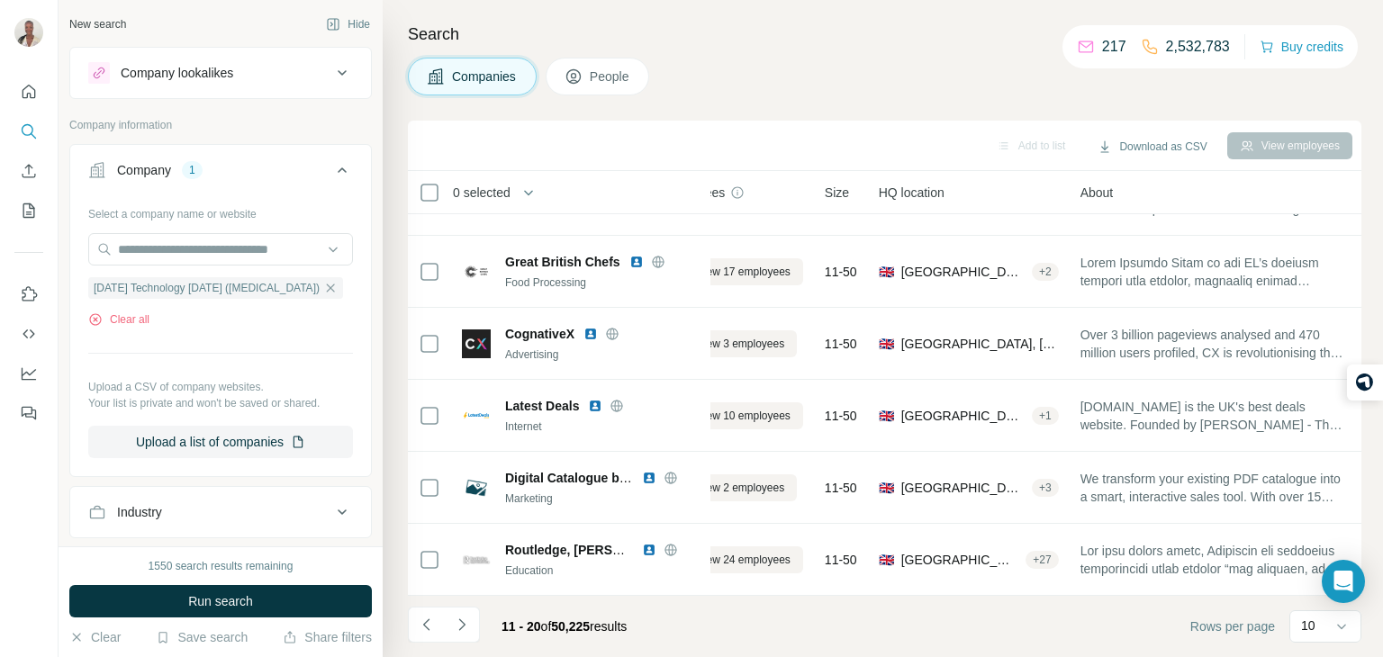
scroll to position [339, 68]
click at [453, 630] on icon "Navigate to next page" at bounding box center [462, 625] width 18 height 18
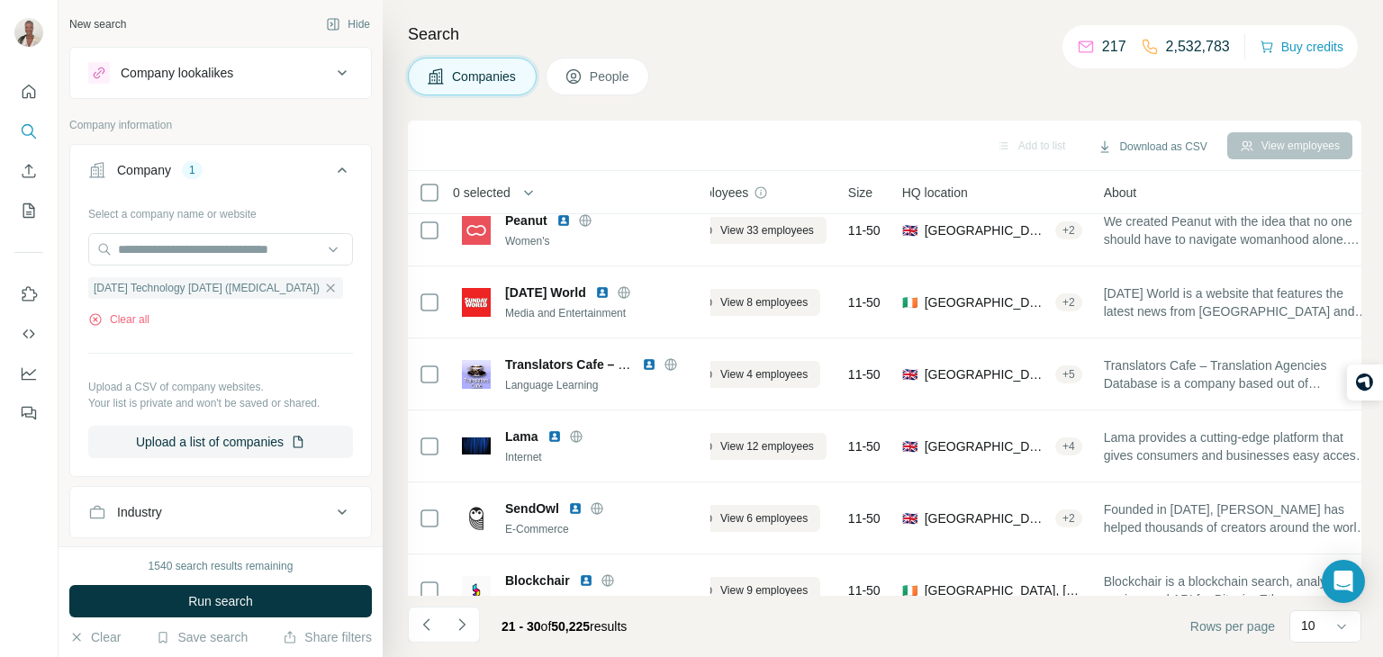
scroll to position [0, 35]
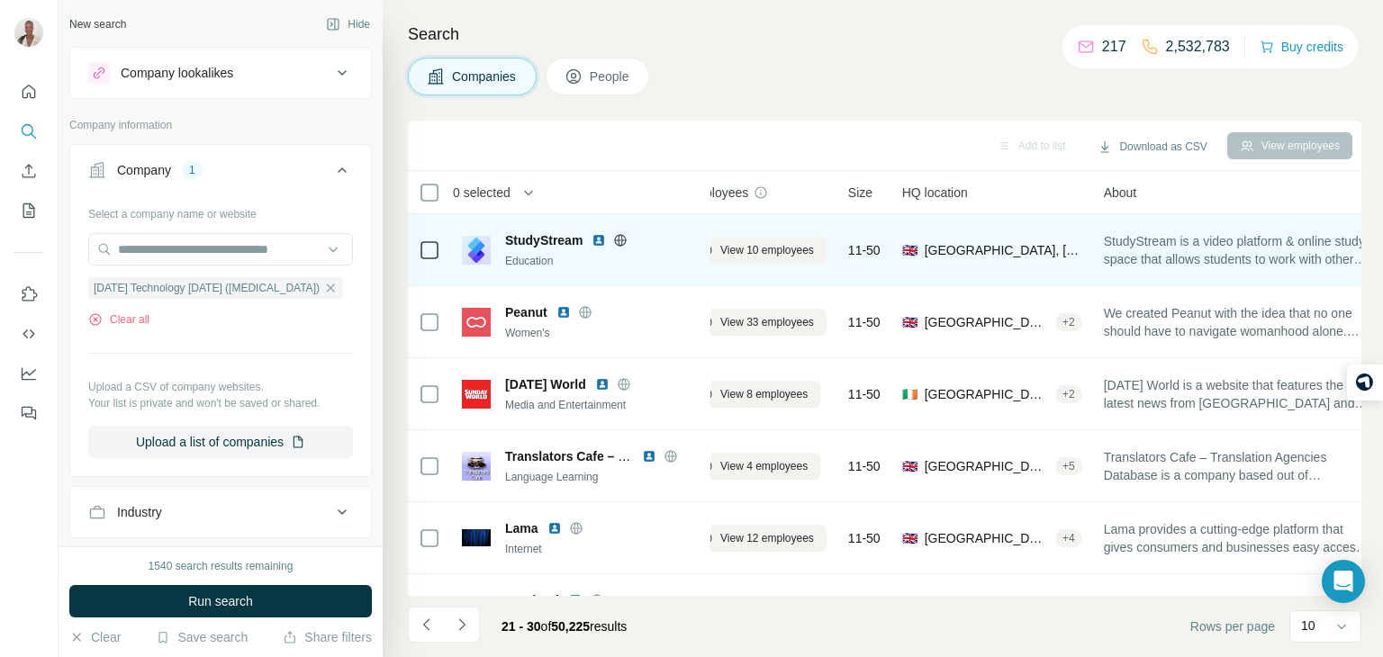
click at [623, 239] on icon at bounding box center [620, 240] width 14 height 14
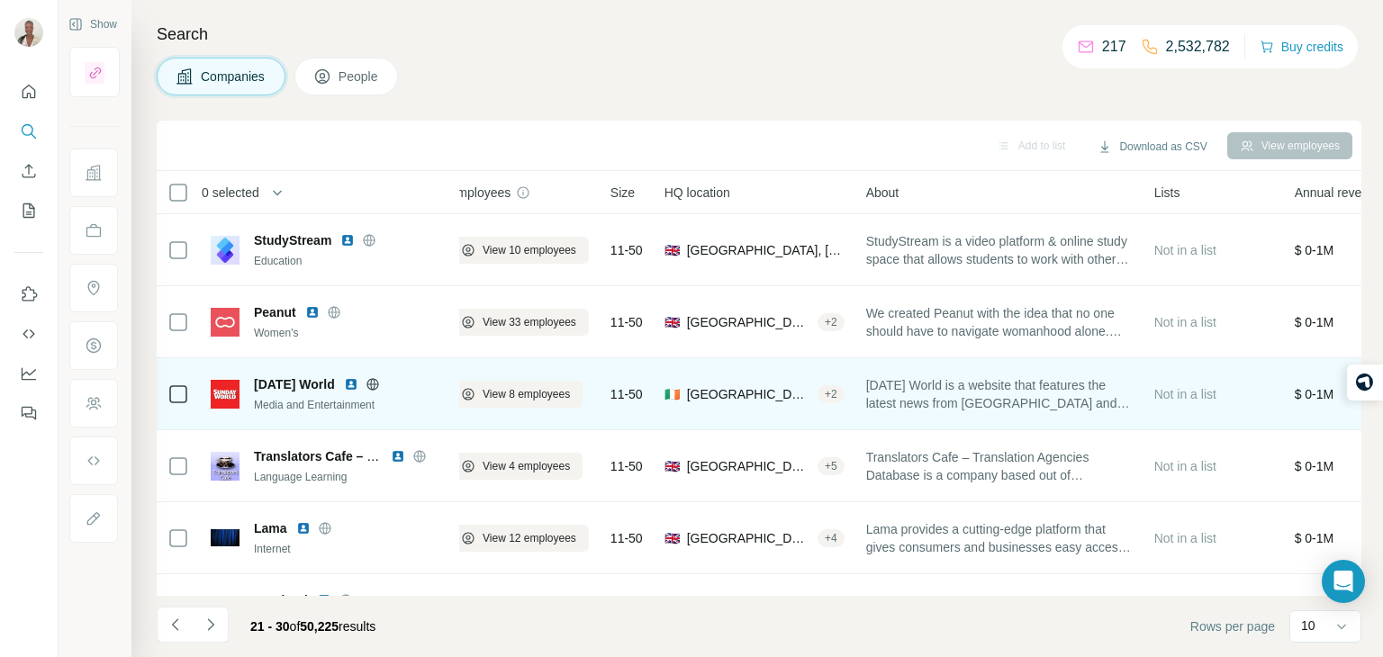
scroll to position [0, 22]
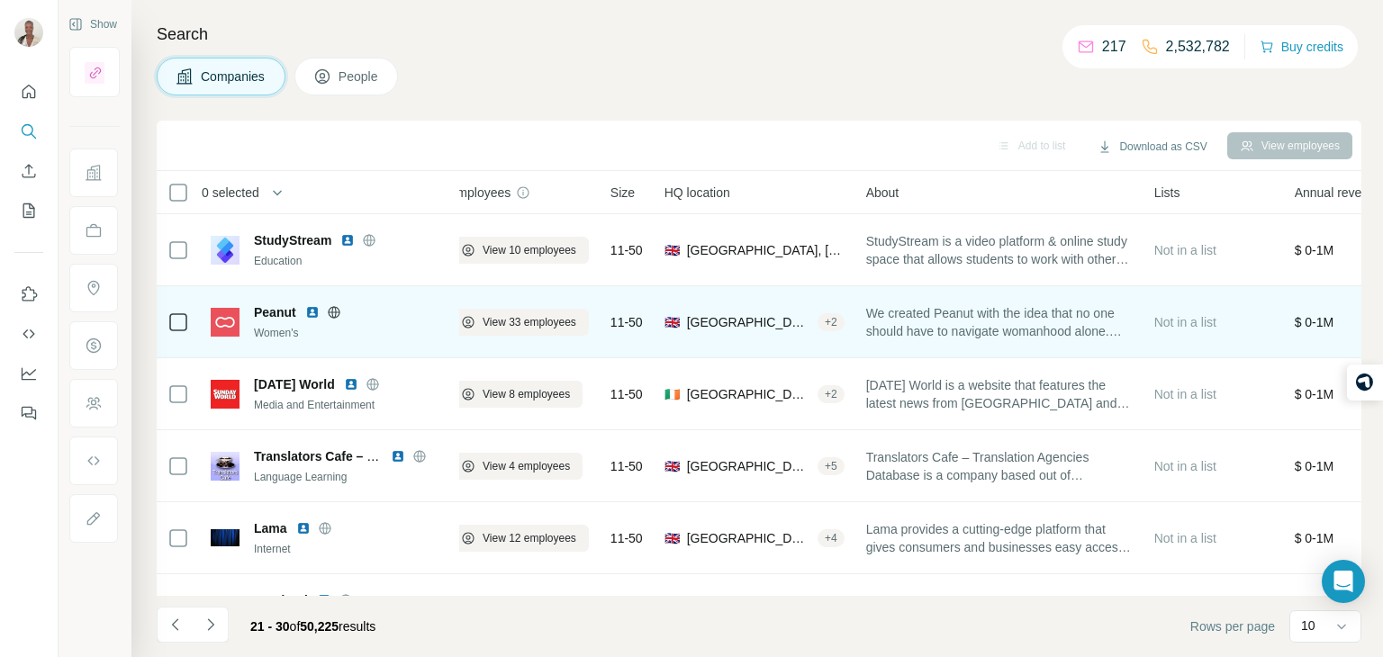
click at [331, 312] on icon at bounding box center [334, 312] width 12 height 1
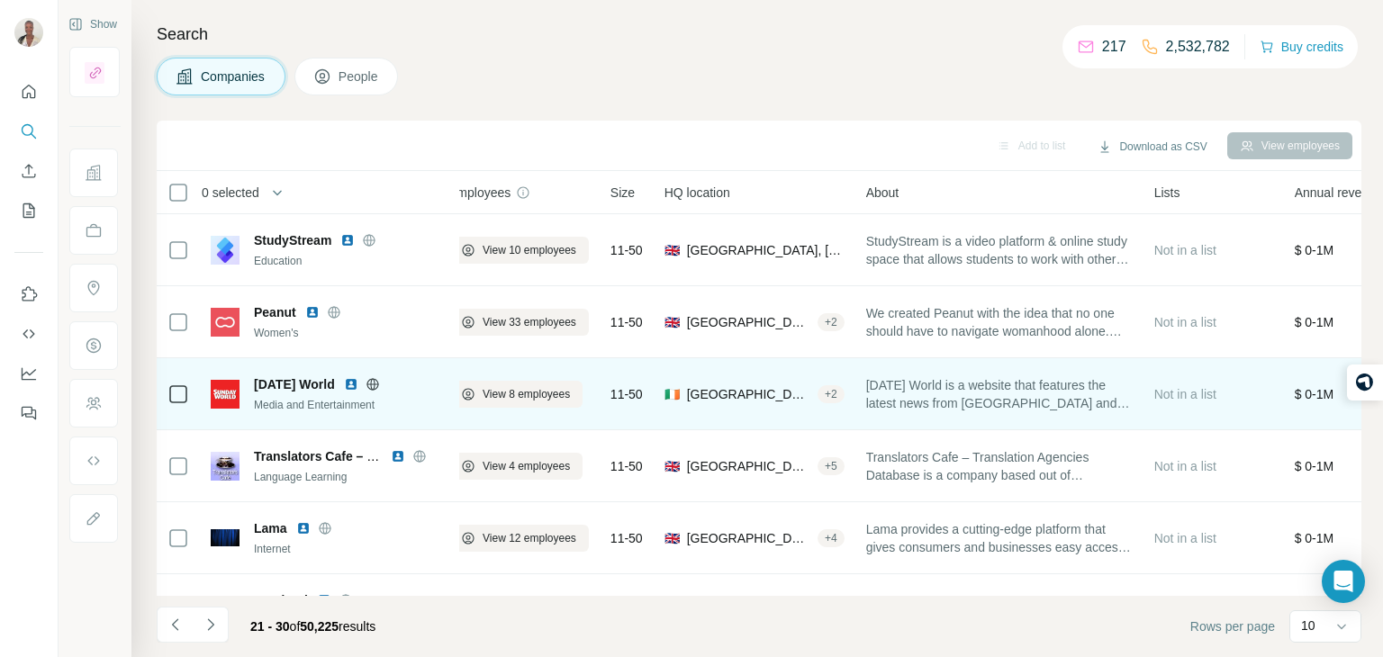
click at [378, 385] on icon at bounding box center [373, 384] width 14 height 14
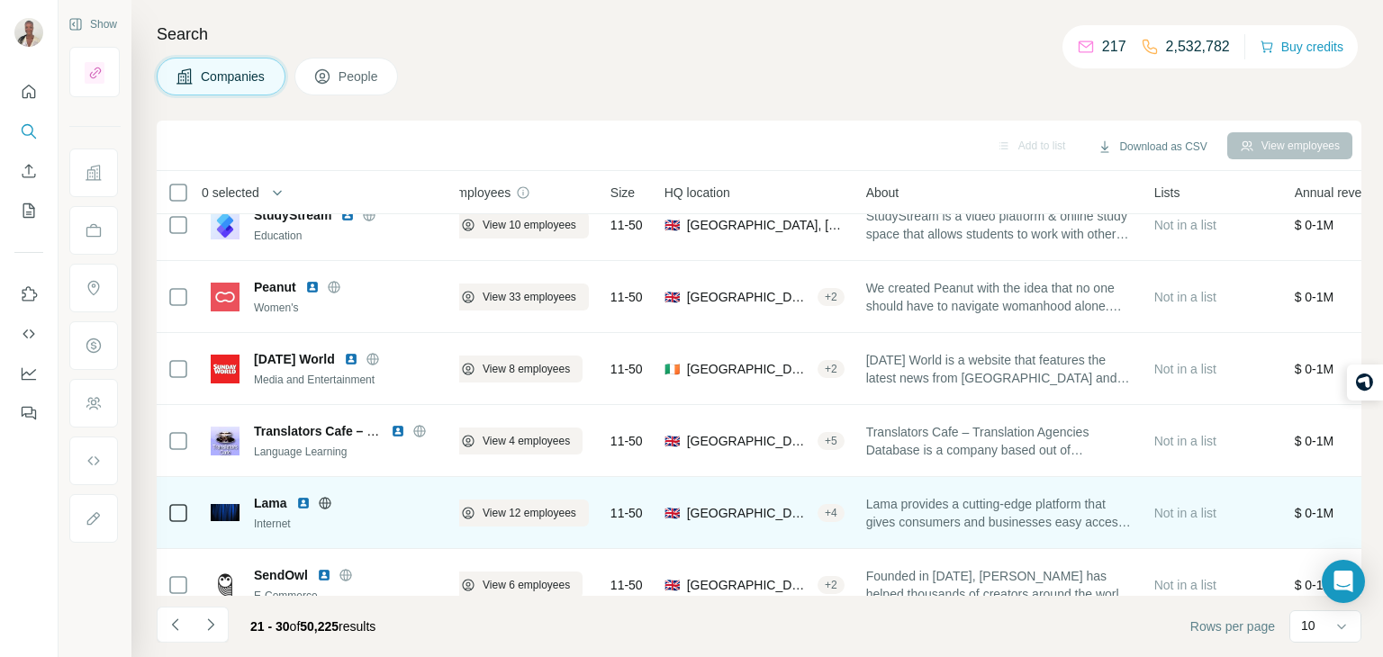
scroll to position [29, 22]
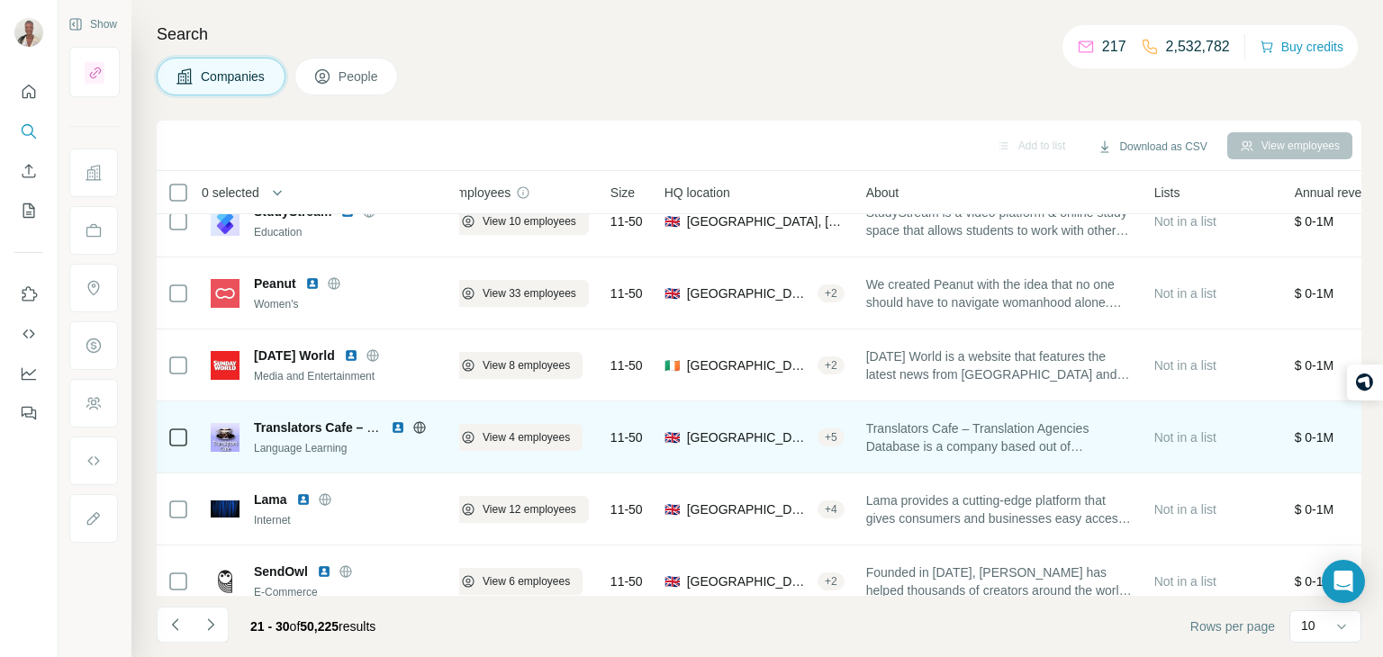
click at [418, 425] on icon at bounding box center [419, 428] width 5 height 12
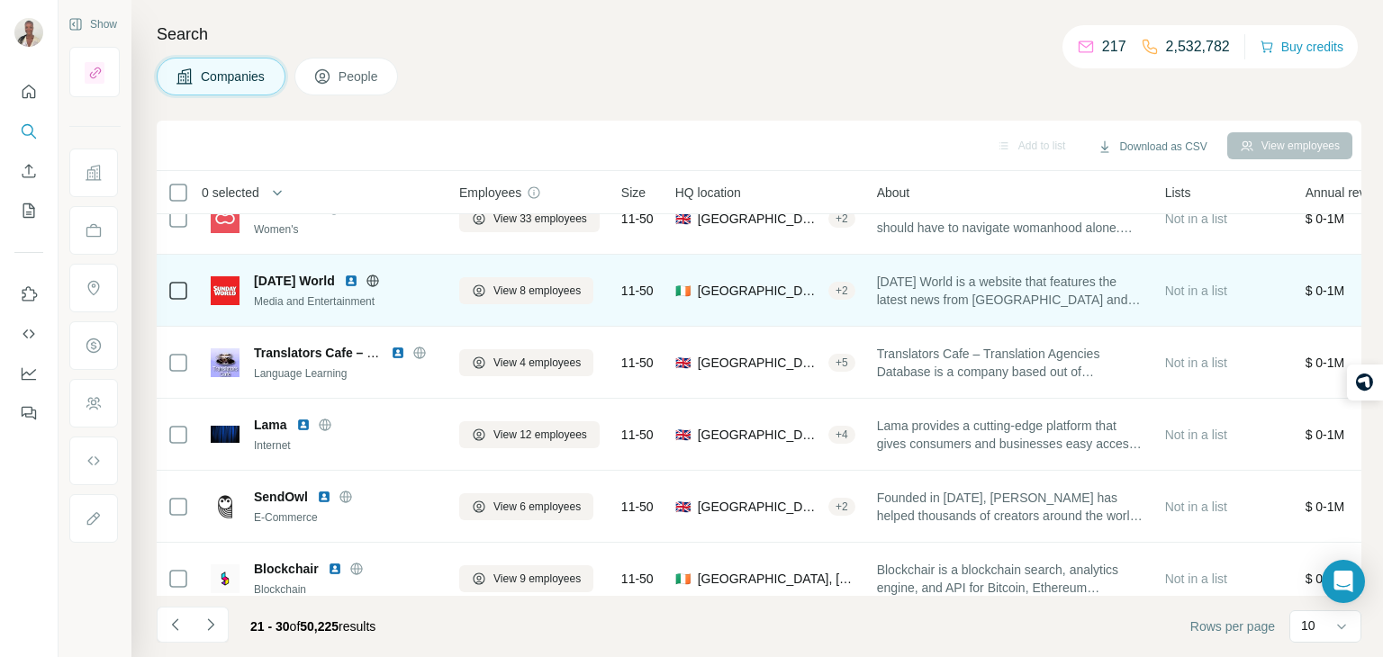
scroll to position [106, 11]
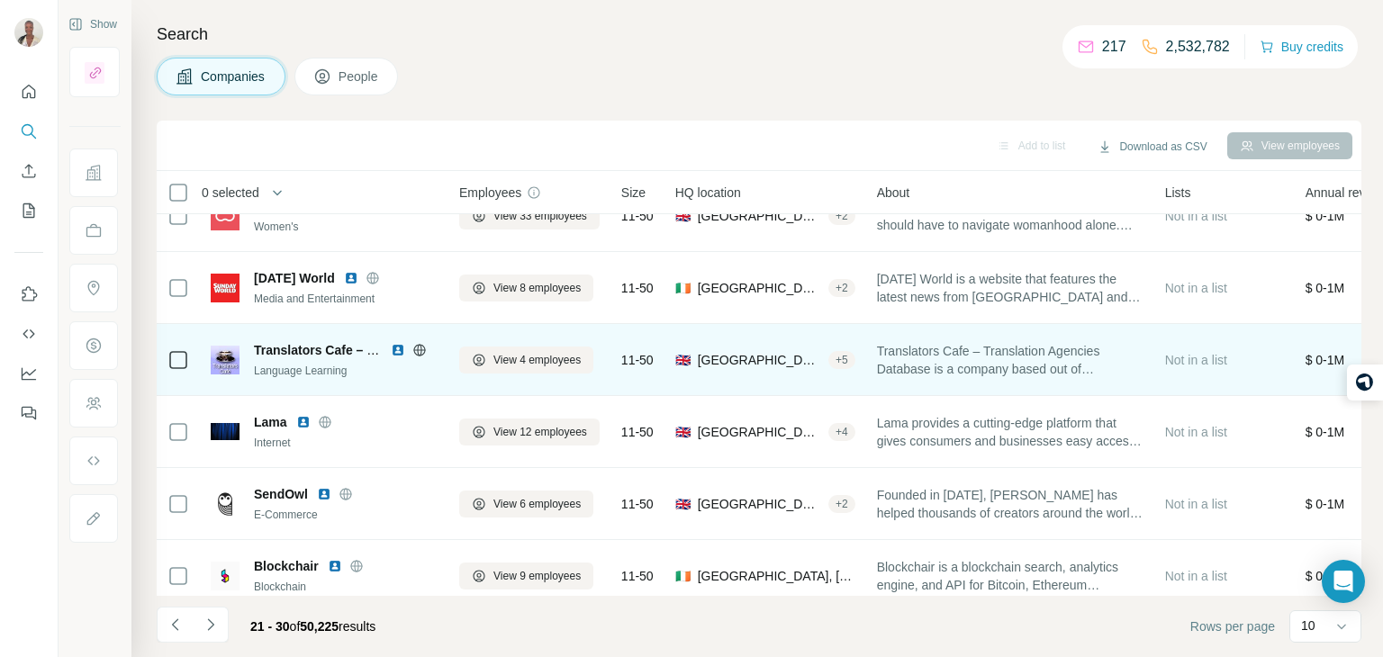
click at [419, 346] on icon at bounding box center [420, 350] width 14 height 14
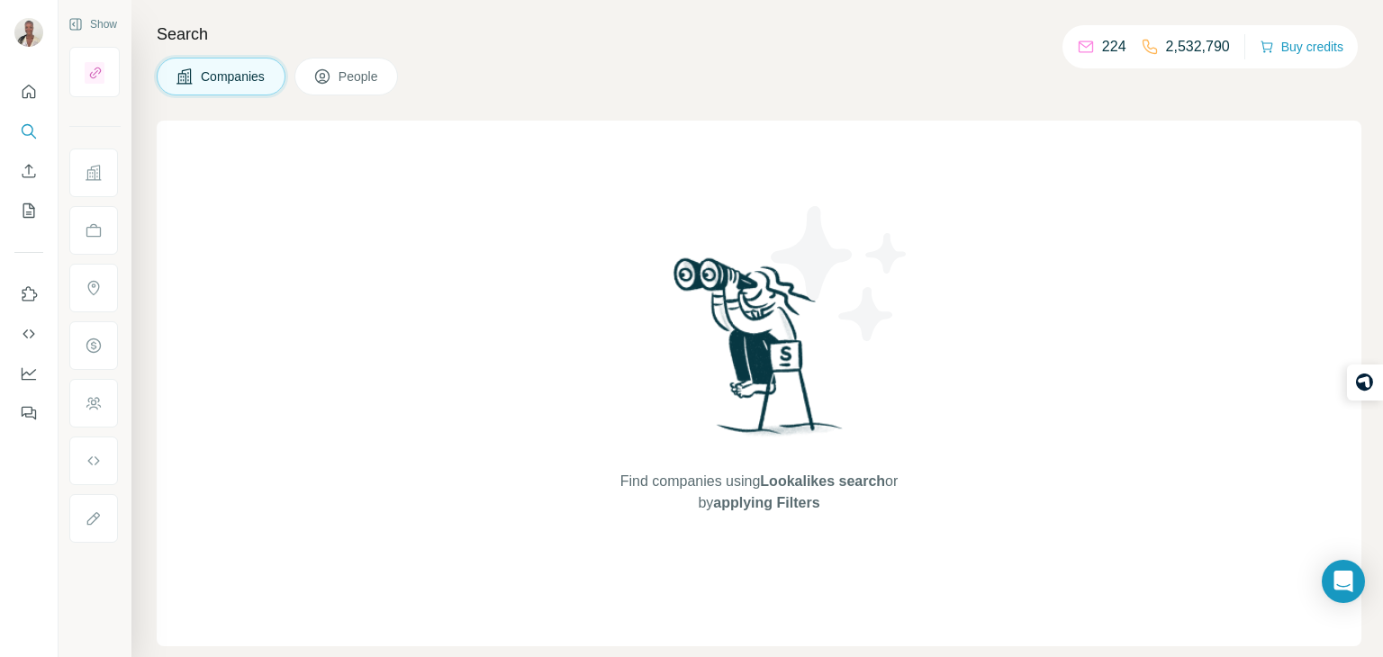
click at [234, 88] on button "Companies" at bounding box center [221, 77] width 129 height 38
